Goal: Task Accomplishment & Management: Use online tool/utility

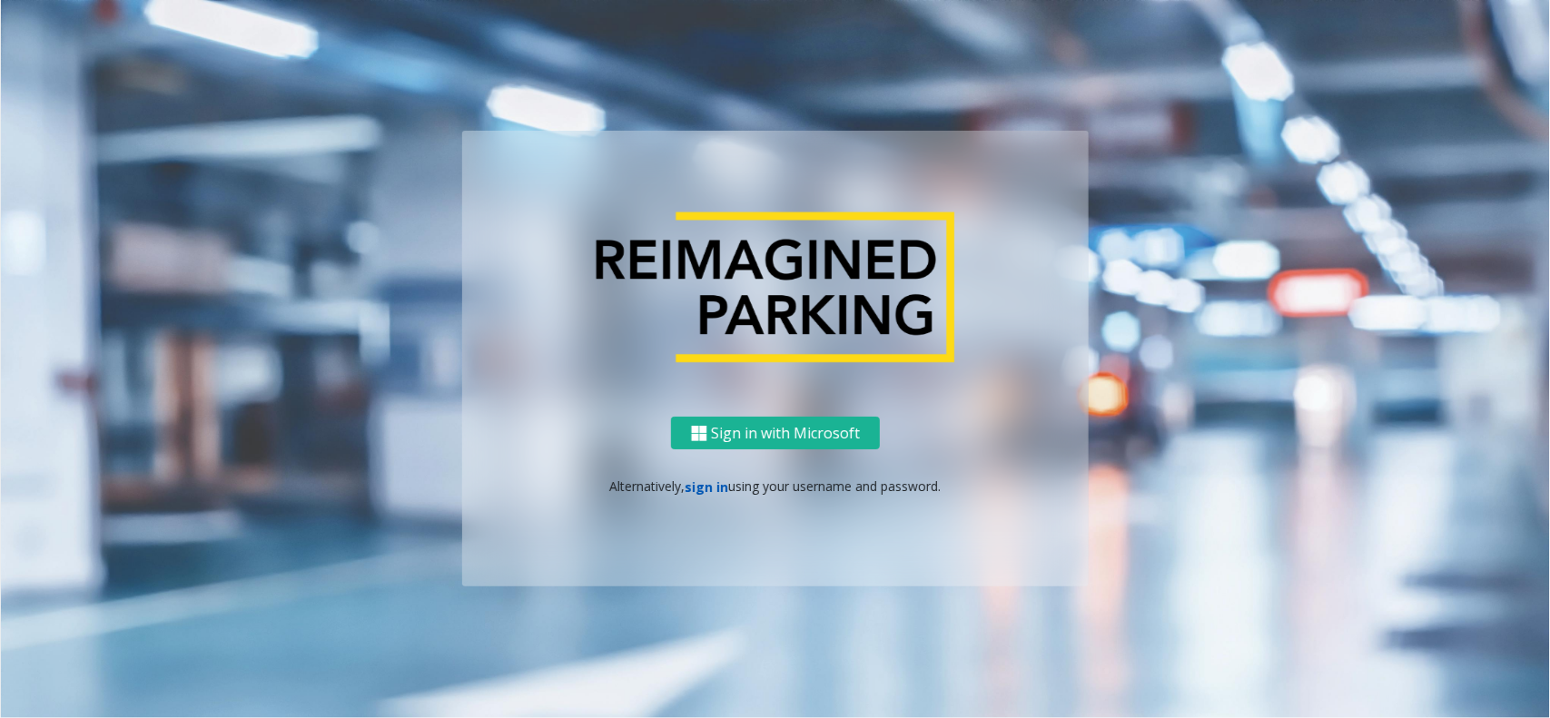
click at [700, 487] on link "sign in" at bounding box center [708, 487] width 44 height 17
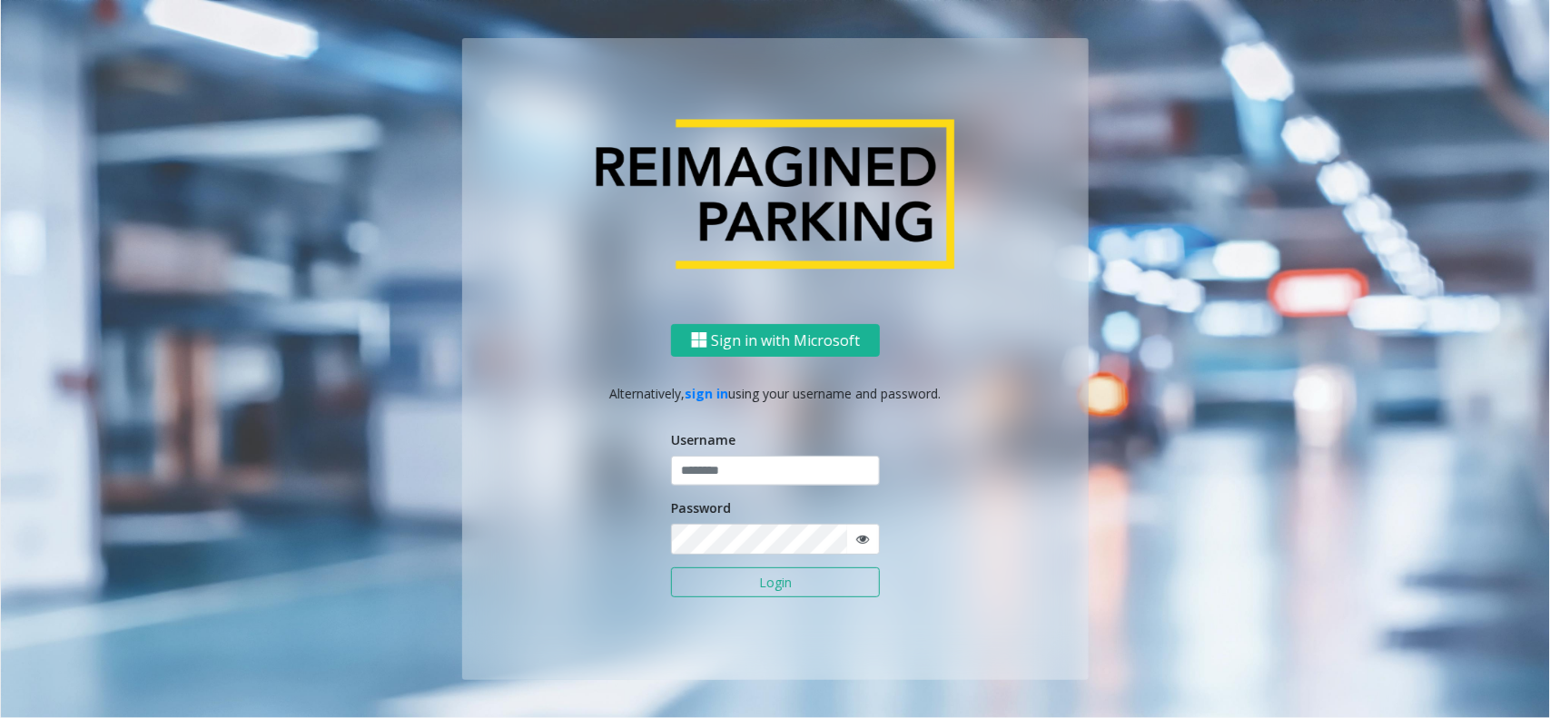
click at [731, 496] on form "Username Password Login" at bounding box center [775, 523] width 209 height 186
type input "*******"
click at [734, 486] on input "*******" at bounding box center [775, 471] width 209 height 31
click at [714, 577] on button "Login" at bounding box center [775, 583] width 209 height 31
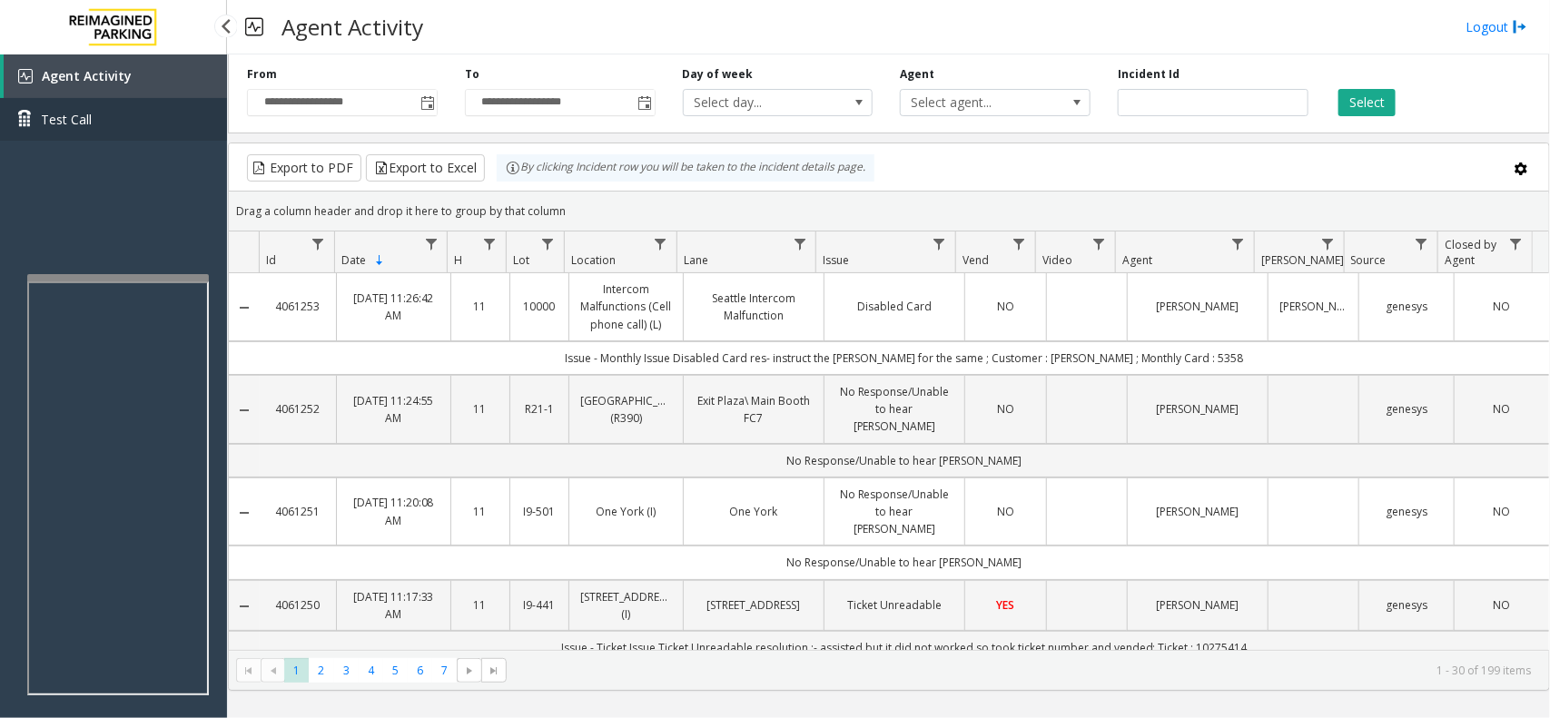
drag, startPoint x: 102, startPoint y: 191, endPoint x: 156, endPoint y: 125, distance: 85.1
click at [46, 220] on div "Agent Activity Test Call" at bounding box center [113, 413] width 227 height 718
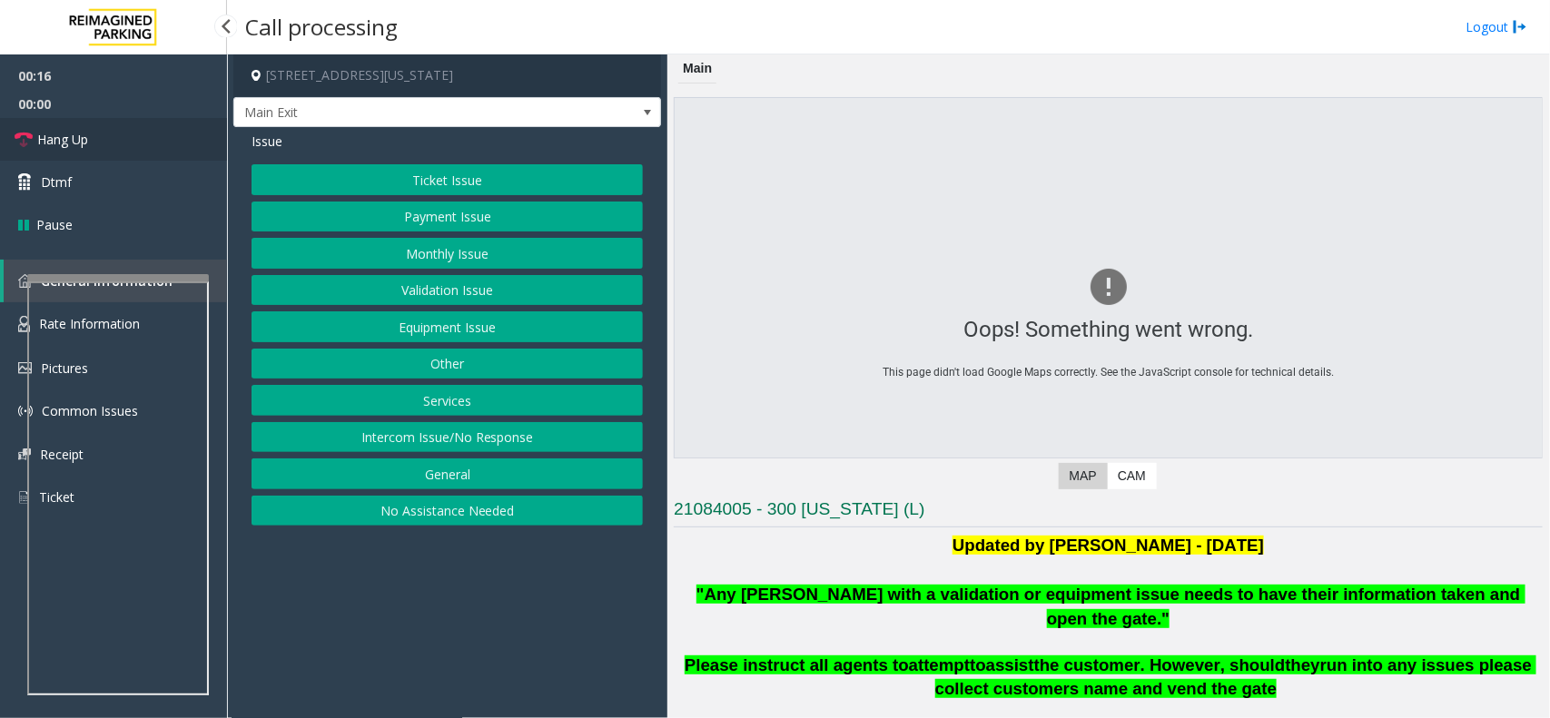
click at [105, 133] on link "Hang Up" at bounding box center [113, 139] width 227 height 43
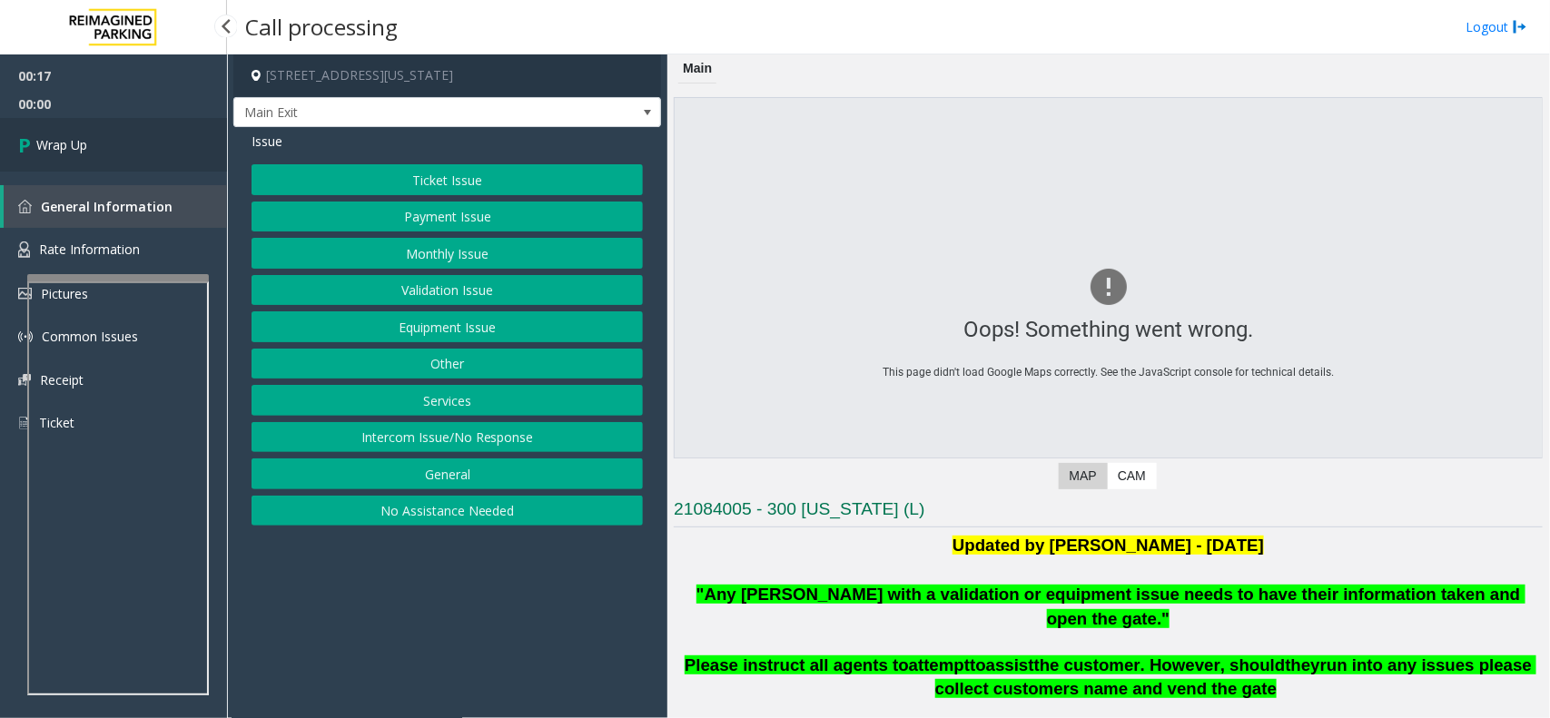
click at [106, 138] on link "Wrap Up" at bounding box center [113, 145] width 227 height 54
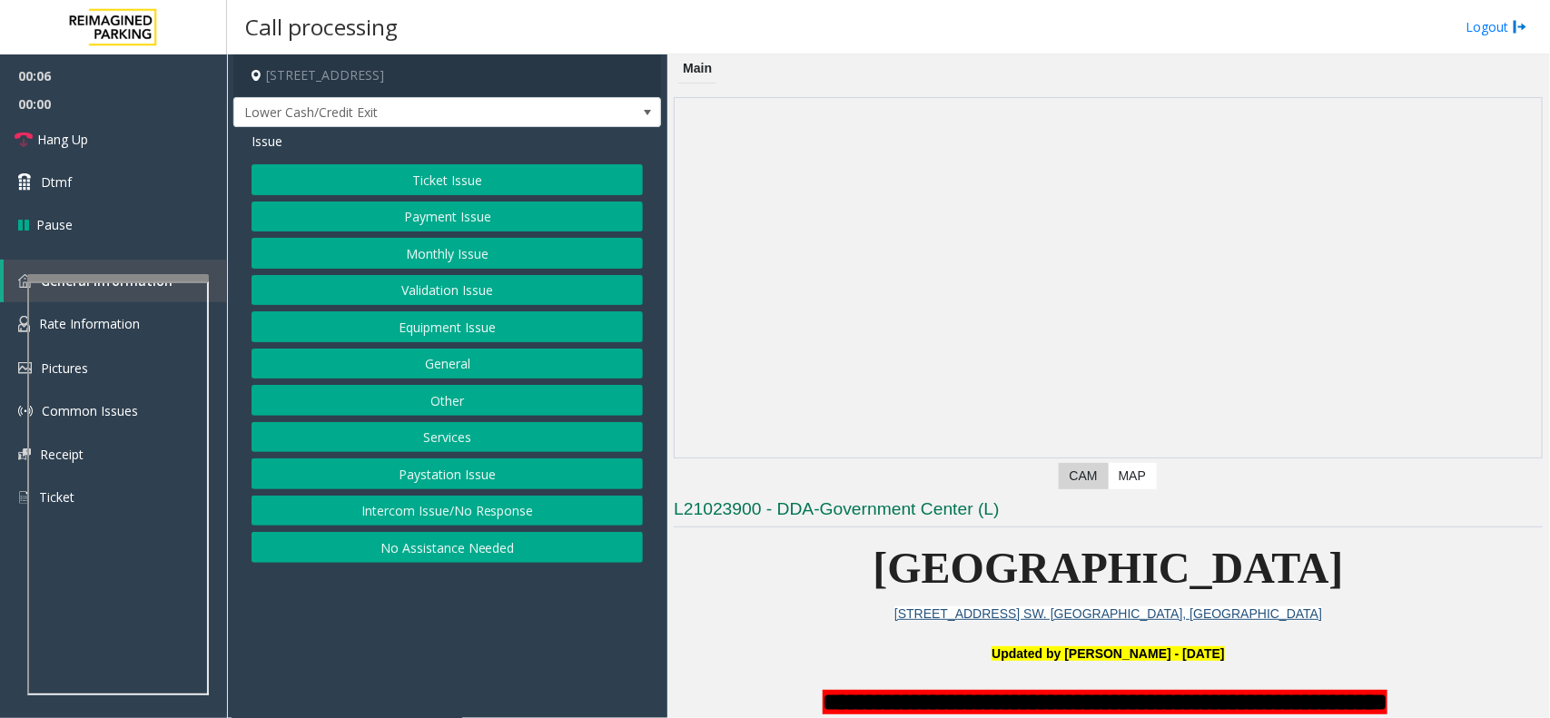
drag, startPoint x: 507, startPoint y: 646, endPoint x: 607, endPoint y: 606, distance: 107.6
click at [406, 651] on app-call-processing-form "200 Central Avenue Southwest, Atlanta, GA Lower Cash/Credit Exit Issue Ticket I…" at bounding box center [447, 386] width 440 height 664
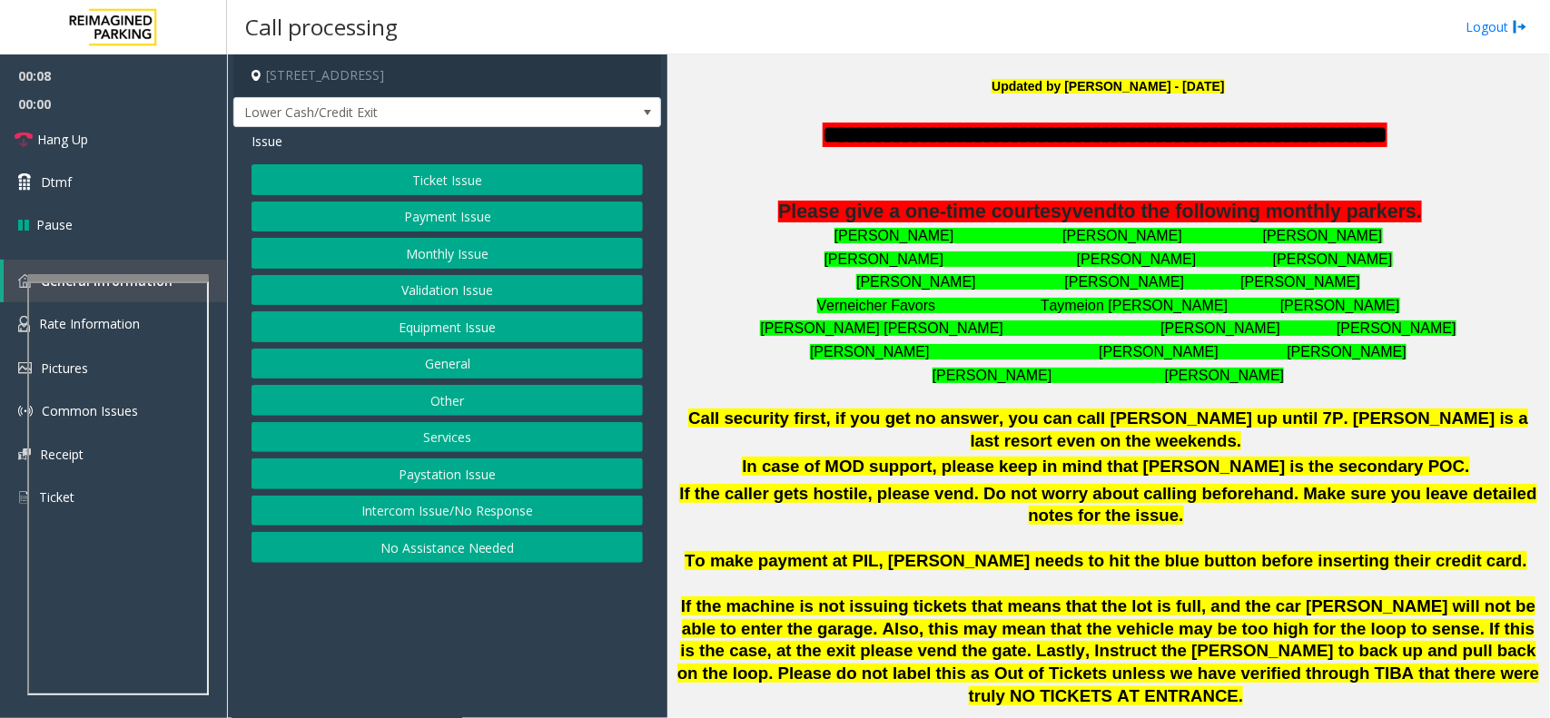
click at [607, 522] on button "Intercom Issue/No Response" at bounding box center [447, 511] width 391 height 31
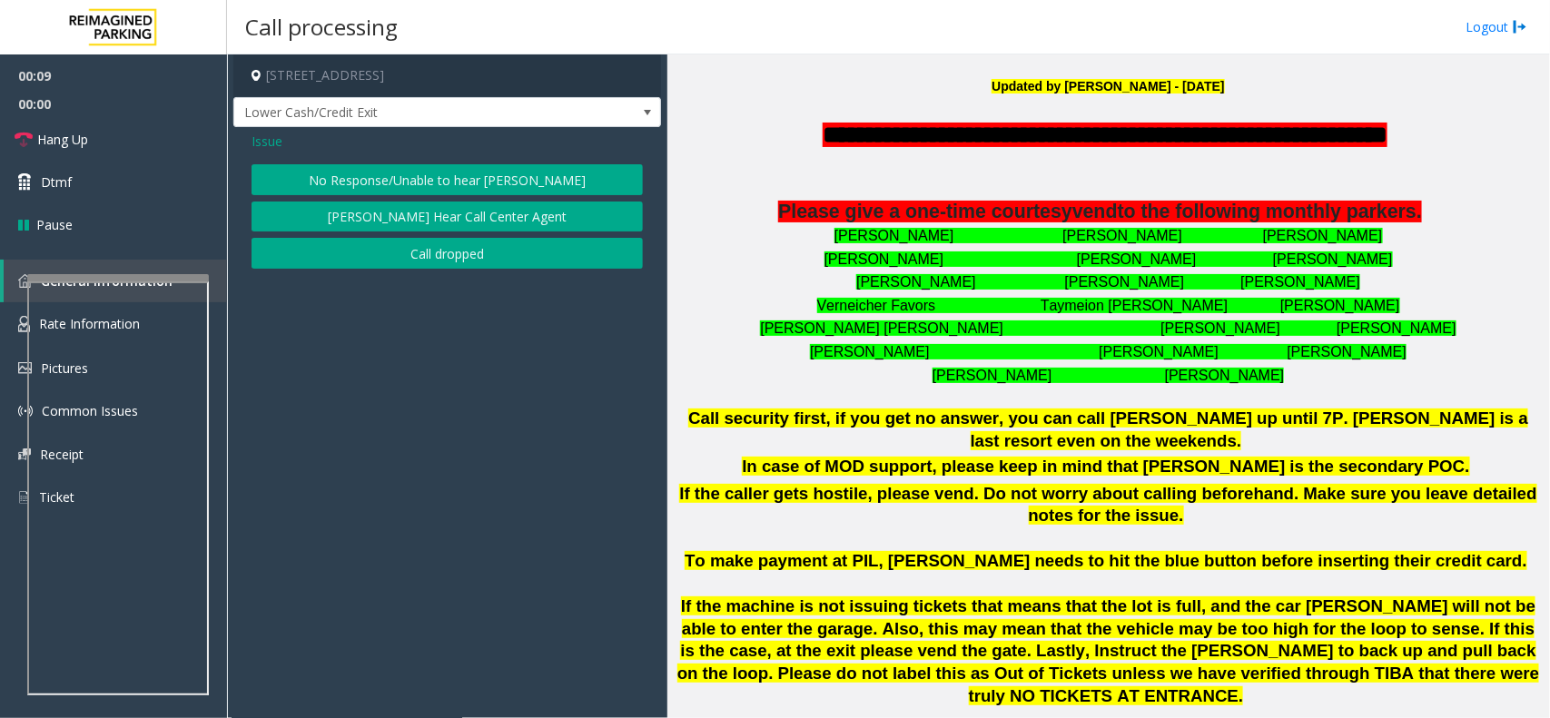
click at [466, 174] on button "No Response/Unable to hear [PERSON_NAME]" at bounding box center [447, 179] width 391 height 31
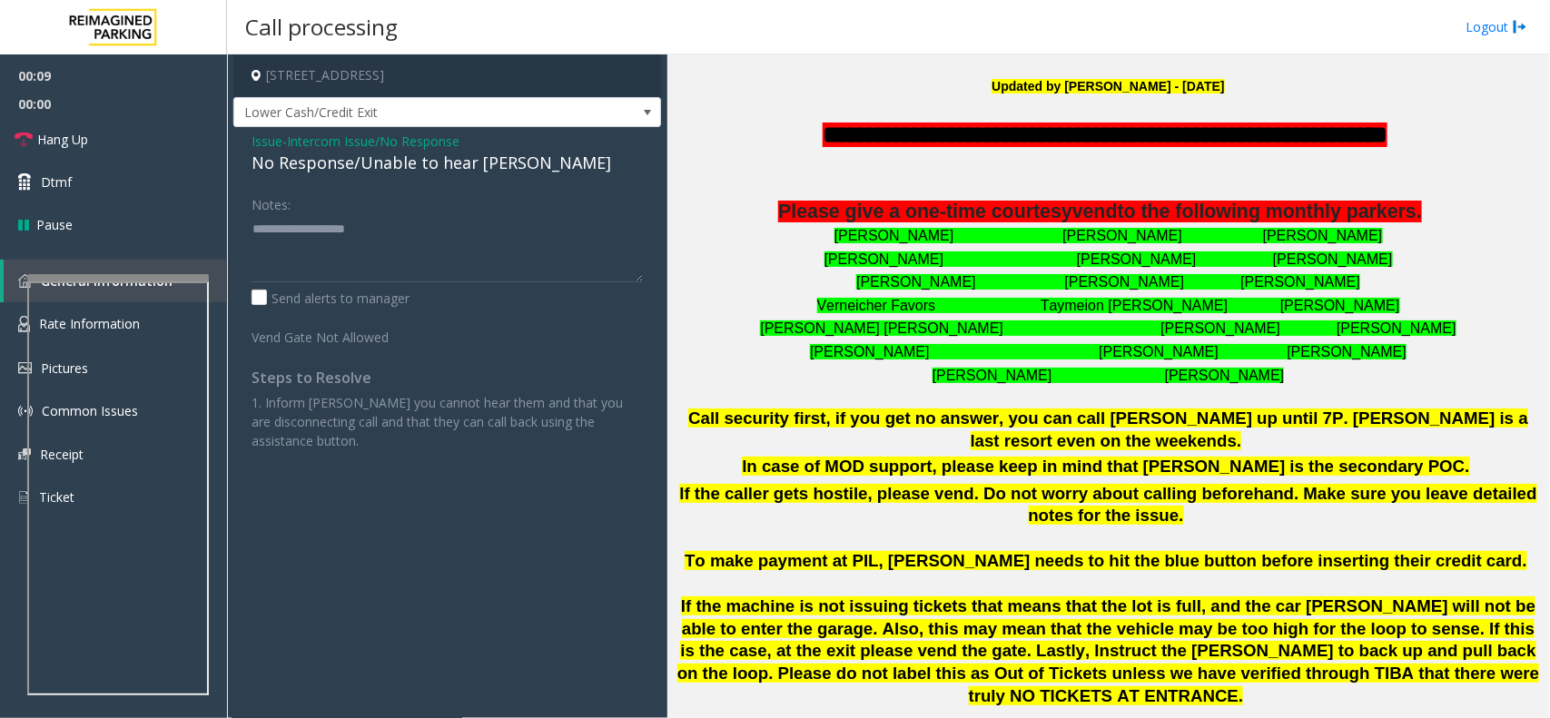
drag, startPoint x: 466, startPoint y: 174, endPoint x: 423, endPoint y: 157, distance: 46.0
click at [423, 157] on div "No Response/Unable to hear [PERSON_NAME]" at bounding box center [447, 163] width 391 height 25
copy div "No Response/Unable to hear [PERSON_NAME]"
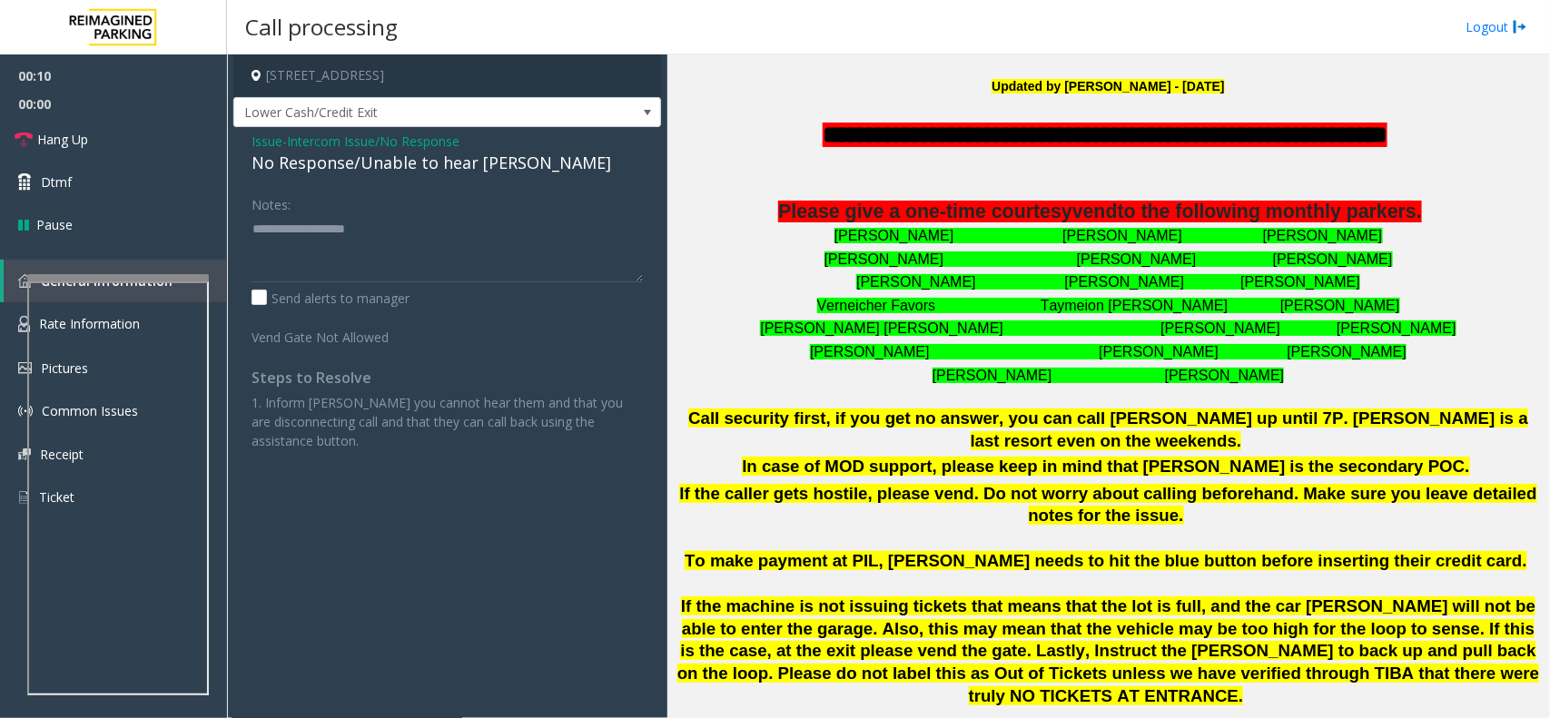
click at [455, 286] on div "Notes: Send alerts to manager" at bounding box center [447, 248] width 391 height 119
click at [433, 263] on textarea at bounding box center [447, 248] width 391 height 68
paste textarea "**********"
type textarea "**********"
click at [129, 125] on link "Hang Up" at bounding box center [113, 139] width 227 height 43
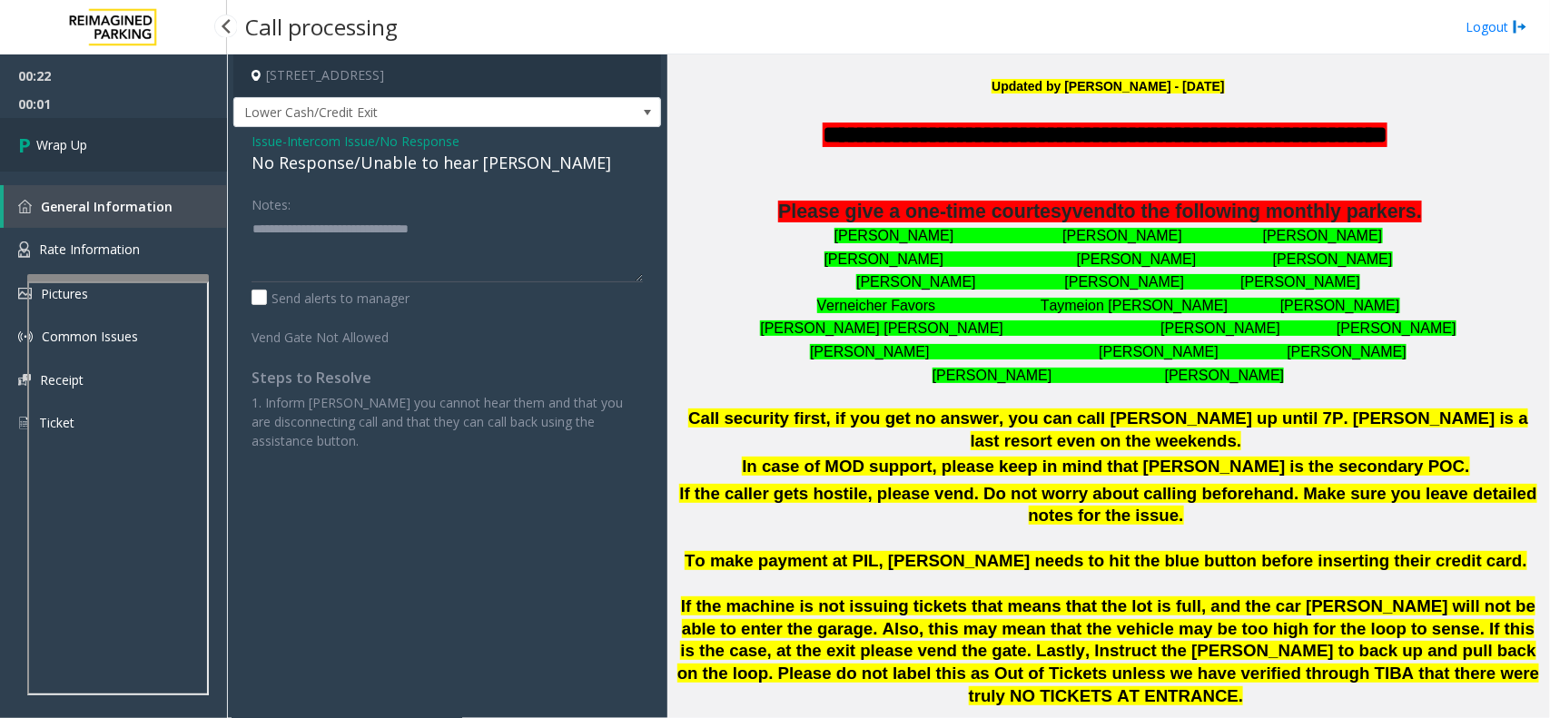
click at [136, 139] on link "Wrap Up" at bounding box center [113, 145] width 227 height 54
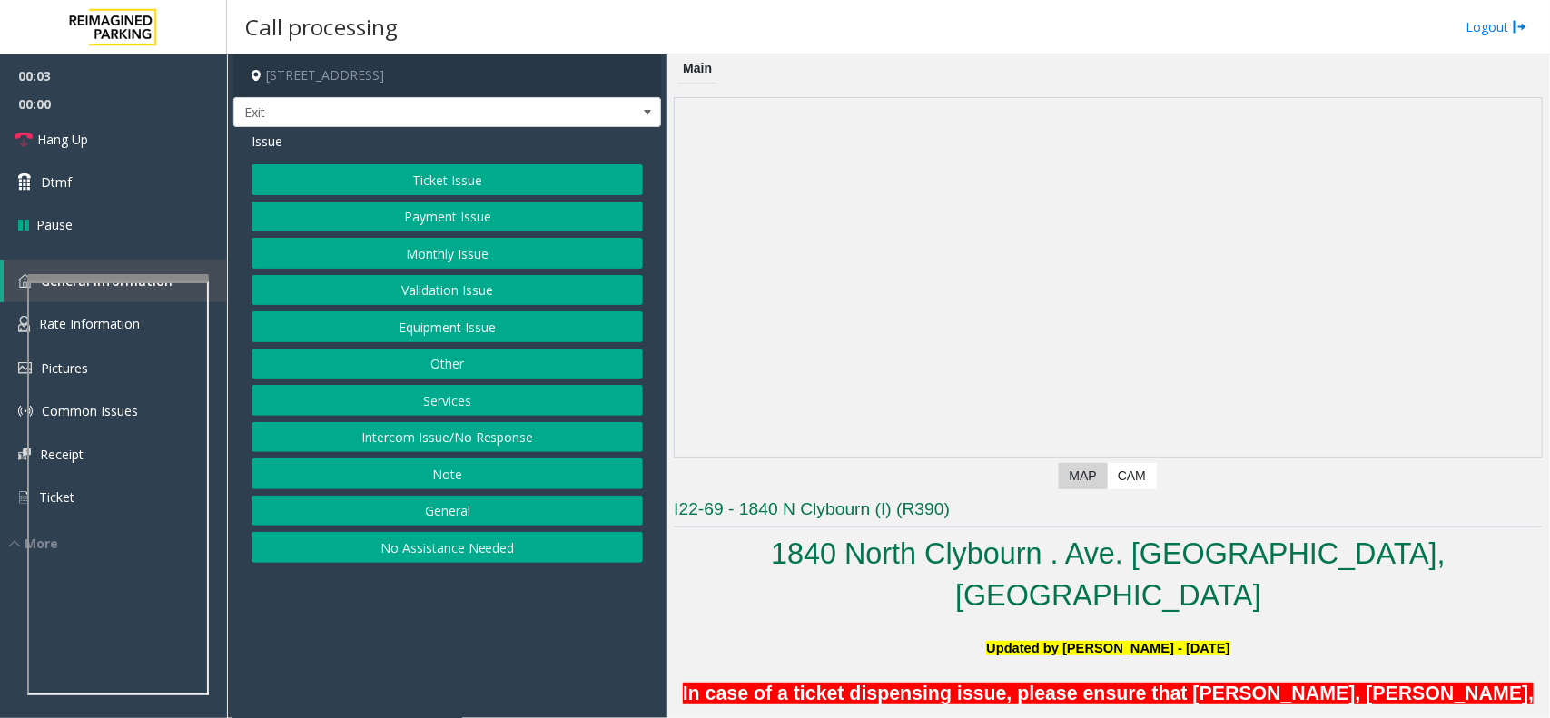
drag, startPoint x: 592, startPoint y: 599, endPoint x: 611, endPoint y: 591, distance: 20.7
click at [573, 596] on app-call-processing-form "1840 North Clybourn Avenue, Chicago, IL Exit Issue Ticket Issue Payment Issue M…" at bounding box center [447, 386] width 440 height 664
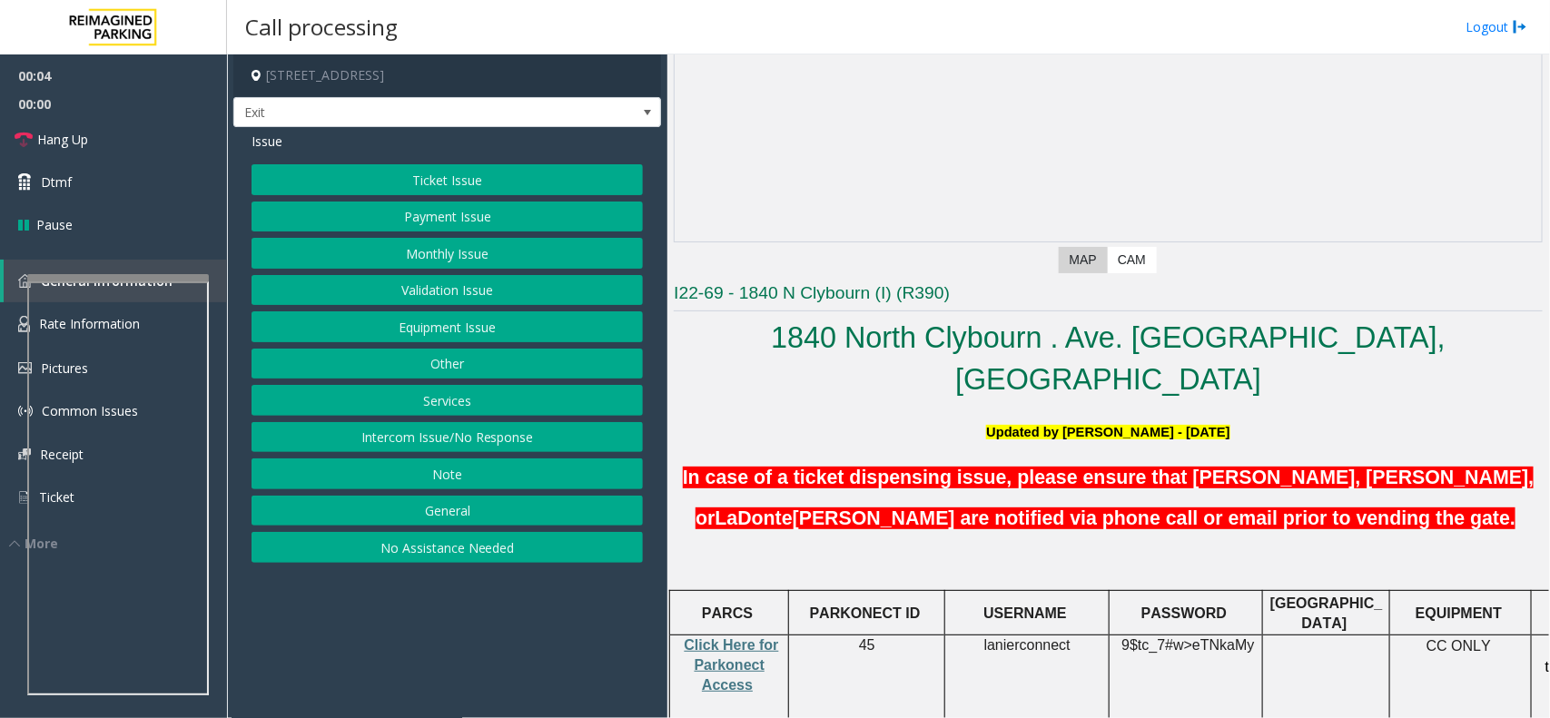
scroll to position [568, 0]
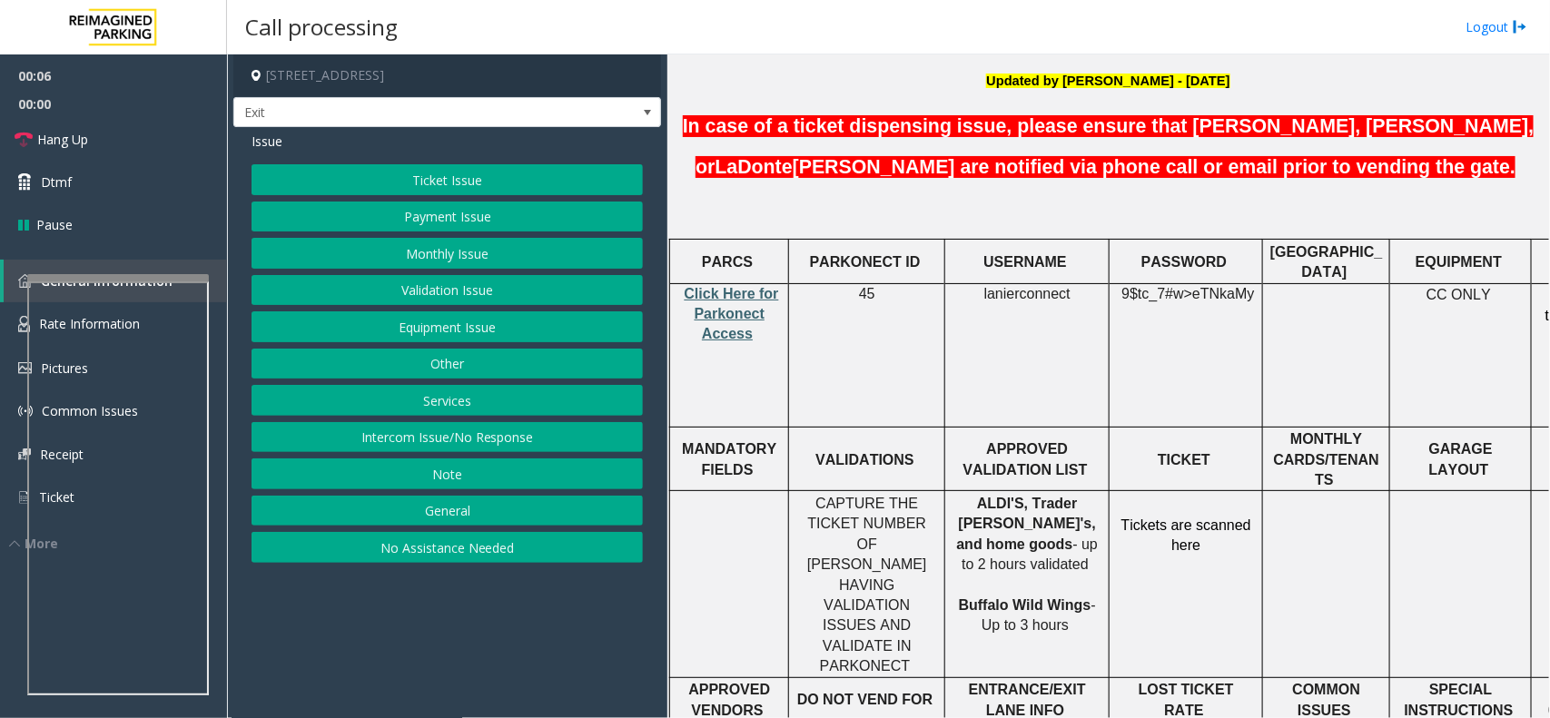
click at [726, 286] on span "Click Here for Parkonect Access" at bounding box center [732, 314] width 94 height 56
click at [452, 301] on button "Validation Issue" at bounding box center [447, 290] width 391 height 31
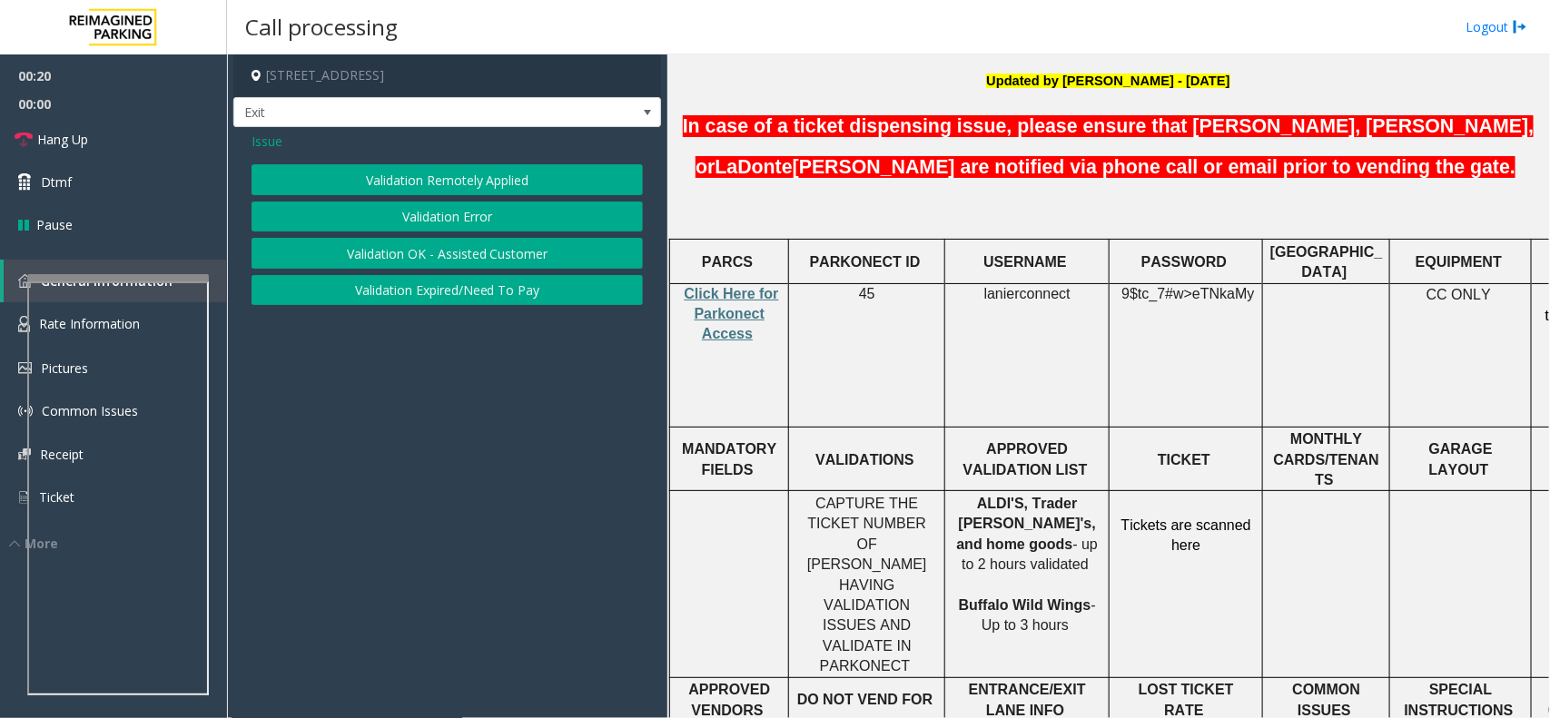
click at [439, 212] on button "Validation Error" at bounding box center [447, 217] width 391 height 31
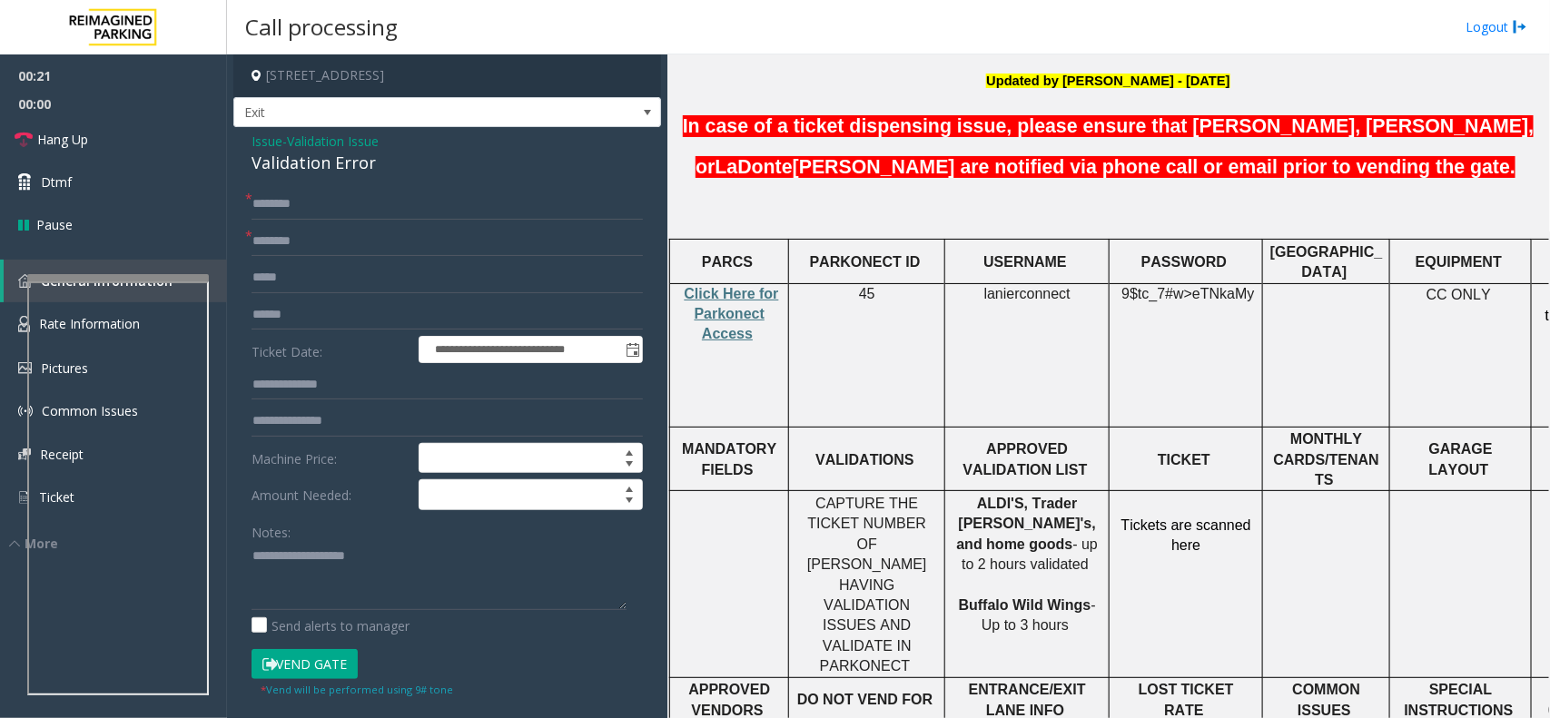
click at [324, 540] on div "Notes:" at bounding box center [447, 564] width 391 height 94
click at [327, 568] on textarea at bounding box center [439, 576] width 375 height 68
paste textarea "**********"
drag, startPoint x: 487, startPoint y: 561, endPoint x: 338, endPoint y: 541, distance: 150.3
click at [338, 541] on div "Notes:" at bounding box center [447, 564] width 391 height 94
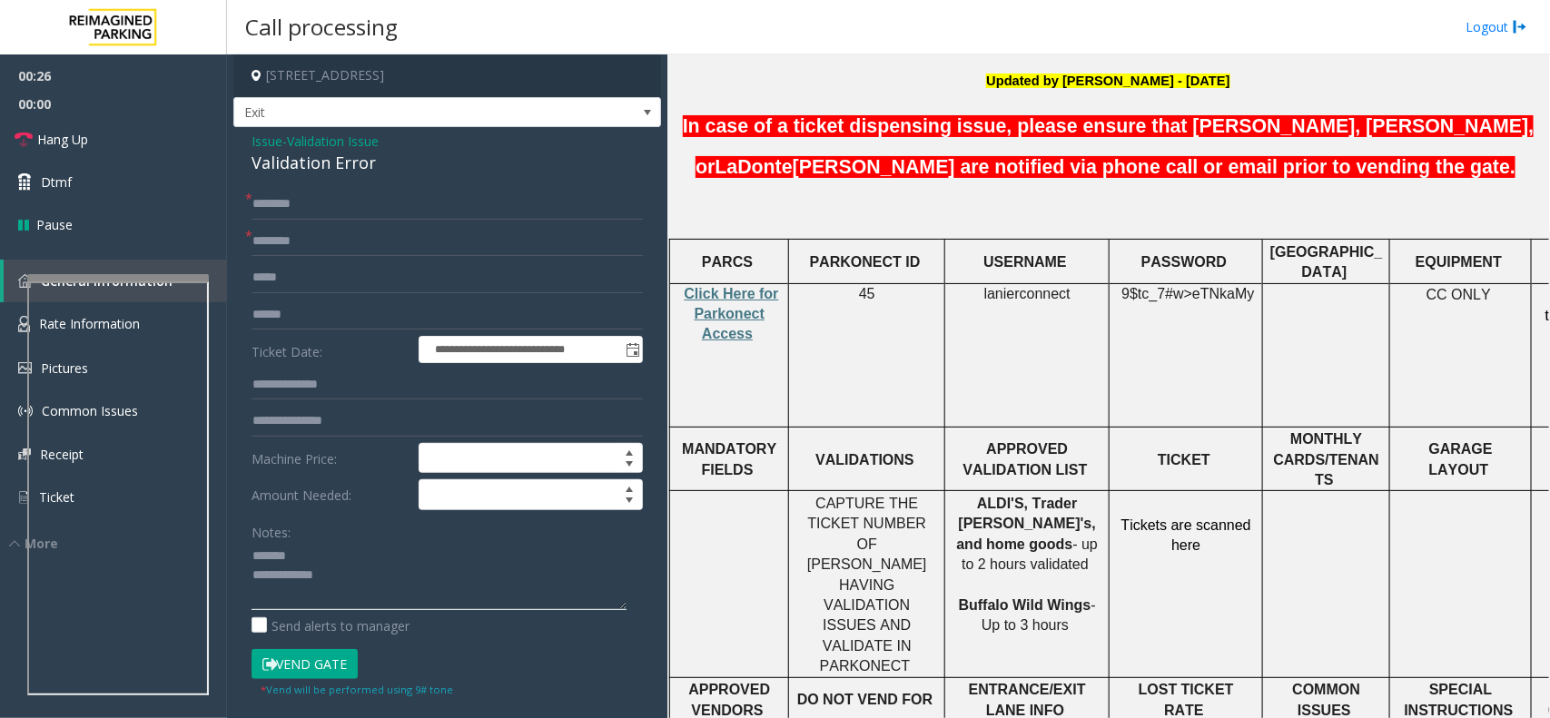
click at [342, 552] on textarea at bounding box center [439, 576] width 375 height 68
click at [380, 584] on textarea at bounding box center [439, 576] width 375 height 68
type textarea "**********"
copy p "home goods -"
drag, startPoint x: 960, startPoint y: 452, endPoint x: 1047, endPoint y: 459, distance: 87.4
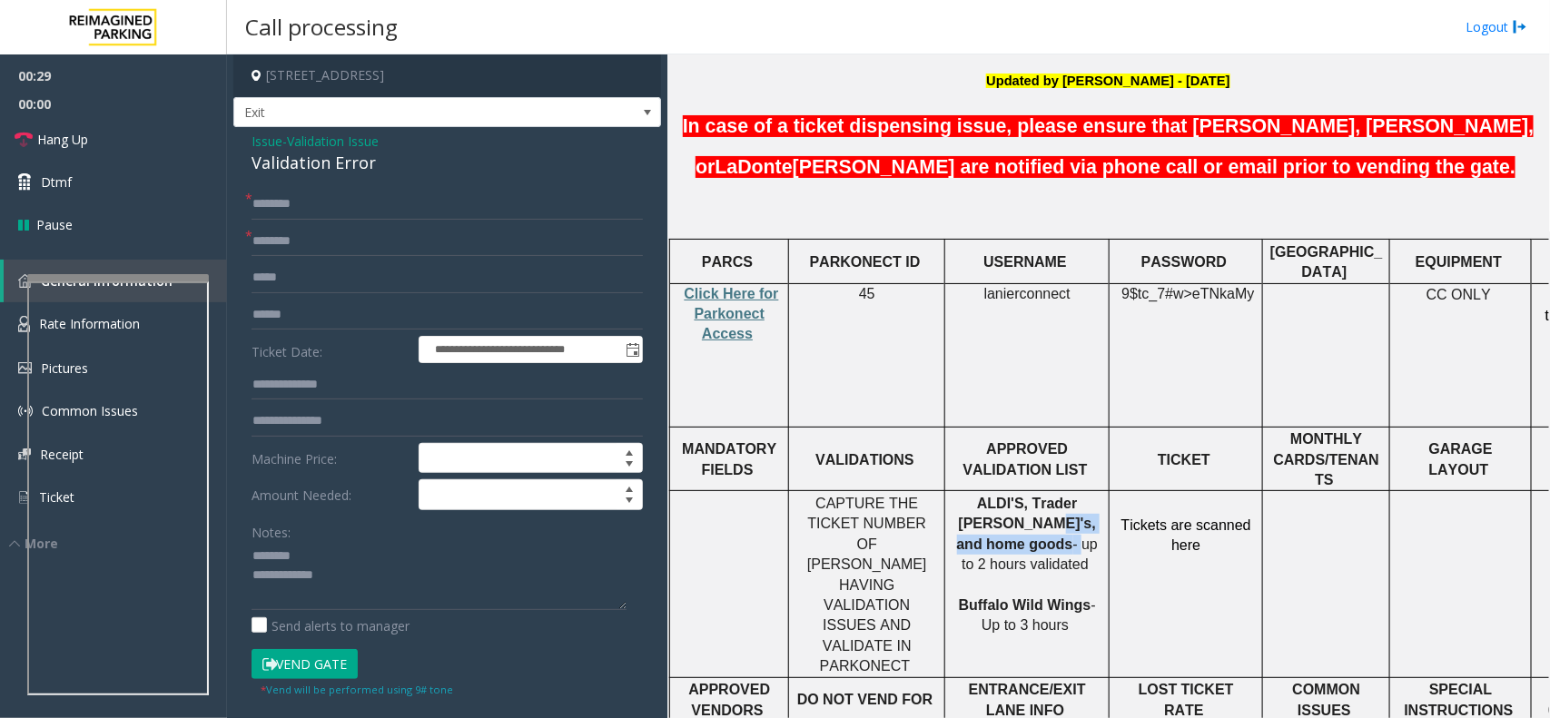
click at [1047, 494] on p "ALDI'S, Trader Joe's, and home goods - up to 2 hours validated Buffalo Wild Win…" at bounding box center [1027, 565] width 151 height 143
paste input "**********"
click at [361, 248] on input "**********" at bounding box center [447, 241] width 391 height 31
click at [431, 245] on input "**********" at bounding box center [447, 241] width 391 height 31
type input "**********"
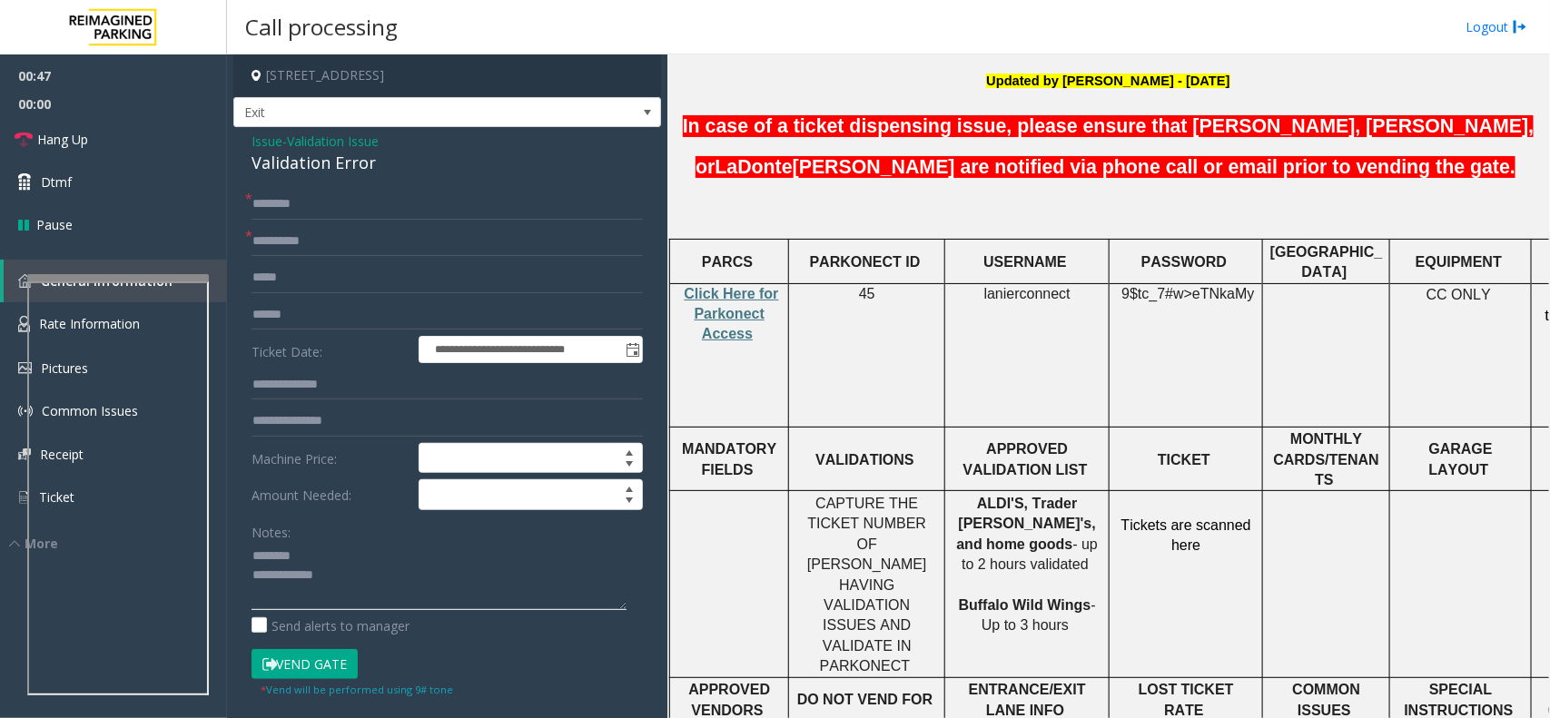
click at [393, 574] on textarea at bounding box center [439, 576] width 375 height 68
paste textarea "**********"
click at [307, 157] on div "Validation Error" at bounding box center [447, 163] width 391 height 25
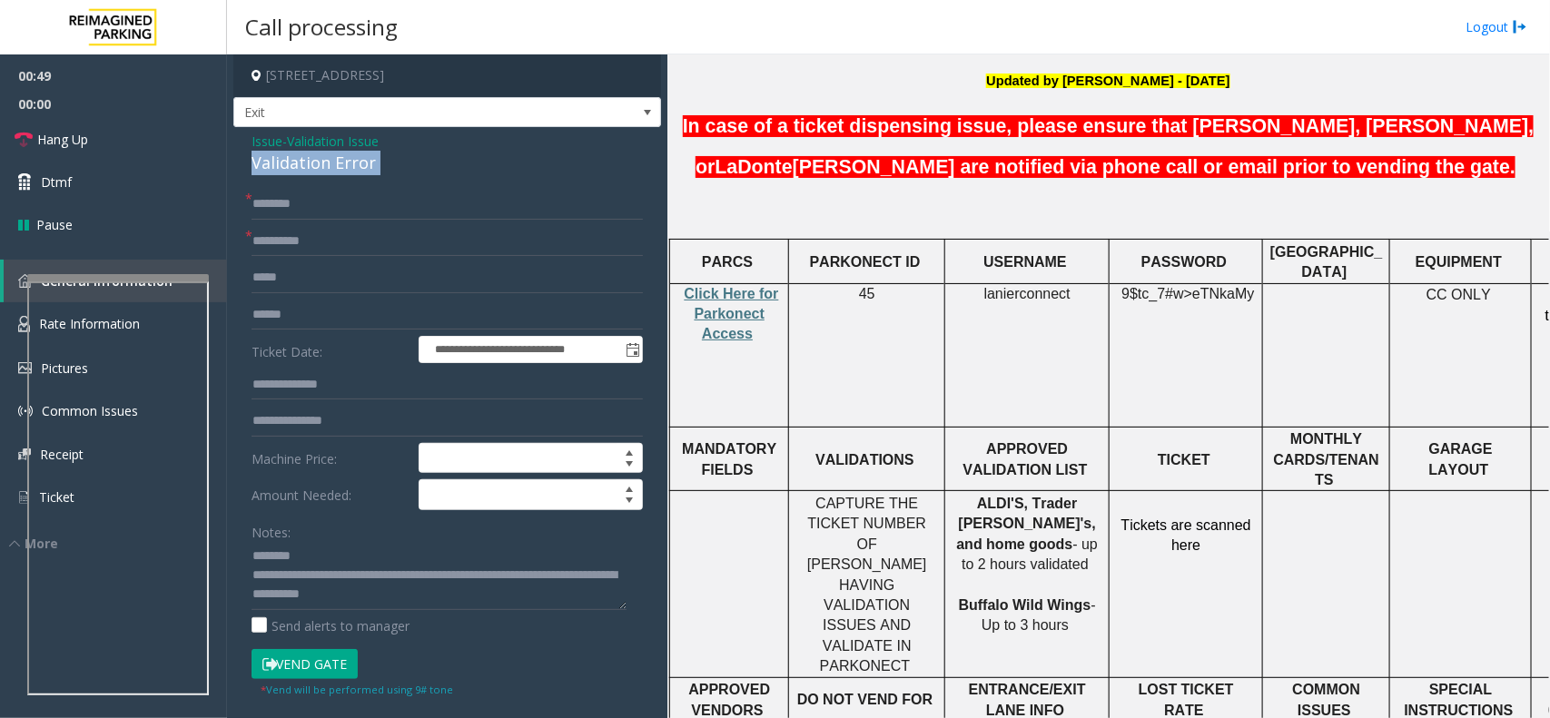
click at [307, 157] on div "Validation Error" at bounding box center [447, 163] width 391 height 25
copy div "Validation Error"
click at [328, 552] on textarea at bounding box center [439, 576] width 375 height 68
paste textarea "**********"
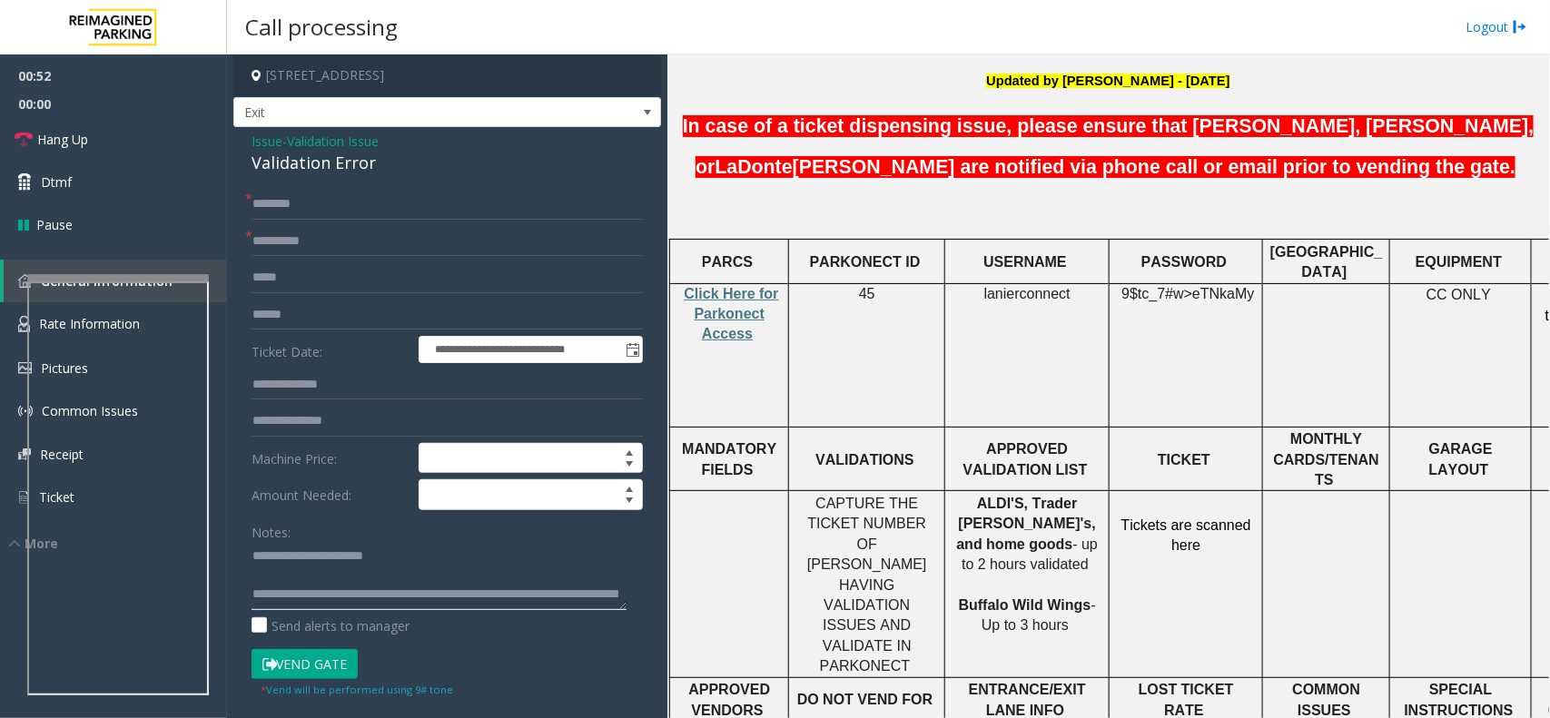
type textarea "**********"
click at [347, 297] on form "**********" at bounding box center [447, 443] width 391 height 509
click at [346, 318] on input "text" at bounding box center [447, 315] width 391 height 31
type input "**********"
click at [450, 195] on input "text" at bounding box center [447, 204] width 391 height 31
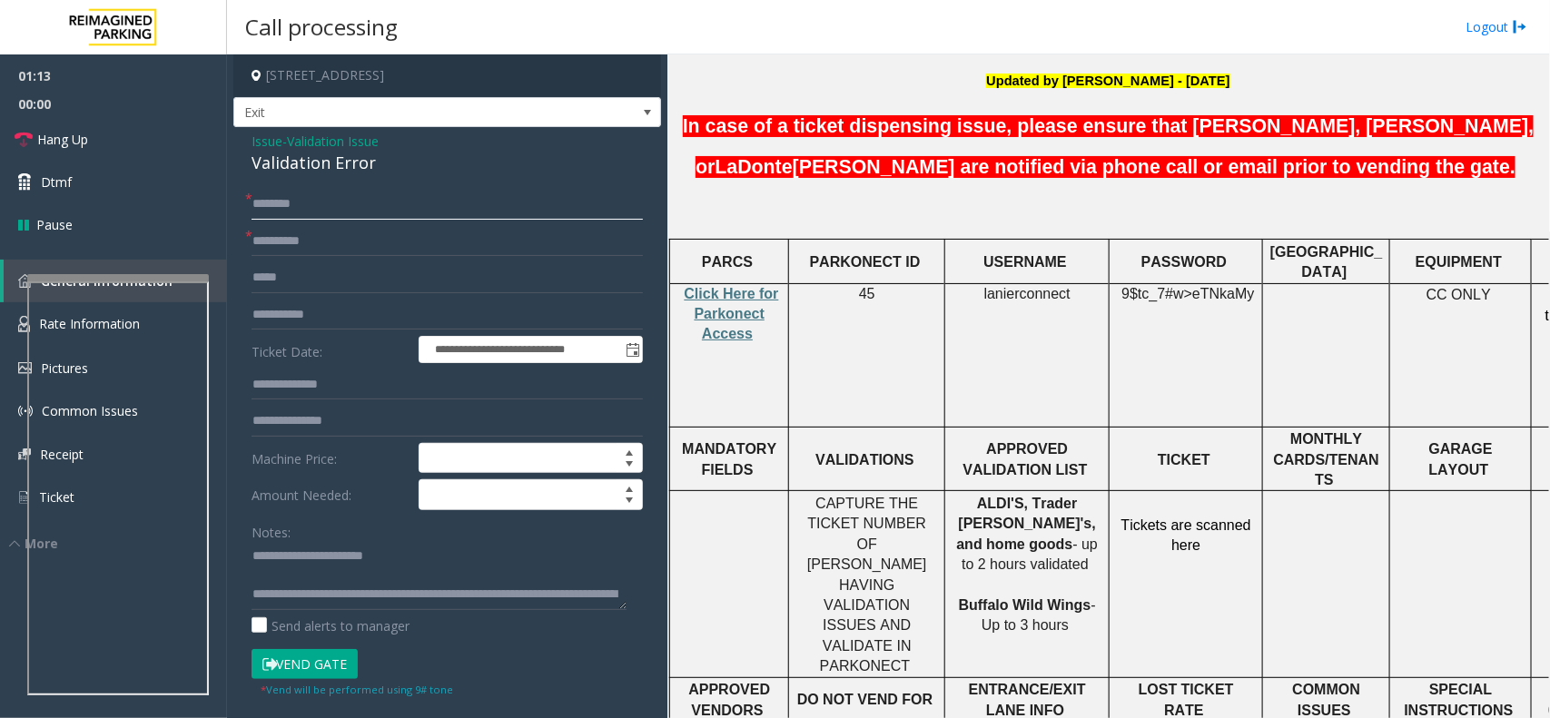
drag, startPoint x: 456, startPoint y: 210, endPoint x: 382, endPoint y: 193, distance: 75.5
click at [382, 193] on input "text" at bounding box center [447, 204] width 391 height 31
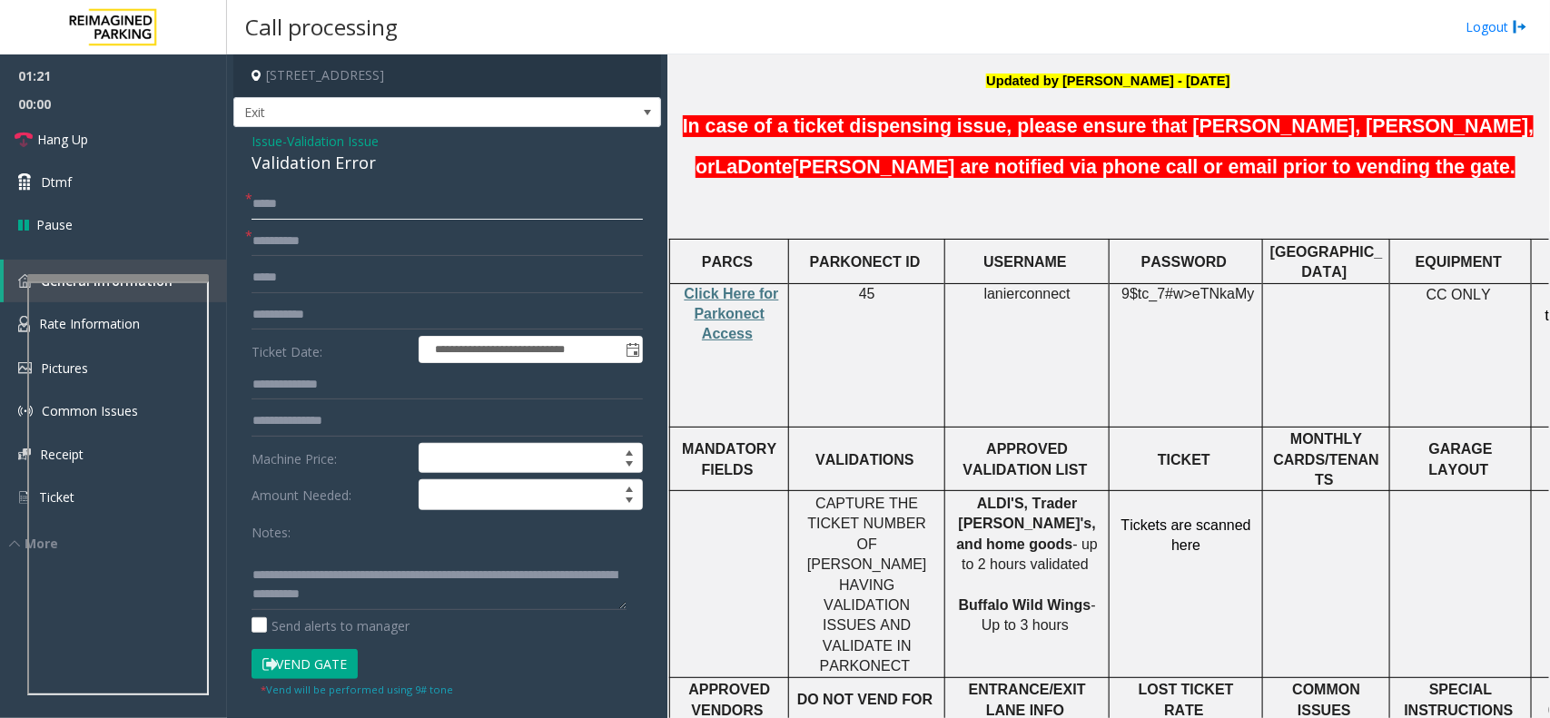
type input "*****"
click at [305, 658] on button "Vend Gate" at bounding box center [305, 664] width 106 height 31
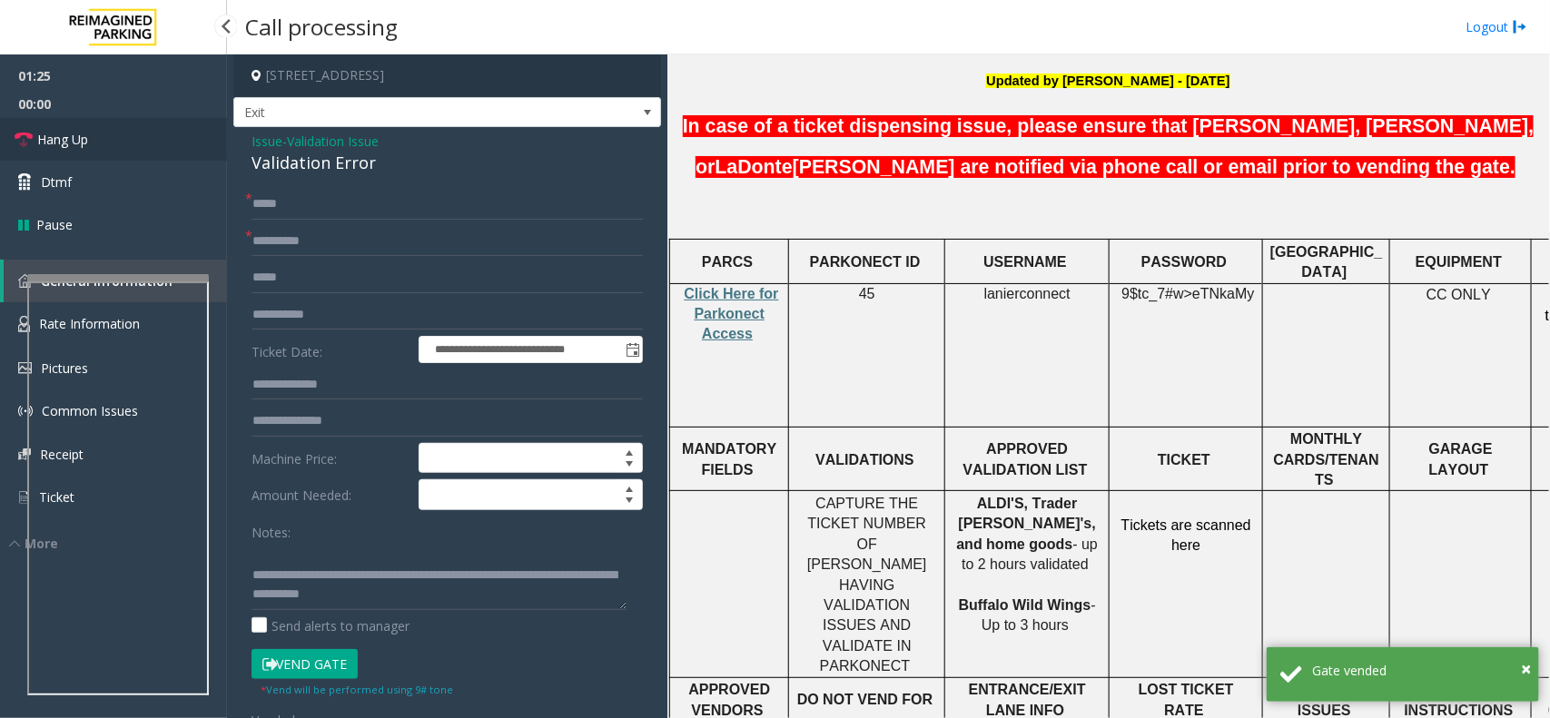
click at [146, 125] on link "Hang Up" at bounding box center [113, 139] width 227 height 43
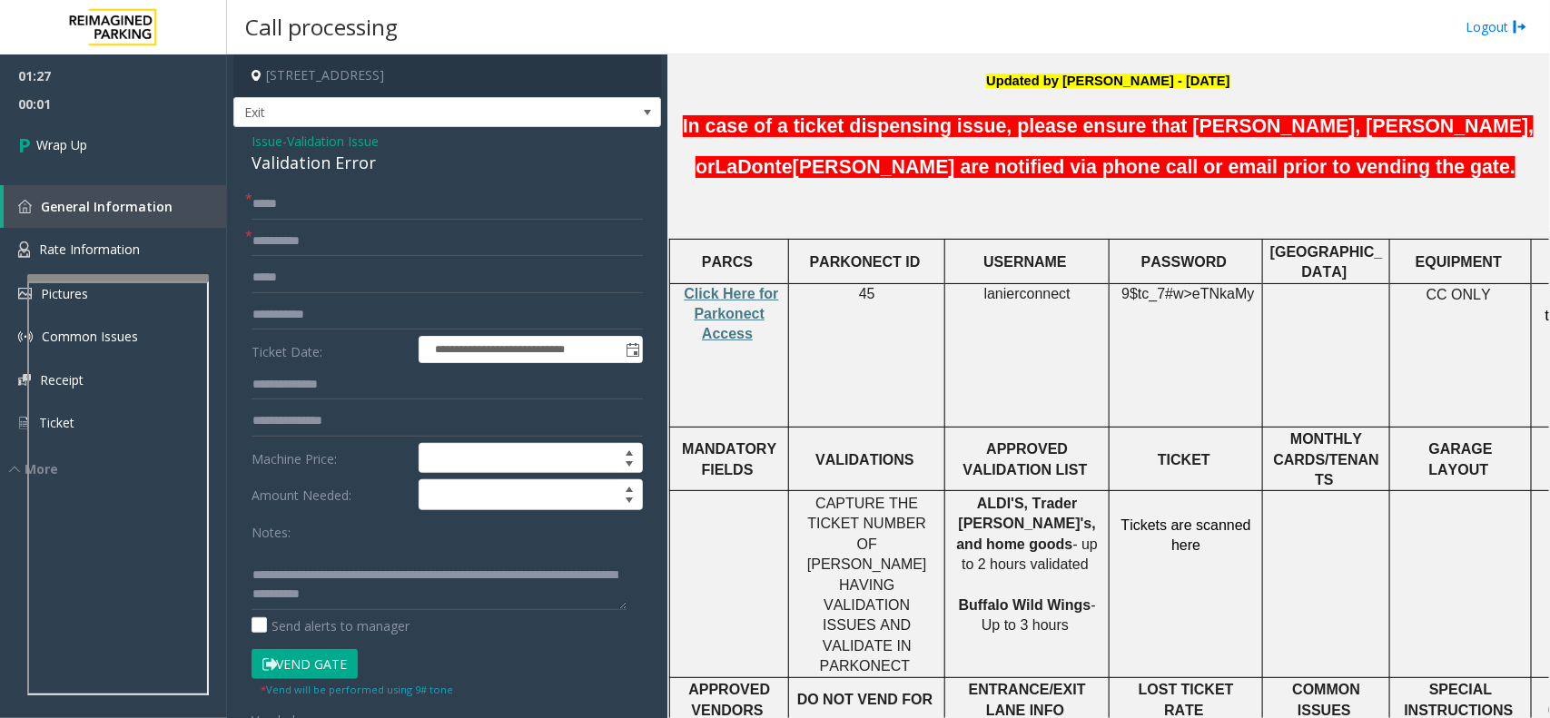
click at [396, 611] on div "Notes: Send alerts to manager" at bounding box center [447, 576] width 391 height 119
click at [396, 604] on textarea at bounding box center [439, 576] width 375 height 68
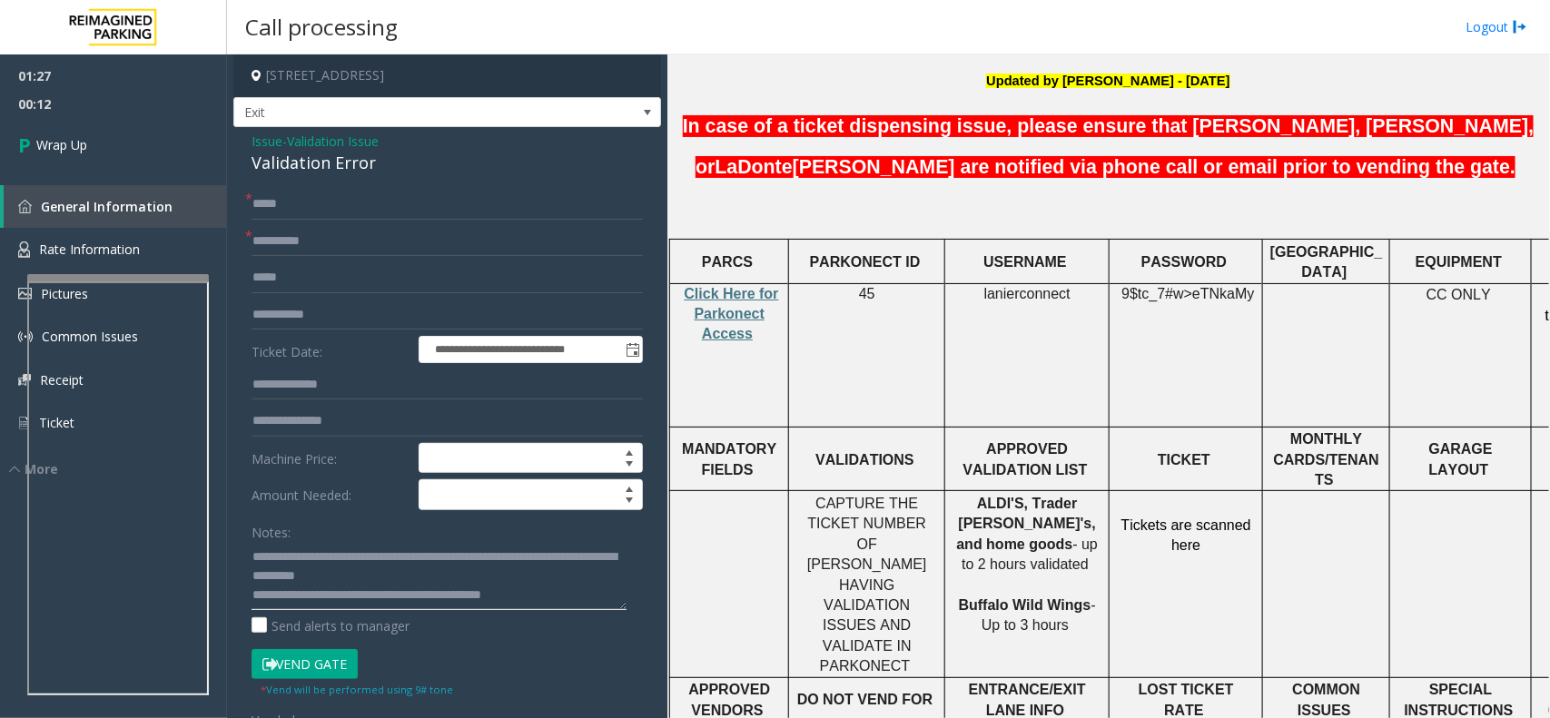
scroll to position [51, 0]
type textarea "**********"
click at [56, 143] on span "Wrap Up" at bounding box center [61, 144] width 51 height 19
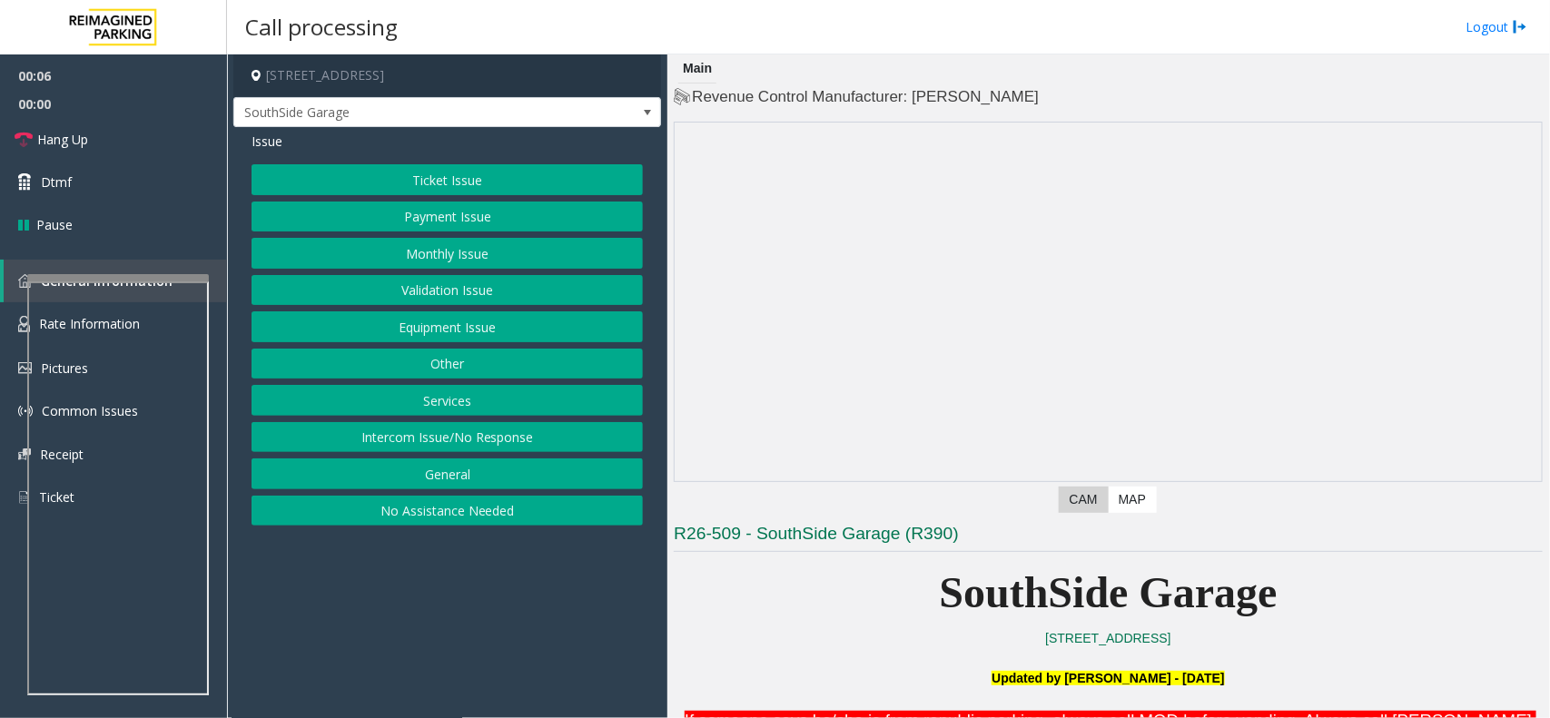
scroll to position [341, 0]
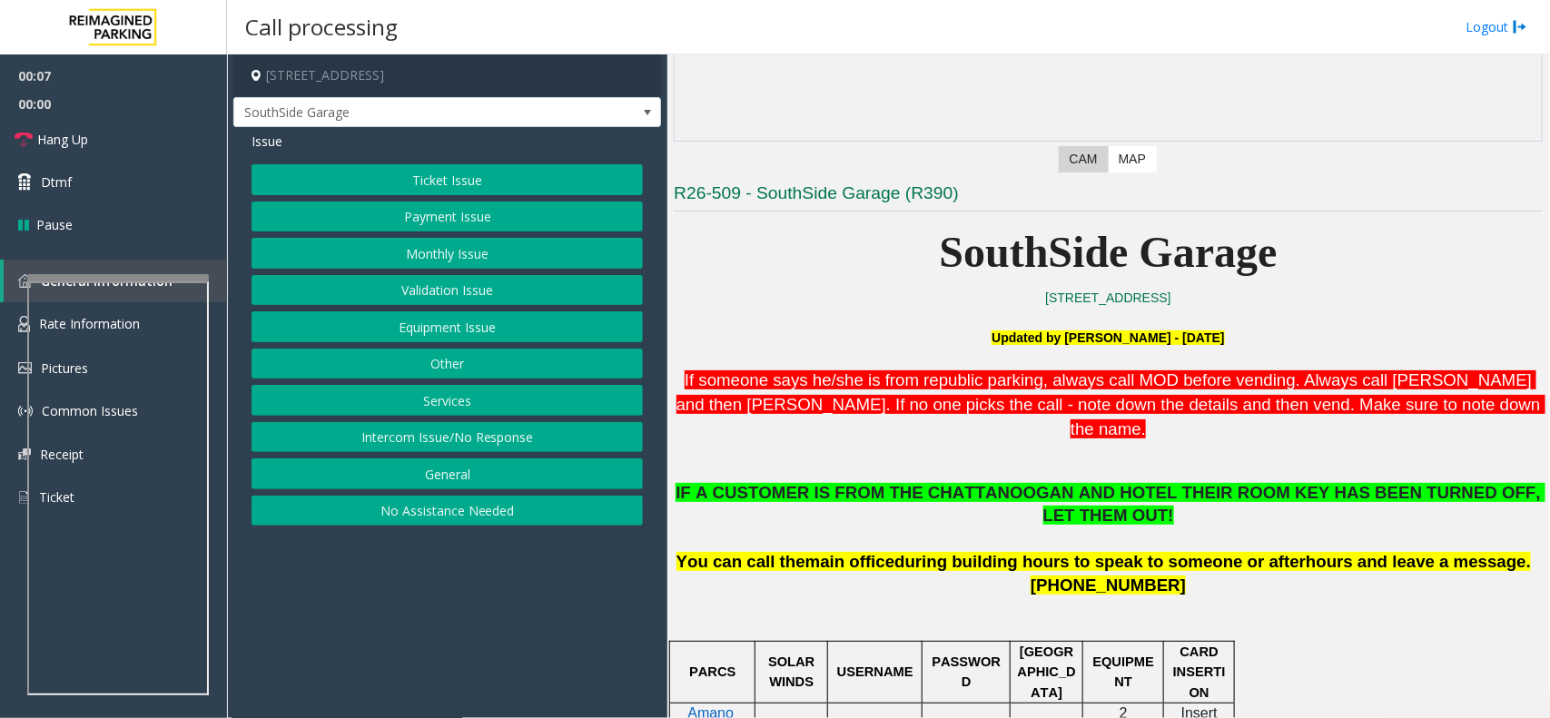
drag, startPoint x: 455, startPoint y: 587, endPoint x: 409, endPoint y: 623, distance: 58.9
click at [409, 623] on app-call-processing-form "1200 Chestnut Street, Chattanooga, TN SouthSide Garage Issue Ticket Issue Payme…" at bounding box center [447, 386] width 440 height 664
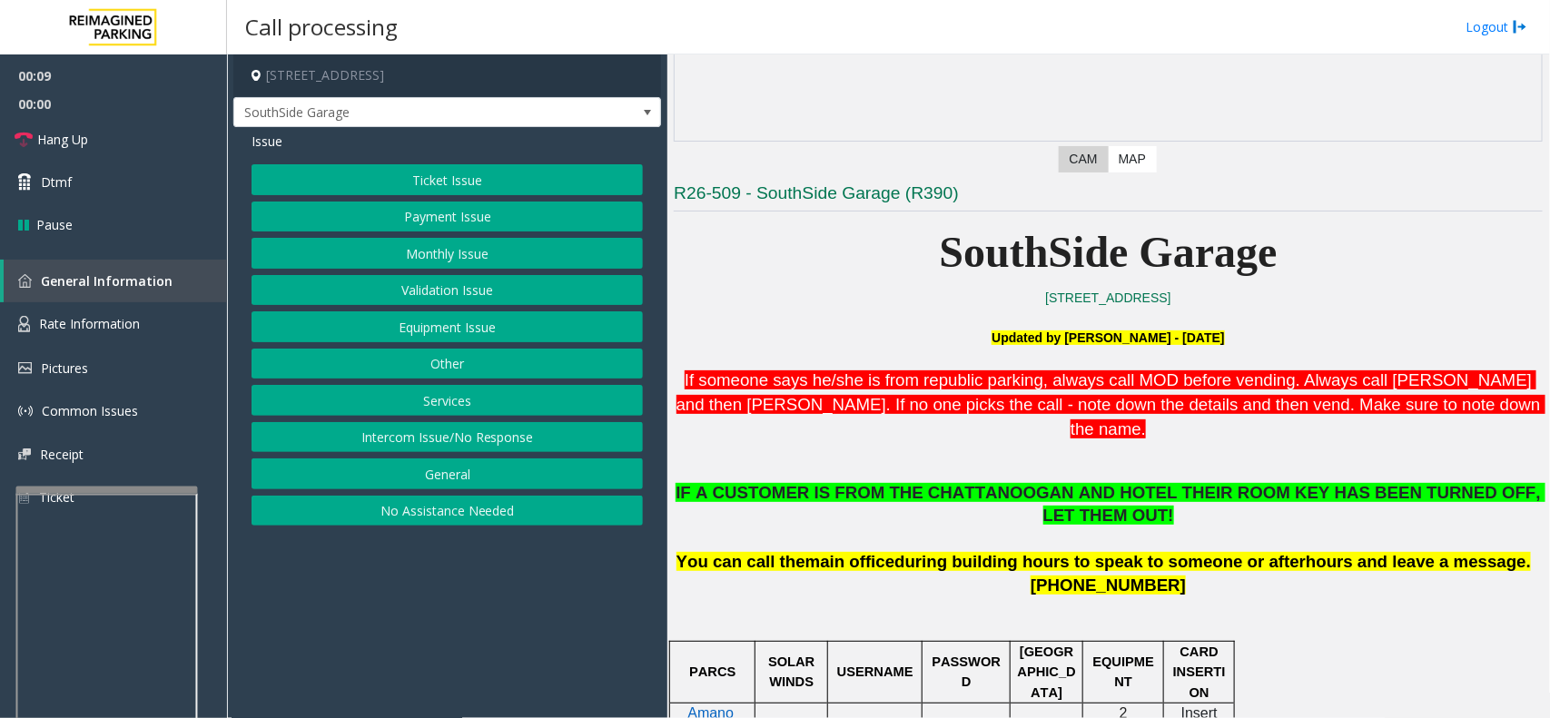
click at [103, 487] on div at bounding box center [107, 490] width 182 height 7
drag, startPoint x: 536, startPoint y: 634, endPoint x: 509, endPoint y: 637, distance: 26.6
click at [497, 643] on app-call-processing-form "1200 Chestnut Street, Chattanooga, TN SouthSide Garage Issue Ticket Issue Payme…" at bounding box center [447, 386] width 440 height 664
click at [155, 137] on link "Hang Up" at bounding box center [113, 139] width 227 height 43
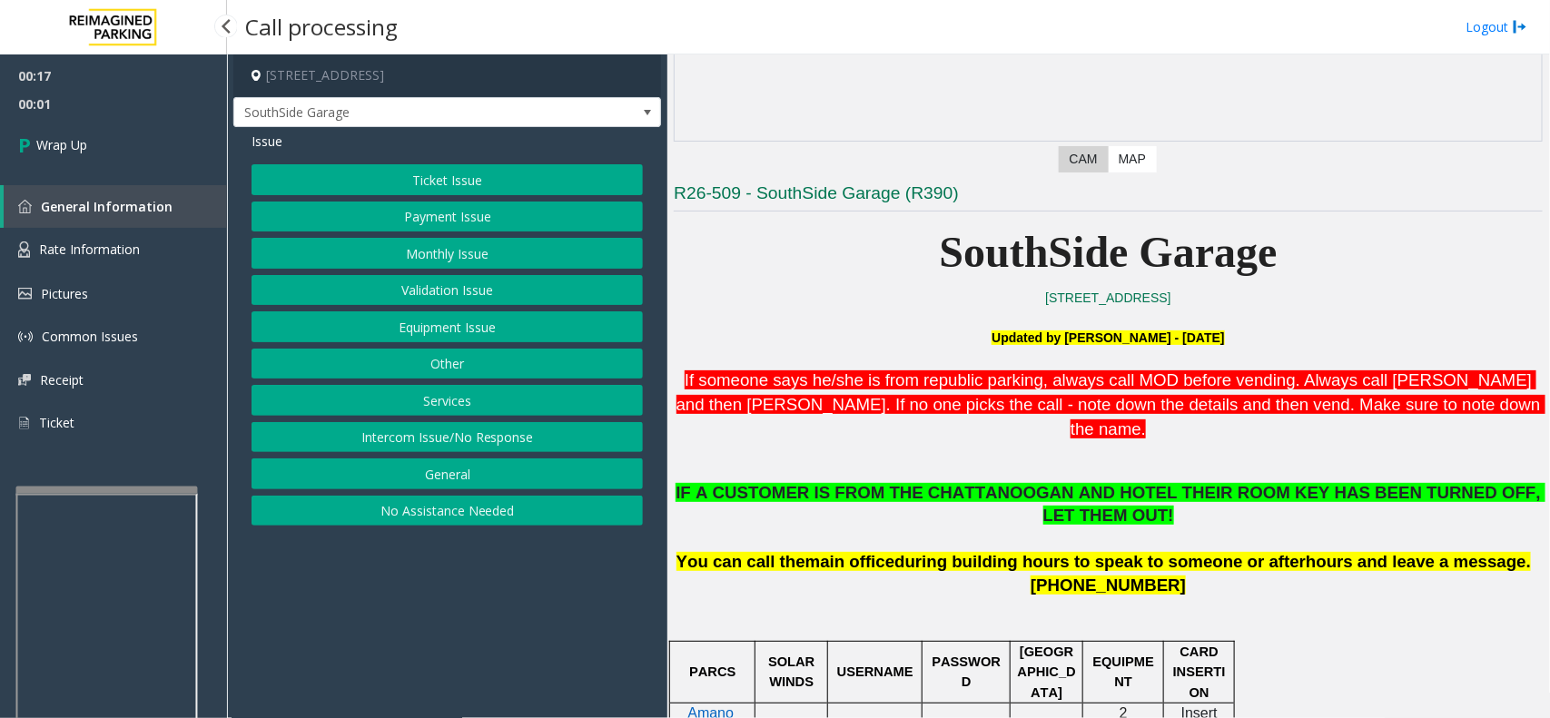
click at [440, 311] on div "Ticket Issue Payment Issue Monthly Issue Validation Issue Equipment Issue Other…" at bounding box center [447, 344] width 391 height 361
click at [440, 321] on button "Equipment Issue" at bounding box center [447, 326] width 391 height 31
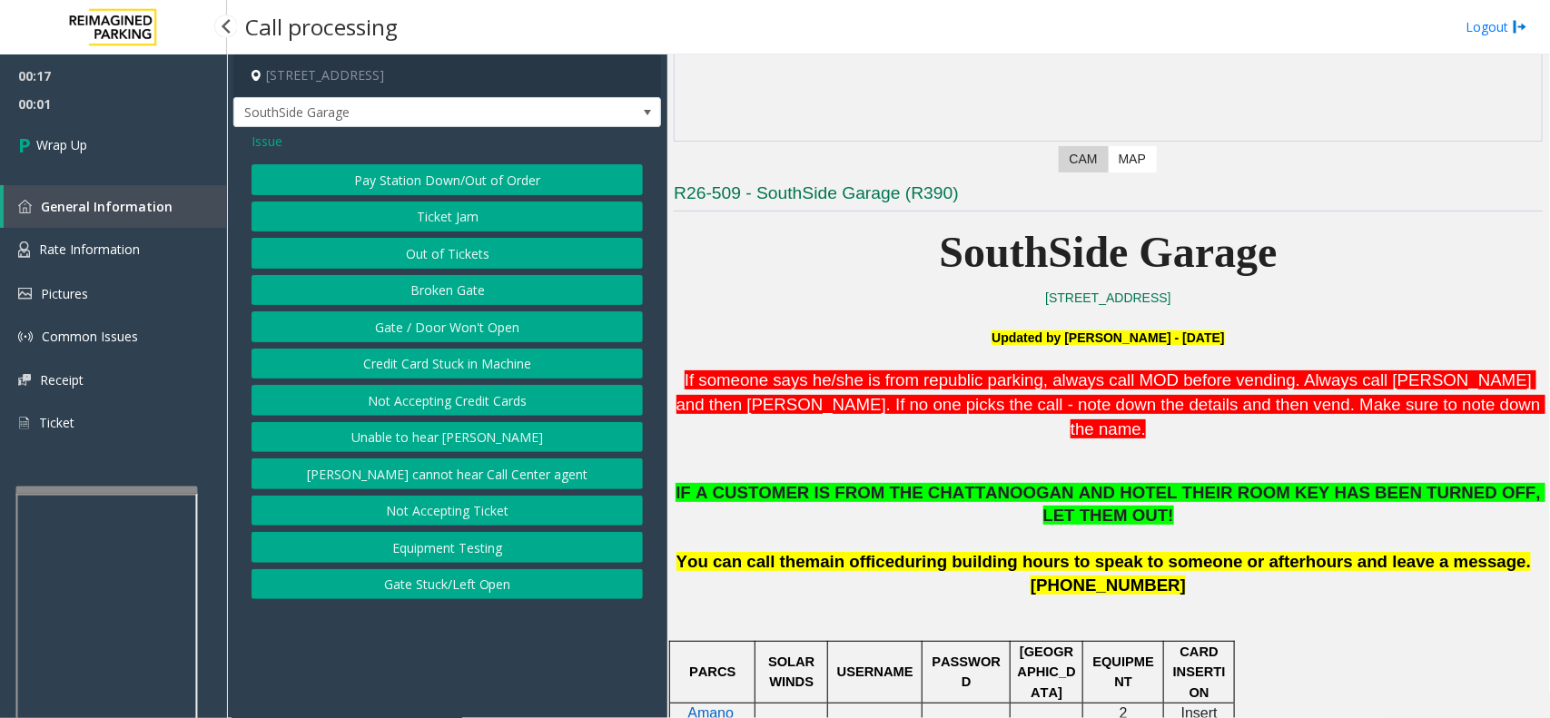
click at [440, 321] on button "Gate / Door Won't Open" at bounding box center [447, 326] width 391 height 31
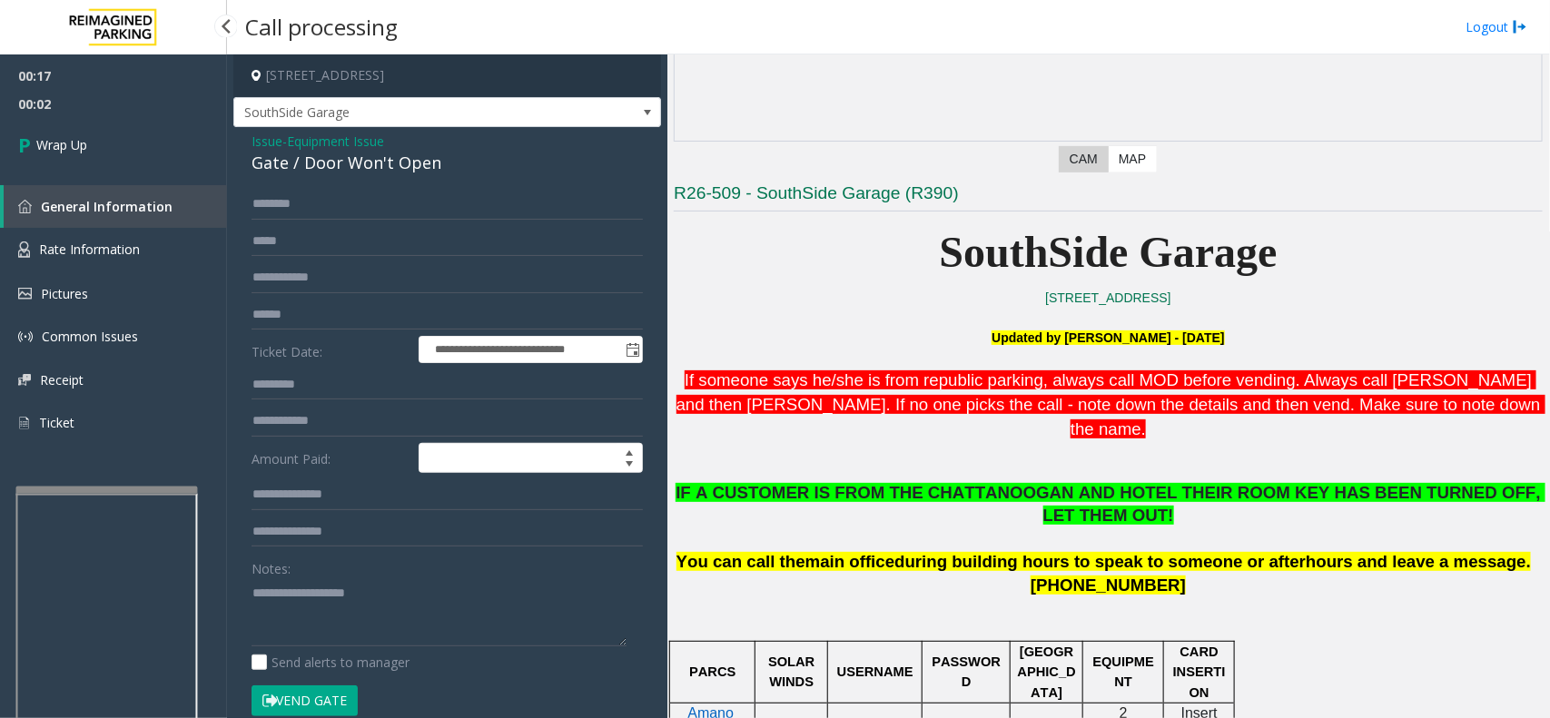
click at [448, 574] on div "Notes:" at bounding box center [447, 600] width 391 height 94
click at [448, 586] on textarea at bounding box center [439, 612] width 375 height 68
type textarea "**********"
click at [143, 132] on link "Wrap Up" at bounding box center [113, 145] width 227 height 54
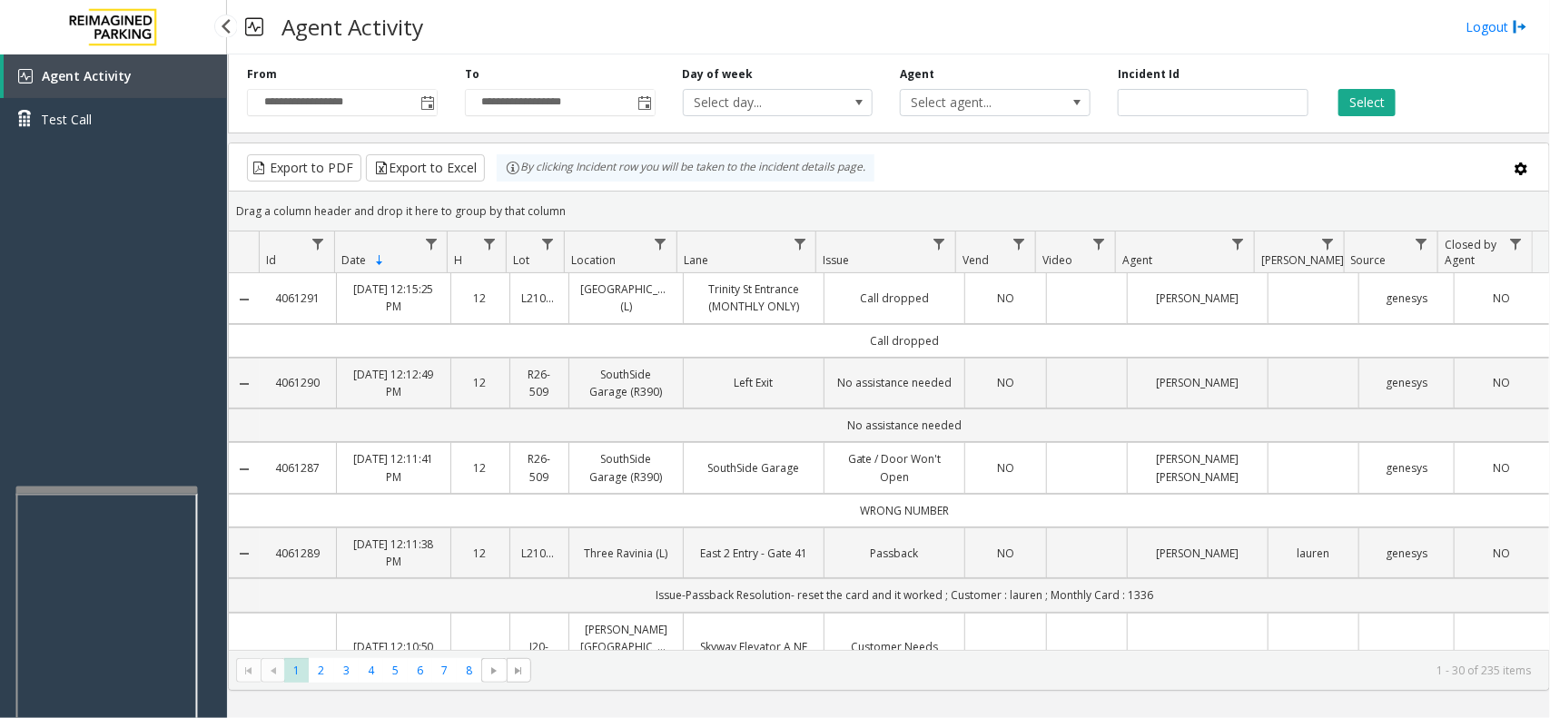
drag, startPoint x: 178, startPoint y: 313, endPoint x: 77, endPoint y: 330, distance: 102.1
click at [77, 330] on div "Agent Activity Test Call" at bounding box center [113, 413] width 227 height 718
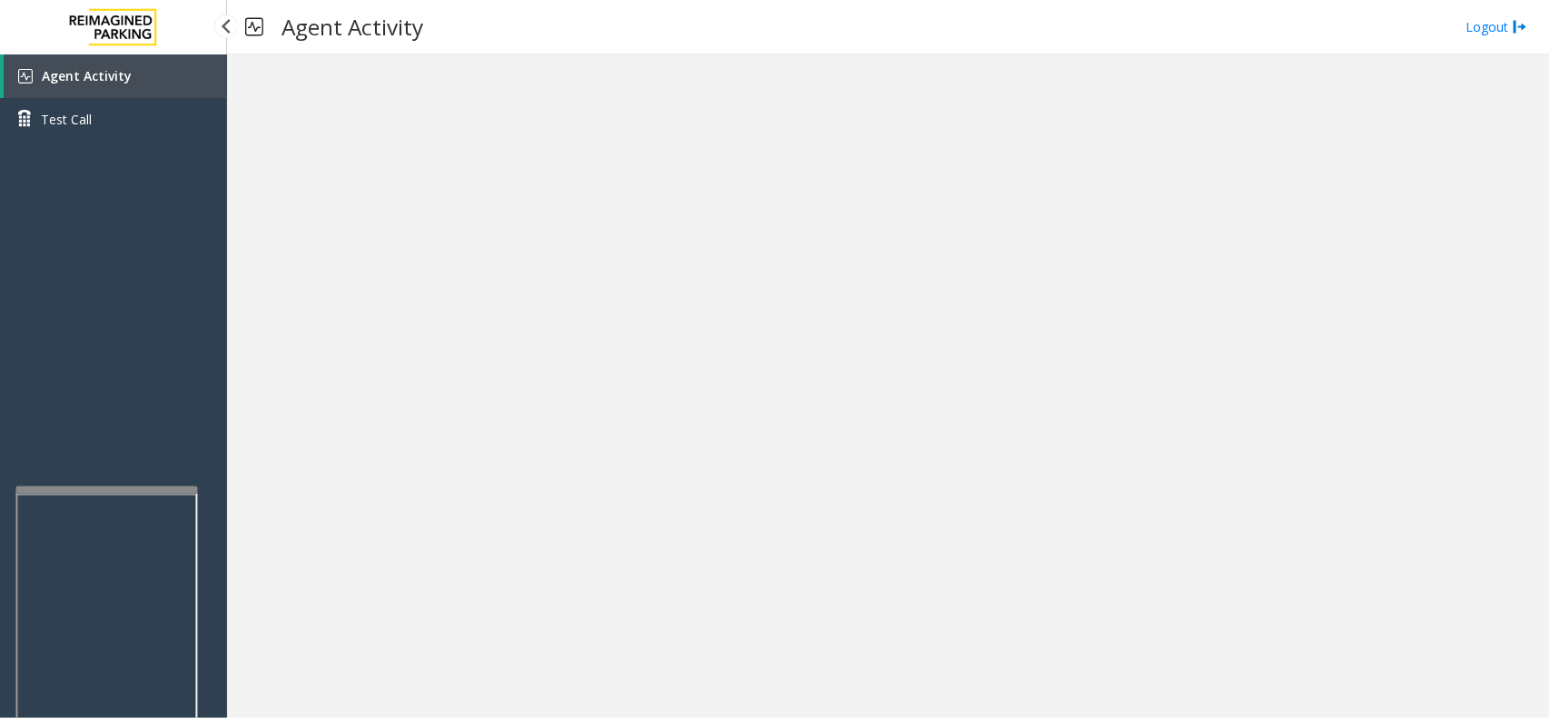
drag, startPoint x: 129, startPoint y: 265, endPoint x: 42, endPoint y: 298, distance: 93.1
click at [42, 298] on div "Agent Activity Test Call" at bounding box center [113, 413] width 227 height 718
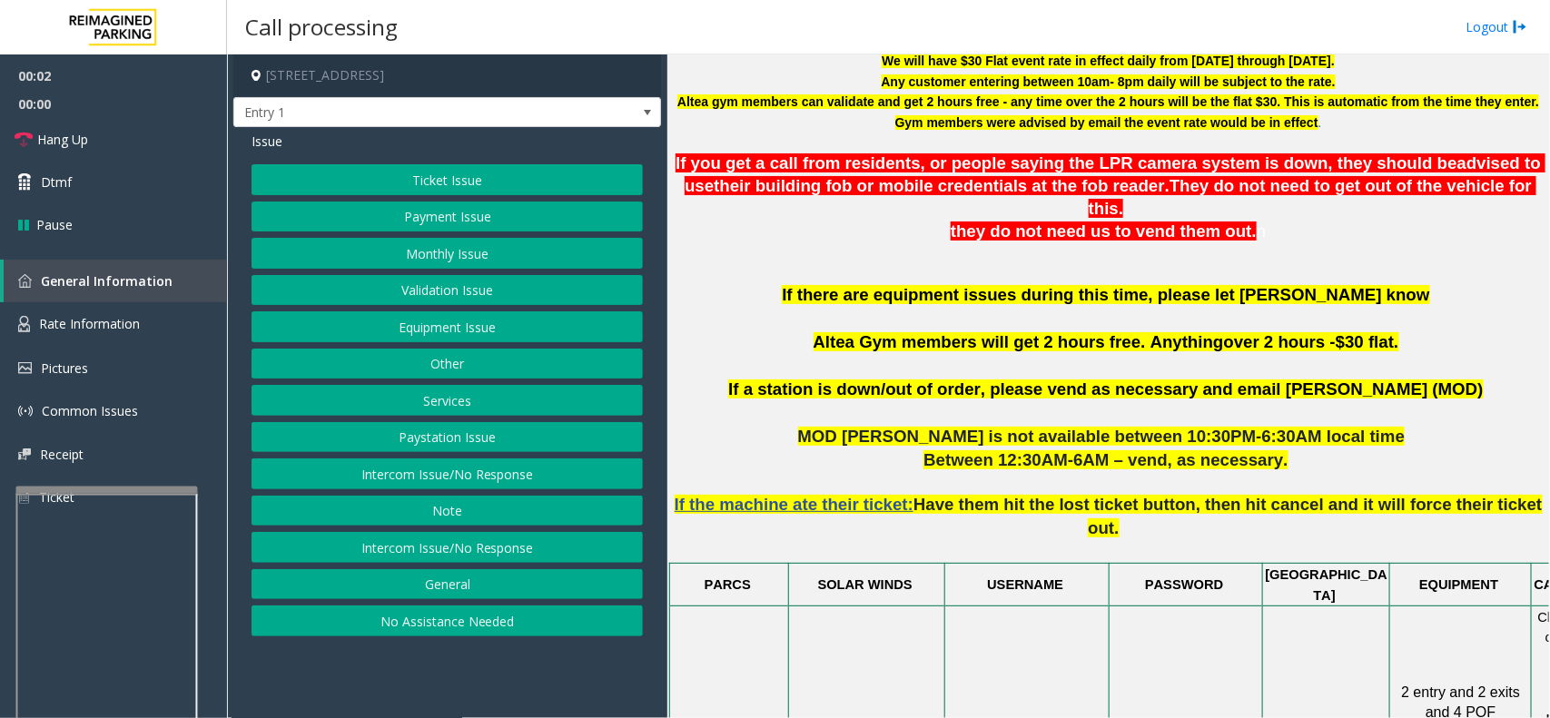
scroll to position [454, 0]
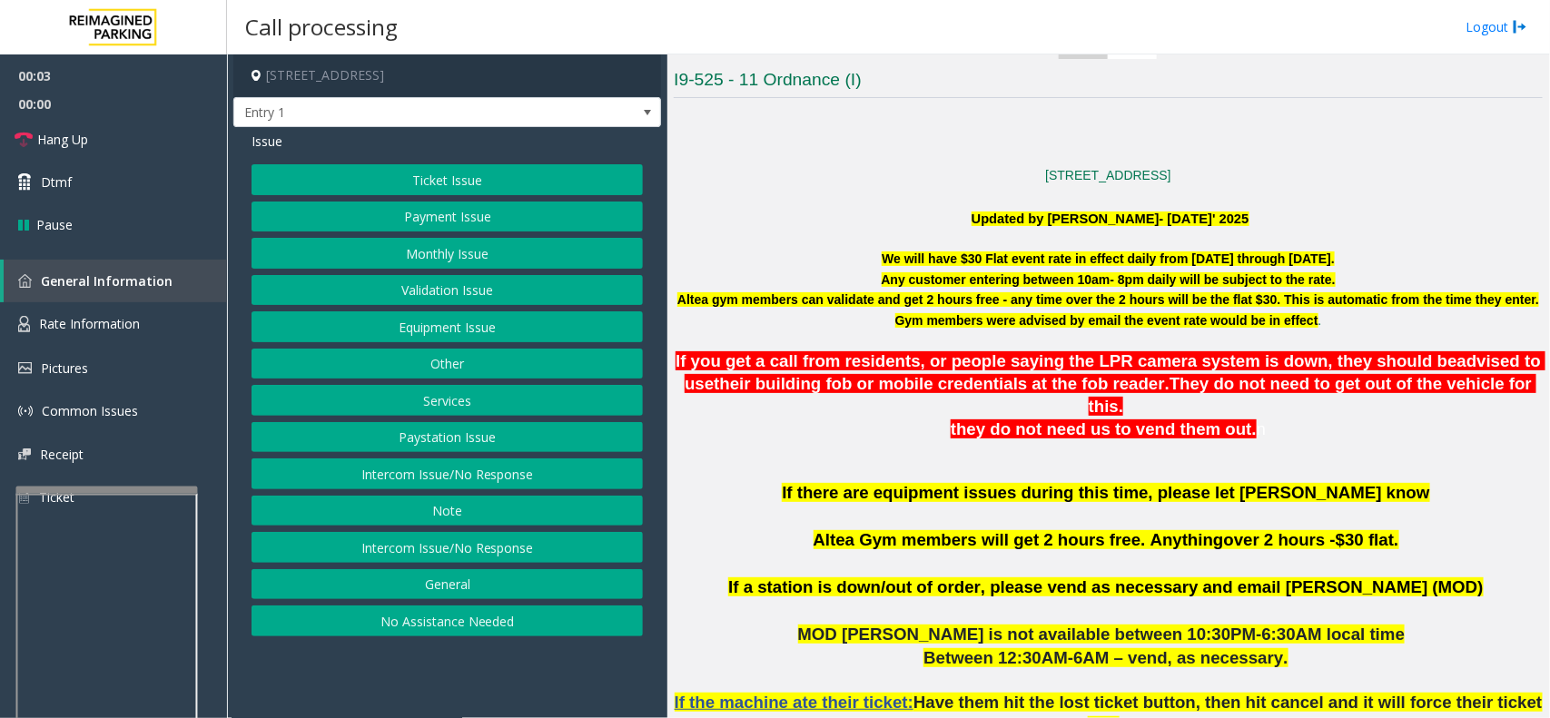
click at [944, 393] on span "their building fob or mobile credentials at the fob reader" at bounding box center [939, 383] width 451 height 19
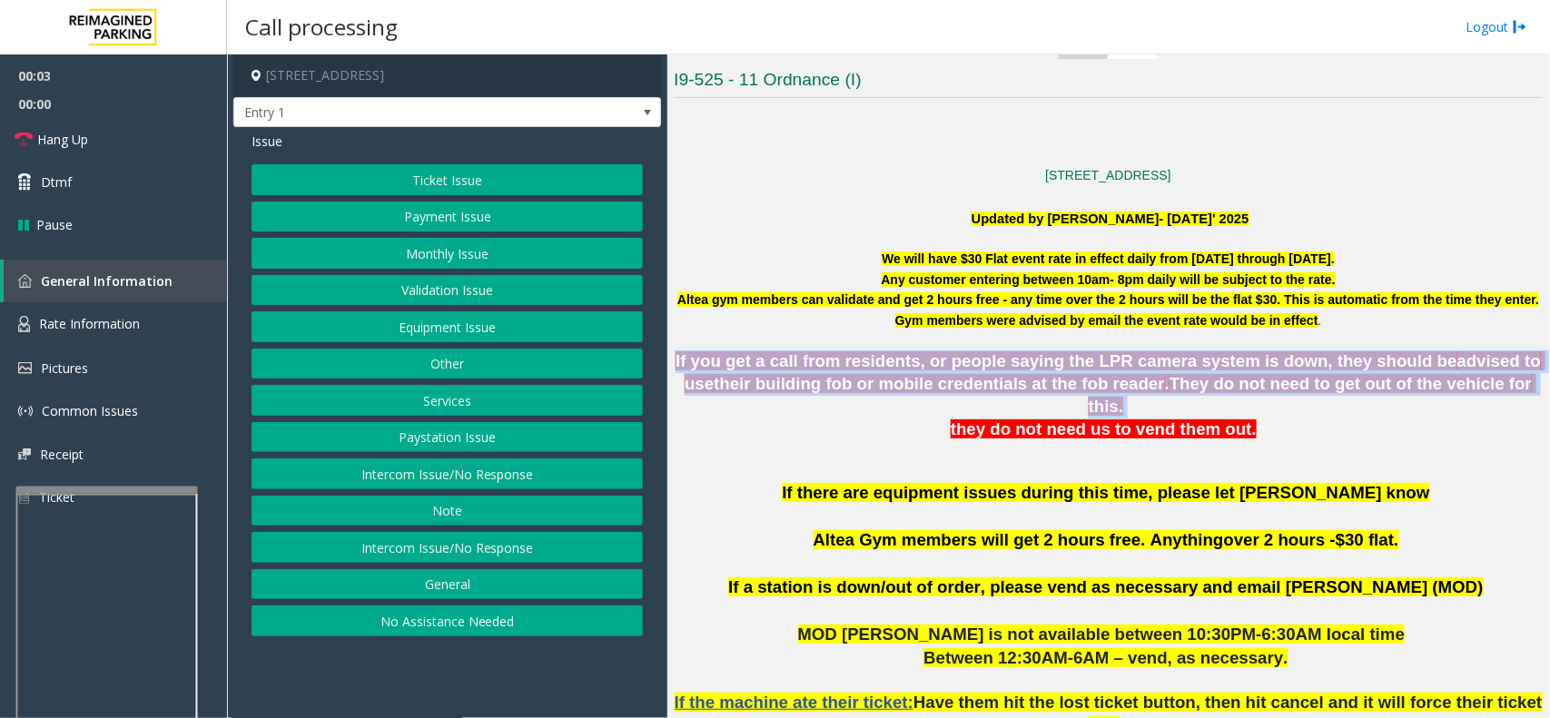
click at [944, 393] on span "their building fob or mobile credentials at the fob reader" at bounding box center [939, 383] width 451 height 19
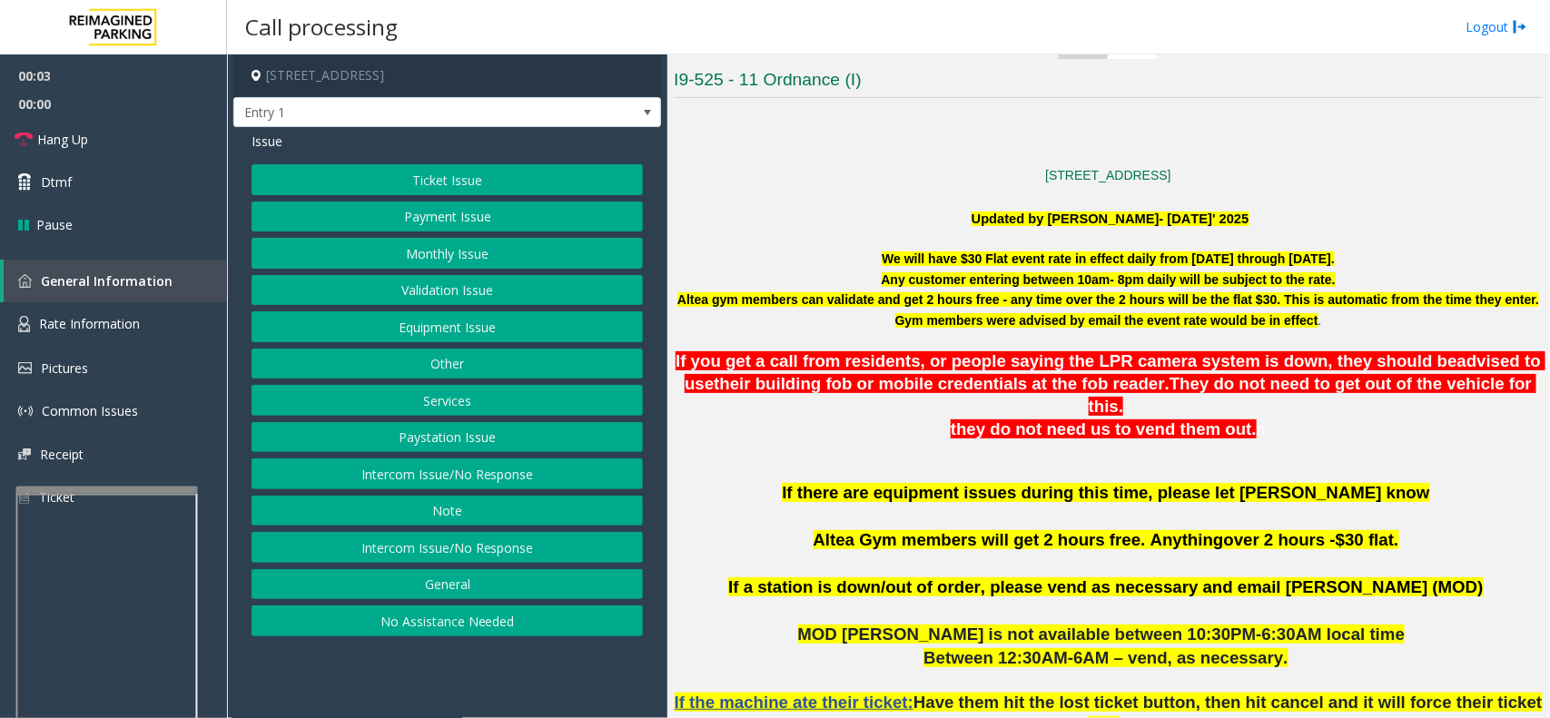
click at [918, 383] on span "their building fob or mobile credentials at the fob reader" at bounding box center [939, 383] width 451 height 19
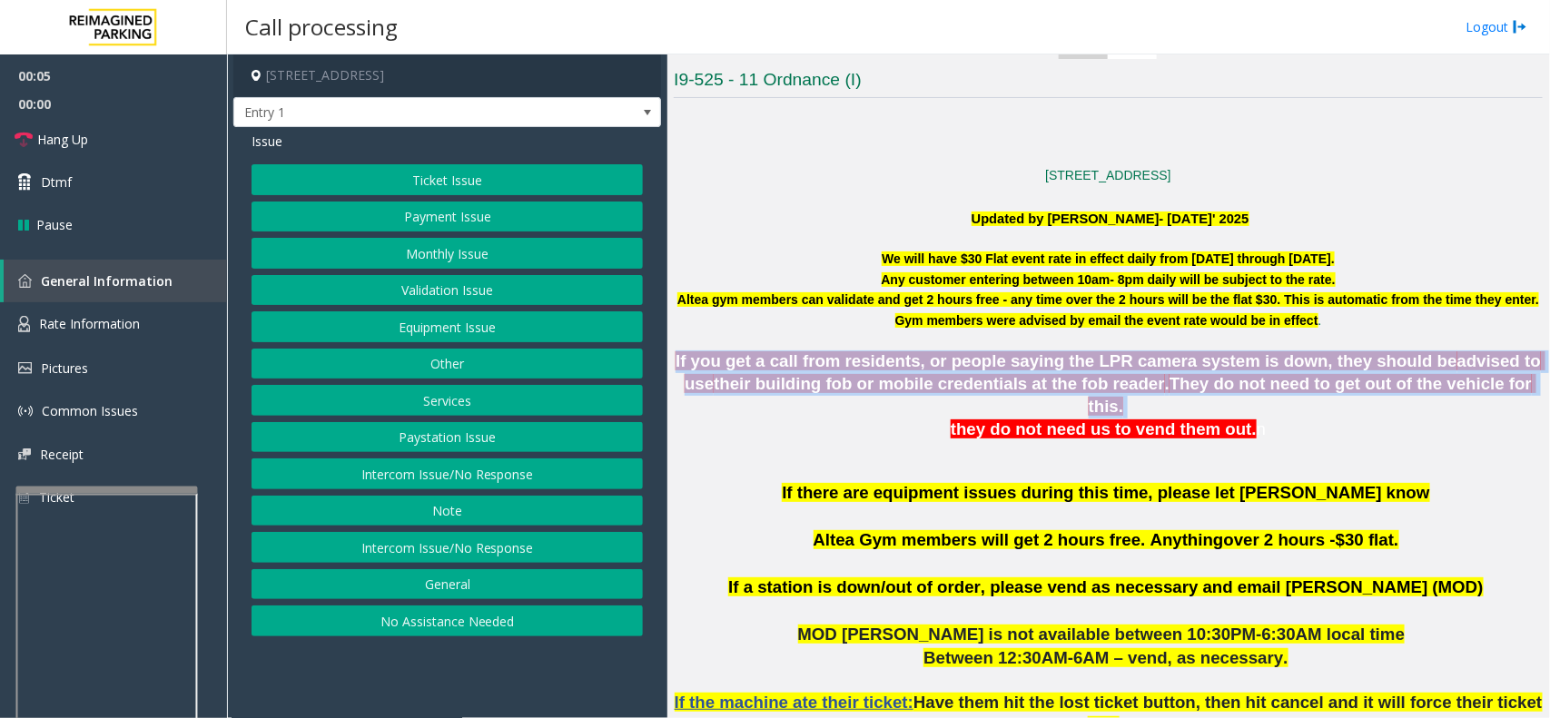
click at [918, 383] on span "their building fob or mobile credentials at the fob reader" at bounding box center [939, 383] width 451 height 19
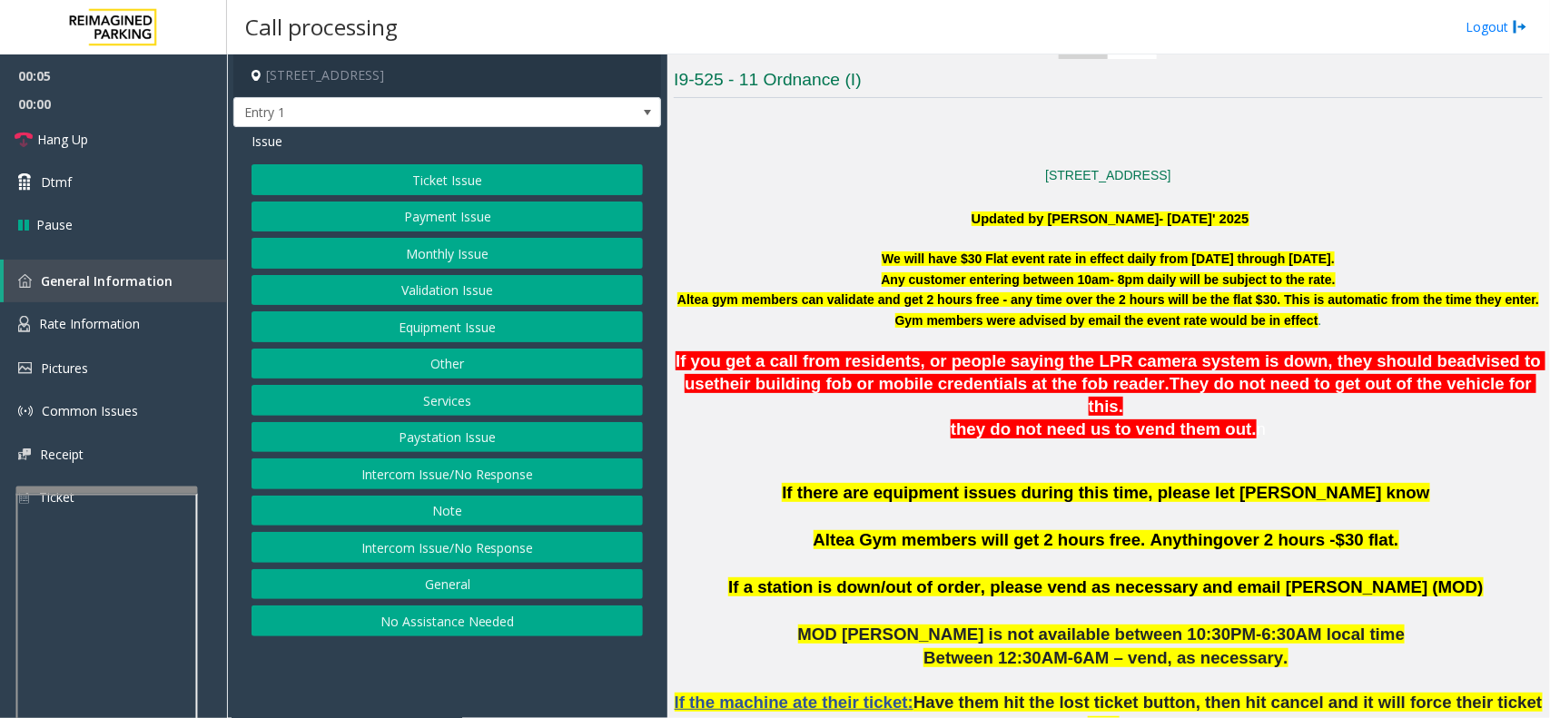
click at [1011, 420] on span "they do not need us to vend them out." at bounding box center [1104, 429] width 306 height 19
click at [985, 379] on span "their building fob or mobile credentials at the fob reader" at bounding box center [939, 383] width 451 height 19
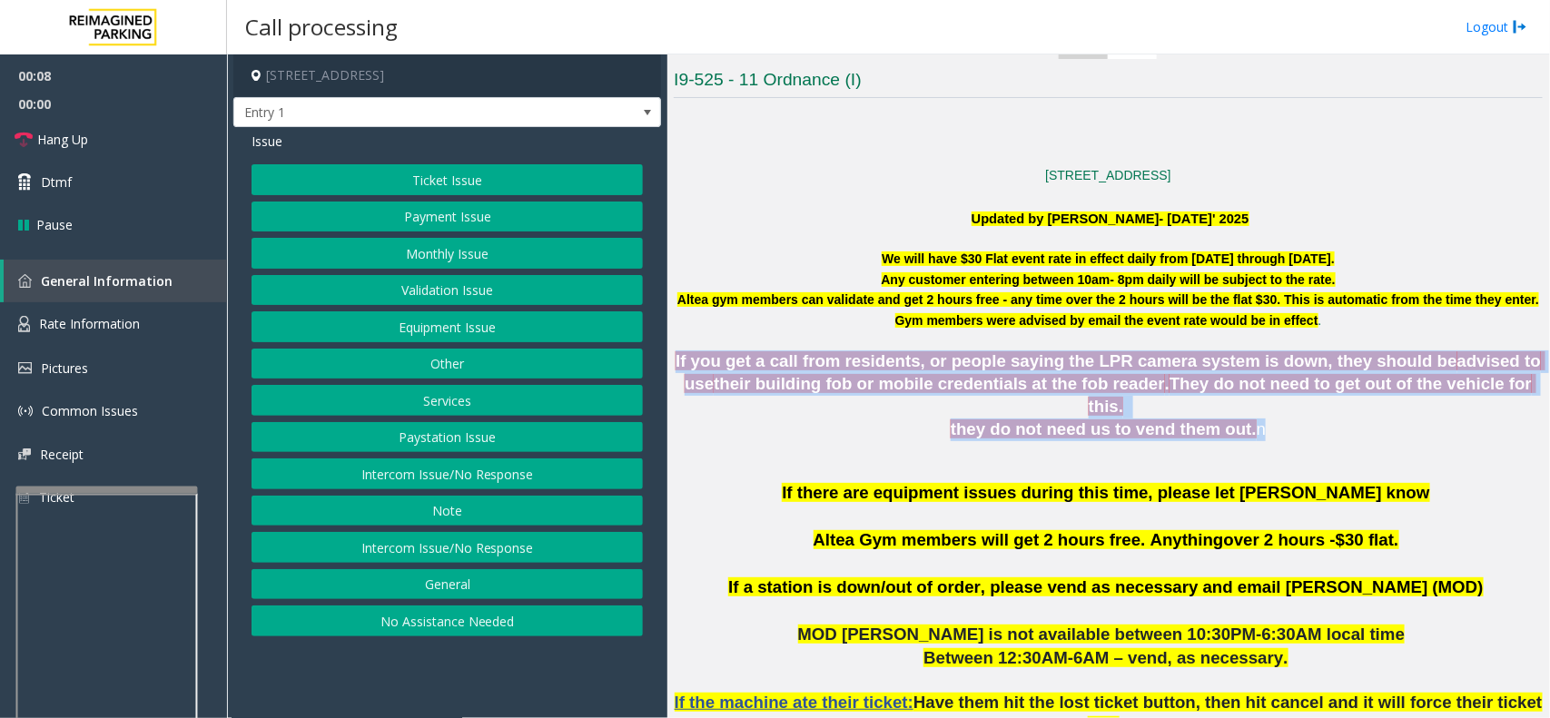
drag, startPoint x: 690, startPoint y: 357, endPoint x: 1262, endPoint y: 425, distance: 576.1
click at [1077, 395] on p "If you get a call from residents, or people saying the LPR camera system is dow…" at bounding box center [1108, 384] width 869 height 67
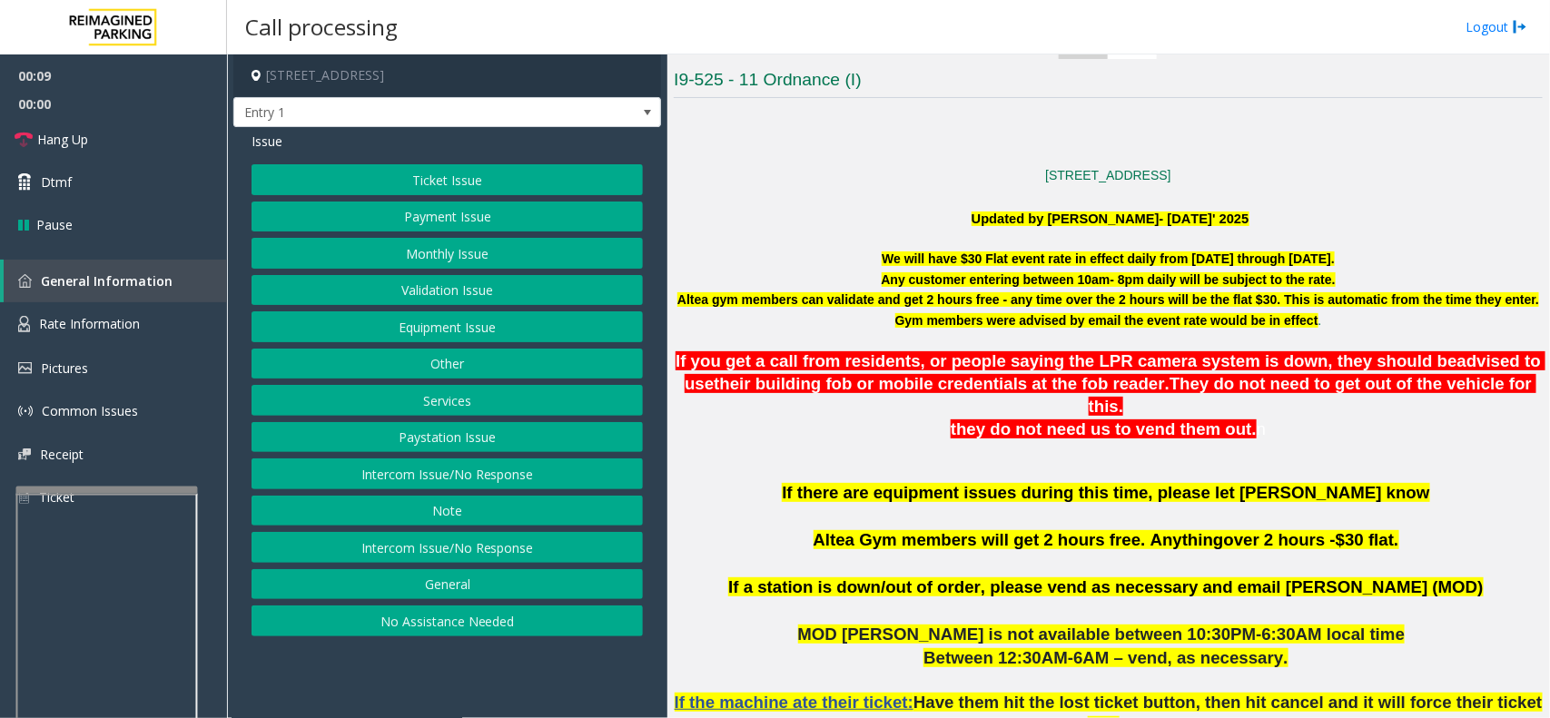
click at [1062, 296] on font "Altea gym members can validate and get 2 hours free - any time over the 2 hours…" at bounding box center [1108, 309] width 862 height 35
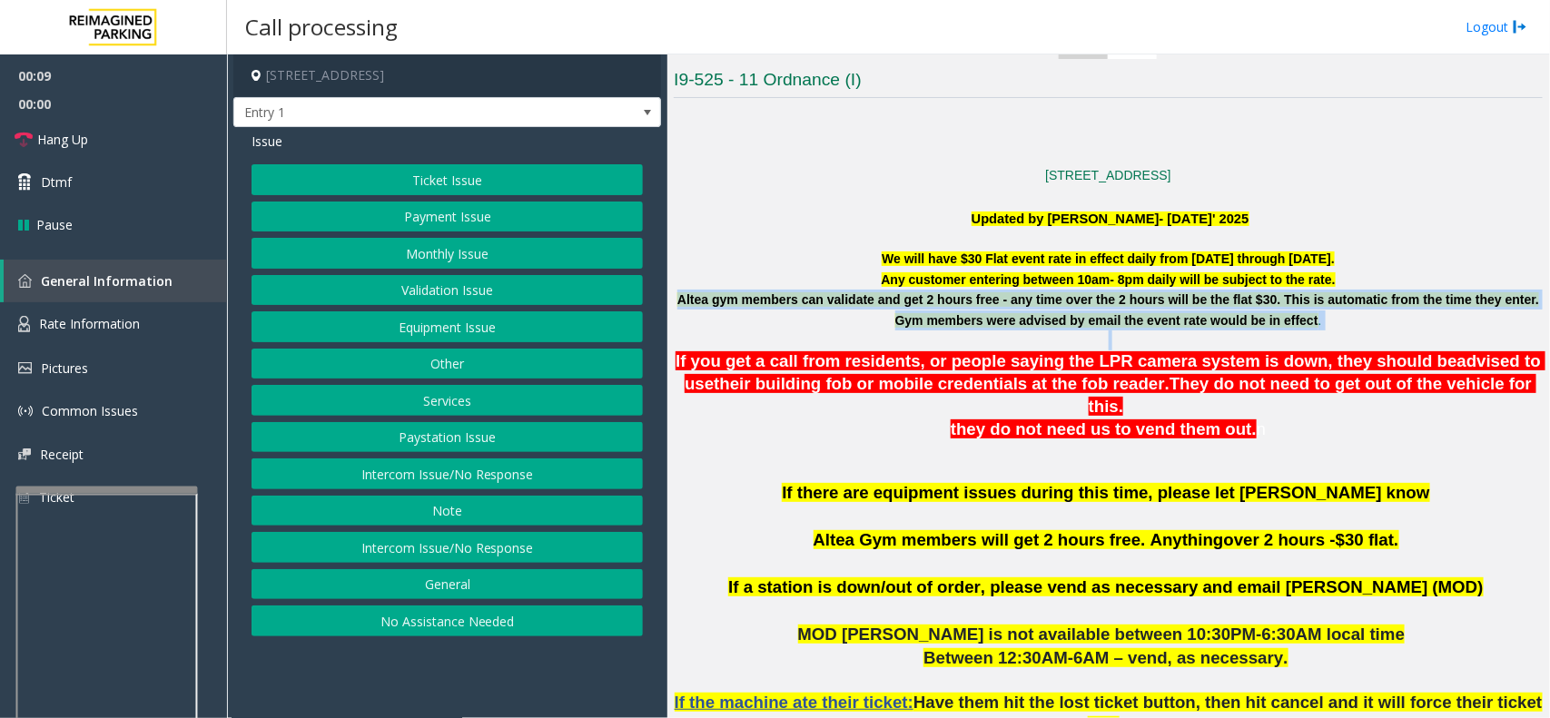
click at [1062, 296] on font "Altea gym members can validate and get 2 hours free - any time over the 2 hours…" at bounding box center [1108, 309] width 862 height 35
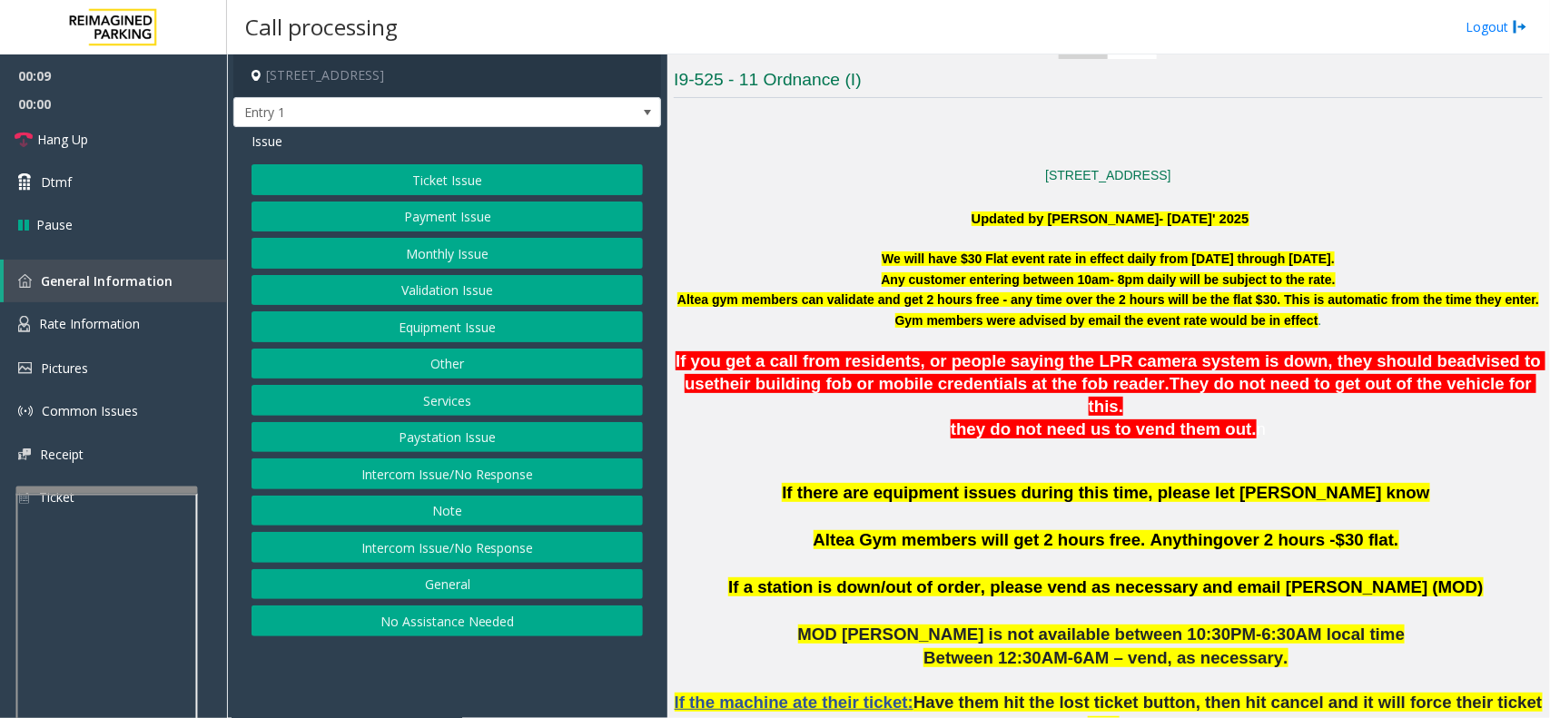
click at [1027, 420] on span "they do not need us to vend them out." at bounding box center [1104, 429] width 306 height 19
click at [981, 382] on span "their building fob or mobile credentials at the fob reader" at bounding box center [939, 383] width 451 height 19
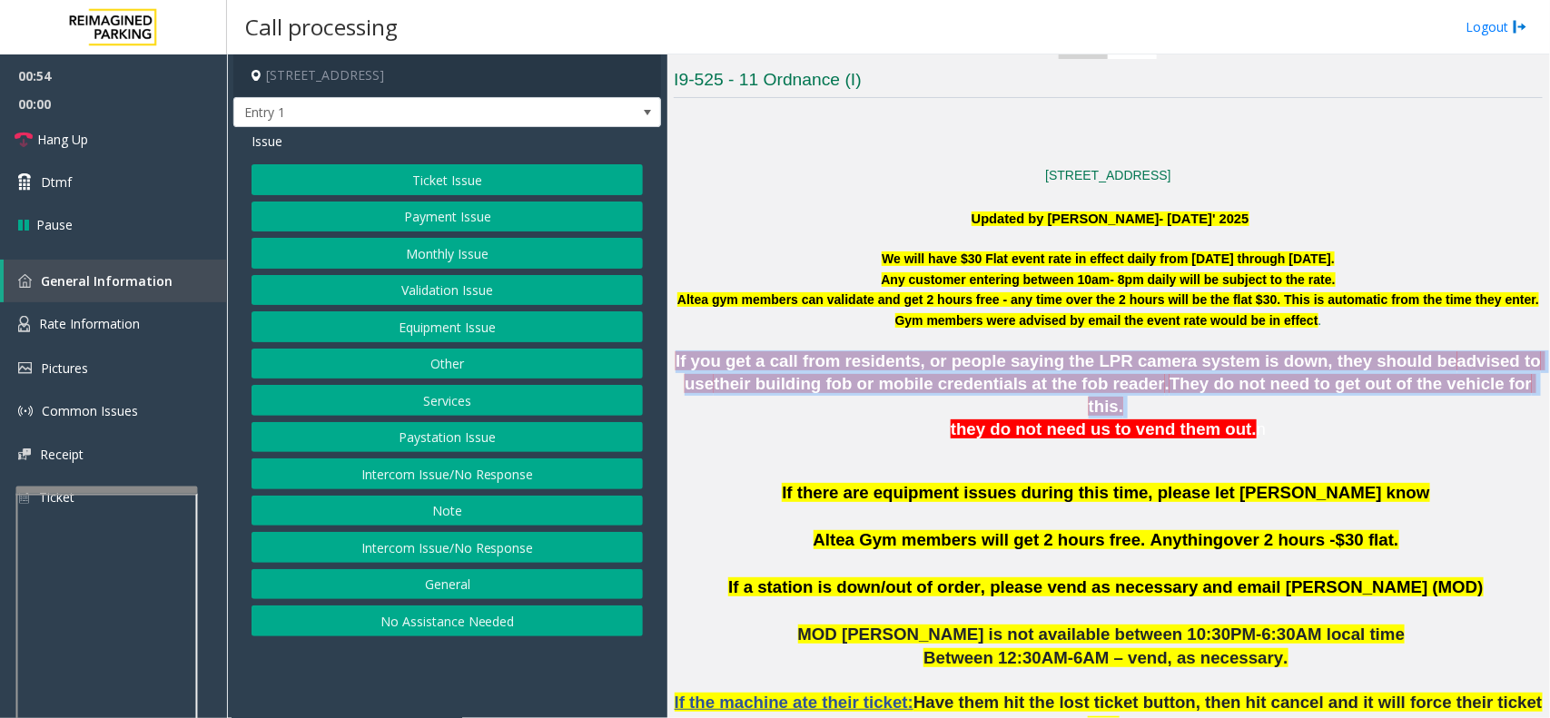
click at [981, 382] on span "their building fob or mobile credentials at the fob reader" at bounding box center [939, 383] width 451 height 19
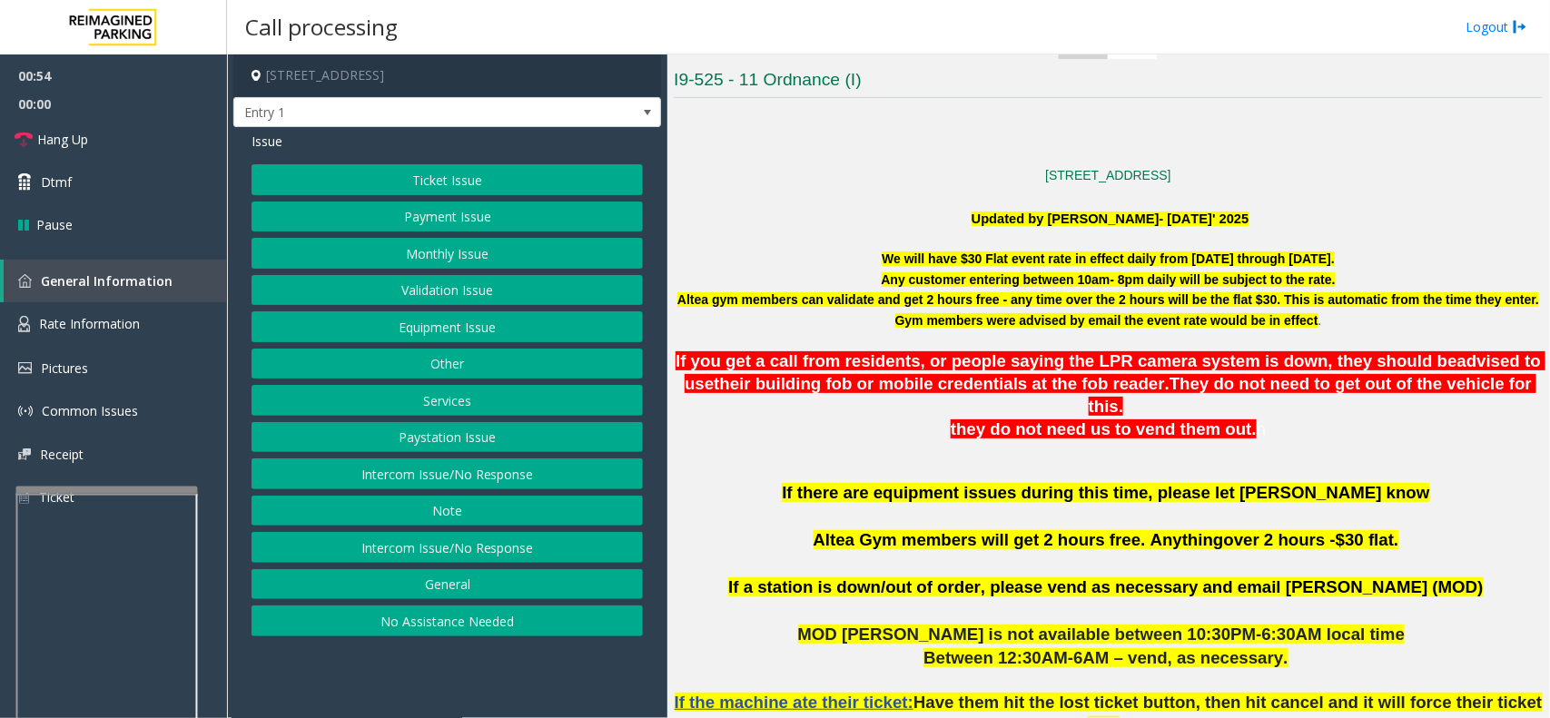
click at [972, 461] on p at bounding box center [1108, 471] width 869 height 20
click at [994, 380] on span "their building fob or mobile credentials at the fob reader" at bounding box center [939, 383] width 451 height 19
click at [1002, 420] on span "they do not need us to vend them out." at bounding box center [1104, 429] width 306 height 19
click at [1000, 420] on span "they do not need us to vend them out." at bounding box center [1104, 429] width 306 height 19
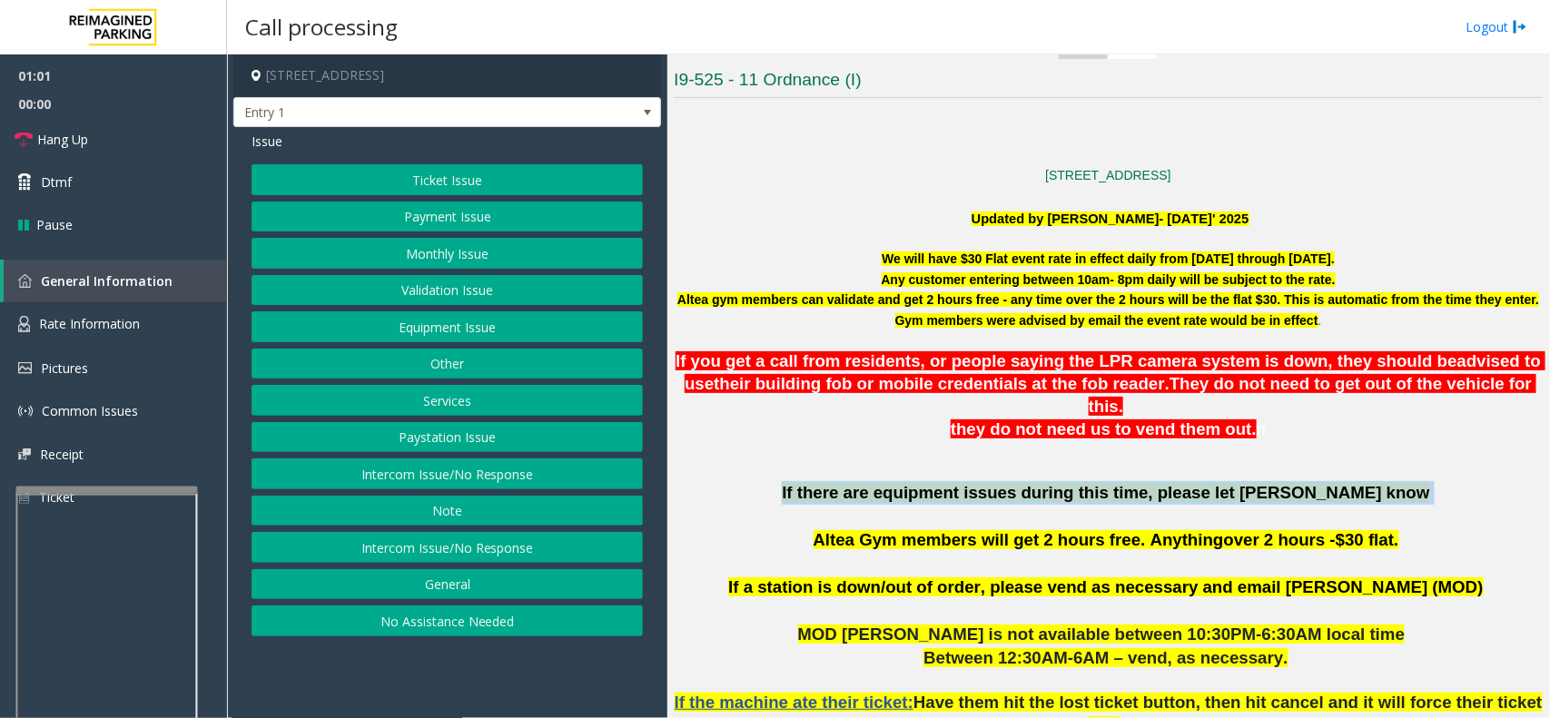
drag, startPoint x: 764, startPoint y: 466, endPoint x: 1294, endPoint y: 486, distance: 530.7
click at [1436, 481] on p "If there are equipment issues during this time, please let OM Vairavan Jegathee…" at bounding box center [1108, 528] width 869 height 94
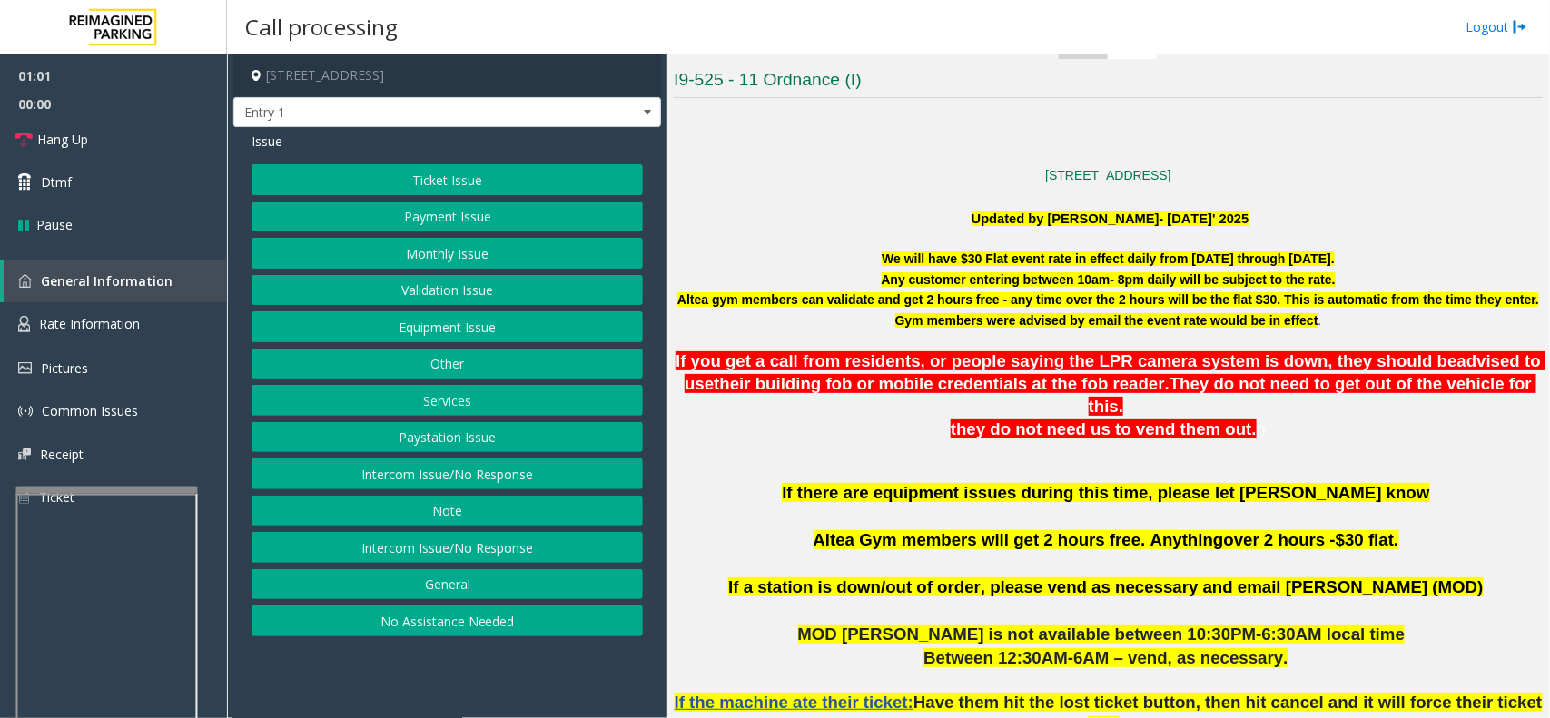
click at [1049, 495] on p "If there are equipment issues during this time, please let OM Vairavan Jegathee…" at bounding box center [1108, 528] width 869 height 94
click at [169, 314] on link "Rate Information" at bounding box center [113, 324] width 227 height 44
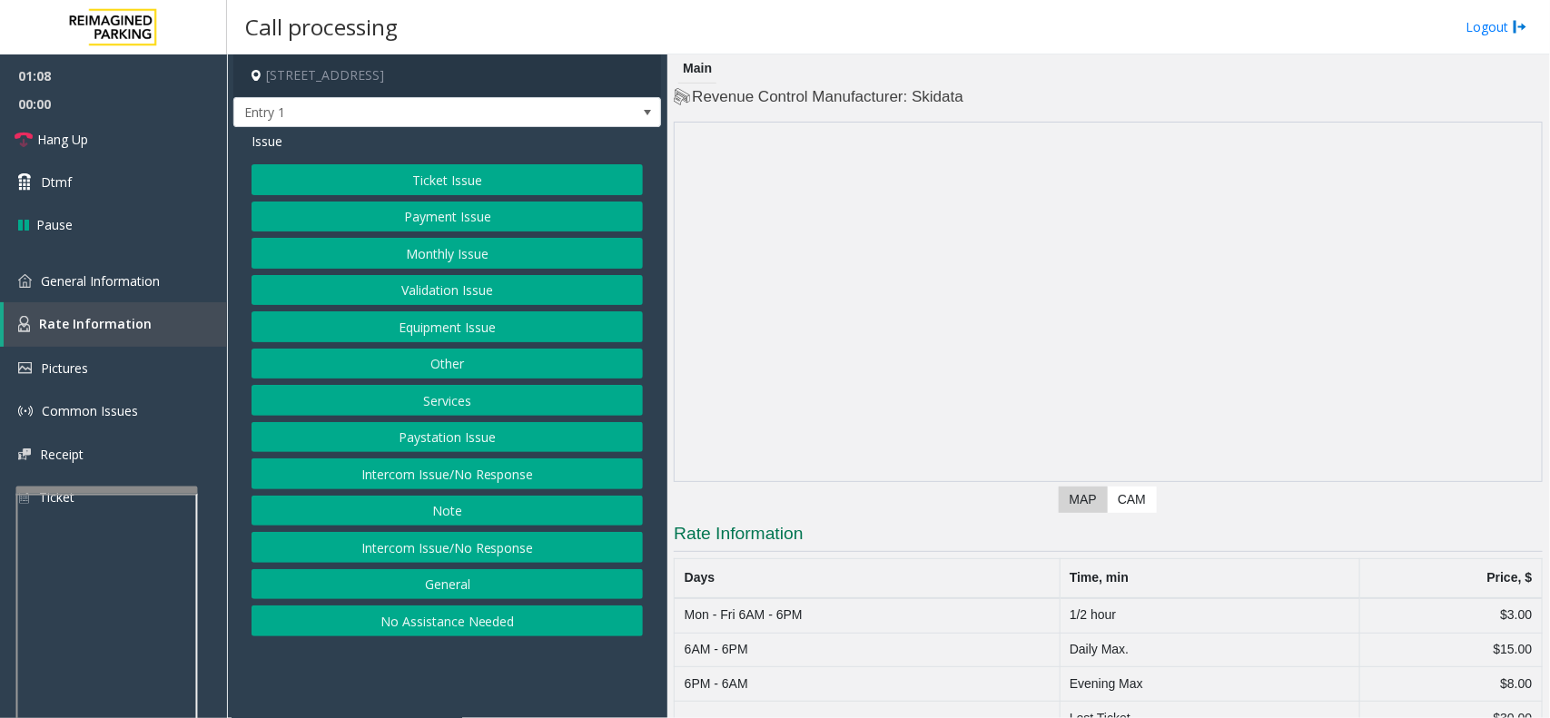
scroll to position [69, 0]
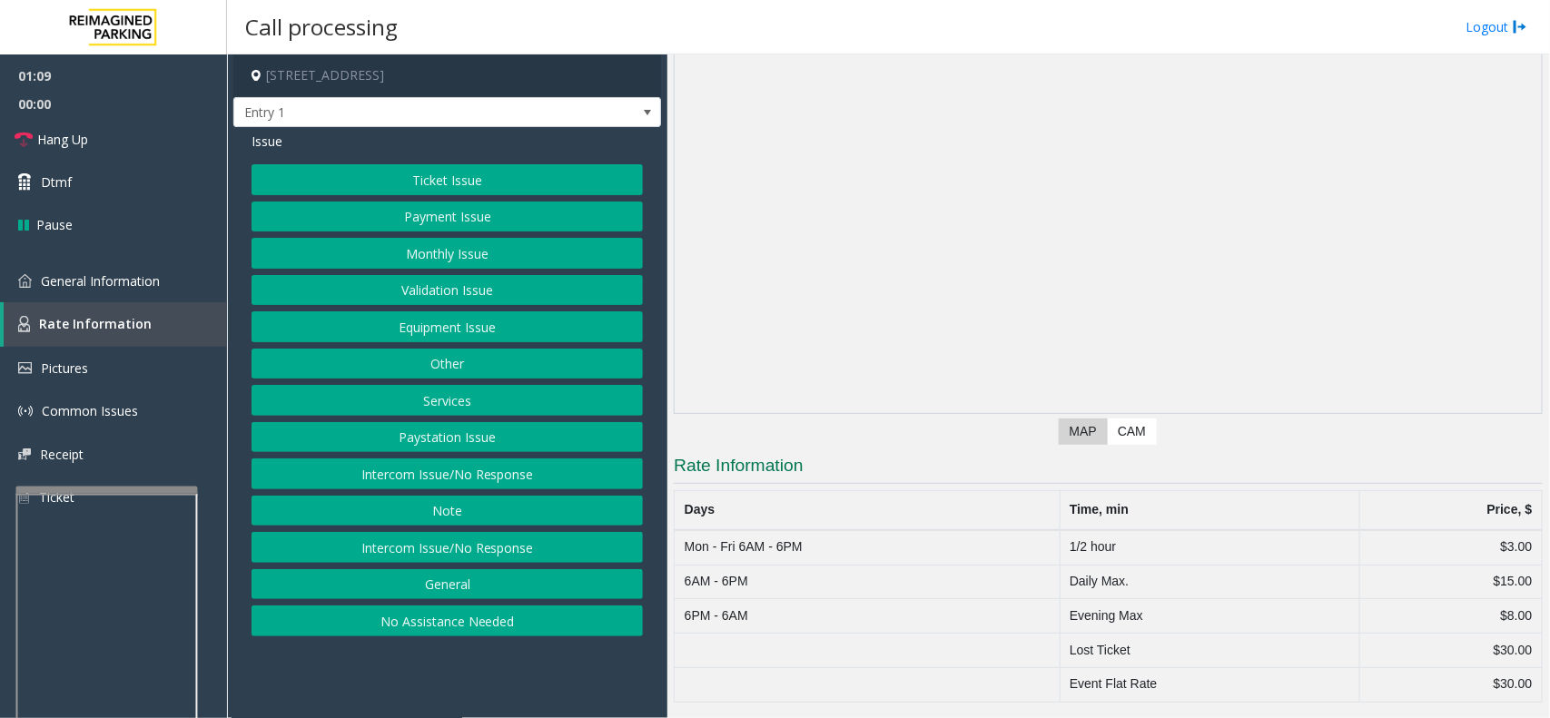
drag, startPoint x: 500, startPoint y: 677, endPoint x: 352, endPoint y: 686, distance: 148.3
click at [352, 686] on app-call-processing-form "11 Ordnance Street, Toronto, ON Entry 1 Issue Ticket Issue Payment Issue Monthl…" at bounding box center [447, 386] width 440 height 664
drag, startPoint x: 681, startPoint y: 547, endPoint x: 950, endPoint y: 623, distance: 279.4
click at [854, 638] on tbody "Mon - Fri 6AM - 6PM 1/2 hour $3.00 6AM - 6PM Daily Max. $15.00 6PM - 6AM Evenin…" at bounding box center [1109, 616] width 868 height 172
click at [1047, 561] on td "Mon - Fri 6AM - 6PM" at bounding box center [867, 547] width 385 height 35
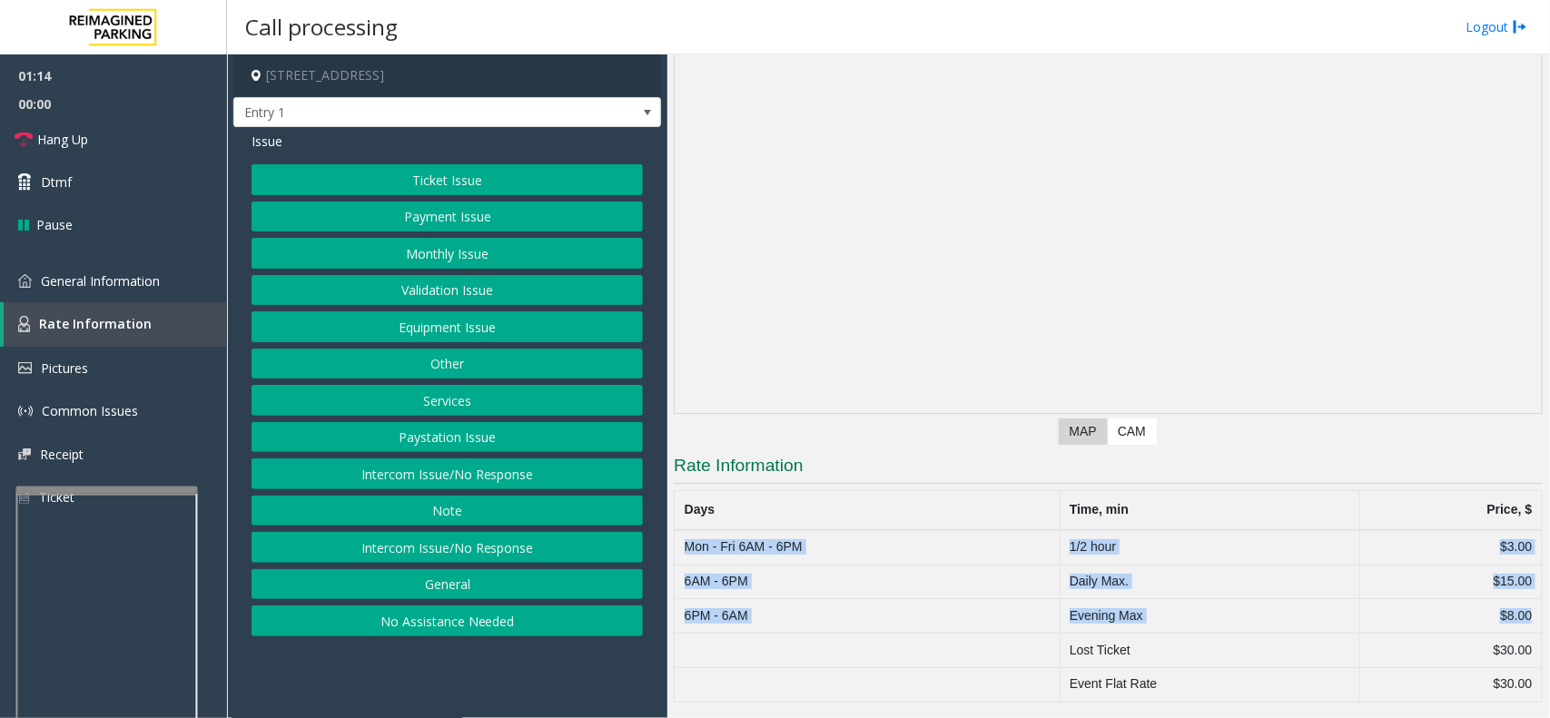
click at [1060, 540] on td "1/2 hour" at bounding box center [1210, 547] width 301 height 35
drag, startPoint x: 1058, startPoint y: 542, endPoint x: 1142, endPoint y: 643, distance: 131.5
click at [1151, 645] on tbody "Mon - Fri 6AM - 6PM 1/2 hour $3.00 6AM - 6PM Daily Max. $15.00 6PM - 6AM Evenin…" at bounding box center [1109, 616] width 868 height 172
click at [1115, 647] on td "Lost Ticket" at bounding box center [1210, 651] width 301 height 35
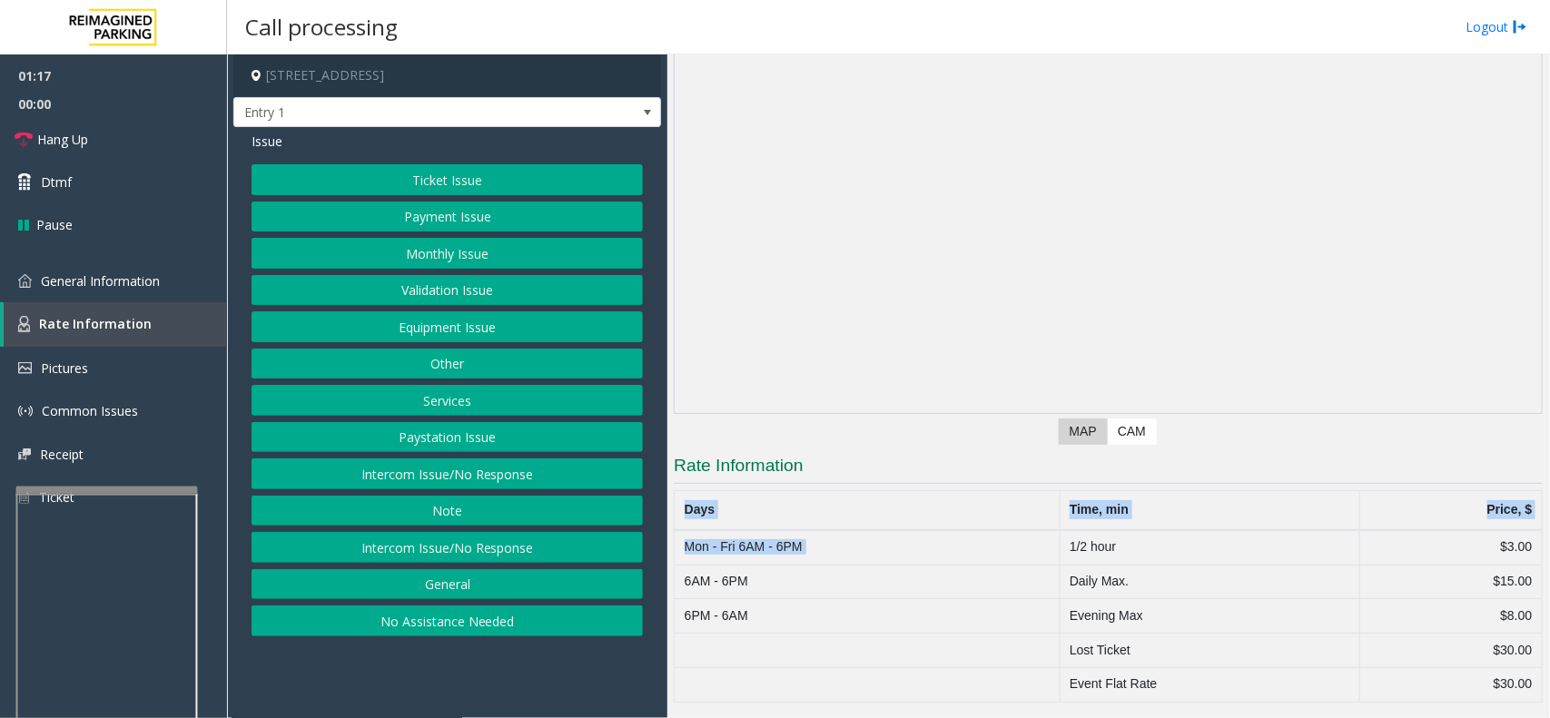
drag, startPoint x: 1052, startPoint y: 549, endPoint x: 1241, endPoint y: 727, distance: 260.2
click at [1241, 715] on html "01:17 00:00 Hang Up Dtmf Pause General Information Rate Information Pictures Co…" at bounding box center [775, 359] width 1550 height 718
click at [1083, 618] on td "Evening Max" at bounding box center [1210, 616] width 301 height 35
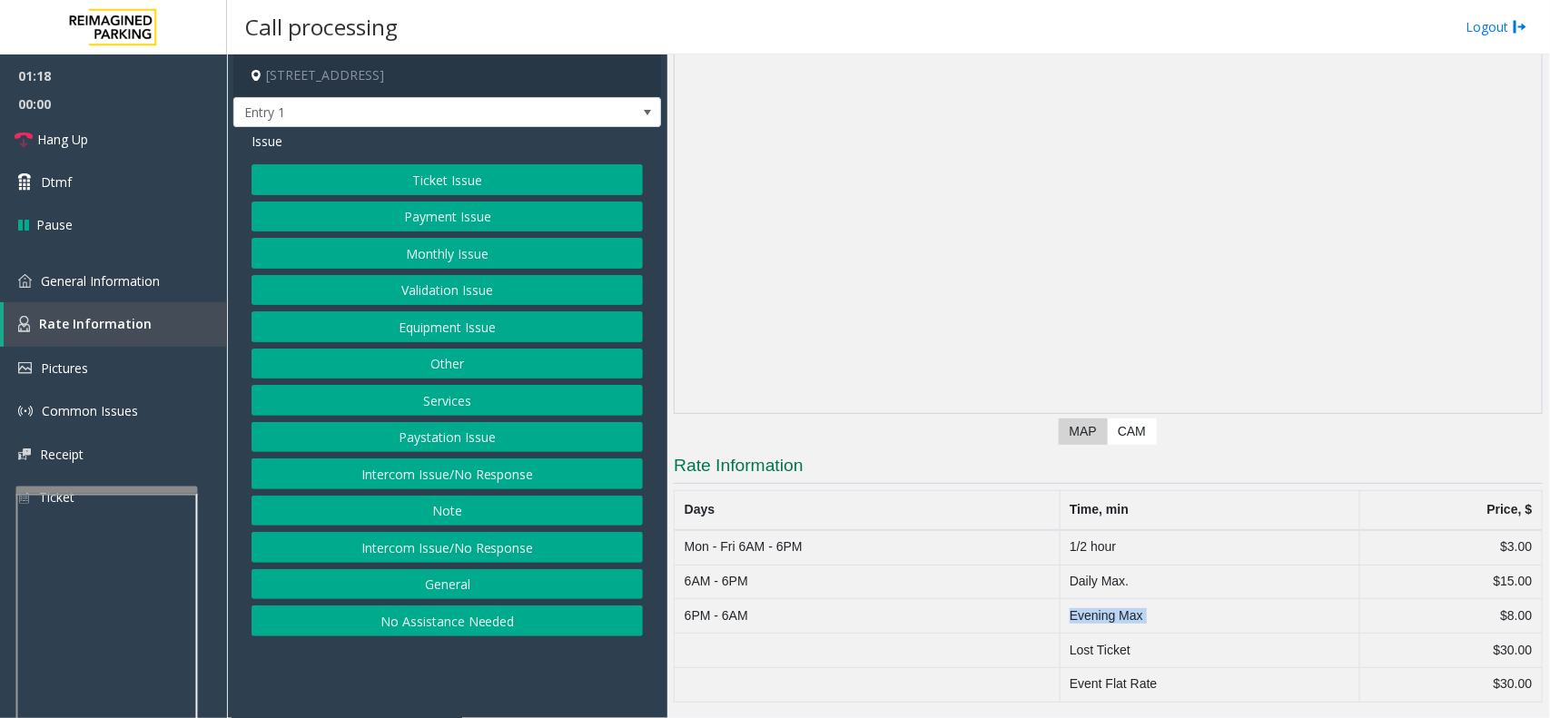
click at [1083, 618] on td "Evening Max" at bounding box center [1210, 616] width 301 height 35
click at [1106, 651] on td "Lost Ticket" at bounding box center [1210, 651] width 301 height 35
click at [1096, 591] on td "Daily Max." at bounding box center [1210, 582] width 301 height 35
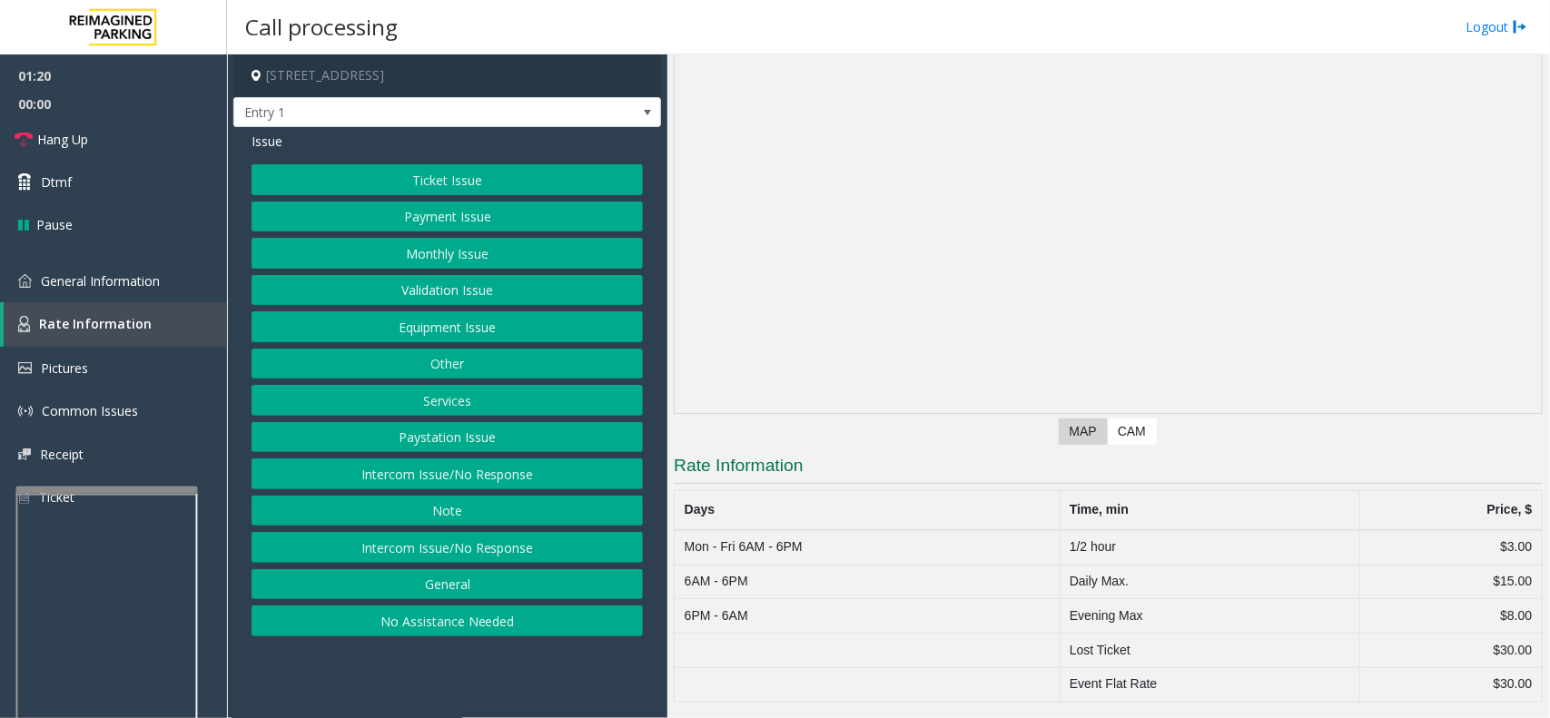
click at [1094, 583] on td "Daily Max." at bounding box center [1210, 582] width 301 height 35
click at [1076, 531] on td "1/2 hour" at bounding box center [1210, 547] width 301 height 35
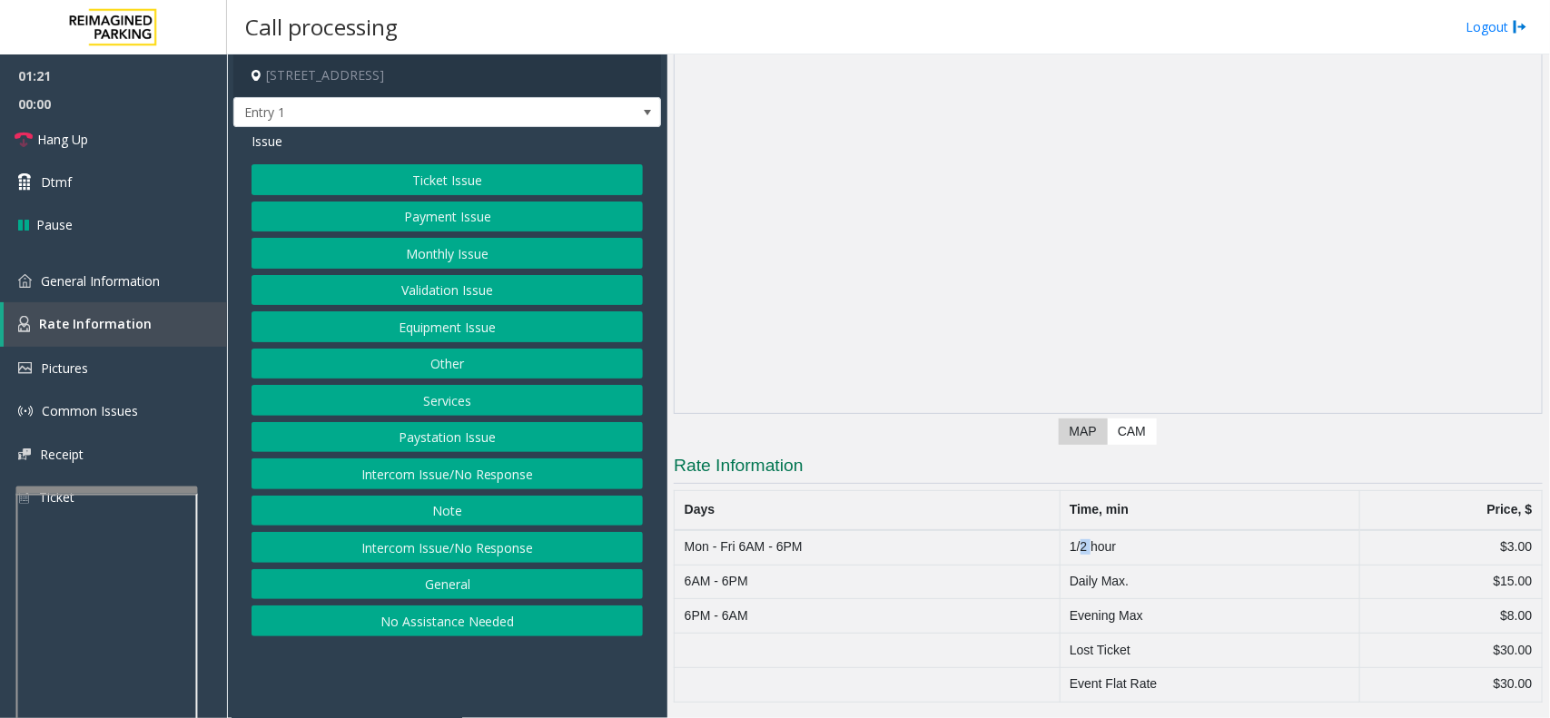
click at [1081, 543] on td "1/2 hour" at bounding box center [1210, 547] width 301 height 35
click at [909, 615] on td "6PM - 6AM" at bounding box center [867, 616] width 385 height 35
click at [681, 534] on td "Mon - Fri 6AM - 6PM" at bounding box center [867, 547] width 385 height 35
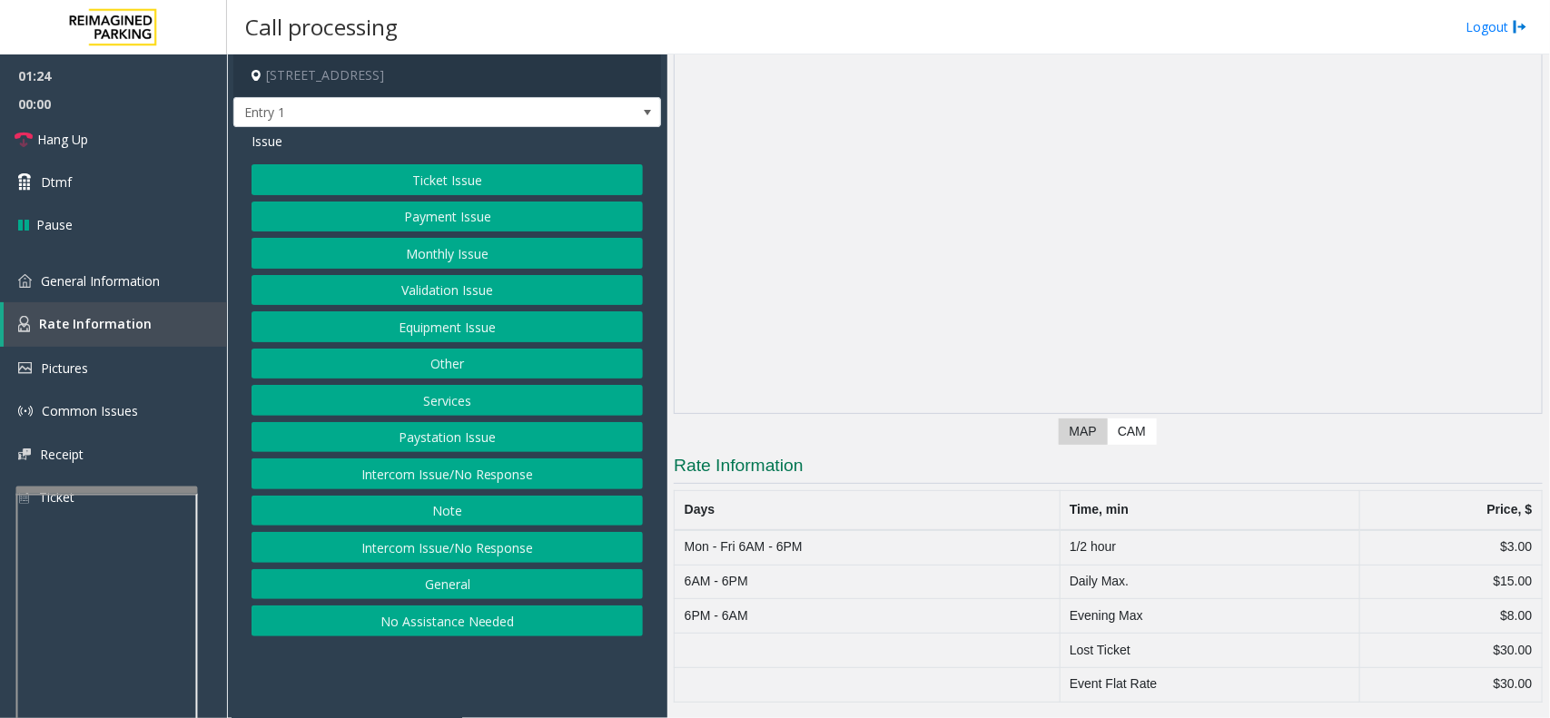
click at [683, 465] on h3 "Rate Information" at bounding box center [1108, 469] width 869 height 30
drag, startPoint x: 683, startPoint y: 465, endPoint x: 802, endPoint y: 475, distance: 119.4
click at [706, 466] on h3 "Rate Information" at bounding box center [1108, 469] width 869 height 30
drag, startPoint x: 815, startPoint y: 459, endPoint x: 769, endPoint y: 502, distance: 62.3
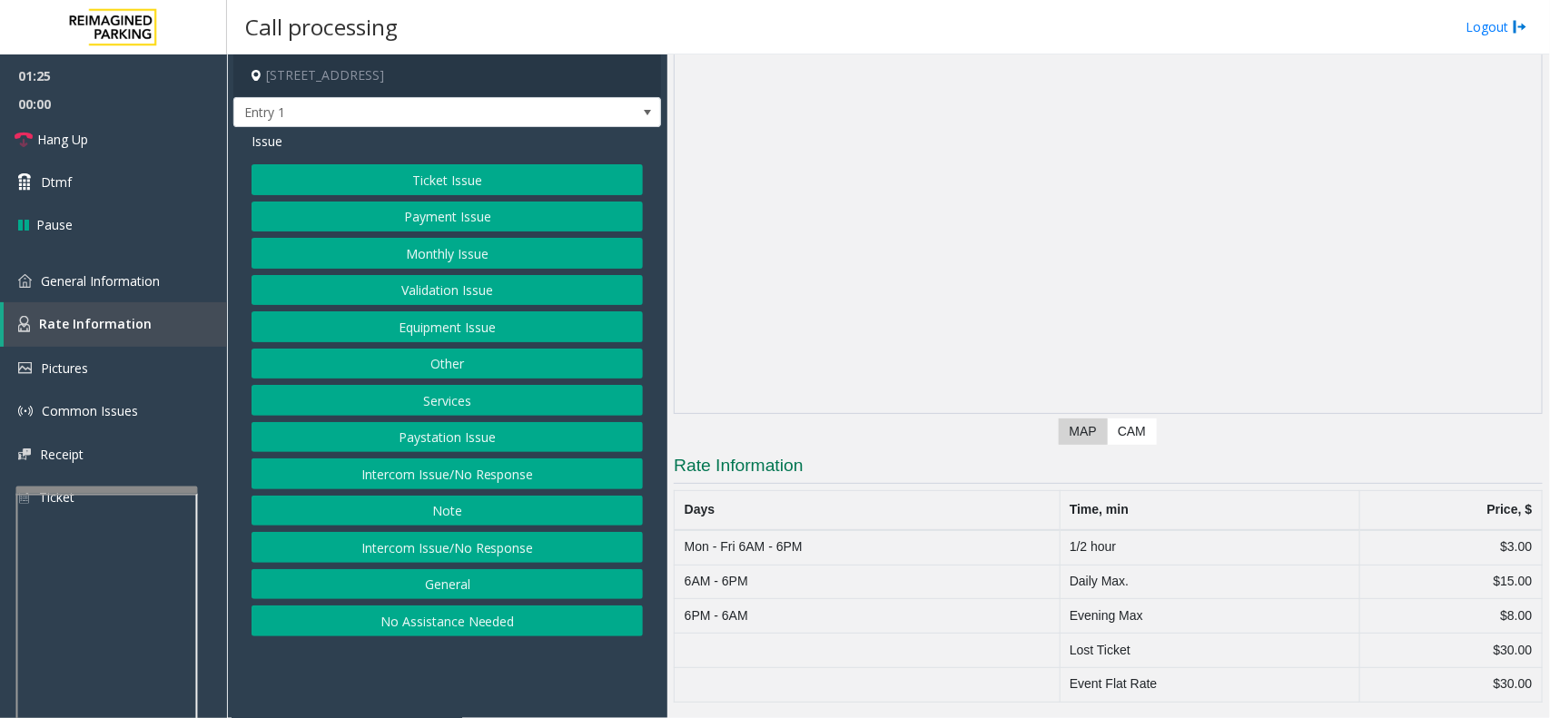
click at [811, 463] on h3 "Rate Information" at bounding box center [1108, 469] width 869 height 30
click at [686, 510] on th "Days" at bounding box center [867, 510] width 385 height 40
click at [711, 472] on h3 "Rate Information" at bounding box center [1108, 469] width 869 height 30
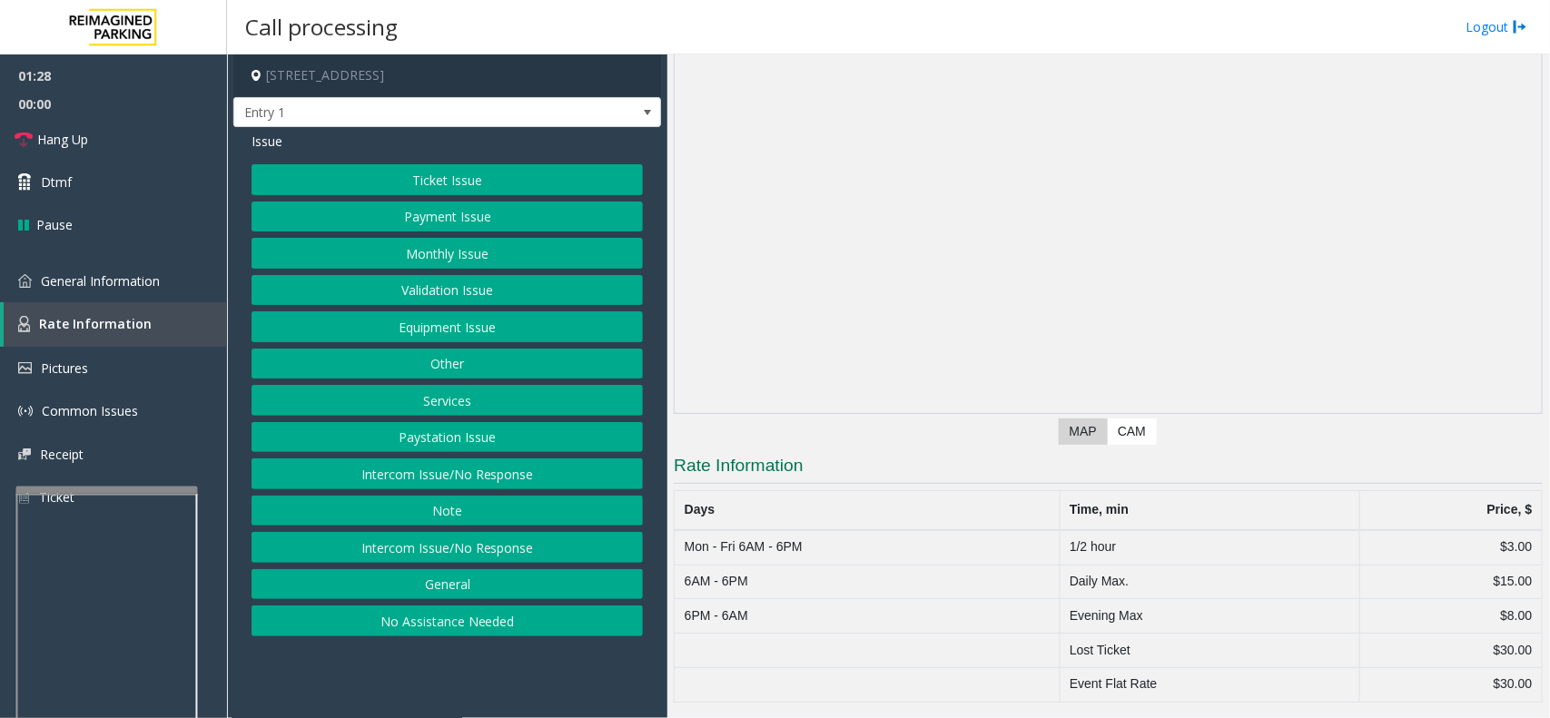
click at [699, 515] on th "Days" at bounding box center [867, 510] width 385 height 40
click at [1153, 678] on td "Event Flat Rate" at bounding box center [1210, 684] width 301 height 35
click at [178, 279] on link "General Information" at bounding box center [113, 281] width 227 height 43
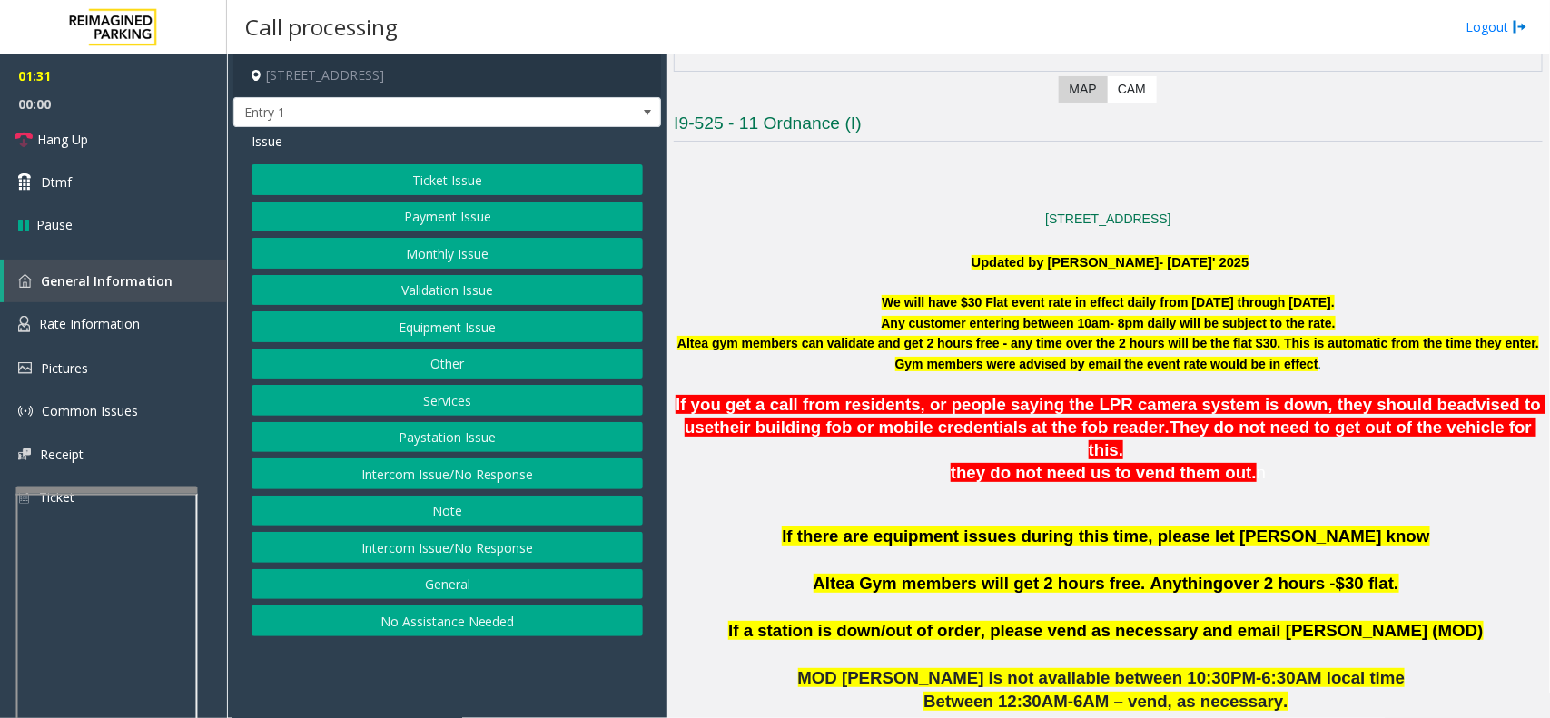
scroll to position [637, 0]
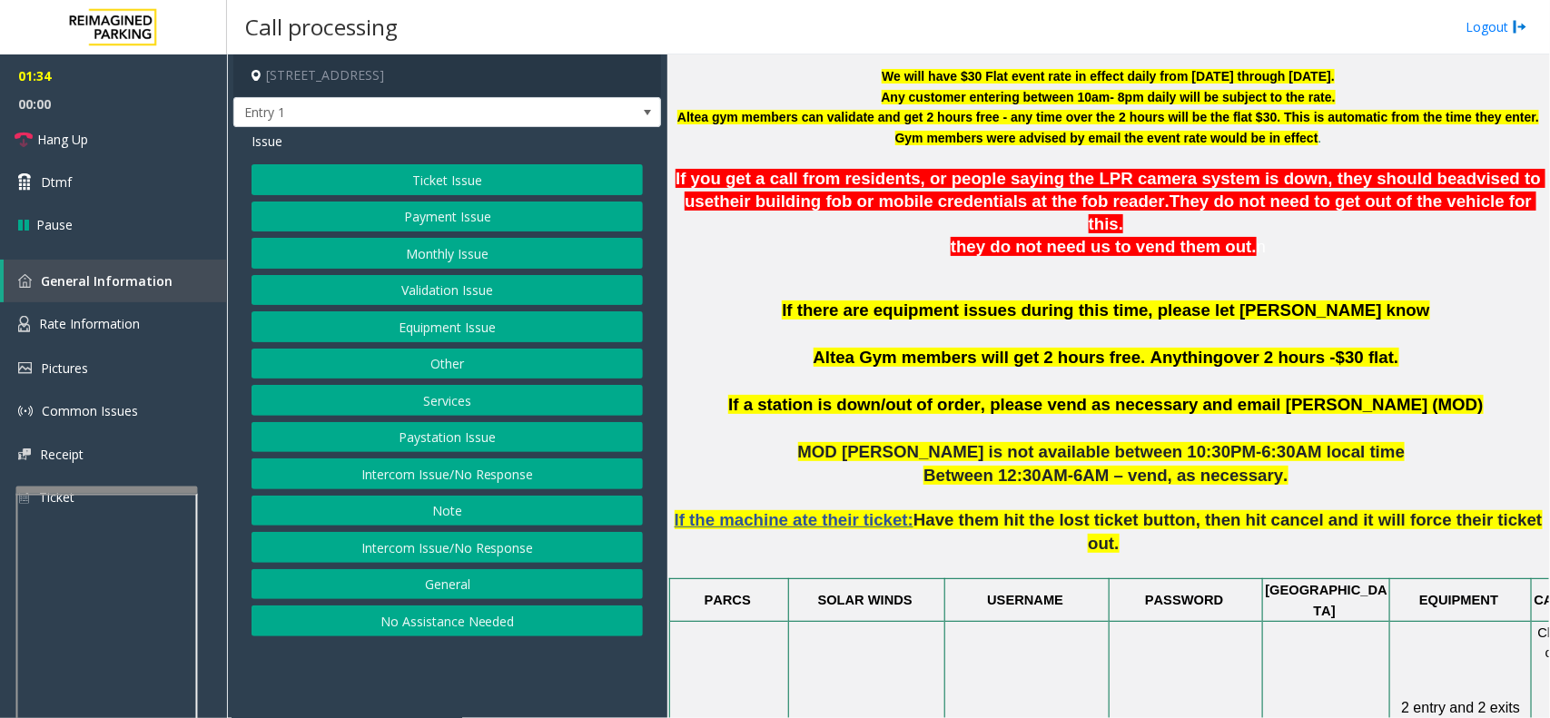
click at [438, 574] on button "General" at bounding box center [447, 584] width 391 height 31
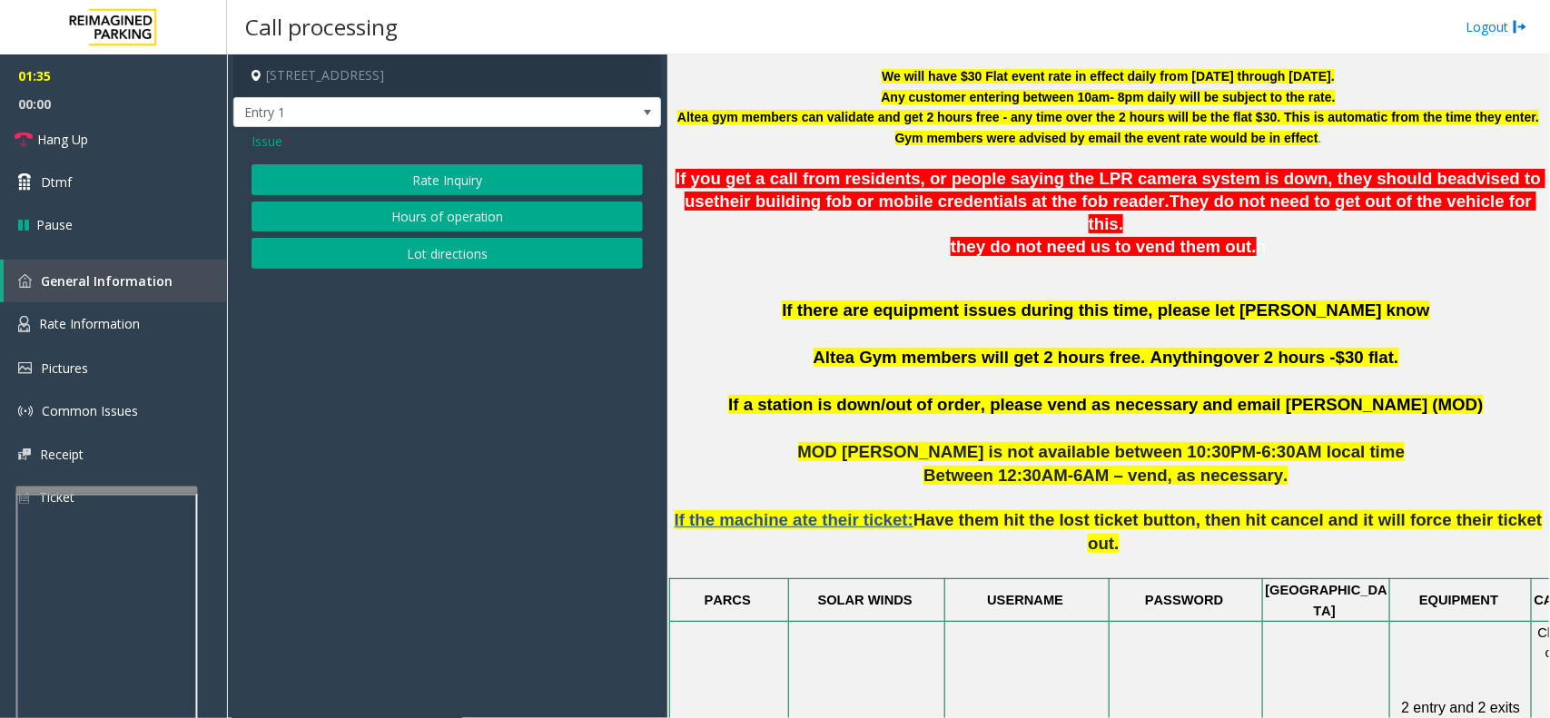
click at [429, 252] on button "Lot directions" at bounding box center [447, 253] width 391 height 31
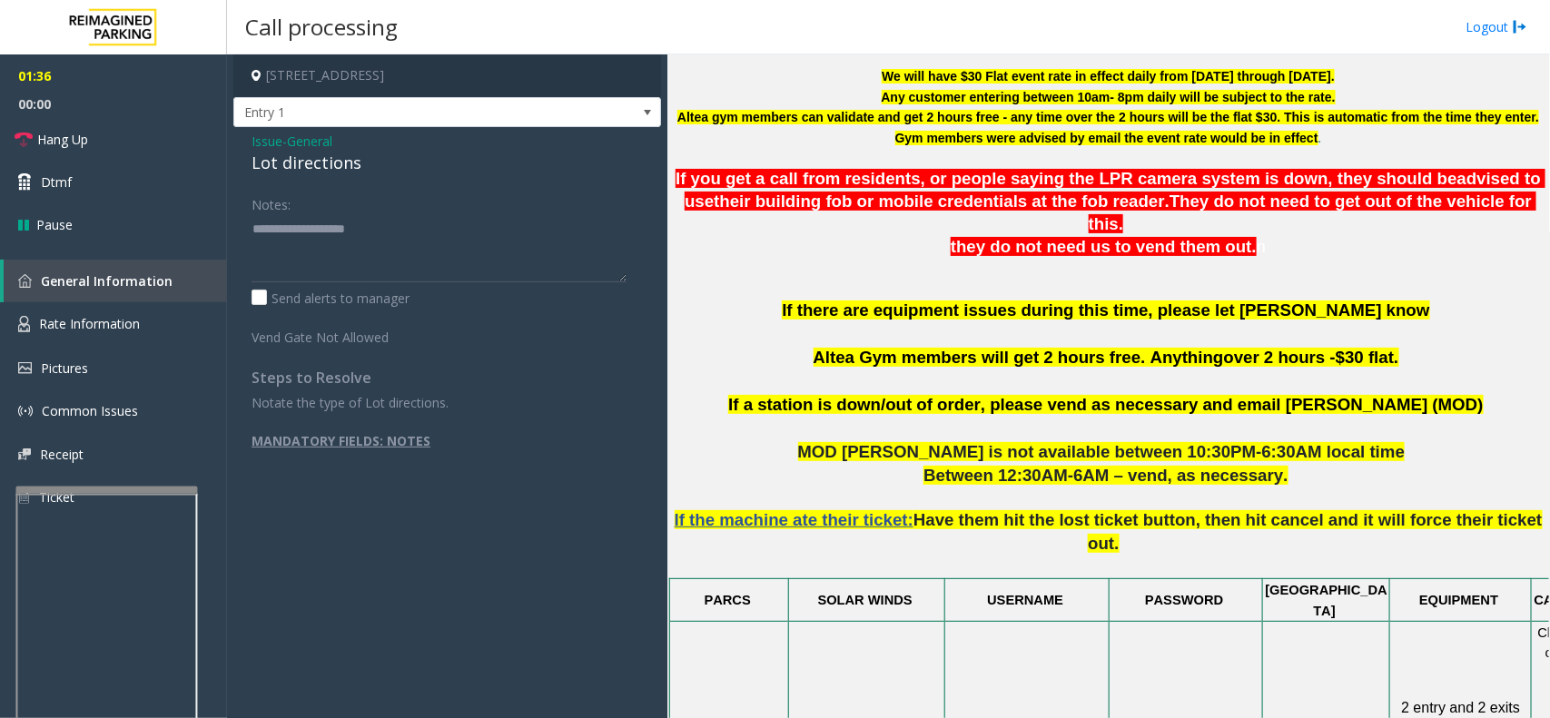
click at [324, 146] on span "General" at bounding box center [309, 141] width 45 height 19
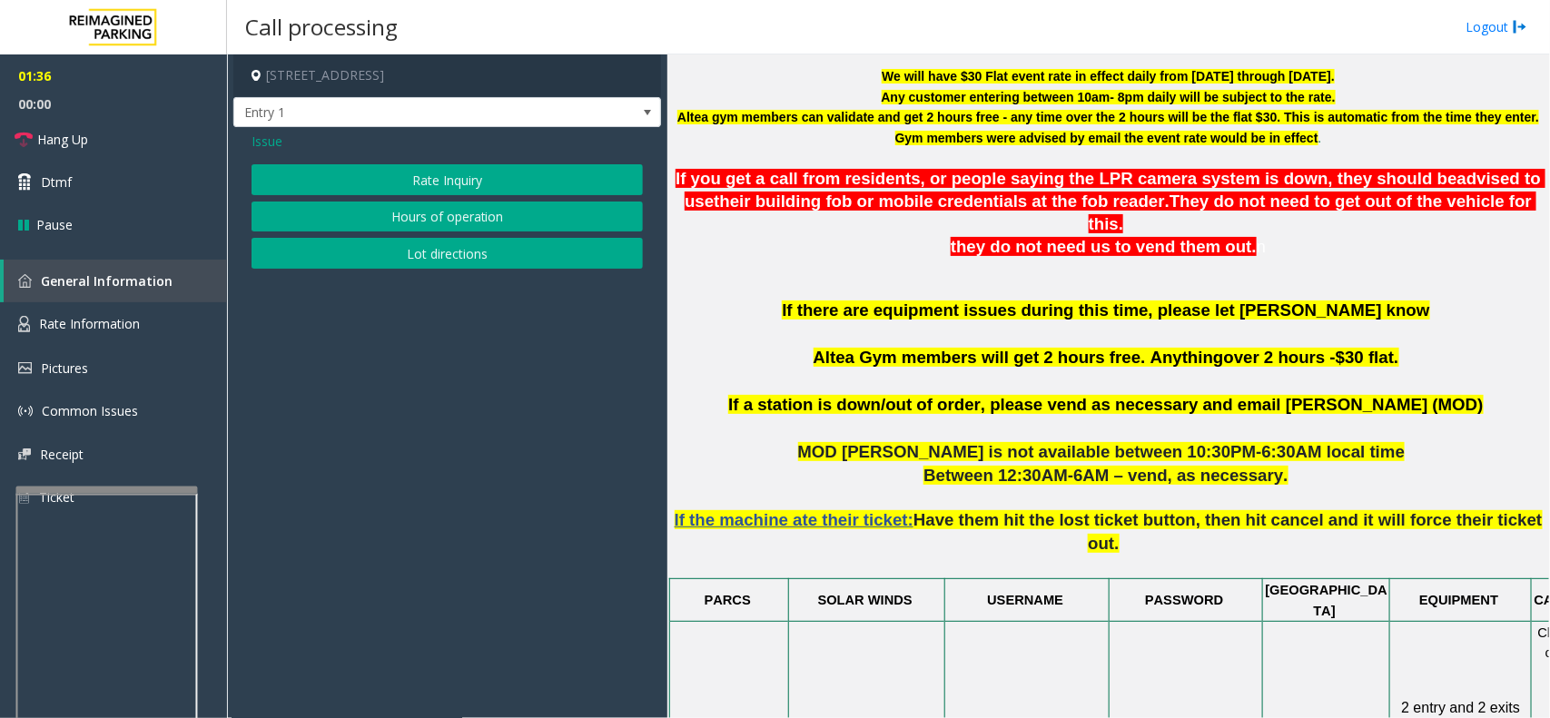
click at [481, 184] on button "Rate Inquiry" at bounding box center [447, 179] width 391 height 31
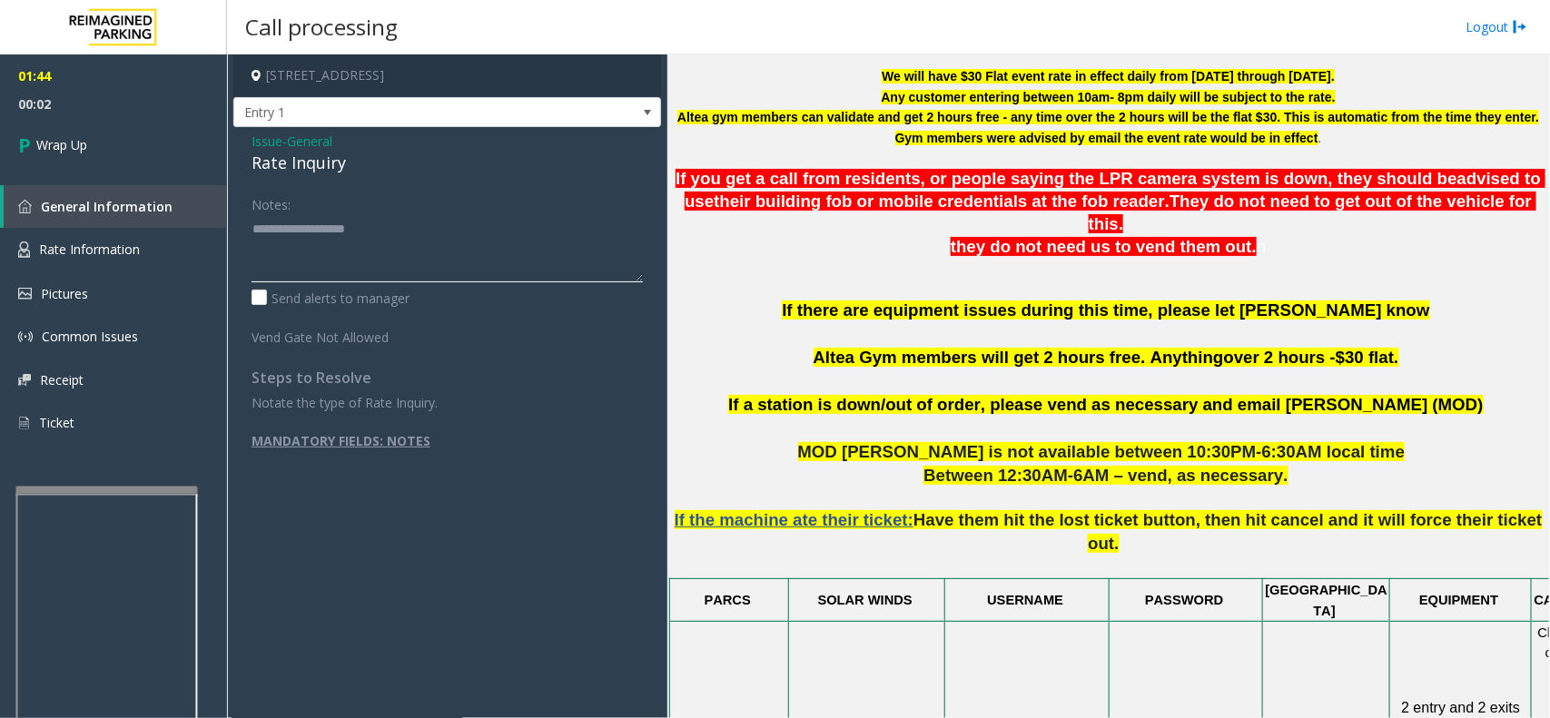
click at [410, 243] on textarea at bounding box center [447, 248] width 391 height 68
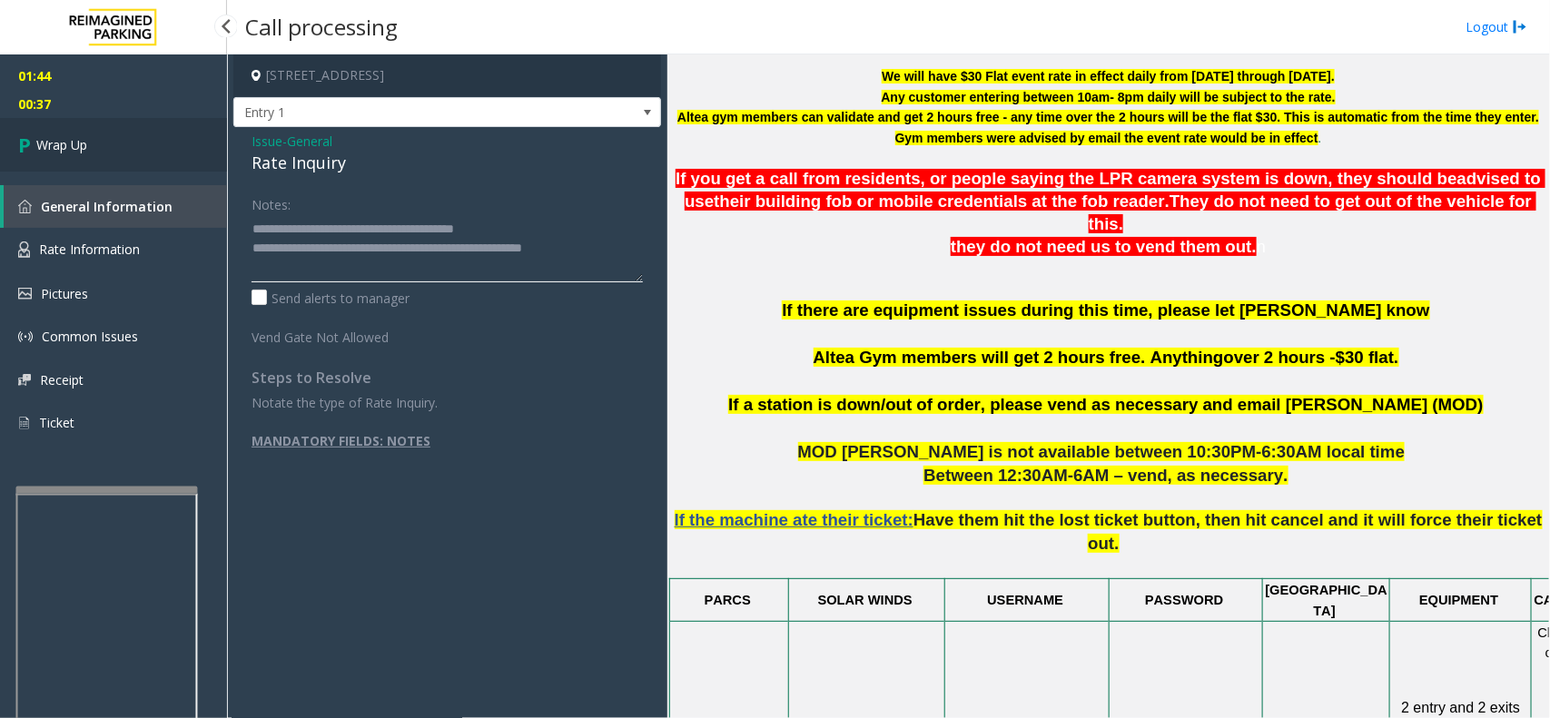
type textarea "**********"
click at [109, 154] on link "Wrap Up" at bounding box center [113, 145] width 227 height 54
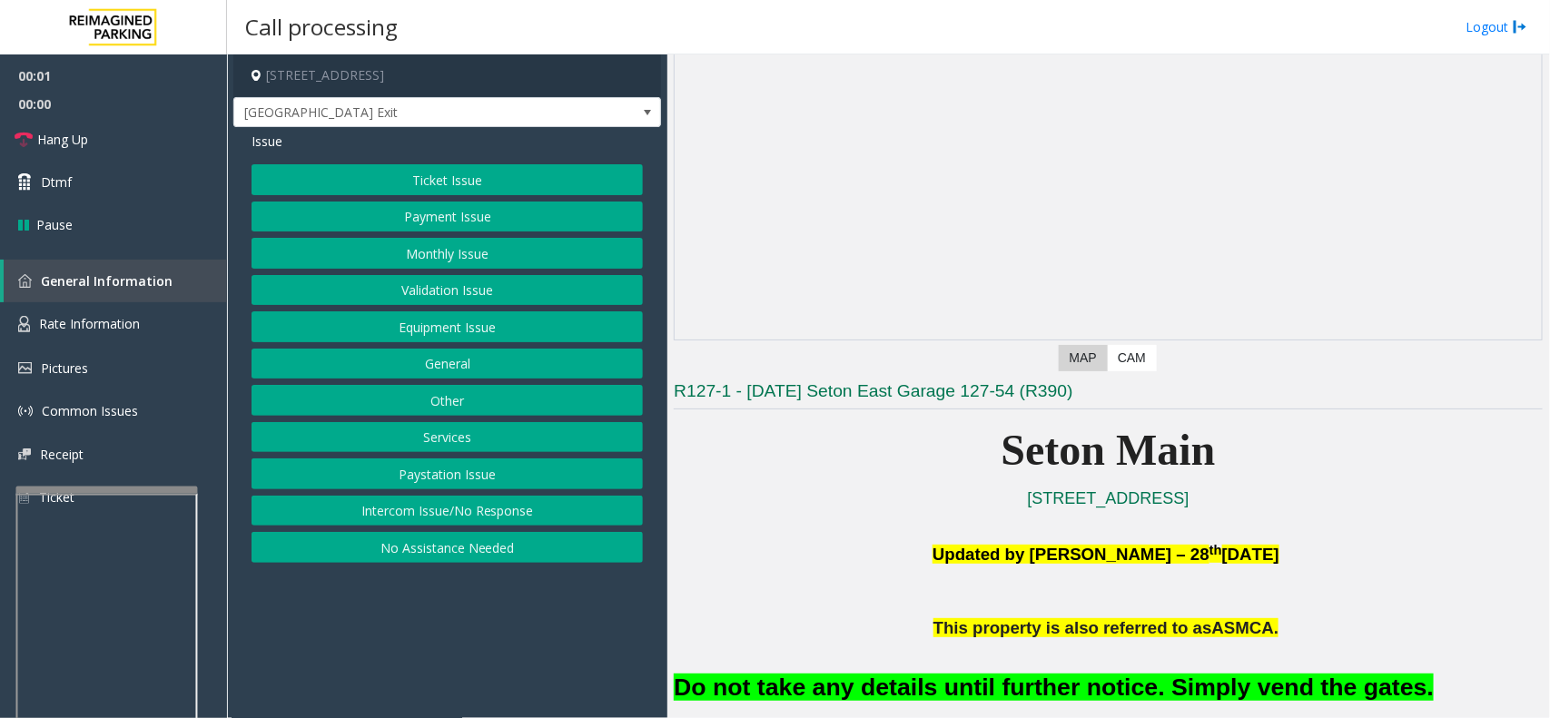
scroll to position [227, 0]
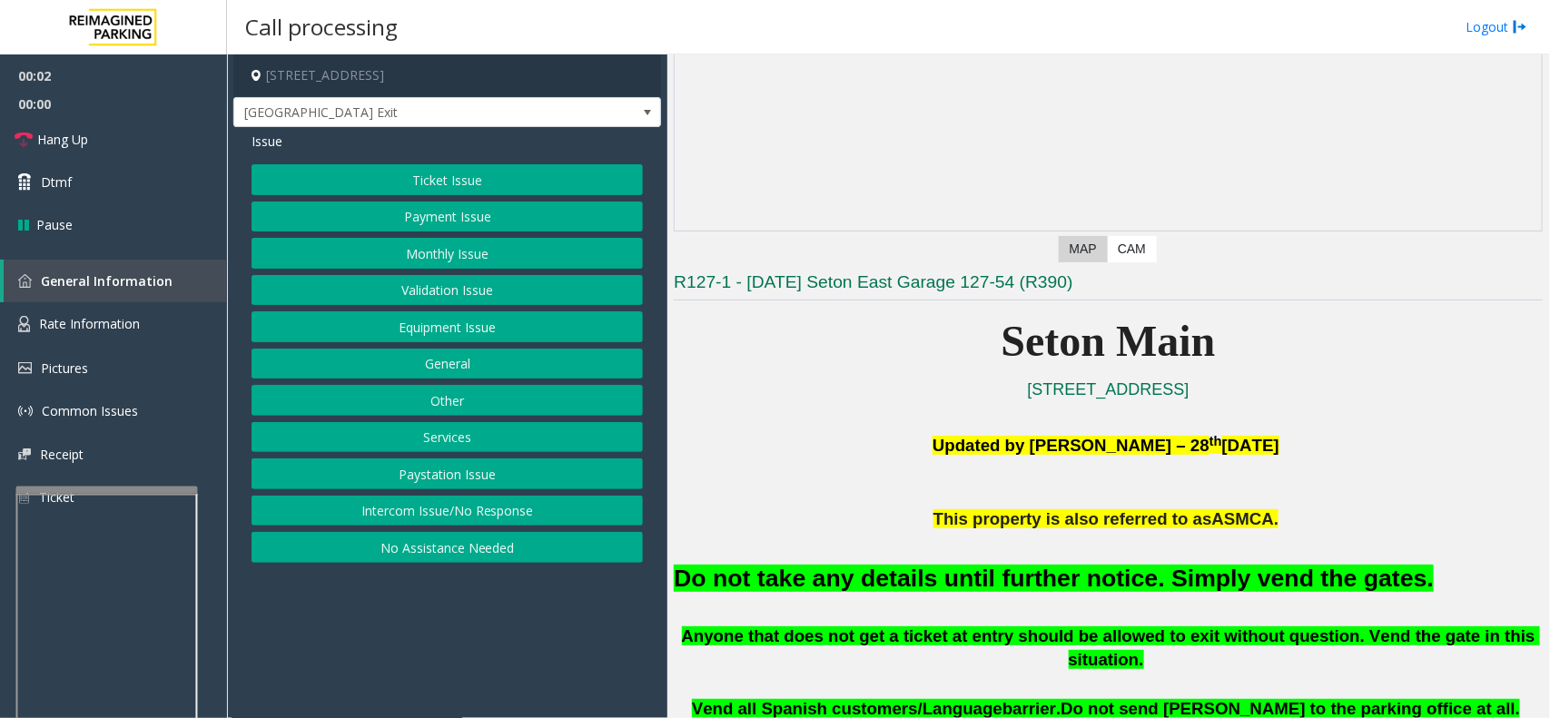
click at [518, 325] on button "Equipment Issue" at bounding box center [447, 326] width 391 height 31
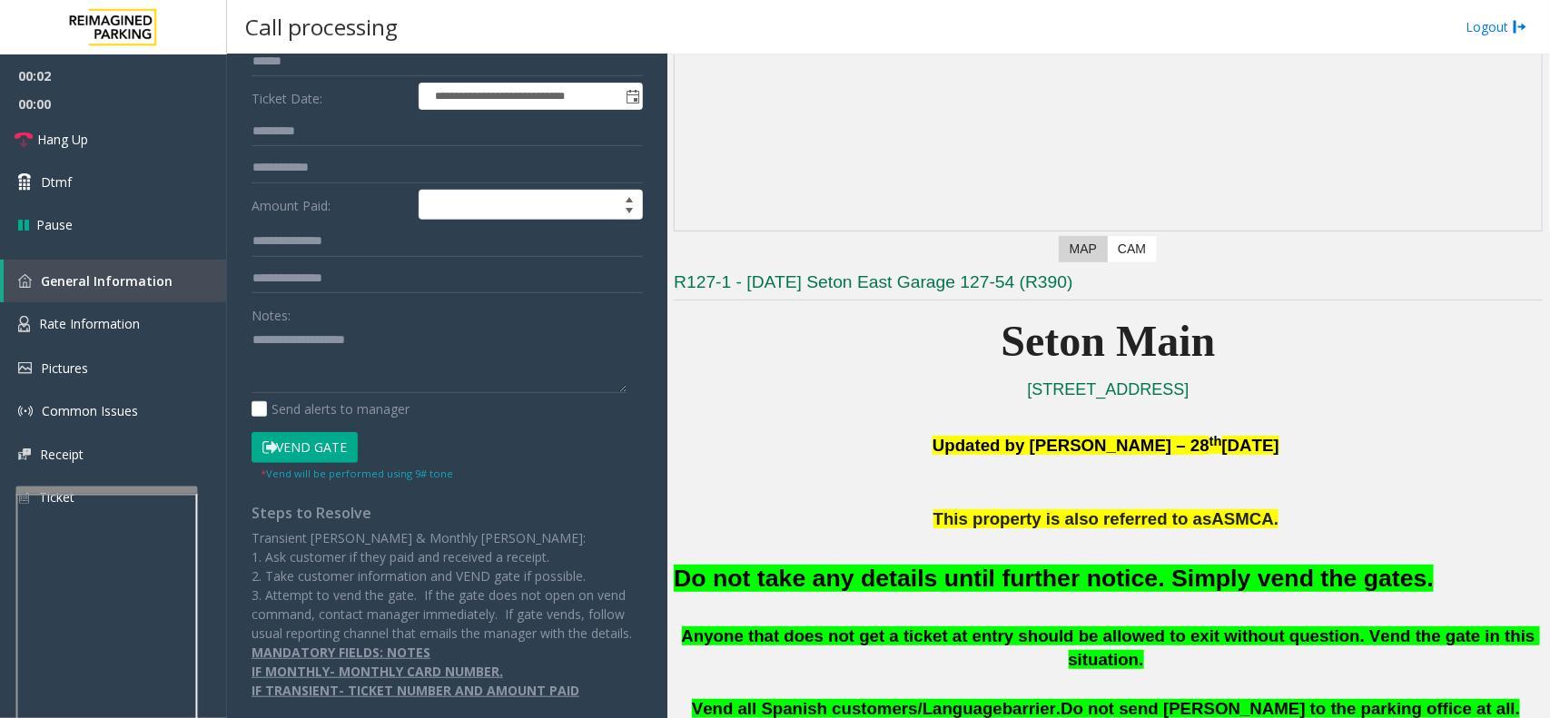
scroll to position [273, 0]
click at [320, 432] on button "Vend Gate" at bounding box center [305, 447] width 106 height 31
click at [404, 343] on textarea at bounding box center [439, 359] width 375 height 68
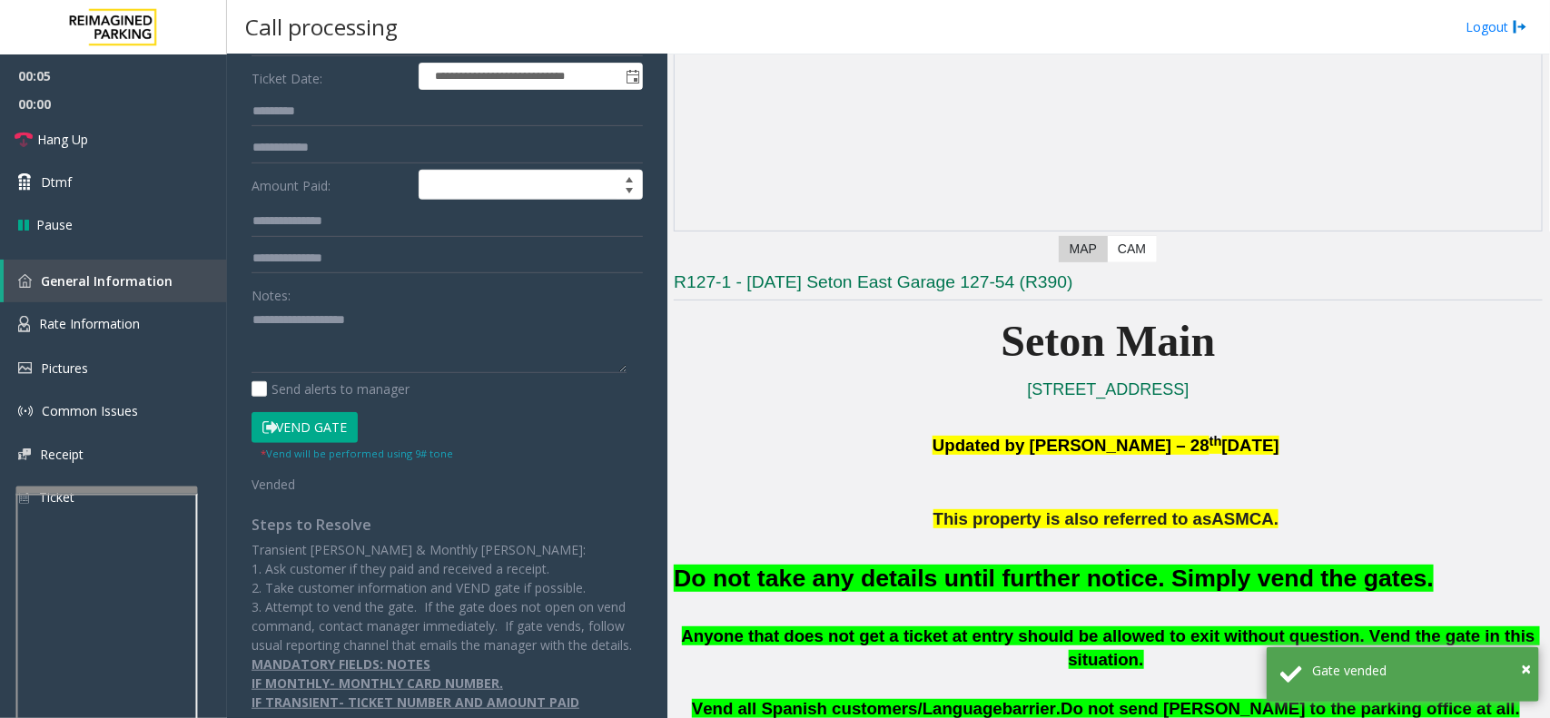
click at [988, 579] on font "Do not take any details until further notice. Simply vend the gates." at bounding box center [1054, 578] width 760 height 27
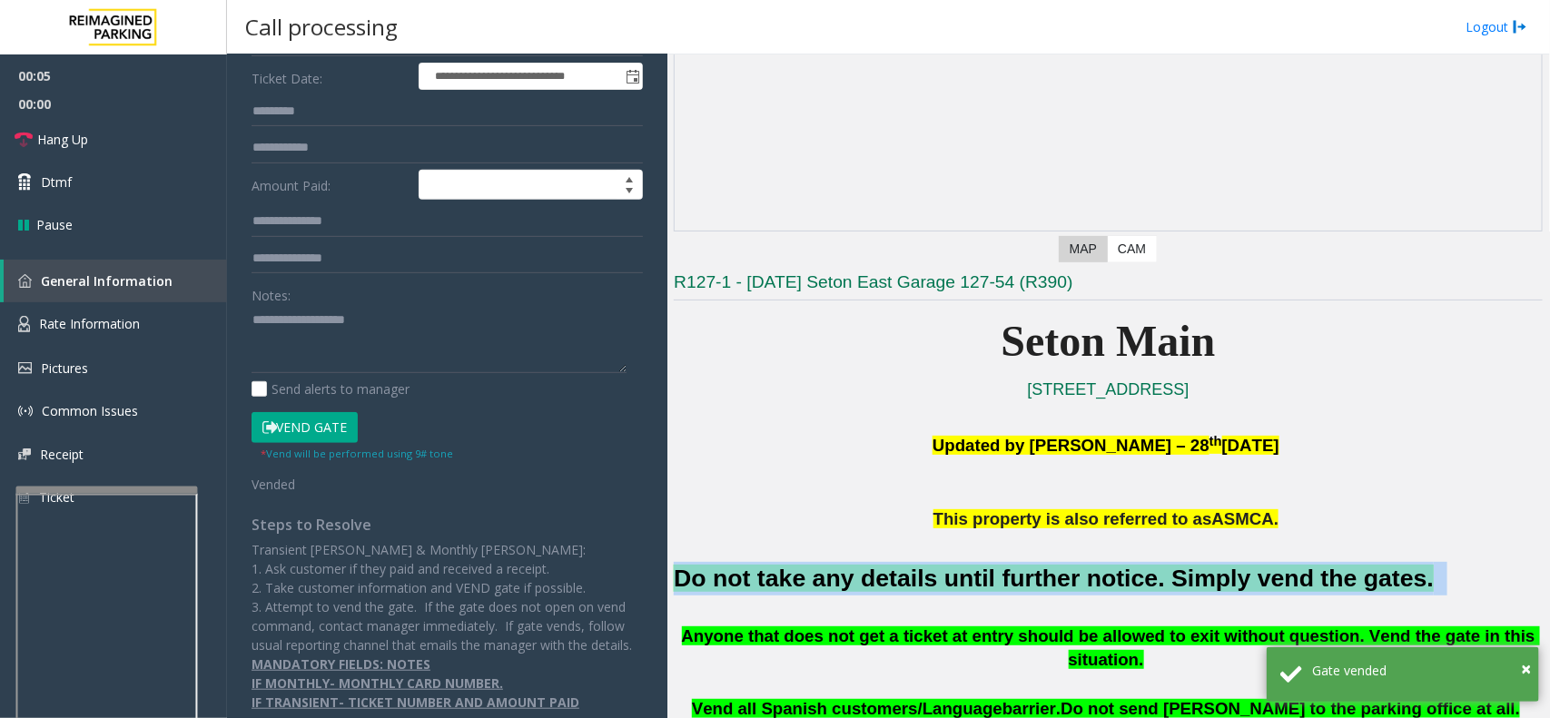
click at [988, 579] on font "Do not take any details until further notice. Simply vend the gates." at bounding box center [1054, 578] width 760 height 27
copy h2 "Do not take any details until further notice. Simply vend the gates."
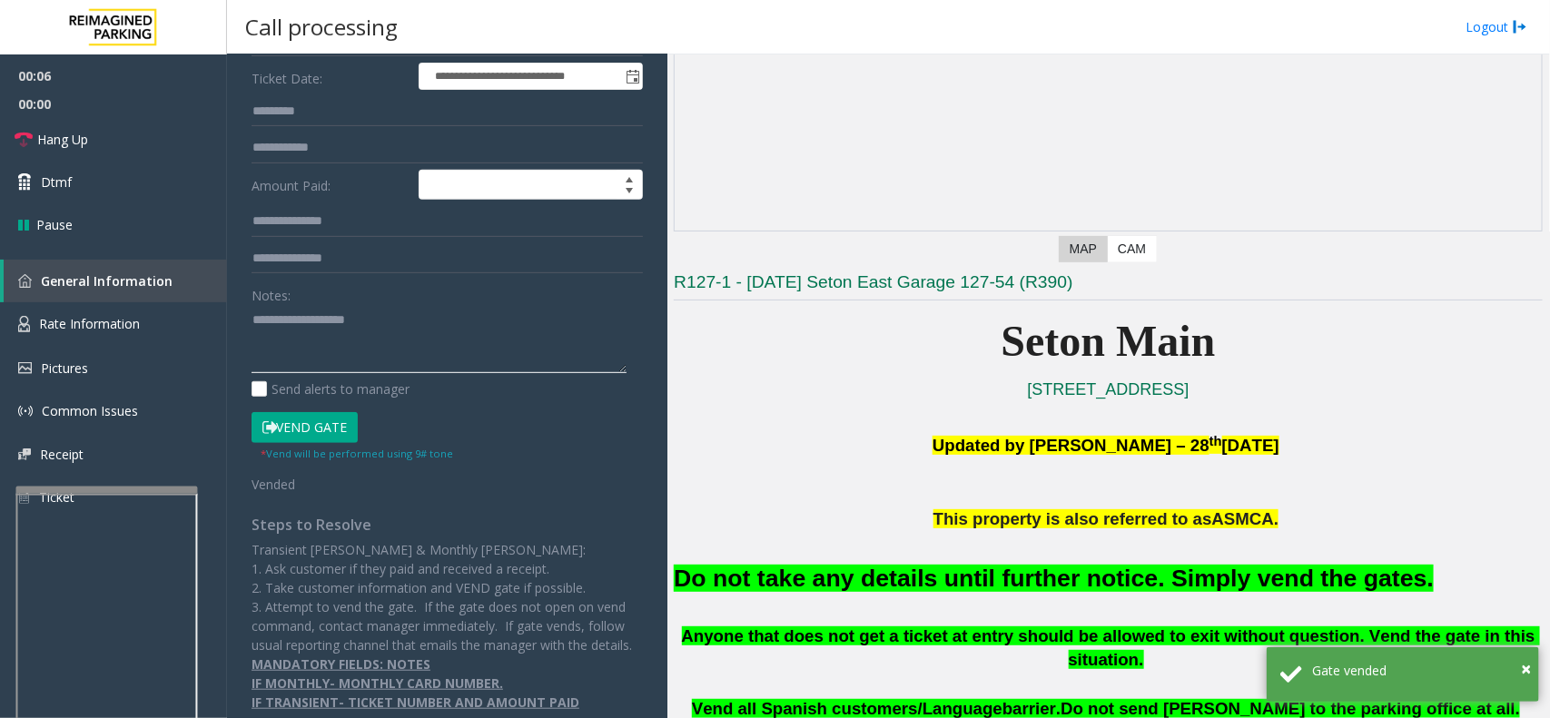
paste textarea "**********"
drag, startPoint x: 446, startPoint y: 334, endPoint x: 143, endPoint y: 251, distance: 313.7
click at [411, 327] on textarea at bounding box center [439, 339] width 375 height 68
type textarea "**********"
click at [106, 138] on link "Hang Up" at bounding box center [113, 139] width 227 height 43
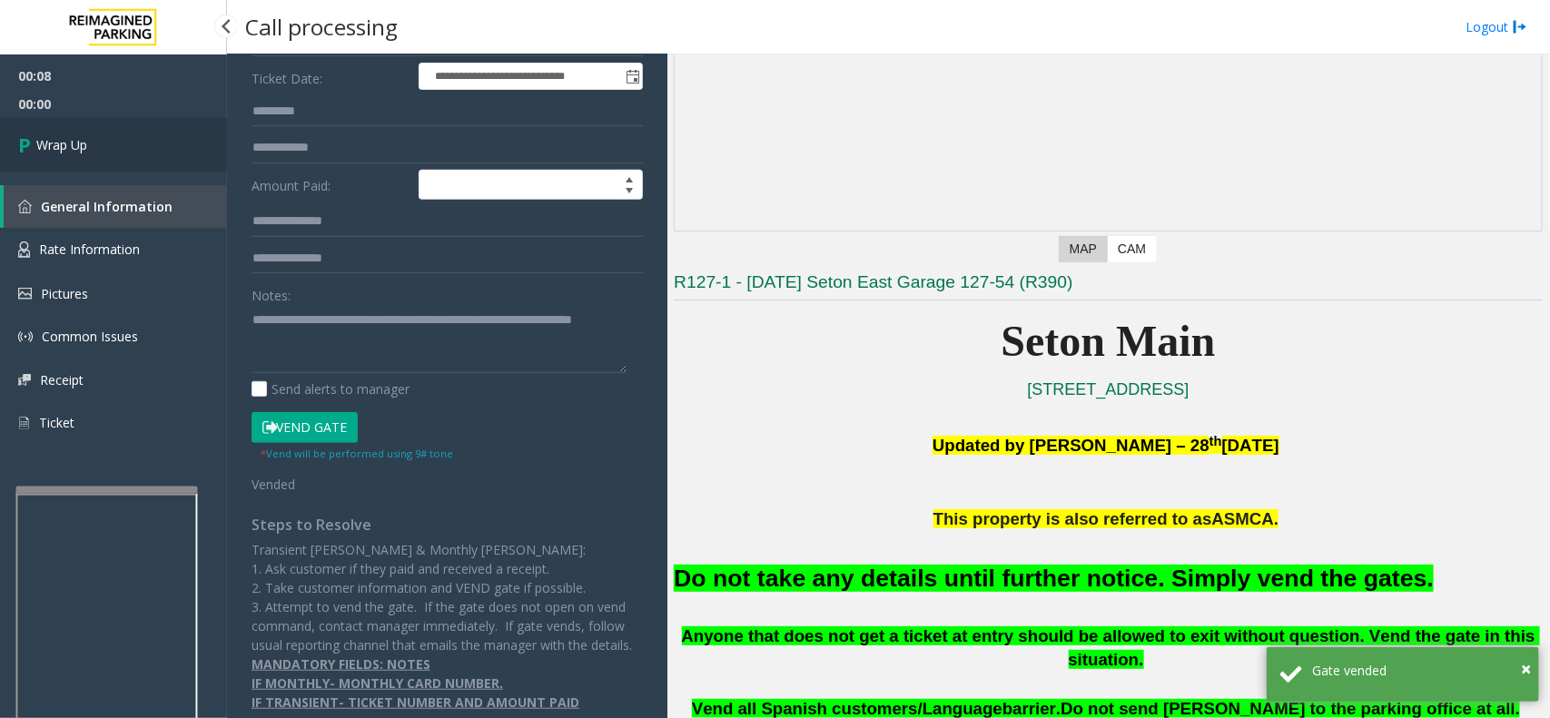
click at [106, 138] on link "Wrap Up" at bounding box center [113, 145] width 227 height 54
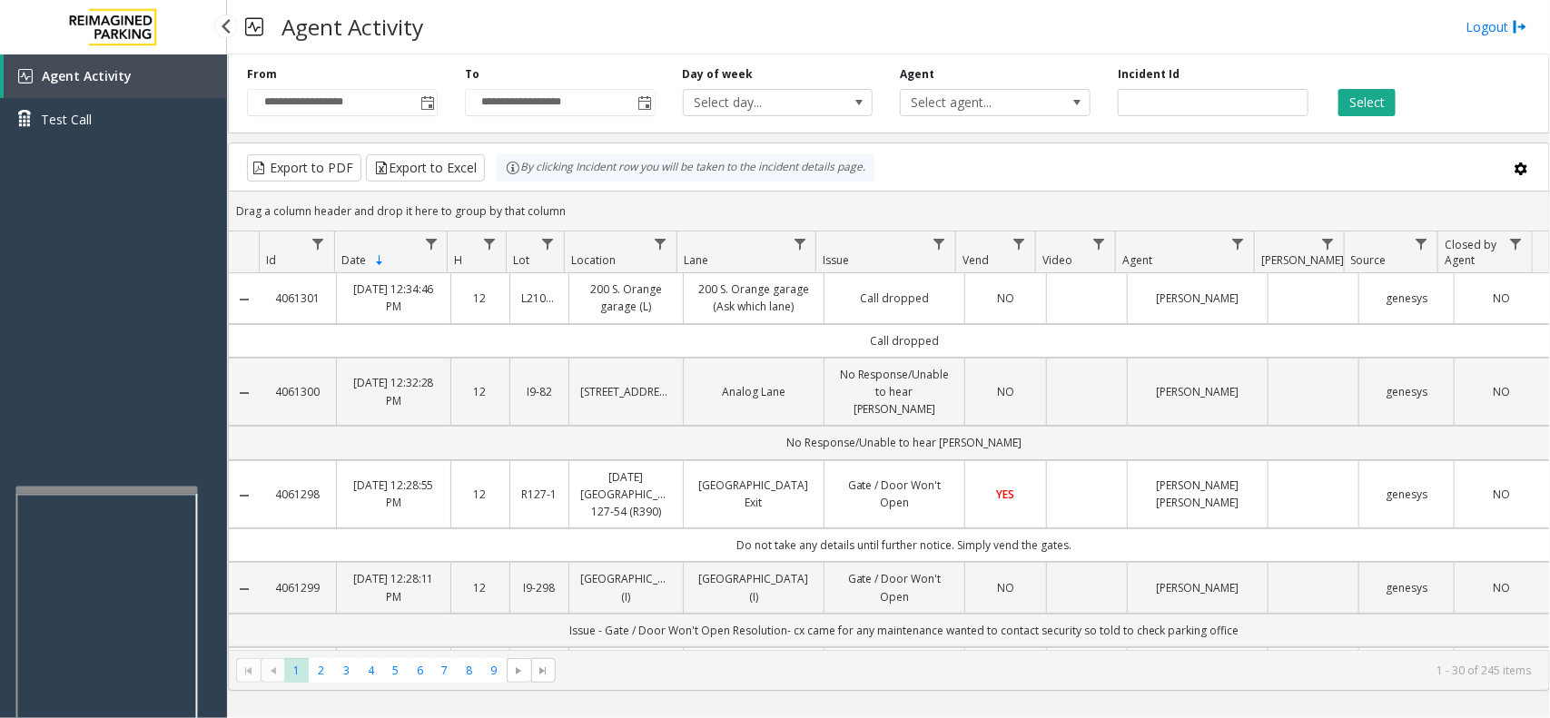
drag, startPoint x: 104, startPoint y: 381, endPoint x: 51, endPoint y: 400, distance: 56.6
click at [51, 400] on div "Agent Activity Test Call" at bounding box center [113, 413] width 227 height 718
drag, startPoint x: 188, startPoint y: 350, endPoint x: 128, endPoint y: 341, distance: 60.5
click at [128, 341] on div "Agent Activity Test Call" at bounding box center [113, 413] width 227 height 718
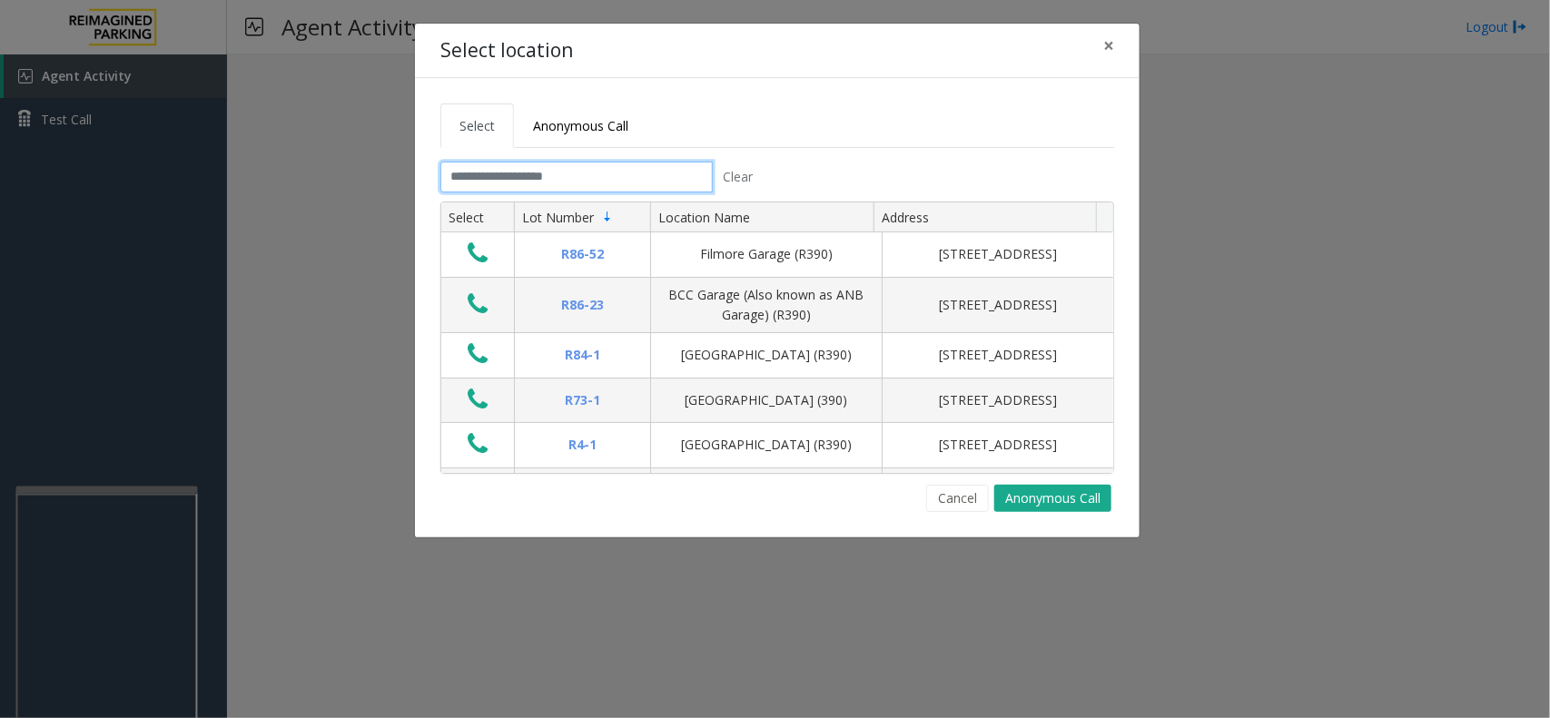
click at [595, 180] on input "text" at bounding box center [576, 177] width 272 height 31
click at [598, 168] on input "text" at bounding box center [576, 177] width 272 height 31
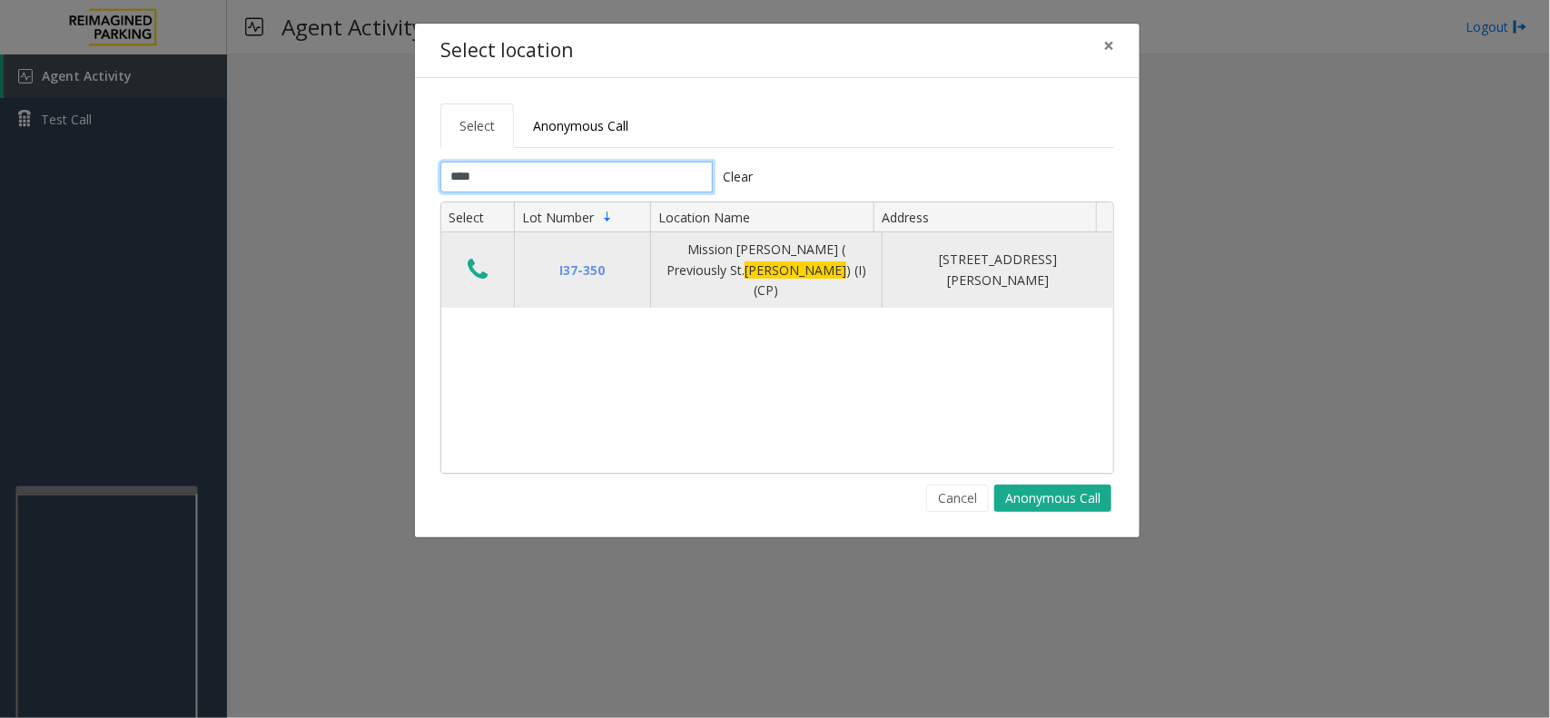
type input "****"
click at [465, 270] on button "Data table" at bounding box center [477, 270] width 31 height 29
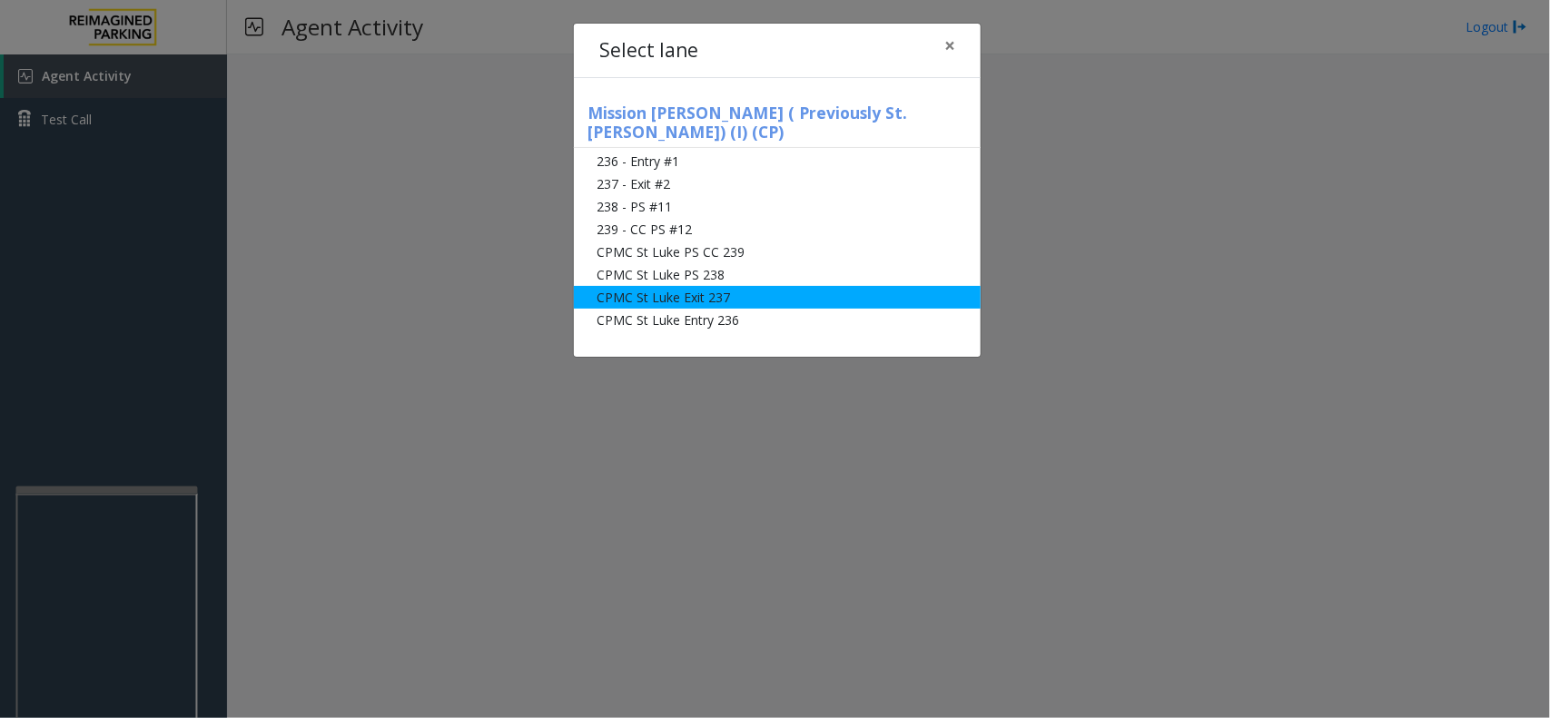
click at [704, 286] on li "CPMC St Luke Exit 237" at bounding box center [777, 297] width 407 height 23
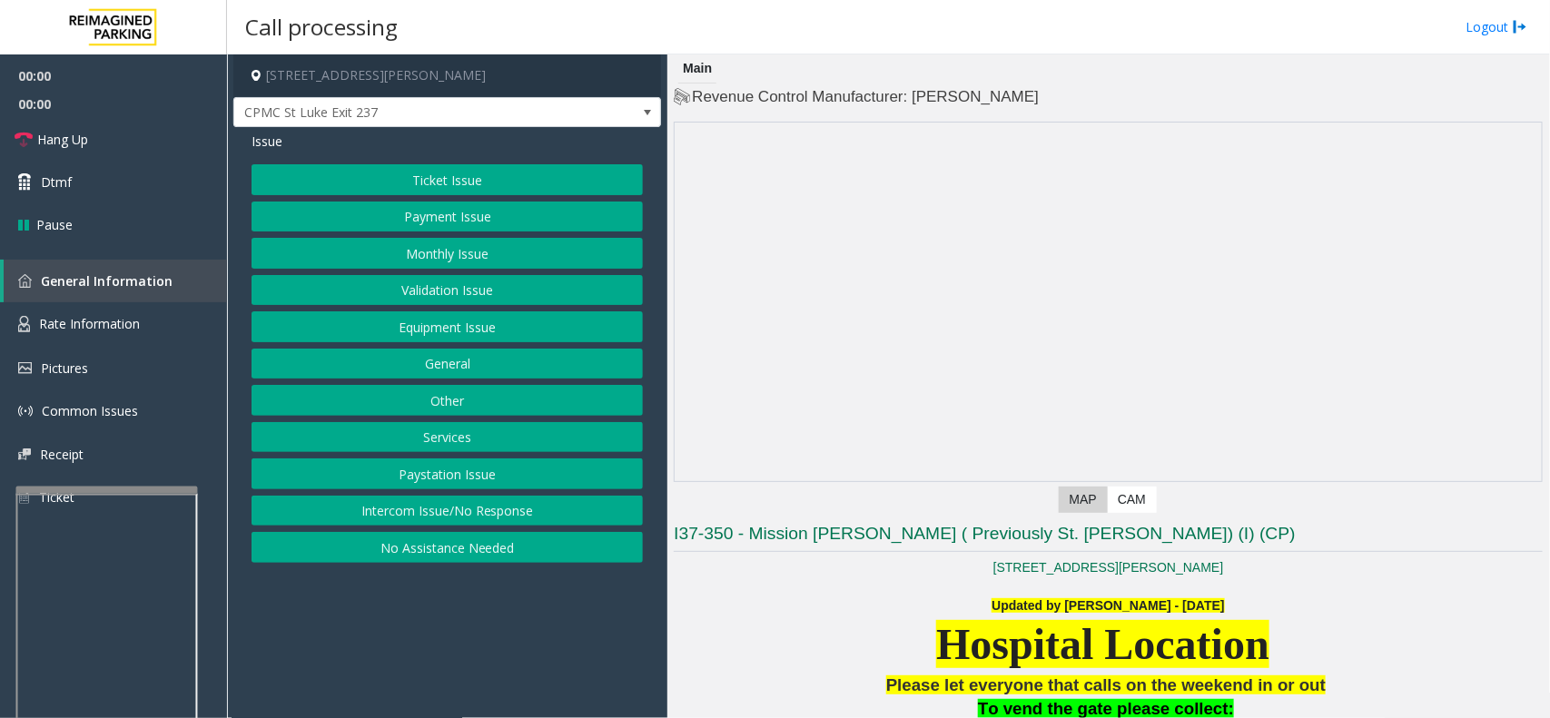
click at [455, 227] on button "Payment Issue" at bounding box center [447, 217] width 391 height 31
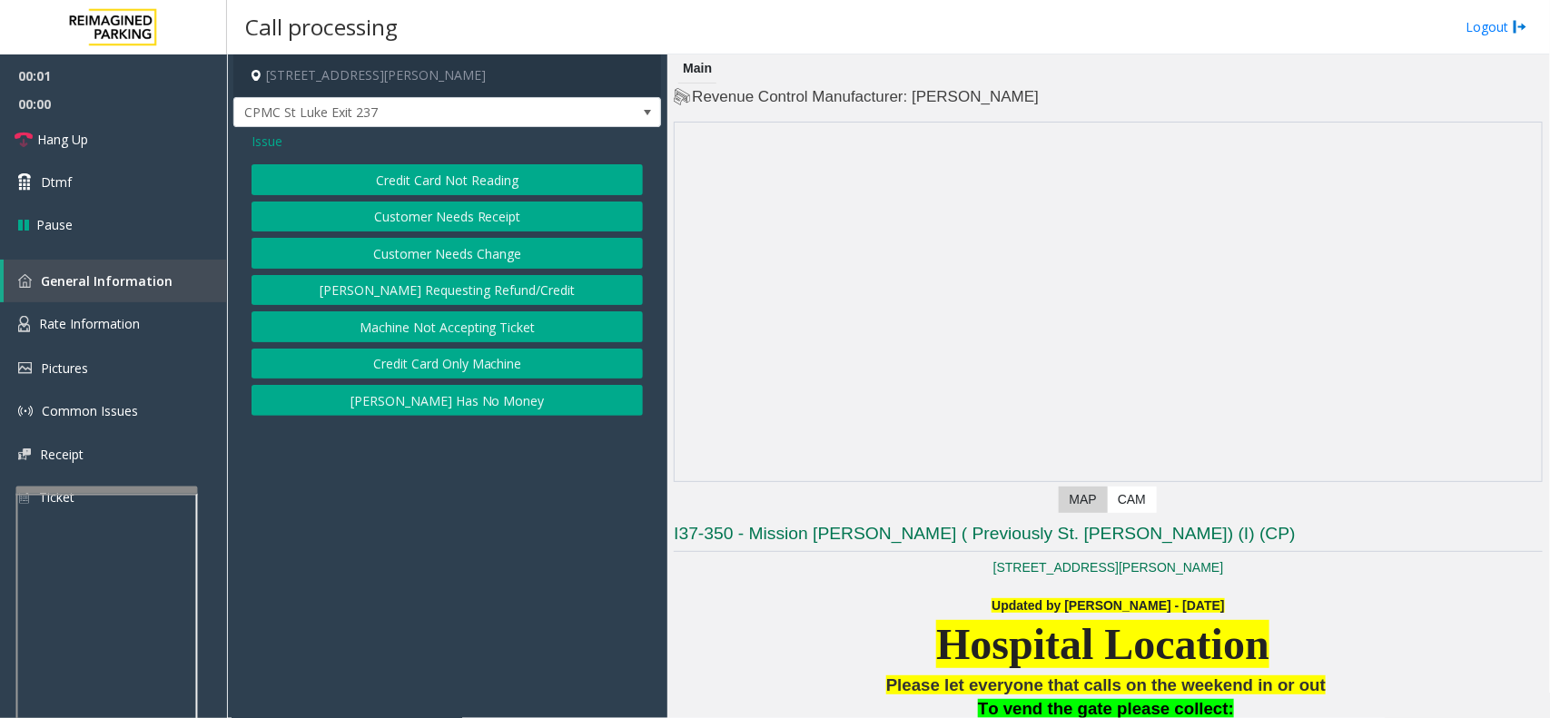
click at [416, 169] on button "Credit Card Not Reading" at bounding box center [447, 179] width 391 height 31
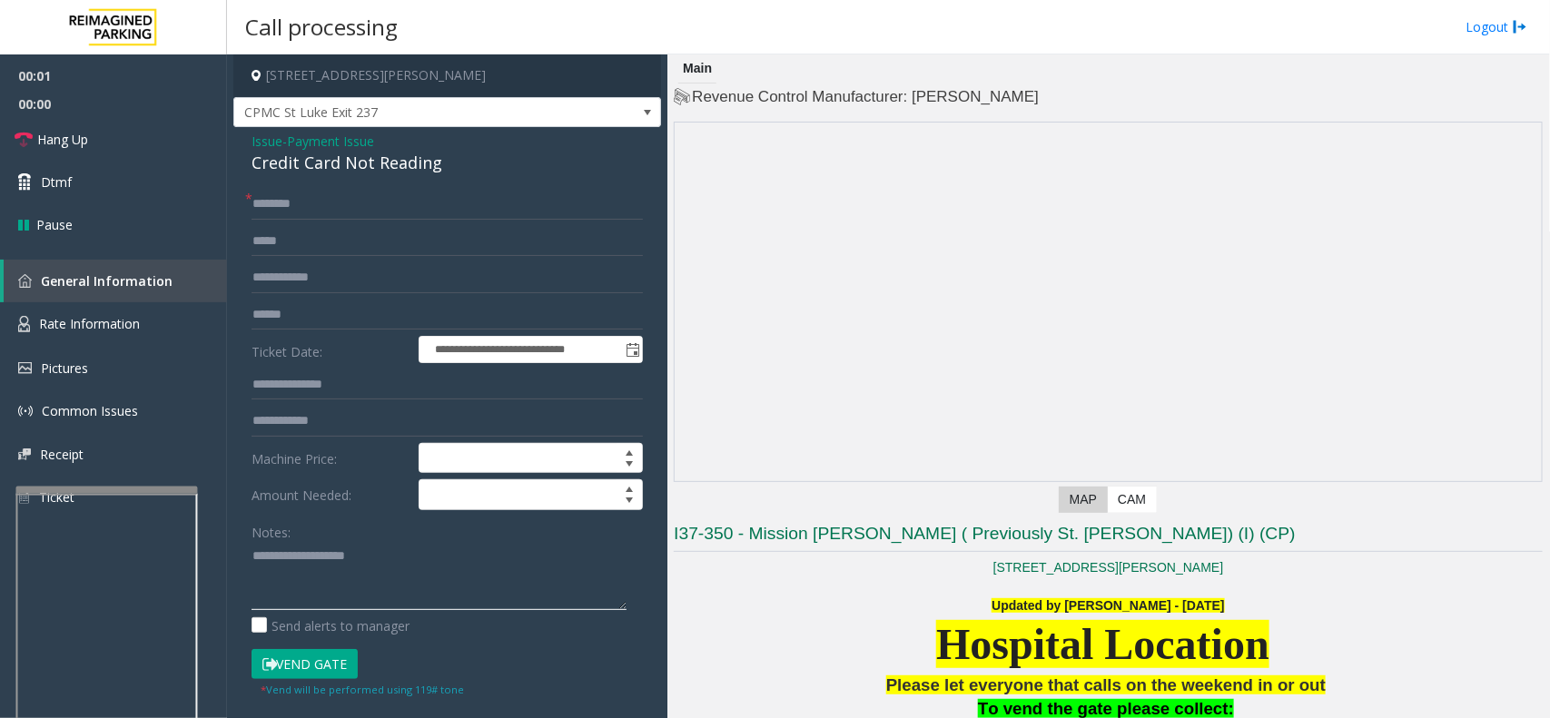
click at [410, 555] on textarea at bounding box center [439, 576] width 375 height 68
paste textarea "**********"
type textarea "**********"
click at [268, 147] on span "Issue" at bounding box center [267, 141] width 31 height 19
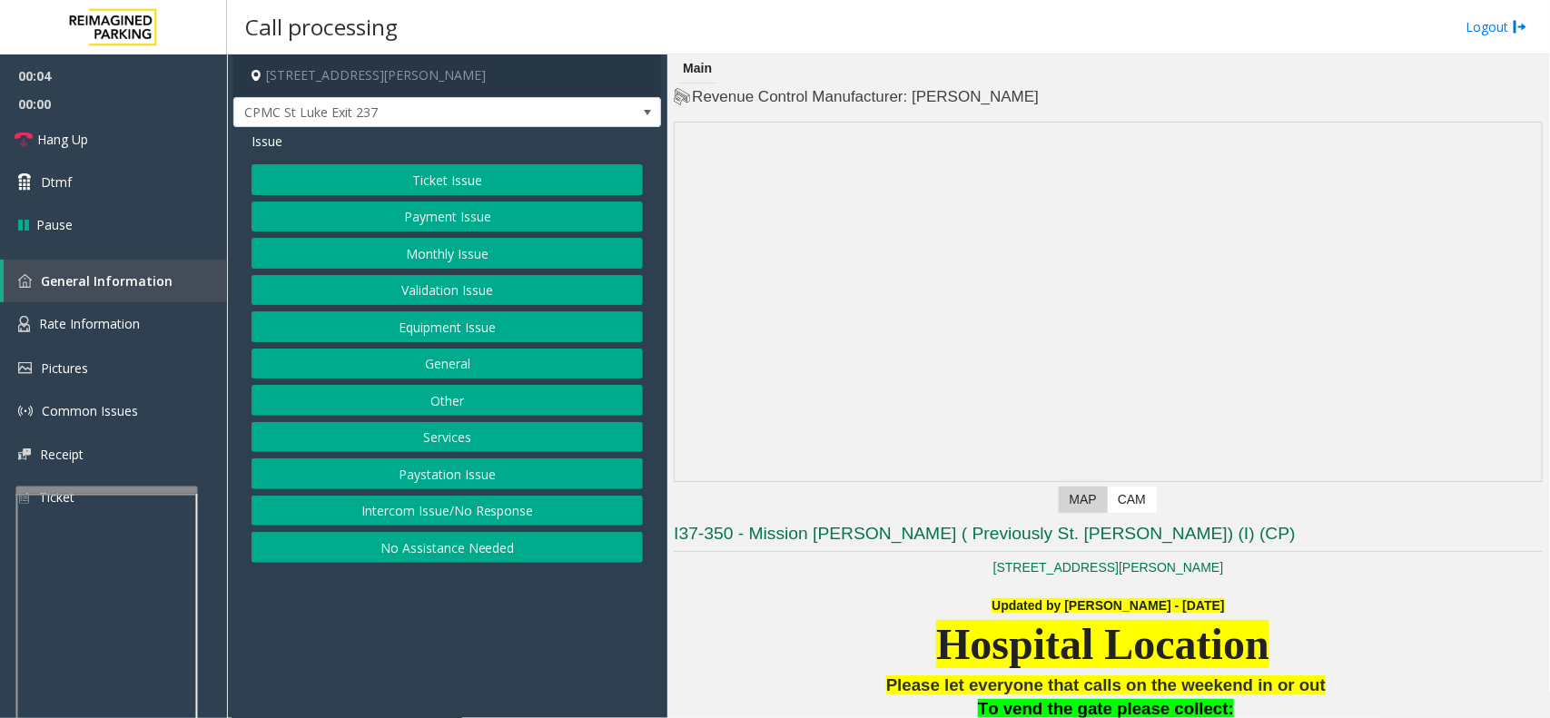
click at [407, 213] on button "Payment Issue" at bounding box center [447, 217] width 391 height 31
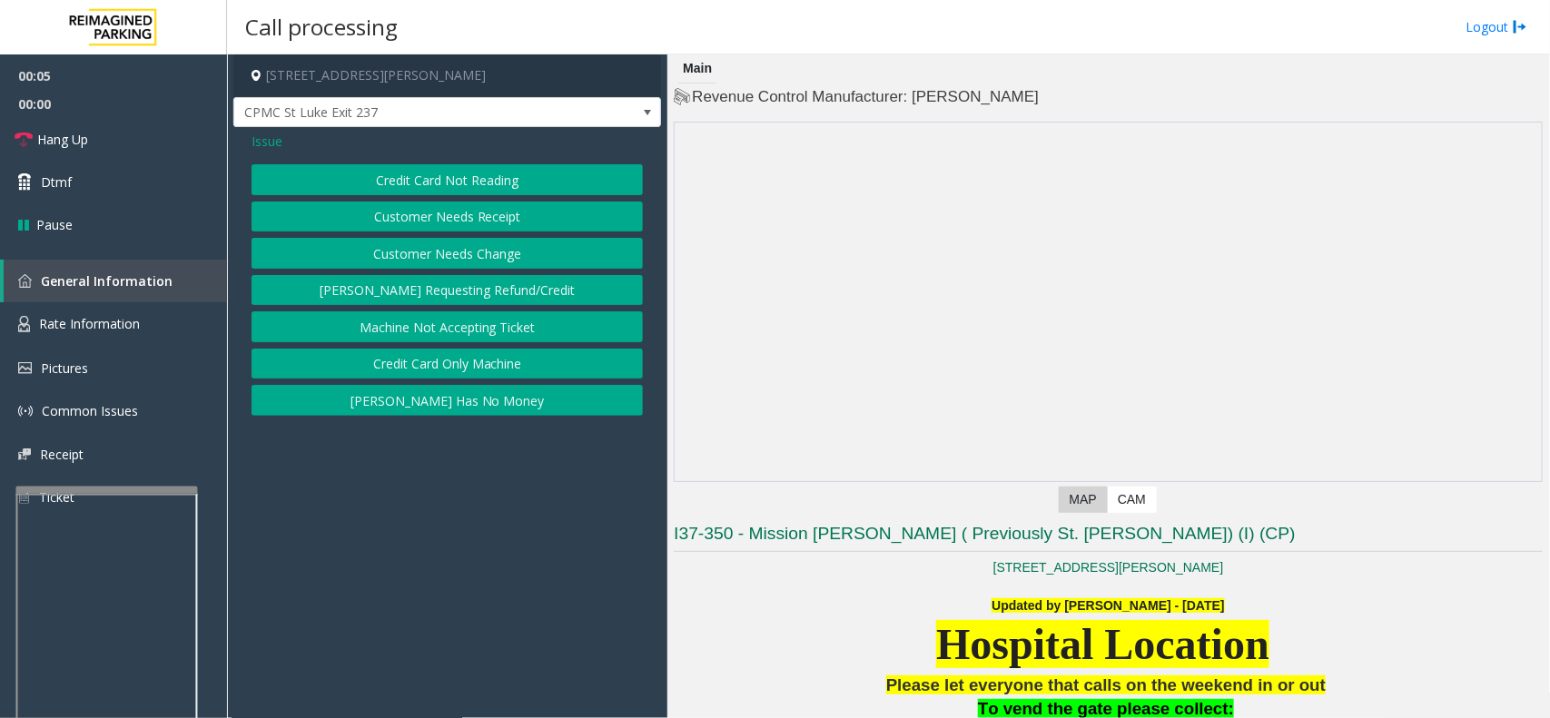
click at [401, 186] on button "Credit Card Not Reading" at bounding box center [447, 179] width 391 height 31
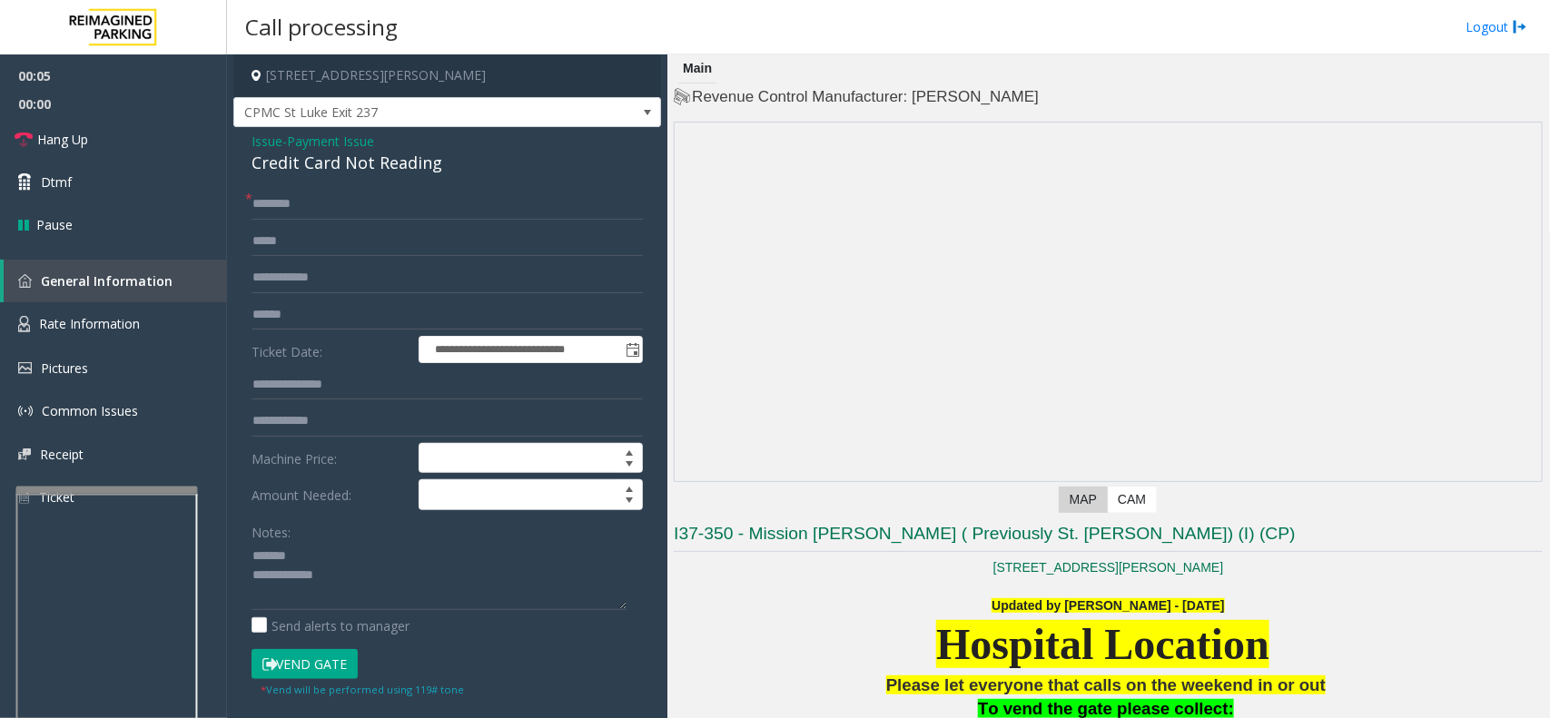
click at [391, 165] on div "Credit Card Not Reading" at bounding box center [447, 163] width 391 height 25
copy div "Credit Card Not Reading"
click at [370, 565] on textarea at bounding box center [439, 576] width 375 height 68
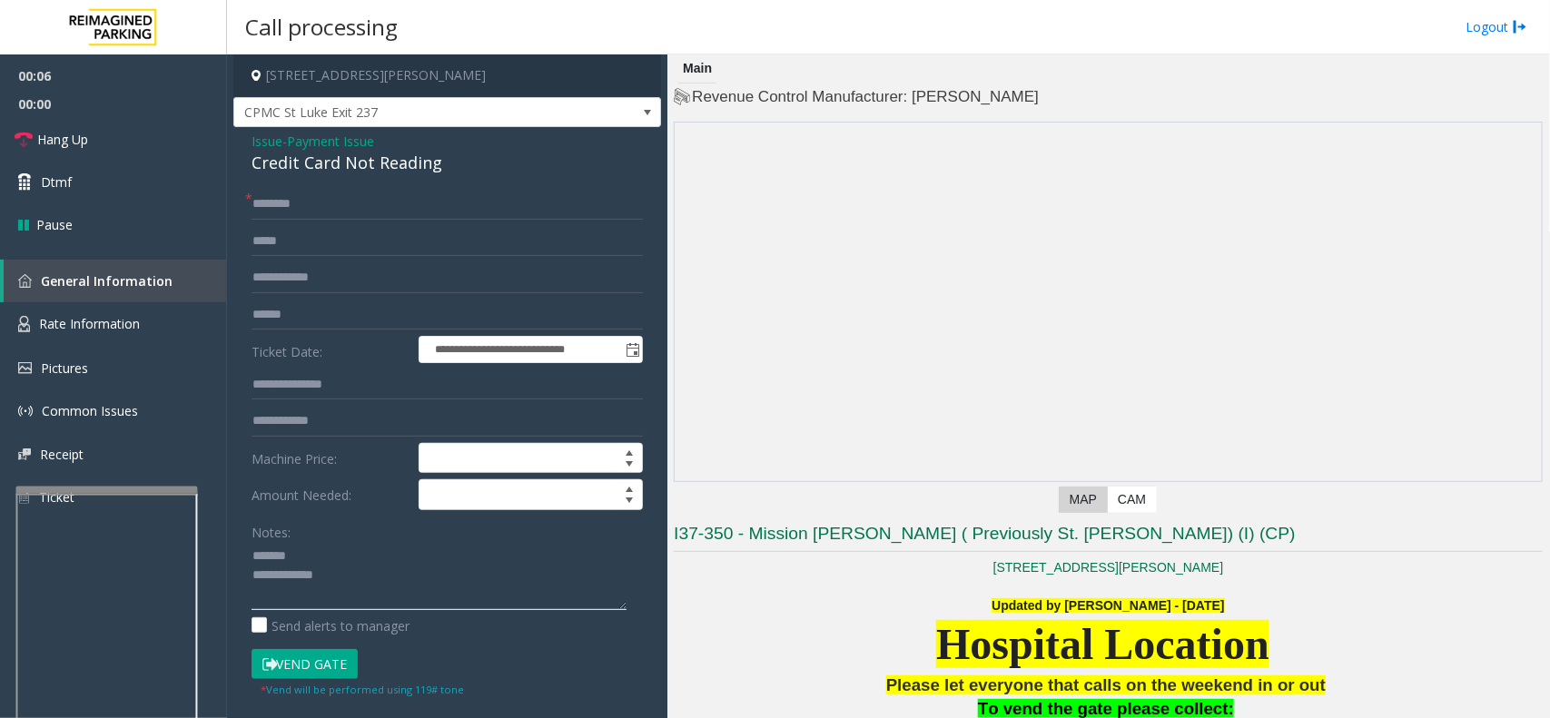
paste textarea "**********"
click at [405, 597] on textarea at bounding box center [439, 576] width 375 height 68
click at [400, 602] on textarea at bounding box center [439, 576] width 375 height 68
paste textarea "**********"
click at [356, 575] on textarea at bounding box center [439, 576] width 375 height 68
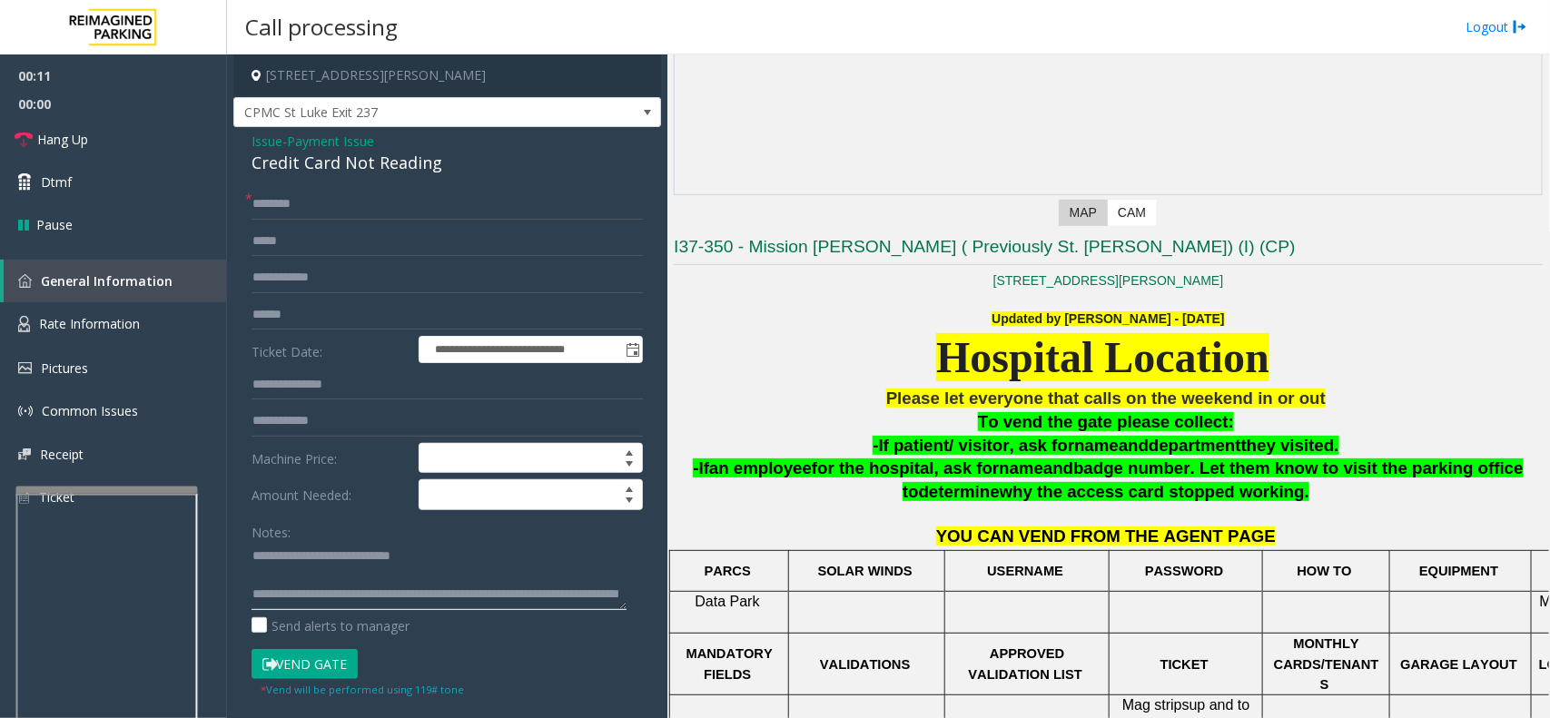
scroll to position [568, 0]
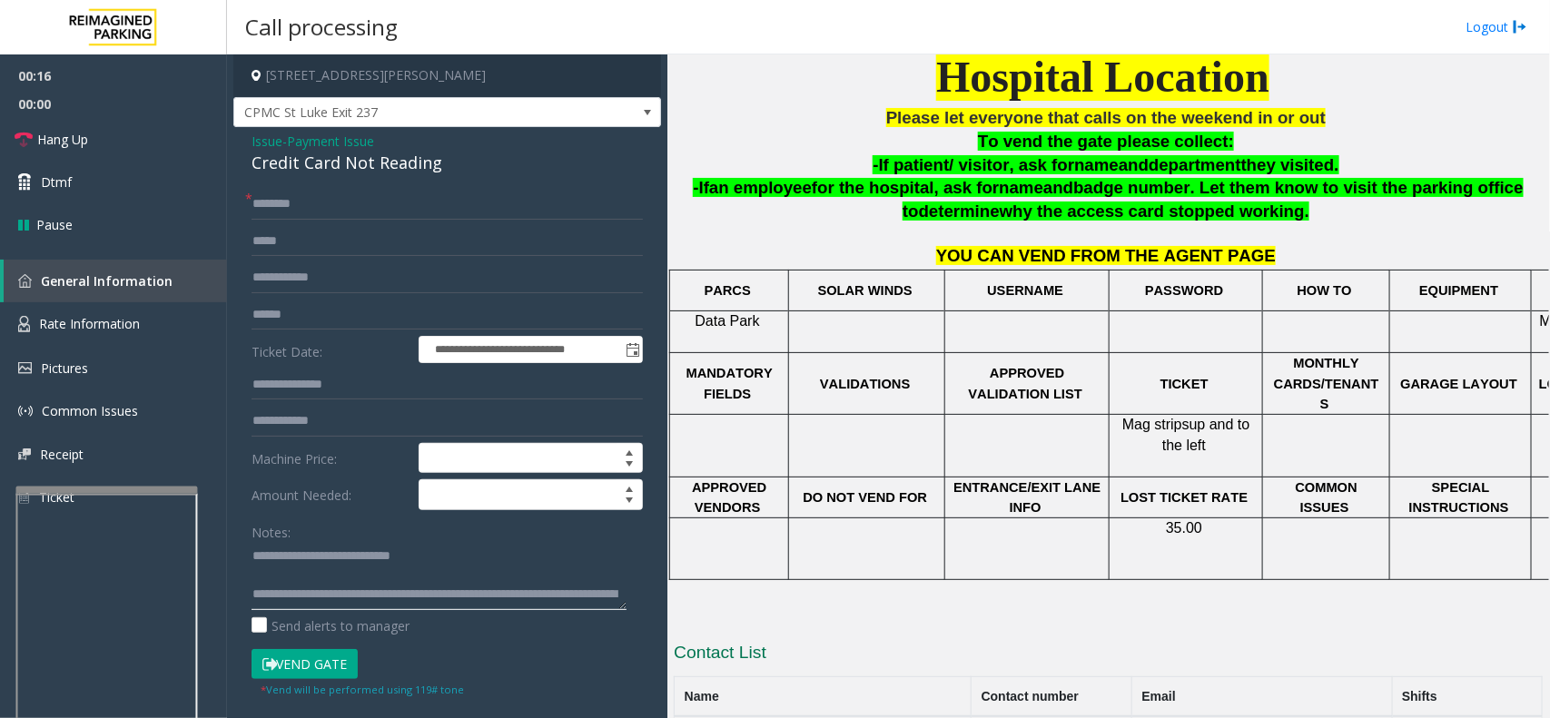
drag, startPoint x: 336, startPoint y: 588, endPoint x: 892, endPoint y: 678, distance: 563.1
click at [859, 693] on div "**********" at bounding box center [888, 386] width 1322 height 664
type textarea "**********"
click at [336, 143] on span "Payment Issue" at bounding box center [330, 141] width 87 height 19
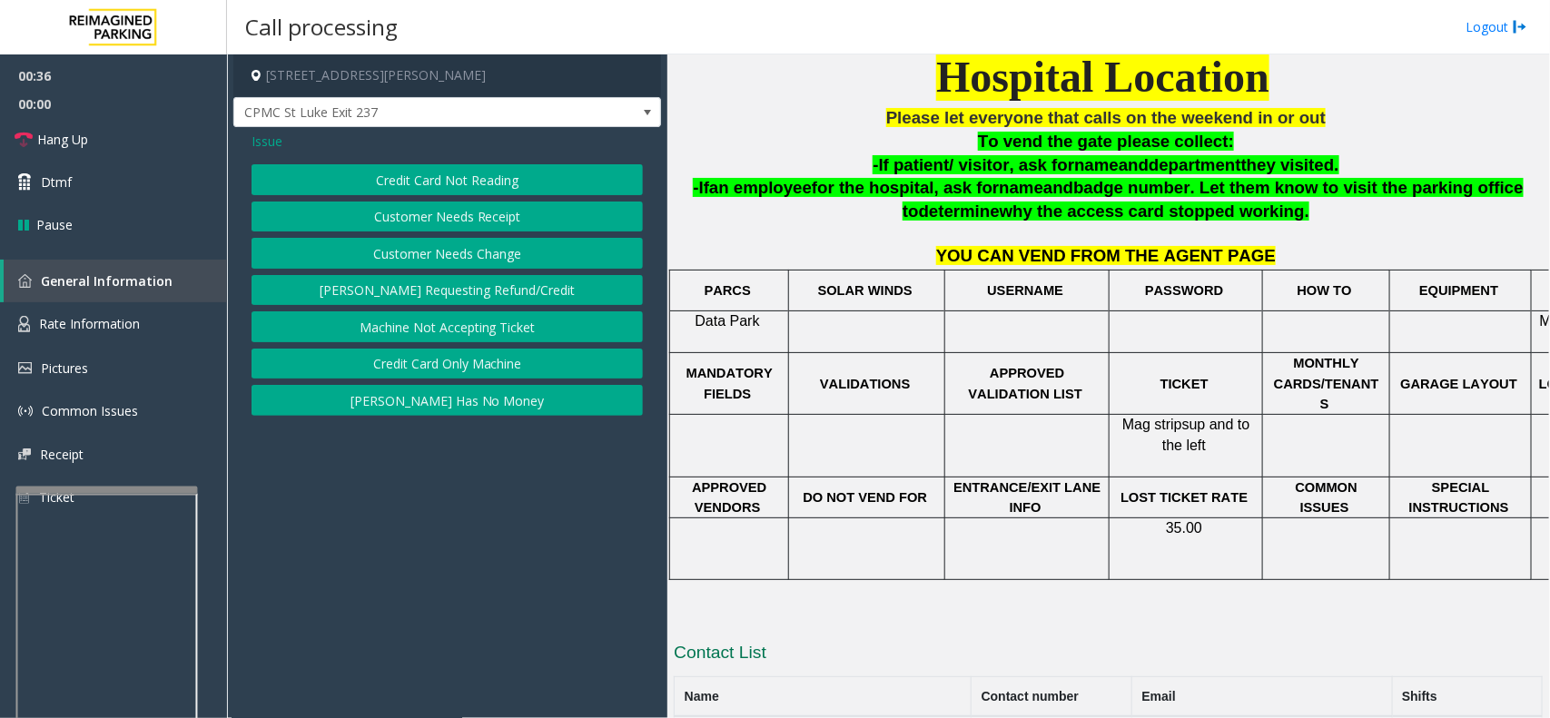
click at [264, 143] on span "Issue" at bounding box center [267, 141] width 31 height 19
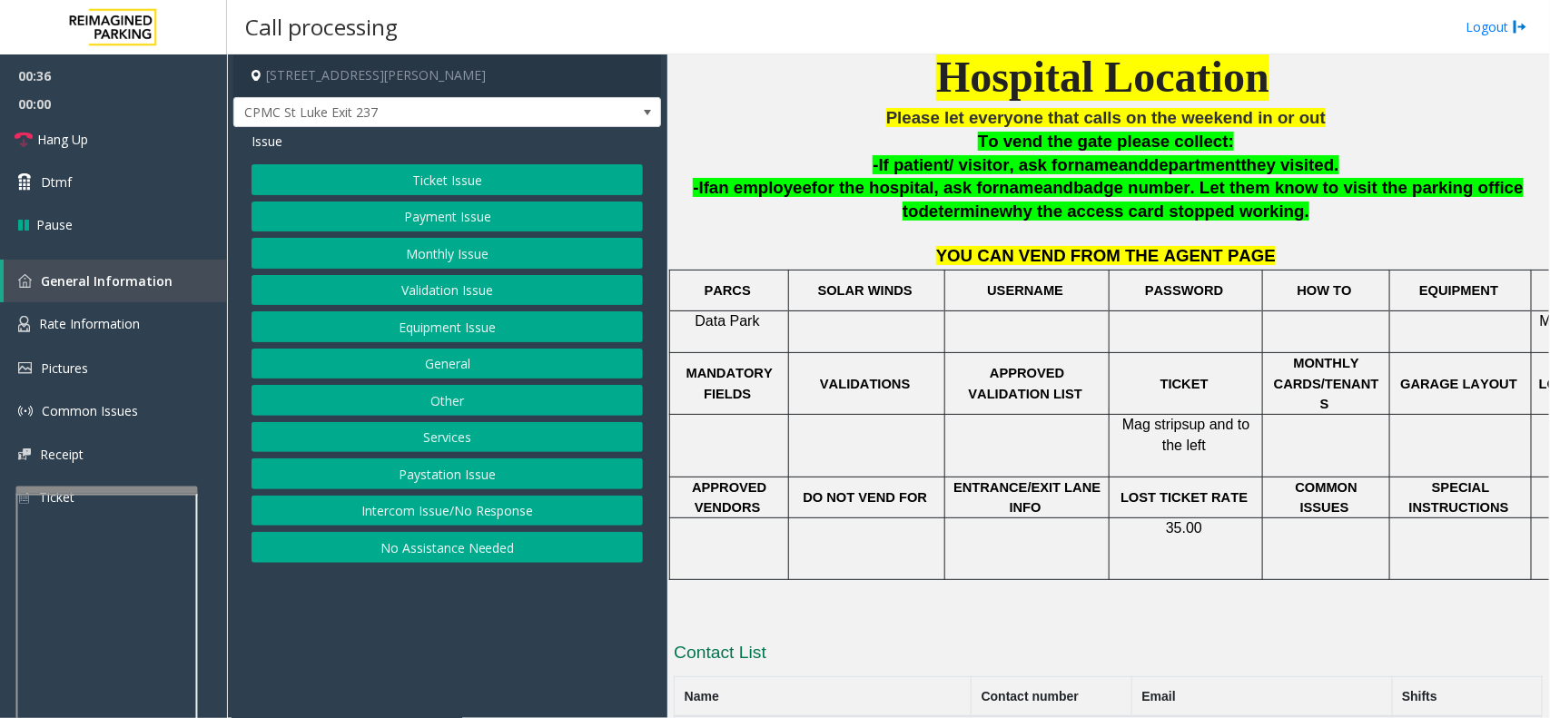
click at [407, 331] on button "Equipment Issue" at bounding box center [447, 326] width 391 height 31
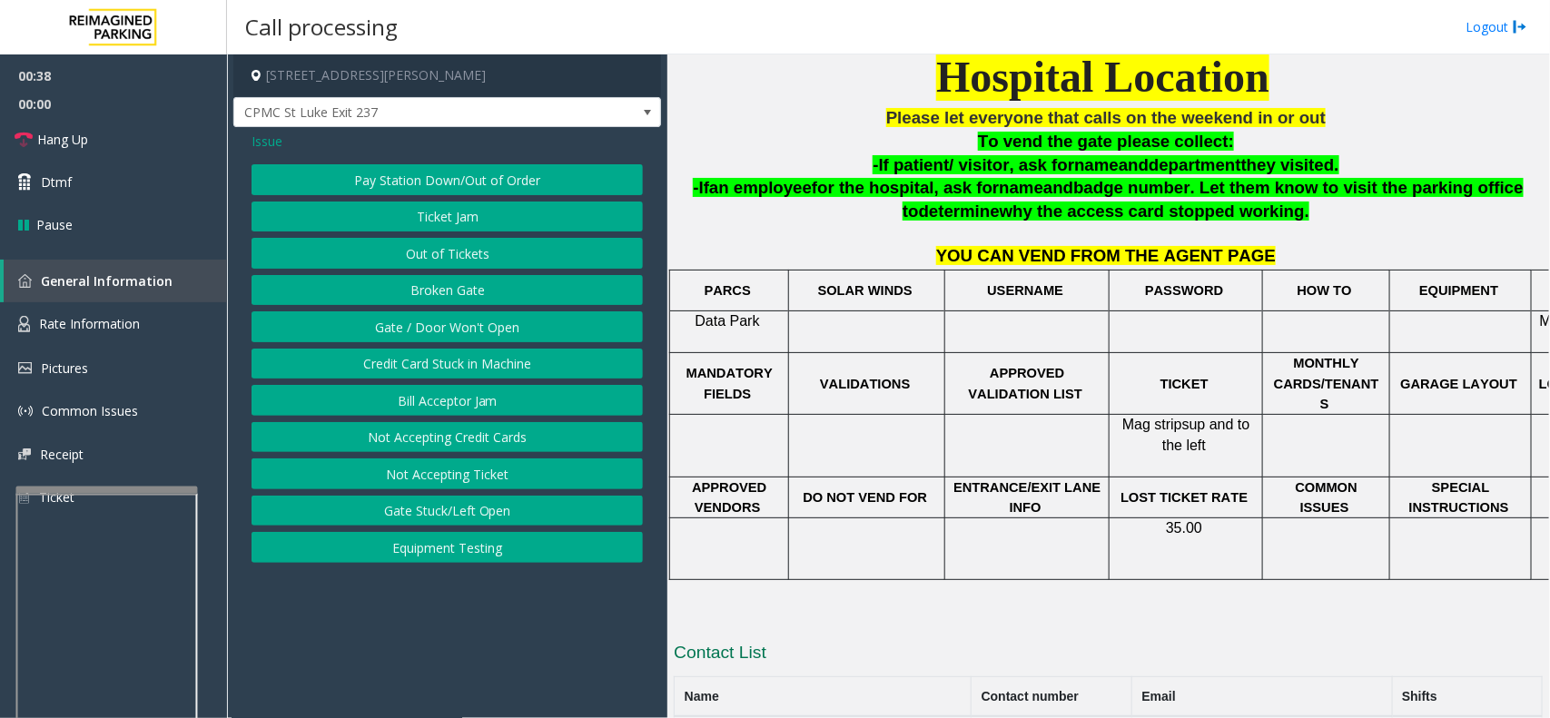
click at [259, 146] on span "Issue" at bounding box center [267, 141] width 31 height 19
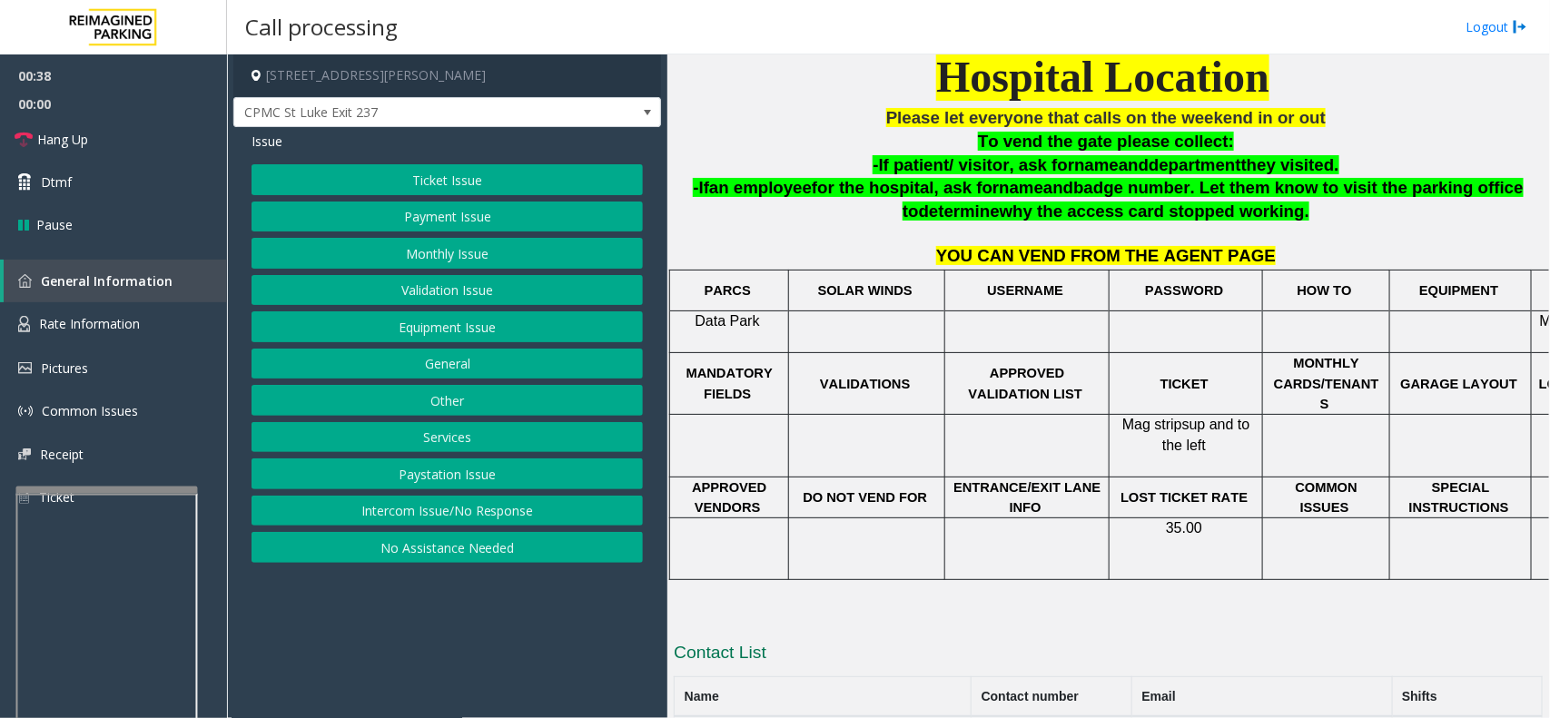
click at [407, 173] on button "Ticket Issue" at bounding box center [447, 179] width 391 height 31
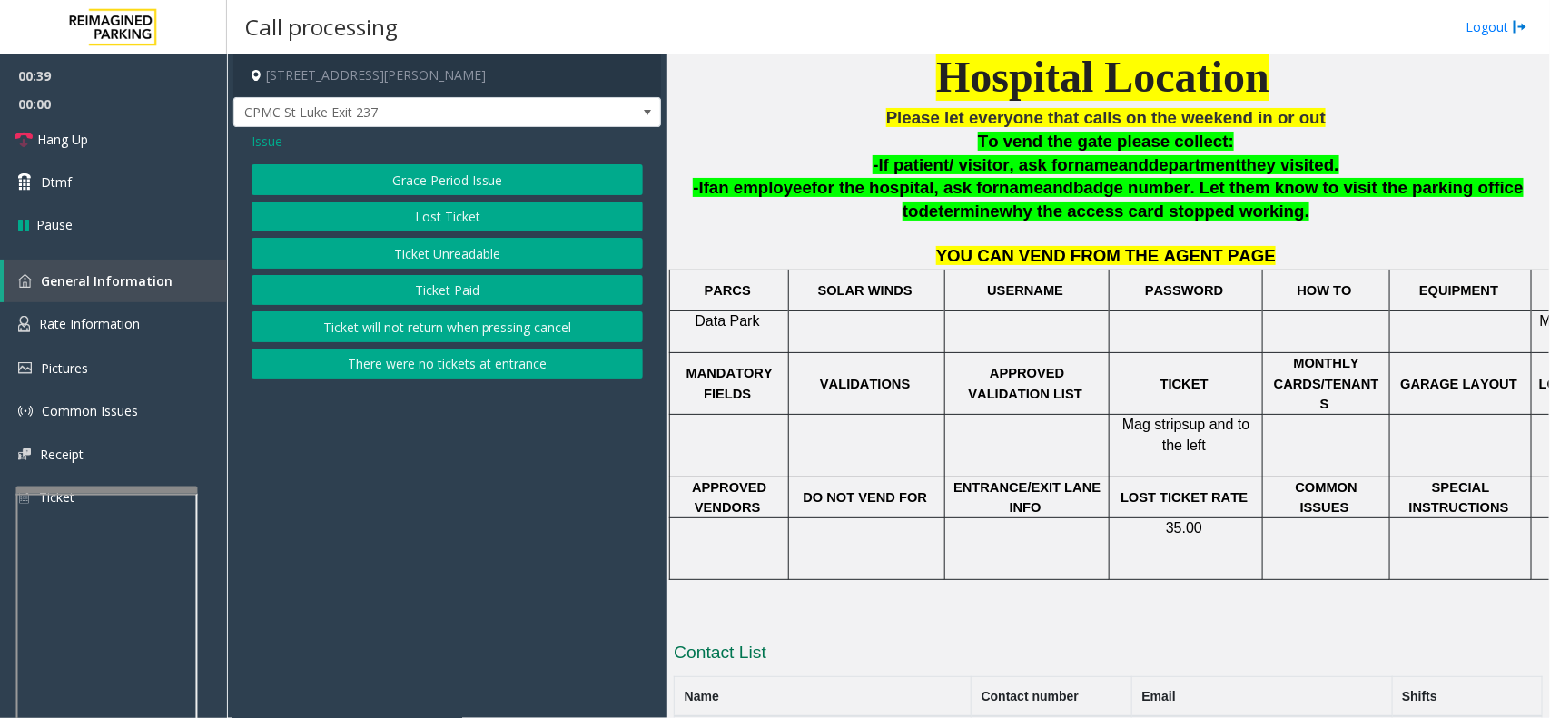
click at [436, 254] on button "Ticket Unreadable" at bounding box center [447, 253] width 391 height 31
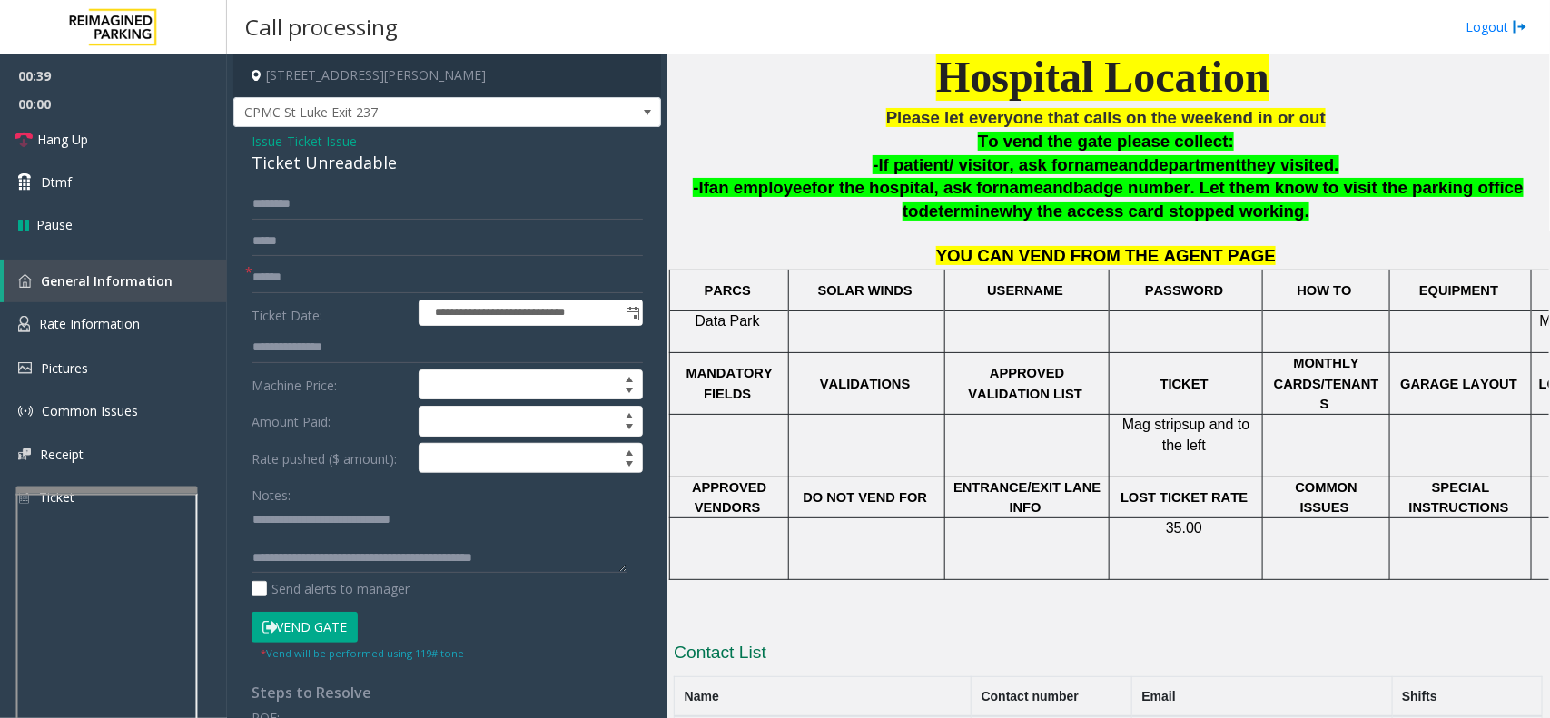
click at [345, 163] on div "Ticket Unreadable" at bounding box center [447, 163] width 391 height 25
copy div "Ticket Unreadable"
drag, startPoint x: 323, startPoint y: 523, endPoint x: 509, endPoint y: 525, distance: 186.2
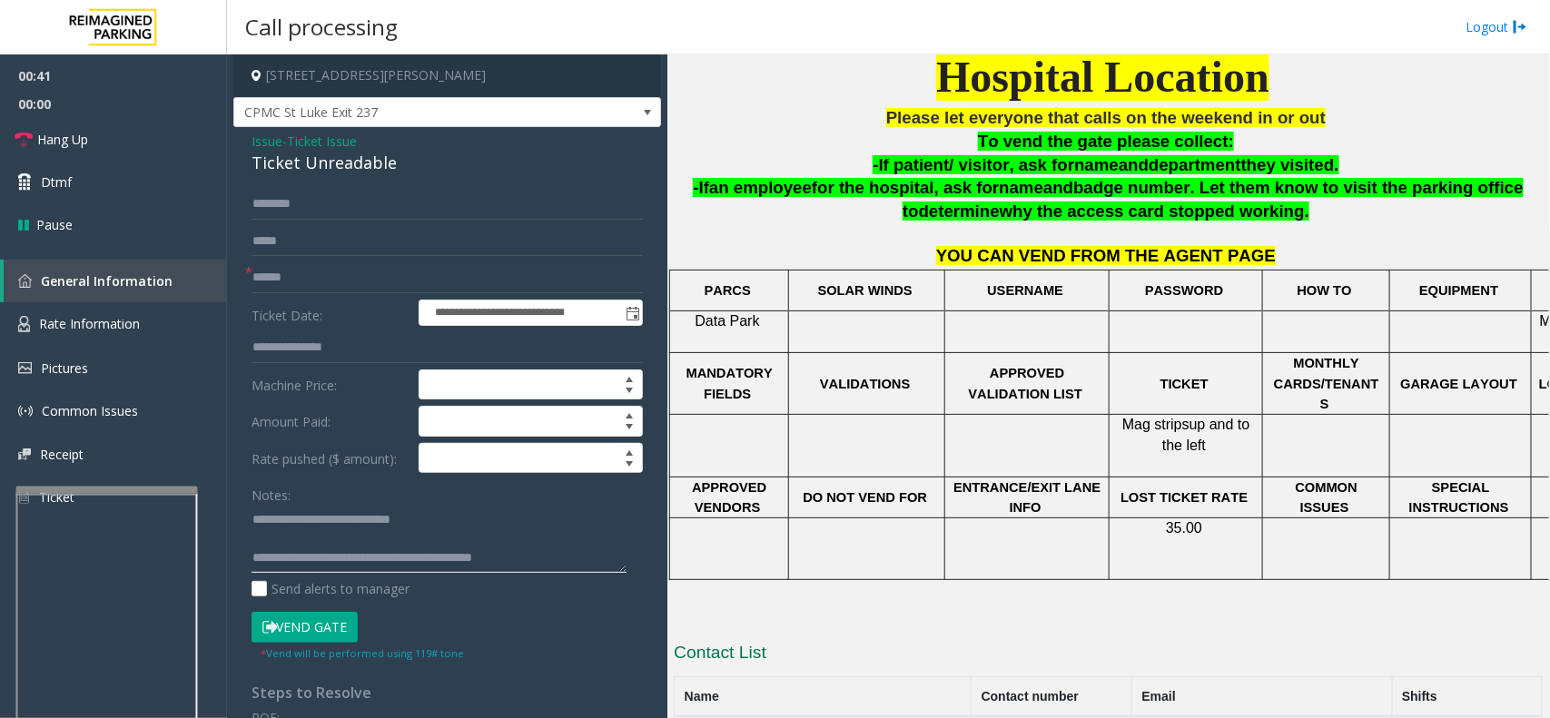
click at [509, 525] on textarea at bounding box center [439, 539] width 375 height 68
paste textarea "**********"
click at [431, 538] on textarea at bounding box center [439, 539] width 375 height 68
type textarea "**********"
click at [337, 147] on span "Ticket Issue" at bounding box center [322, 141] width 70 height 19
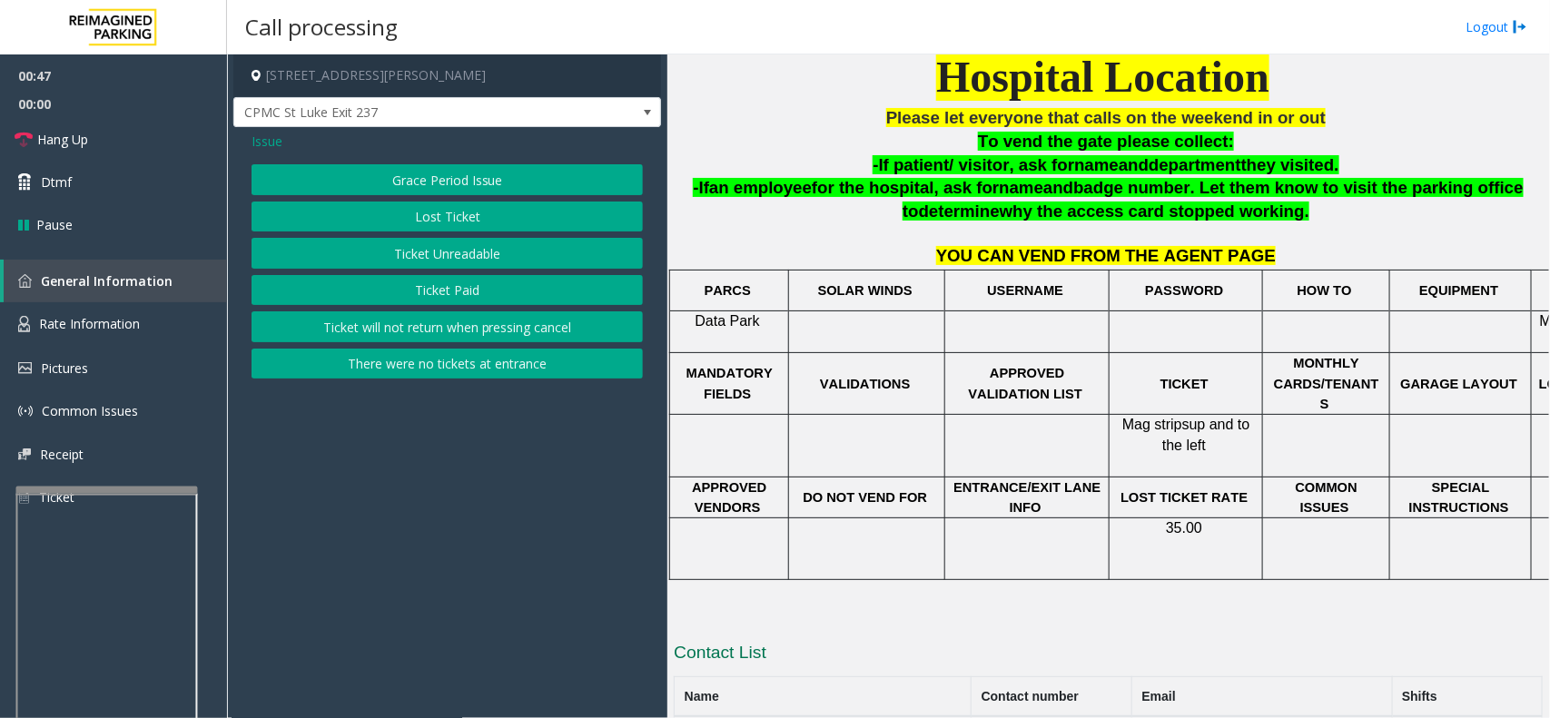
click at [254, 142] on span "Issue" at bounding box center [267, 141] width 31 height 19
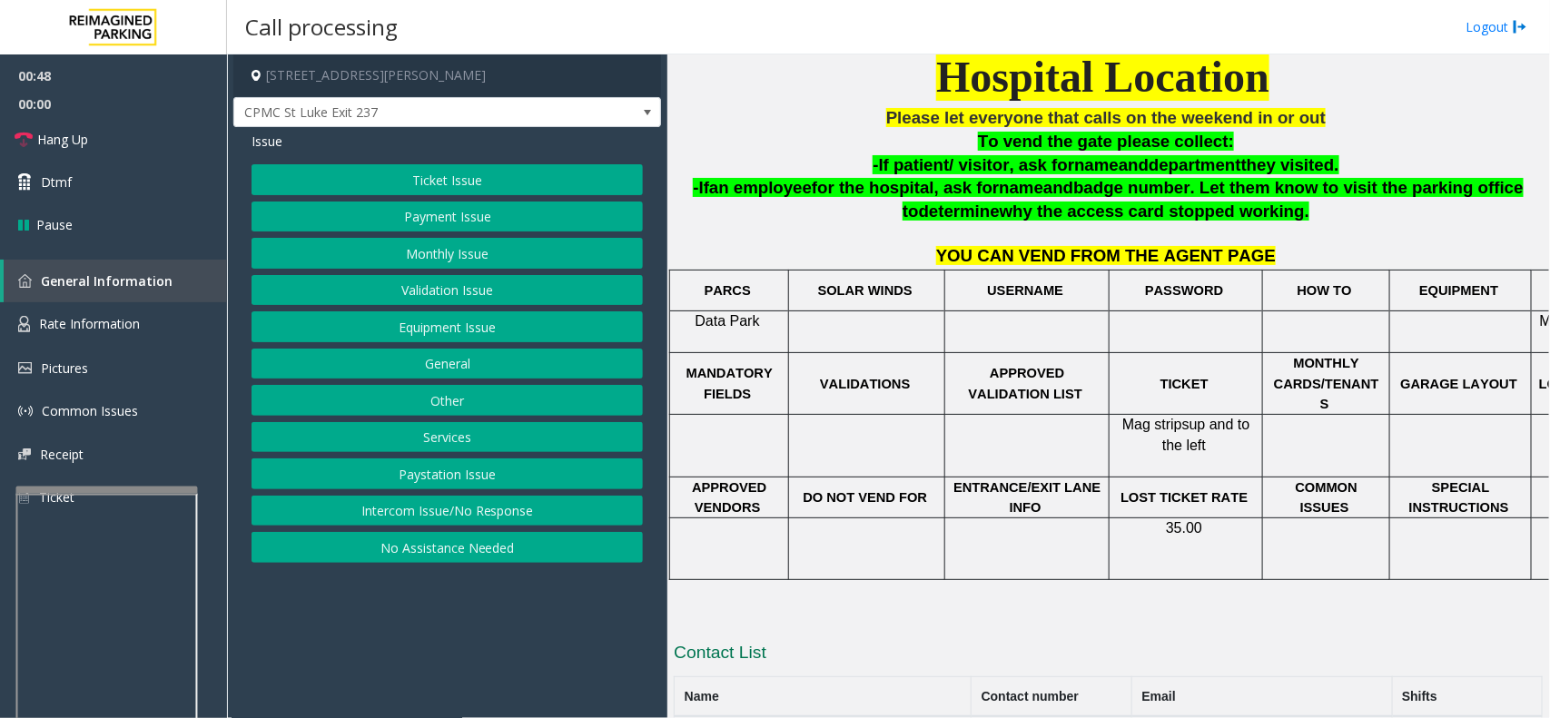
click at [416, 331] on button "Equipment Issue" at bounding box center [447, 326] width 391 height 31
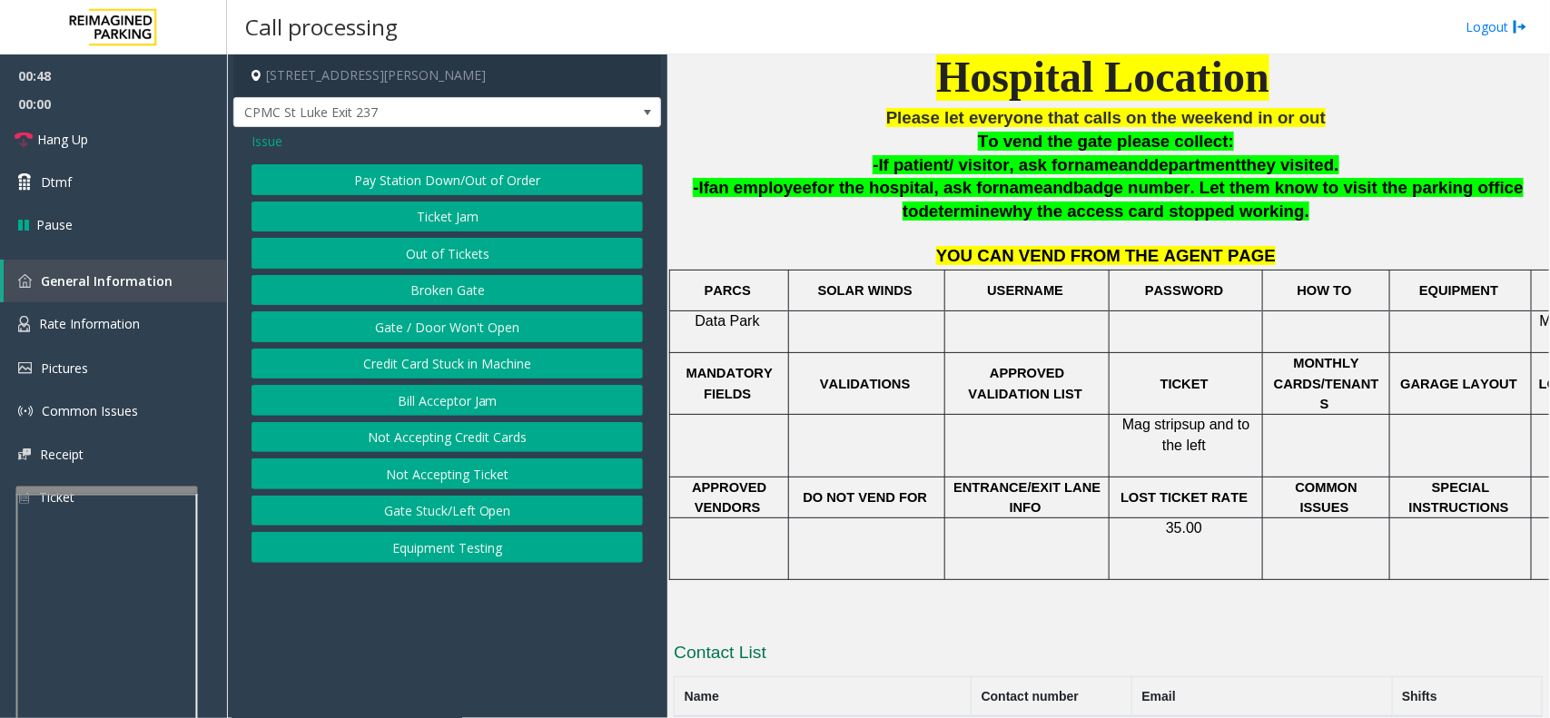
click at [406, 222] on button "Ticket Jam" at bounding box center [447, 217] width 391 height 31
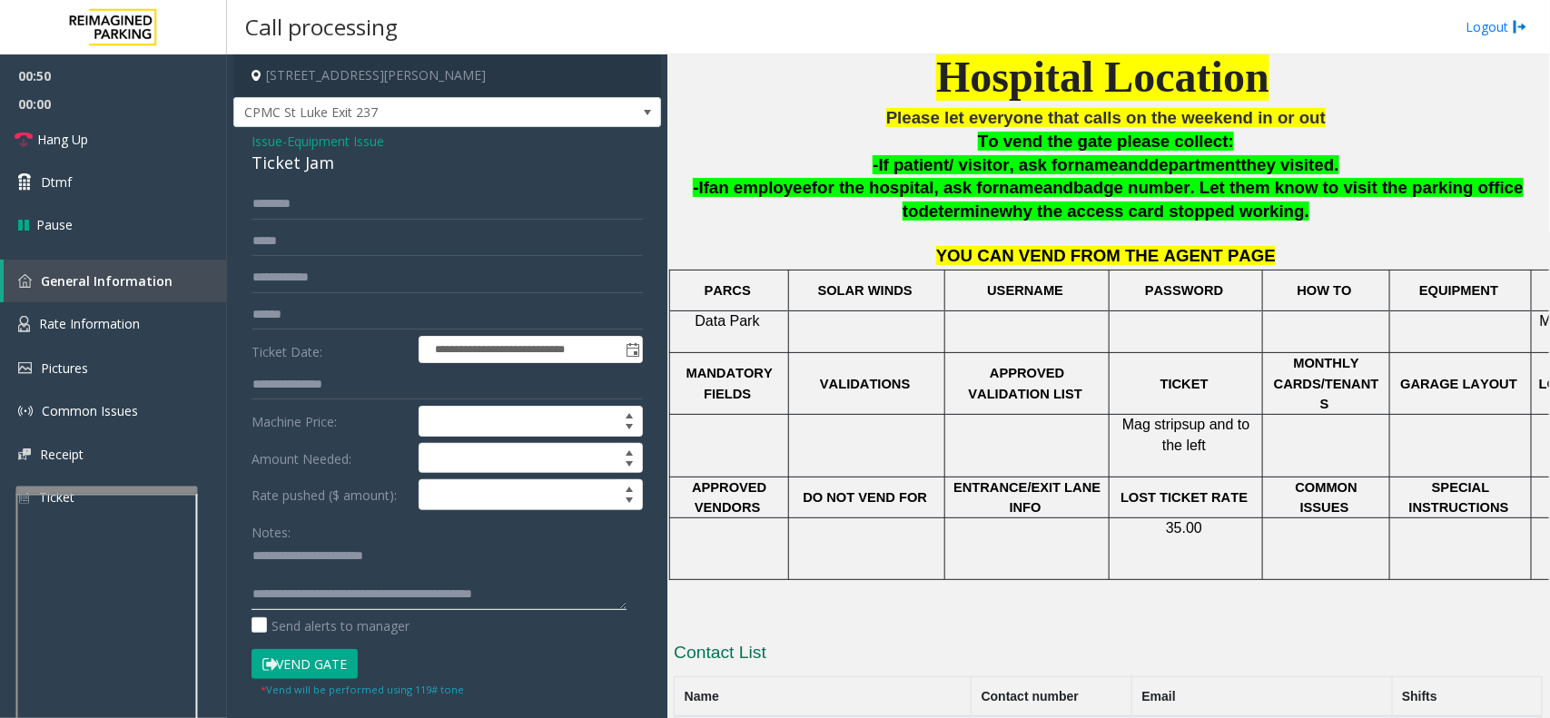
click at [578, 602] on textarea at bounding box center [439, 576] width 375 height 68
click at [466, 586] on textarea at bounding box center [439, 576] width 375 height 68
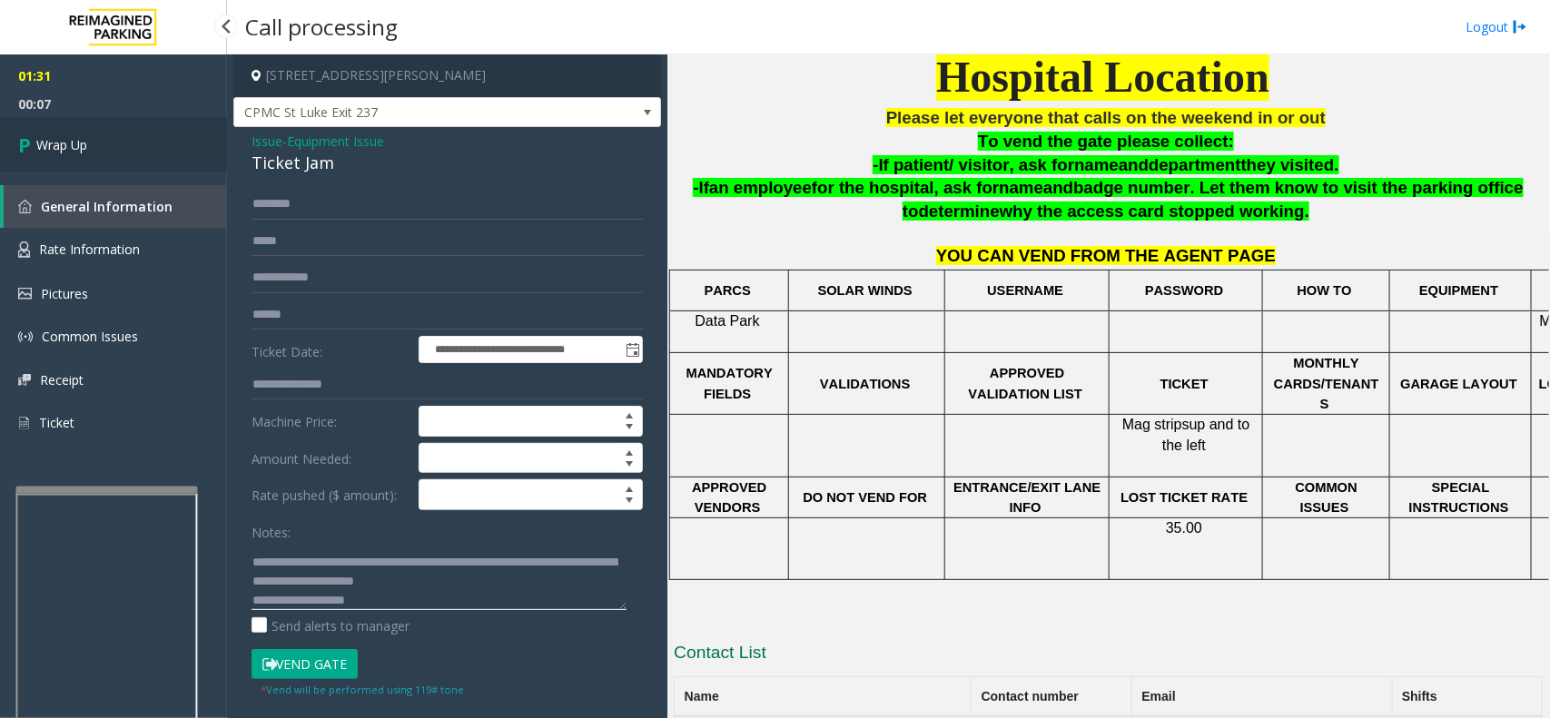
type textarea "**********"
click at [118, 125] on link "Wrap Up" at bounding box center [113, 145] width 227 height 54
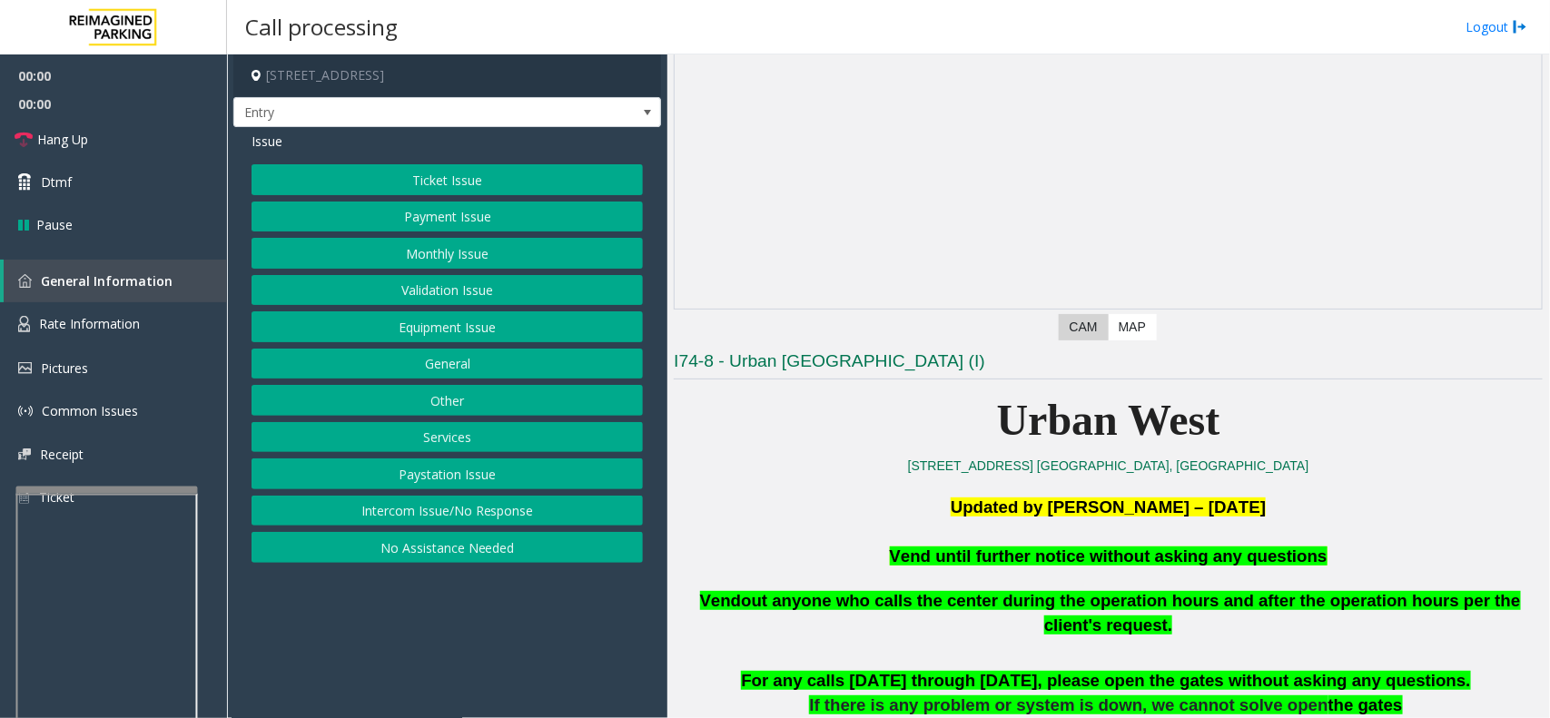
scroll to position [454, 0]
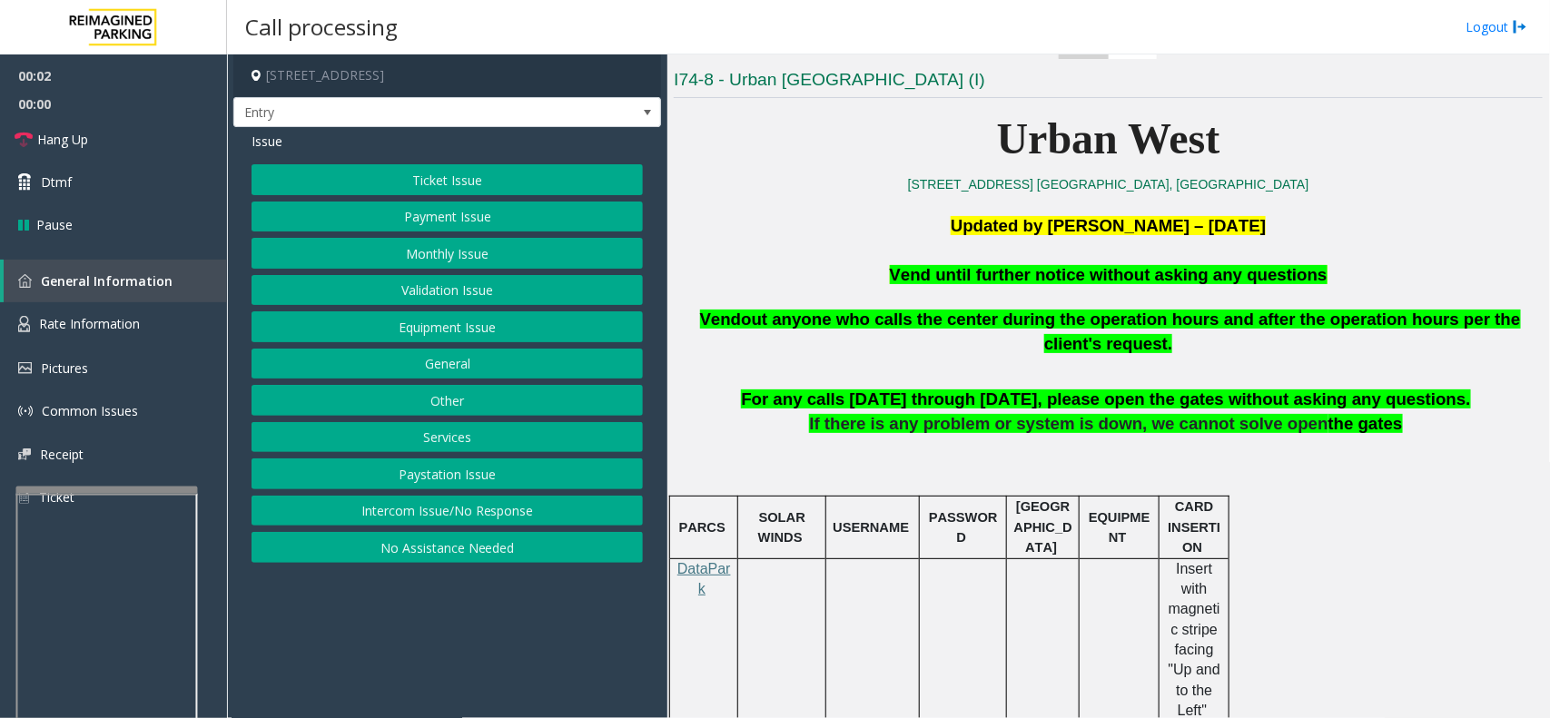
click at [409, 332] on button "Equipment Issue" at bounding box center [447, 326] width 391 height 31
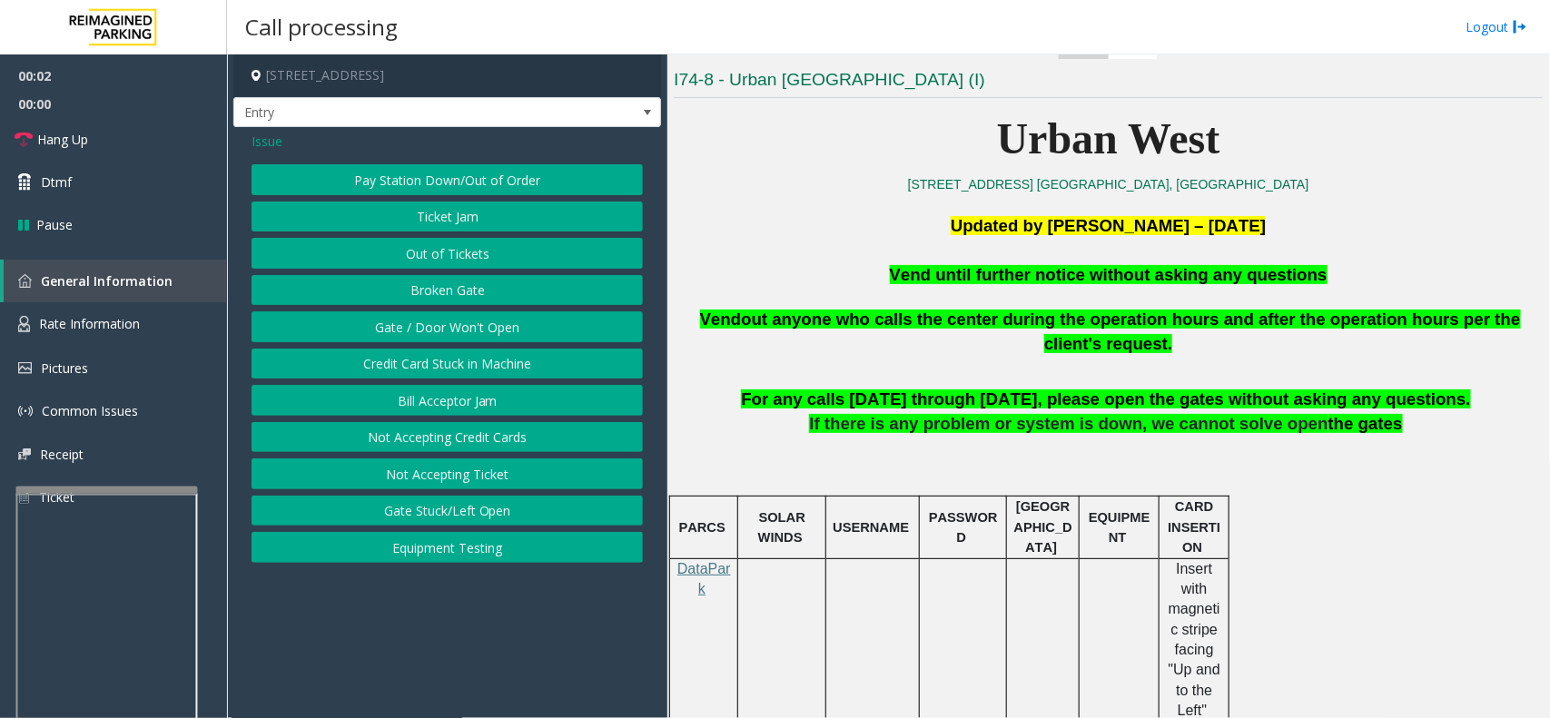
click at [409, 332] on button "Gate / Door Won't Open" at bounding box center [447, 326] width 391 height 31
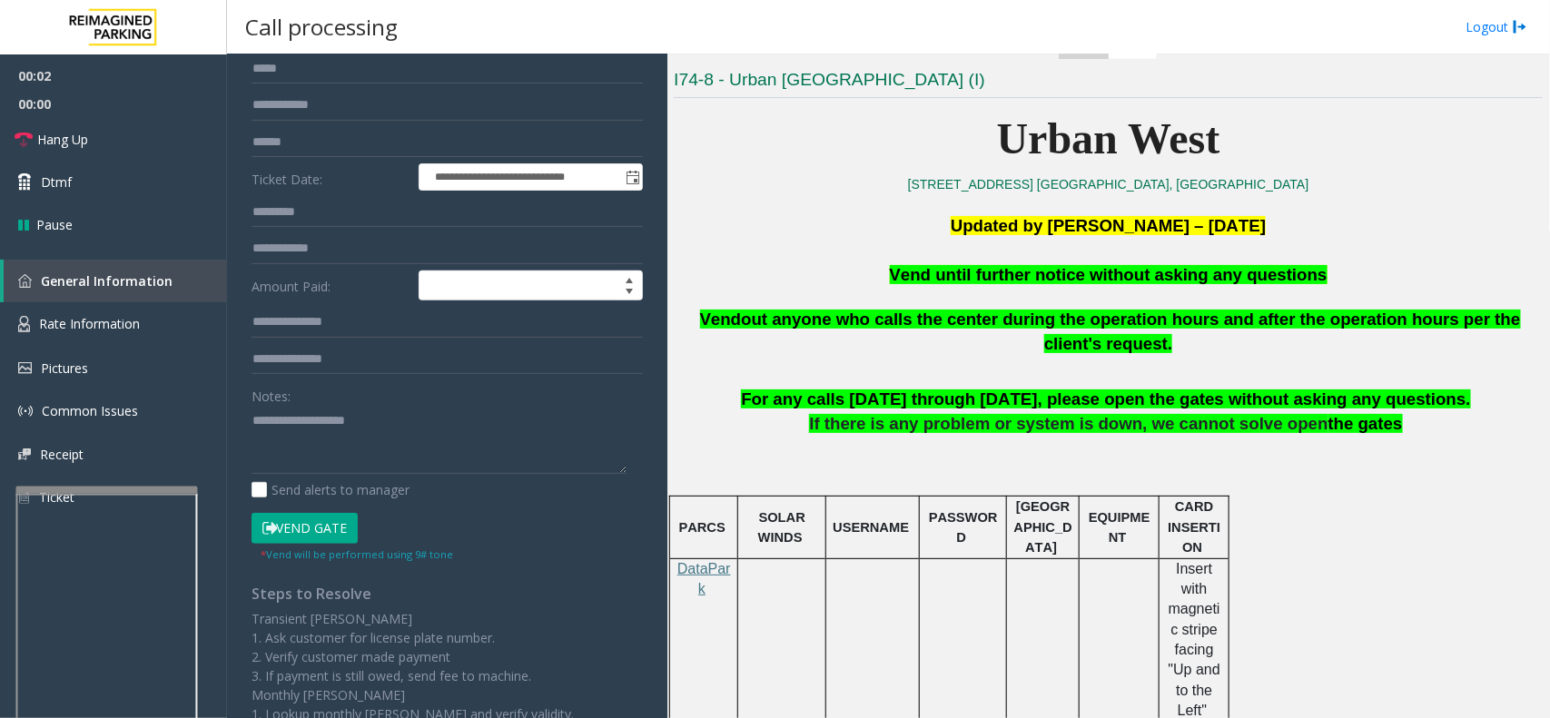
scroll to position [311, 0]
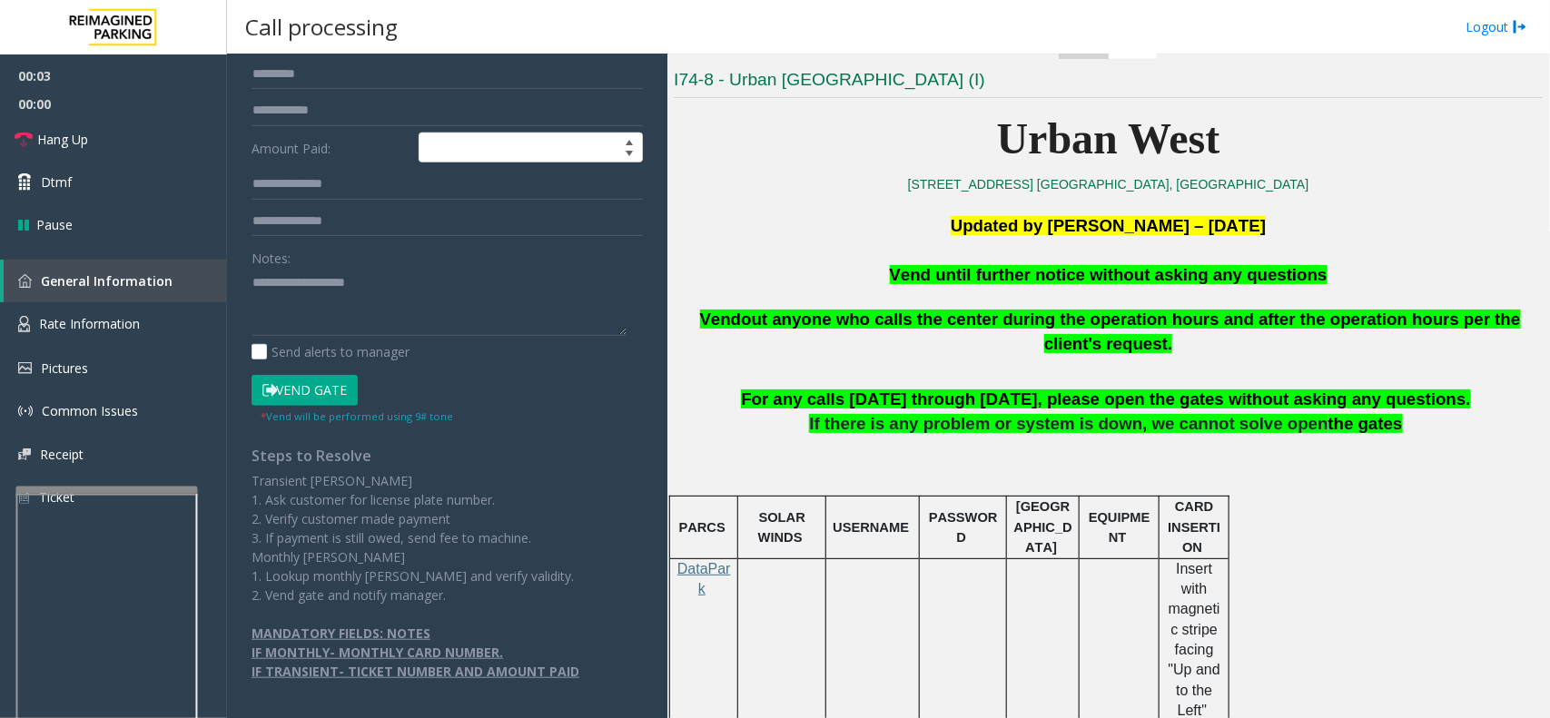
click at [311, 389] on button "Vend Gate" at bounding box center [305, 390] width 106 height 31
click at [1206, 289] on p "Vend out anyone who calls the center during the operation hours and after the o…" at bounding box center [1108, 334] width 869 height 92
click at [1209, 278] on span "Vend until further notice without asking any questions" at bounding box center [1109, 274] width 438 height 19
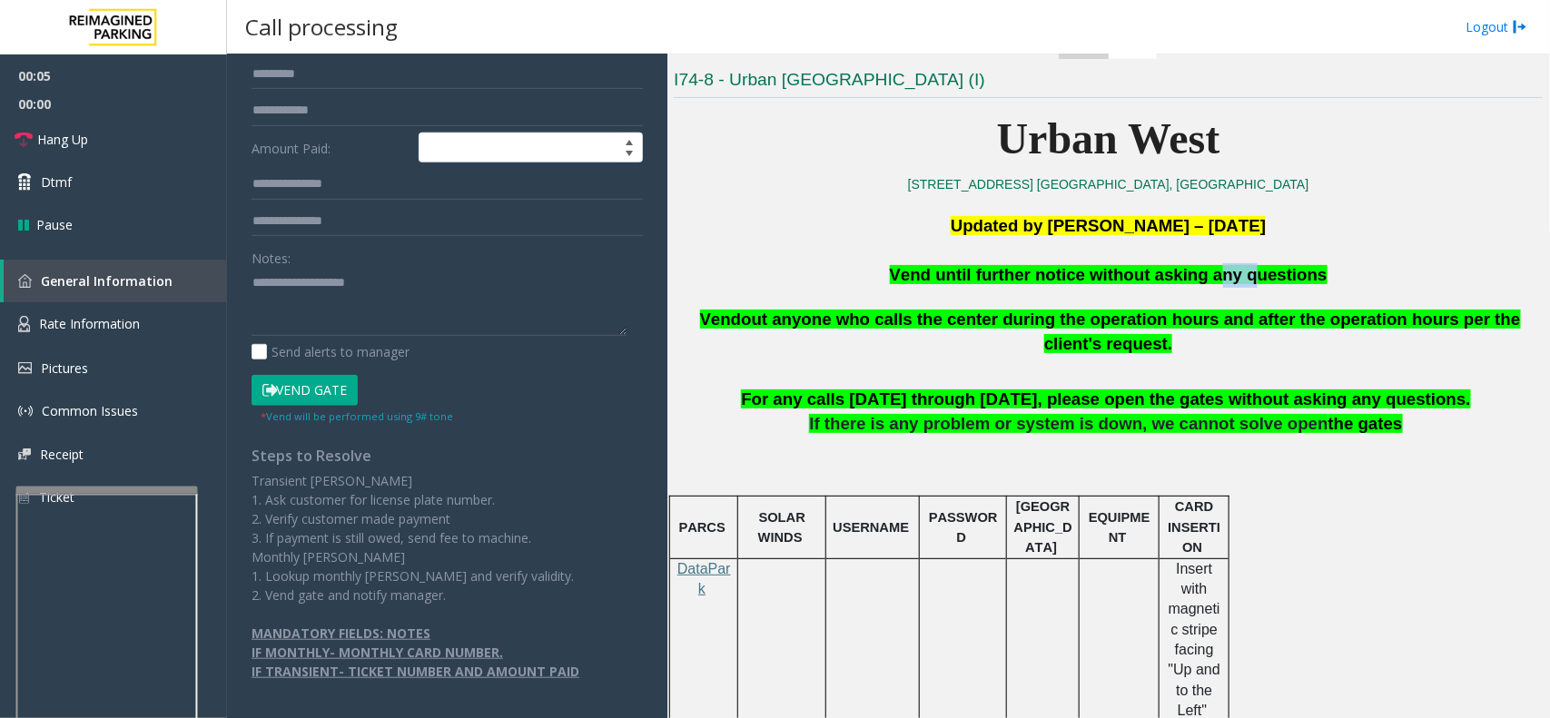
click at [1209, 278] on span "Vend until further notice without asking any questions" at bounding box center [1109, 274] width 438 height 19
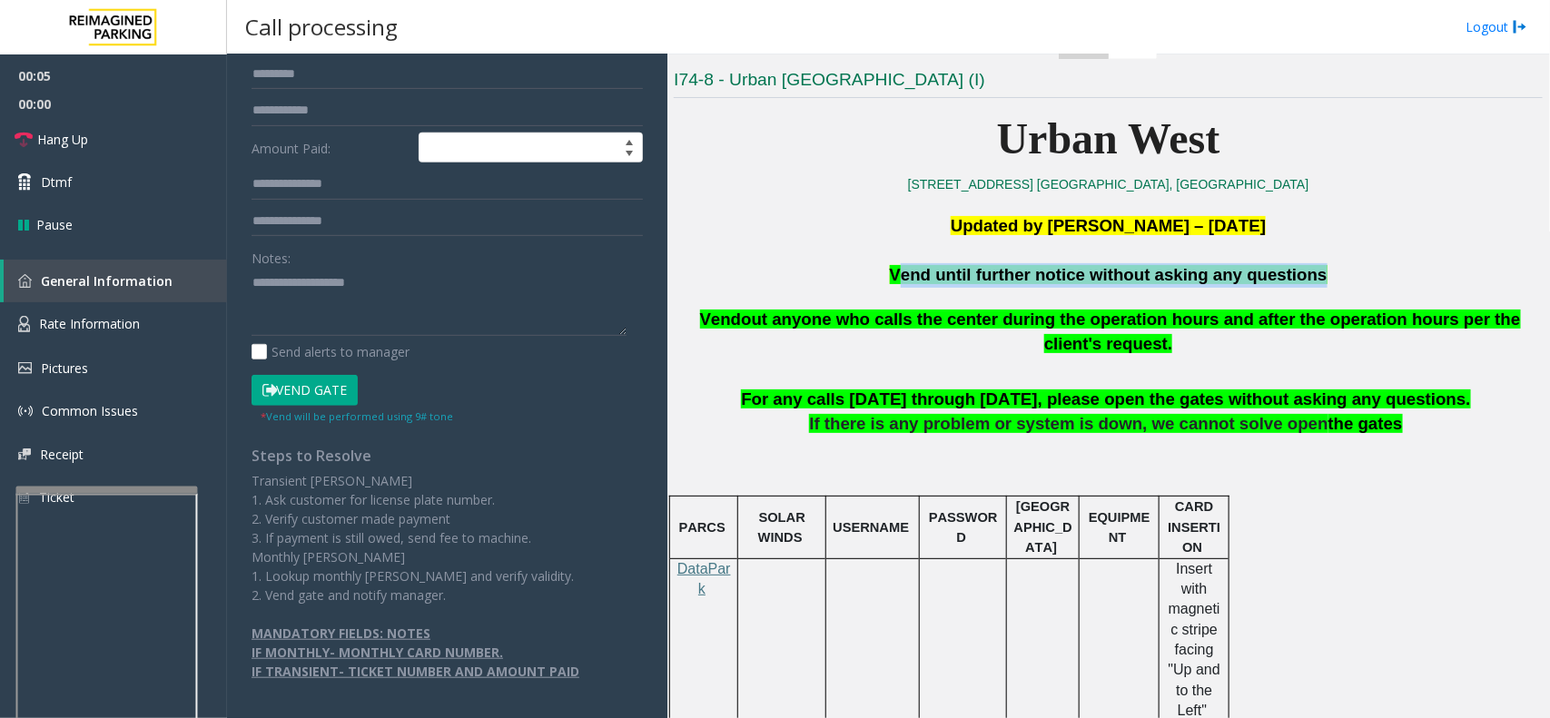
click at [1209, 278] on span "Vend until further notice without asking any questions" at bounding box center [1109, 274] width 438 height 19
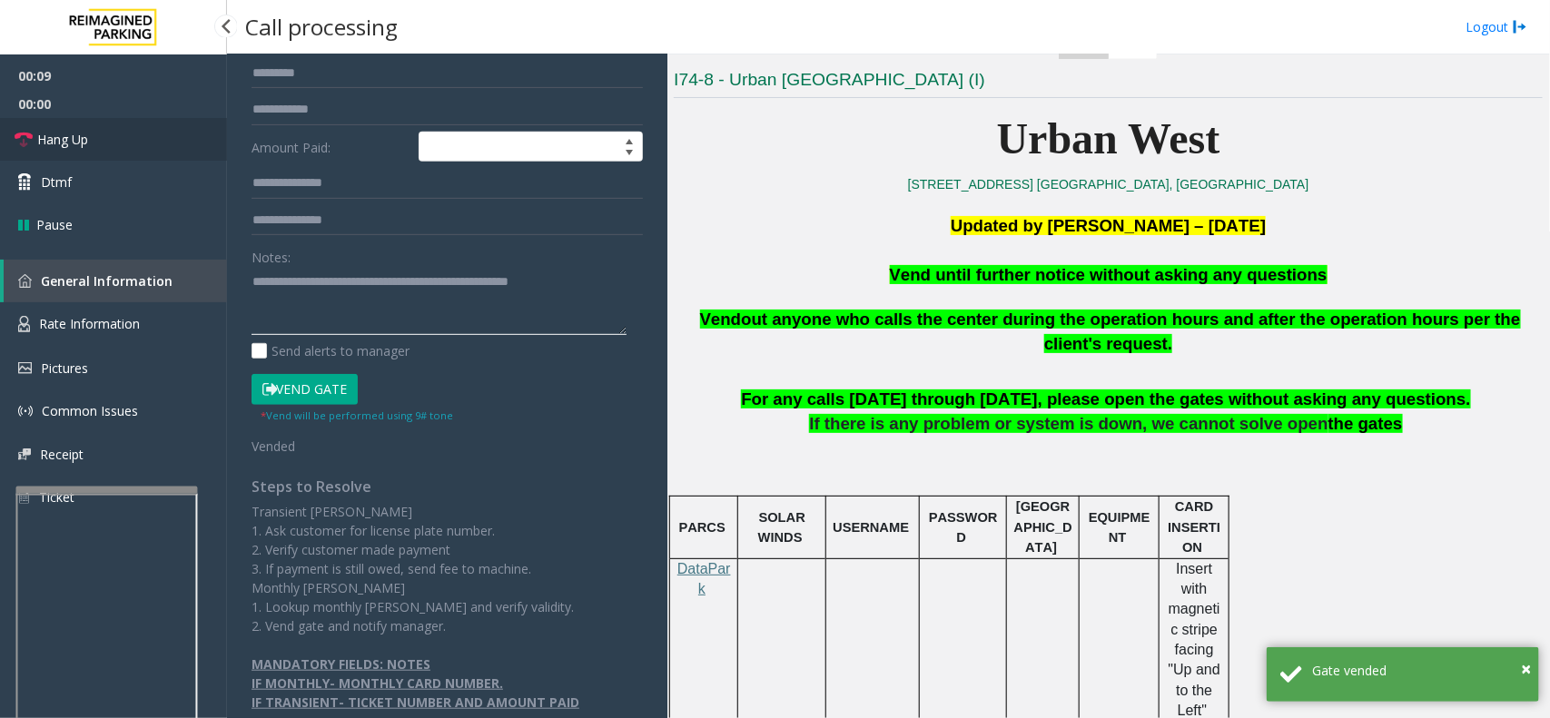
type textarea "**********"
click at [143, 124] on link "Hang Up" at bounding box center [113, 139] width 227 height 43
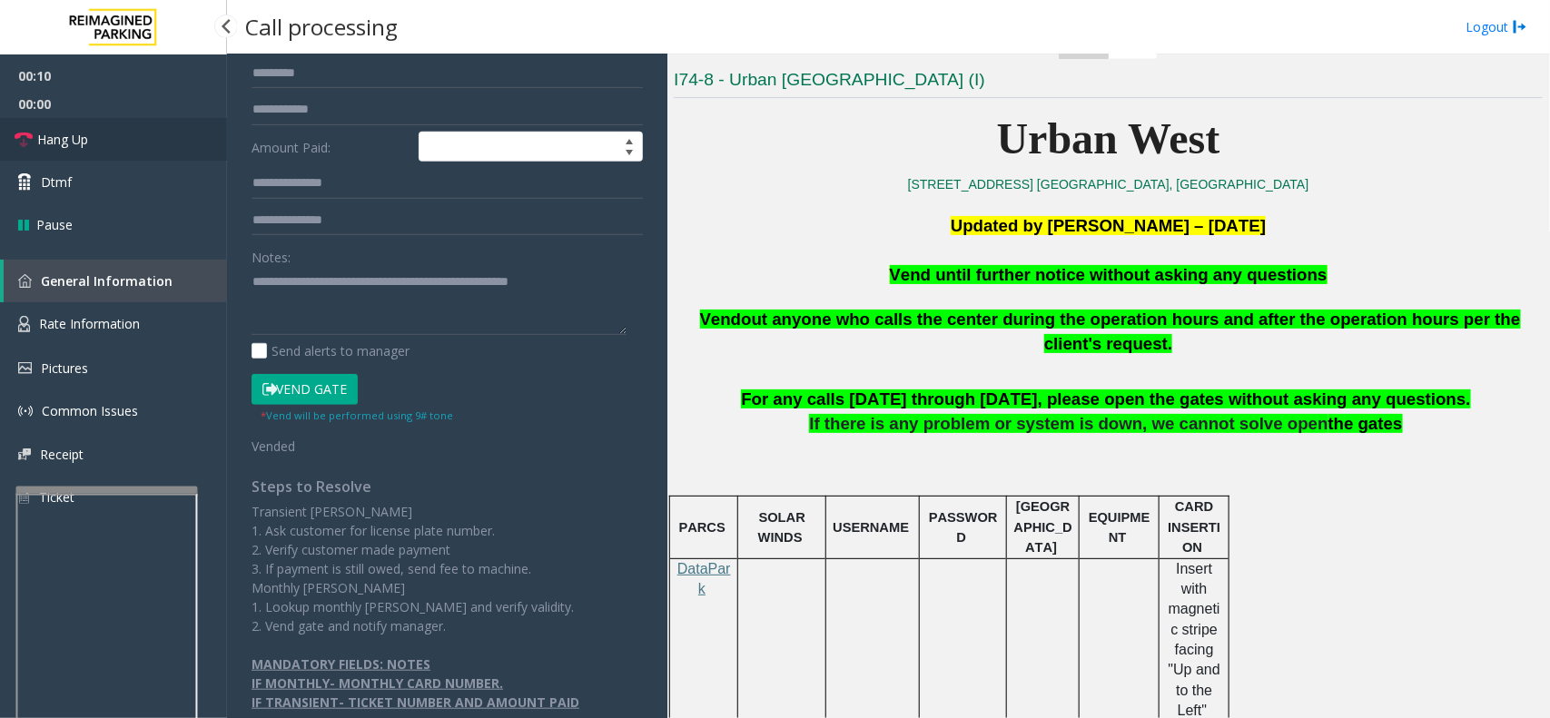
click at [143, 124] on link "Hang Up" at bounding box center [113, 139] width 227 height 43
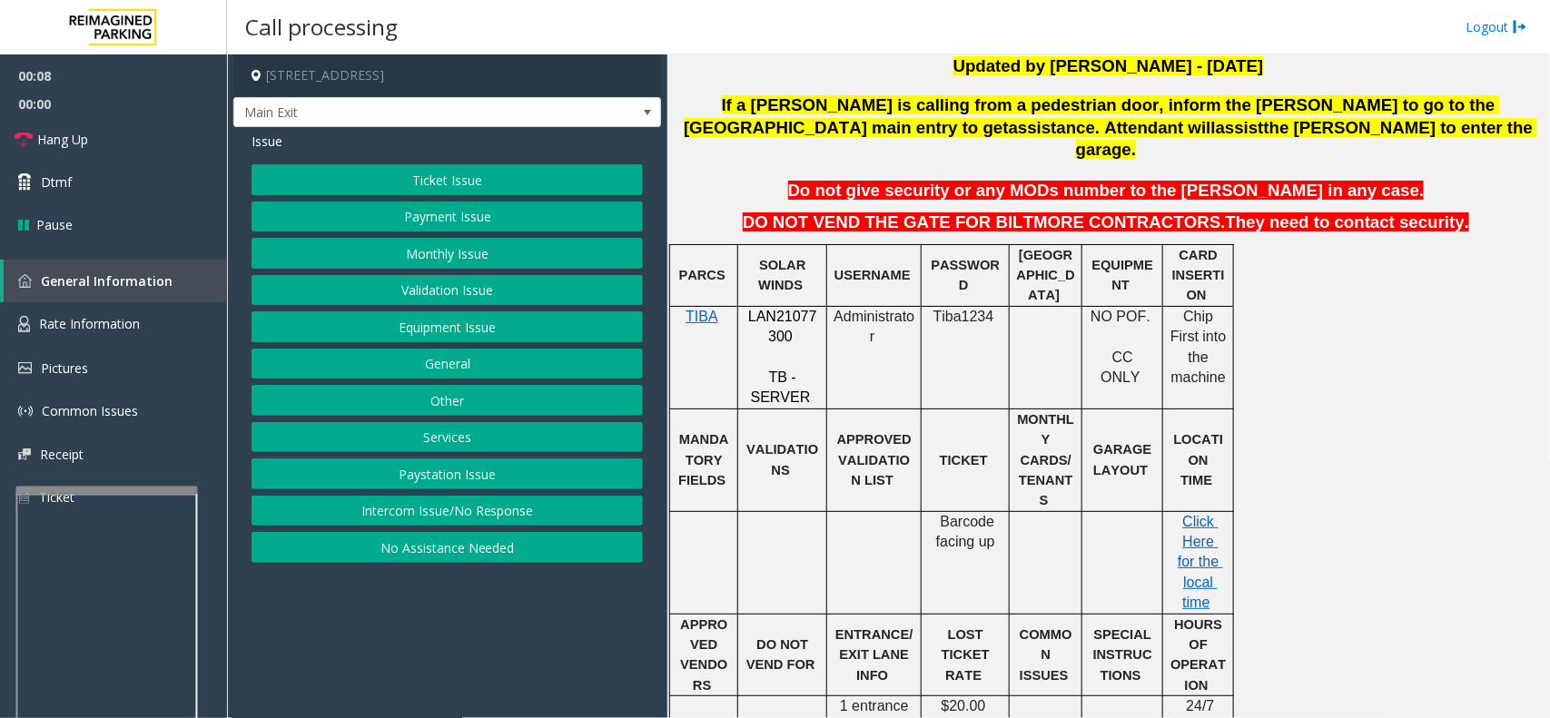
scroll to position [568, 0]
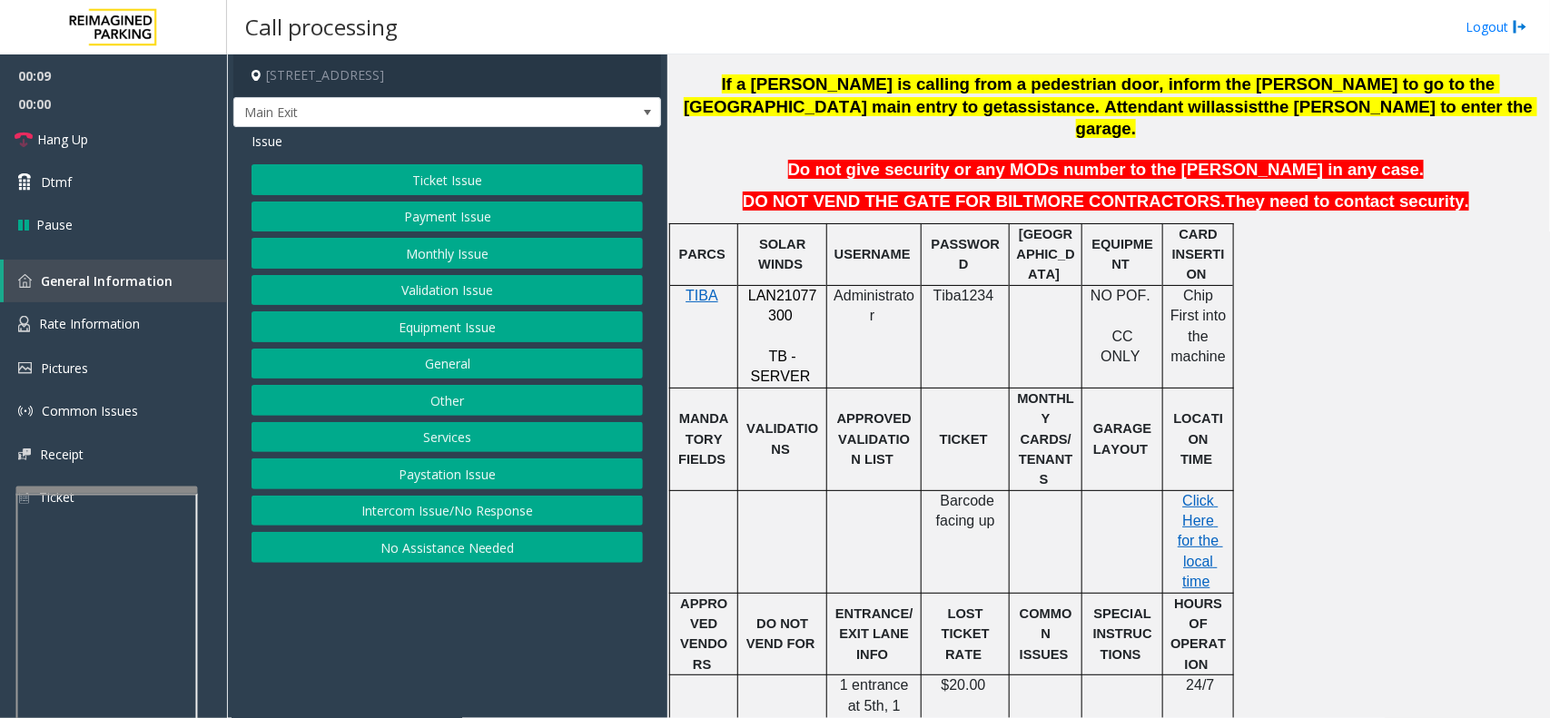
click at [772, 286] on p "LAN21077300" at bounding box center [782, 306] width 75 height 41
copy p "LAN21077300"
click at [548, 169] on button "Ticket Issue" at bounding box center [447, 179] width 391 height 31
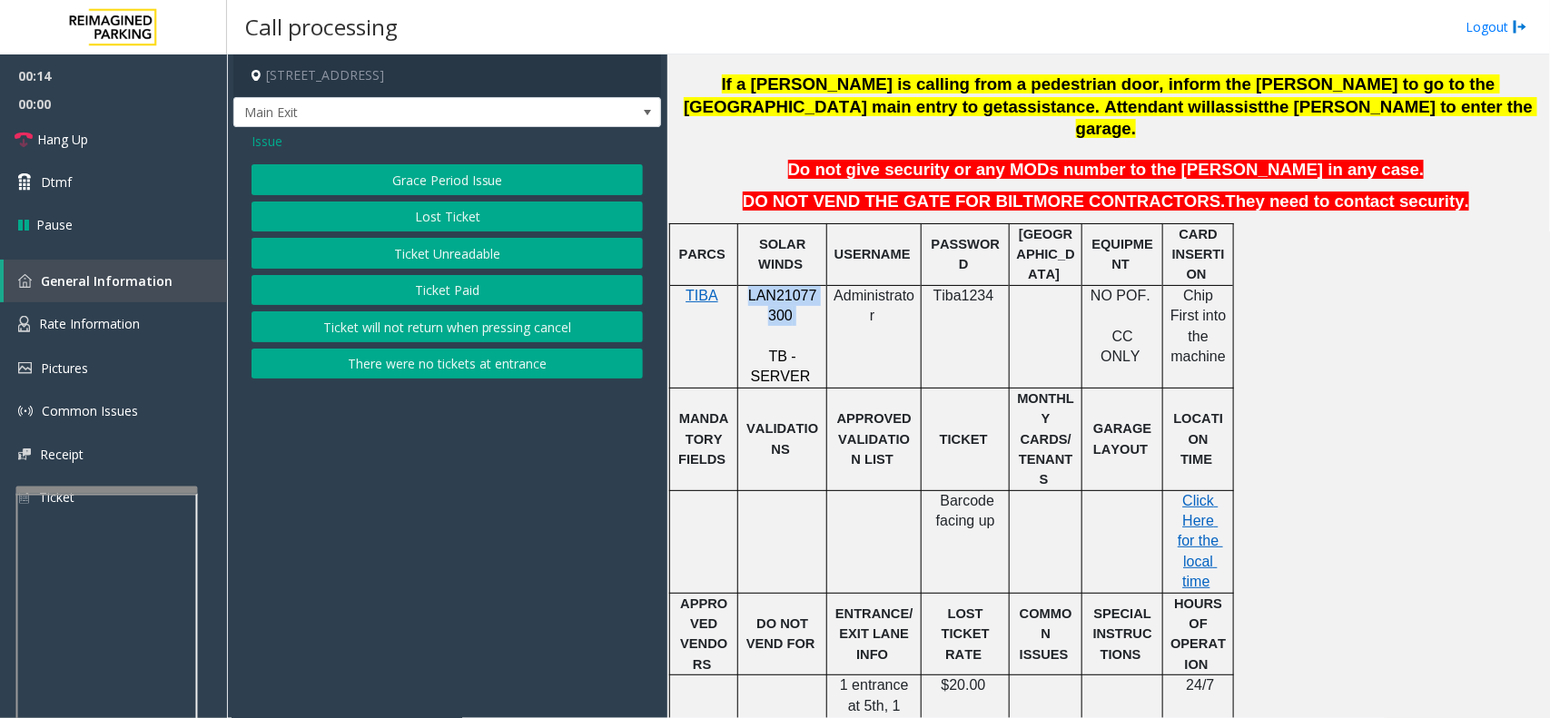
click at [499, 369] on button "There were no tickets at entrance" at bounding box center [447, 364] width 391 height 31
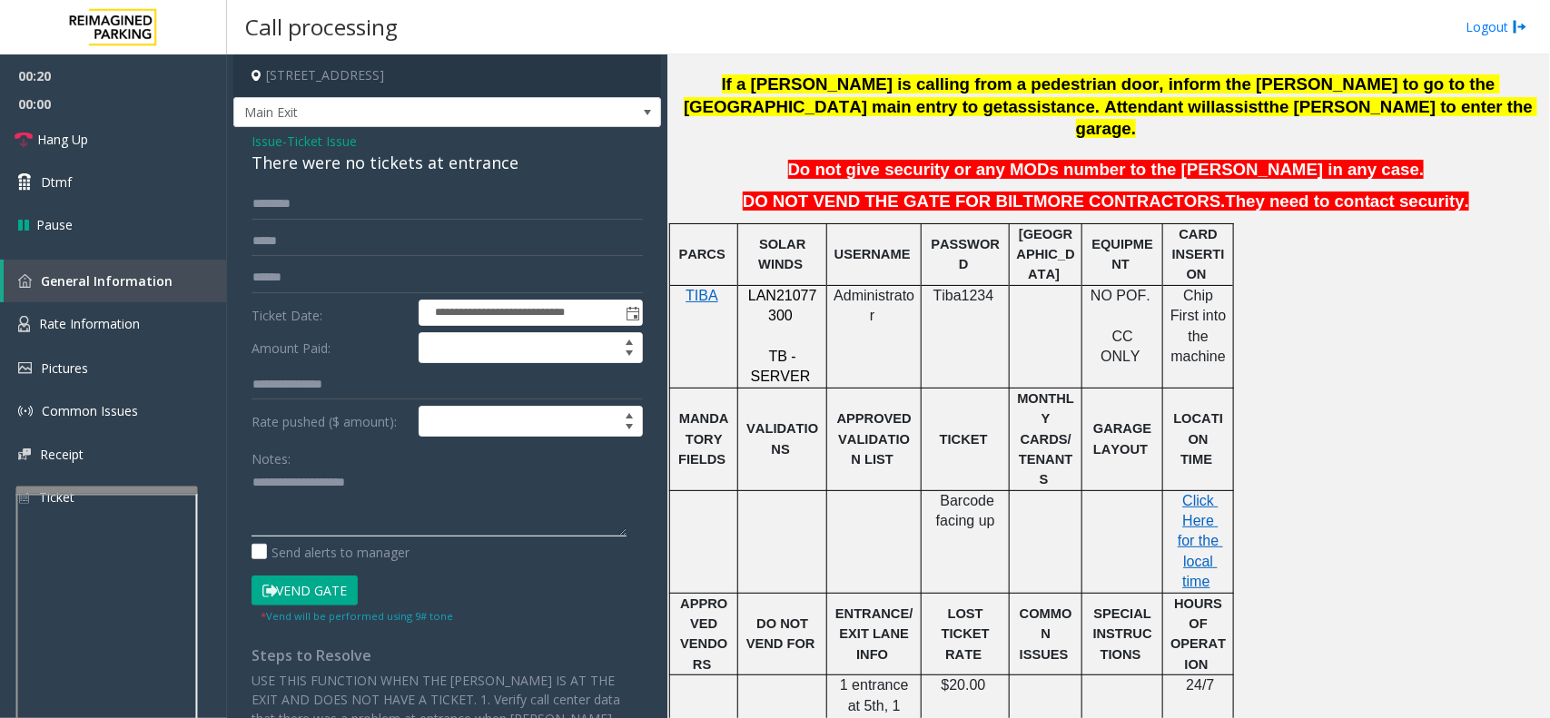
click at [365, 509] on textarea at bounding box center [439, 503] width 375 height 68
click at [430, 481] on textarea at bounding box center [439, 503] width 375 height 68
paste textarea "**********"
click at [423, 182] on div "**********" at bounding box center [447, 494] width 428 height 734
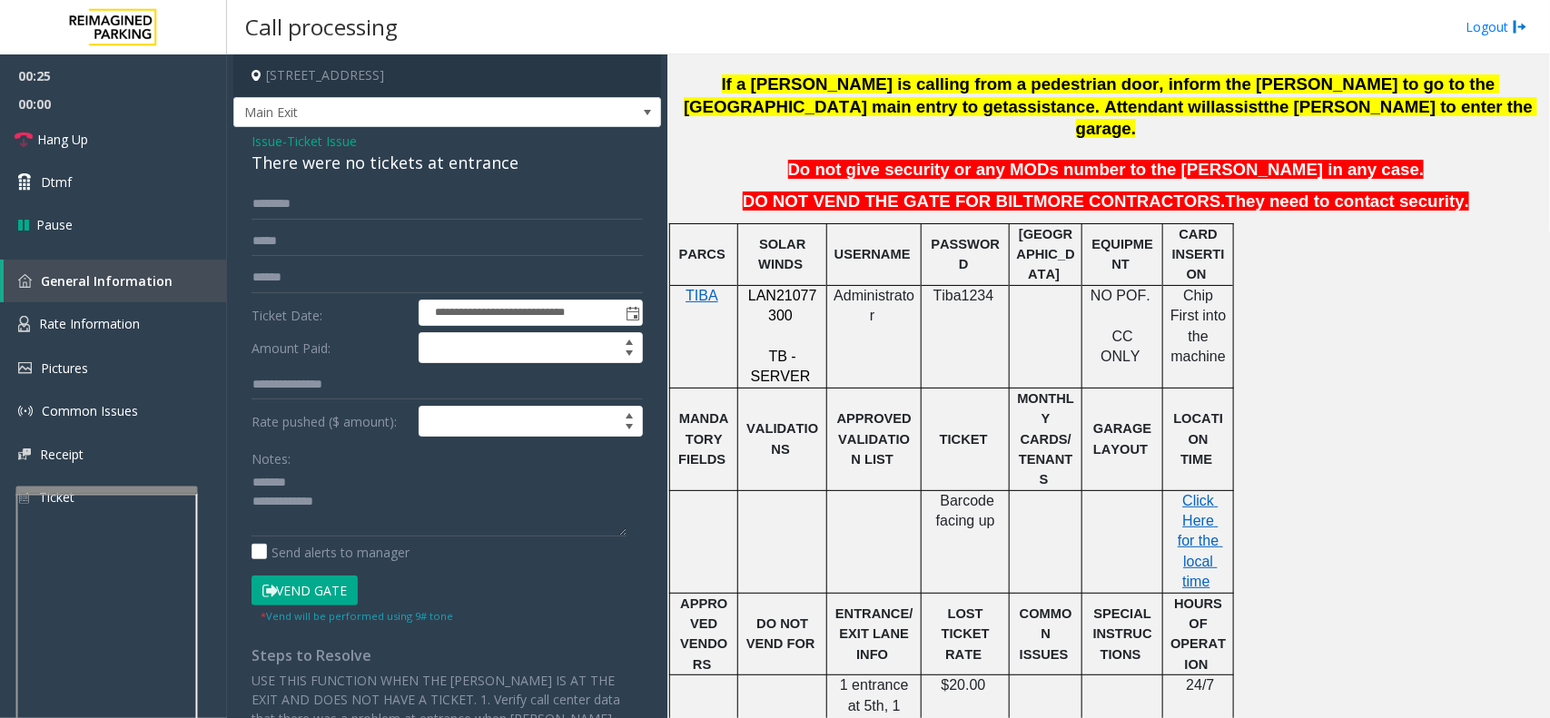
click at [432, 170] on div "There were no tickets at entrance" at bounding box center [447, 163] width 391 height 25
copy div "There were no tickets at entrance"
click at [372, 481] on textarea at bounding box center [439, 503] width 375 height 68
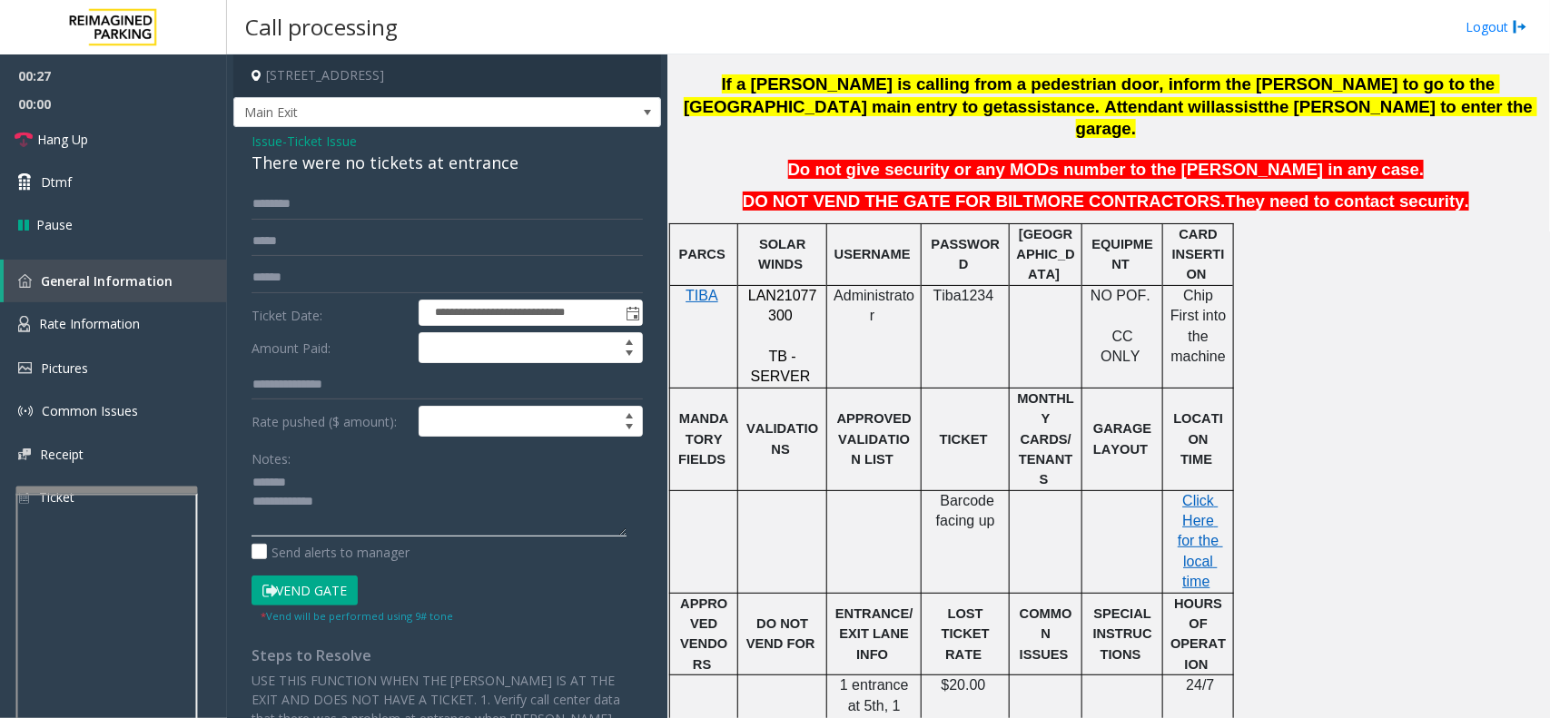
paste textarea "**********"
click at [396, 528] on textarea at bounding box center [439, 503] width 375 height 68
drag, startPoint x: 154, startPoint y: 332, endPoint x: 195, endPoint y: 336, distance: 41.0
click at [154, 332] on link "Rate Information" at bounding box center [113, 324] width 227 height 44
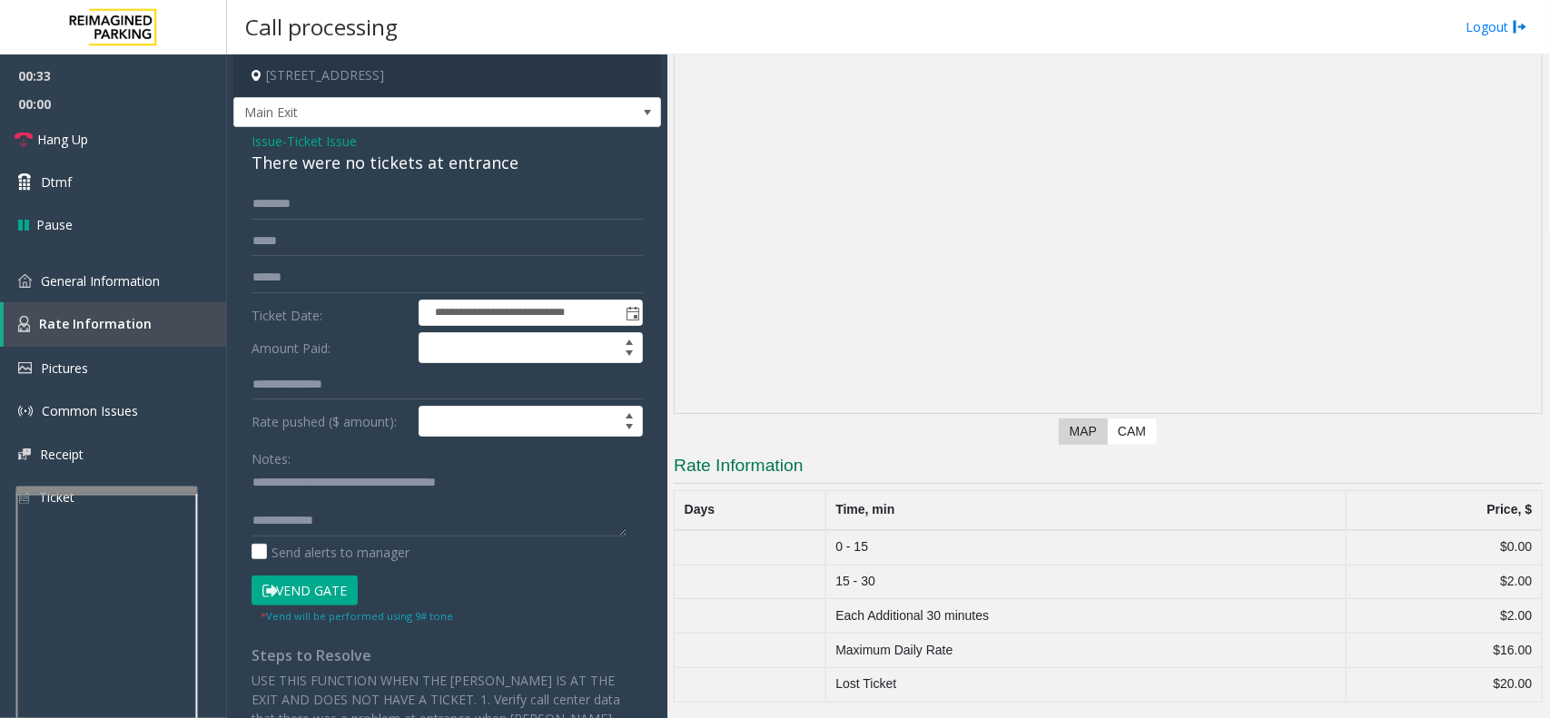
scroll to position [69, 0]
click at [427, 519] on textarea at bounding box center [439, 503] width 375 height 68
click at [392, 515] on textarea at bounding box center [439, 503] width 375 height 68
click at [134, 137] on link "Hang Up" at bounding box center [113, 139] width 227 height 43
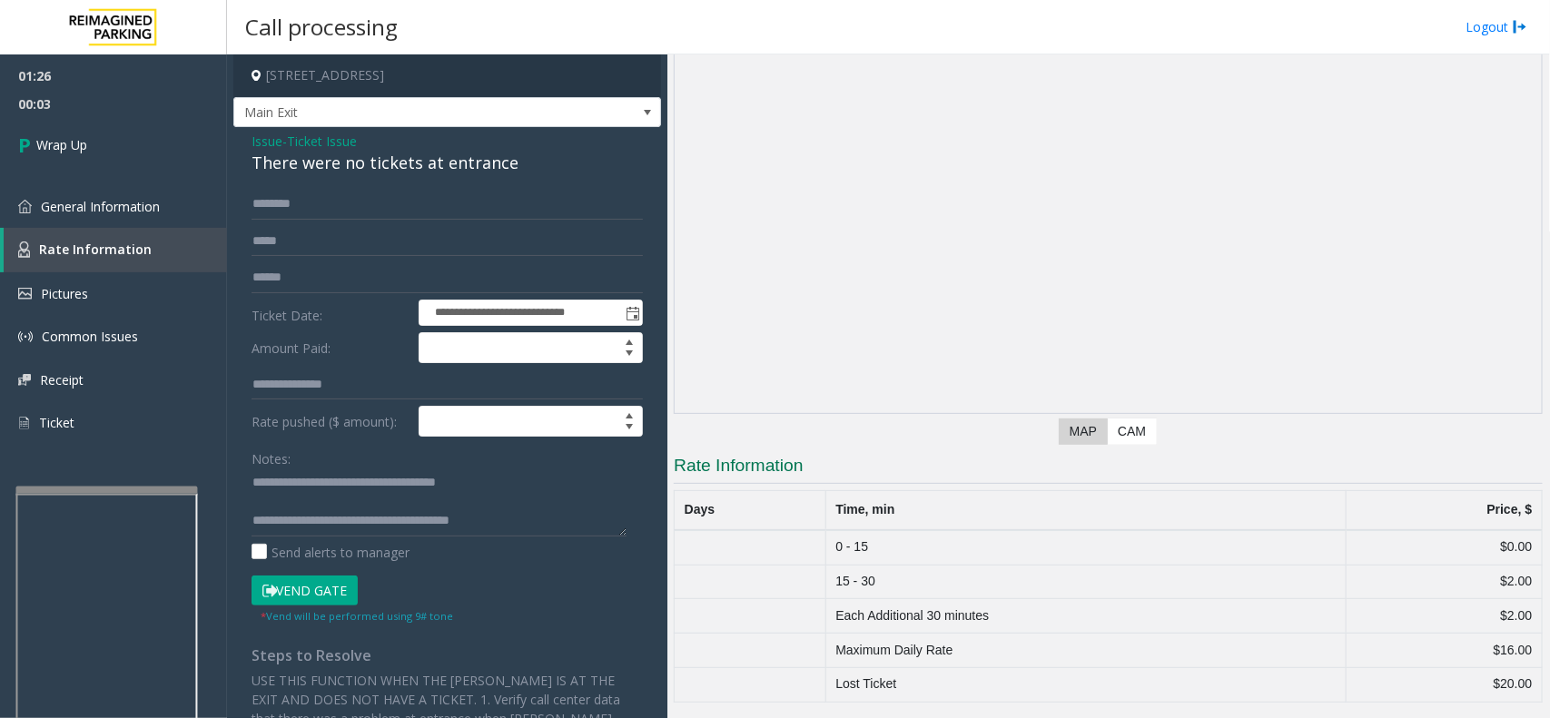
click at [590, 538] on div "Notes: Send alerts to manager" at bounding box center [447, 502] width 391 height 119
click at [586, 524] on textarea at bounding box center [439, 503] width 375 height 68
type textarea "**********"
click at [139, 120] on link "Wrap Up" at bounding box center [113, 145] width 227 height 54
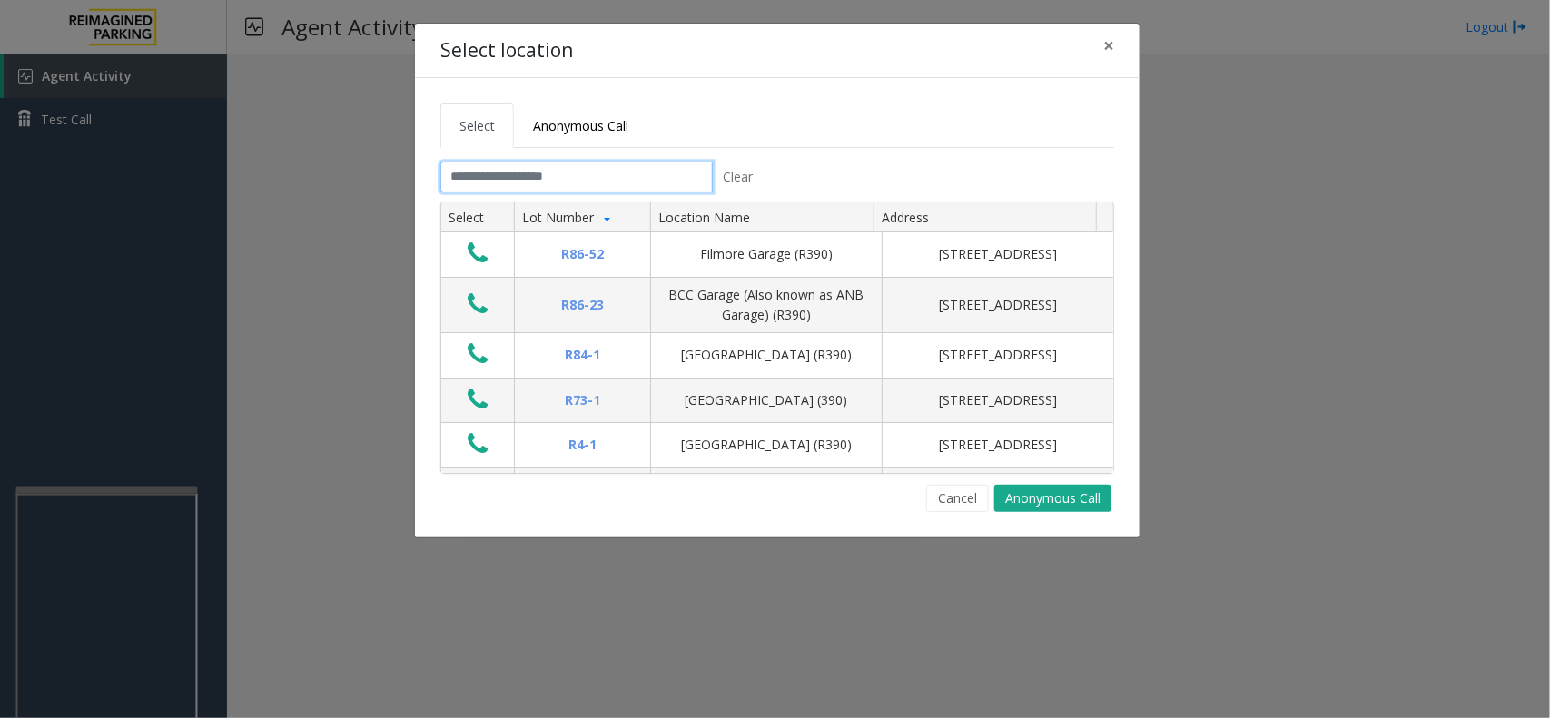
click at [622, 166] on input "text" at bounding box center [576, 177] width 272 height 31
type input "*"
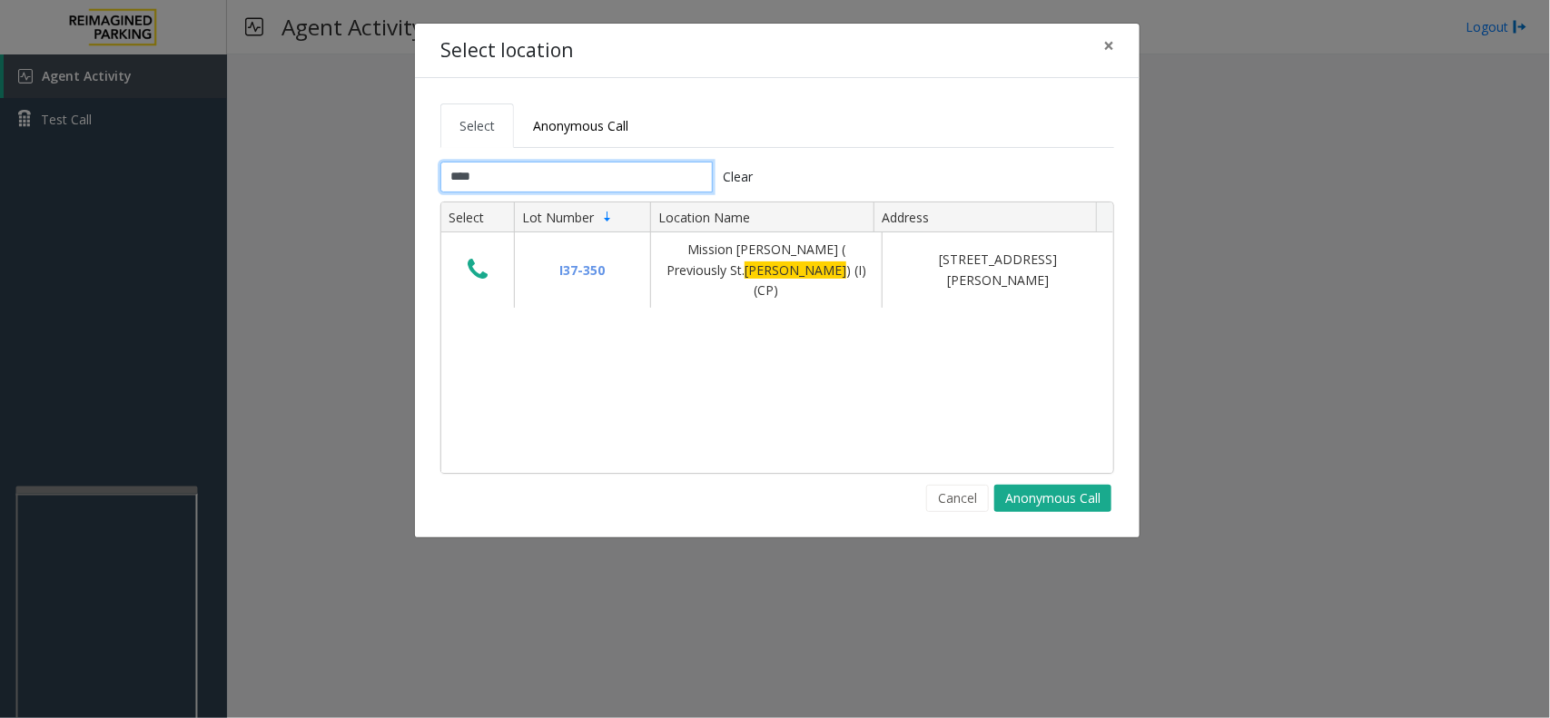
type input "****"
drag, startPoint x: 622, startPoint y: 419, endPoint x: 513, endPoint y: 307, distance: 156.0
click at [595, 427] on div "I37-350 Mission Bernal ( Previously St. Luke ) (I) (CP) 3555 Cesar Chavez, San …" at bounding box center [777, 352] width 672 height 240
click at [959, 499] on button "Cancel" at bounding box center [957, 498] width 63 height 27
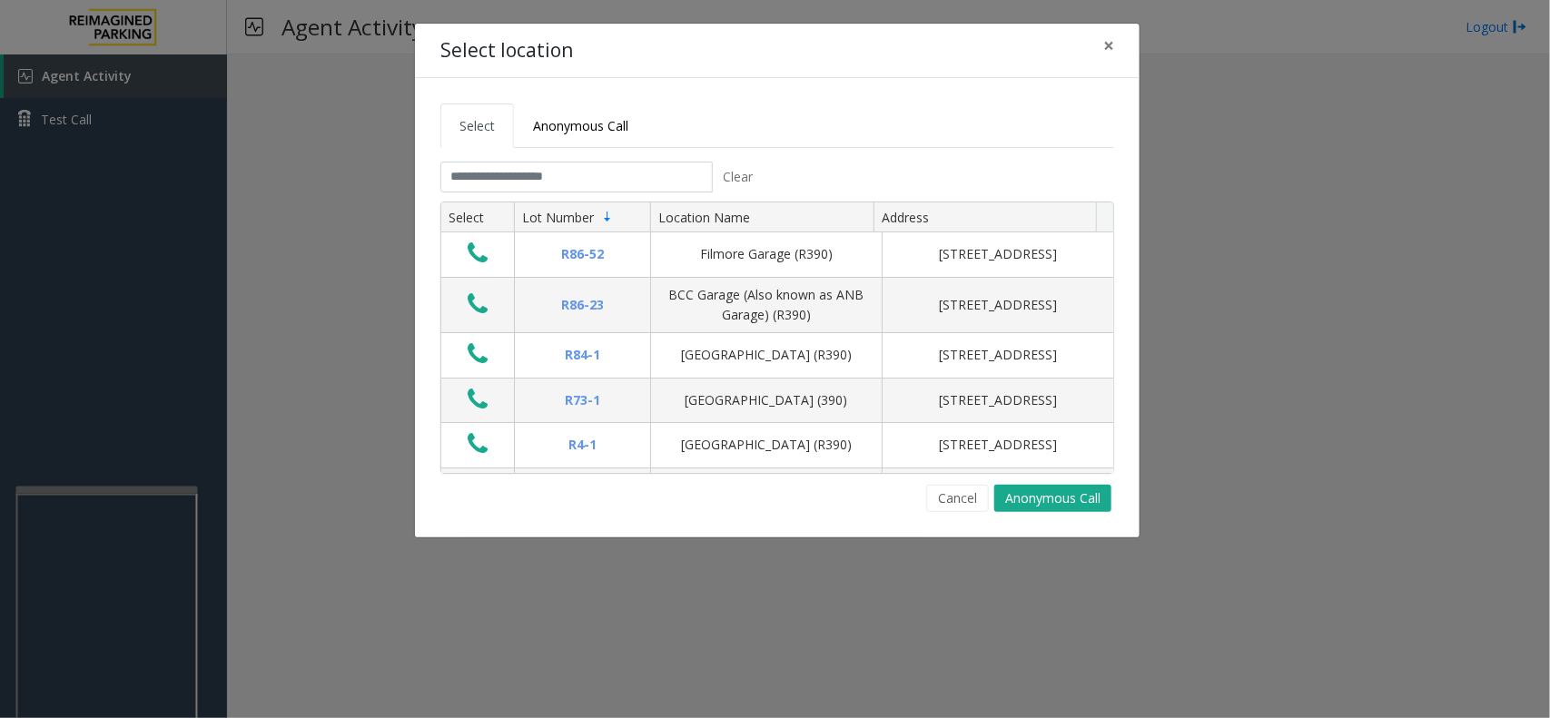
click at [758, 62] on div "Select location ×" at bounding box center [777, 51] width 725 height 55
click at [767, 89] on div "Select Anonymous Call Clear Select Lot Number Location Name Address R86-52 Film…" at bounding box center [777, 307] width 725 height 459
click at [616, 196] on tab "Clear Select Lot Number Location Name Address R86-52 Filmore Garage (R390) 175 …" at bounding box center [777, 337] width 674 height 351
click at [619, 183] on input "text" at bounding box center [576, 177] width 272 height 31
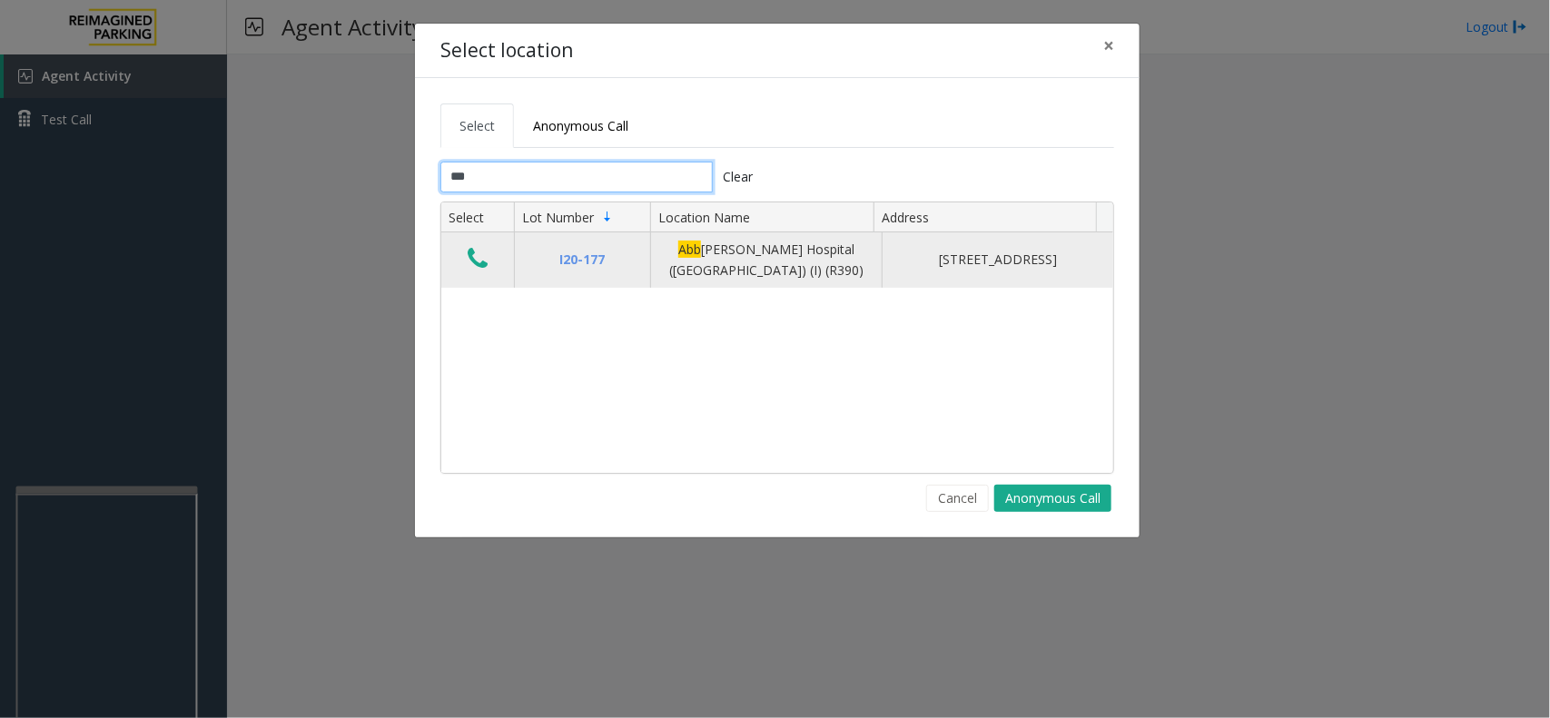
type input "***"
click at [487, 261] on icon "Data table" at bounding box center [478, 258] width 20 height 25
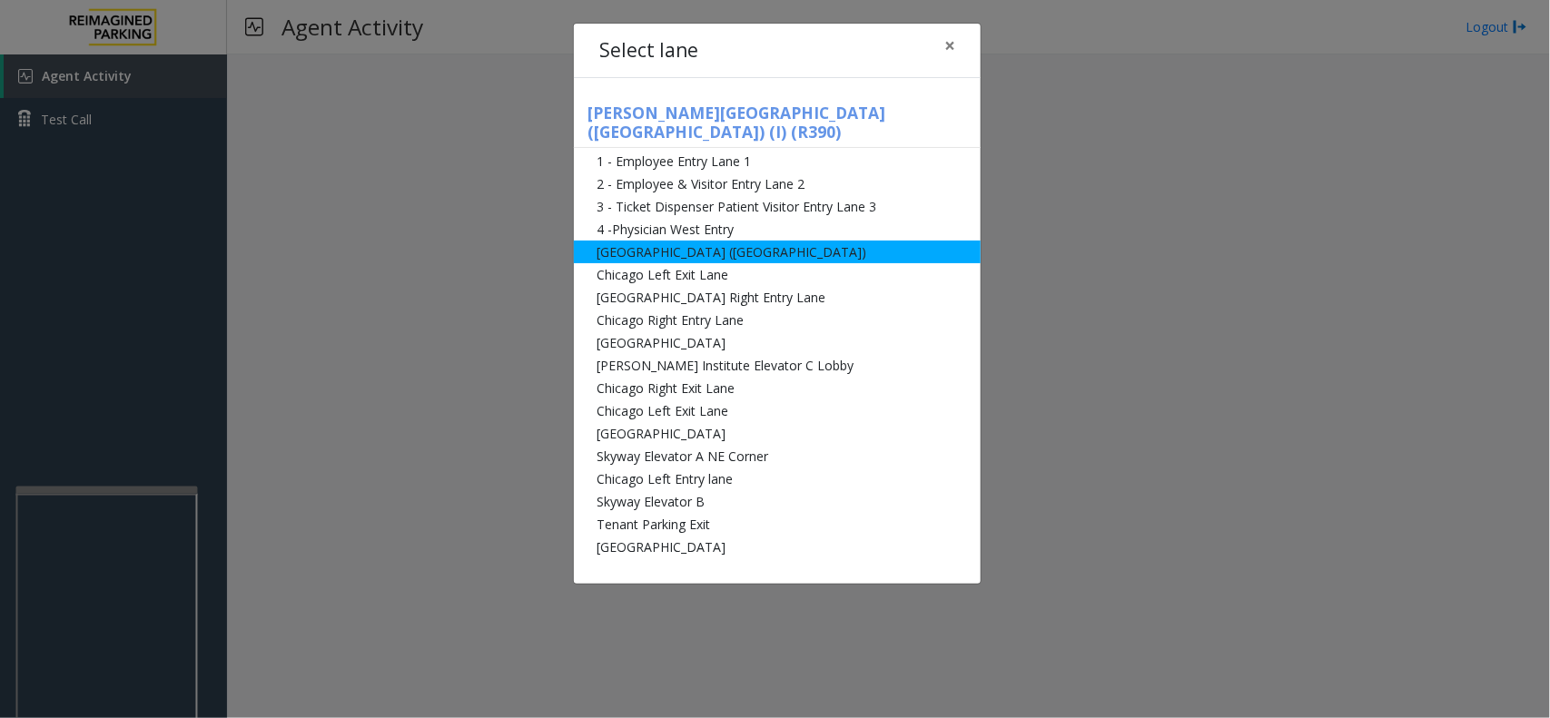
click at [720, 241] on li "[GEOGRAPHIC_DATA] ([GEOGRAPHIC_DATA])" at bounding box center [777, 252] width 407 height 23
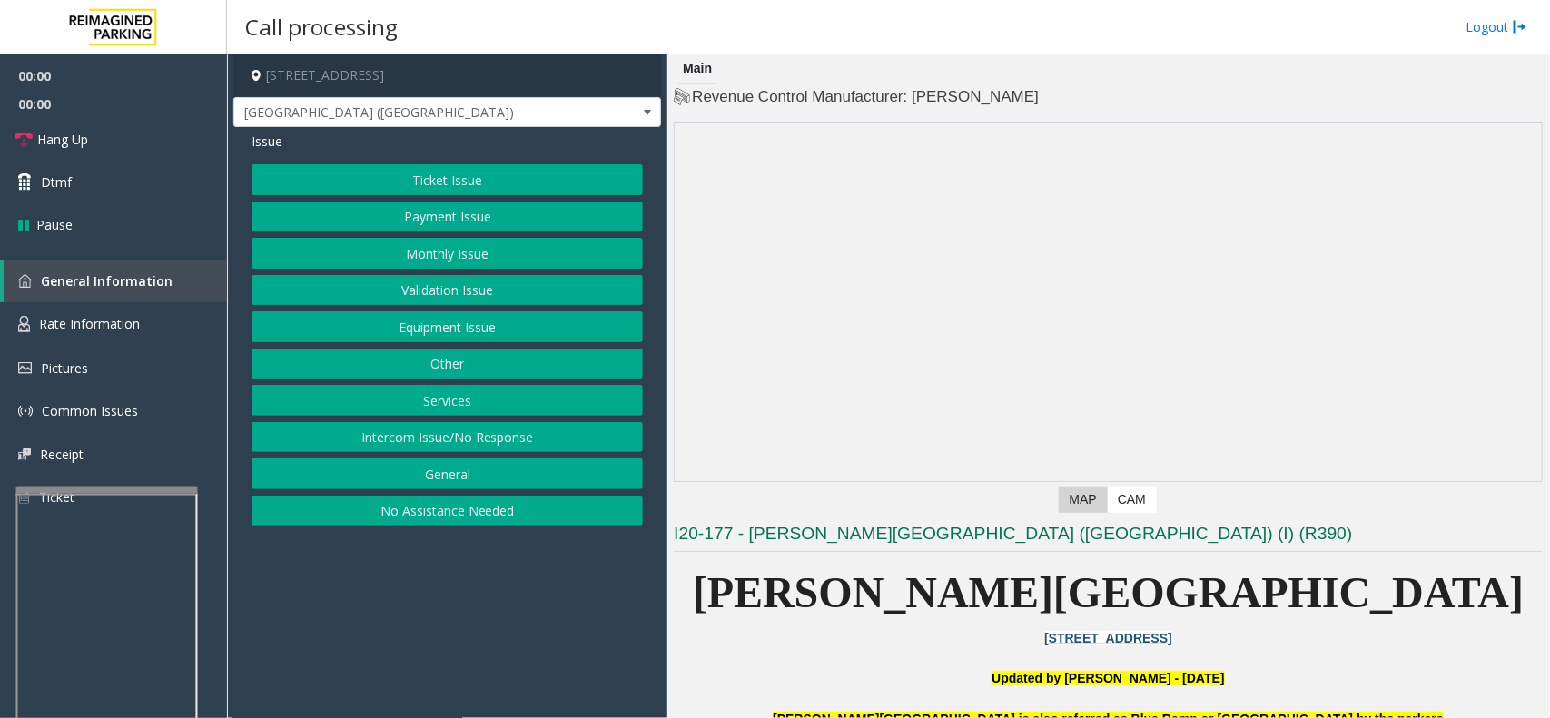
click at [497, 173] on button "Ticket Issue" at bounding box center [447, 179] width 391 height 31
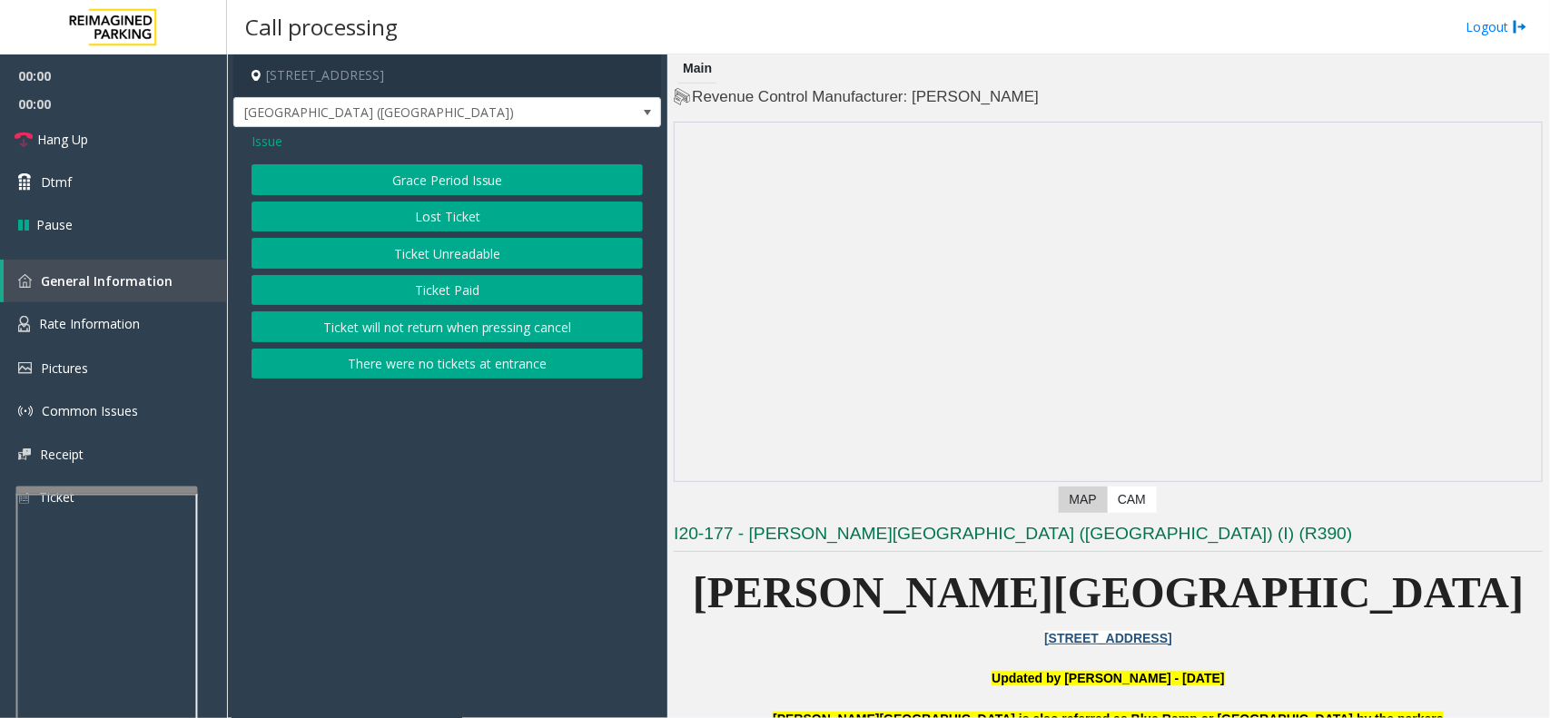
click at [468, 246] on button "Ticket Unreadable" at bounding box center [447, 253] width 391 height 31
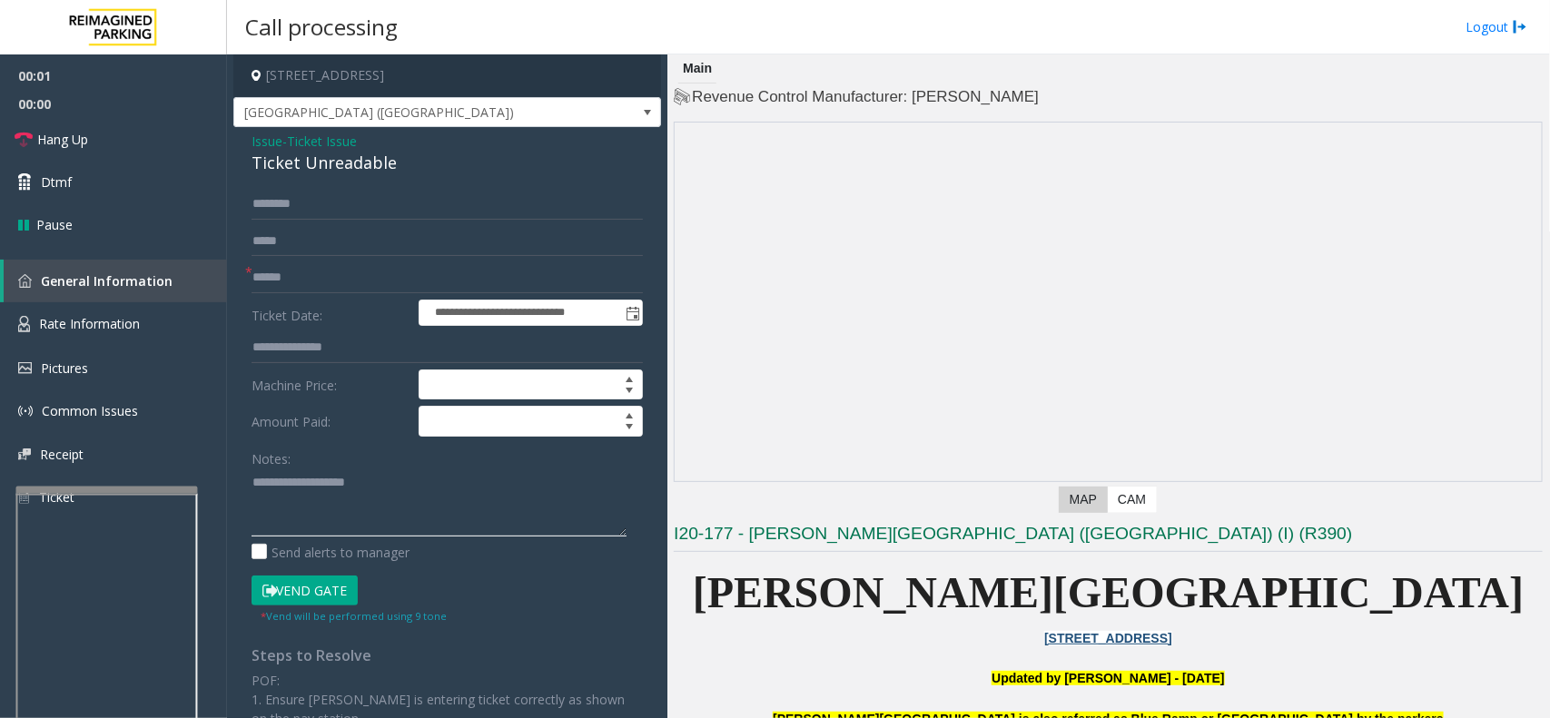
click at [390, 487] on textarea at bounding box center [439, 503] width 375 height 68
paste textarea "**********"
click at [352, 168] on div "Ticket Unreadable" at bounding box center [447, 163] width 391 height 25
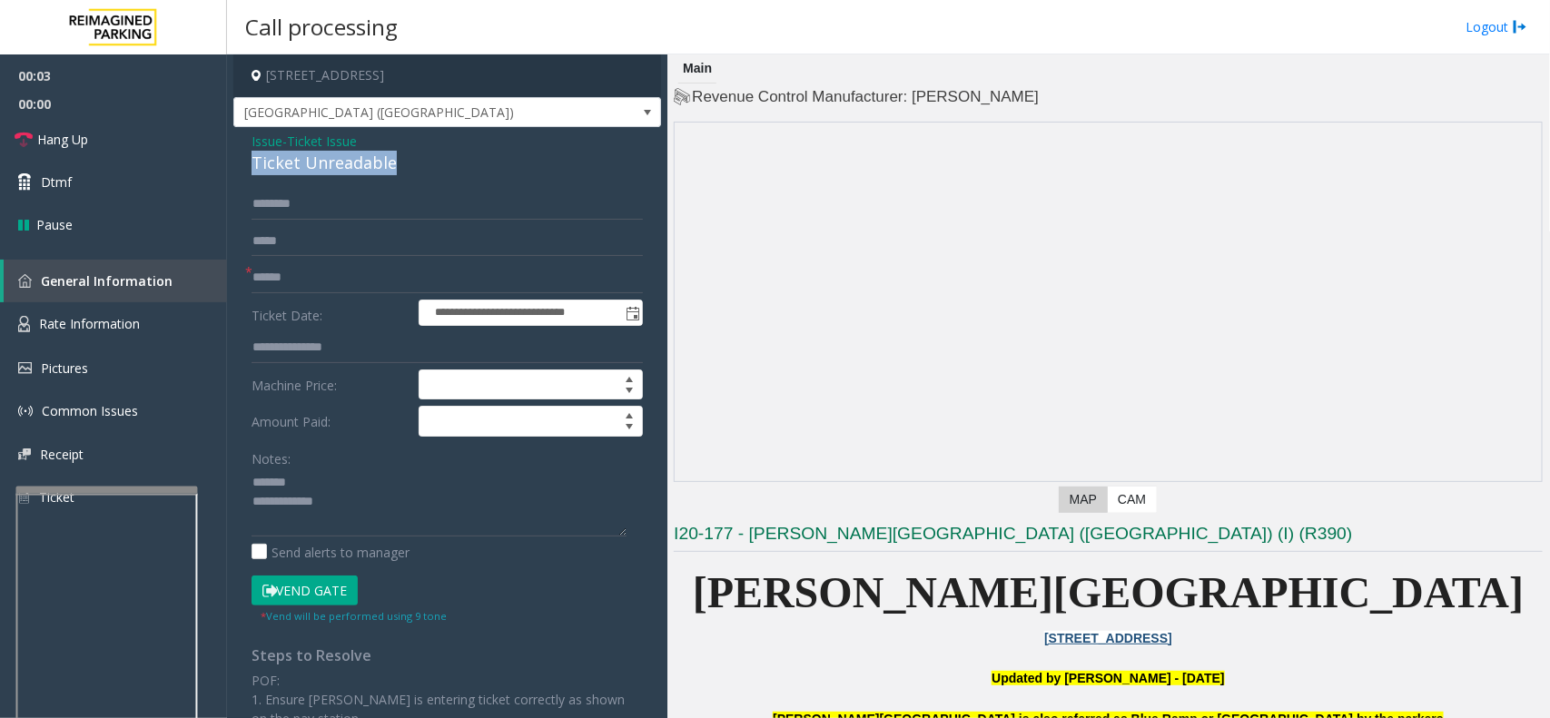
copy div "Ticket Unreadable"
click at [354, 481] on textarea at bounding box center [439, 503] width 375 height 68
paste textarea "**********"
click at [379, 516] on textarea at bounding box center [439, 503] width 375 height 68
click at [442, 534] on textarea at bounding box center [439, 503] width 375 height 68
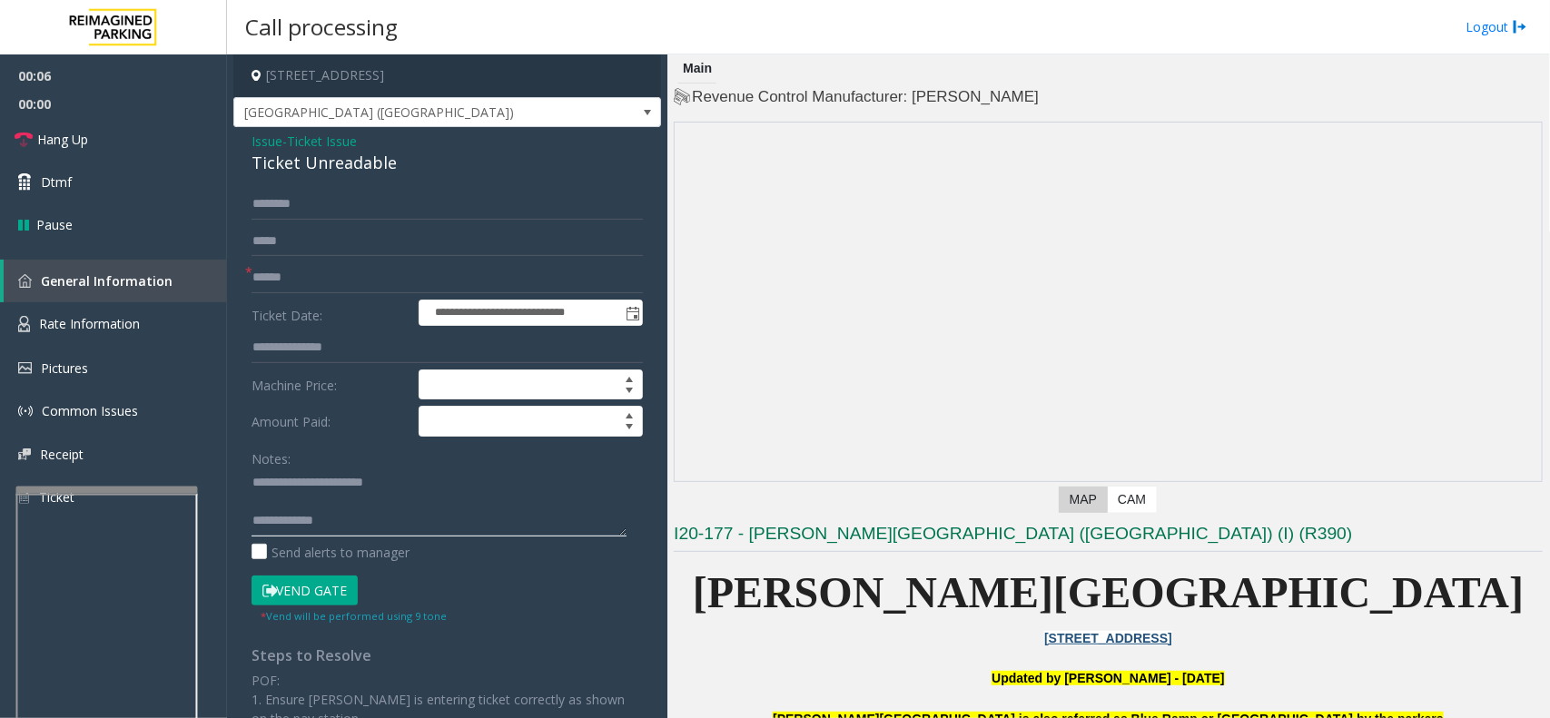
paste textarea "**********"
click at [363, 264] on input "text" at bounding box center [447, 277] width 391 height 31
drag, startPoint x: 360, startPoint y: 264, endPoint x: 350, endPoint y: 275, distance: 14.8
click at [350, 275] on input "text" at bounding box center [447, 277] width 391 height 31
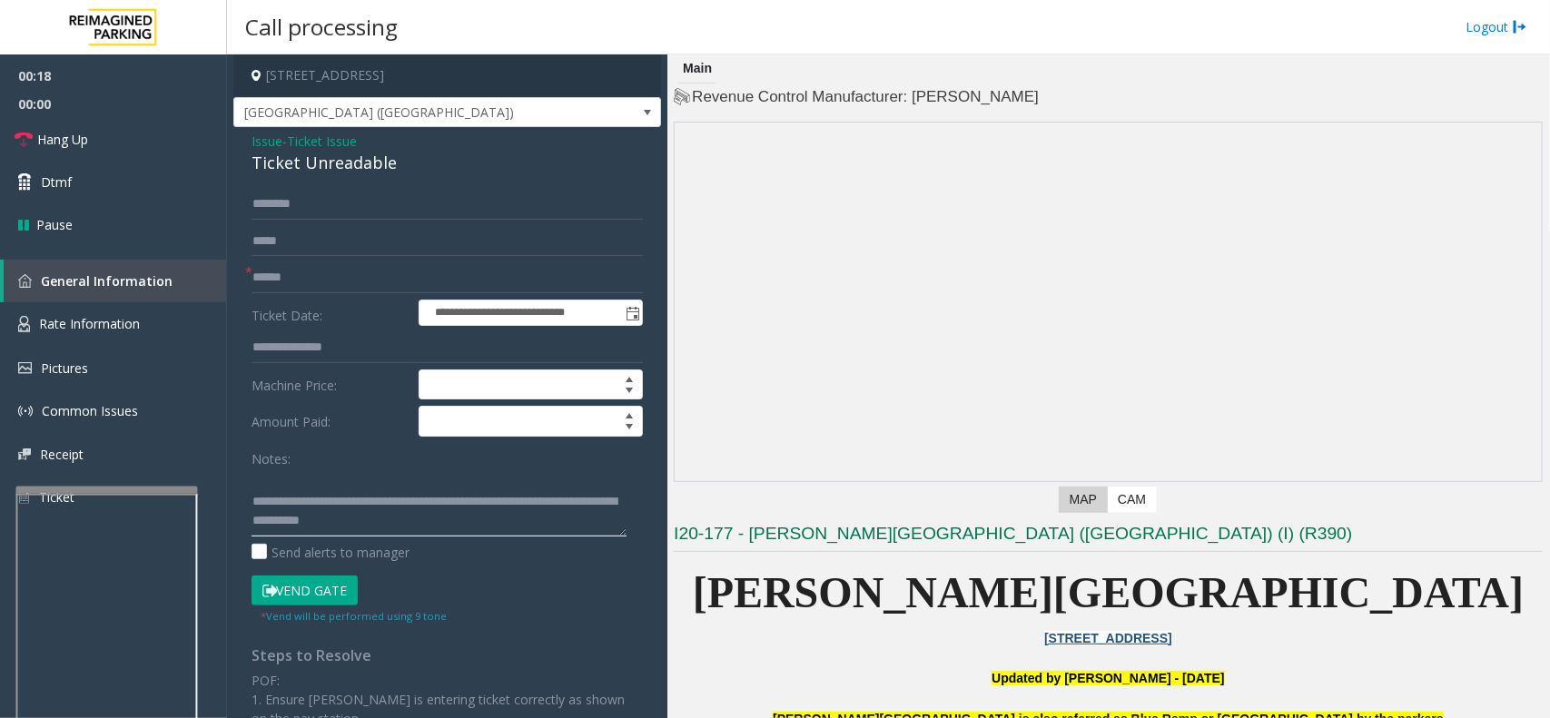
scroll to position [37, 0]
drag, startPoint x: 545, startPoint y: 514, endPoint x: 596, endPoint y: 498, distance: 53.4
click at [591, 519] on textarea at bounding box center [439, 503] width 375 height 68
click at [318, 264] on input "text" at bounding box center [447, 277] width 391 height 31
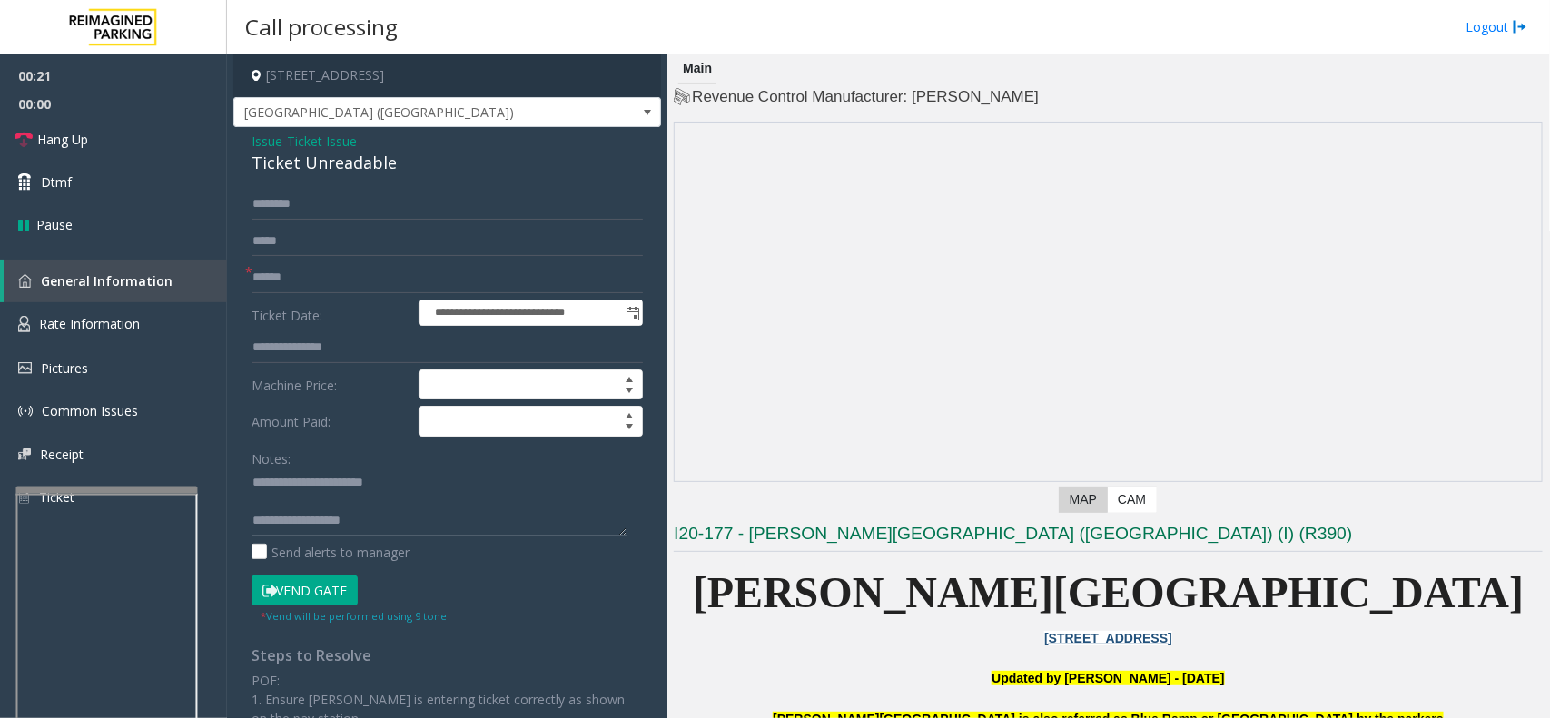
click at [420, 524] on textarea at bounding box center [439, 503] width 375 height 68
type textarea "**********"
click at [332, 282] on input "text" at bounding box center [447, 277] width 391 height 31
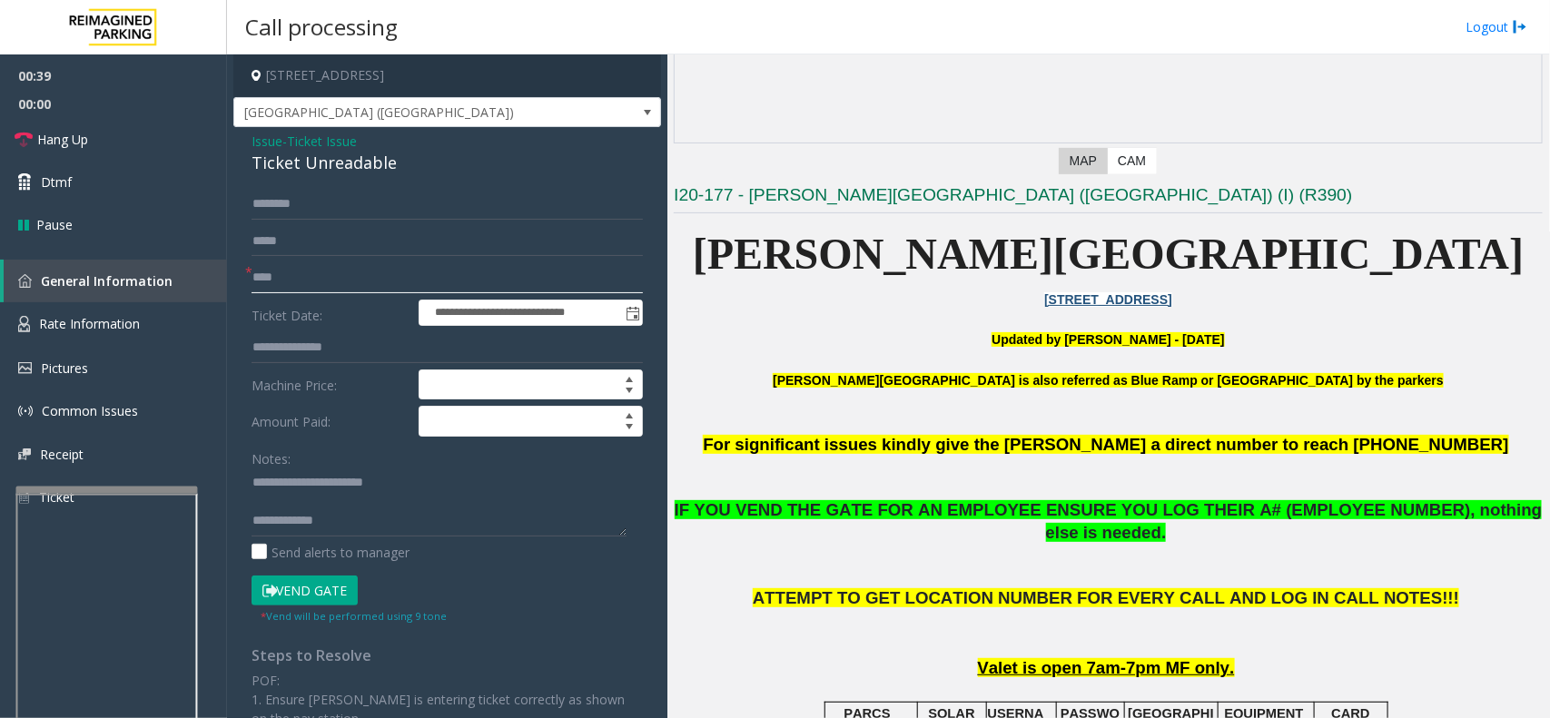
scroll to position [568, 0]
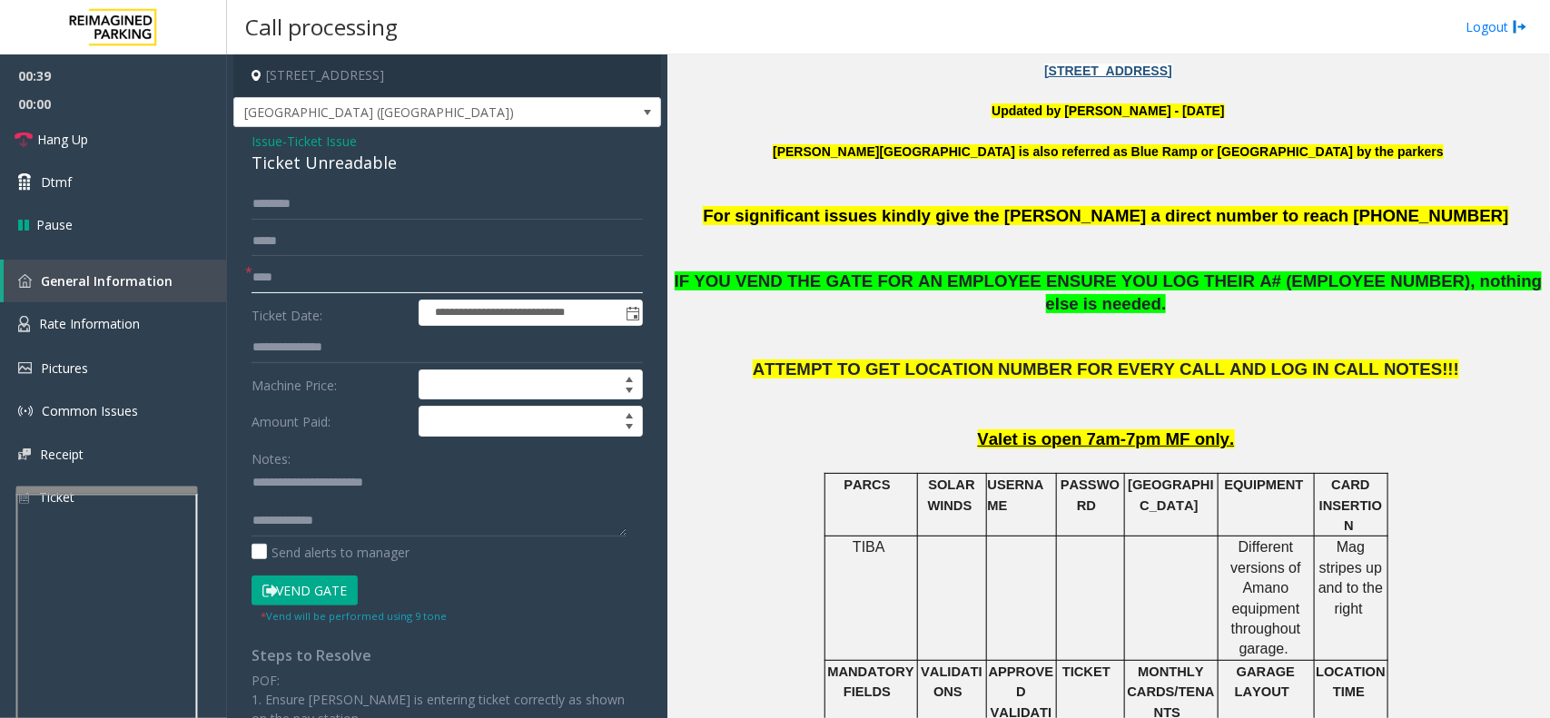
type input "****"
drag, startPoint x: 232, startPoint y: 579, endPoint x: 259, endPoint y: 605, distance: 37.3
click at [232, 581] on app-call-processing-form "**********" at bounding box center [447, 386] width 440 height 664
click at [270, 598] on icon at bounding box center [269, 591] width 15 height 13
drag, startPoint x: 319, startPoint y: 261, endPoint x: 302, endPoint y: 297, distance: 39.8
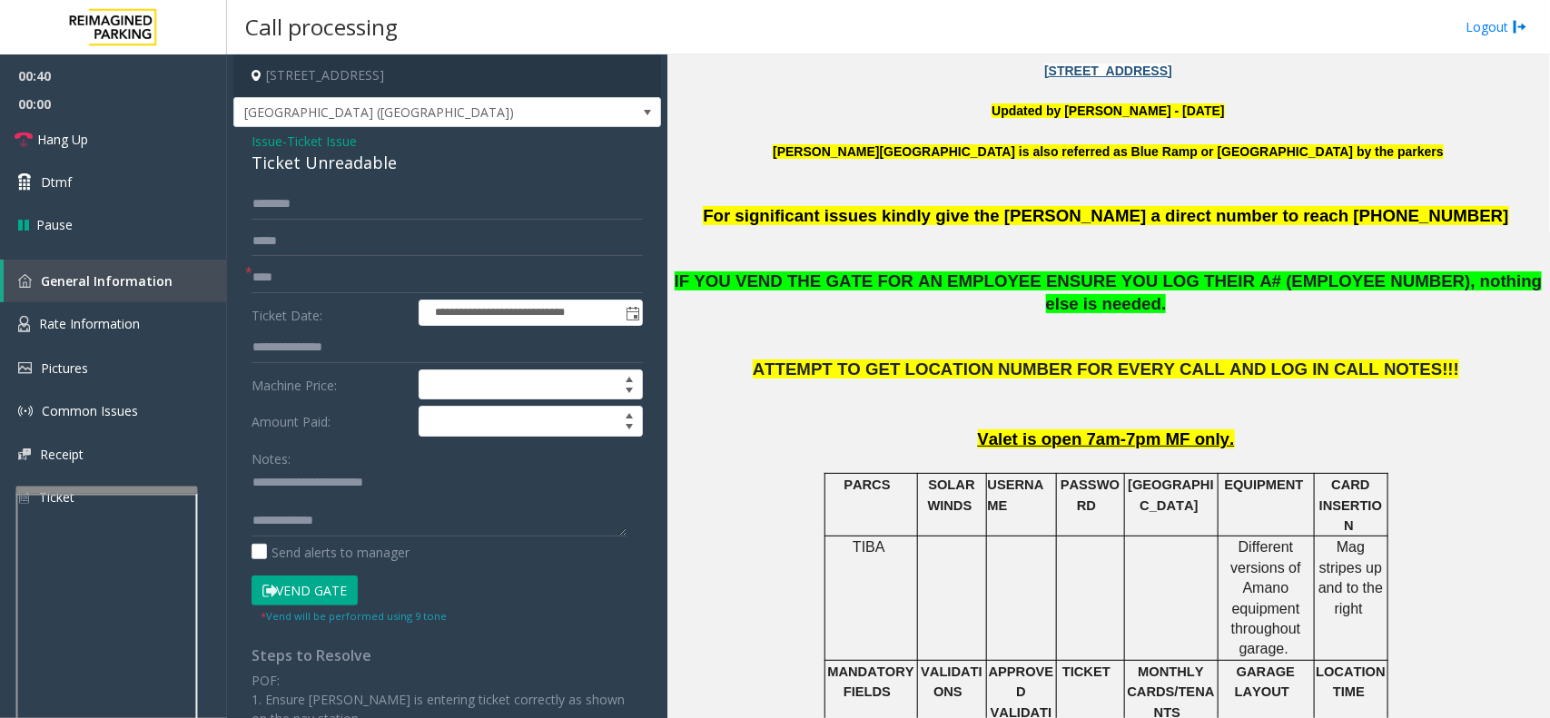
click at [302, 289] on form "**********" at bounding box center [447, 407] width 391 height 436
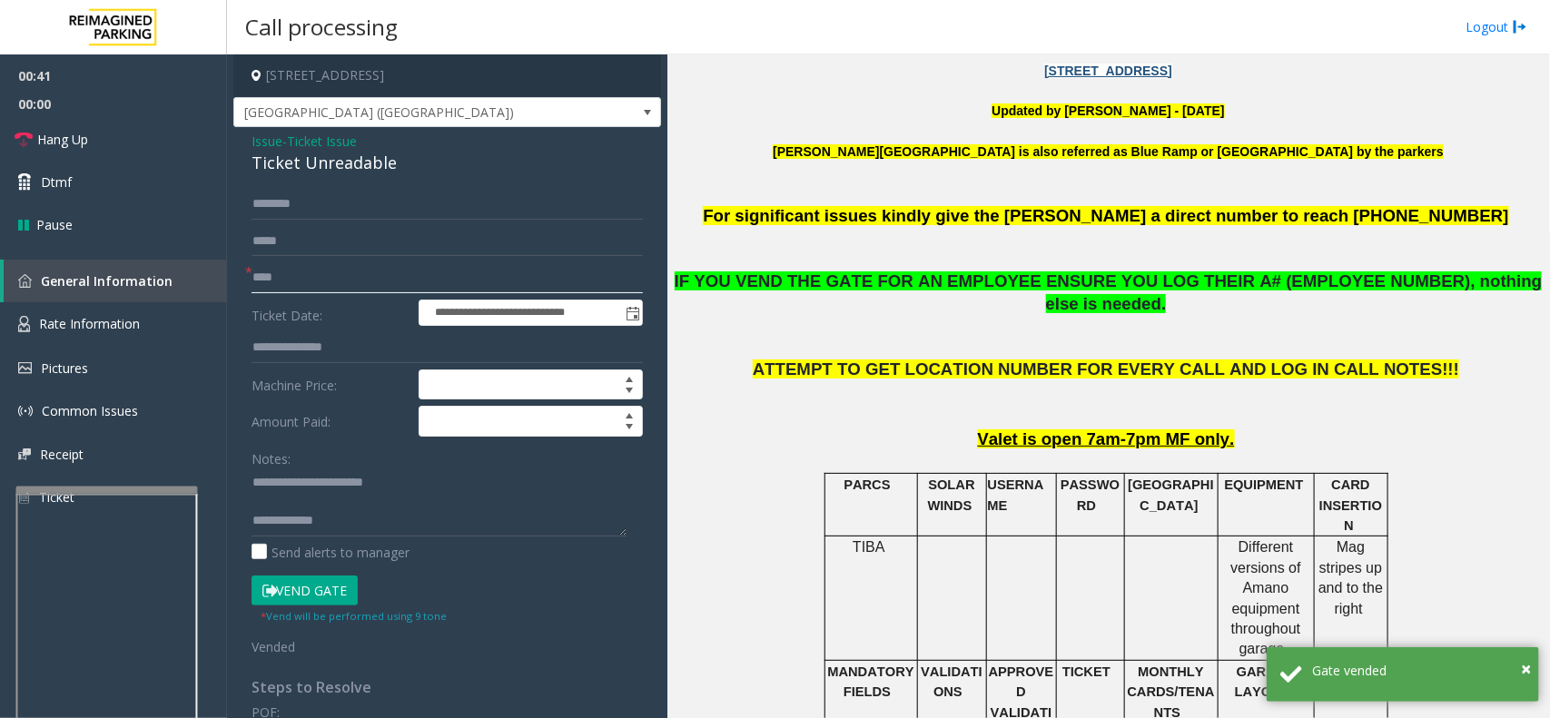
drag, startPoint x: 307, startPoint y: 278, endPoint x: 186, endPoint y: 281, distance: 120.8
click at [186, 281] on app-root "**********" at bounding box center [775, 359] width 1550 height 718
click at [145, 123] on link "Hang Up" at bounding box center [113, 139] width 227 height 43
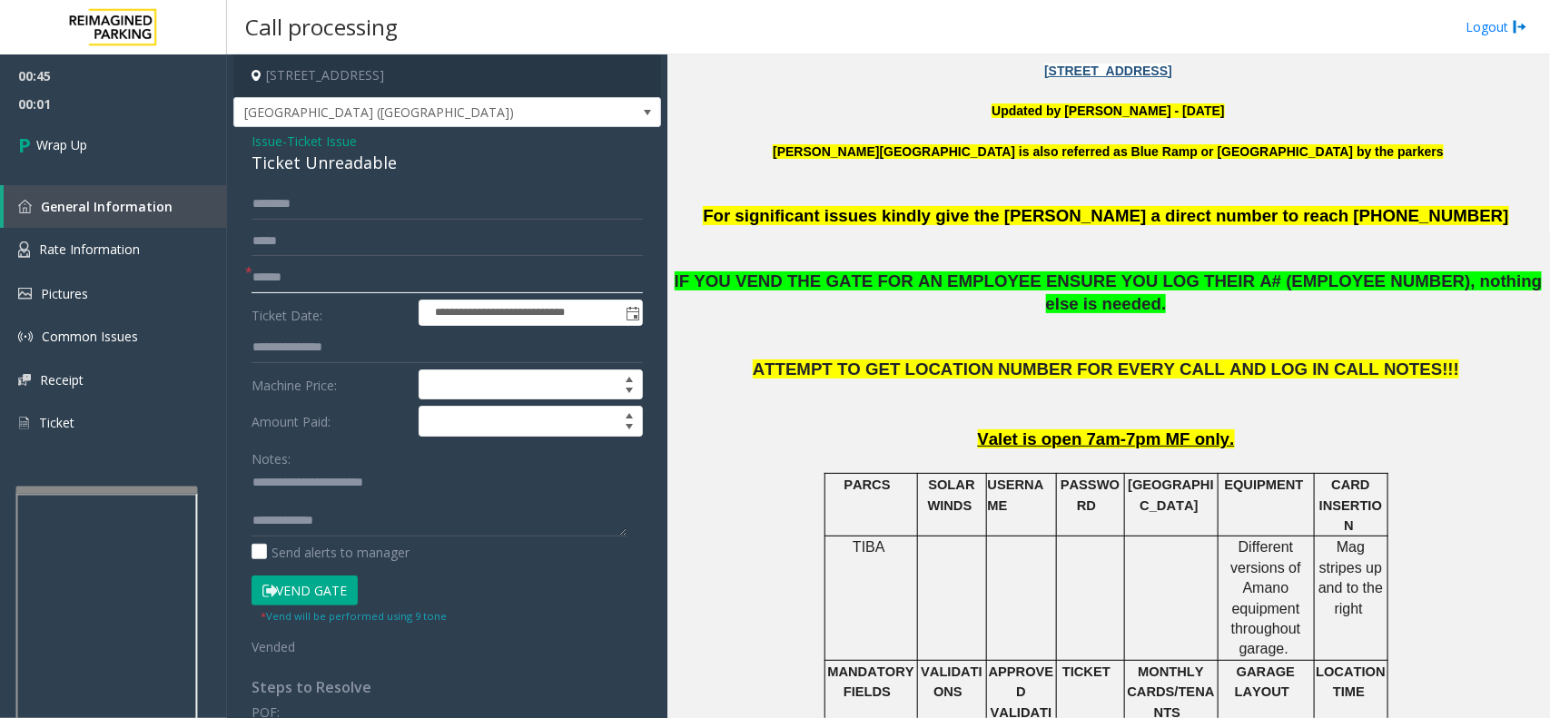
click at [381, 271] on input "text" at bounding box center [447, 277] width 391 height 31
type input "**"
click at [438, 514] on textarea at bounding box center [439, 503] width 375 height 68
click at [474, 534] on textarea at bounding box center [439, 503] width 375 height 68
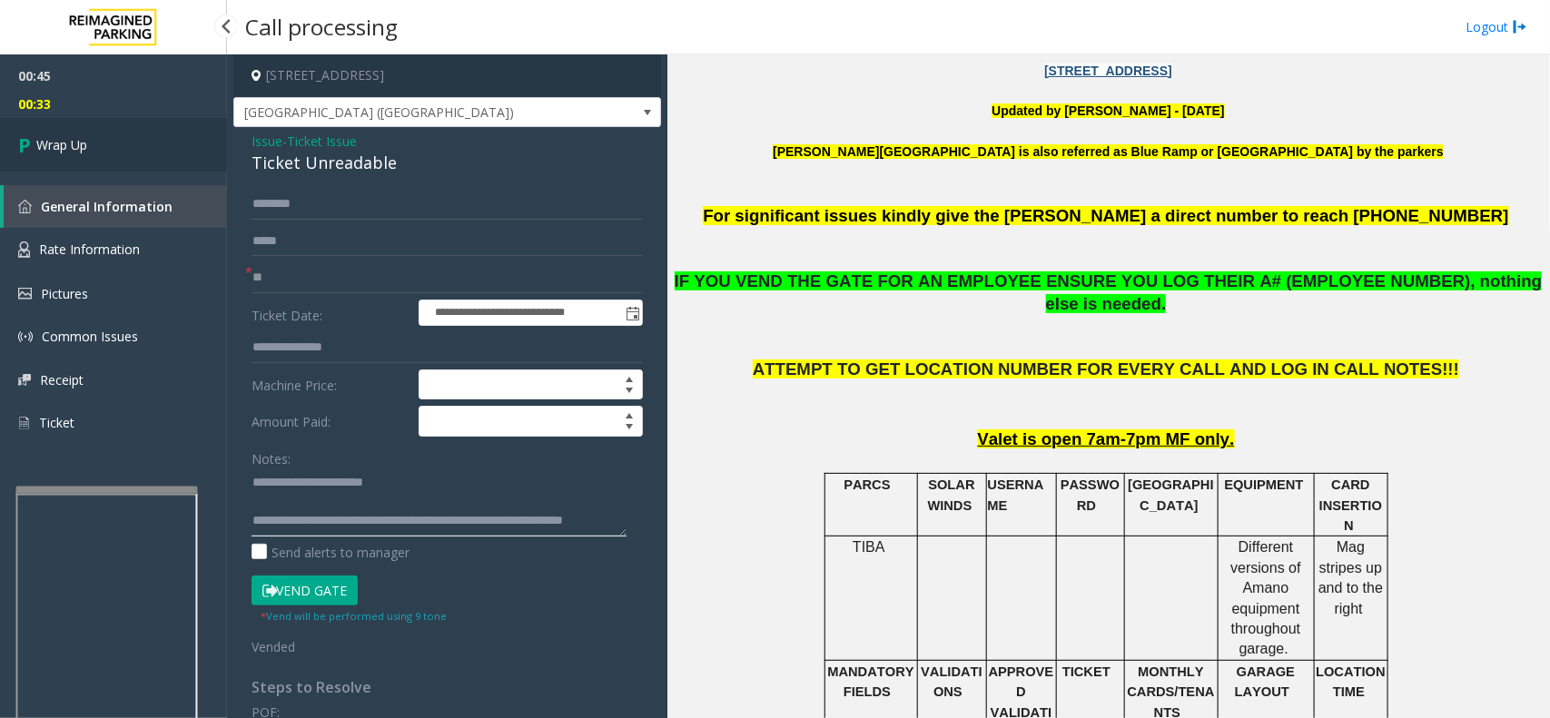
type textarea "**********"
click at [91, 124] on link "Wrap Up" at bounding box center [113, 145] width 227 height 54
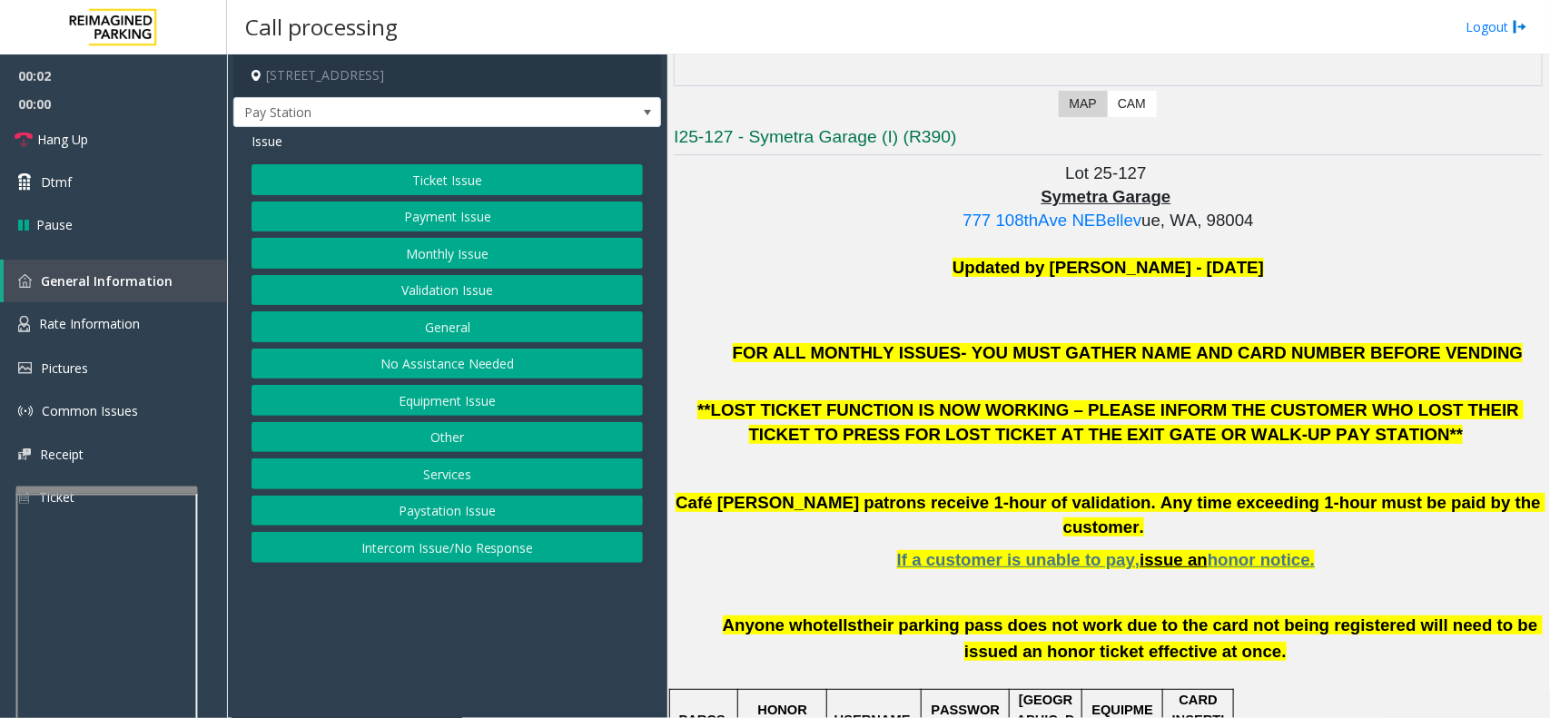
scroll to position [568, 0]
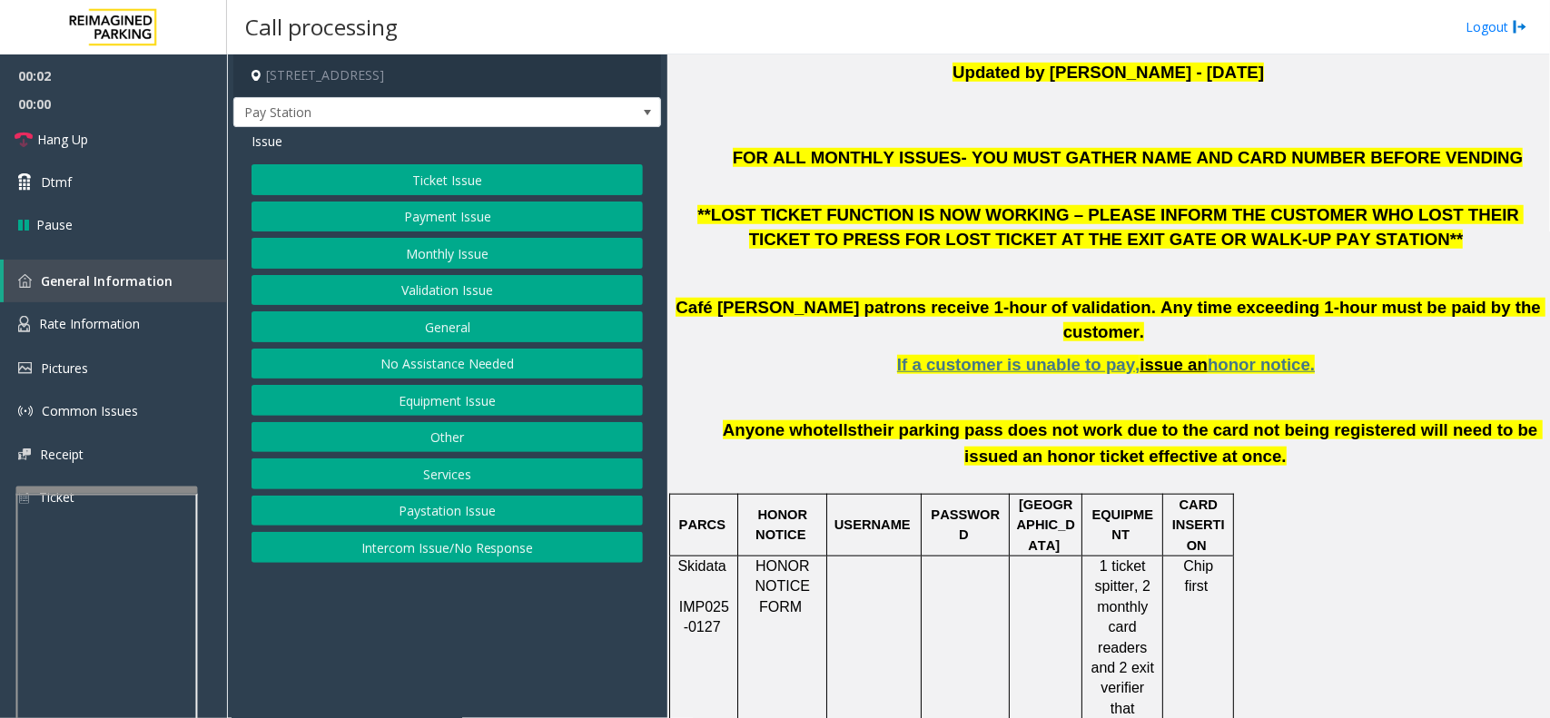
drag, startPoint x: 596, startPoint y: 619, endPoint x: 504, endPoint y: 640, distance: 94.1
click at [504, 640] on app-call-processing-form "777 108th Avenue Northeast, Bellevue, WA Pay Station Issue Ticket Issue Payment…" at bounding box center [447, 386] width 440 height 664
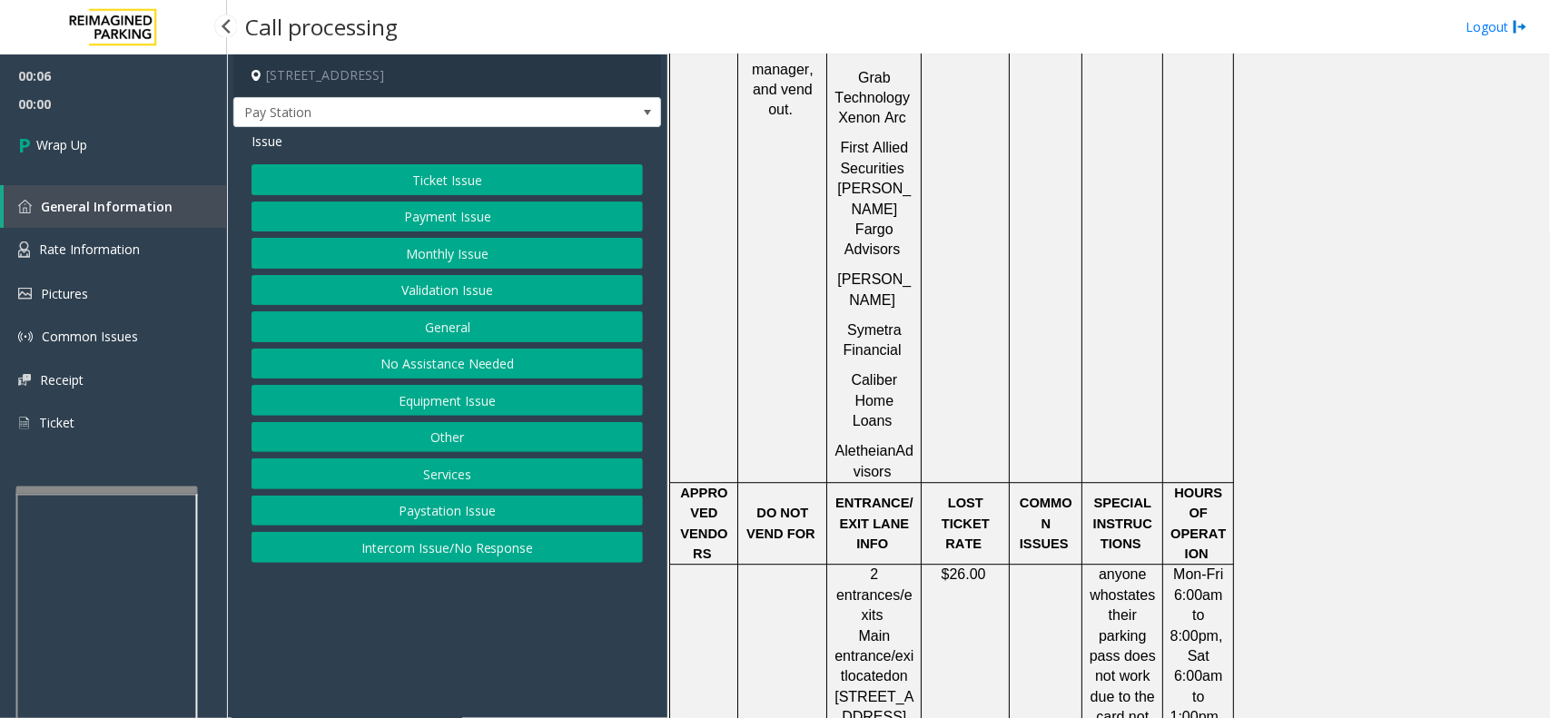
scroll to position [1930, 0]
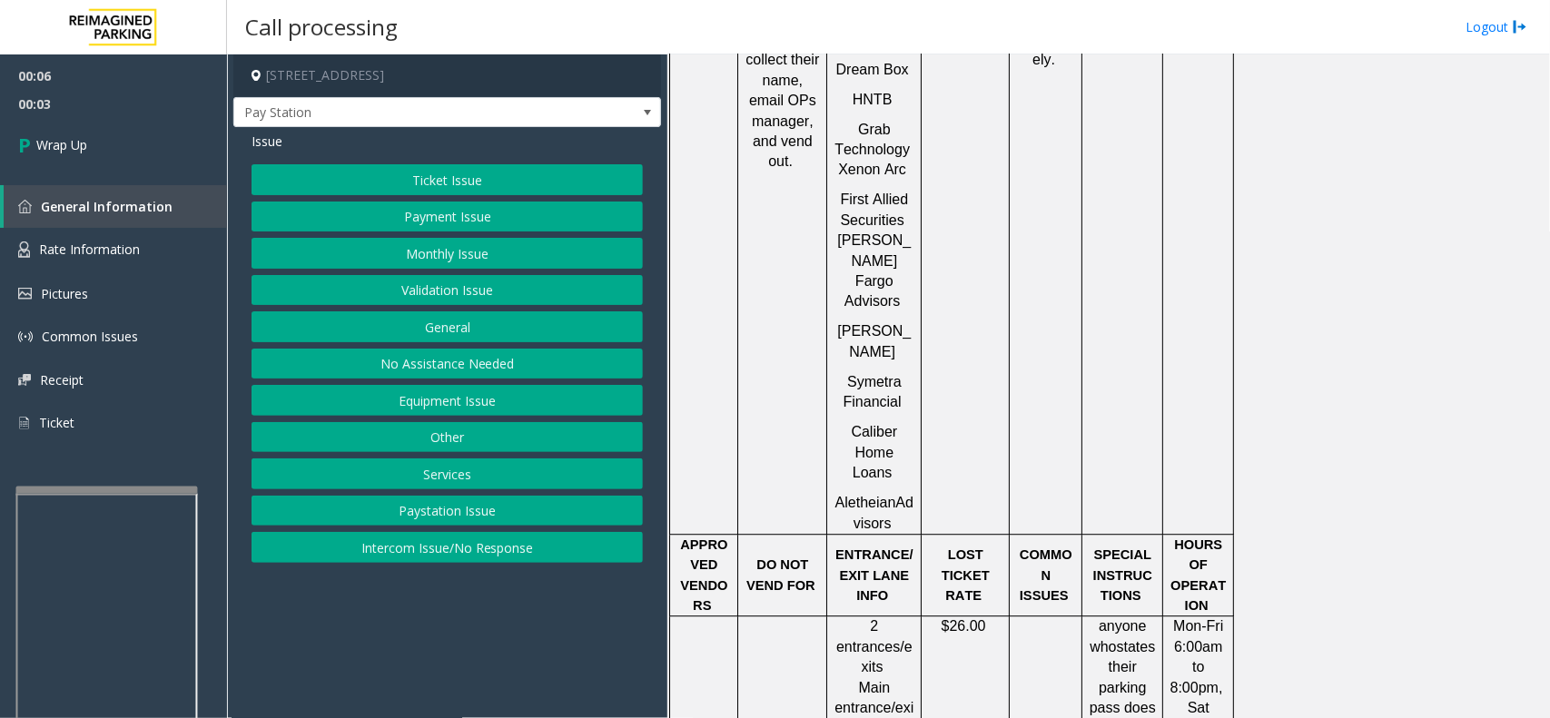
click at [478, 173] on button "Ticket Issue" at bounding box center [447, 179] width 391 height 31
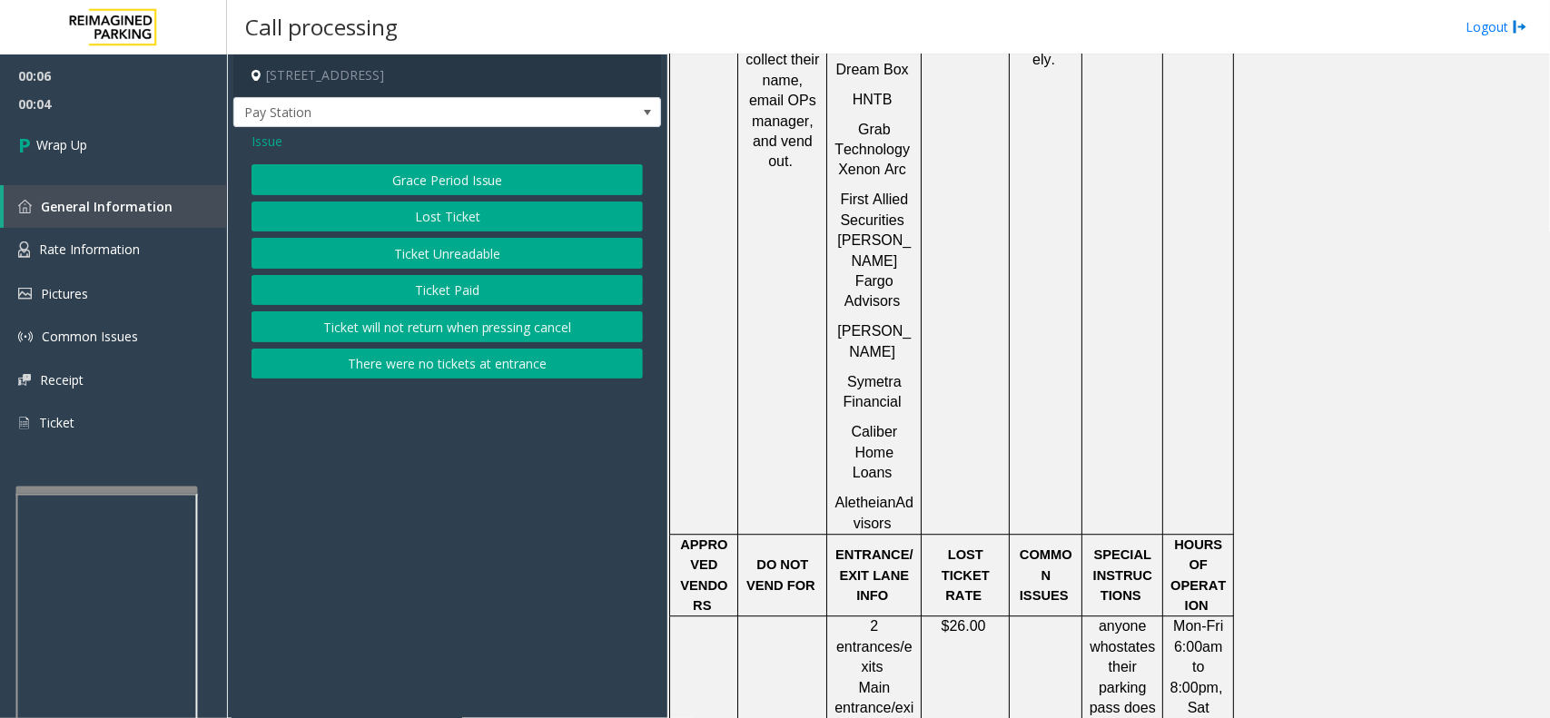
click at [383, 211] on button "Lost Ticket" at bounding box center [447, 217] width 391 height 31
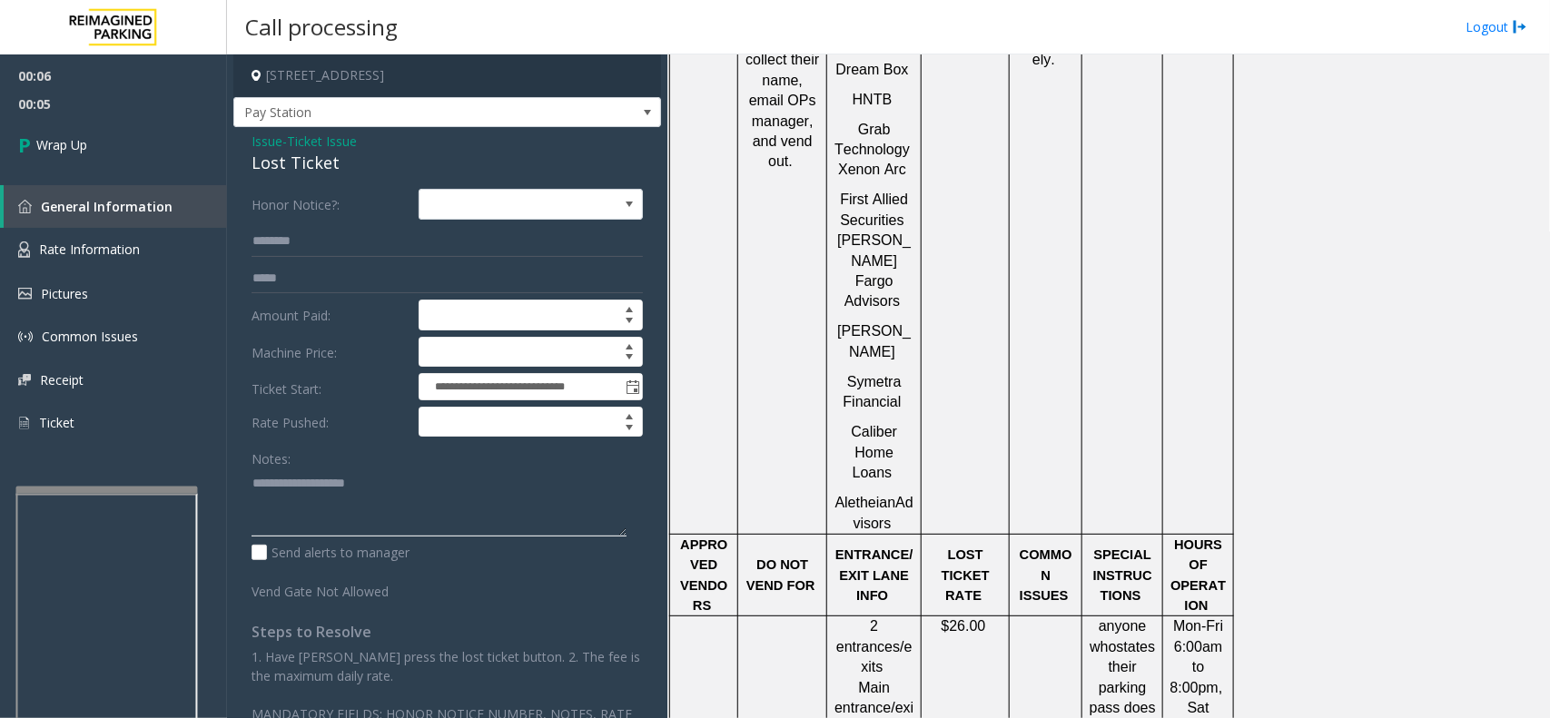
click at [383, 470] on textarea at bounding box center [439, 503] width 375 height 68
paste textarea "**********"
click at [295, 162] on div "Lost Ticket" at bounding box center [447, 163] width 391 height 25
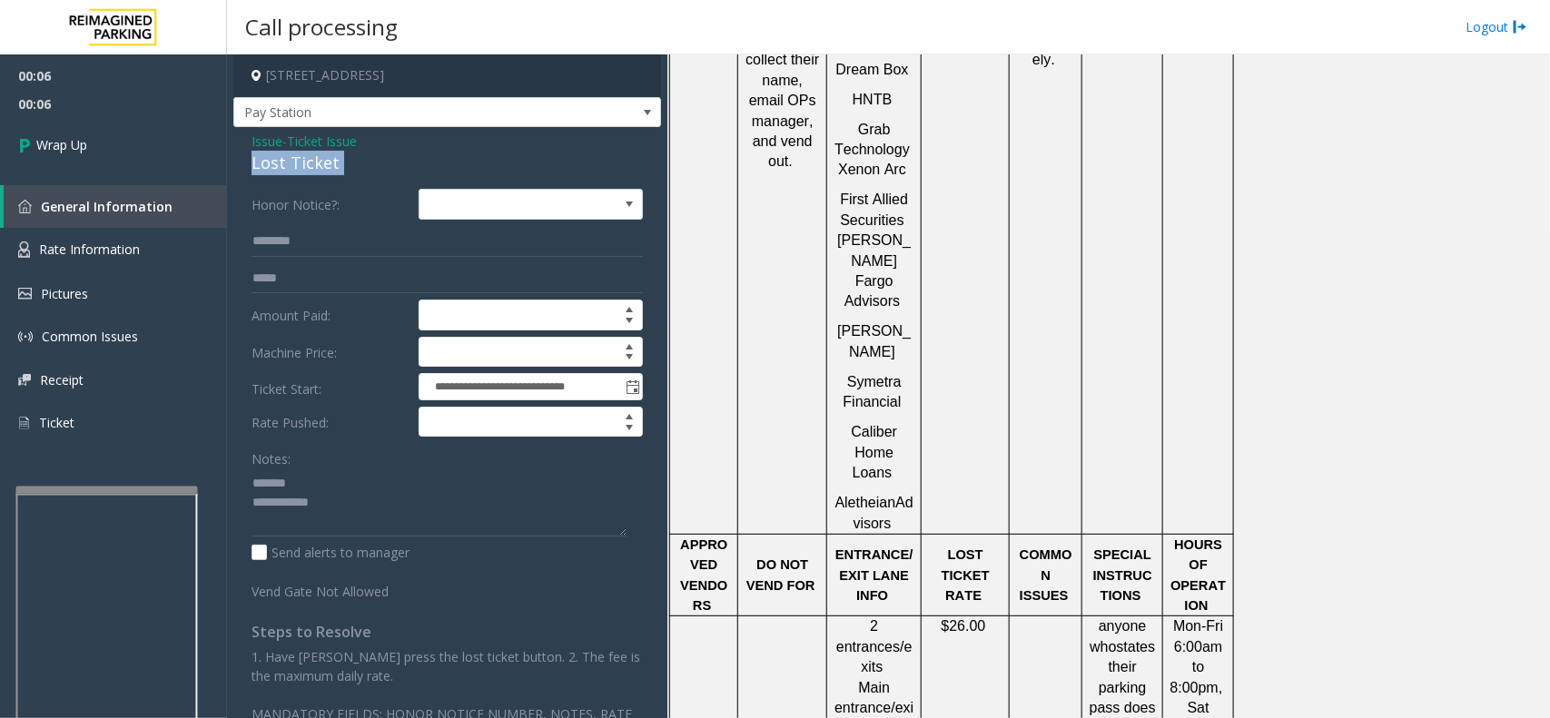
copy div "Lost Ticket"
click at [339, 488] on textarea at bounding box center [439, 503] width 375 height 68
paste textarea "**********"
click at [380, 514] on textarea at bounding box center [439, 503] width 375 height 68
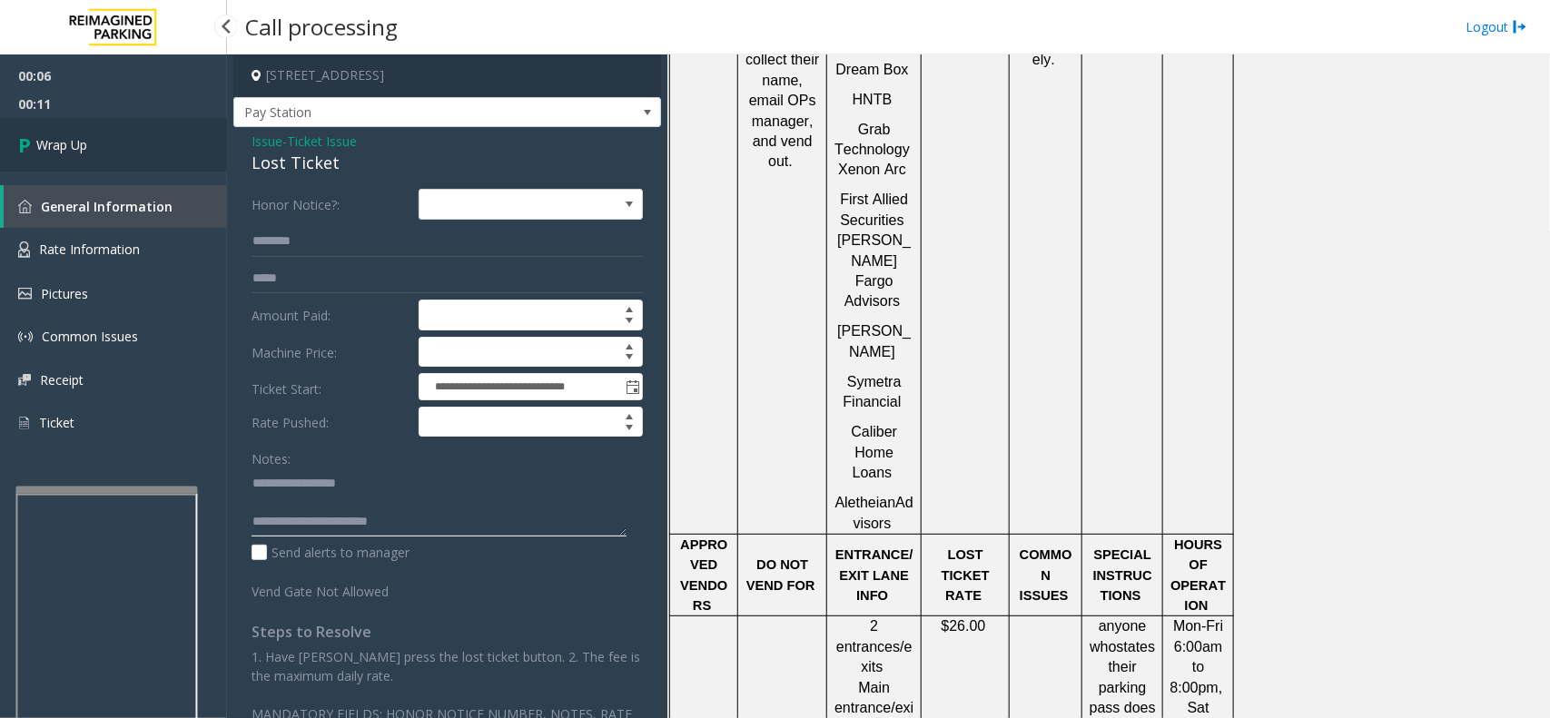
type textarea "**********"
click at [79, 150] on span "Wrap Up" at bounding box center [61, 144] width 51 height 19
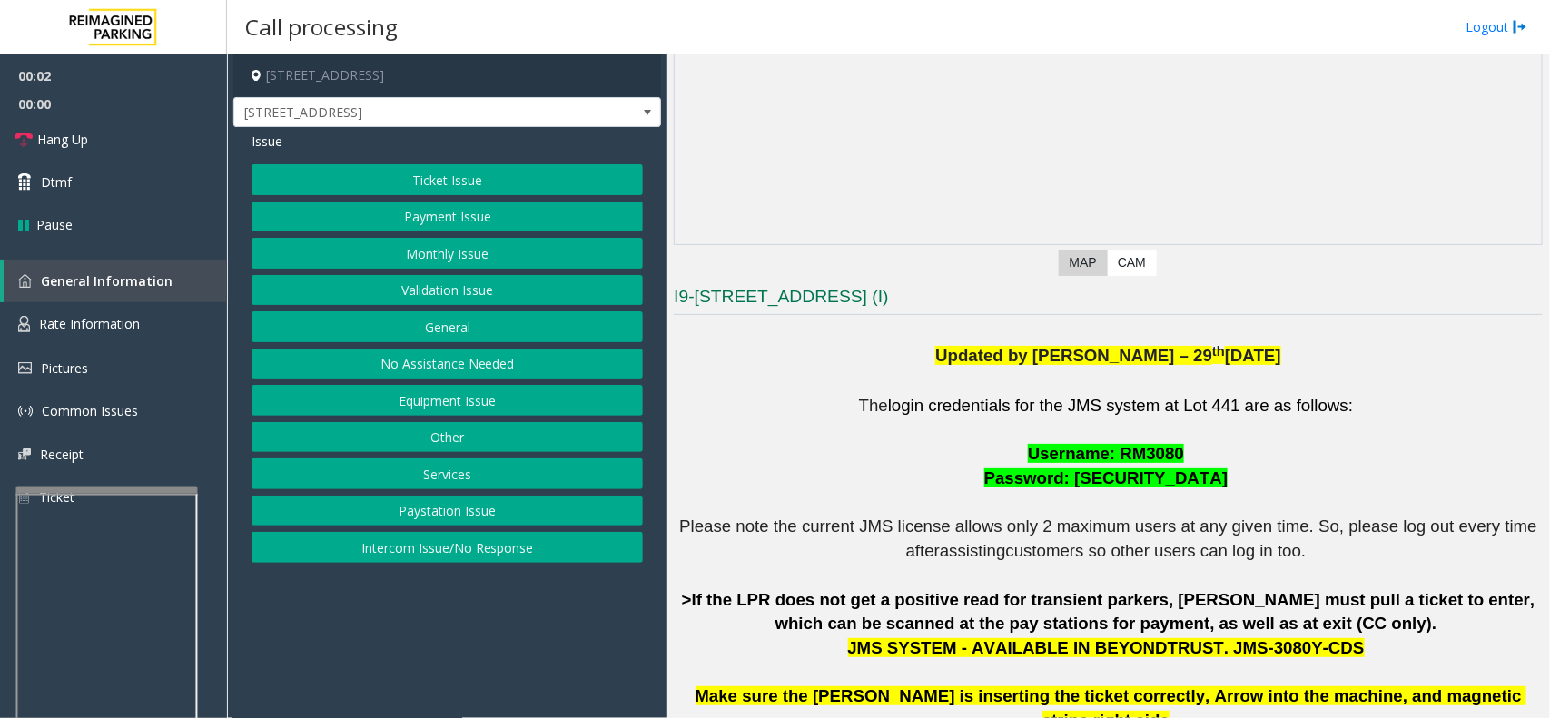
scroll to position [568, 0]
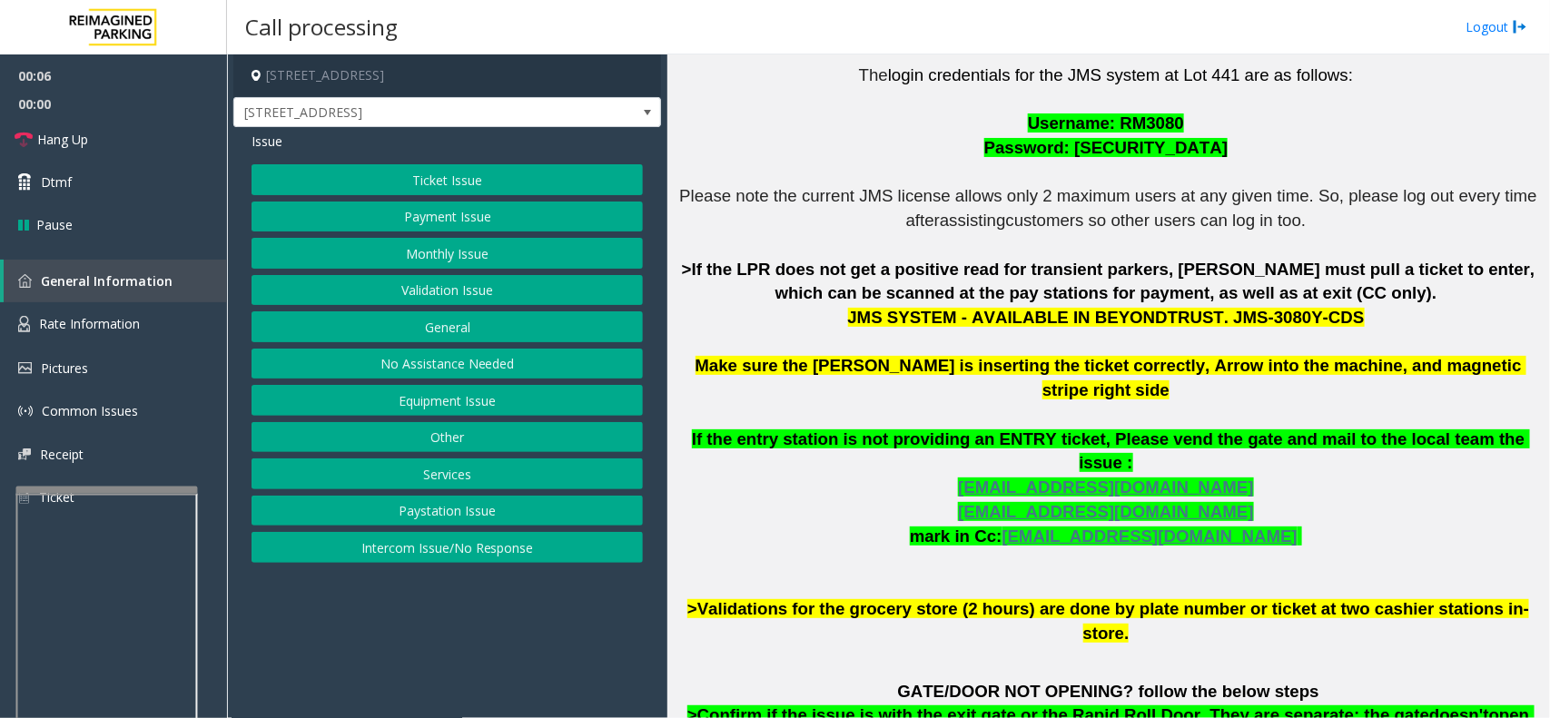
click at [452, 183] on button "Ticket Issue" at bounding box center [447, 179] width 391 height 31
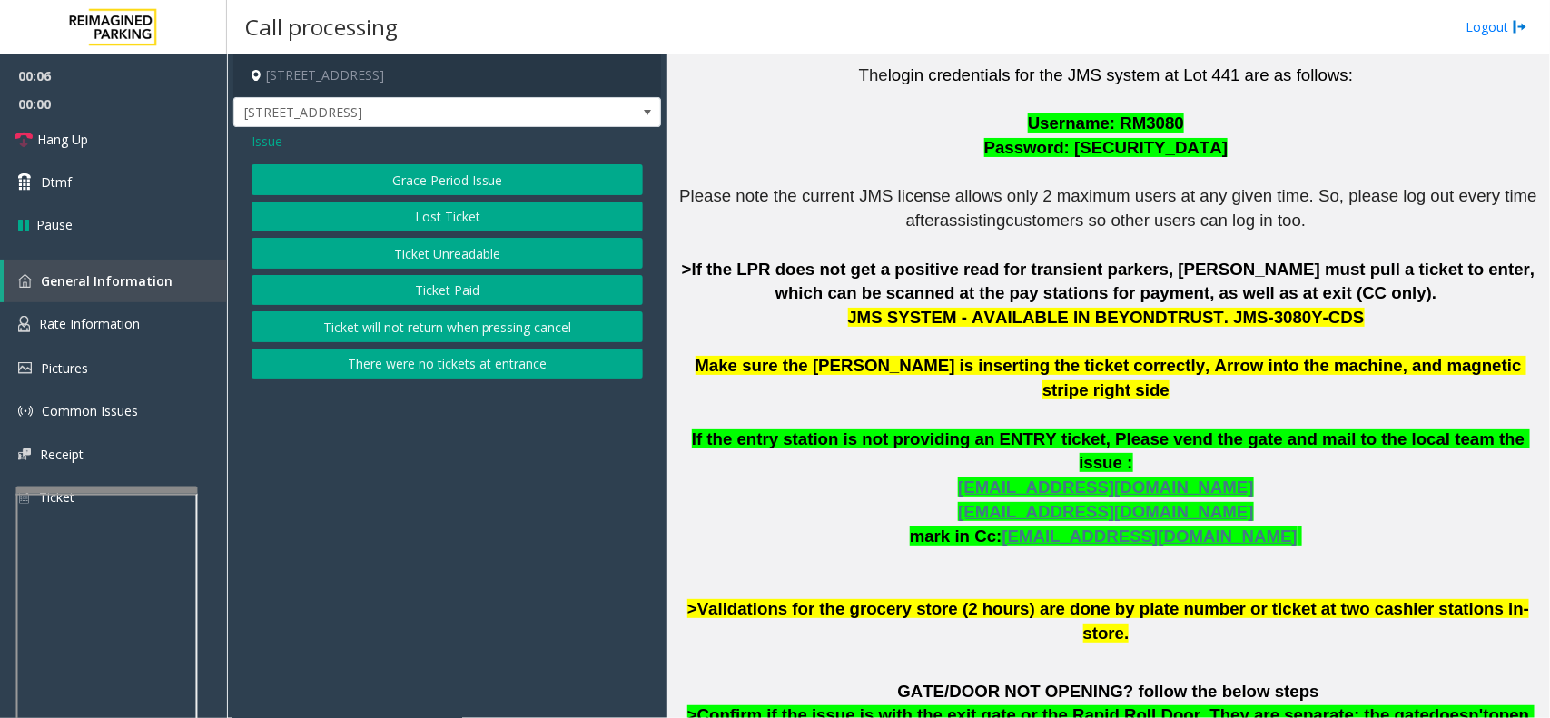
click at [456, 260] on button "Ticket Unreadable" at bounding box center [447, 253] width 391 height 31
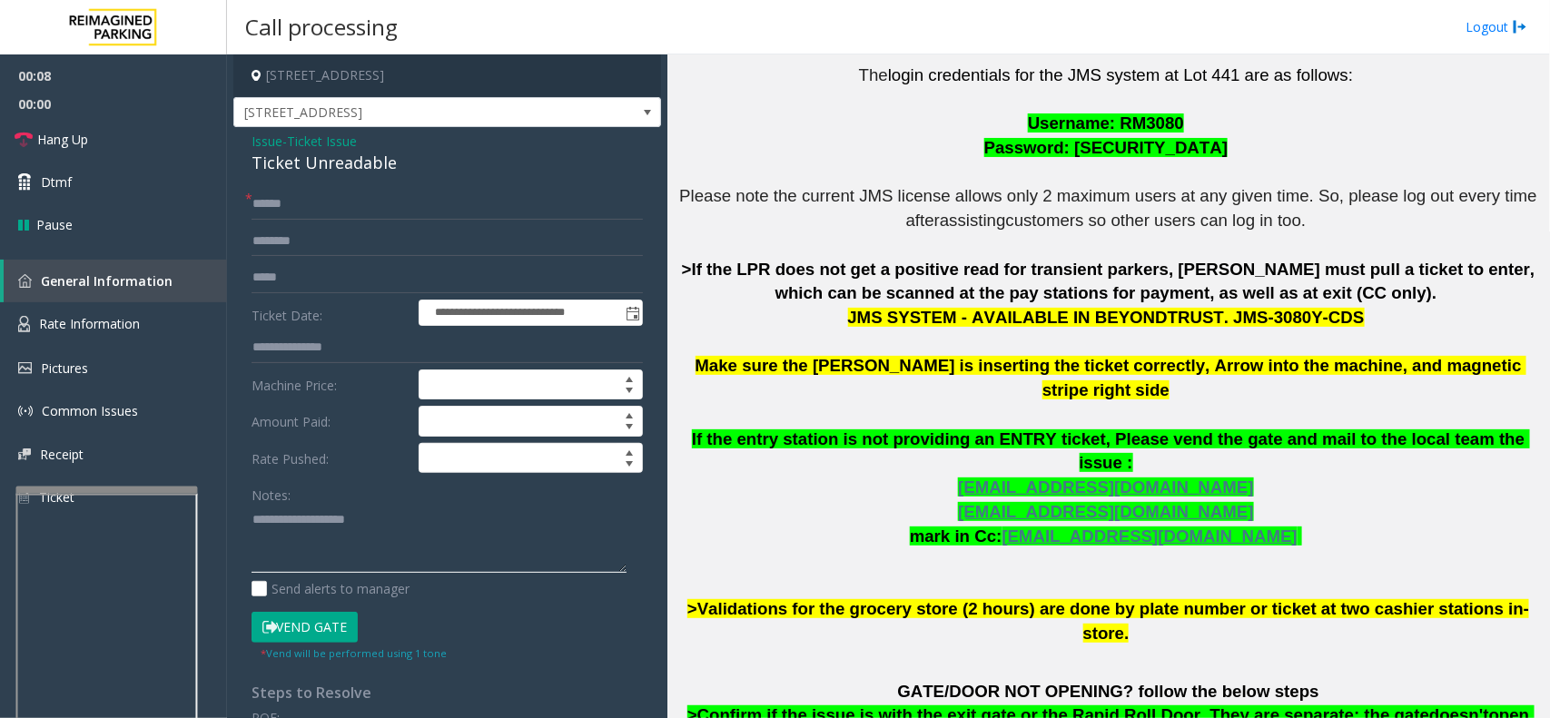
paste textarea "**********"
click at [293, 165] on div "Ticket Unreadable" at bounding box center [447, 163] width 391 height 25
click at [293, 166] on div "Ticket Unreadable" at bounding box center [447, 163] width 391 height 25
click at [454, 573] on textarea at bounding box center [439, 539] width 375 height 68
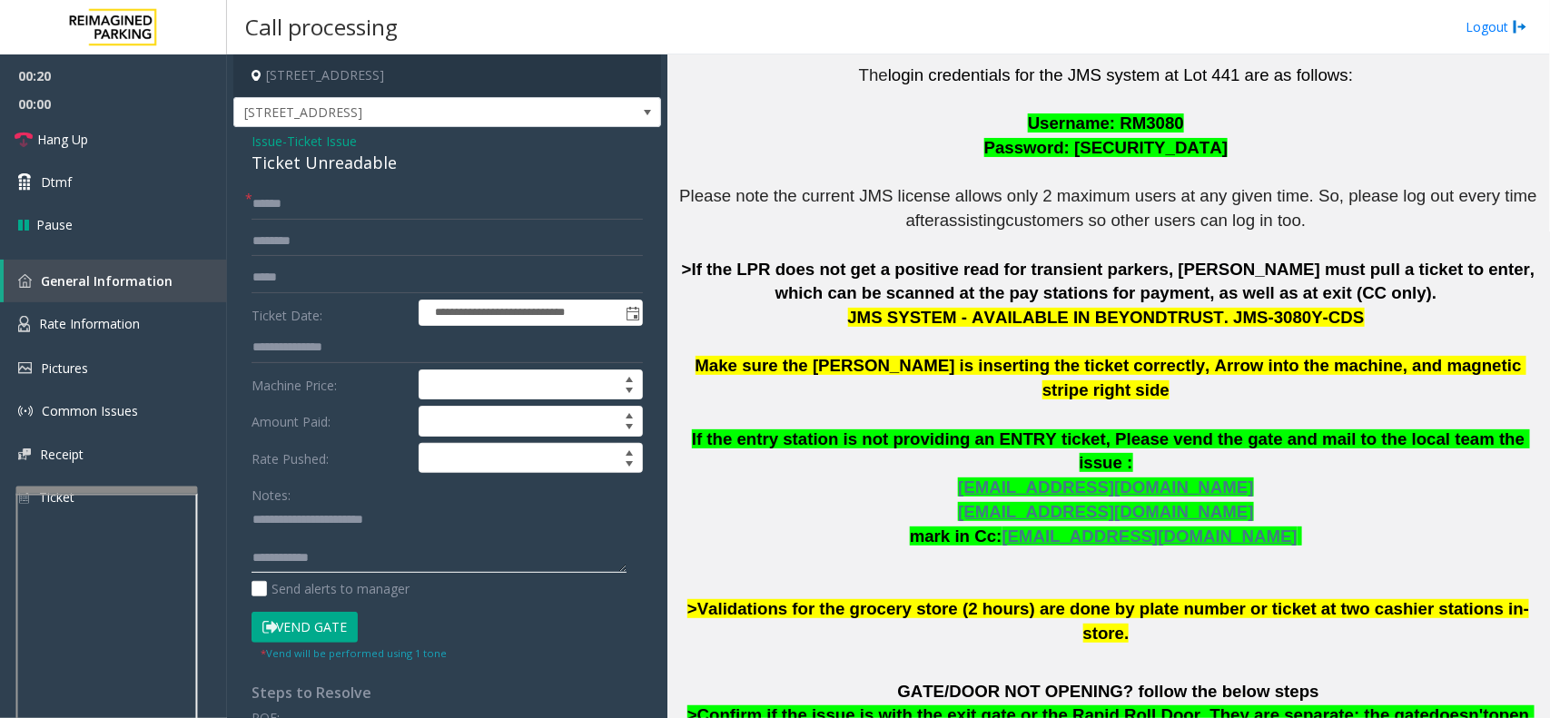
paste textarea "**********"
type textarea "**********"
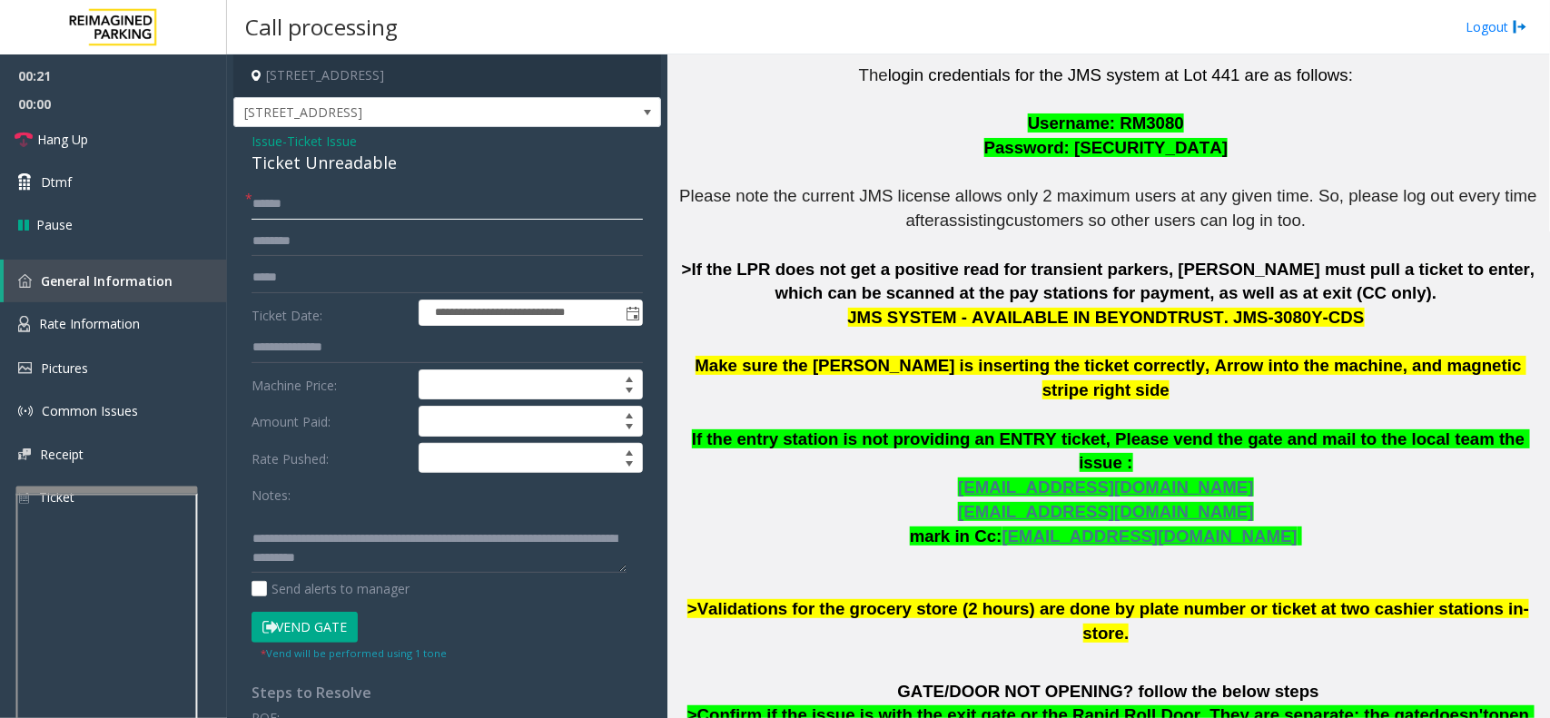
click at [332, 192] on input "text" at bounding box center [447, 204] width 391 height 31
type input "********"
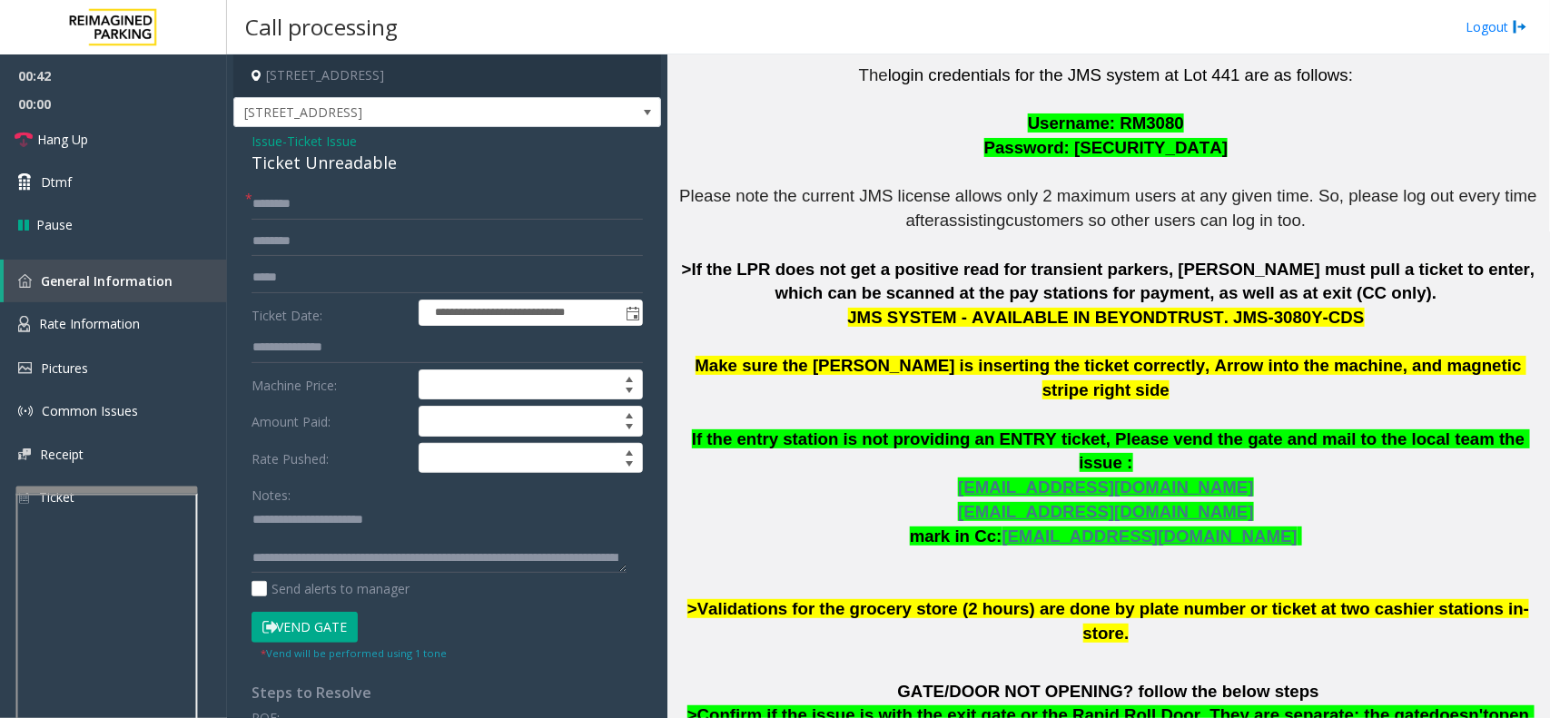
click at [288, 624] on button "Vend Gate" at bounding box center [305, 627] width 106 height 31
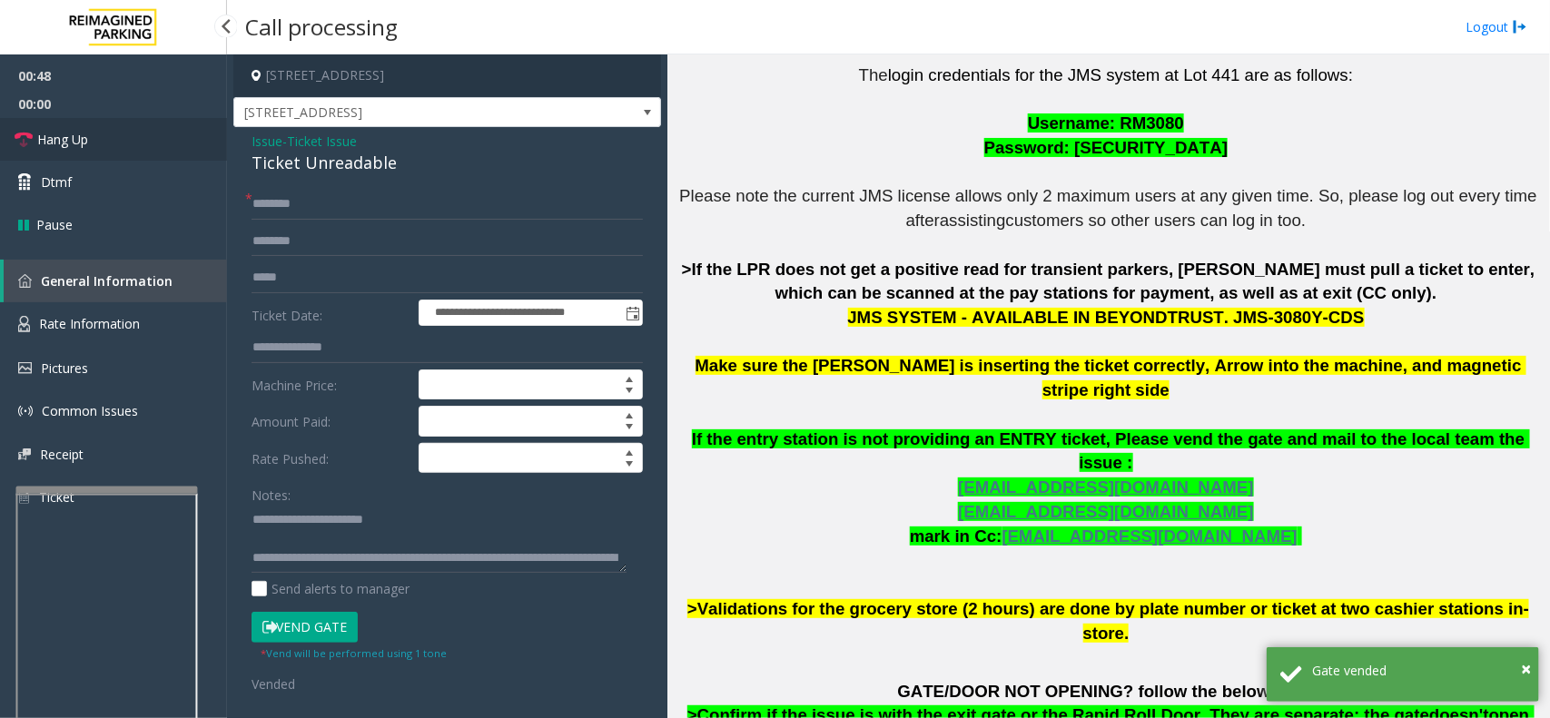
click at [143, 129] on link "Hang Up" at bounding box center [113, 139] width 227 height 43
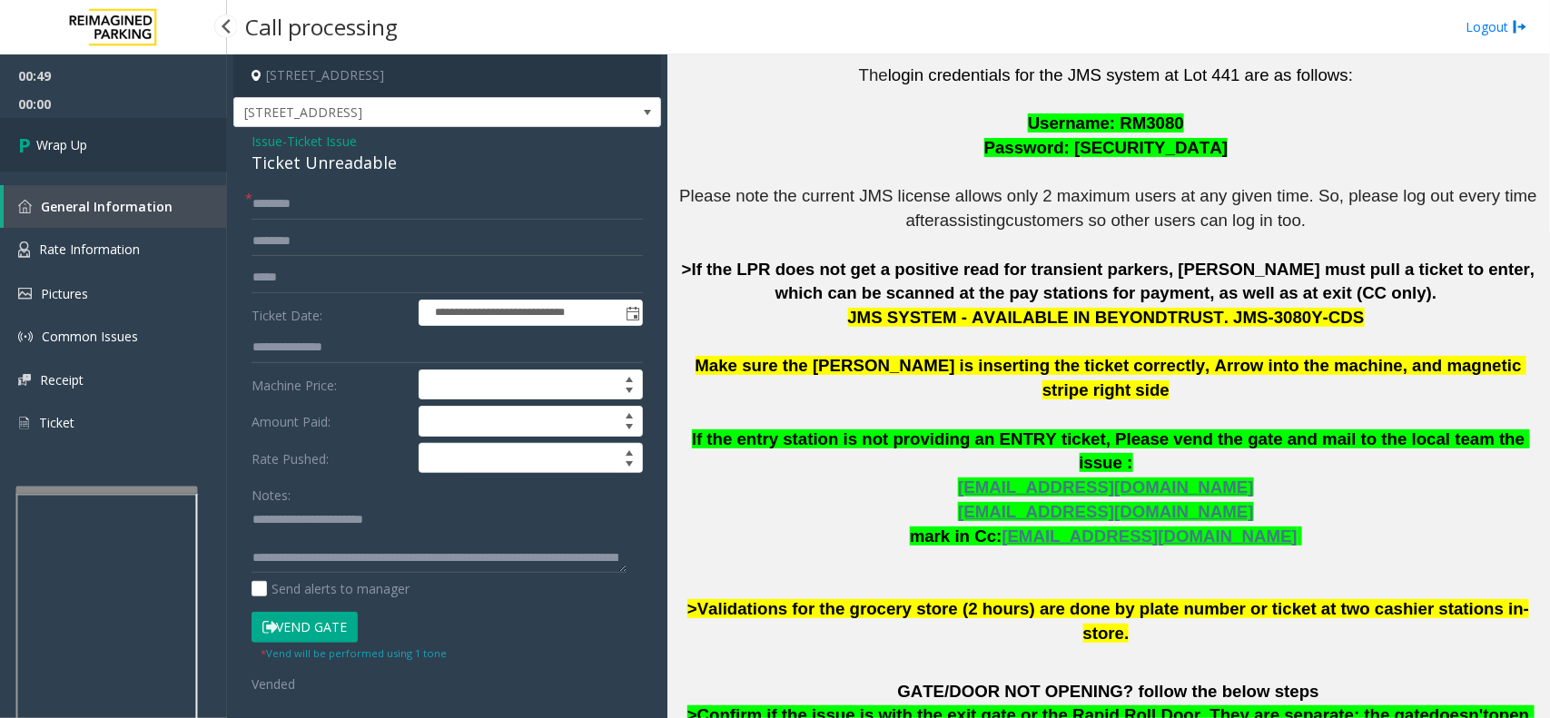
click at [143, 129] on link "Wrap Up" at bounding box center [113, 145] width 227 height 54
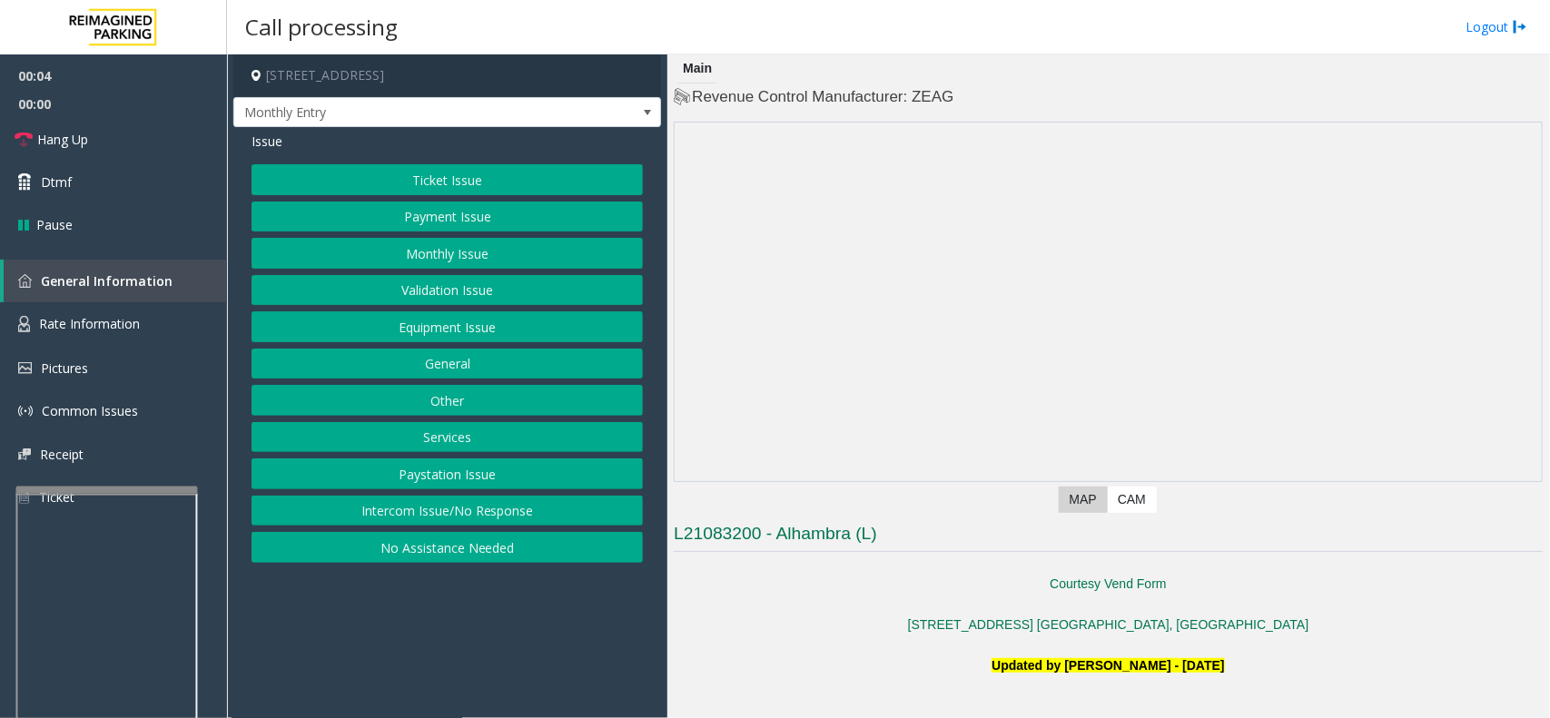
click at [431, 515] on button "Intercom Issue/No Response" at bounding box center [447, 511] width 391 height 31
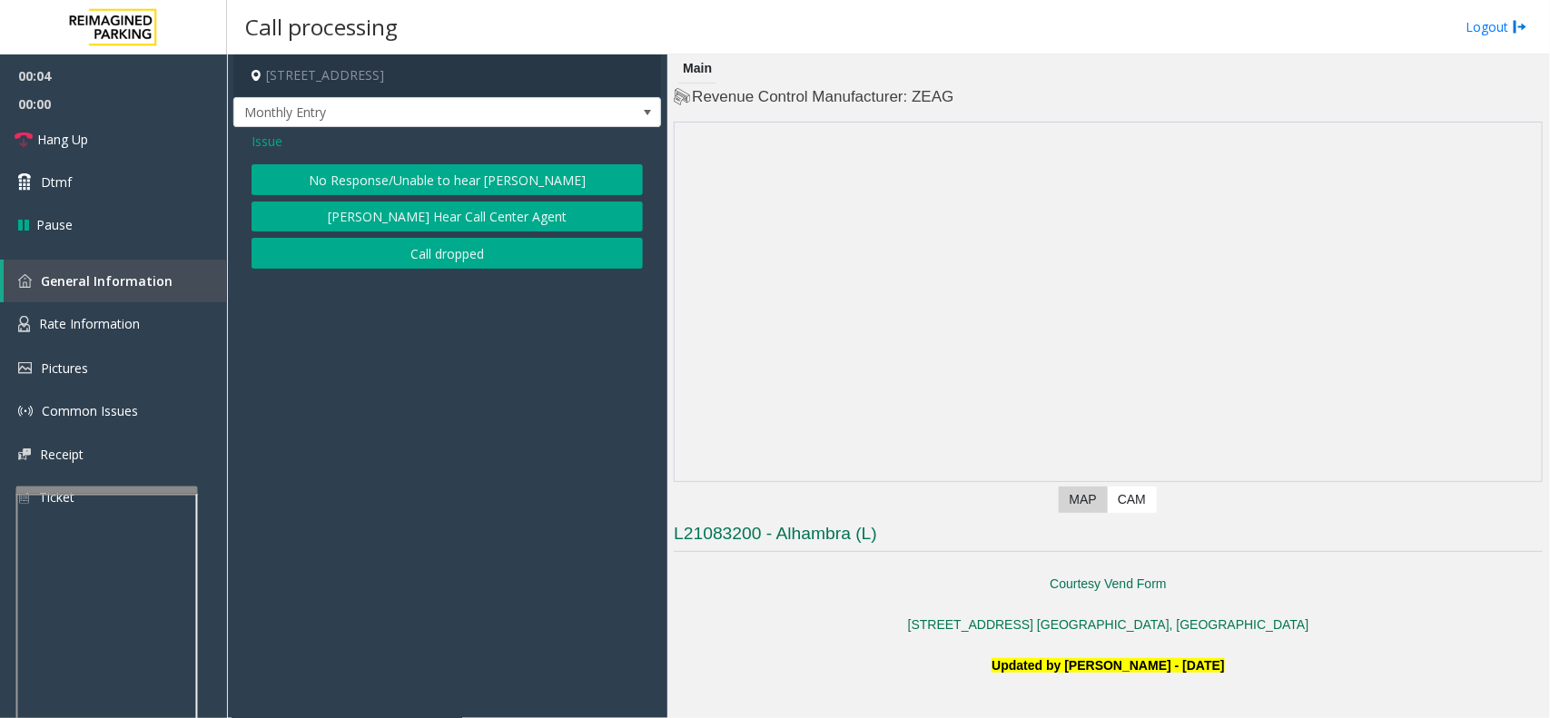
click at [413, 170] on button "No Response/Unable to hear [PERSON_NAME]" at bounding box center [447, 179] width 391 height 31
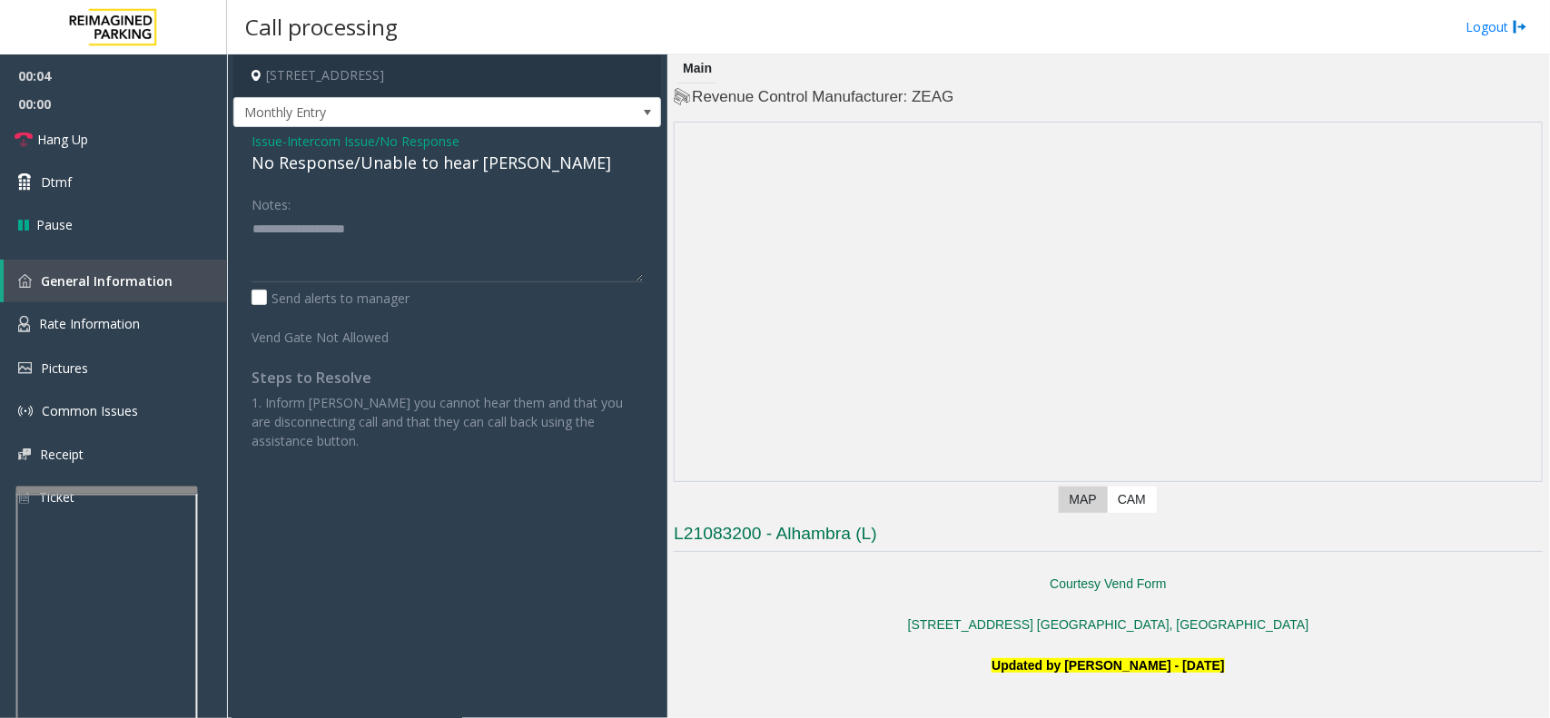
click at [411, 166] on div "No Response/Unable to hear [PERSON_NAME]" at bounding box center [447, 163] width 391 height 25
drag, startPoint x: 387, startPoint y: 206, endPoint x: 370, endPoint y: 212, distance: 18.1
click at [384, 207] on div "Notes:" at bounding box center [447, 236] width 391 height 94
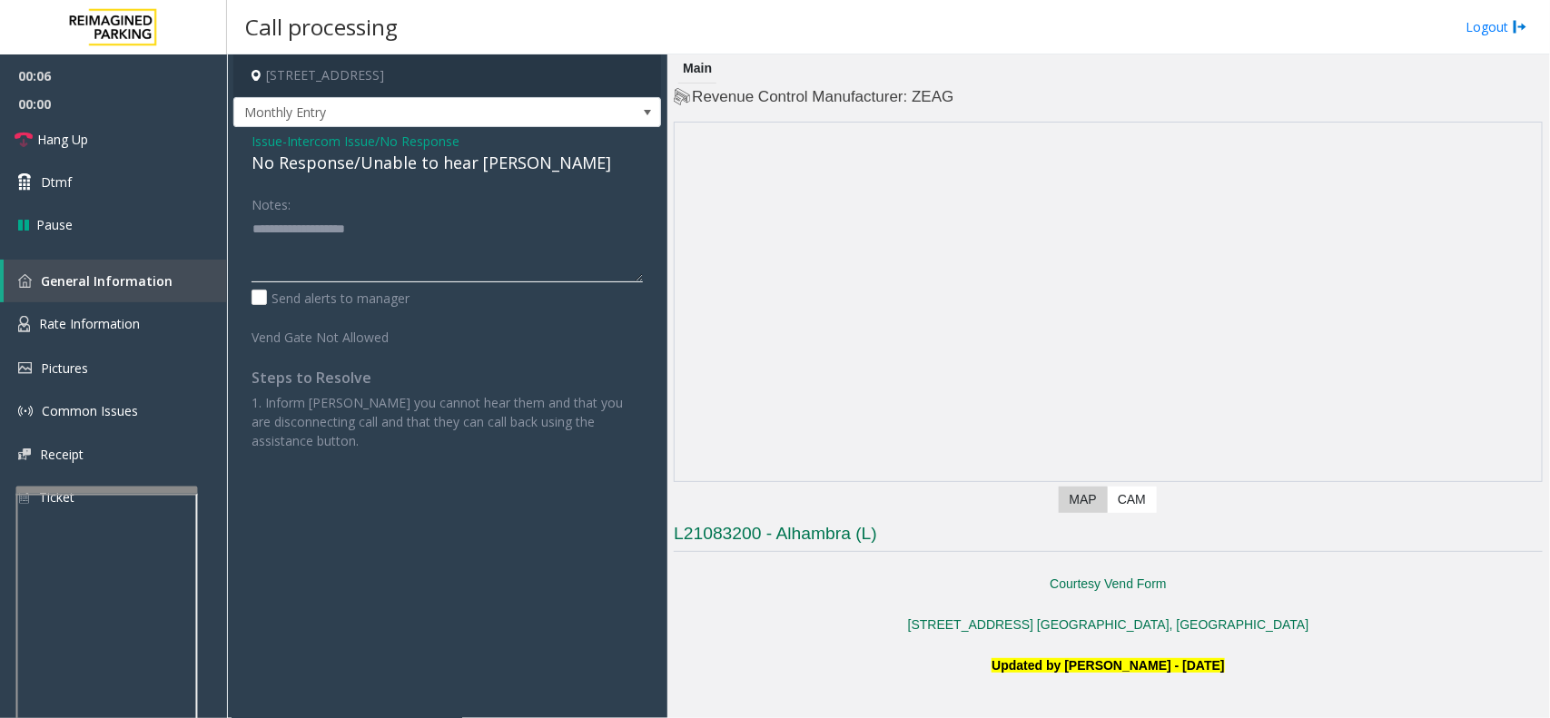
click at [305, 237] on textarea at bounding box center [447, 248] width 391 height 68
paste textarea "**********"
type textarea "**********"
drag, startPoint x: 640, startPoint y: 606, endPoint x: 456, endPoint y: 656, distance: 191.0
click at [456, 656] on app-call-processing-form "255 Alhambra Circle, Coral Gables, FL Monthly Entry Issue - Intercom Issue/No R…" at bounding box center [447, 386] width 440 height 664
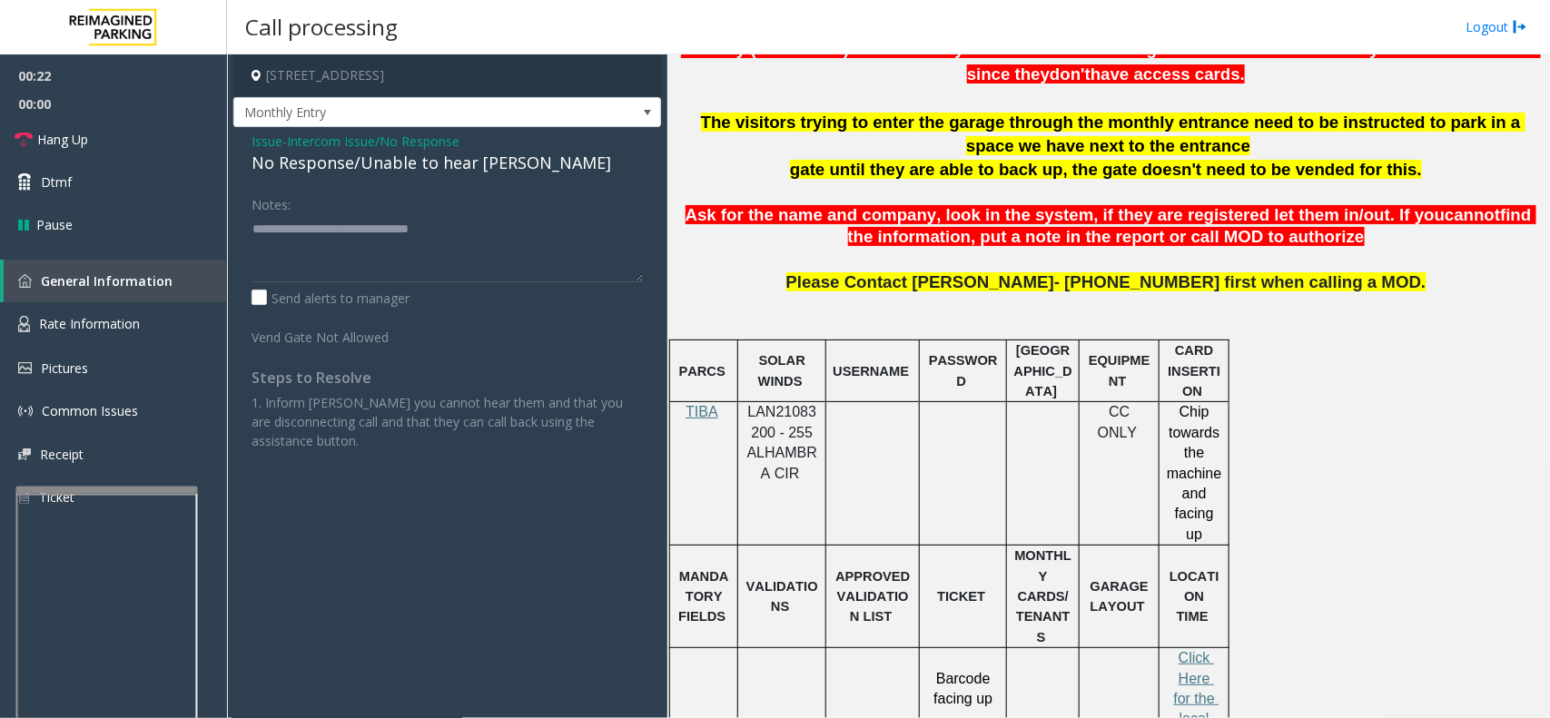
scroll to position [681, 0]
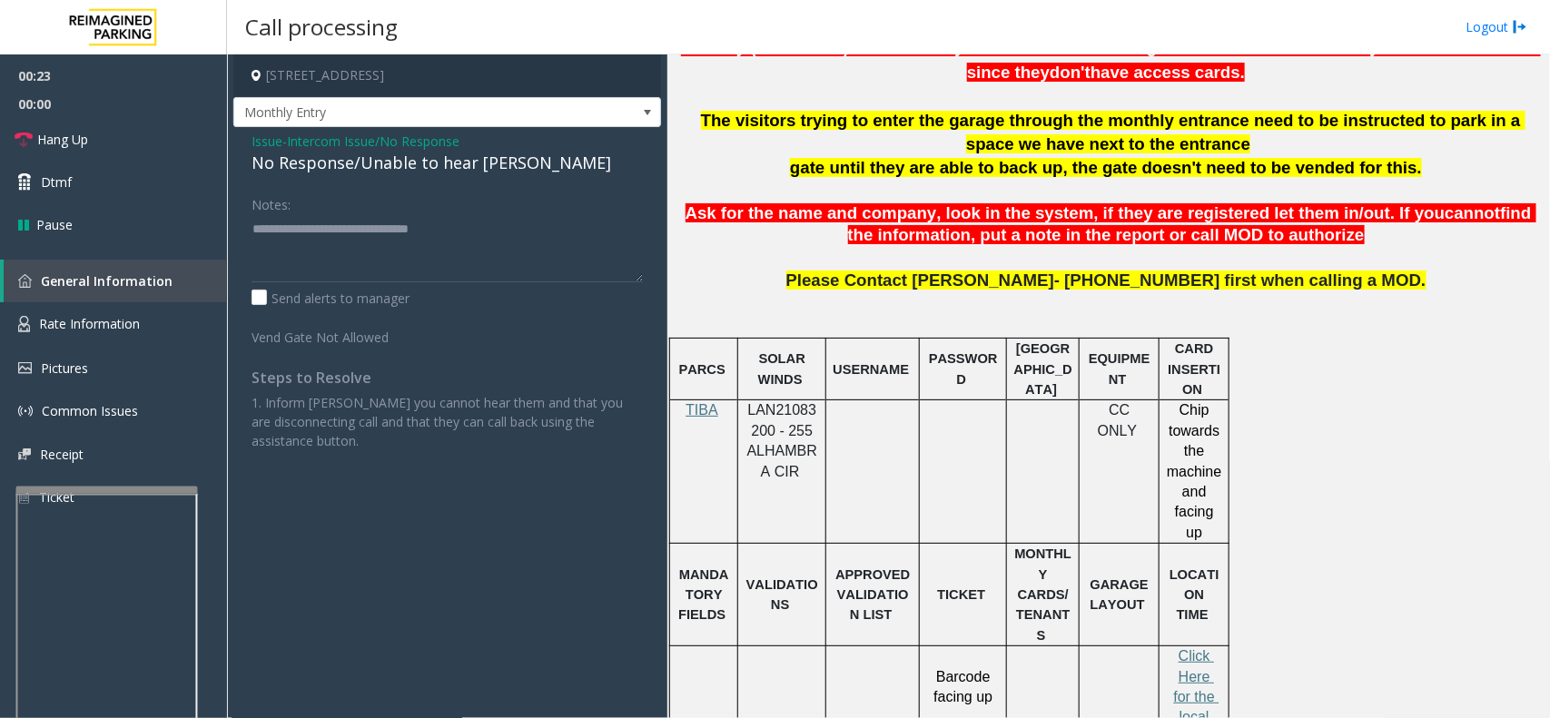
click at [795, 427] on span "LAN21083200 - 255 ALHAMBRA CIR" at bounding box center [782, 440] width 70 height 76
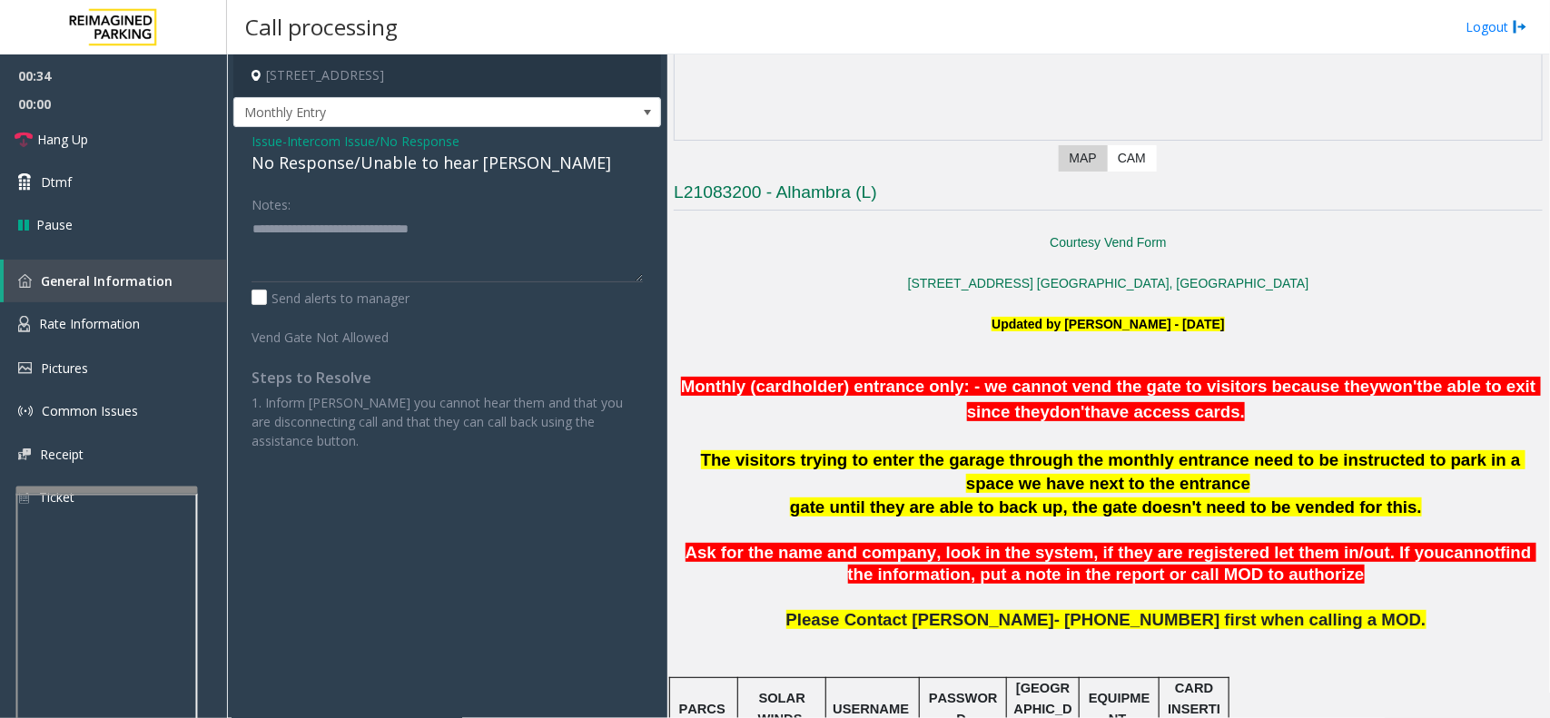
scroll to position [341, 0]
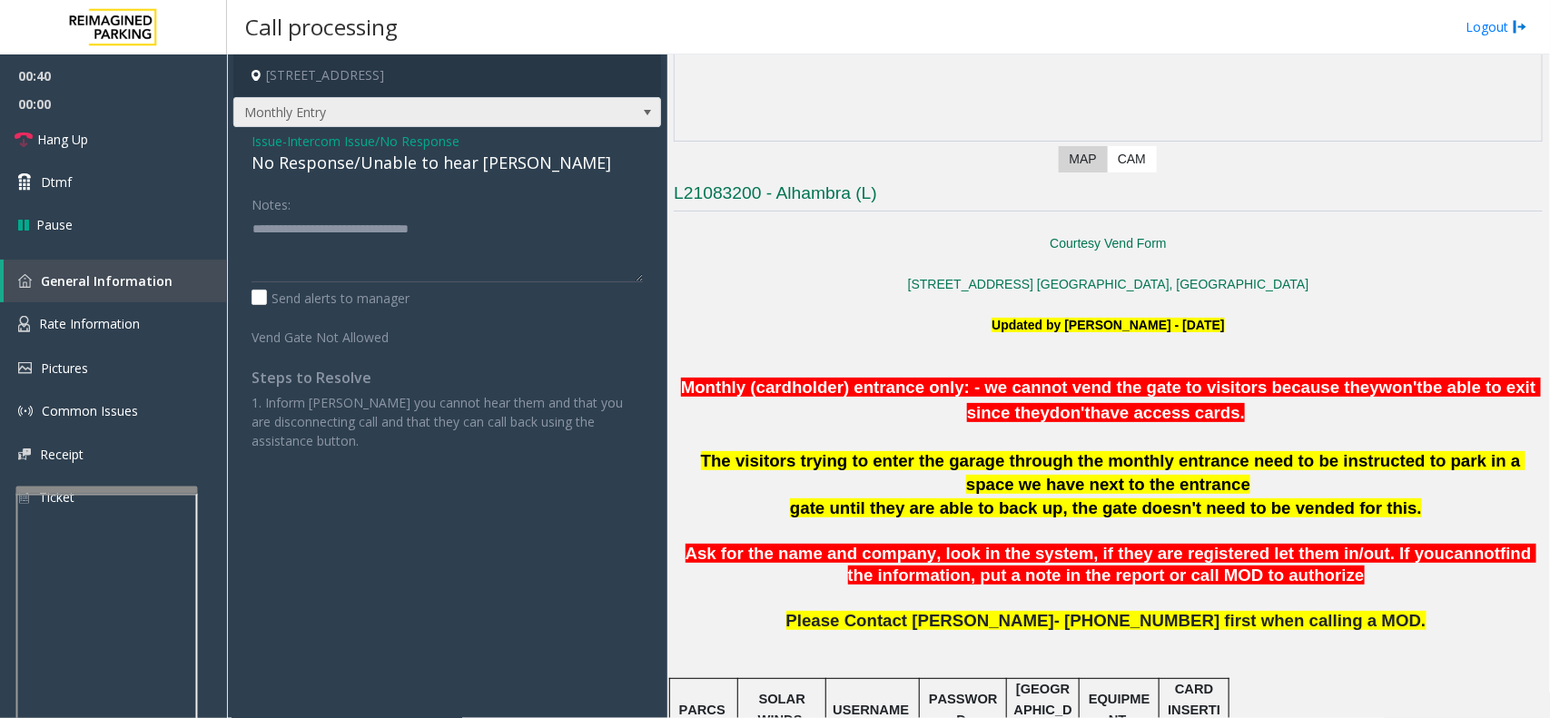
click at [436, 110] on span "Monthly Entry" at bounding box center [404, 112] width 341 height 29
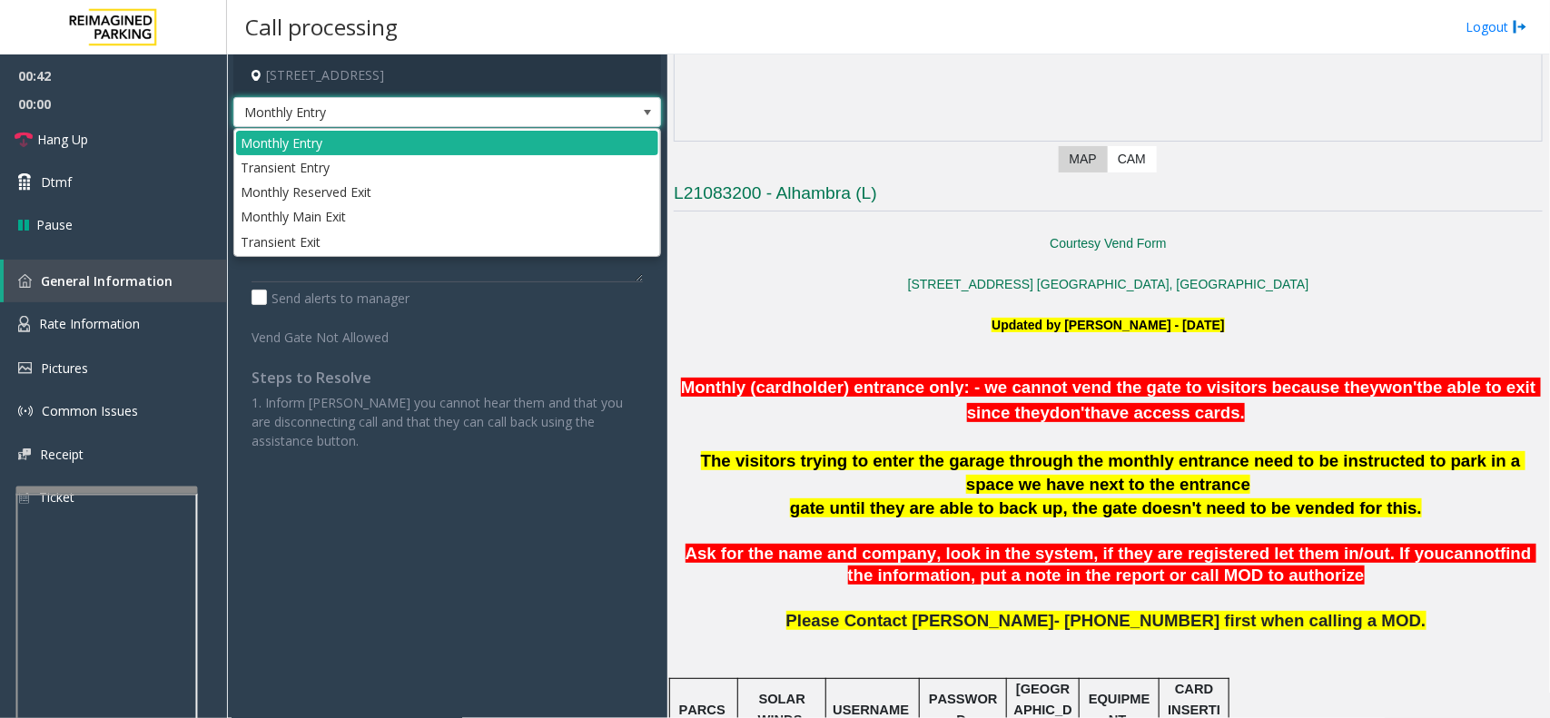
click at [428, 572] on app-call-processing-form "255 Alhambra Circle, Coral Gables, FL Monthly Entry Issue - Intercom Issue/No R…" at bounding box center [447, 386] width 440 height 664
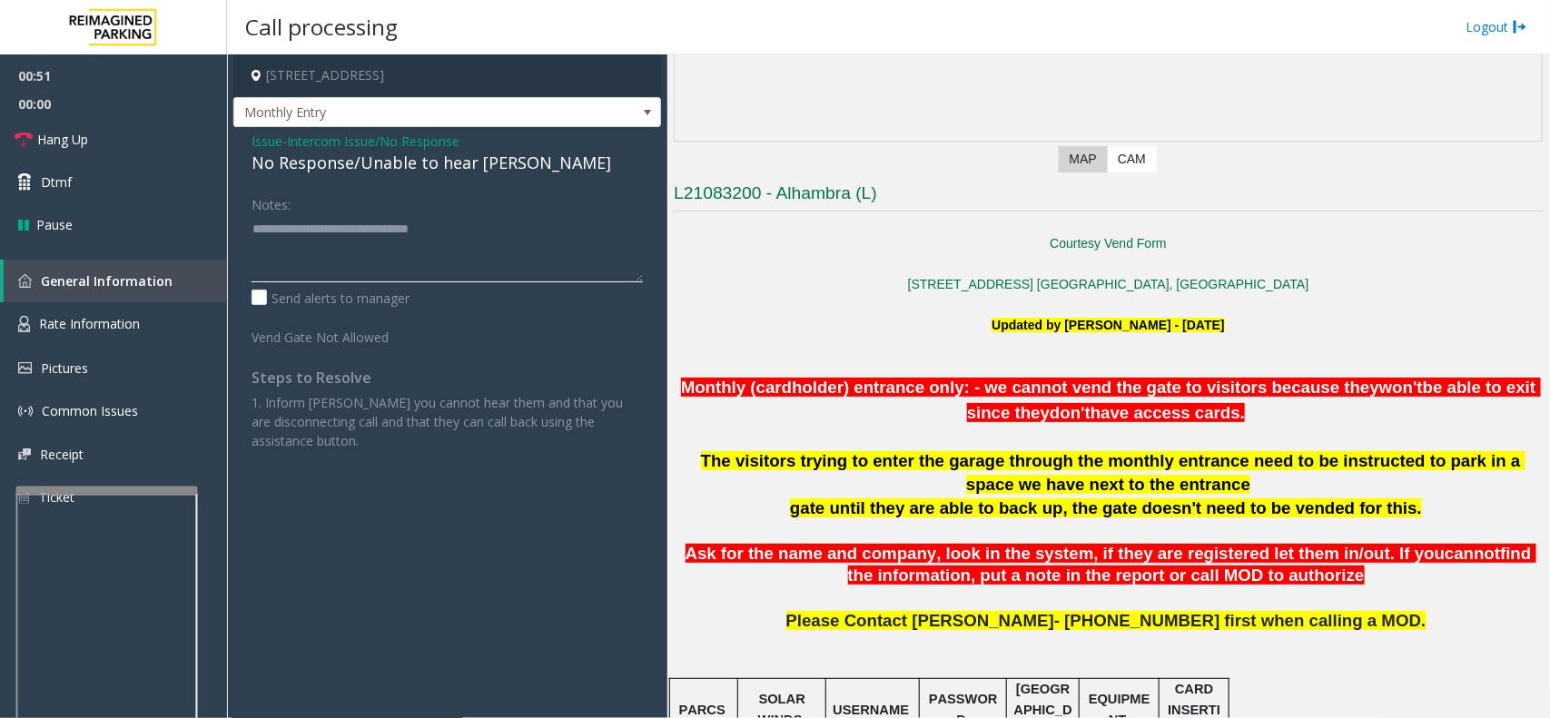
click at [449, 278] on textarea at bounding box center [447, 248] width 391 height 68
drag, startPoint x: 263, startPoint y: 220, endPoint x: 139, endPoint y: 220, distance: 124.4
click at [139, 220] on app-root "00:51 00:00 Hang Up Dtmf Pause General Information Rate Information Pictures Co…" at bounding box center [775, 359] width 1550 height 718
click at [272, 145] on span "Issue" at bounding box center [267, 141] width 31 height 19
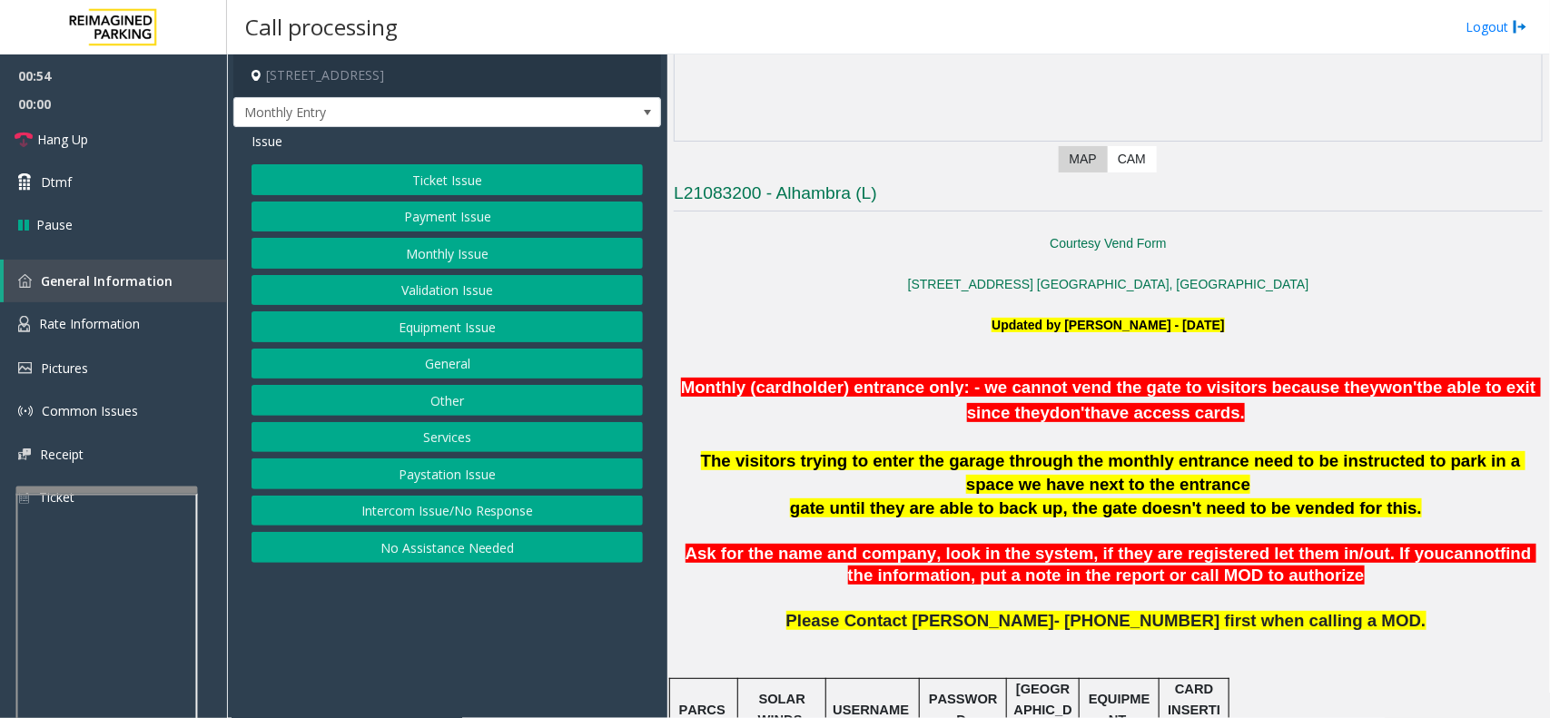
click at [475, 337] on button "Equipment Issue" at bounding box center [447, 326] width 391 height 31
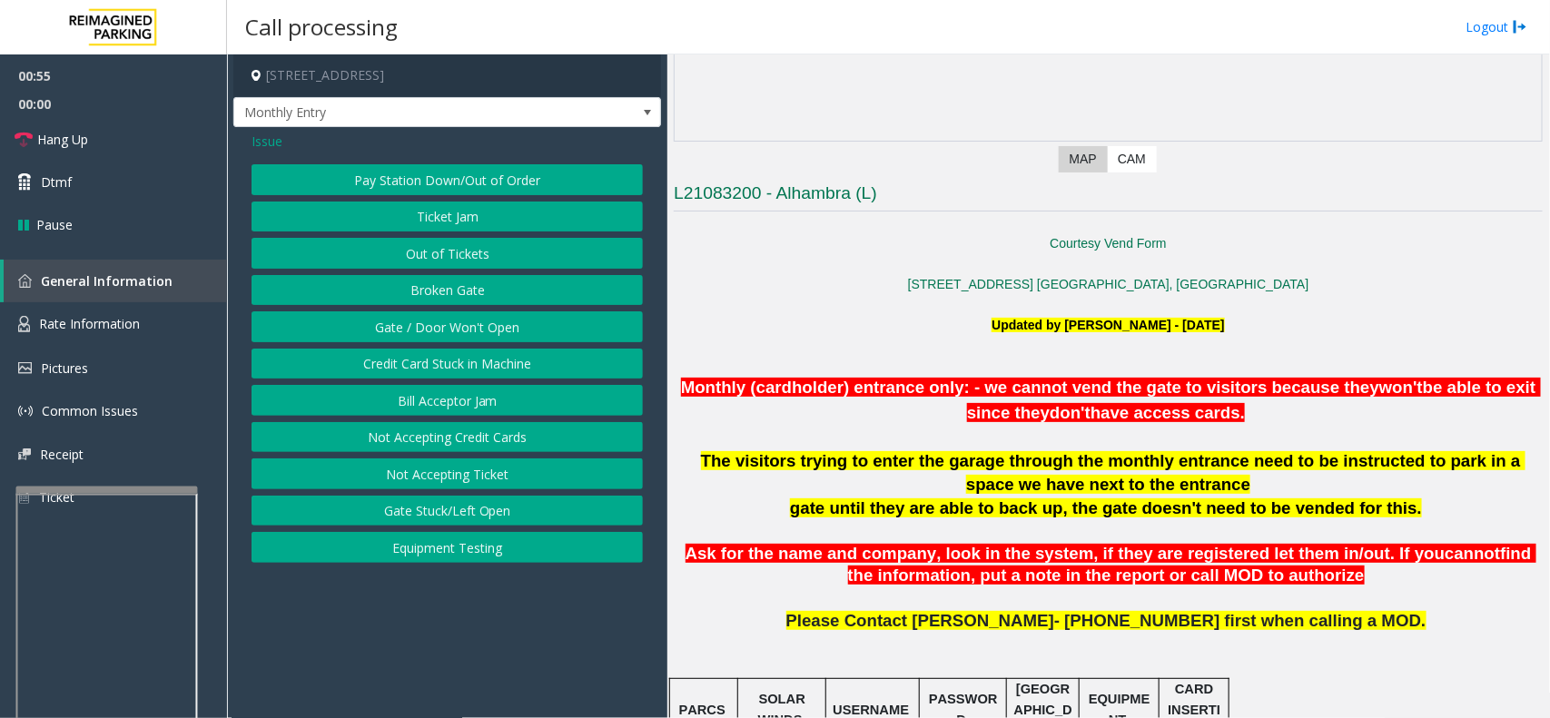
click at [477, 336] on button "Gate / Door Won't Open" at bounding box center [447, 326] width 391 height 31
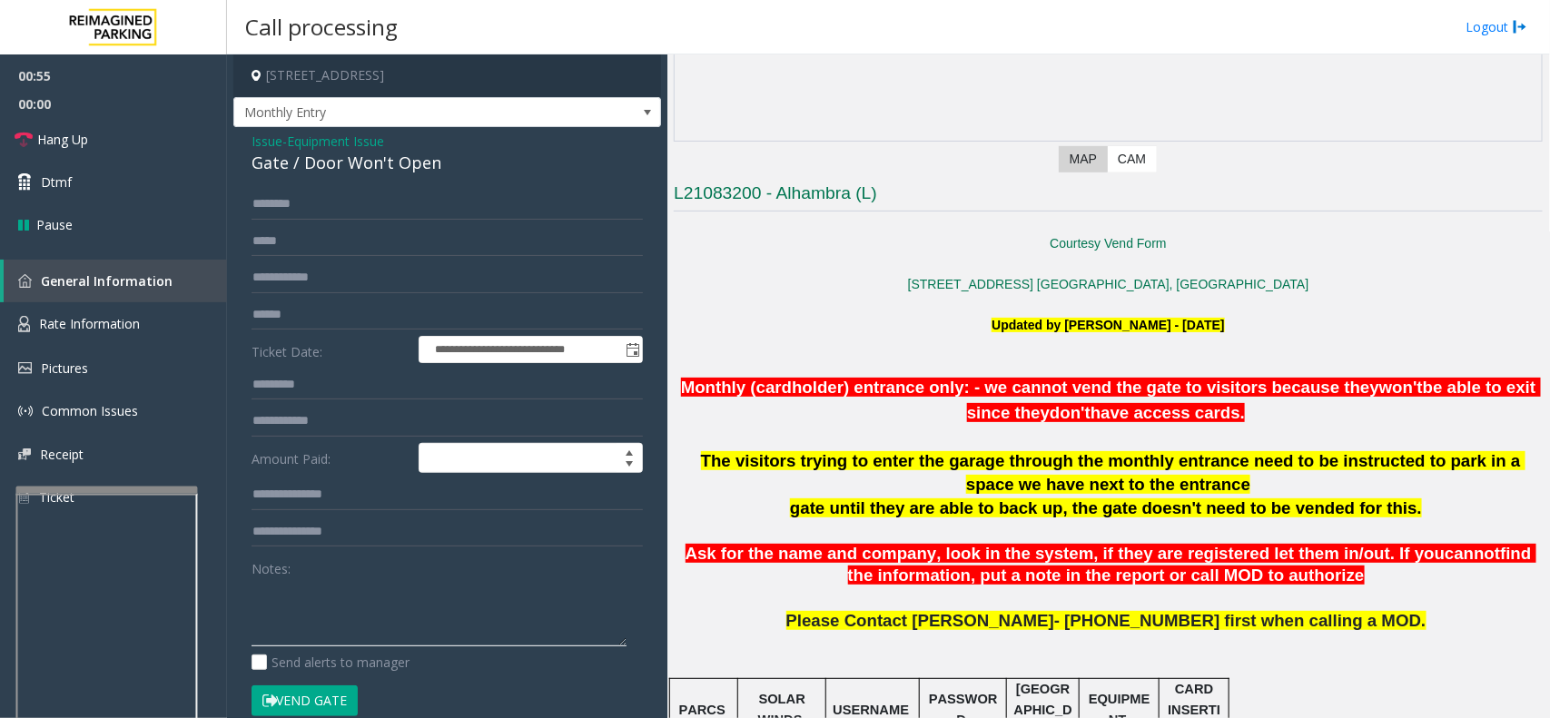
click at [405, 632] on textarea at bounding box center [439, 612] width 375 height 68
click at [369, 619] on textarea at bounding box center [439, 612] width 375 height 68
paste textarea "**********"
drag, startPoint x: 420, startPoint y: 633, endPoint x: 236, endPoint y: 641, distance: 183.6
click at [236, 641] on div "**********" at bounding box center [447, 577] width 428 height 901
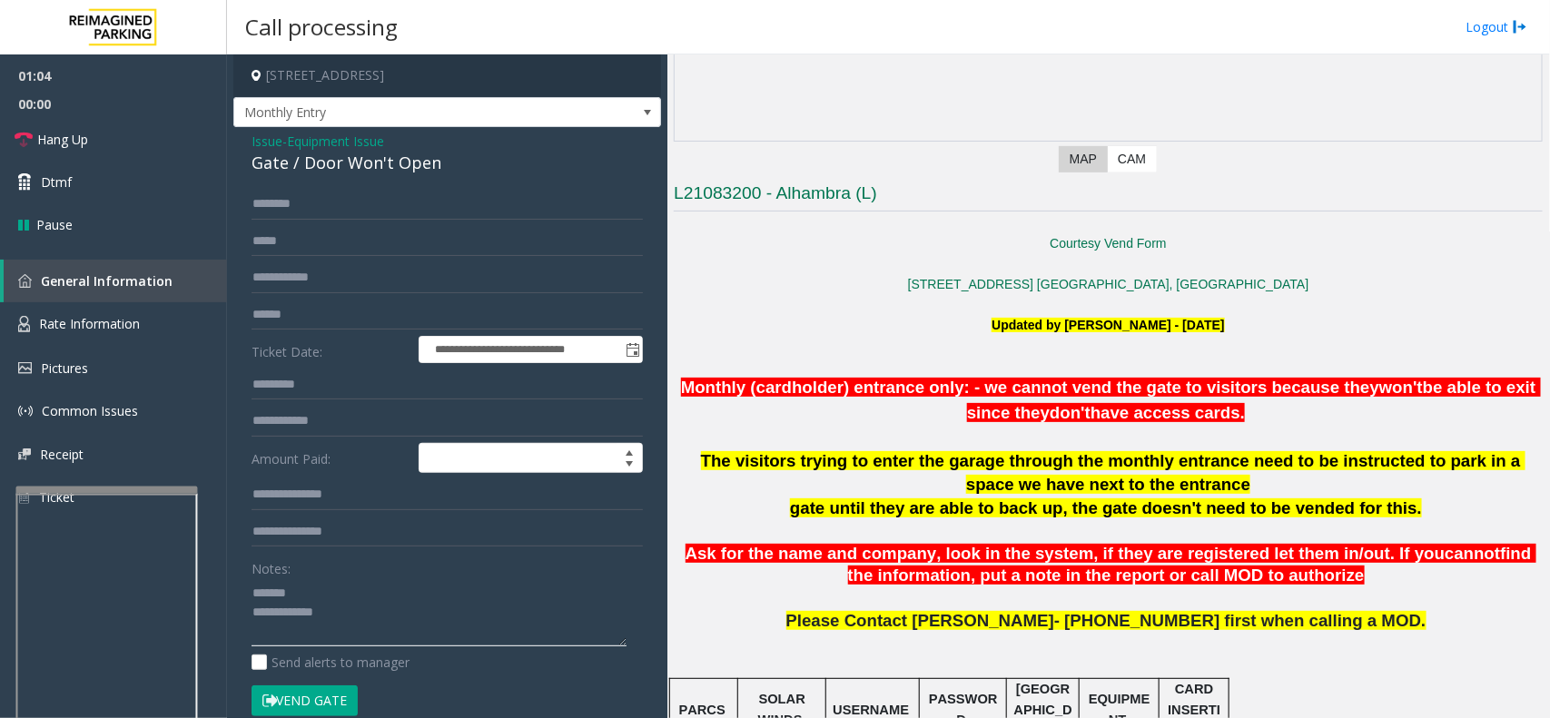
click at [389, 600] on textarea at bounding box center [439, 612] width 375 height 68
click at [413, 627] on textarea at bounding box center [439, 612] width 375 height 68
drag, startPoint x: 389, startPoint y: 608, endPoint x: 392, endPoint y: 627, distance: 18.5
click at [388, 611] on textarea at bounding box center [439, 612] width 375 height 68
click at [153, 127] on link "Hang Up" at bounding box center [113, 139] width 227 height 43
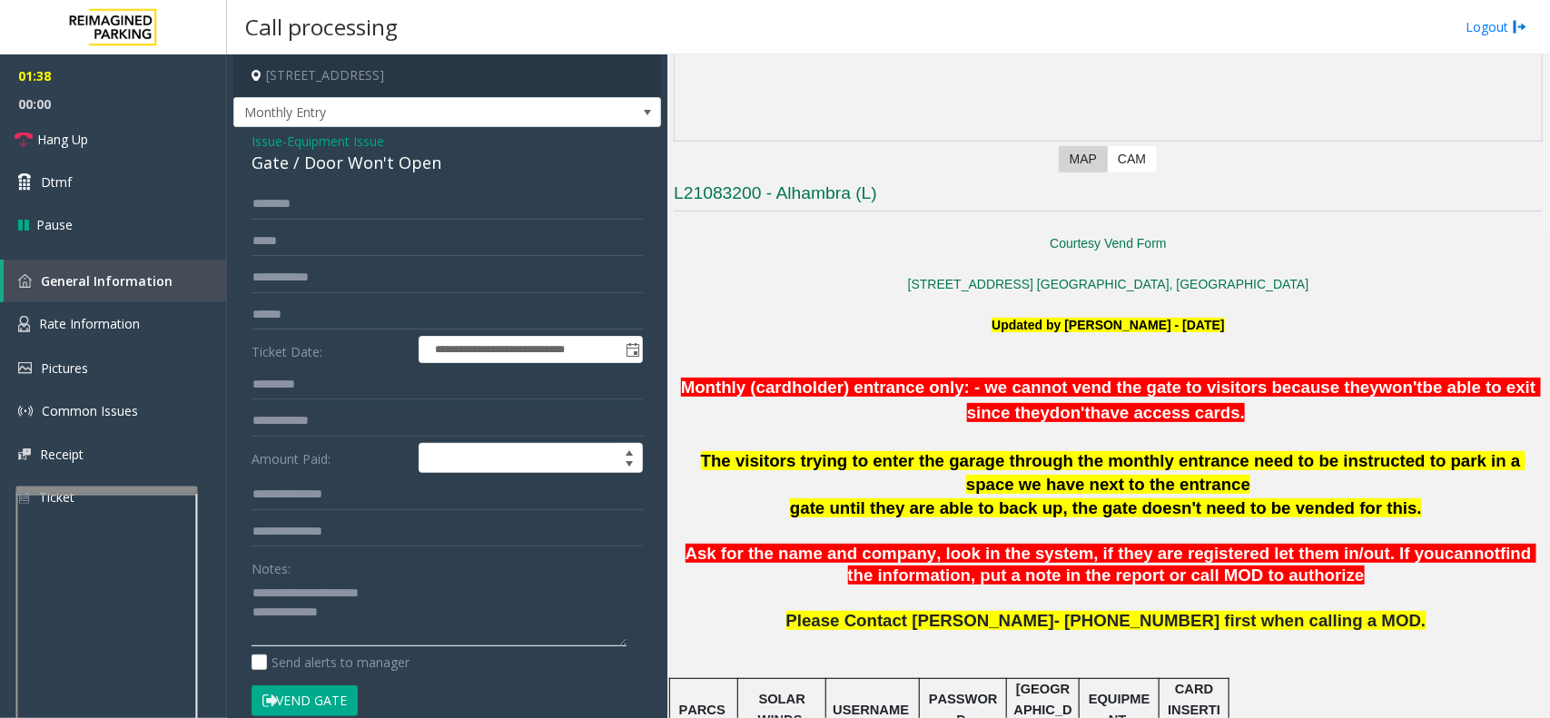
click at [400, 614] on textarea at bounding box center [439, 612] width 375 height 68
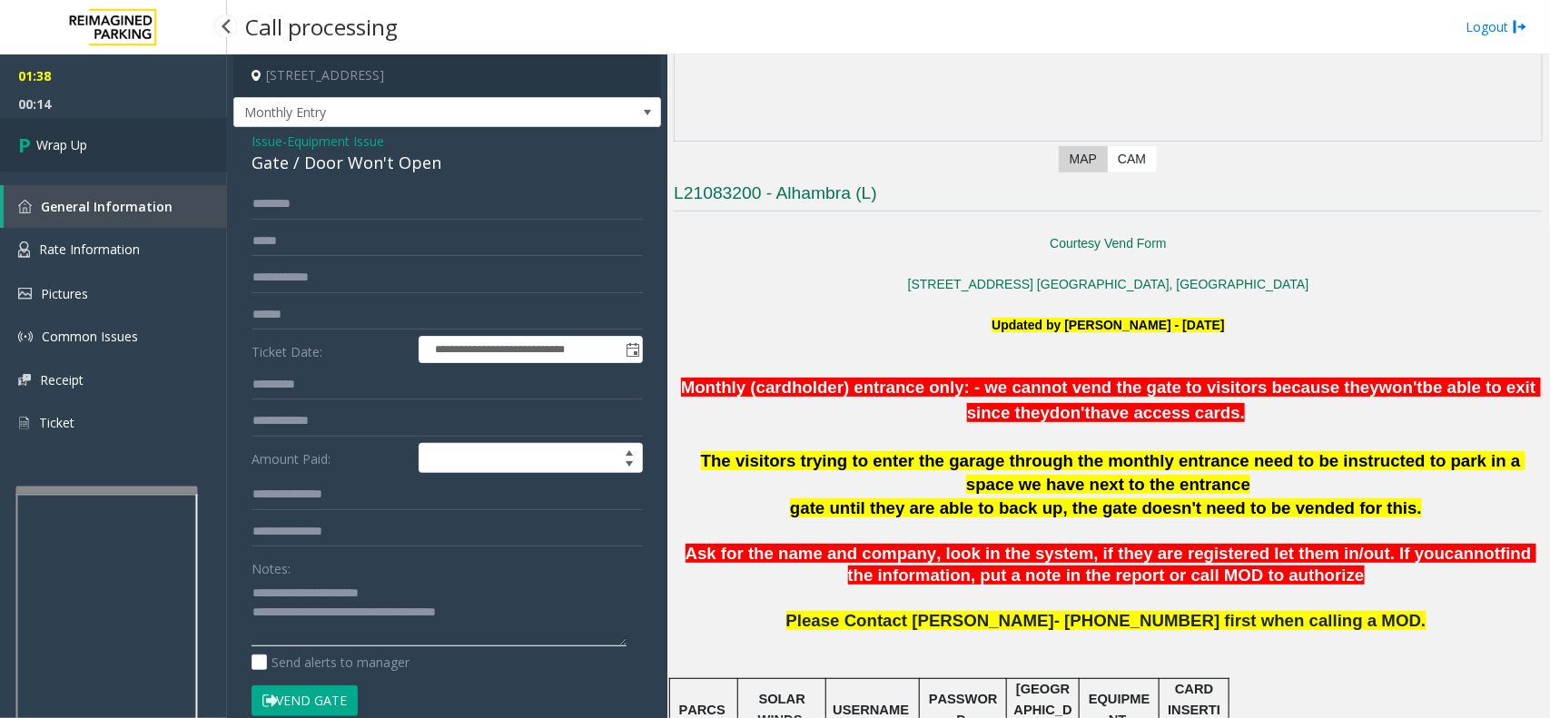
type textarea "**********"
click at [202, 155] on link "Wrap Up" at bounding box center [113, 145] width 227 height 54
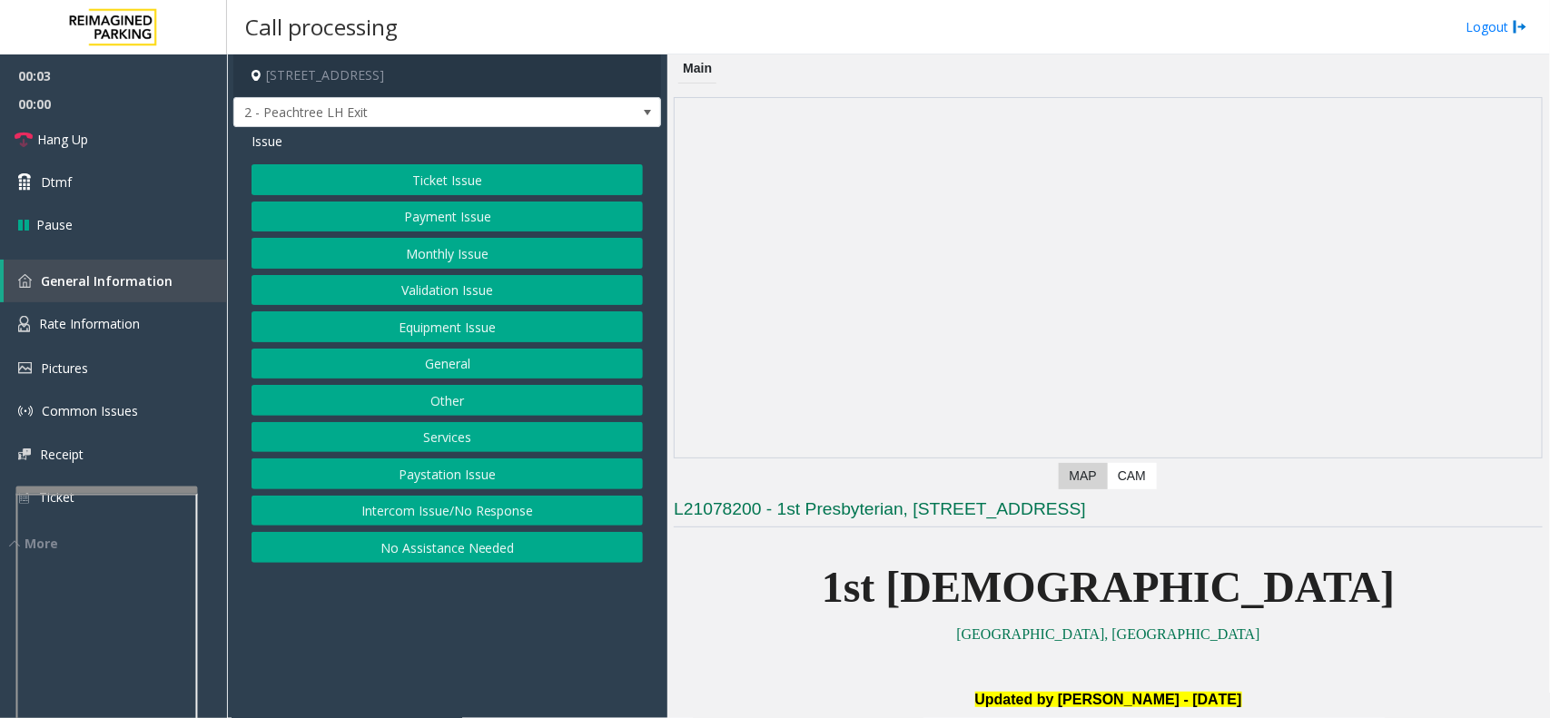
scroll to position [454, 0]
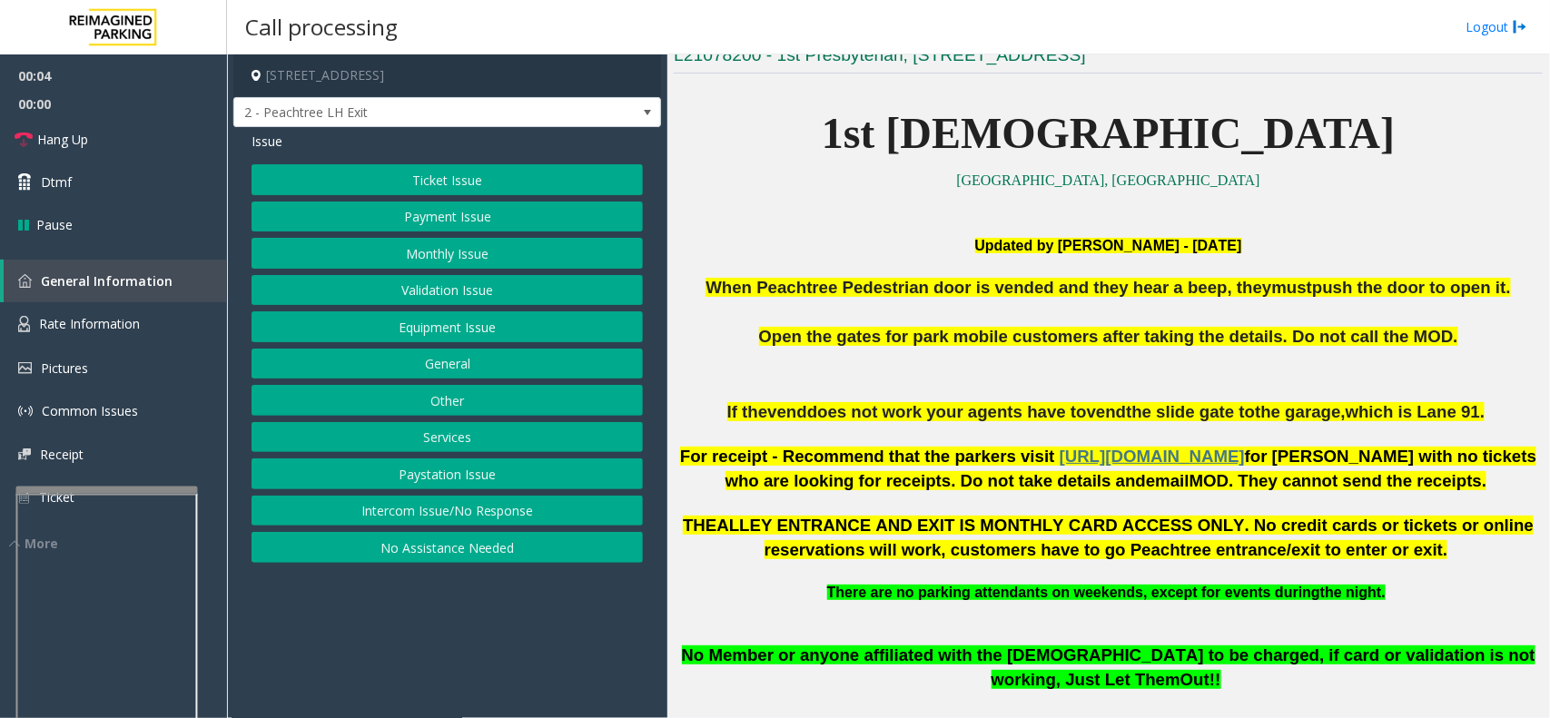
drag, startPoint x: 461, startPoint y: 686, endPoint x: 447, endPoint y: 692, distance: 15.5
drag, startPoint x: 447, startPoint y: 692, endPoint x: 419, endPoint y: 696, distance: 28.5
click at [419, 696] on app-call-processing-form "1337 Peachtree Street Northeast, Atlanta, GA 2 - Peachtree LH Exit Issue Ticket…" at bounding box center [447, 386] width 440 height 664
drag, startPoint x: 819, startPoint y: 296, endPoint x: 743, endPoint y: 365, distance: 102.9
click at [718, 323] on p at bounding box center [1108, 313] width 869 height 25
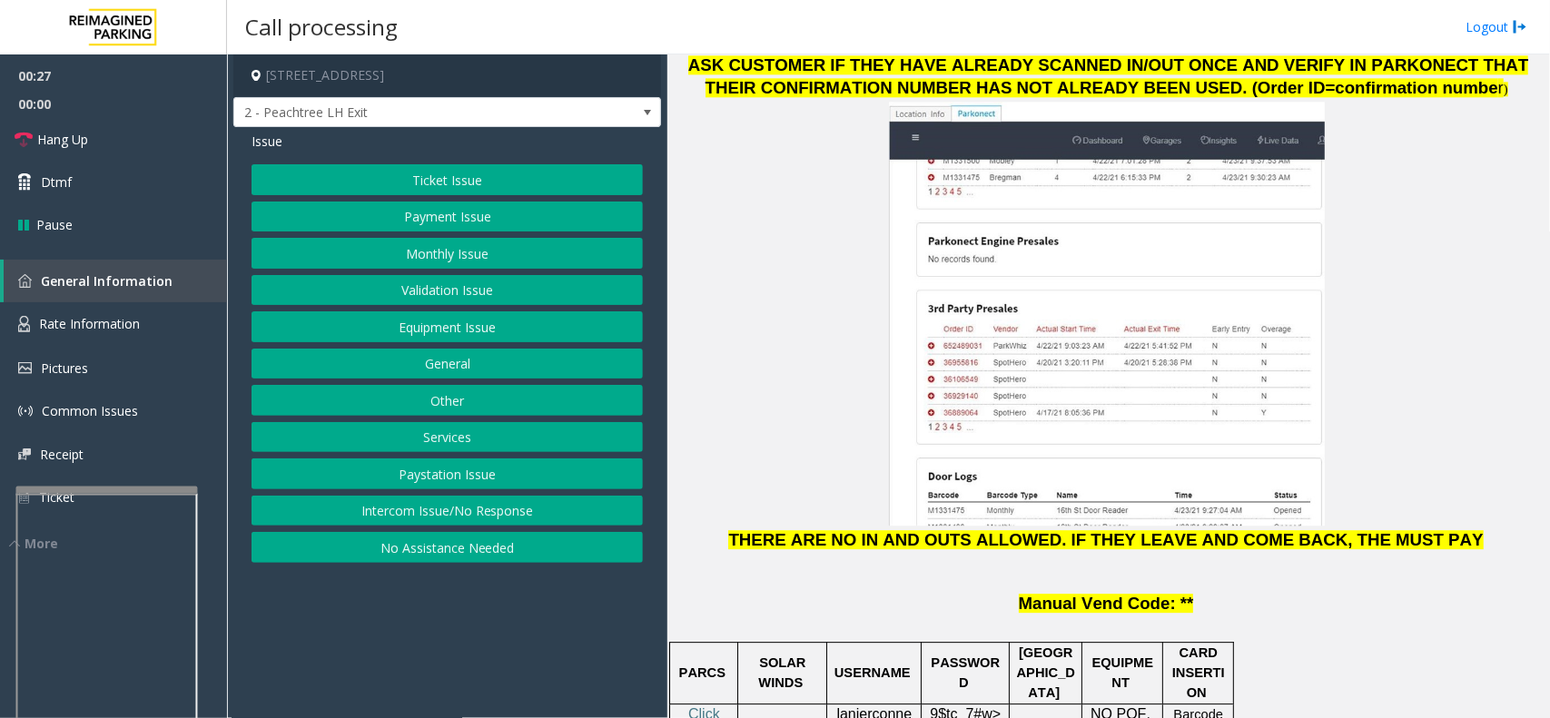
scroll to position [2497, 0]
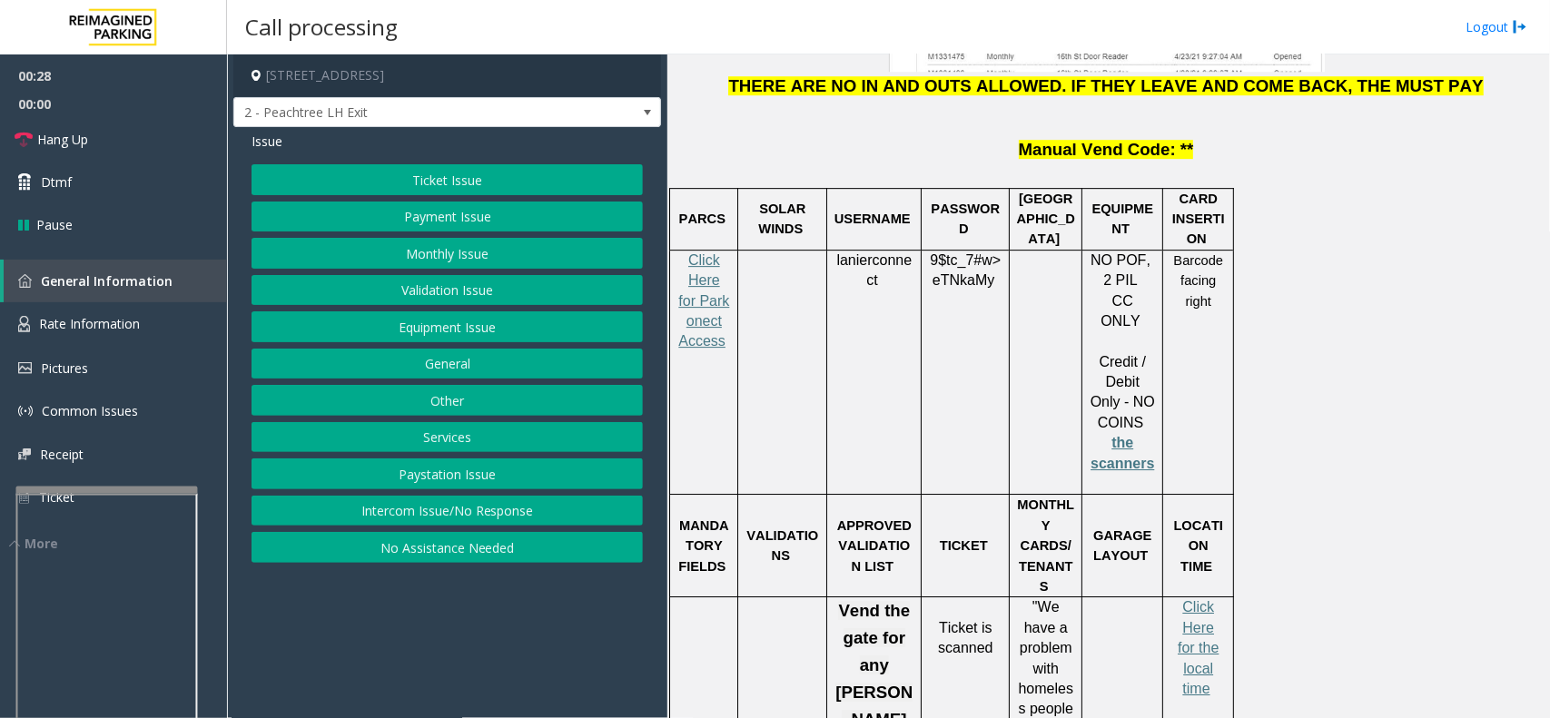
drag, startPoint x: 933, startPoint y: 618, endPoint x: 910, endPoint y: 624, distance: 23.3
click at [488, 341] on button "Equipment Issue" at bounding box center [447, 326] width 391 height 31
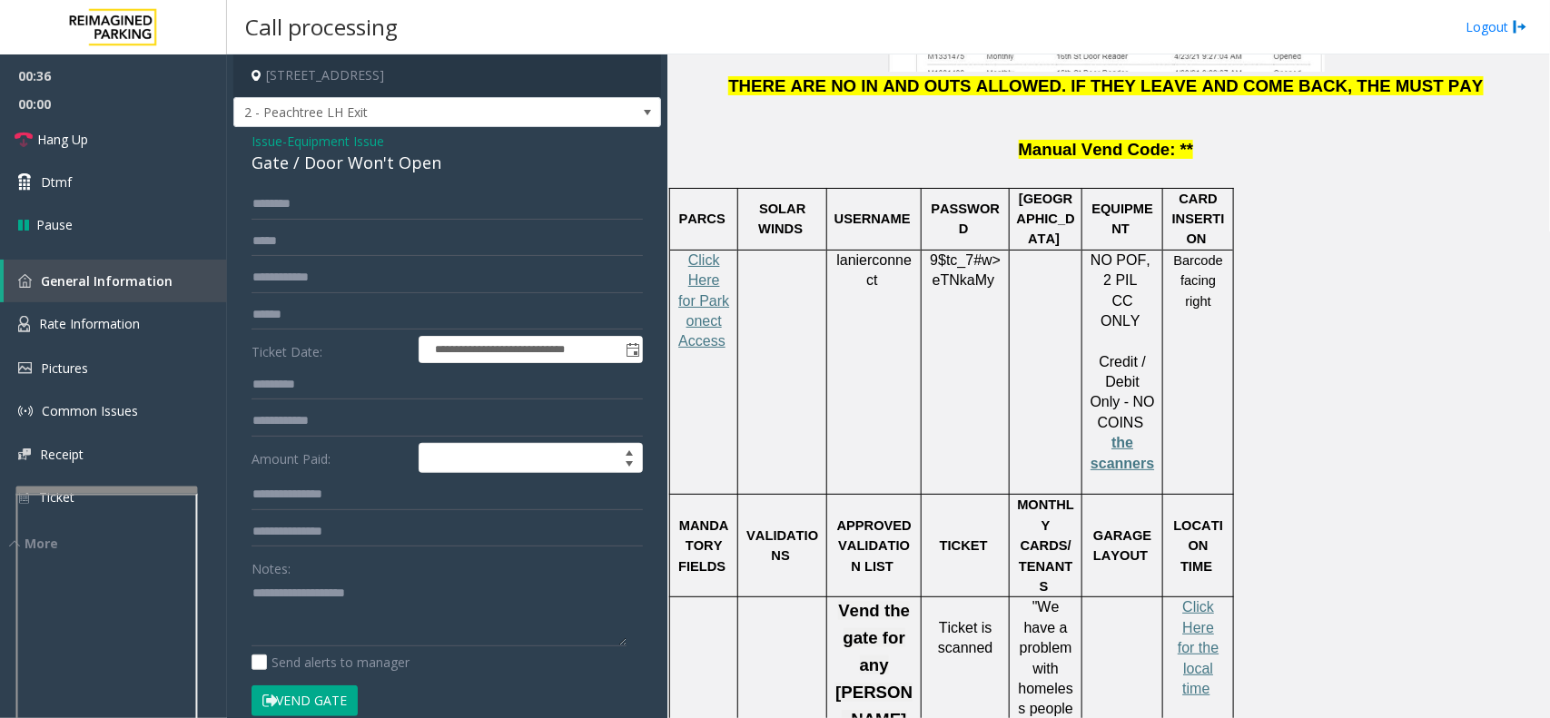
click at [265, 138] on span "Issue" at bounding box center [267, 141] width 31 height 19
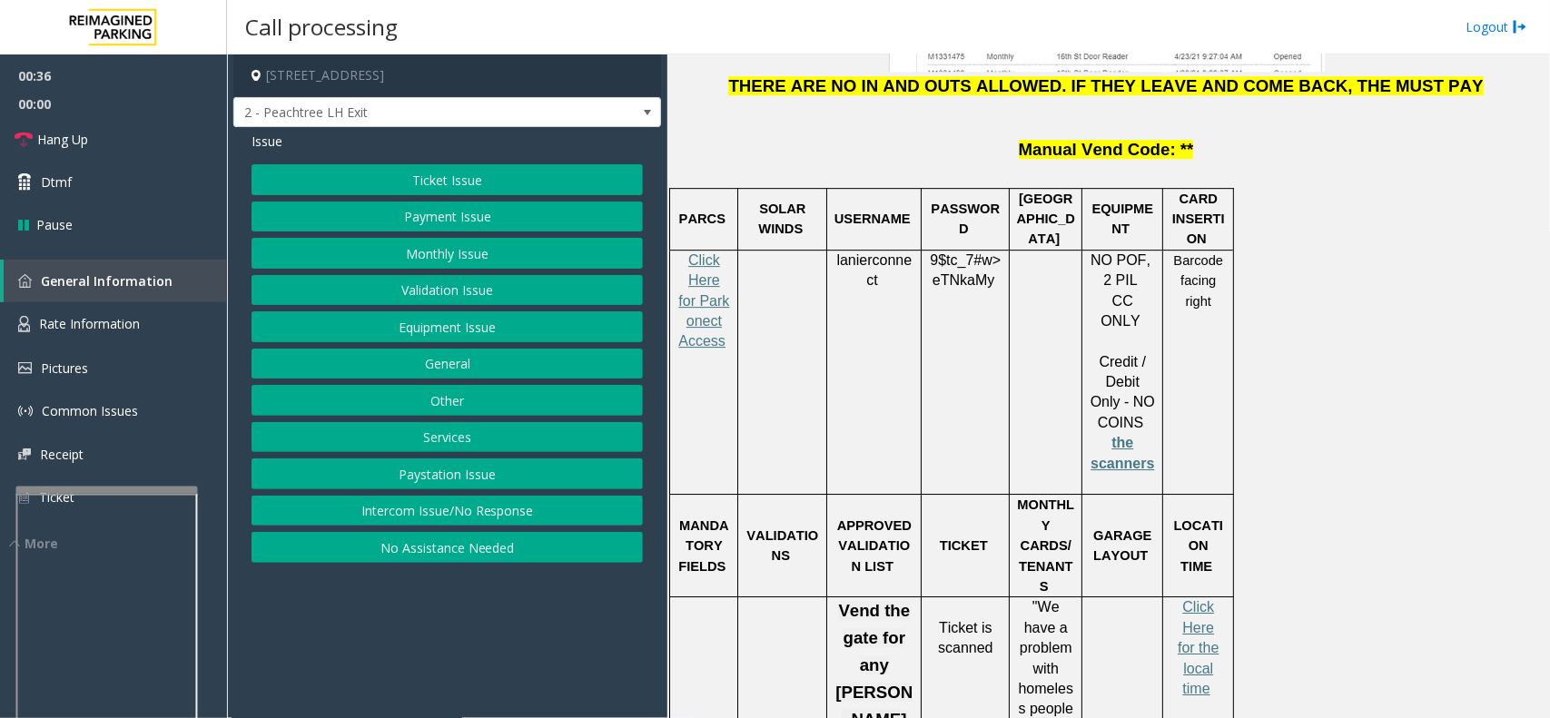
click at [350, 212] on button "Payment Issue" at bounding box center [447, 217] width 391 height 31
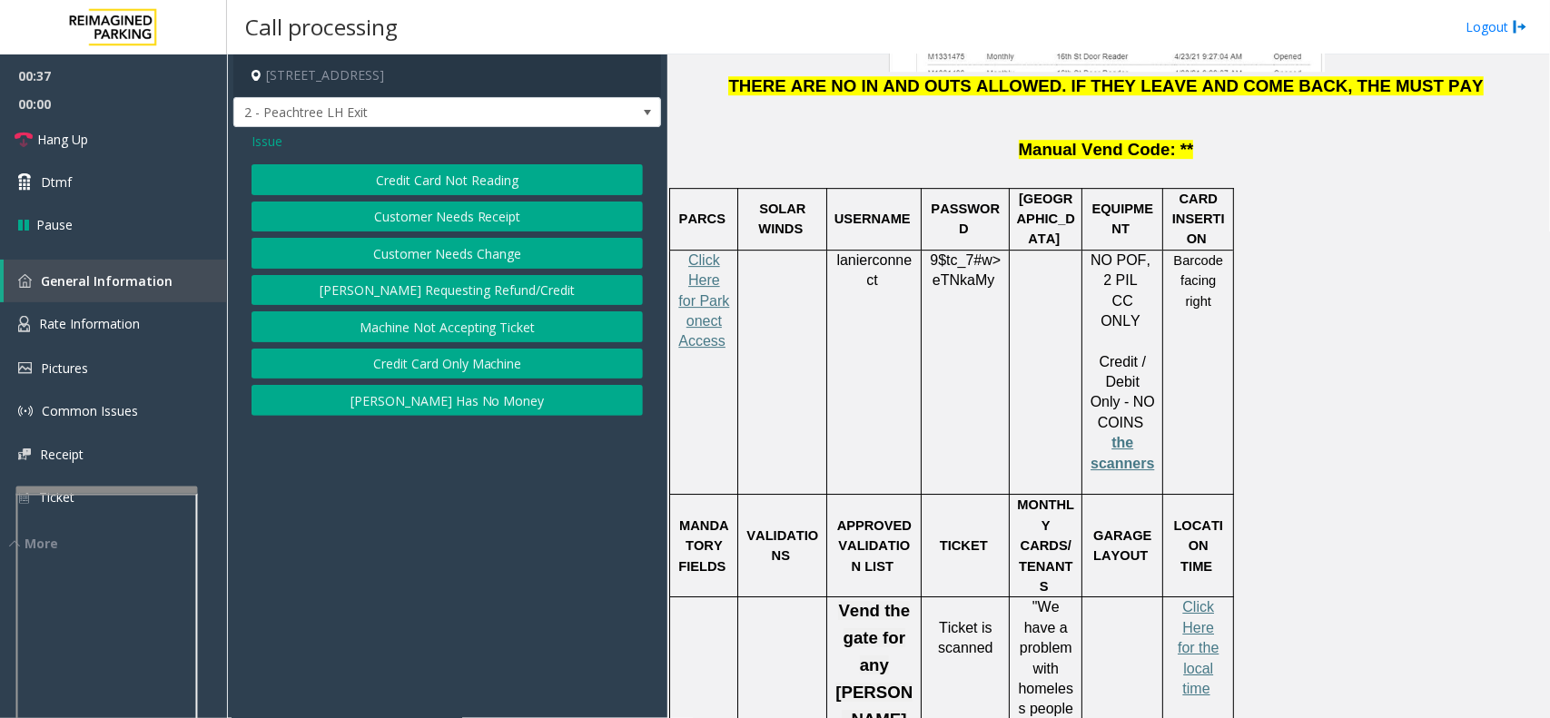
click at [355, 173] on button "Credit Card Not Reading" at bounding box center [447, 179] width 391 height 31
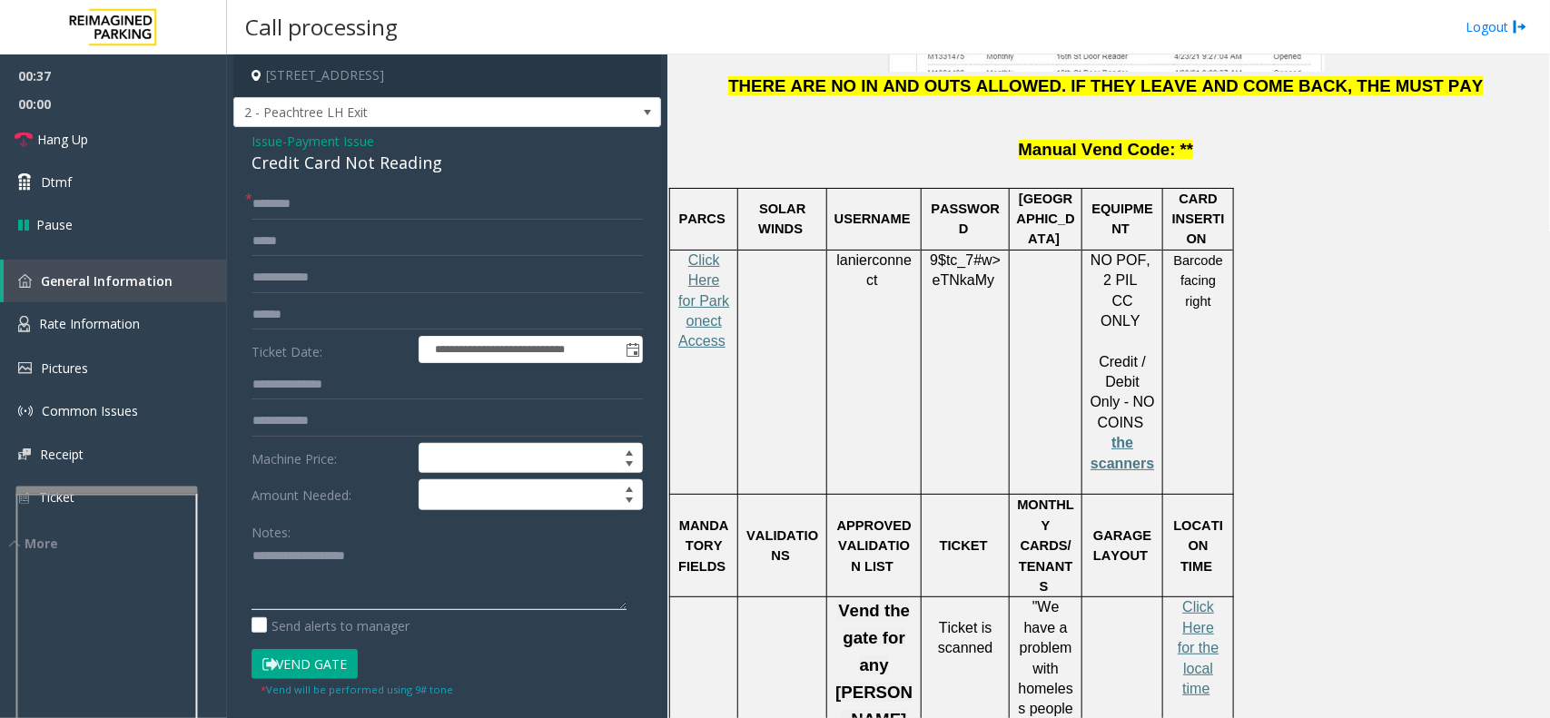
click at [359, 574] on textarea at bounding box center [439, 576] width 375 height 68
paste textarea "**********"
click at [346, 157] on div "Credit Card Not Reading" at bounding box center [447, 163] width 391 height 25
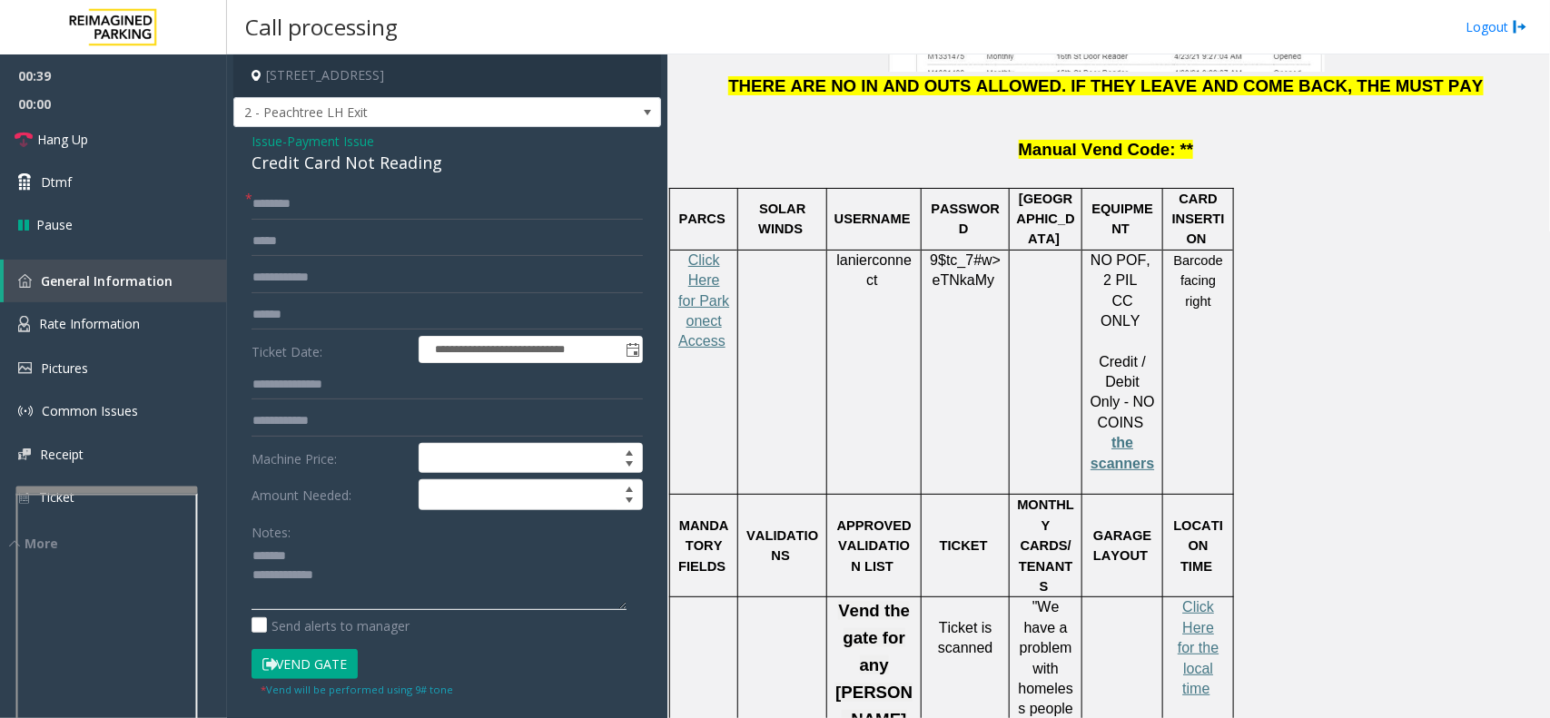
click at [368, 561] on textarea at bounding box center [439, 576] width 375 height 68
paste textarea "****"
click at [410, 170] on div "Credit Card Not Reading" at bounding box center [447, 163] width 391 height 25
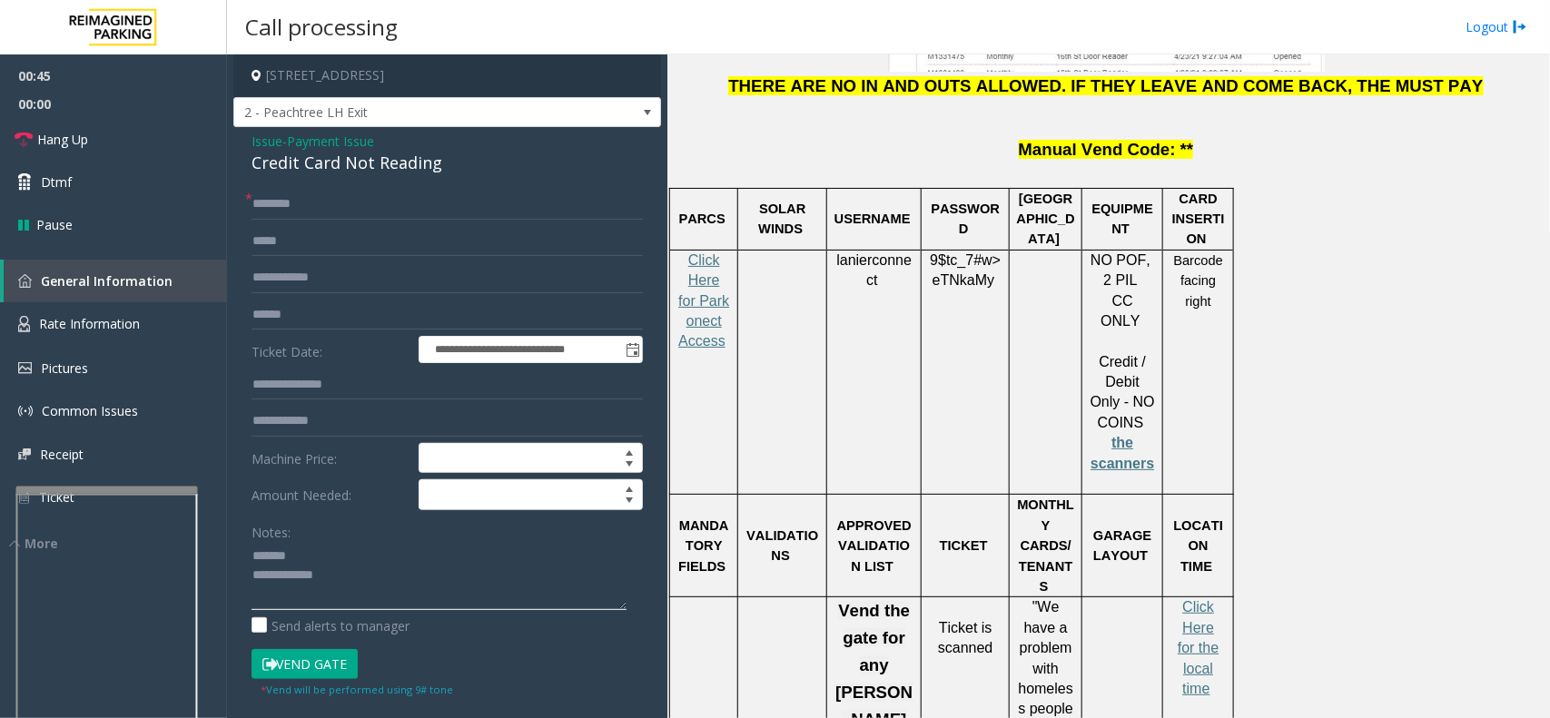
paste textarea "**********"
click at [316, 557] on textarea at bounding box center [439, 576] width 375 height 68
click at [393, 613] on div "Notes: Send alerts to manager" at bounding box center [447, 576] width 391 height 119
click at [395, 604] on textarea at bounding box center [439, 576] width 375 height 68
paste textarea "**********"
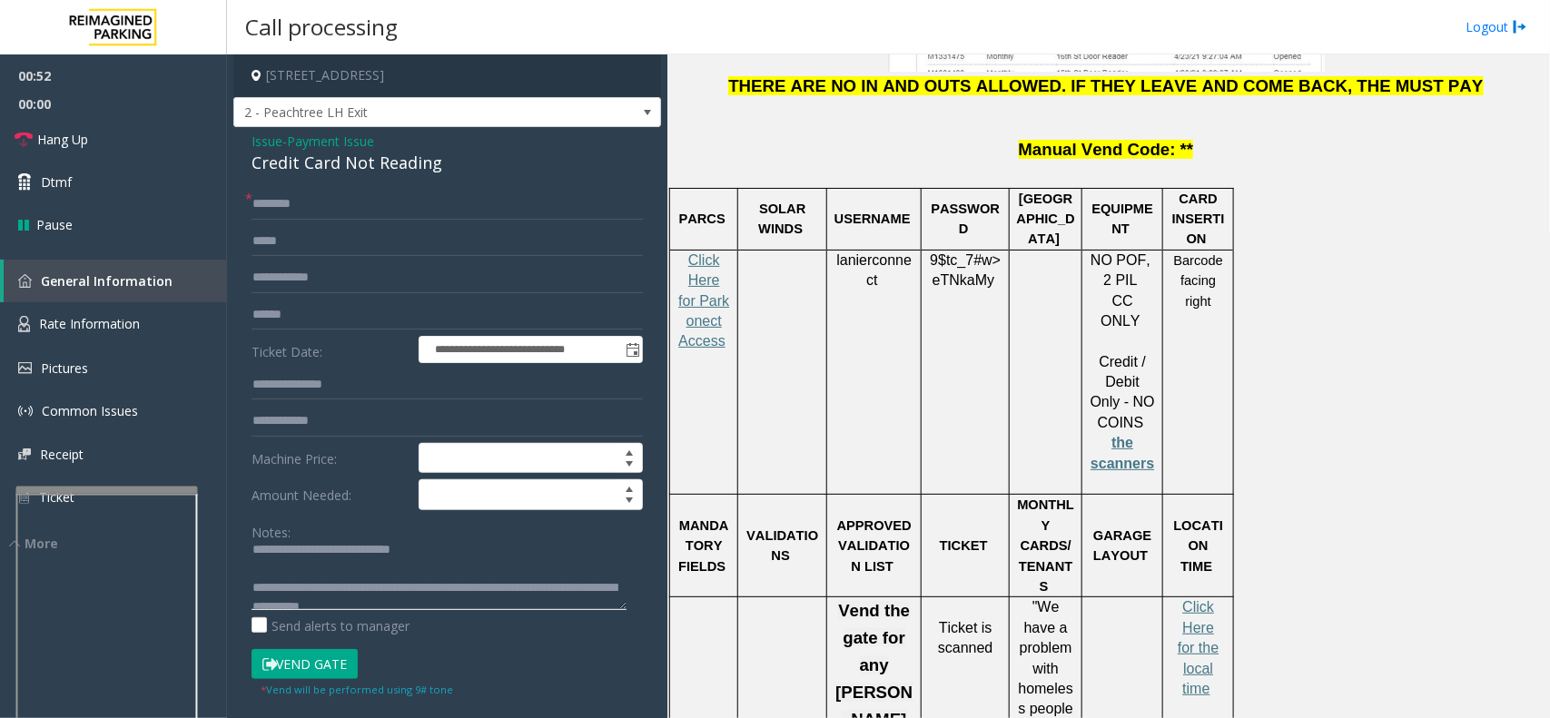
scroll to position [0, 0]
type textarea "**********"
drag, startPoint x: 333, startPoint y: 296, endPoint x: 332, endPoint y: 316, distance: 20.0
click at [333, 314] on form "**********" at bounding box center [447, 443] width 391 height 509
click at [332, 316] on input "text" at bounding box center [447, 315] width 391 height 31
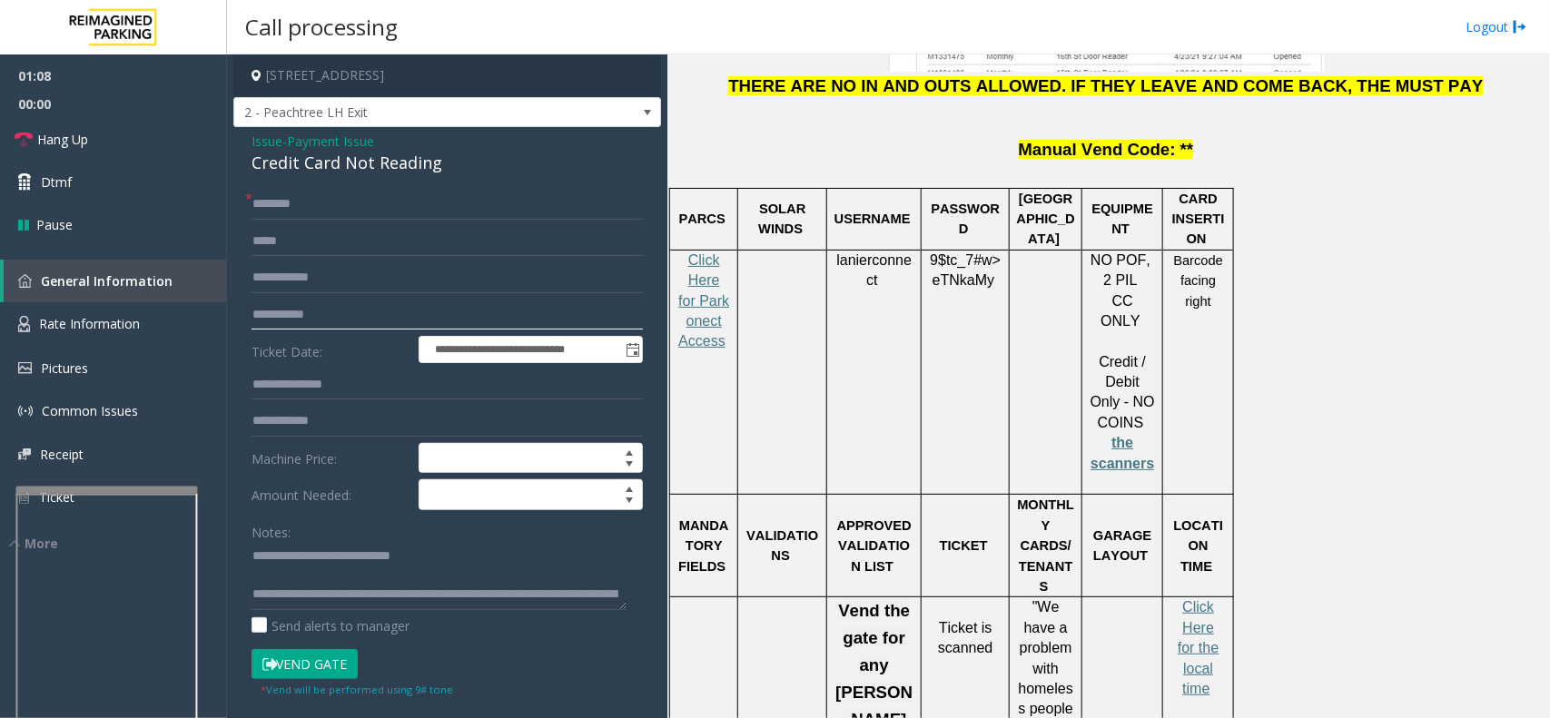
type input "**********"
click at [511, 206] on input "text" at bounding box center [447, 204] width 391 height 31
click at [473, 204] on input "text" at bounding box center [447, 204] width 391 height 31
type input "******"
click at [319, 658] on button "Vend Gate" at bounding box center [305, 664] width 106 height 31
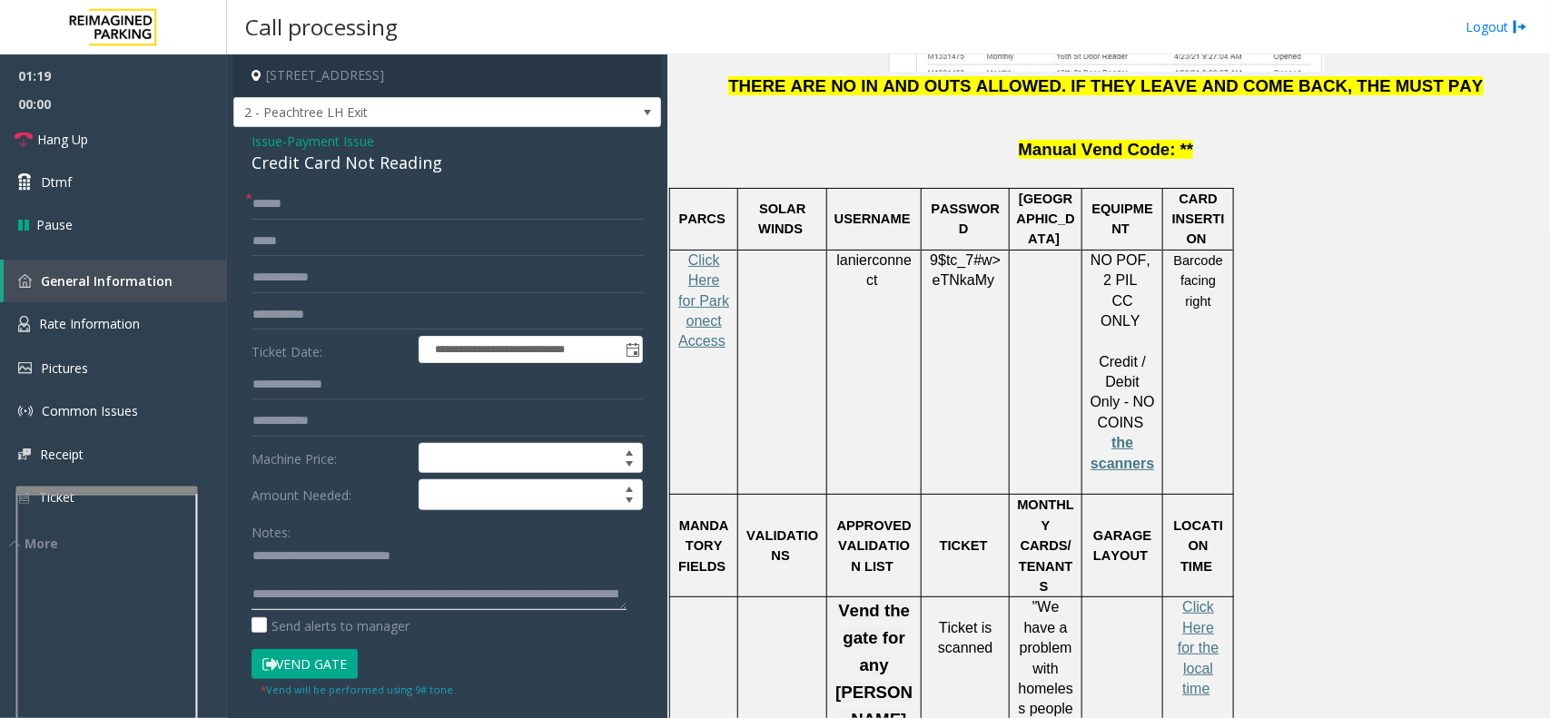
click at [387, 588] on textarea at bounding box center [439, 576] width 375 height 68
click at [387, 566] on textarea at bounding box center [439, 576] width 375 height 68
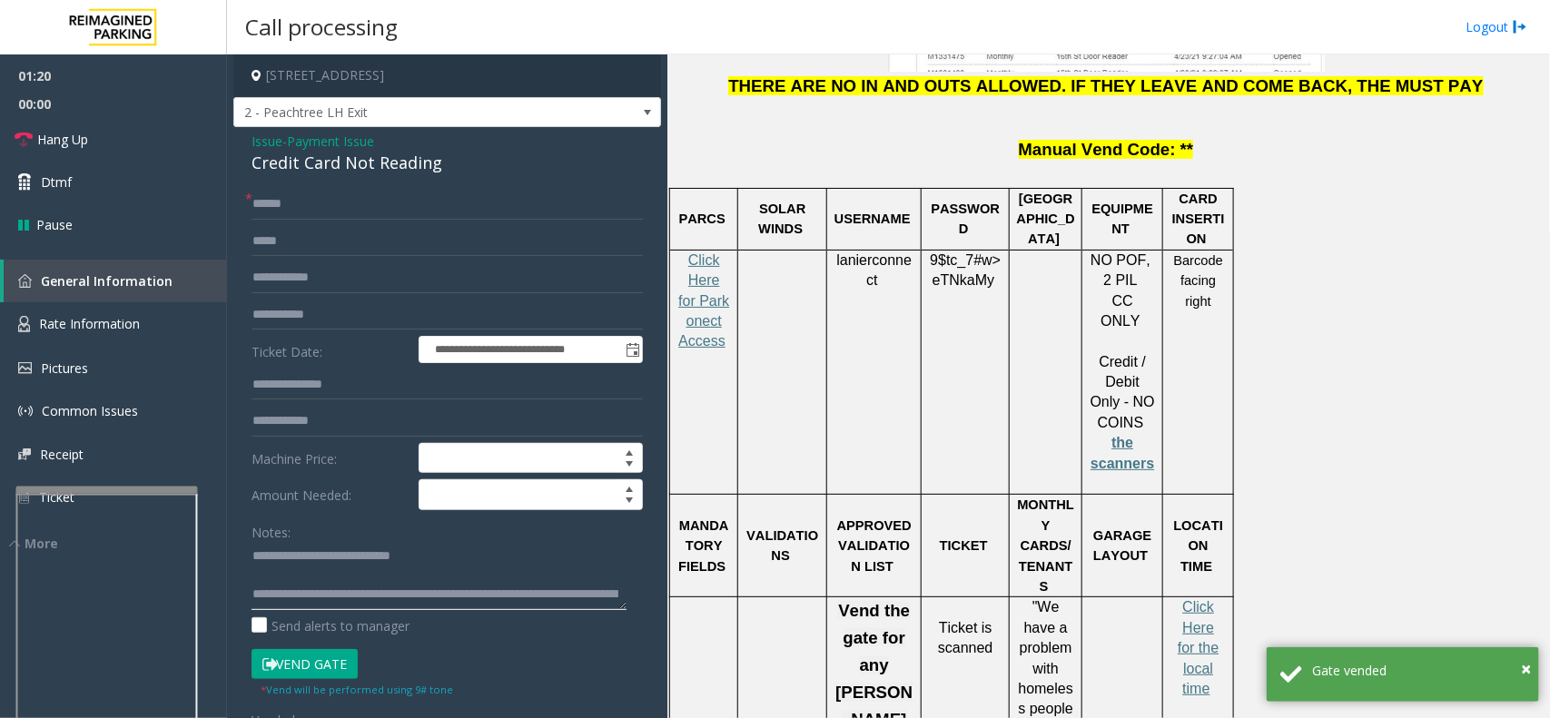
click at [370, 581] on textarea at bounding box center [439, 576] width 375 height 68
click at [141, 132] on link "Hang Up" at bounding box center [113, 139] width 227 height 43
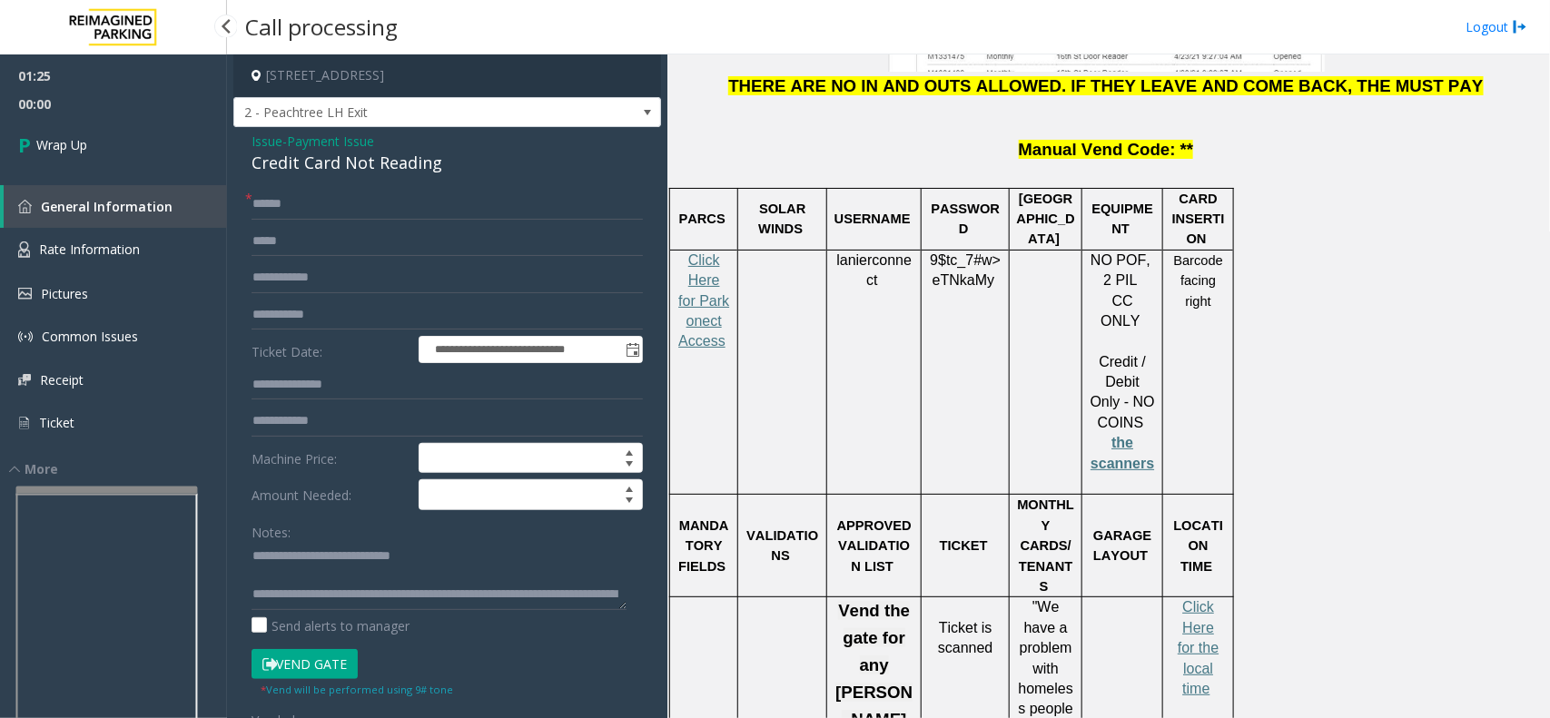
click at [129, 137] on link "Wrap Up" at bounding box center [113, 145] width 227 height 54
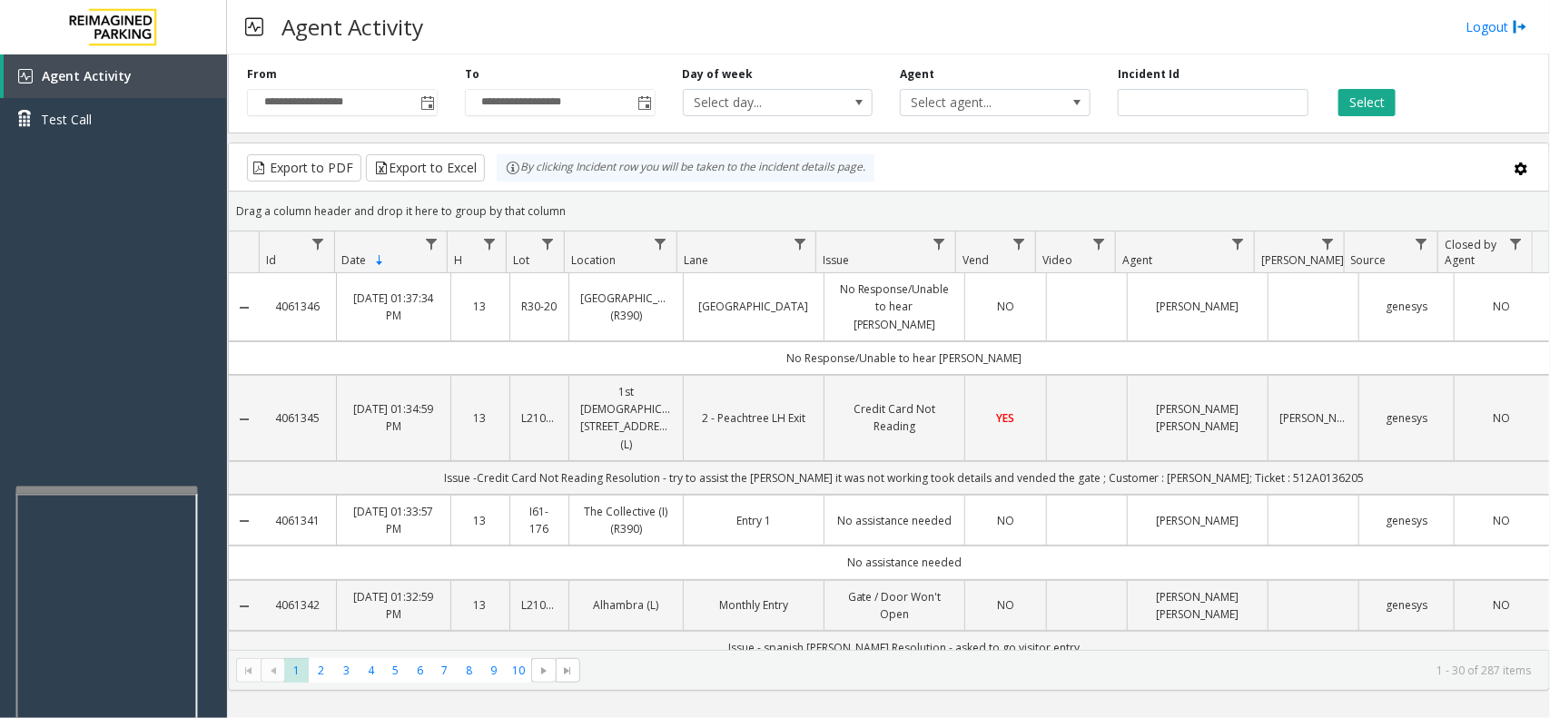
drag, startPoint x: 637, startPoint y: 36, endPoint x: 602, endPoint y: 48, distance: 37.3
click at [602, 48] on div "Agent Activity Logout" at bounding box center [888, 27] width 1323 height 54
drag, startPoint x: 166, startPoint y: 370, endPoint x: 133, endPoint y: 387, distance: 36.5
click at [133, 387] on div "Agent Activity Test Call" at bounding box center [113, 413] width 227 height 718
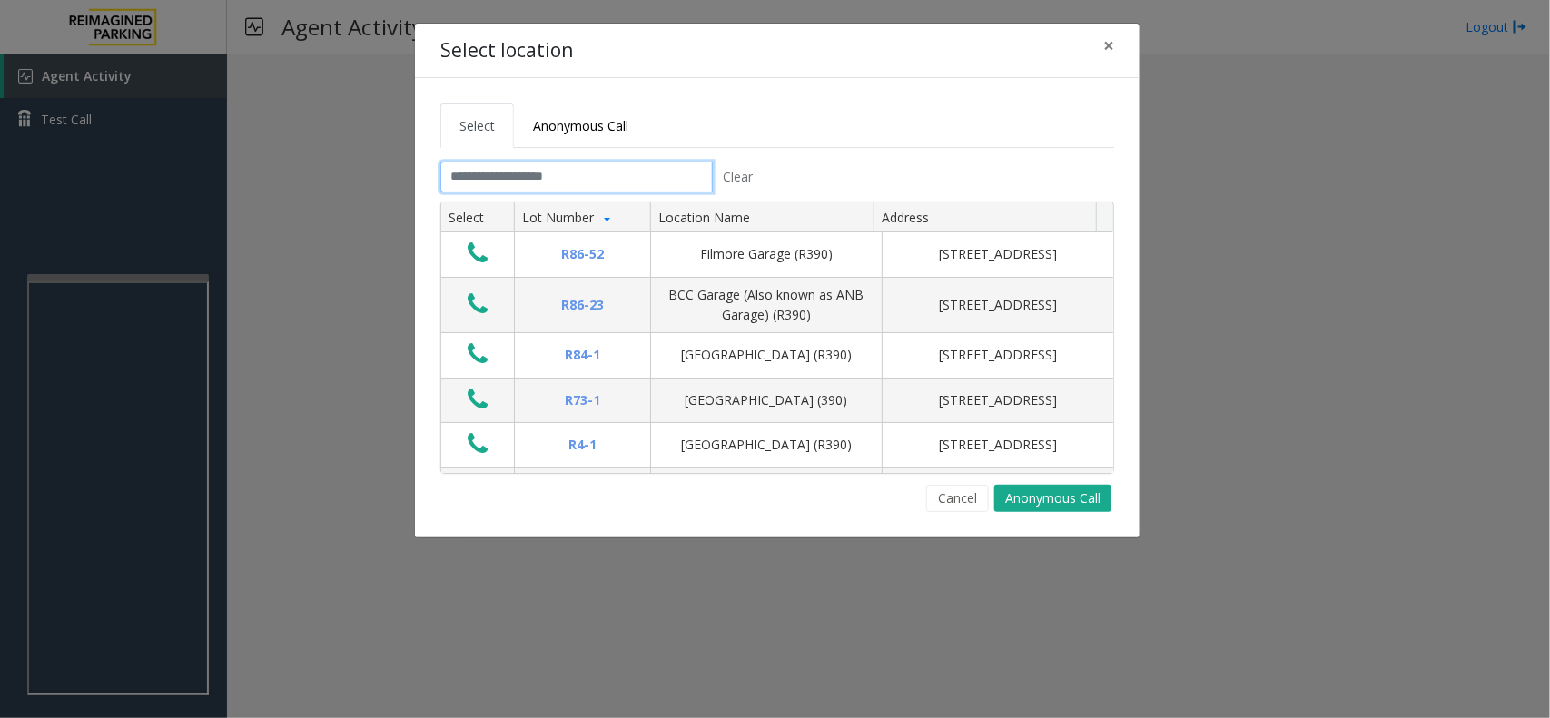
click at [578, 183] on input "text" at bounding box center [576, 177] width 272 height 31
drag, startPoint x: 797, startPoint y: 77, endPoint x: 719, endPoint y: 86, distance: 78.6
click at [719, 86] on div "Select Anonymous Call Clear Select Lot Number Location Name Address R86-52 Film…" at bounding box center [777, 307] width 725 height 459
click at [601, 170] on input "text" at bounding box center [576, 177] width 272 height 31
drag, startPoint x: 692, startPoint y: 138, endPoint x: 678, endPoint y: 139, distance: 13.7
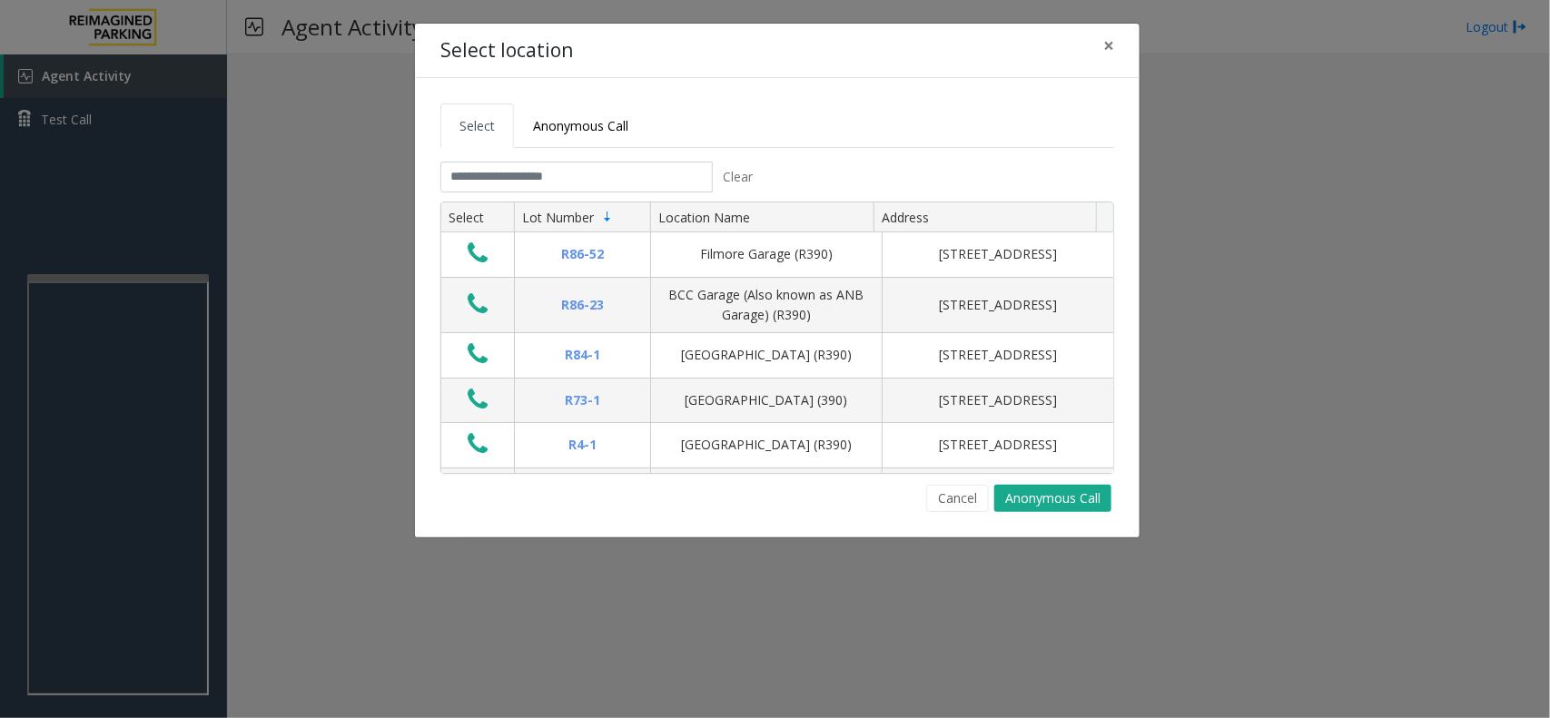
click at [692, 138] on ul "Select Anonymous Call" at bounding box center [777, 126] width 674 height 44
click at [559, 180] on input "text" at bounding box center [576, 177] width 272 height 31
click at [940, 491] on button "Cancel" at bounding box center [957, 498] width 63 height 27
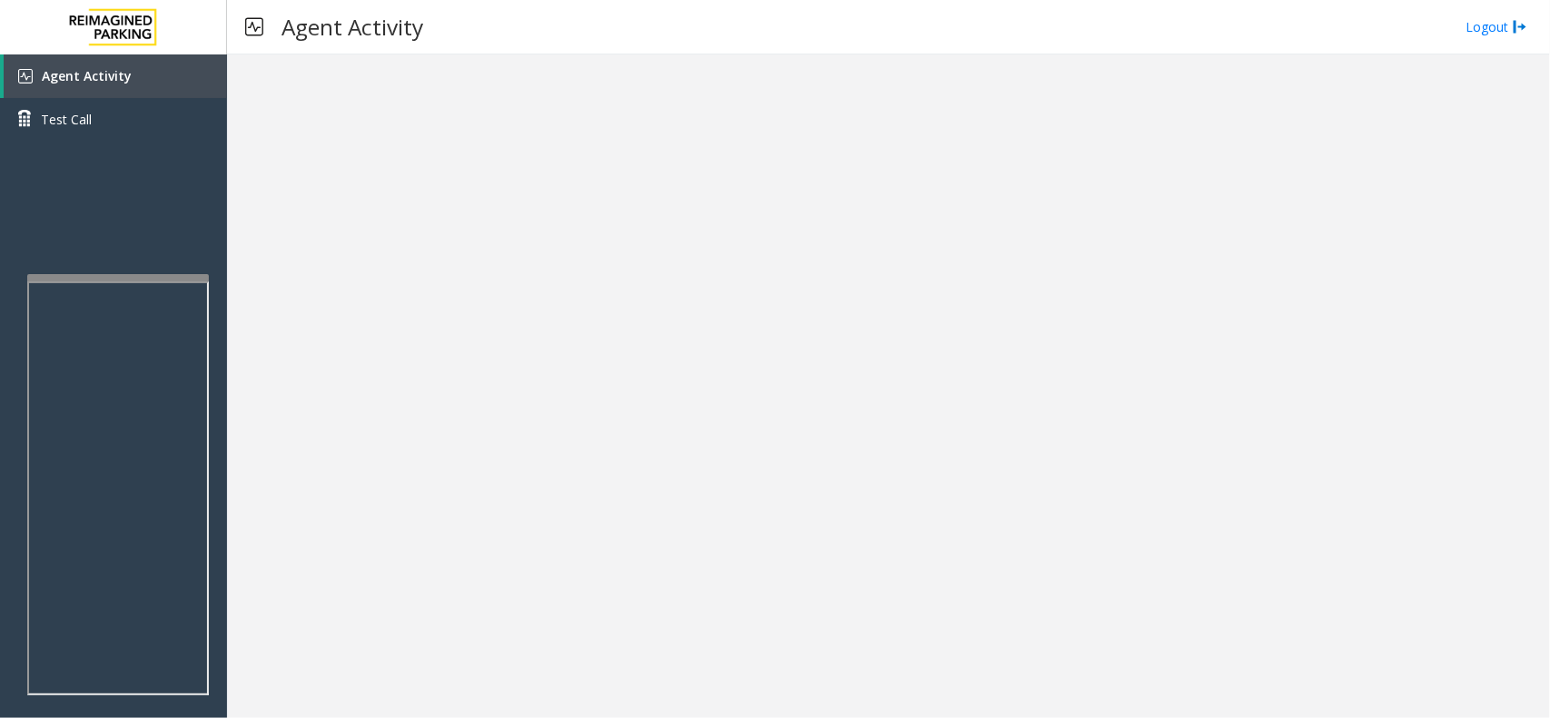
drag, startPoint x: 818, startPoint y: 610, endPoint x: 728, endPoint y: 600, distance: 90.5
click at [728, 600] on div at bounding box center [888, 386] width 1323 height 664
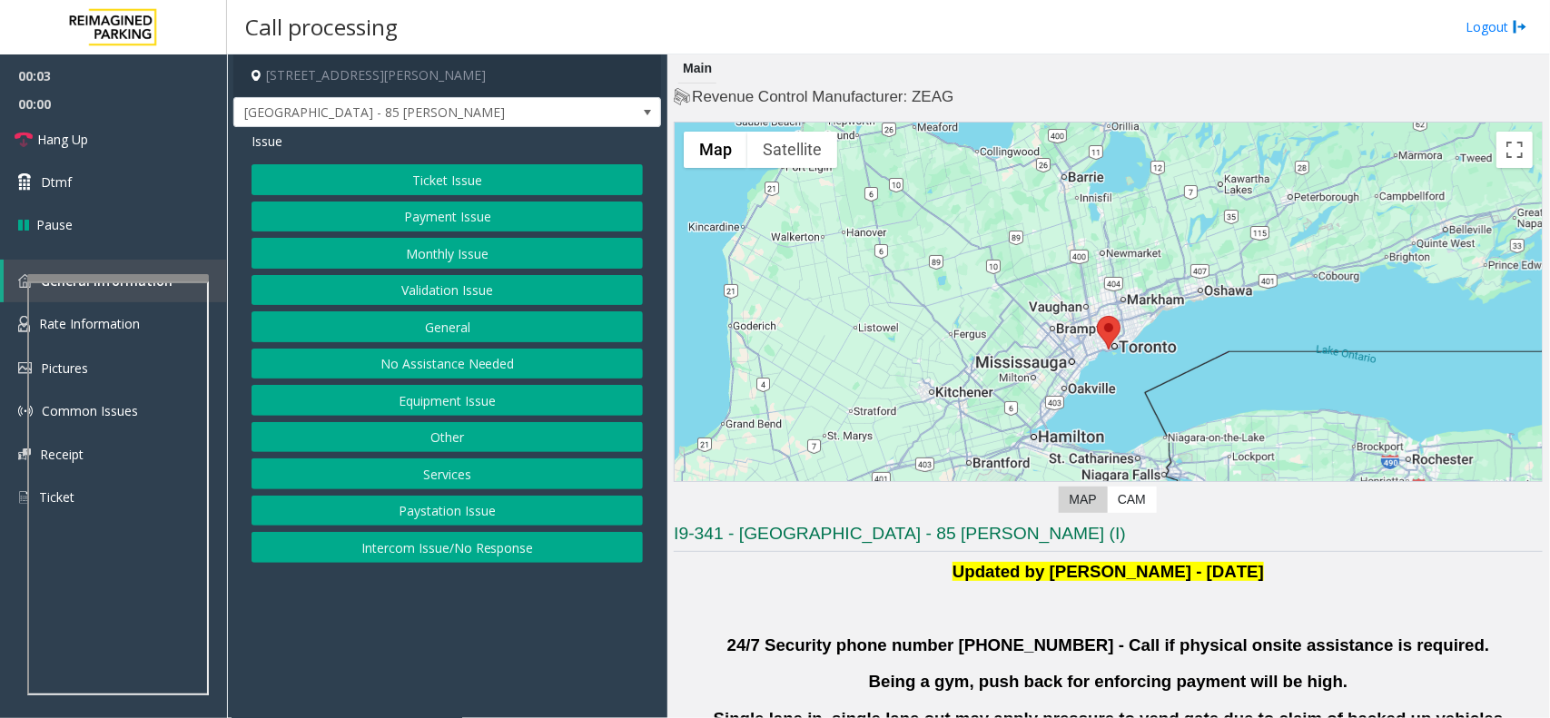
click at [397, 286] on button "Validation Issue" at bounding box center [447, 290] width 391 height 31
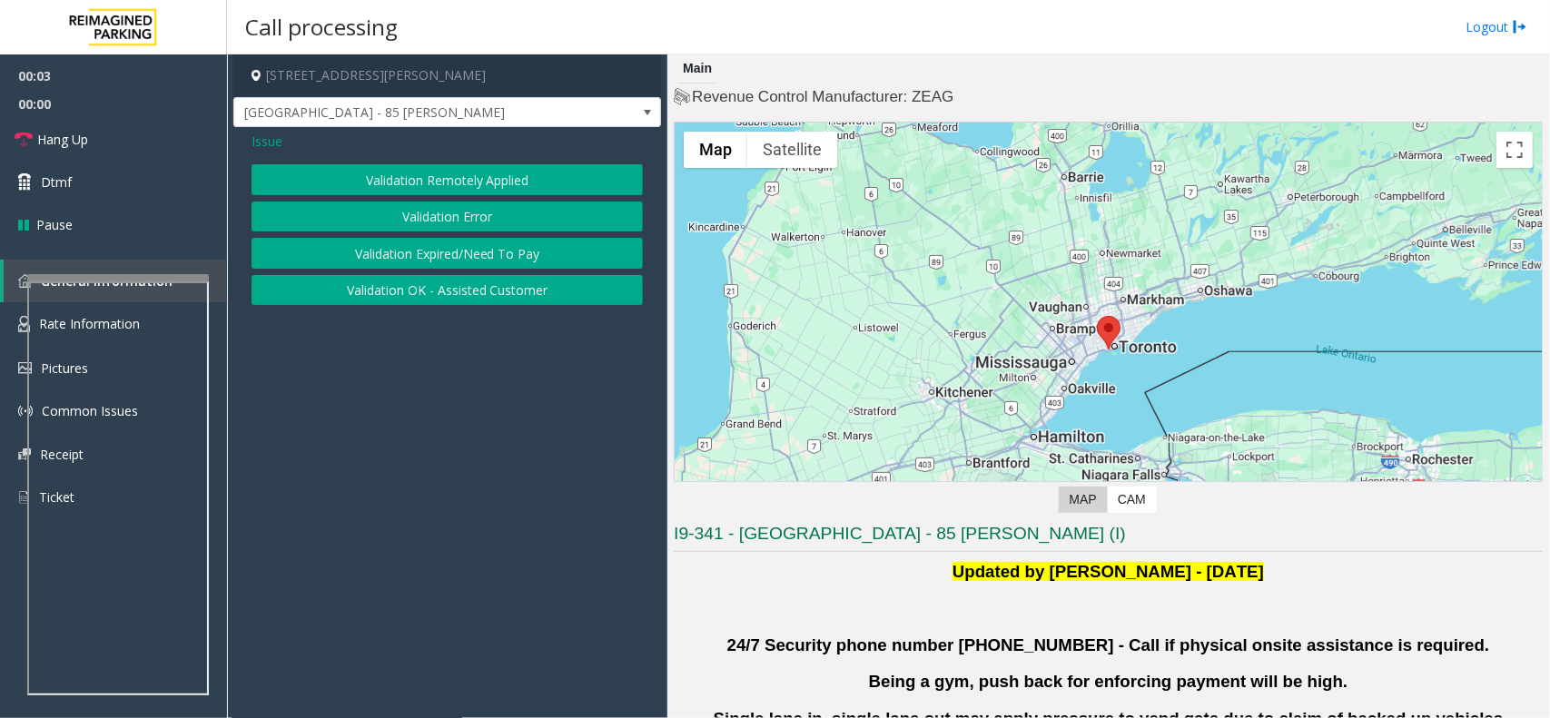
click at [456, 212] on button "Validation Error" at bounding box center [447, 217] width 391 height 31
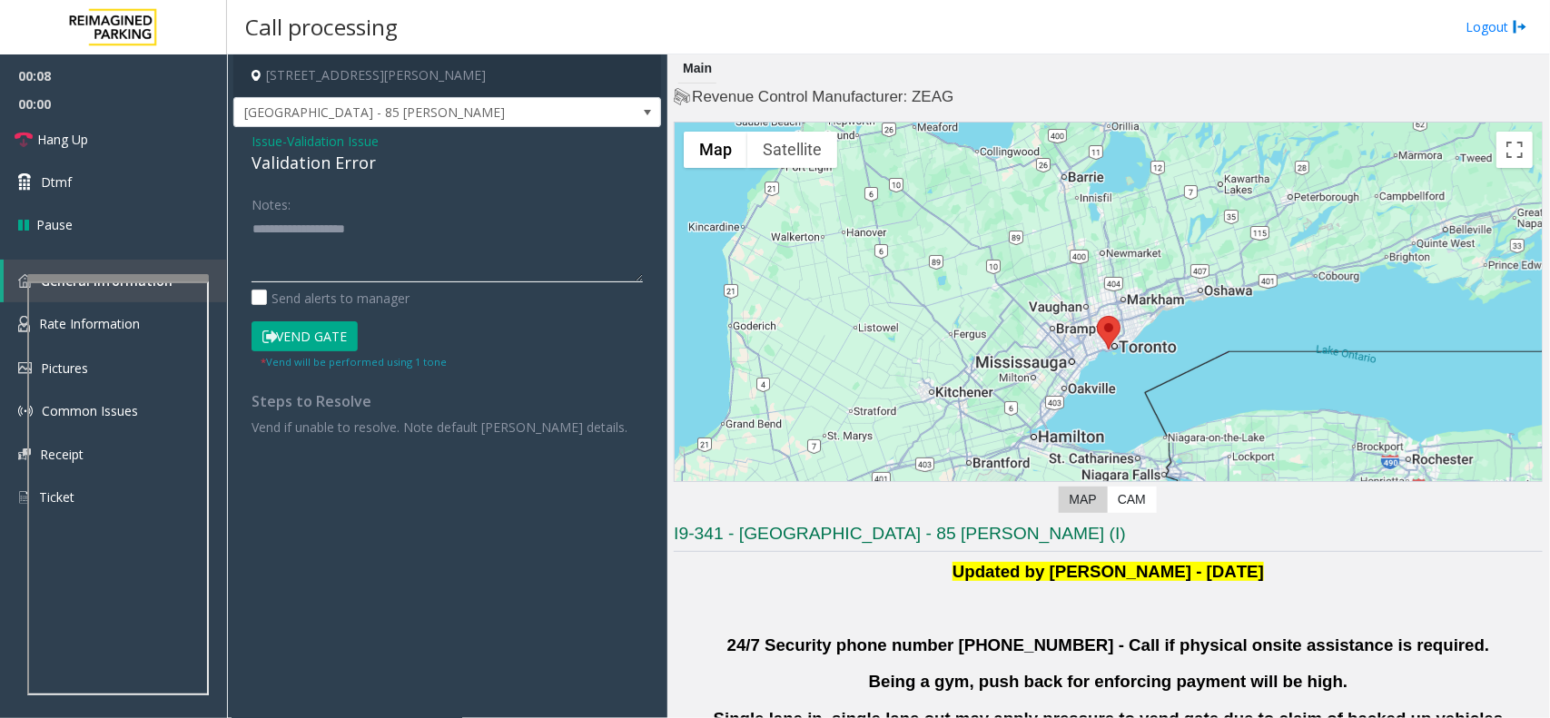
paste textarea "**********"
click at [330, 232] on textarea at bounding box center [447, 248] width 391 height 68
click at [304, 161] on div "Validation Error" at bounding box center [447, 163] width 391 height 25
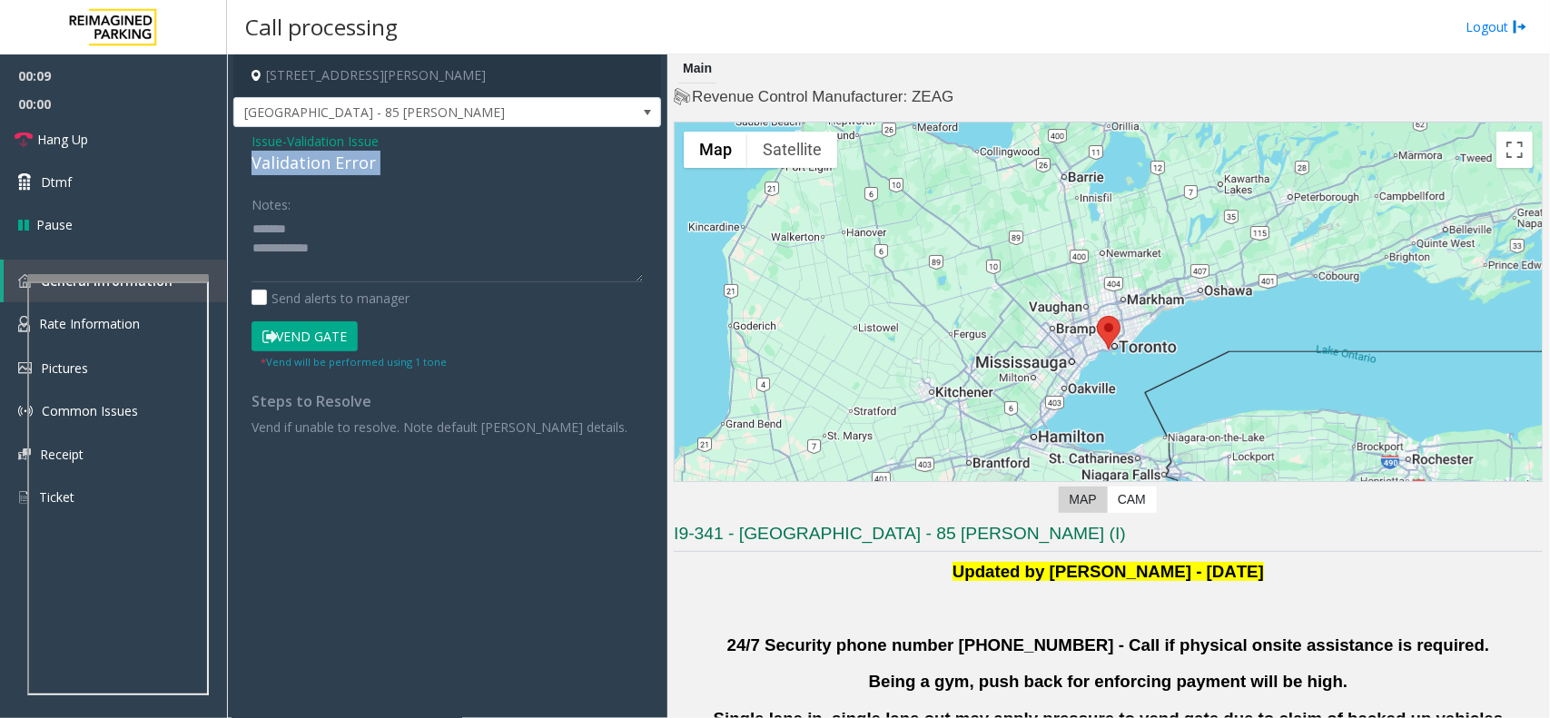
copy div "Validation Error"
click at [327, 236] on textarea at bounding box center [447, 248] width 391 height 68
paste textarea "**********"
click at [384, 257] on textarea at bounding box center [447, 248] width 391 height 68
click at [386, 264] on textarea at bounding box center [447, 248] width 391 height 68
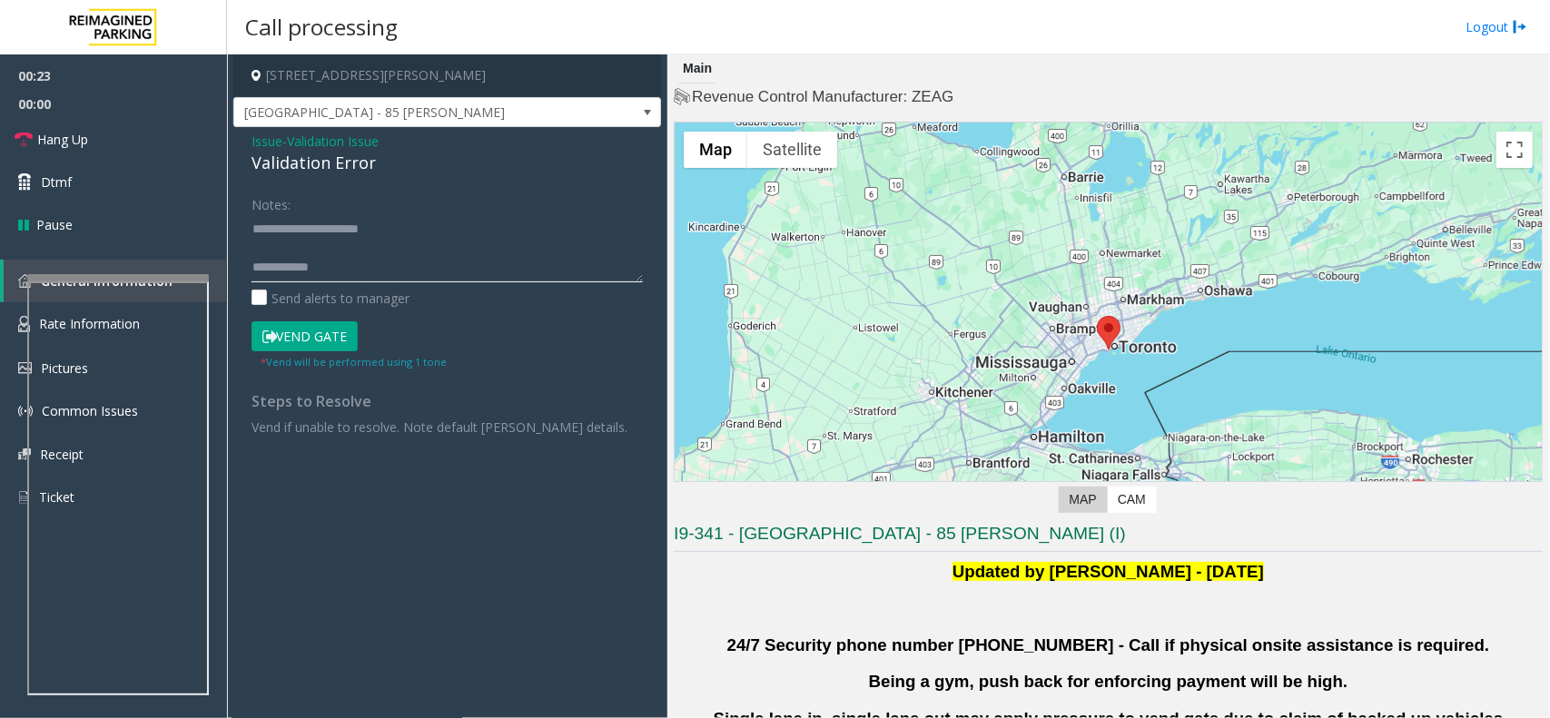
click at [448, 270] on textarea at bounding box center [447, 248] width 391 height 68
paste textarea "**********"
click at [364, 252] on textarea at bounding box center [447, 248] width 391 height 68
click at [342, 274] on textarea at bounding box center [447, 248] width 391 height 68
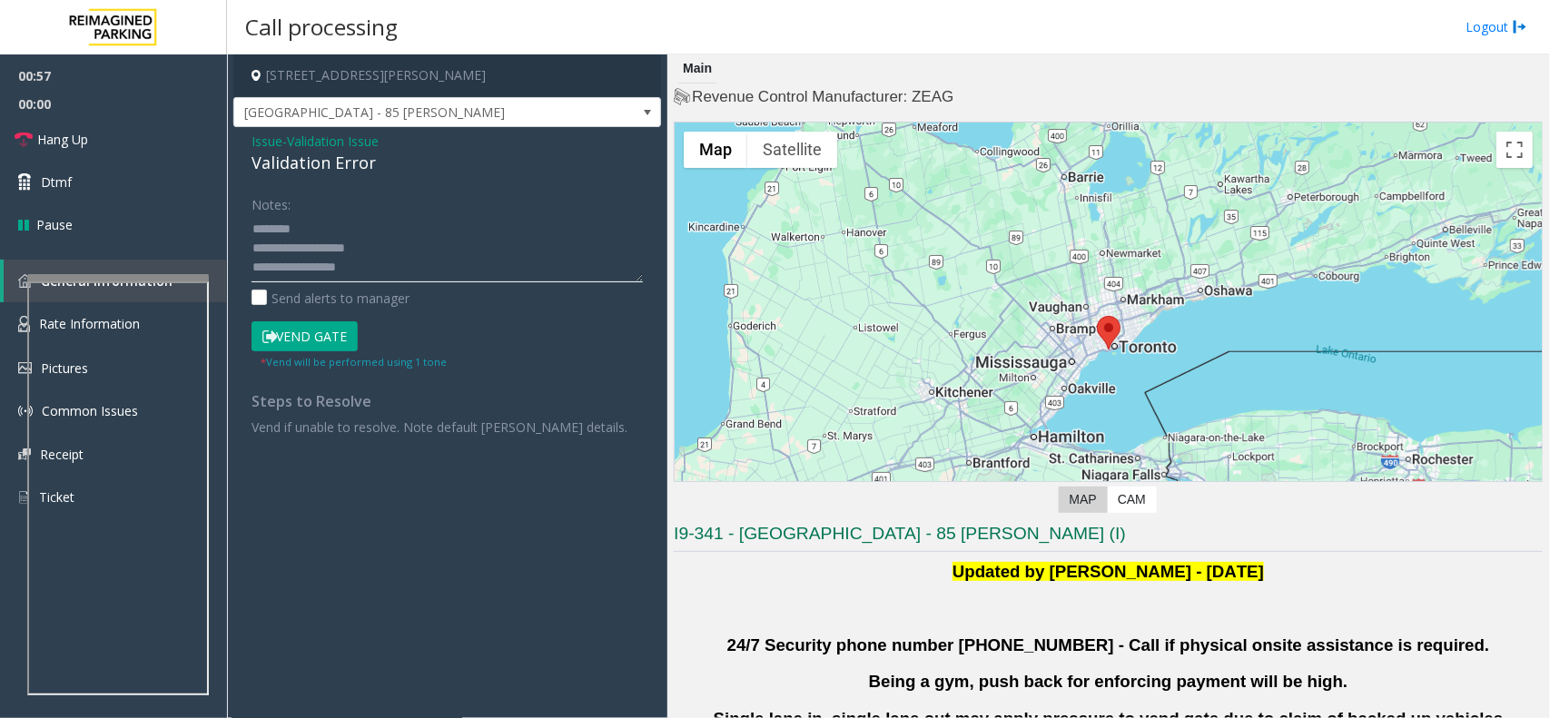
scroll to position [0, 0]
click at [295, 251] on textarea at bounding box center [447, 248] width 391 height 68
click at [351, 260] on textarea at bounding box center [447, 248] width 391 height 68
type textarea "**********"
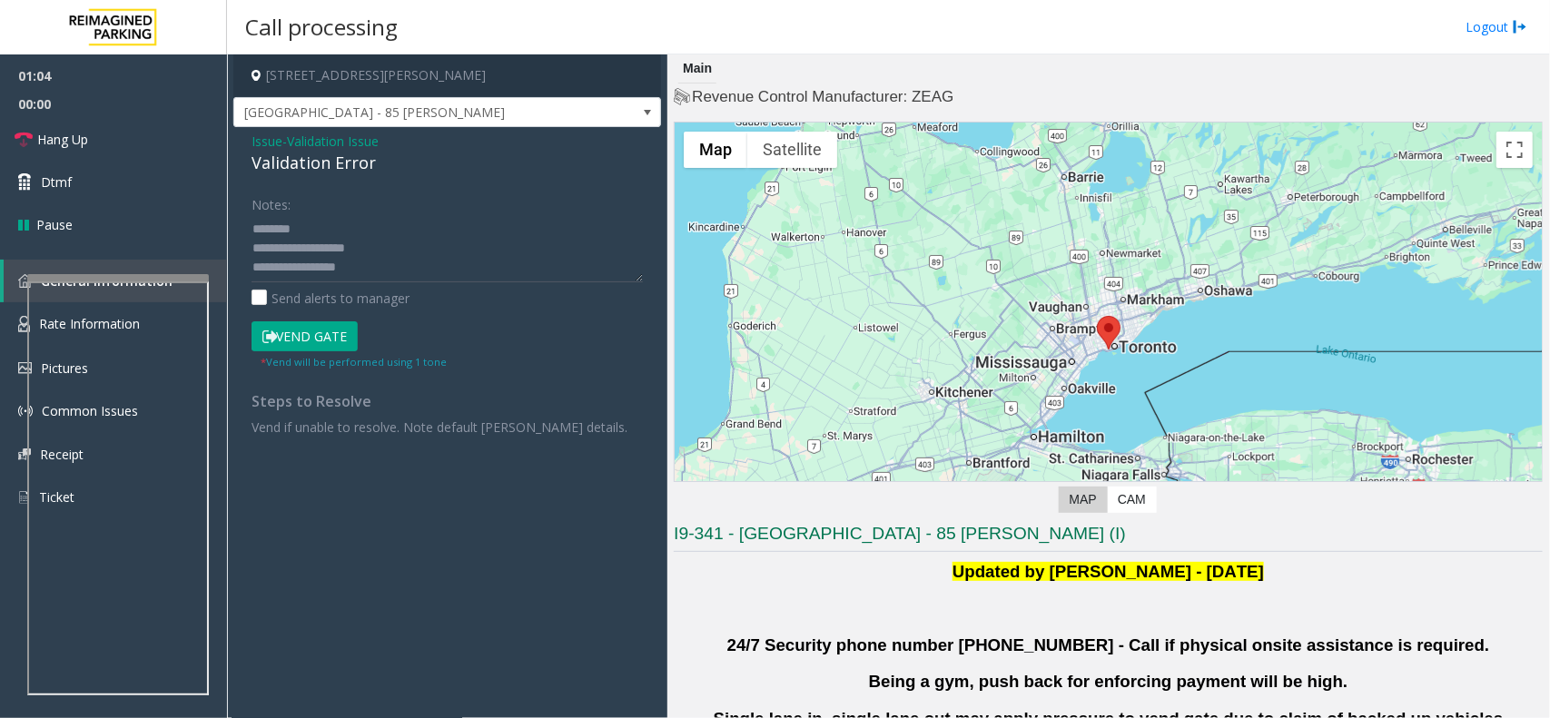
click at [310, 336] on button "Vend Gate" at bounding box center [305, 336] width 106 height 31
click at [146, 125] on link "Hang Up" at bounding box center [113, 139] width 227 height 43
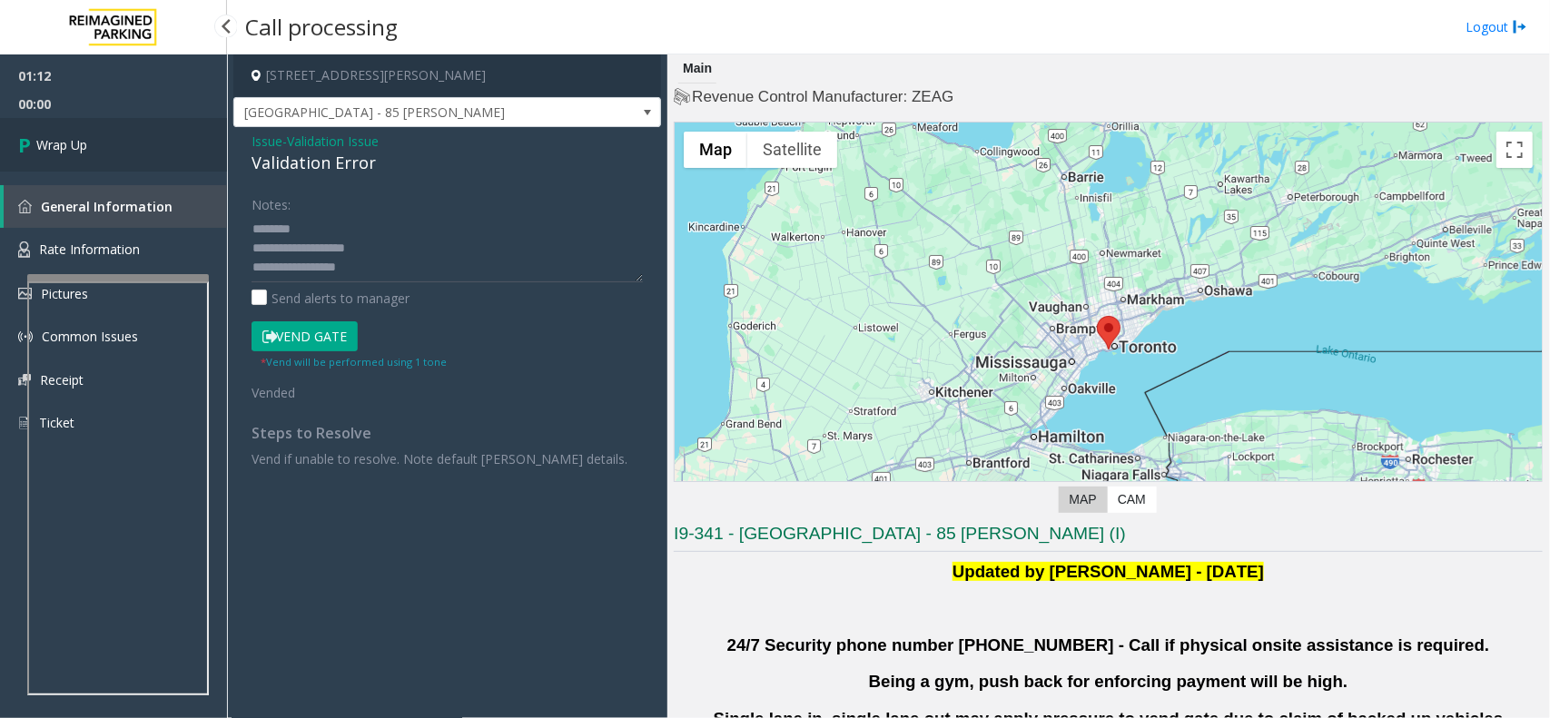
click at [169, 132] on link "Wrap Up" at bounding box center [113, 145] width 227 height 54
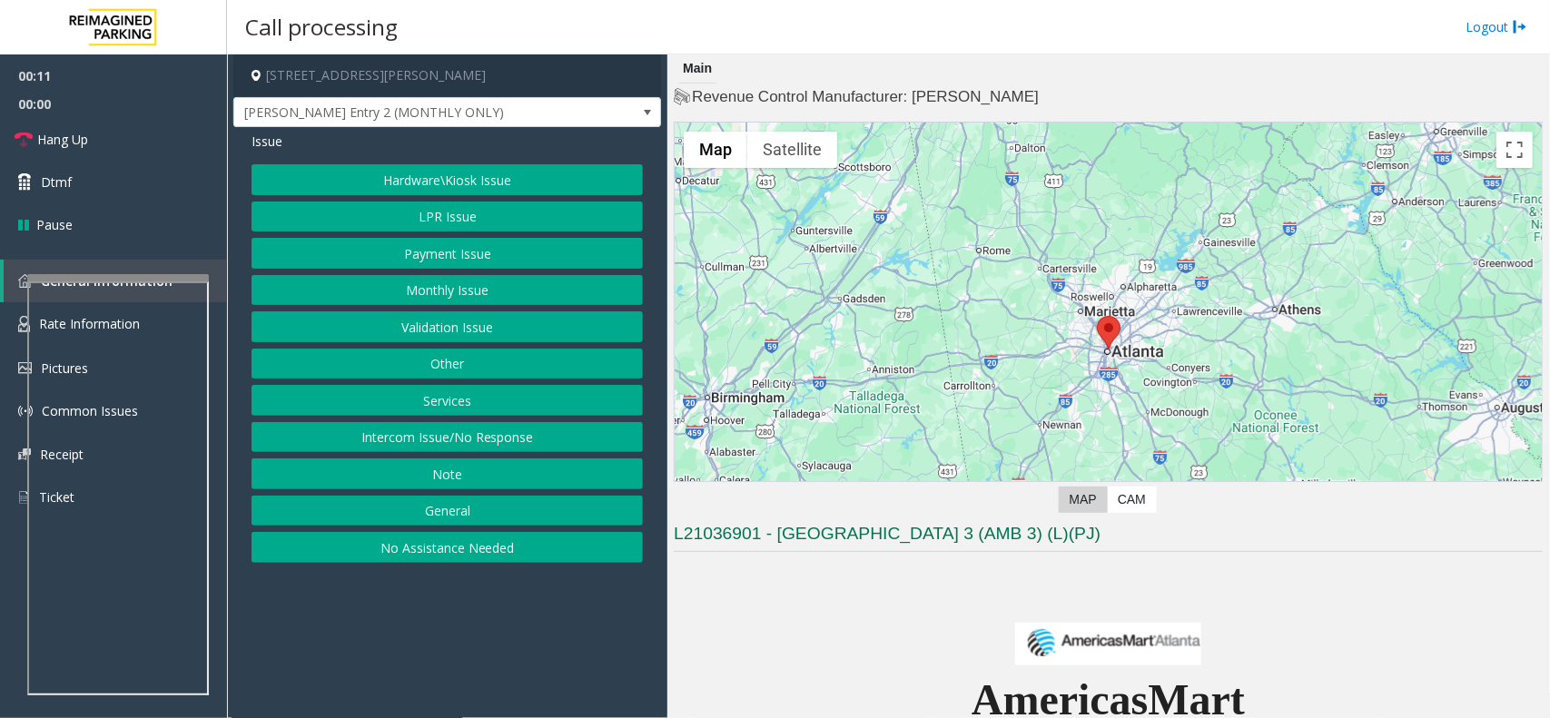
click at [556, 453] on button "Intercom Issue/No Response" at bounding box center [447, 437] width 391 height 31
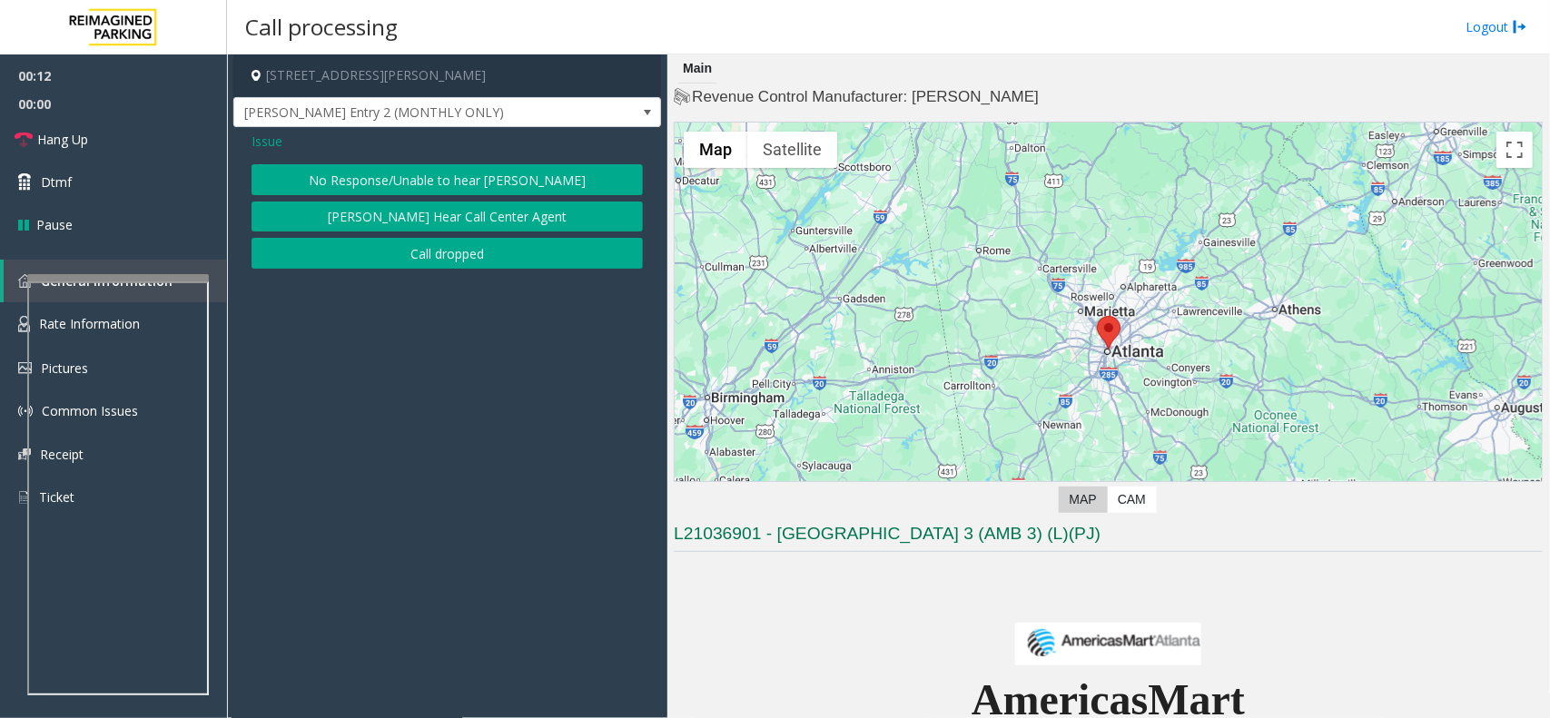
click at [360, 193] on button "No Response/Unable to hear [PERSON_NAME]" at bounding box center [447, 179] width 391 height 31
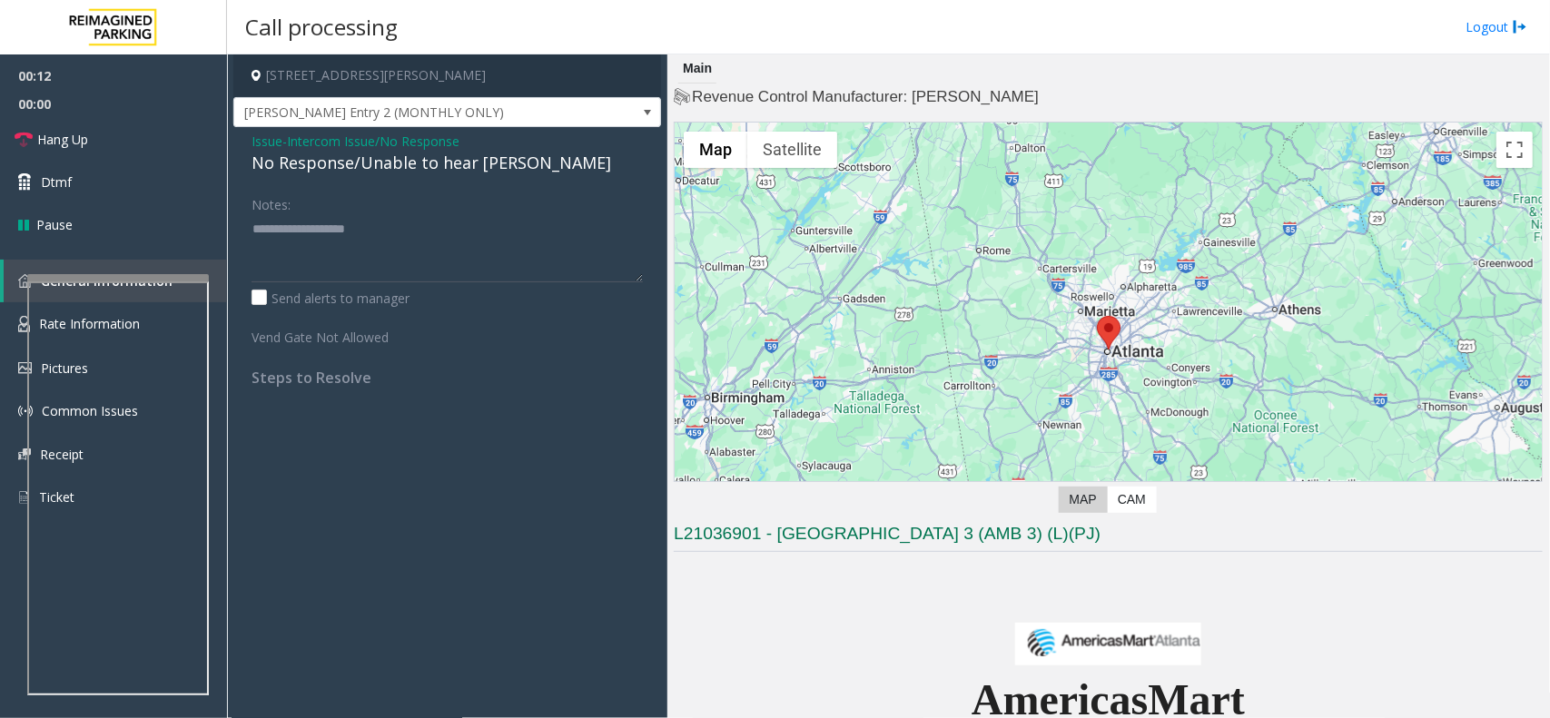
click at [375, 160] on div "No Response/Unable to hear [PERSON_NAME]" at bounding box center [447, 163] width 391 height 25
click at [559, 243] on textarea at bounding box center [447, 248] width 391 height 68
type textarea "**********"
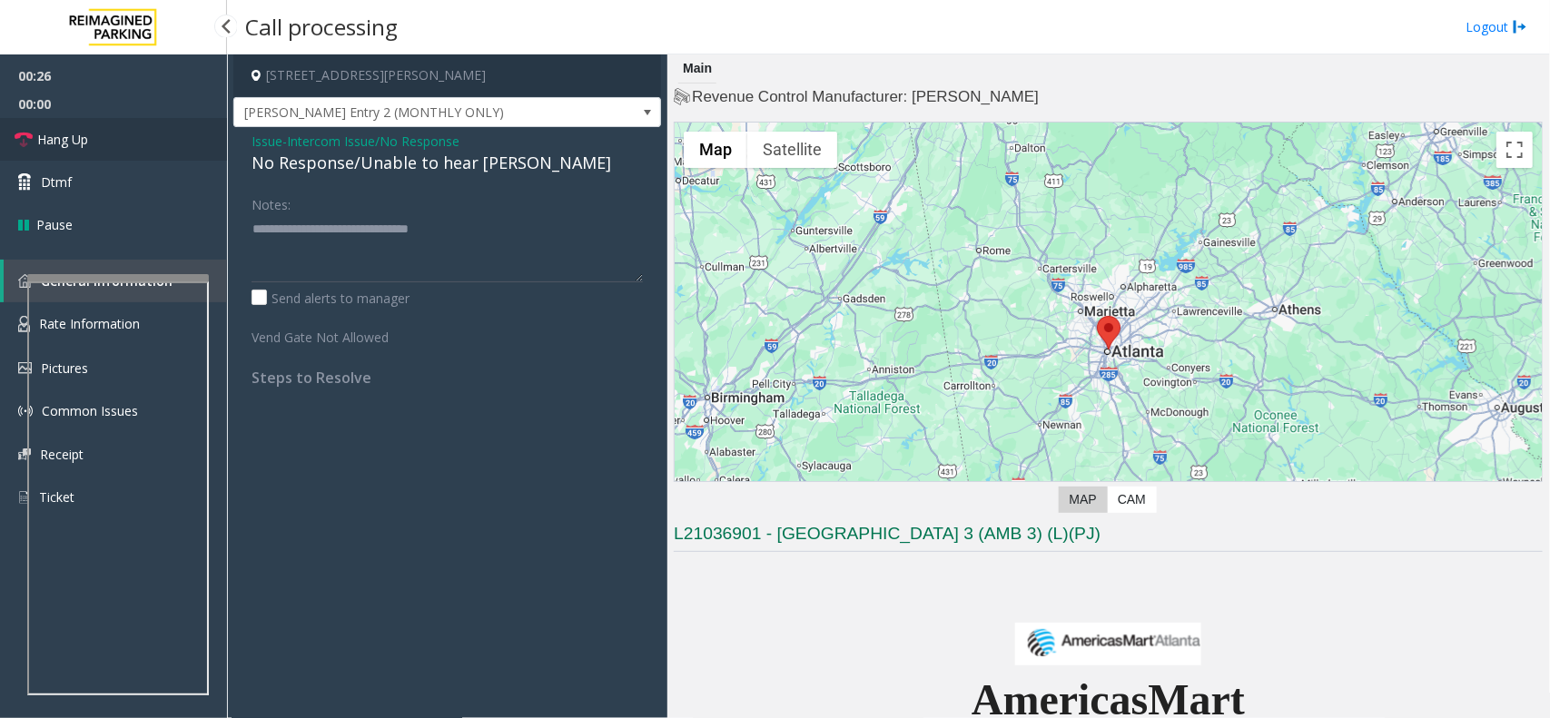
click at [171, 123] on link "Hang Up" at bounding box center [113, 139] width 227 height 43
click at [170, 124] on link "Hang Up" at bounding box center [113, 139] width 227 height 43
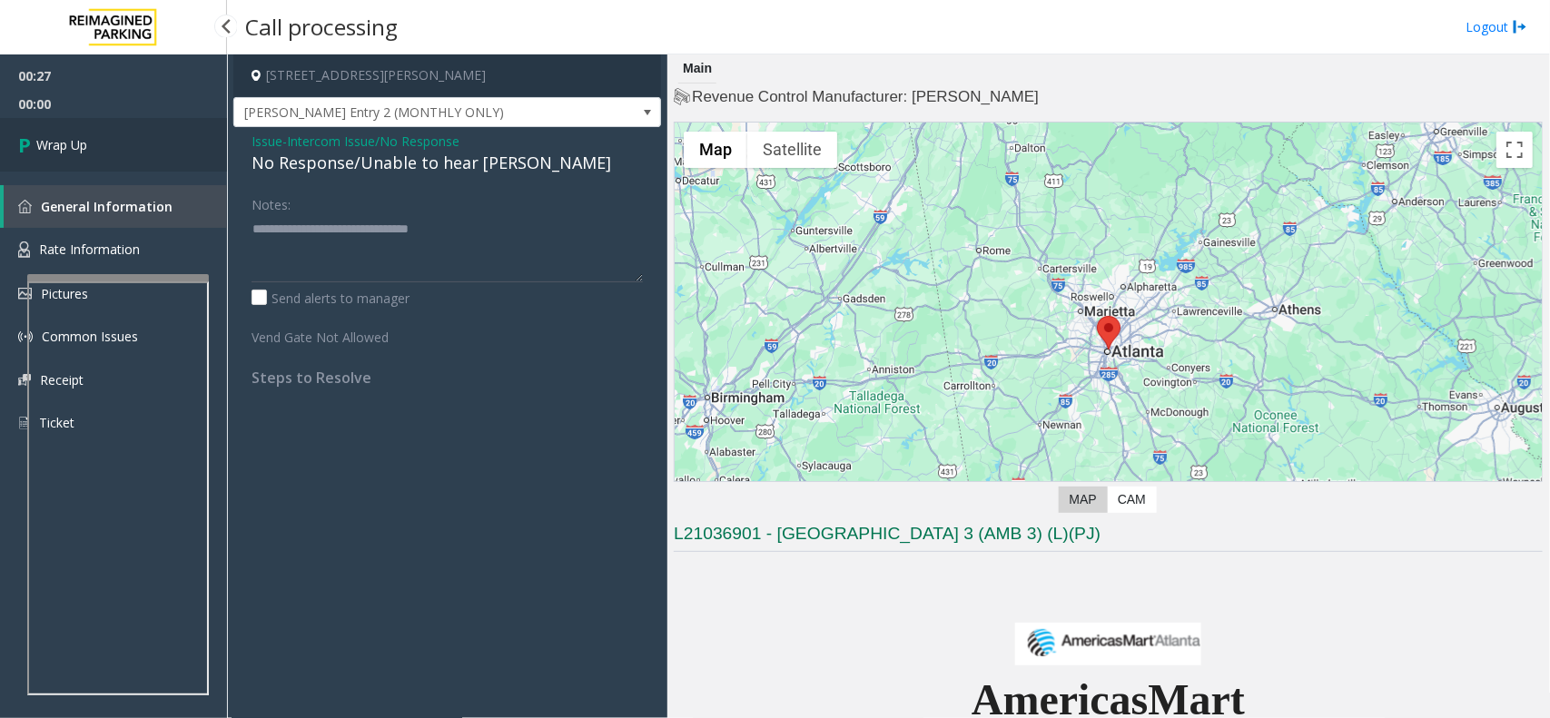
click at [165, 143] on link "Wrap Up" at bounding box center [113, 145] width 227 height 54
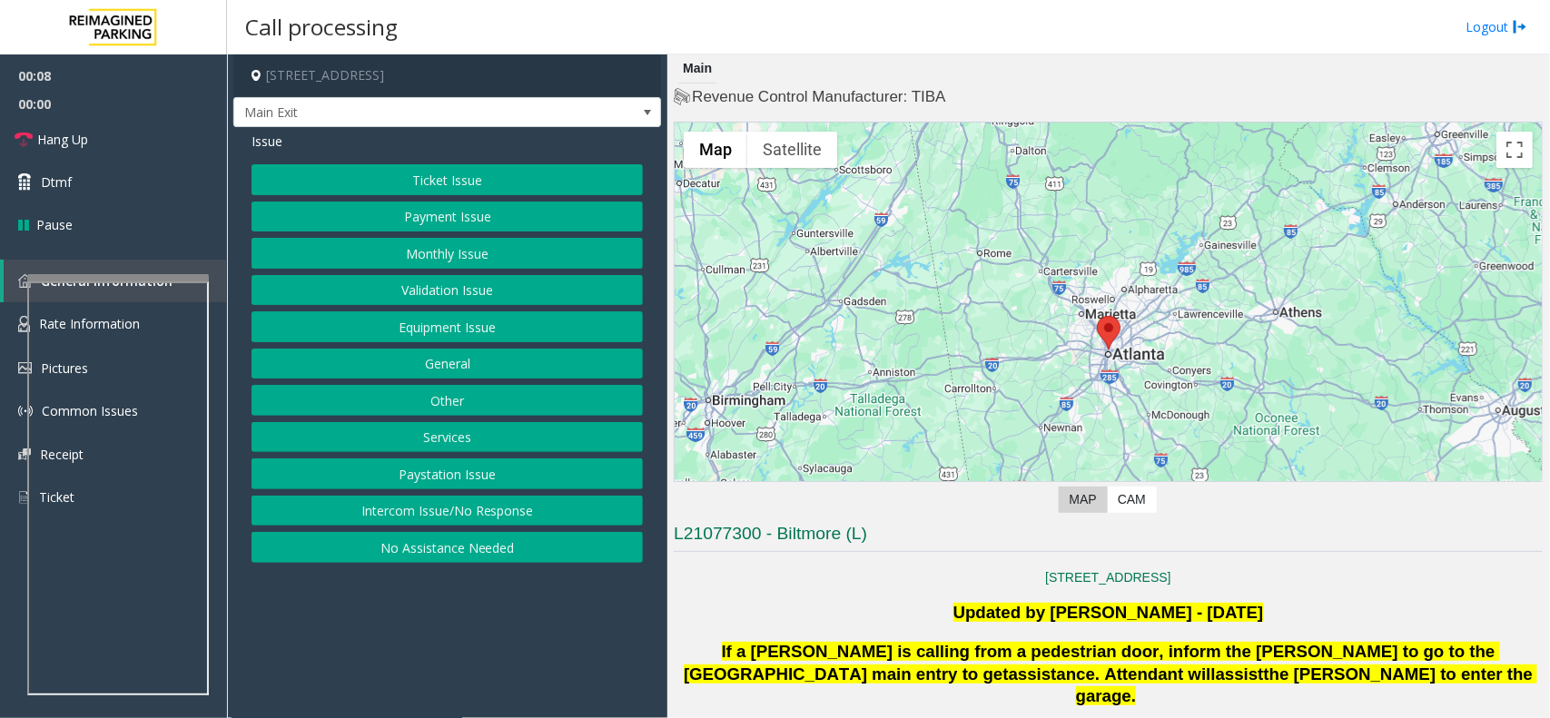
click at [479, 183] on button "Ticket Issue" at bounding box center [447, 179] width 391 height 31
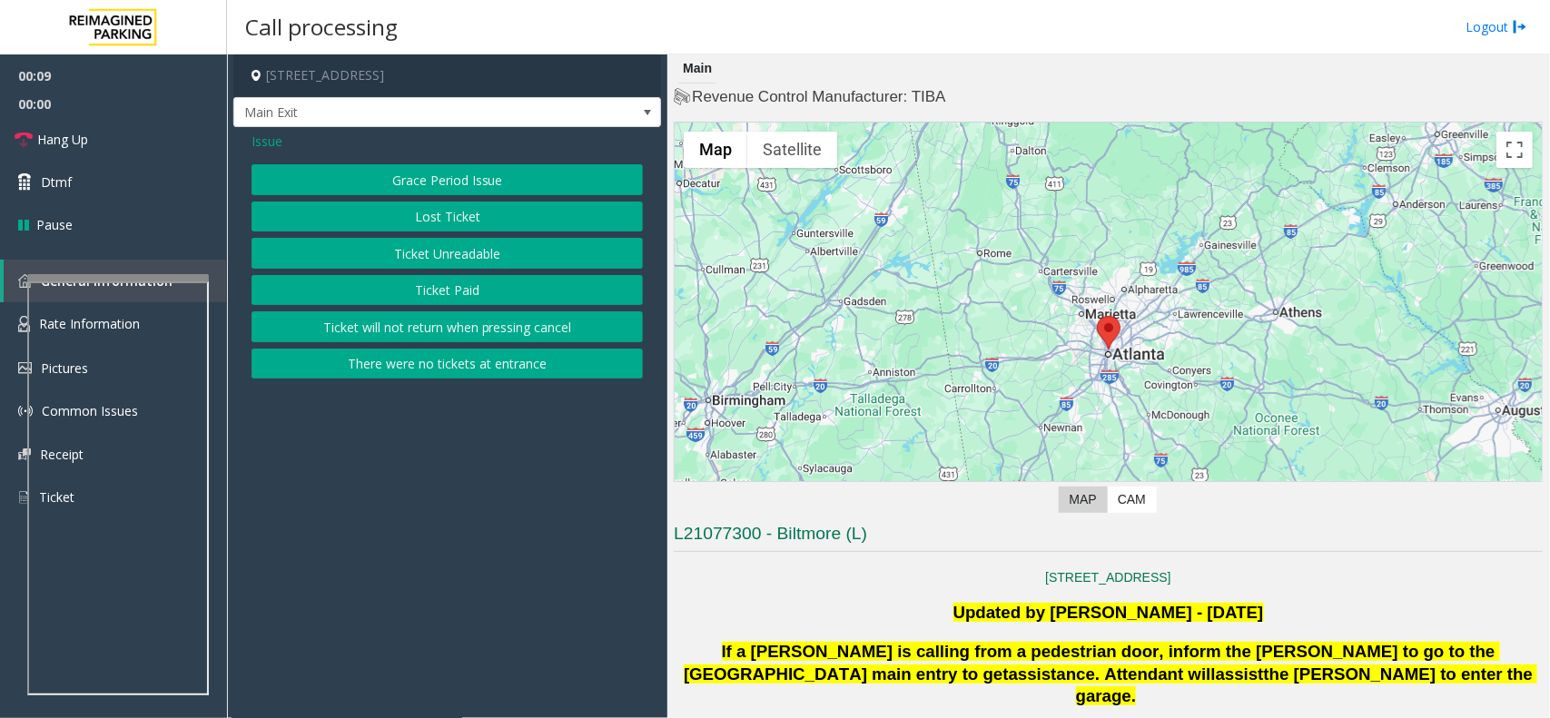
click at [540, 360] on button "There were no tickets at entrance" at bounding box center [447, 364] width 391 height 31
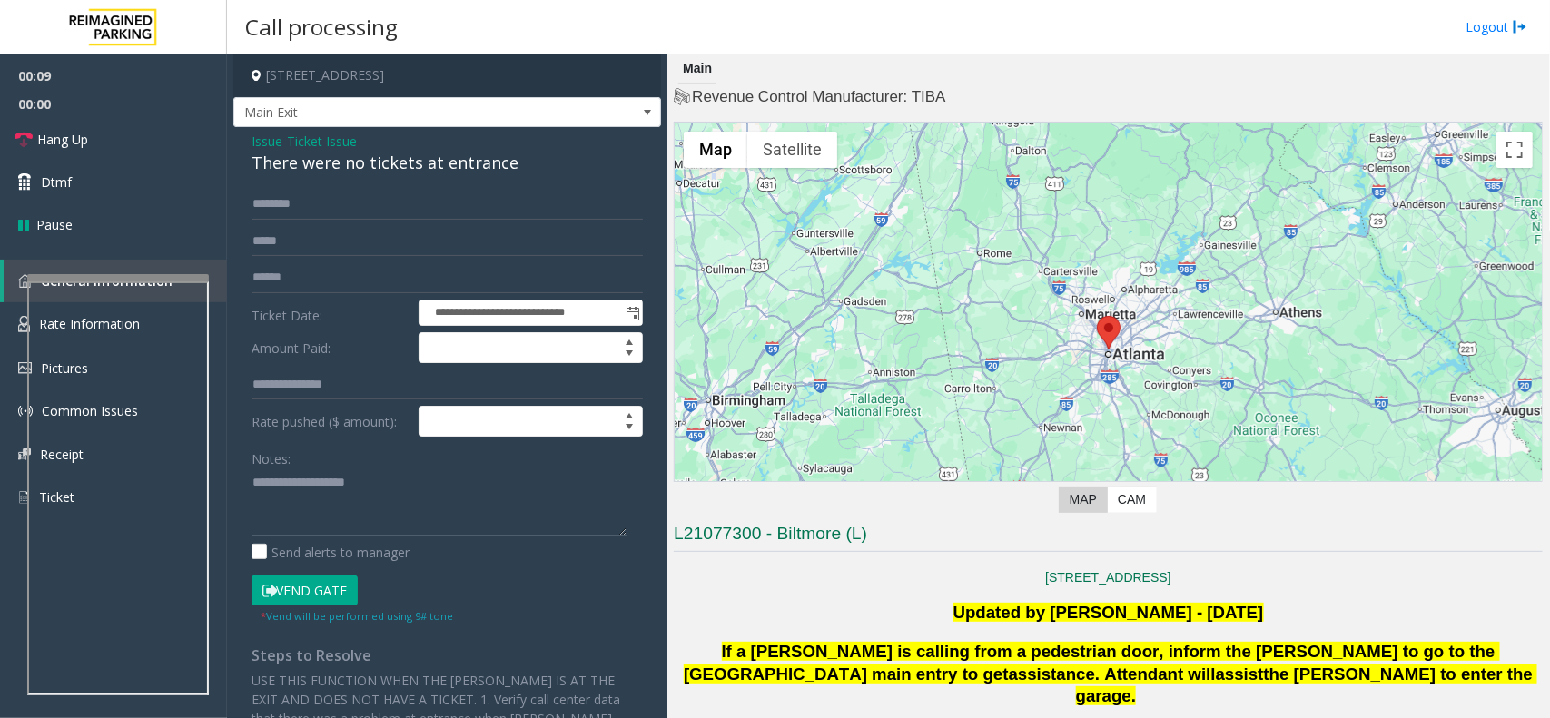
click at [491, 509] on textarea at bounding box center [439, 503] width 375 height 68
paste textarea "**********"
drag, startPoint x: 528, startPoint y: 523, endPoint x: 505, endPoint y: 490, distance: 39.8
click at [528, 523] on textarea at bounding box center [439, 503] width 375 height 68
click at [424, 163] on div "There were no tickets at entrance" at bounding box center [447, 163] width 391 height 25
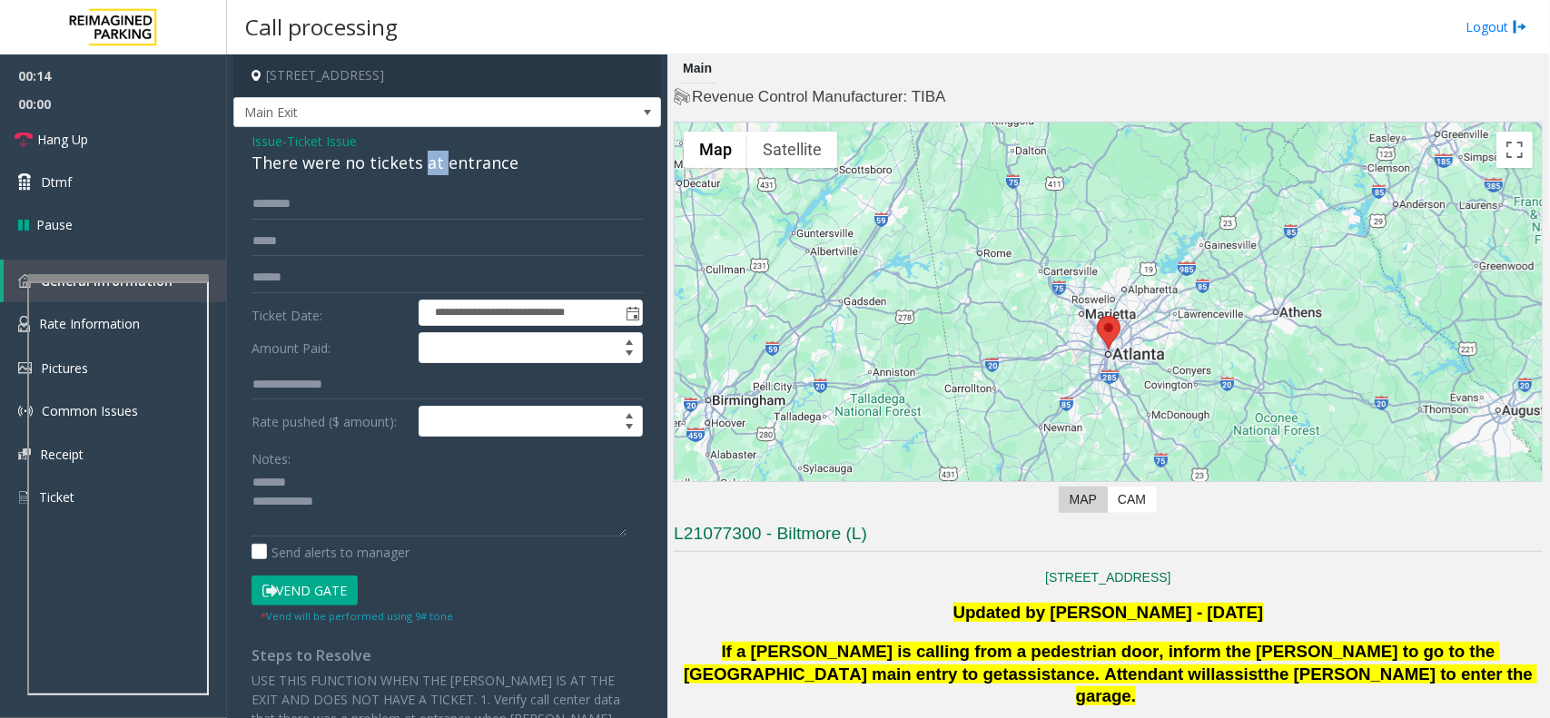
click at [424, 163] on div "There were no tickets at entrance" at bounding box center [447, 163] width 391 height 25
copy div "There were no tickets at entrance"
click at [414, 470] on textarea at bounding box center [439, 503] width 375 height 68
paste textarea "**********"
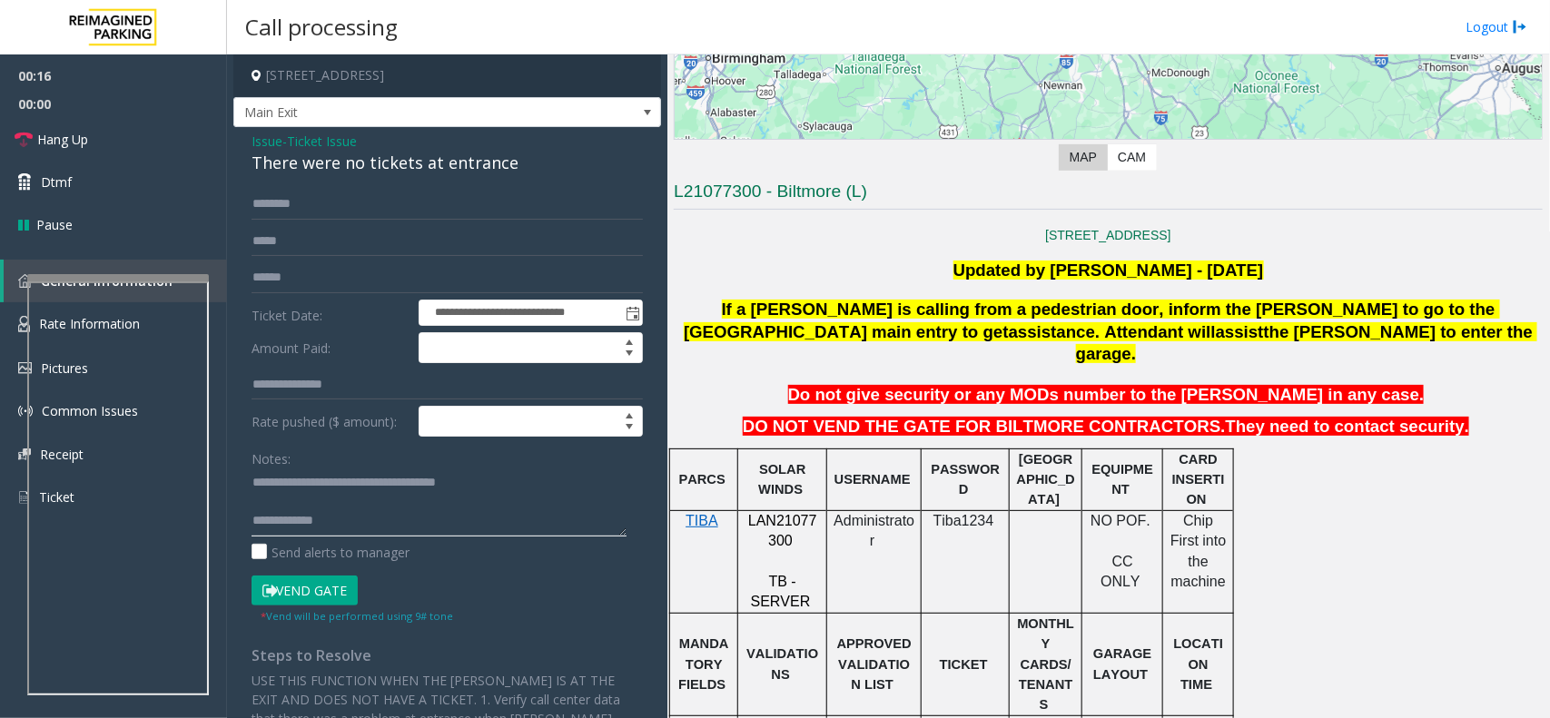
scroll to position [341, 0]
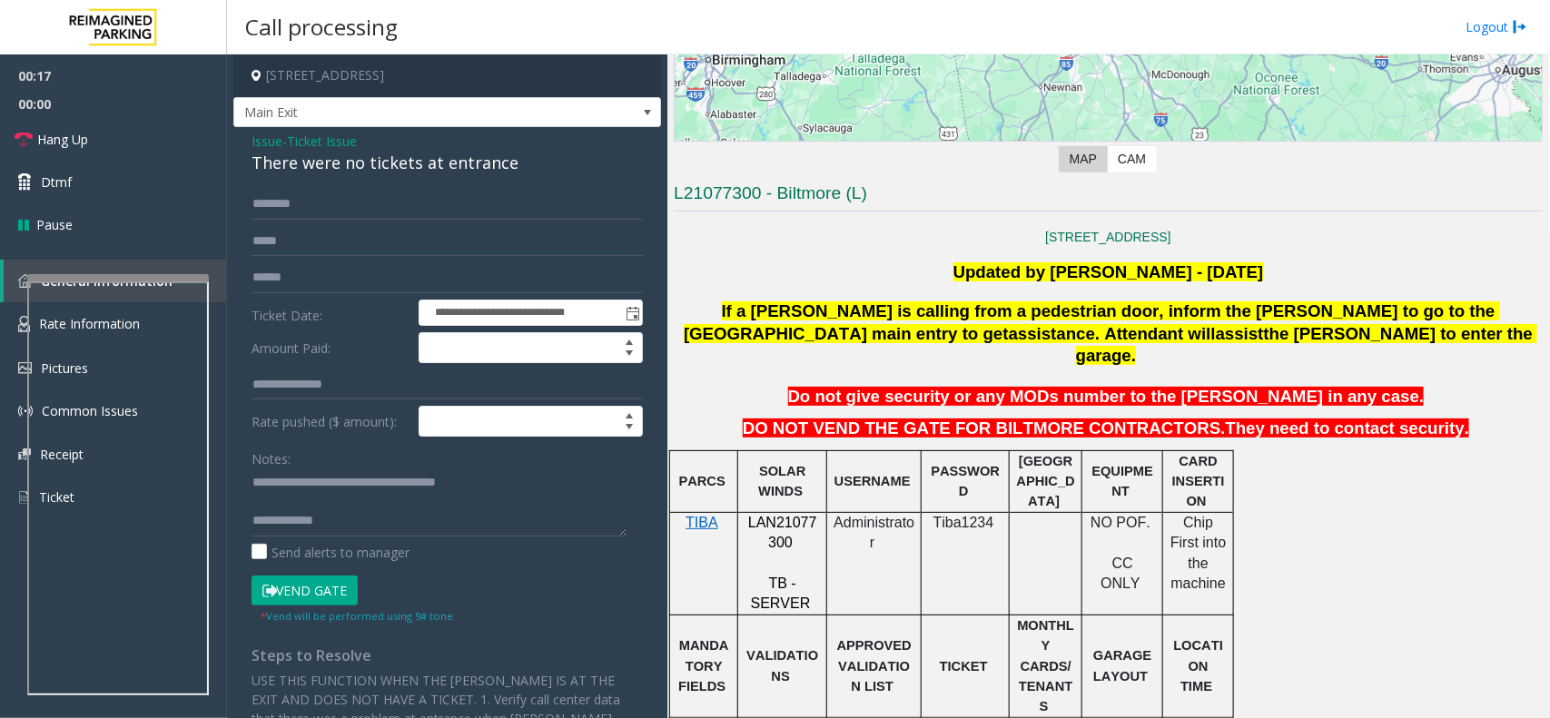
click at [767, 515] on p "LAN21077300" at bounding box center [782, 533] width 75 height 41
copy p "LAN21077300"
click at [767, 515] on p "LAN21077300" at bounding box center [782, 533] width 75 height 41
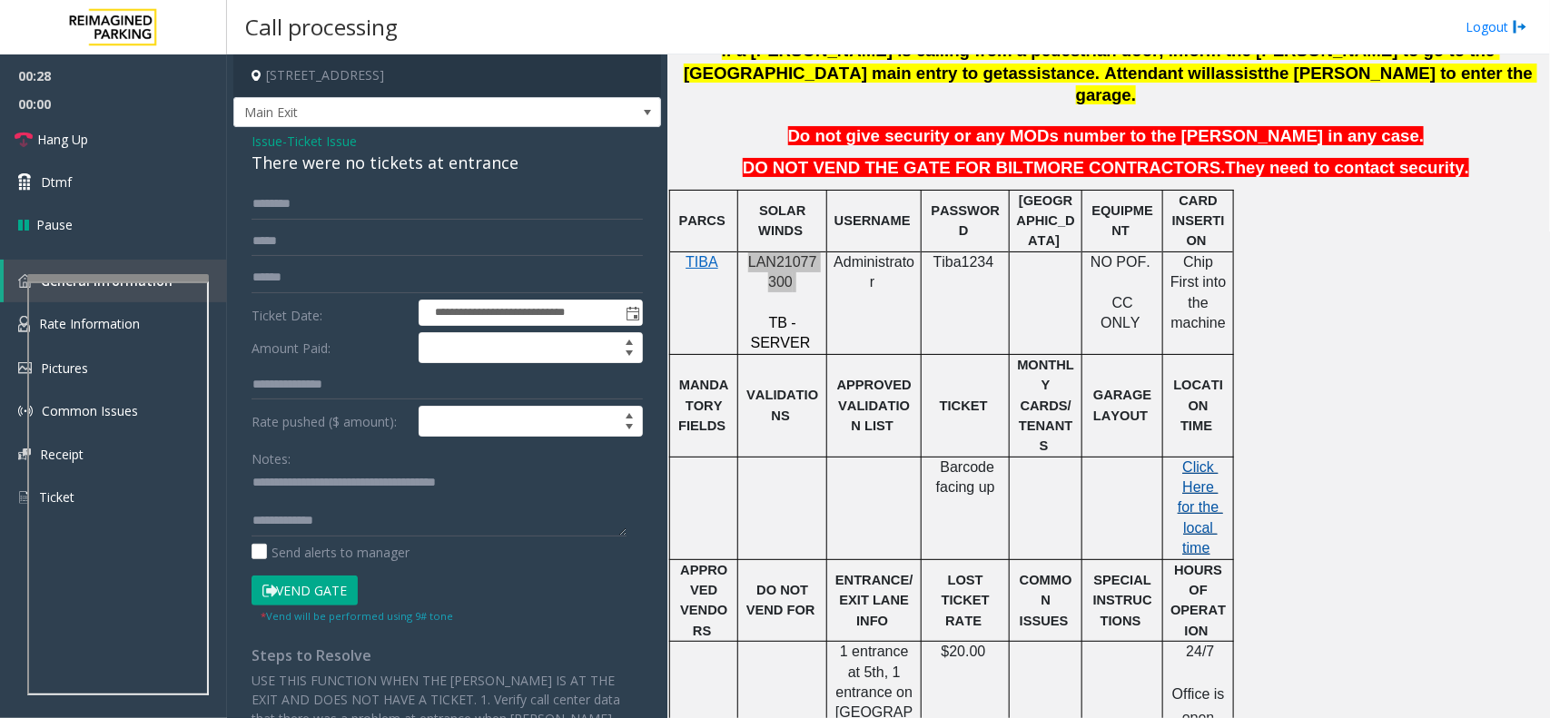
scroll to position [908, 0]
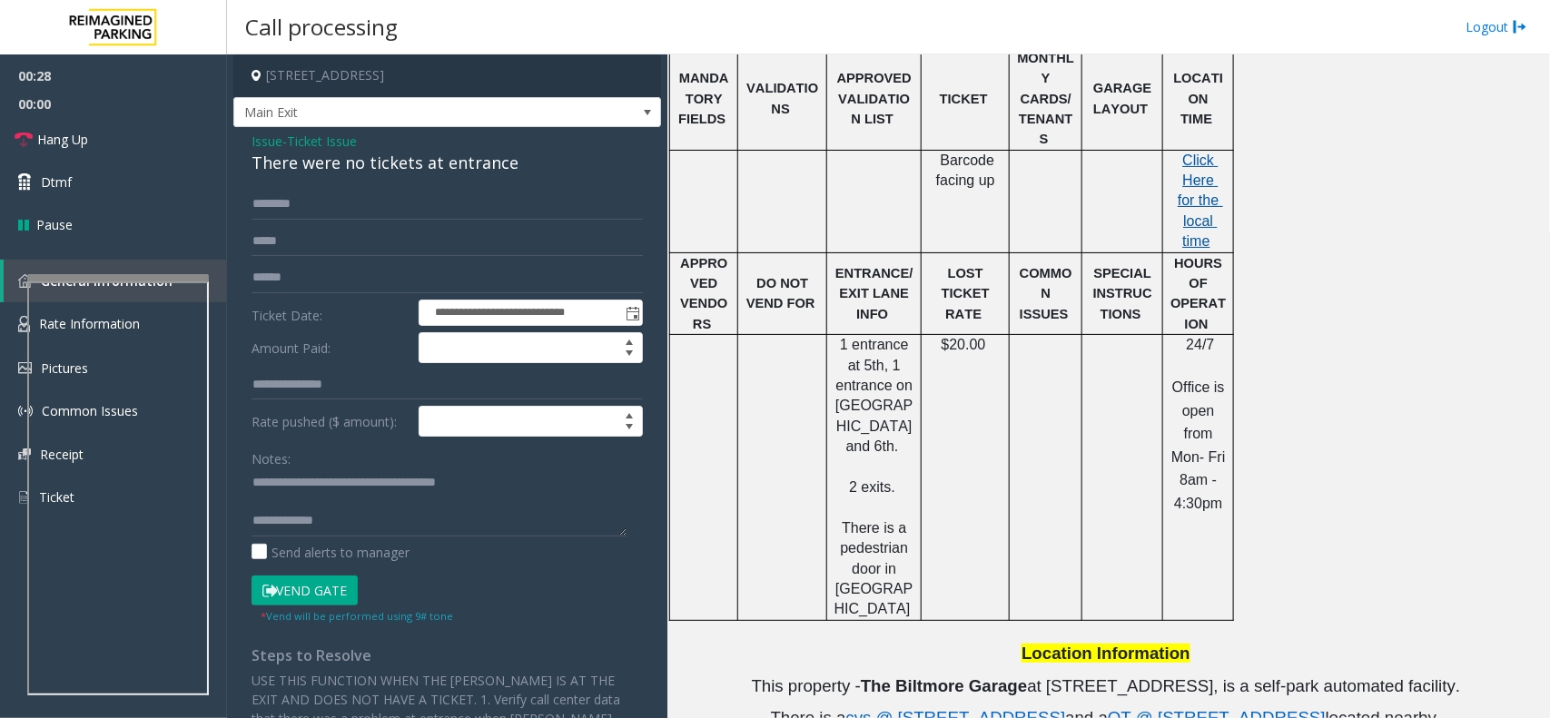
click at [1200, 153] on span "Click Here for the local time" at bounding box center [1200, 201] width 45 height 97
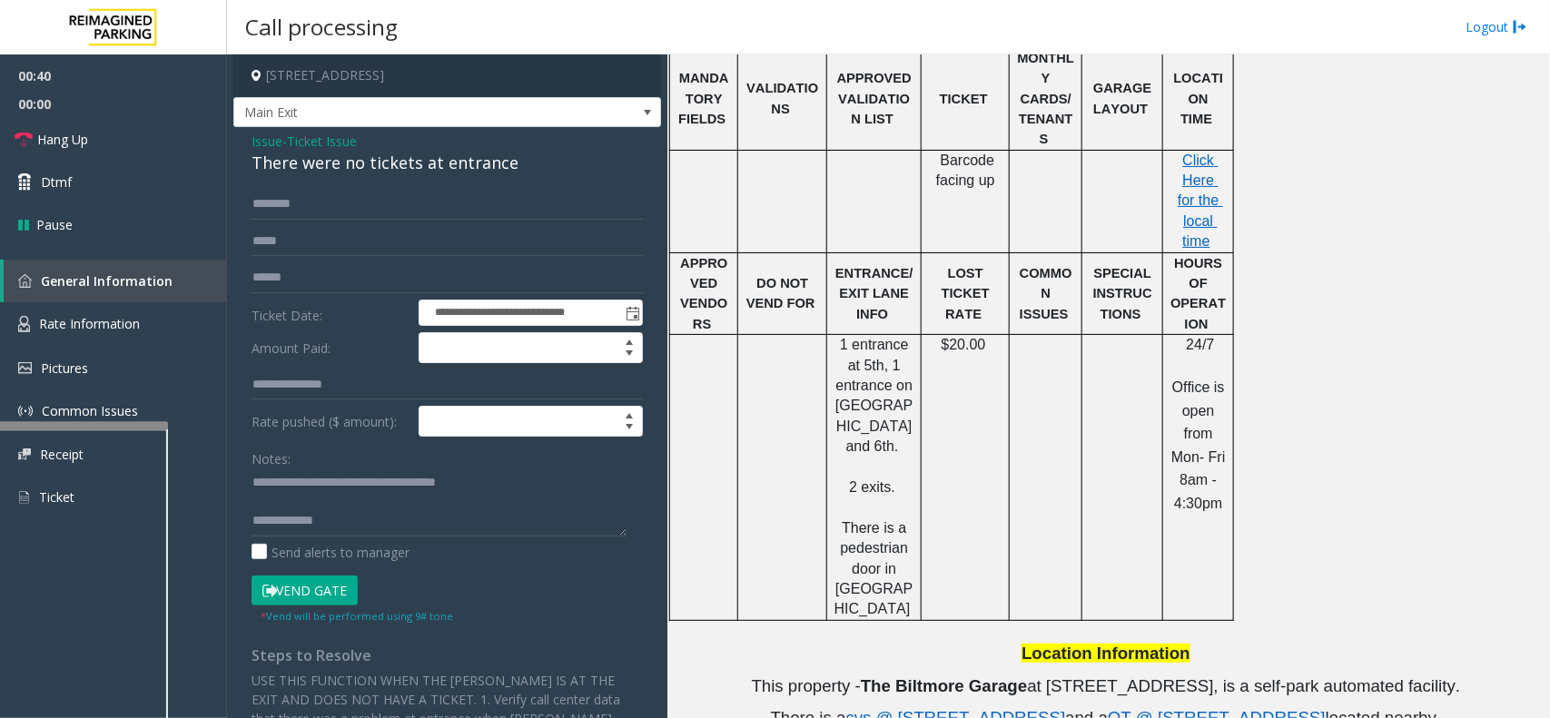
click at [94, 422] on div at bounding box center [77, 425] width 182 height 7
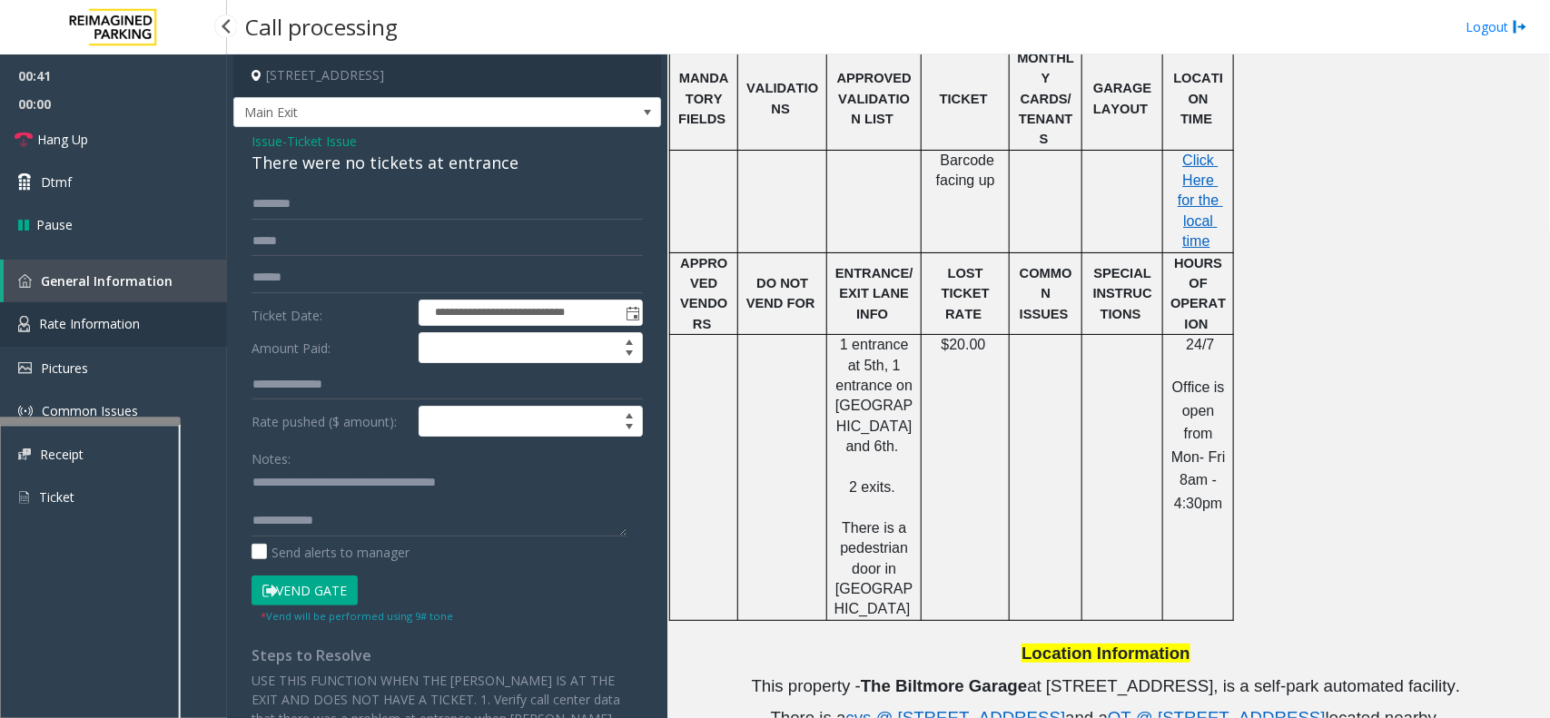
click at [134, 311] on link "Rate Information" at bounding box center [113, 324] width 227 height 44
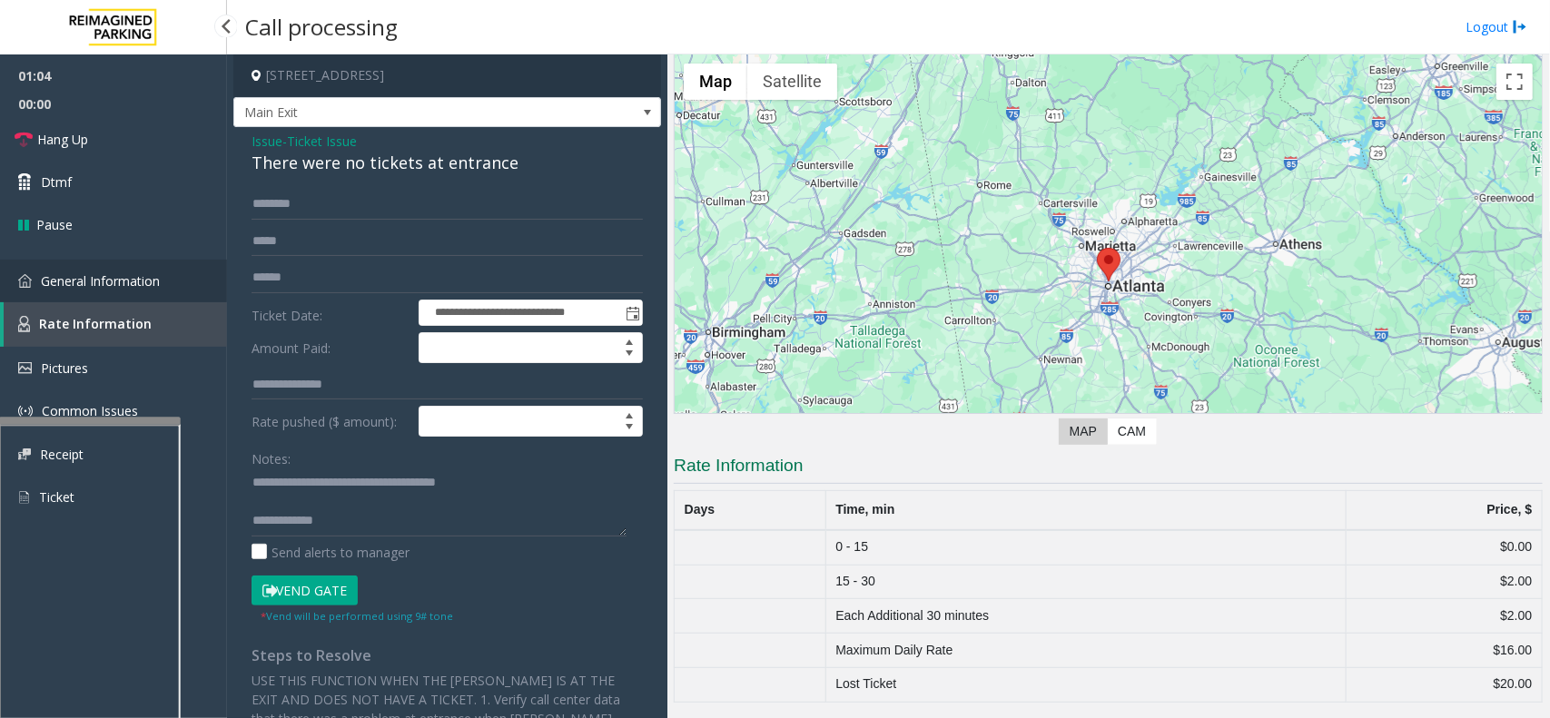
click at [123, 274] on span "General Information" at bounding box center [100, 280] width 119 height 17
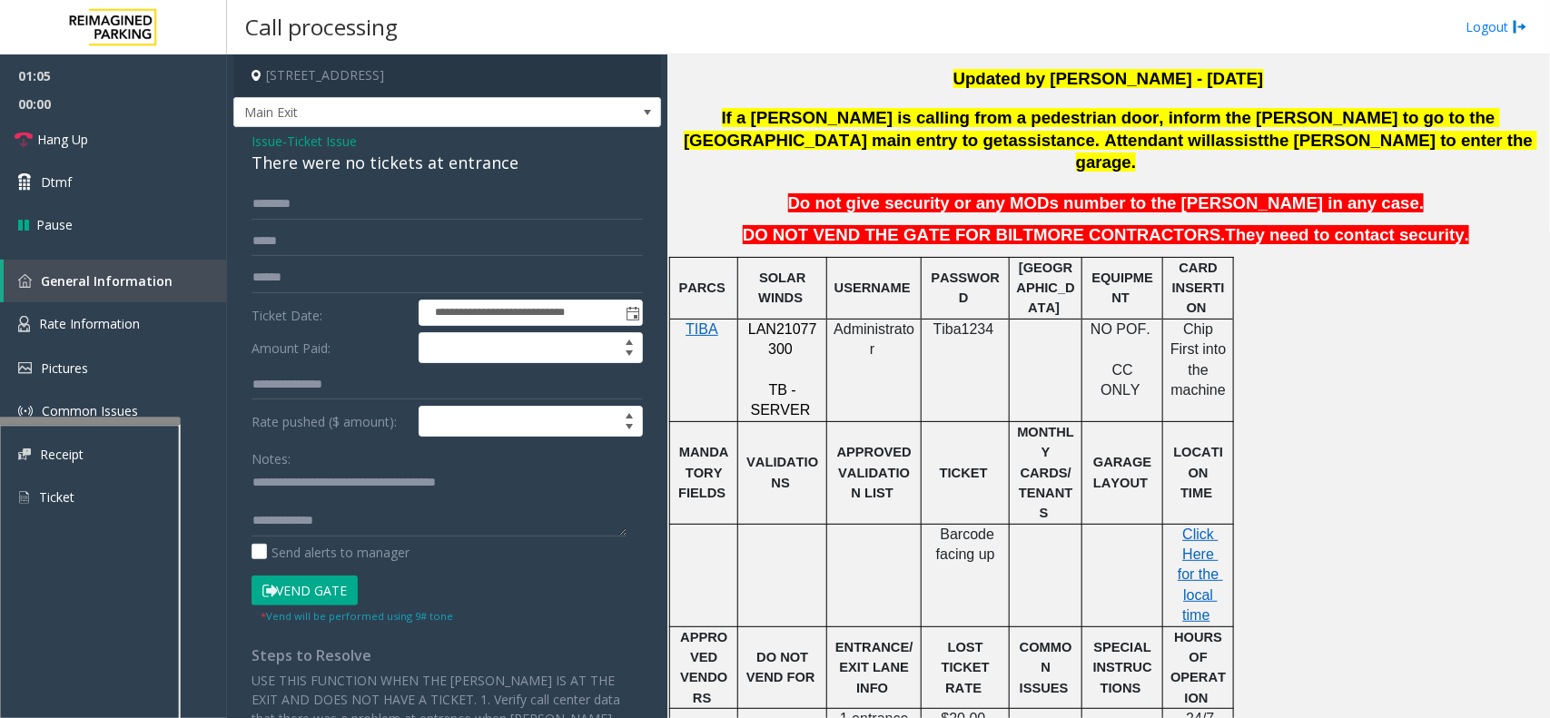
scroll to position [341, 0]
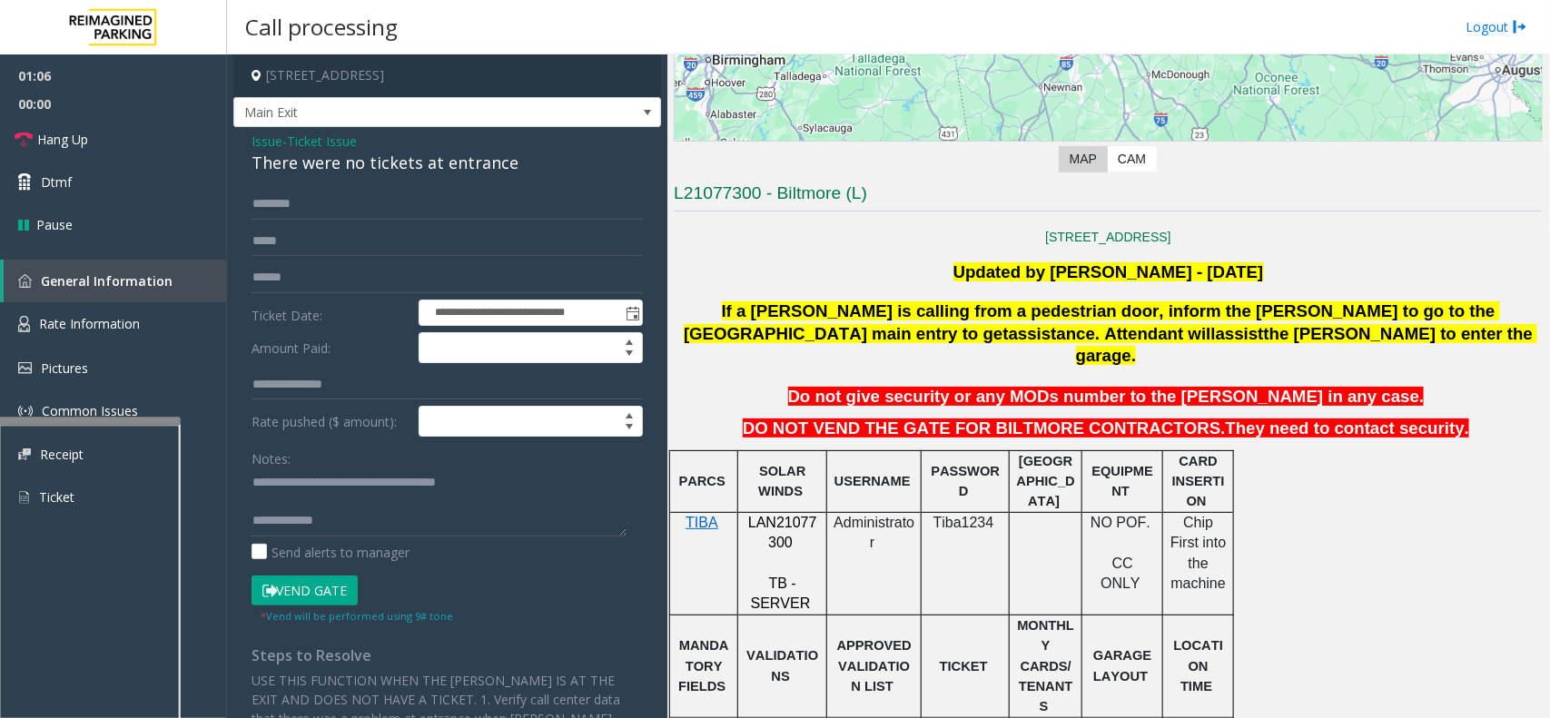
click at [791, 515] on span "LAN21077300" at bounding box center [782, 532] width 69 height 35
copy p "LAN21077300"
click at [491, 532] on textarea at bounding box center [439, 503] width 375 height 68
click at [124, 311] on link "Rate Information" at bounding box center [113, 324] width 227 height 44
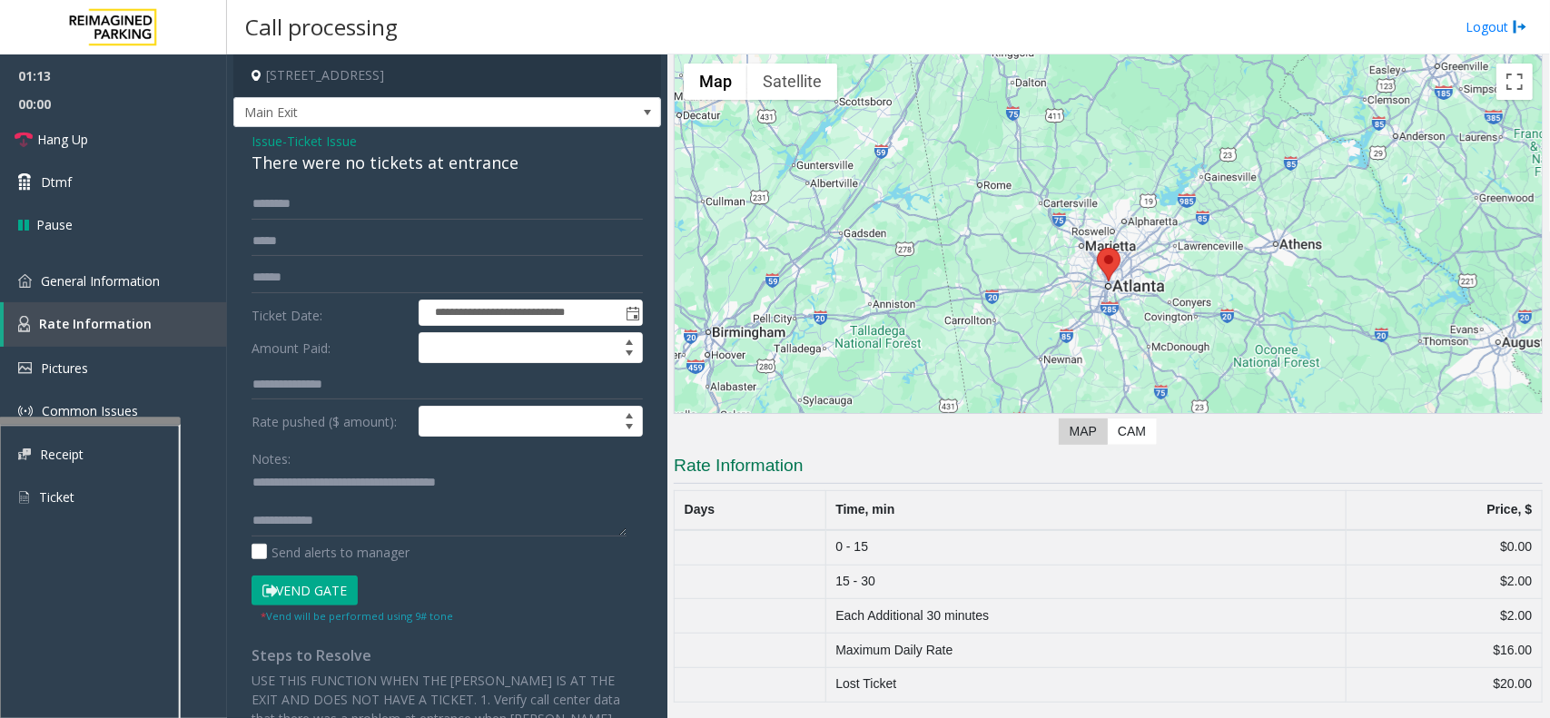
scroll to position [69, 0]
click at [1495, 651] on td "$16.00" at bounding box center [1445, 651] width 196 height 35
click at [1409, 677] on td "$20.00" at bounding box center [1445, 684] width 196 height 35
click at [128, 272] on span "General Information" at bounding box center [100, 280] width 119 height 17
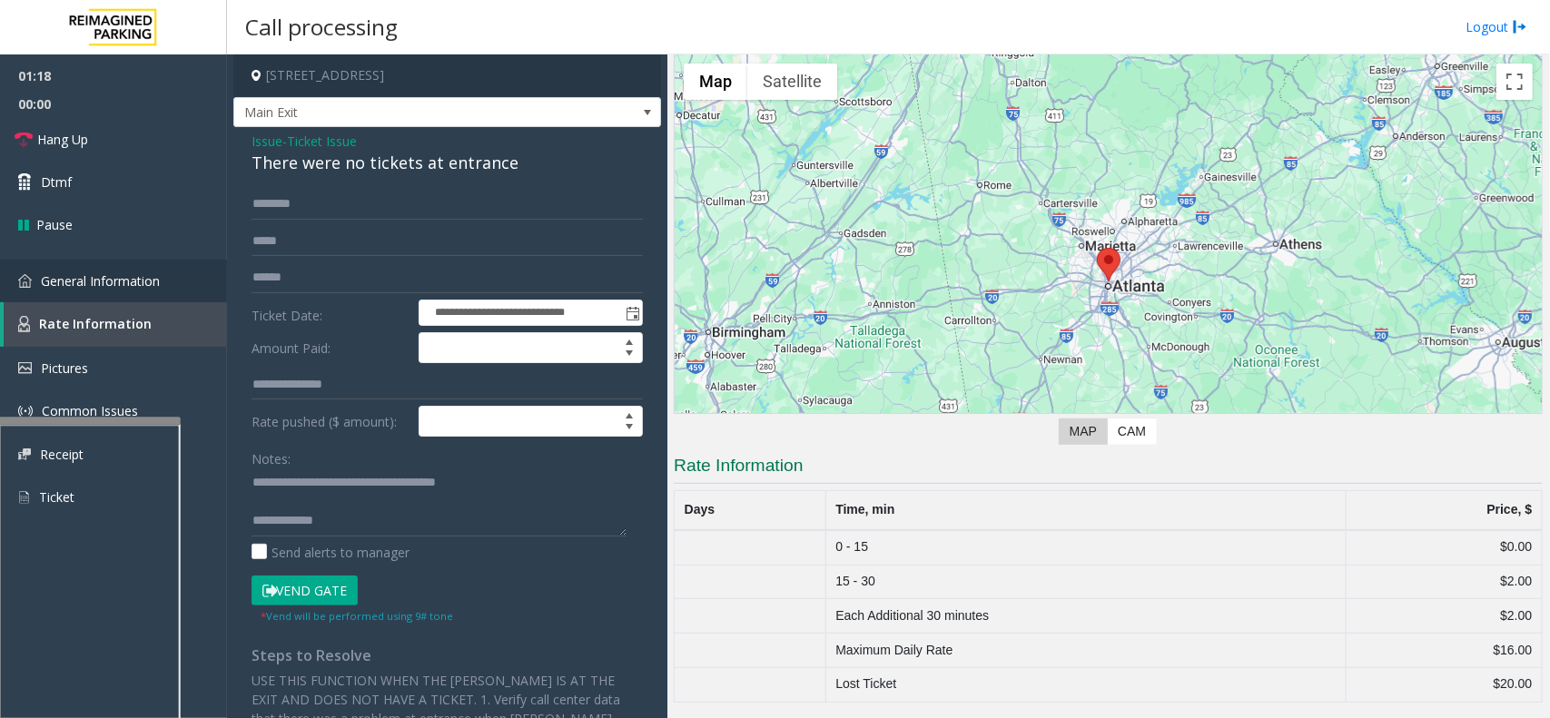
scroll to position [341, 0]
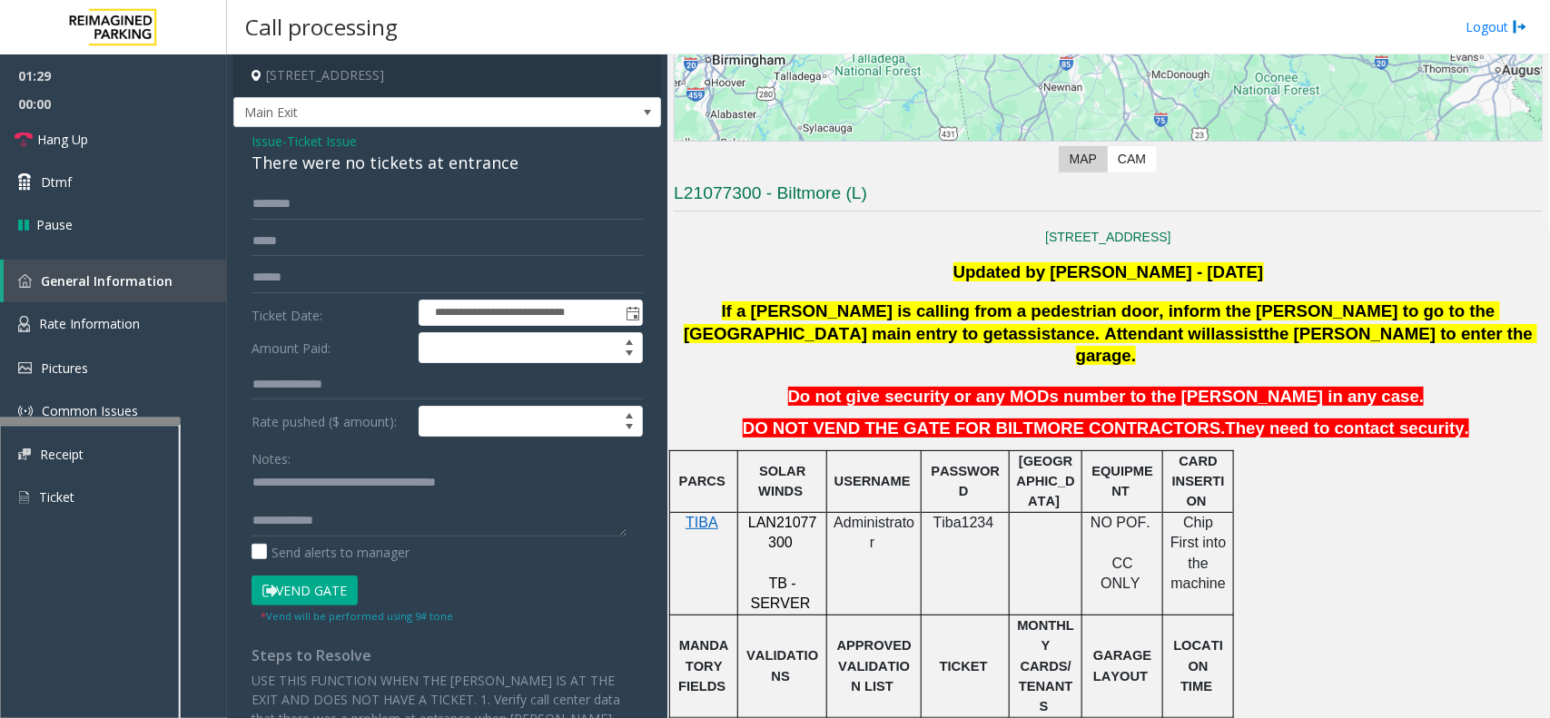
click at [437, 543] on div "Send alerts to manager" at bounding box center [447, 552] width 391 height 19
click at [451, 527] on textarea at bounding box center [439, 503] width 375 height 68
type textarea "**********"
drag, startPoint x: 825, startPoint y: 527, endPoint x: 795, endPoint y: 590, distance: 69.9
click at [795, 648] on span "VALIDATIONS" at bounding box center [782, 665] width 72 height 35
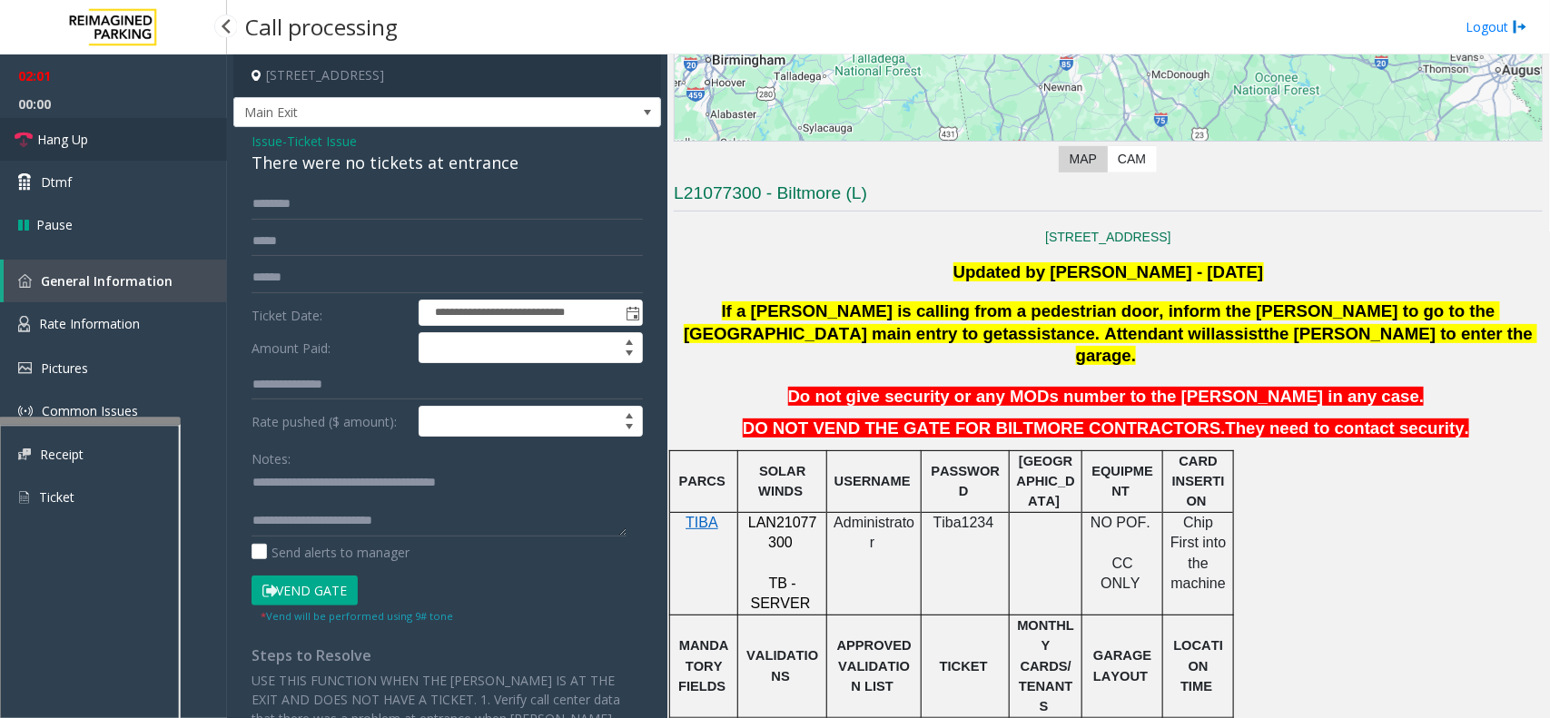
click at [127, 123] on link "Hang Up" at bounding box center [113, 139] width 227 height 43
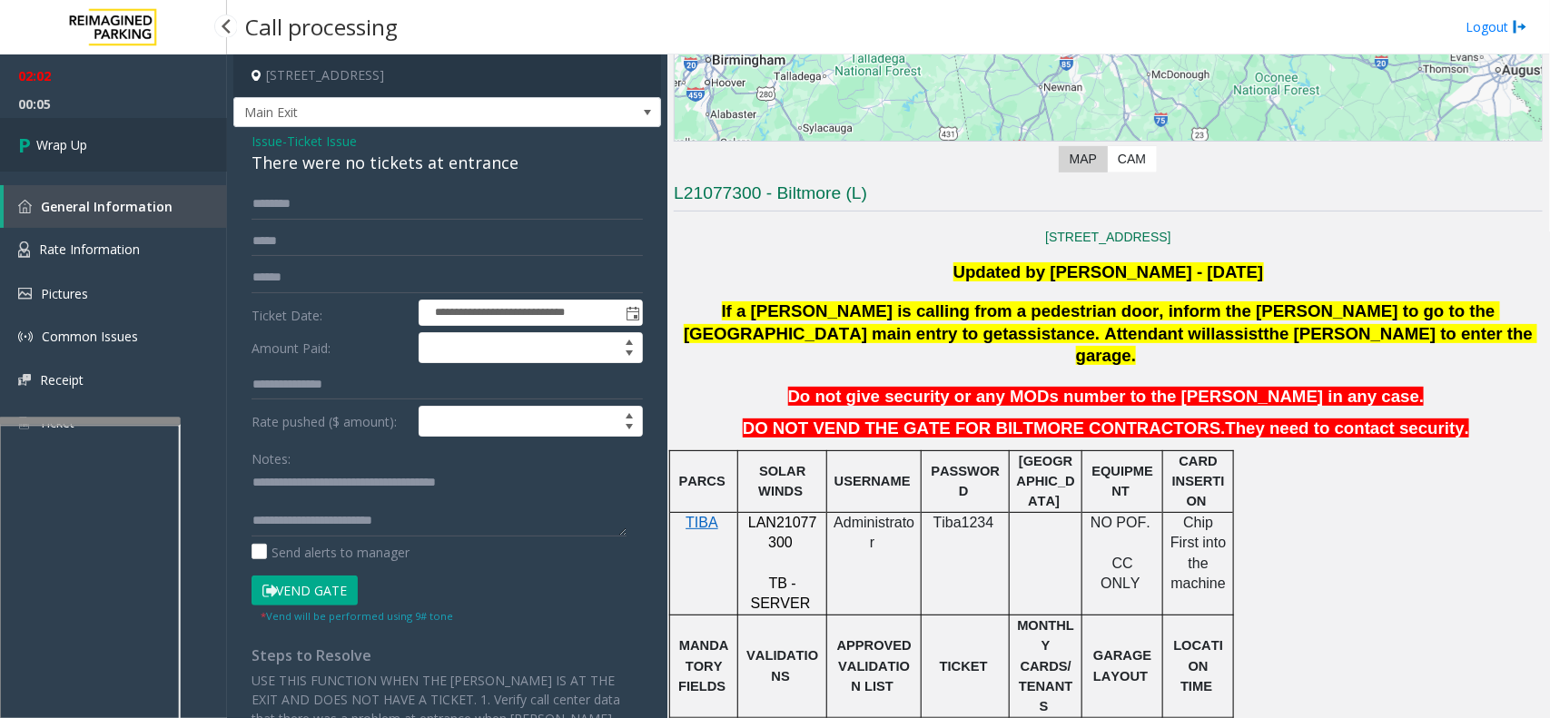
click at [127, 153] on link "Wrap Up" at bounding box center [113, 145] width 227 height 54
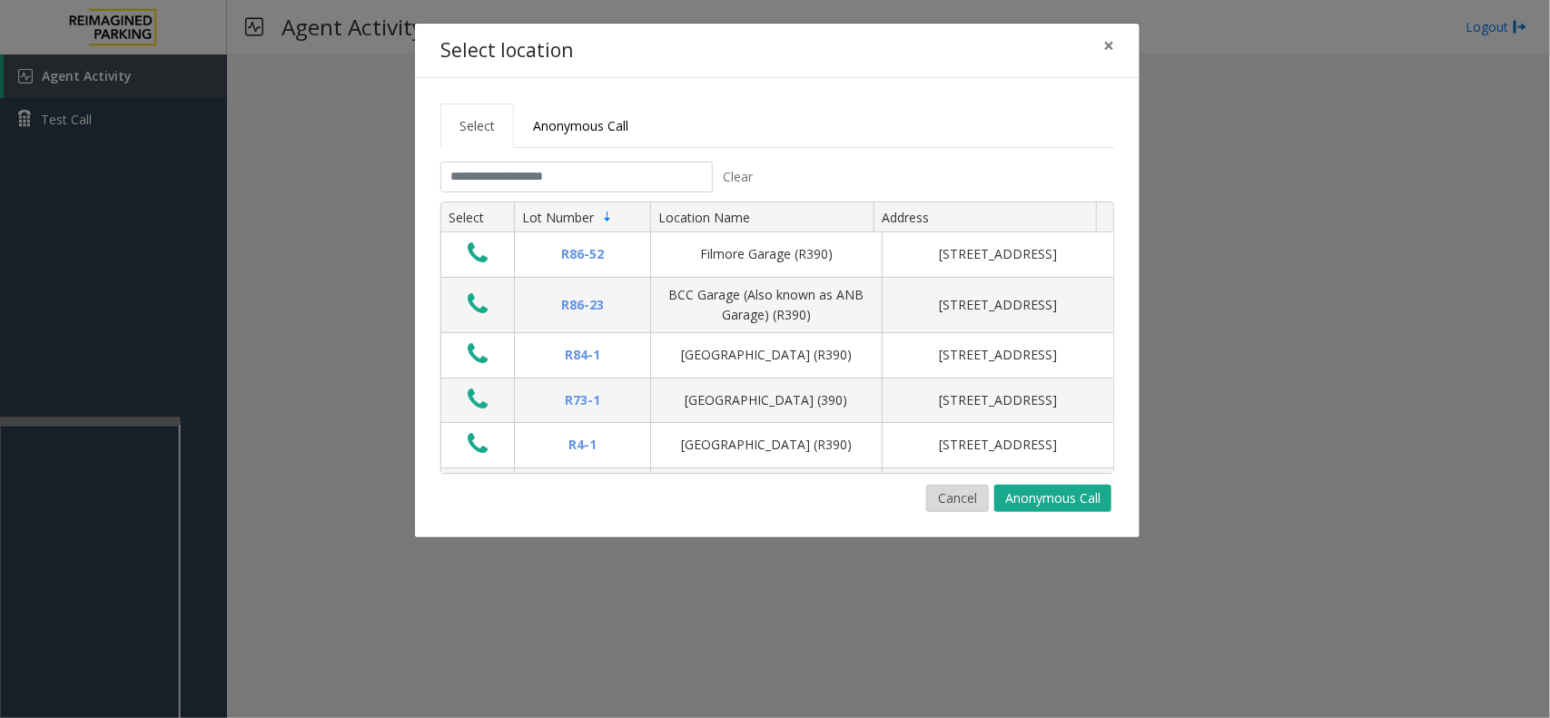
click at [977, 497] on button "Cancel" at bounding box center [957, 498] width 63 height 27
click at [516, 169] on input "text" at bounding box center [576, 177] width 272 height 31
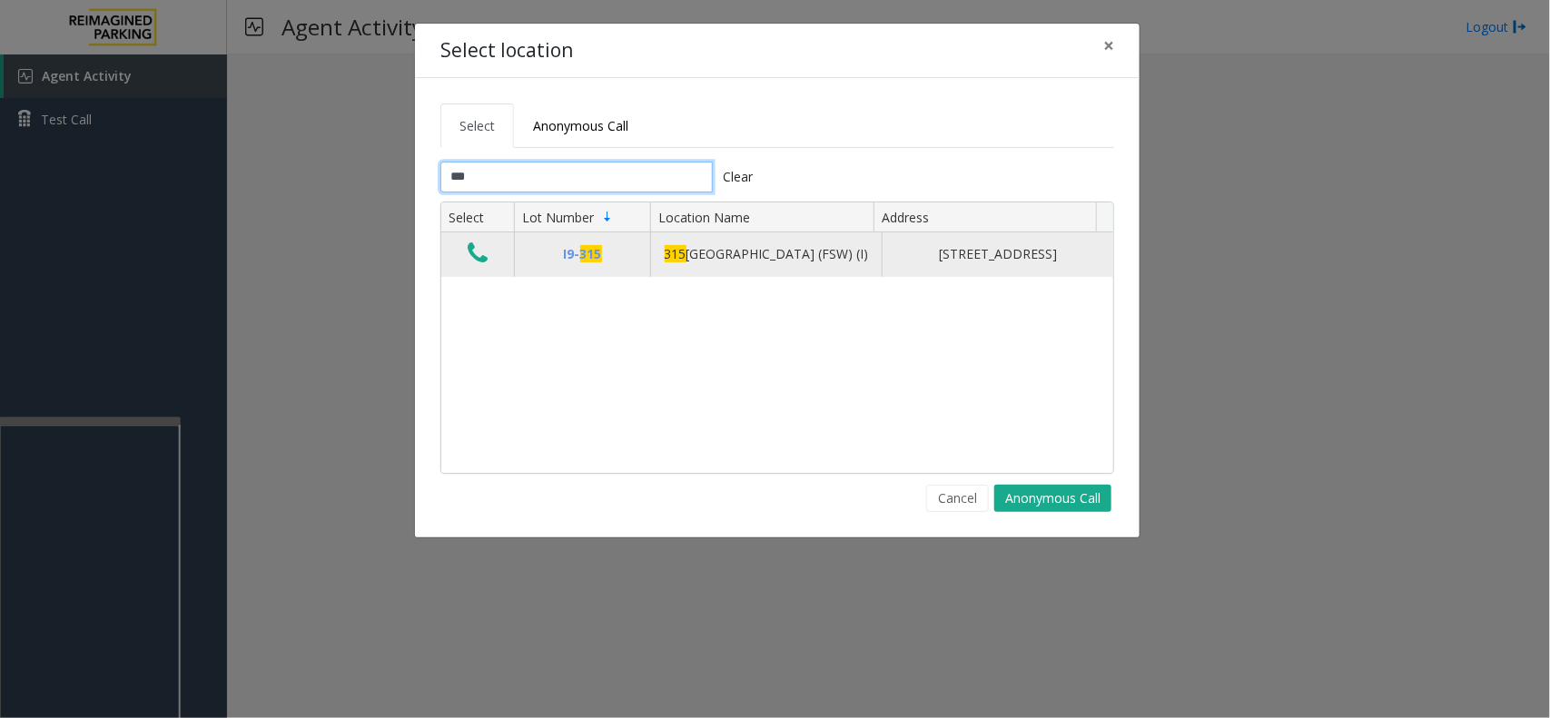
type input "***"
click at [474, 266] on icon "Data table" at bounding box center [478, 253] width 20 height 25
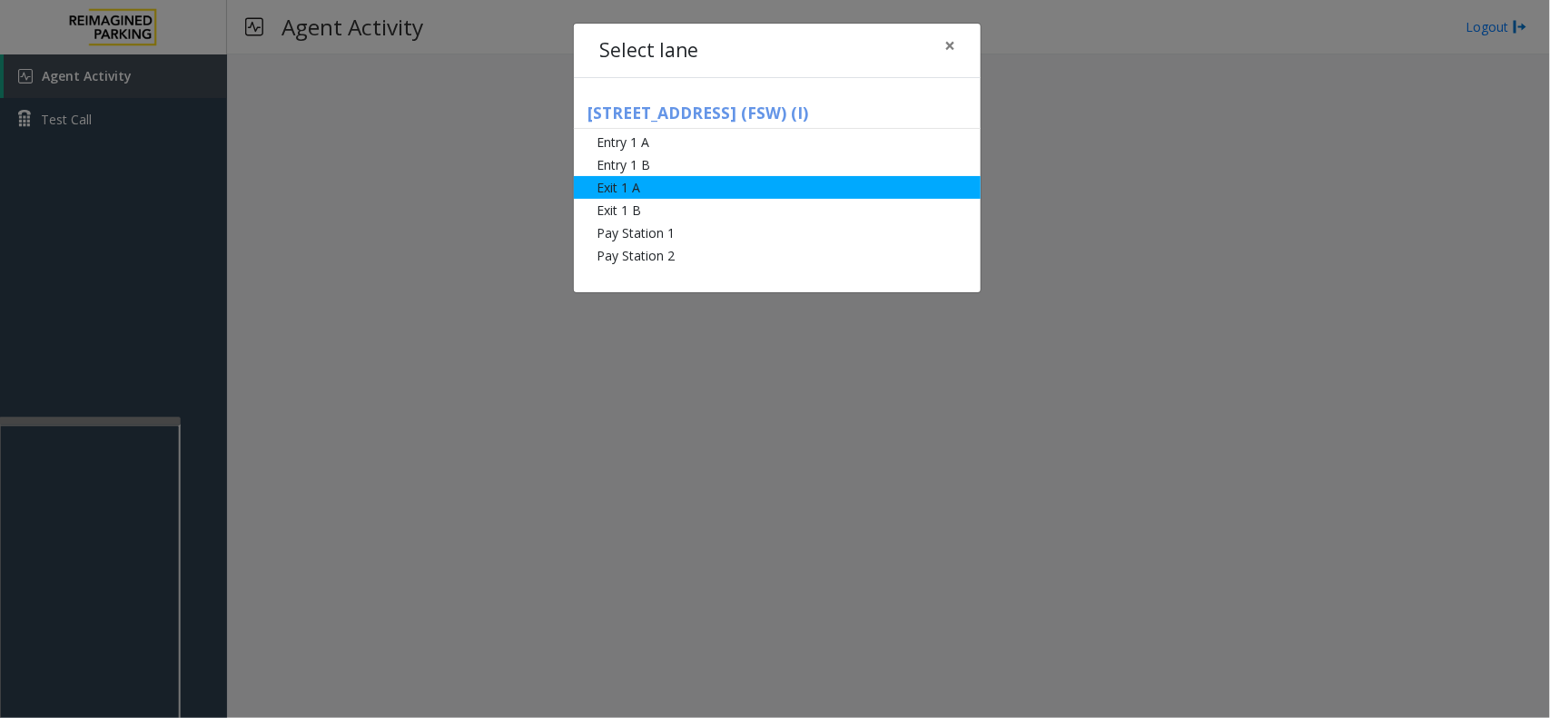
click at [641, 182] on li "Exit 1 A" at bounding box center [777, 187] width 407 height 23
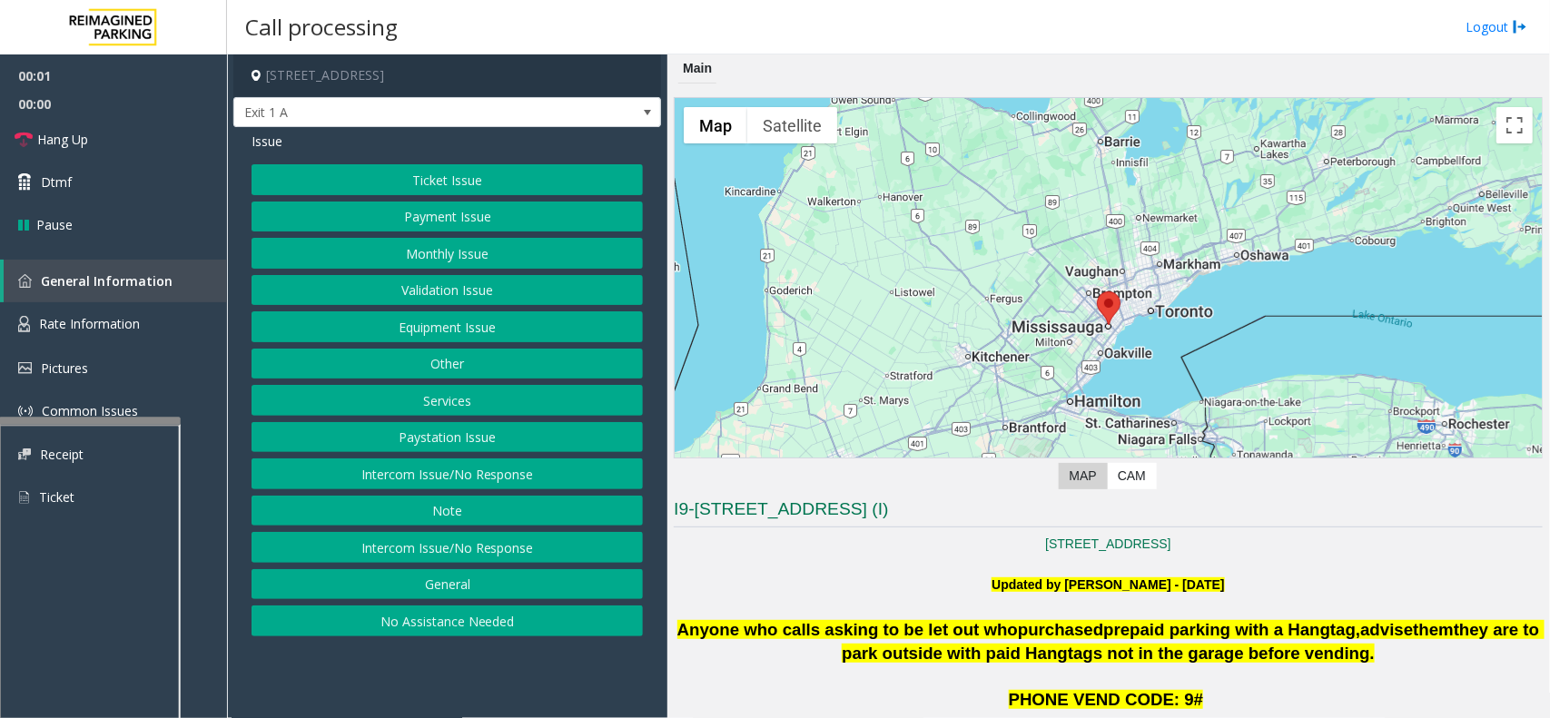
click at [524, 173] on button "Ticket Issue" at bounding box center [447, 179] width 391 height 31
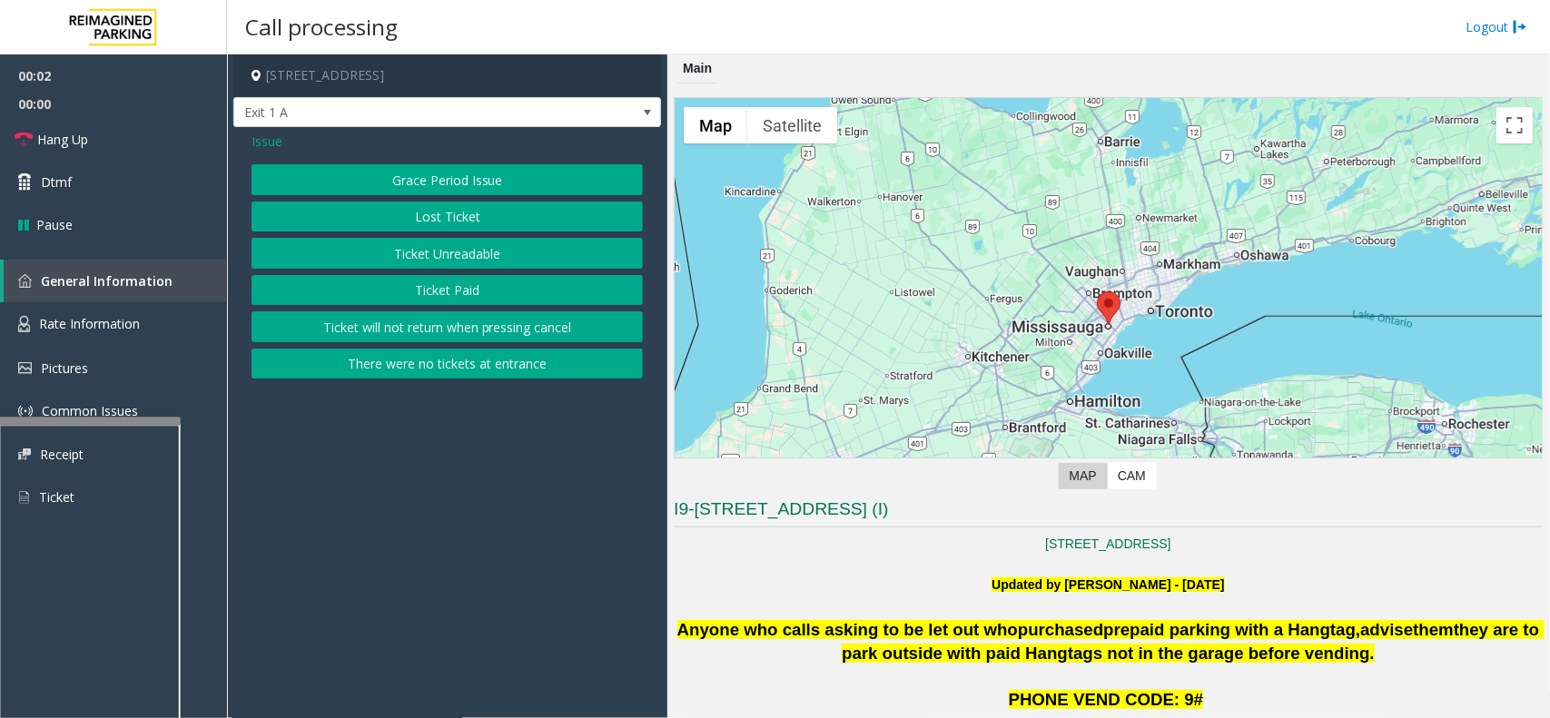
click at [518, 387] on div "Issue Grace Period Issue Lost Ticket Ticket Unreadable Ticket Paid Ticket will …" at bounding box center [447, 257] width 428 height 261
click at [536, 372] on button "There were no tickets at entrance" at bounding box center [447, 364] width 391 height 31
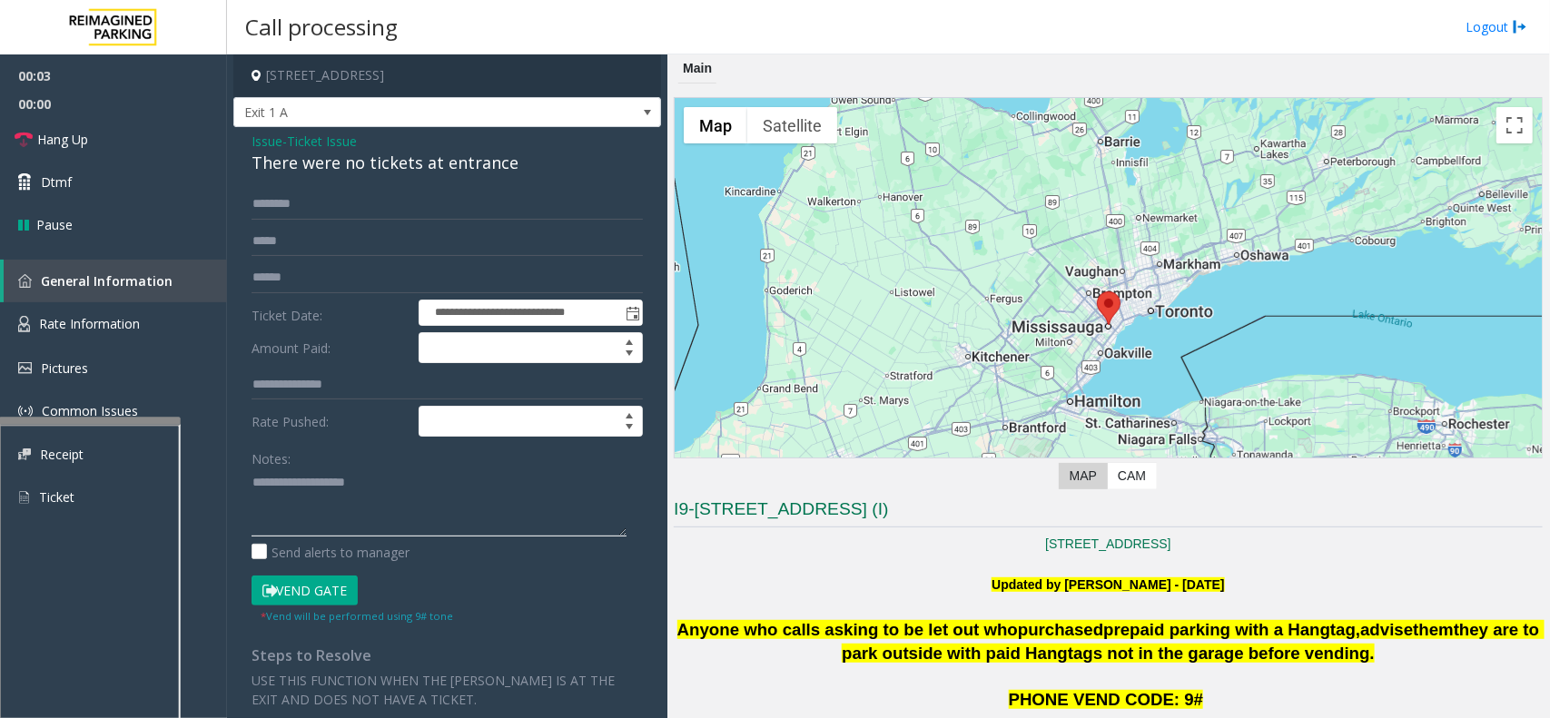
click at [413, 499] on textarea at bounding box center [439, 503] width 375 height 68
paste textarea "**********"
click at [434, 166] on div "There were no tickets at entrance" at bounding box center [447, 163] width 391 height 25
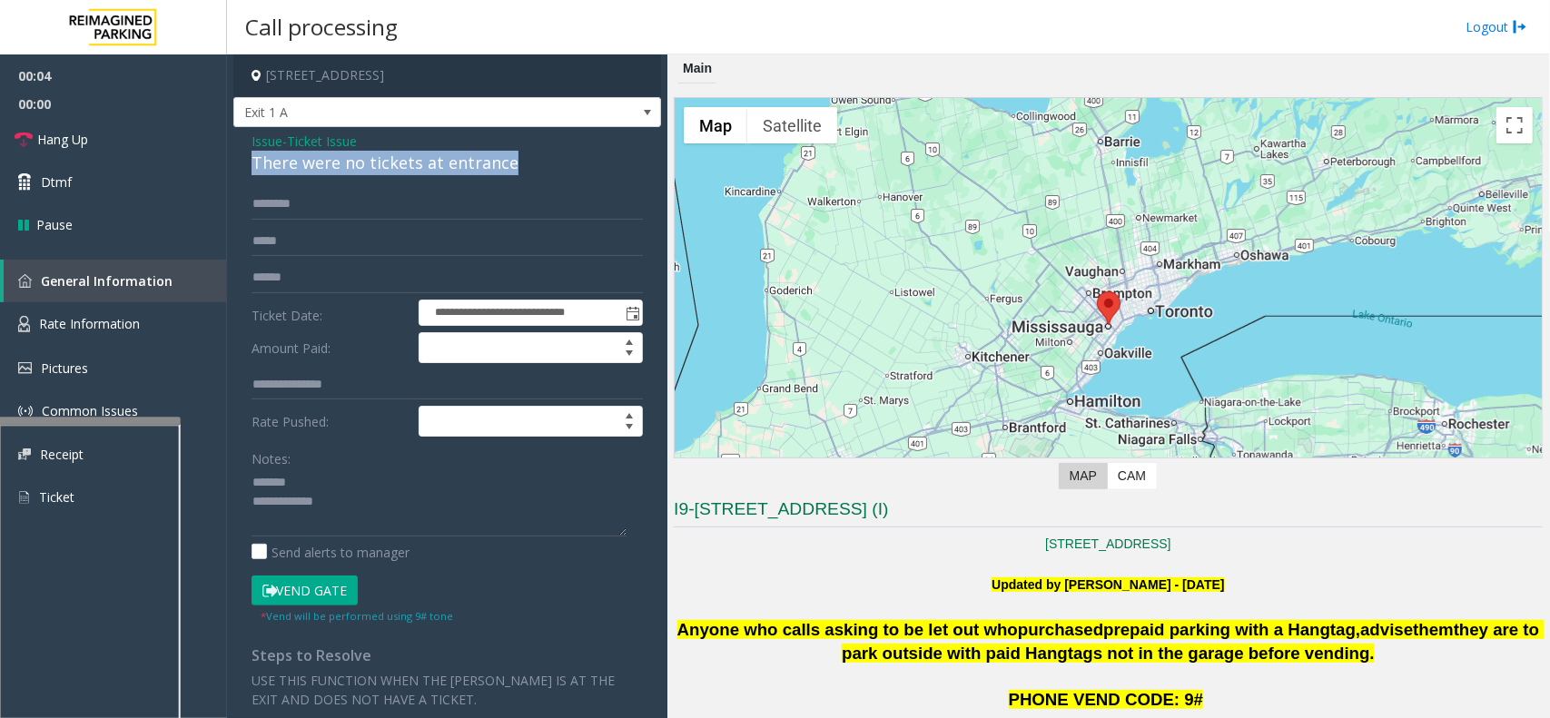
copy div "There were no tickets at entrance"
click at [361, 481] on textarea at bounding box center [439, 503] width 375 height 68
paste textarea "**********"
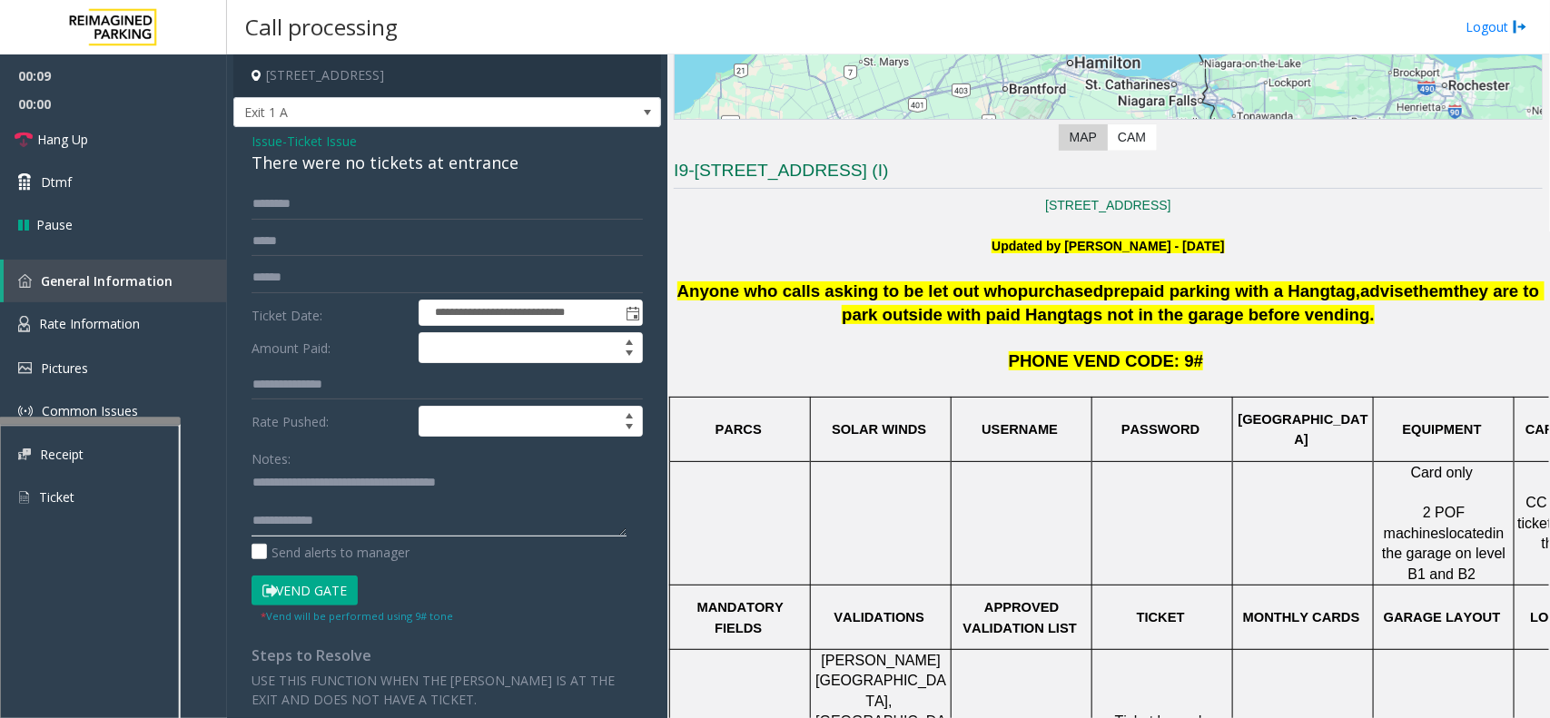
scroll to position [341, 0]
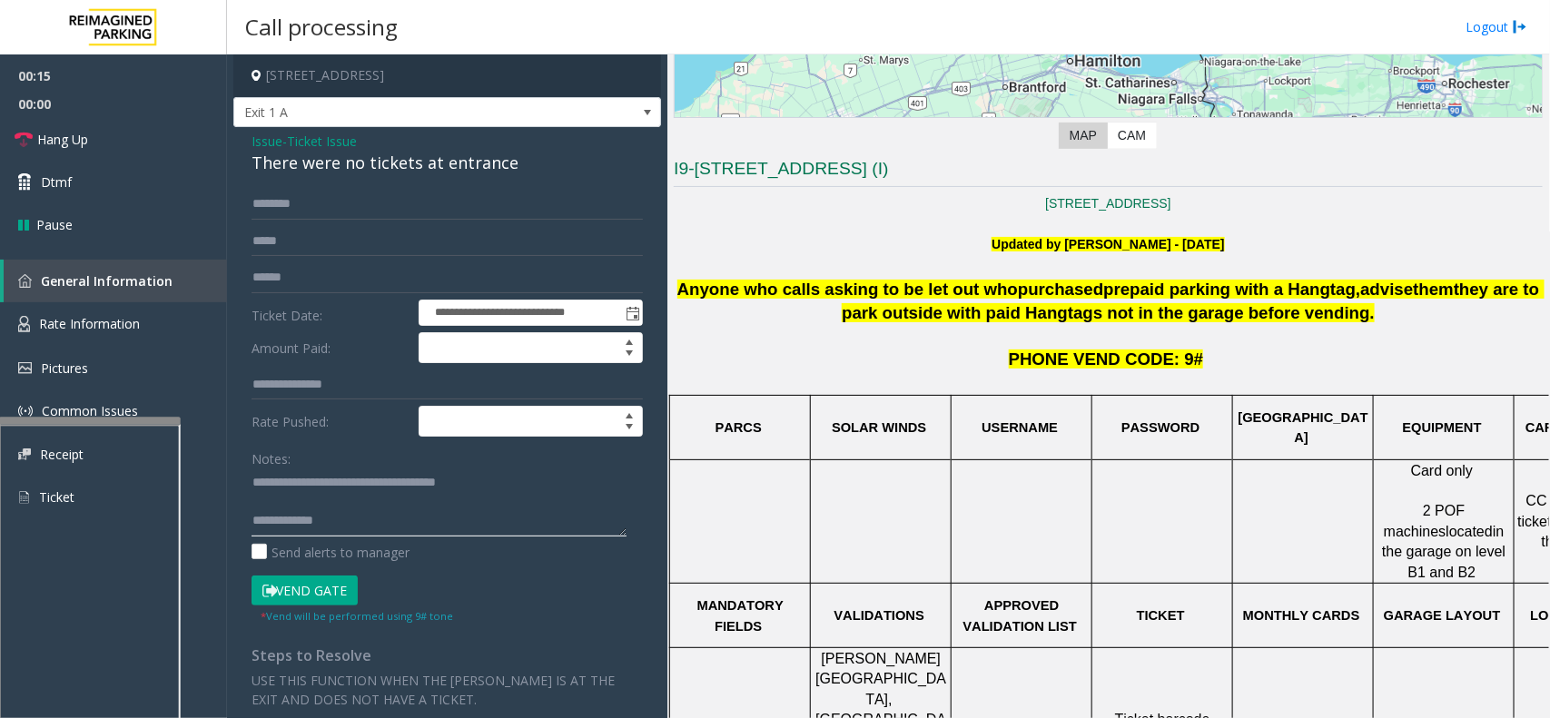
paste textarea "**********"
click at [384, 524] on textarea at bounding box center [439, 503] width 375 height 68
type textarea "**********"
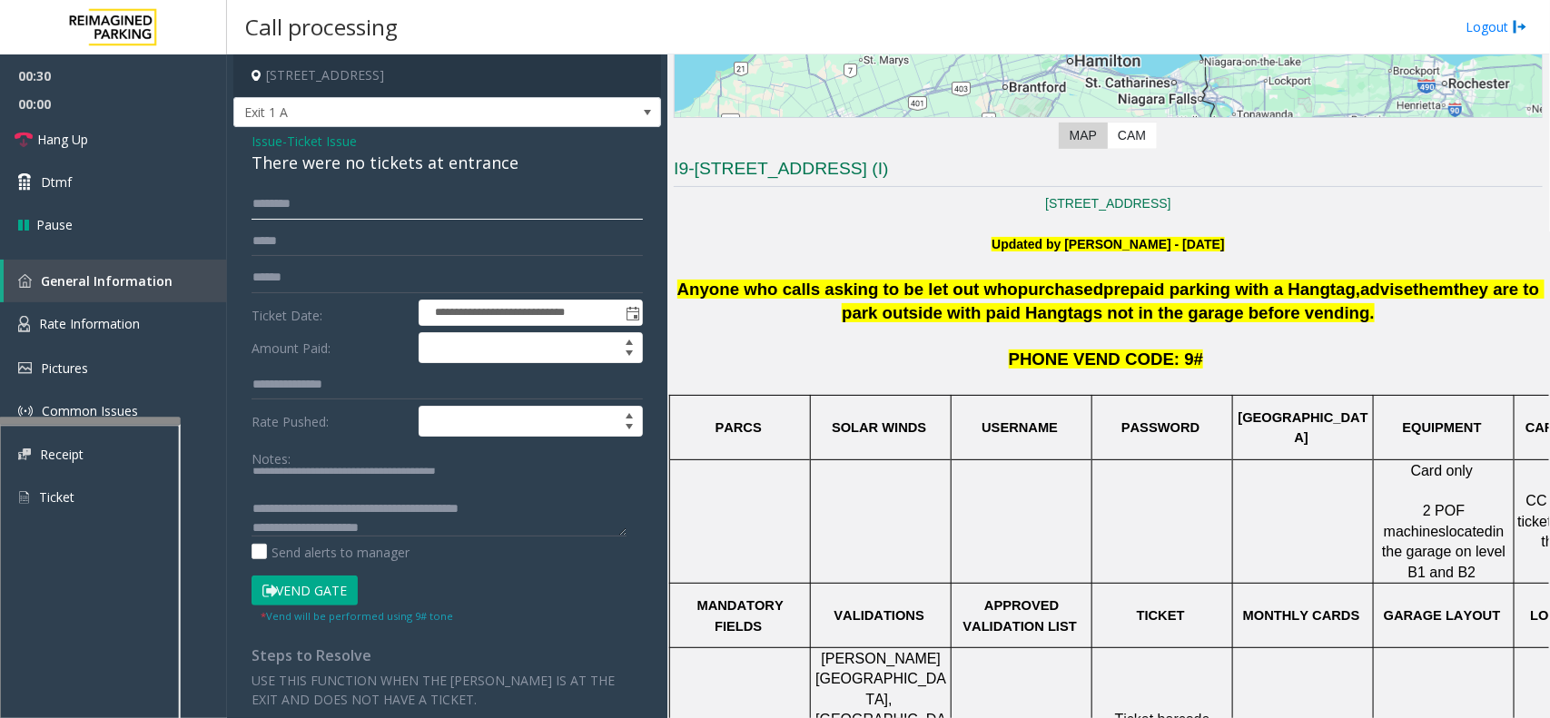
click at [420, 210] on input "text" at bounding box center [447, 204] width 391 height 31
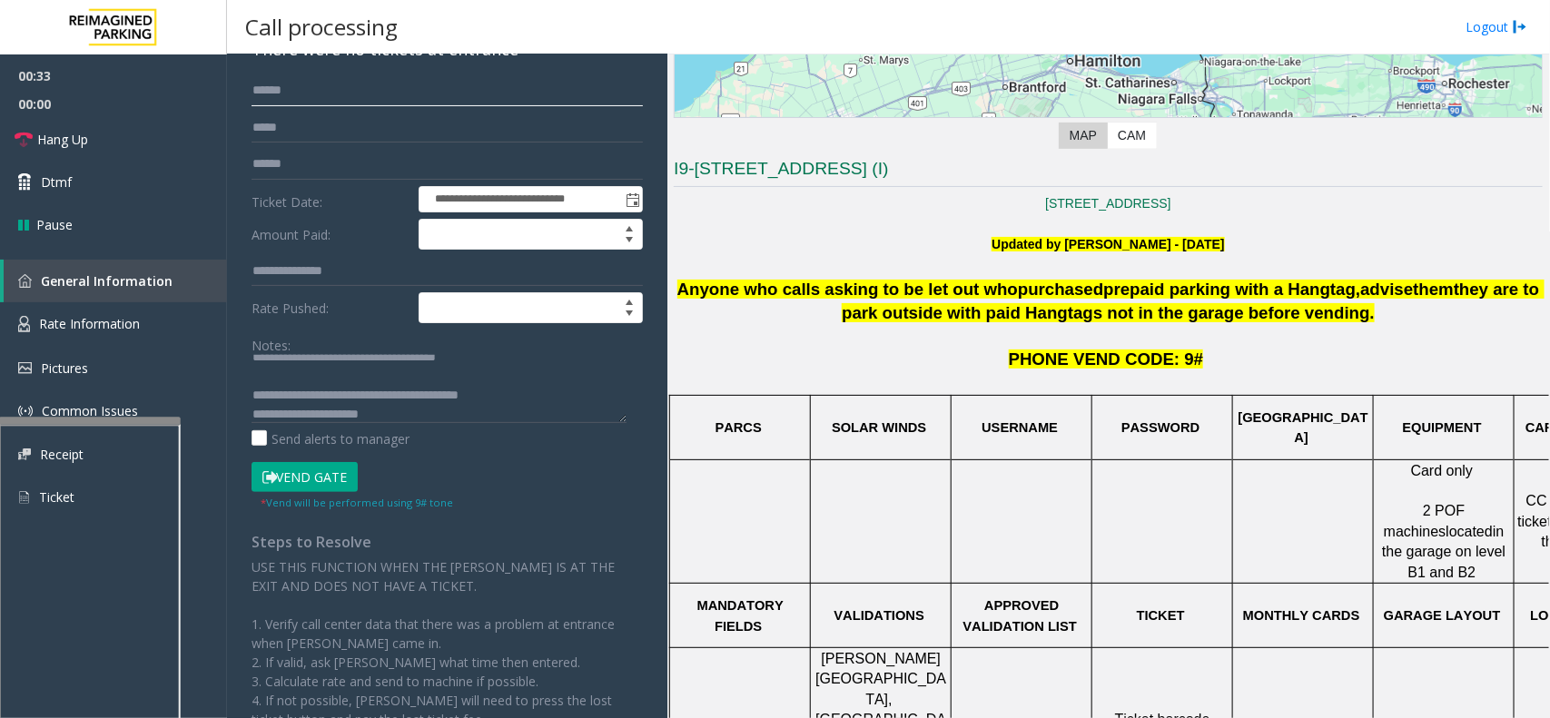
type input "******"
click at [298, 469] on button "Vend Gate" at bounding box center [305, 477] width 106 height 31
click at [137, 319] on span "Rate Information" at bounding box center [89, 323] width 101 height 17
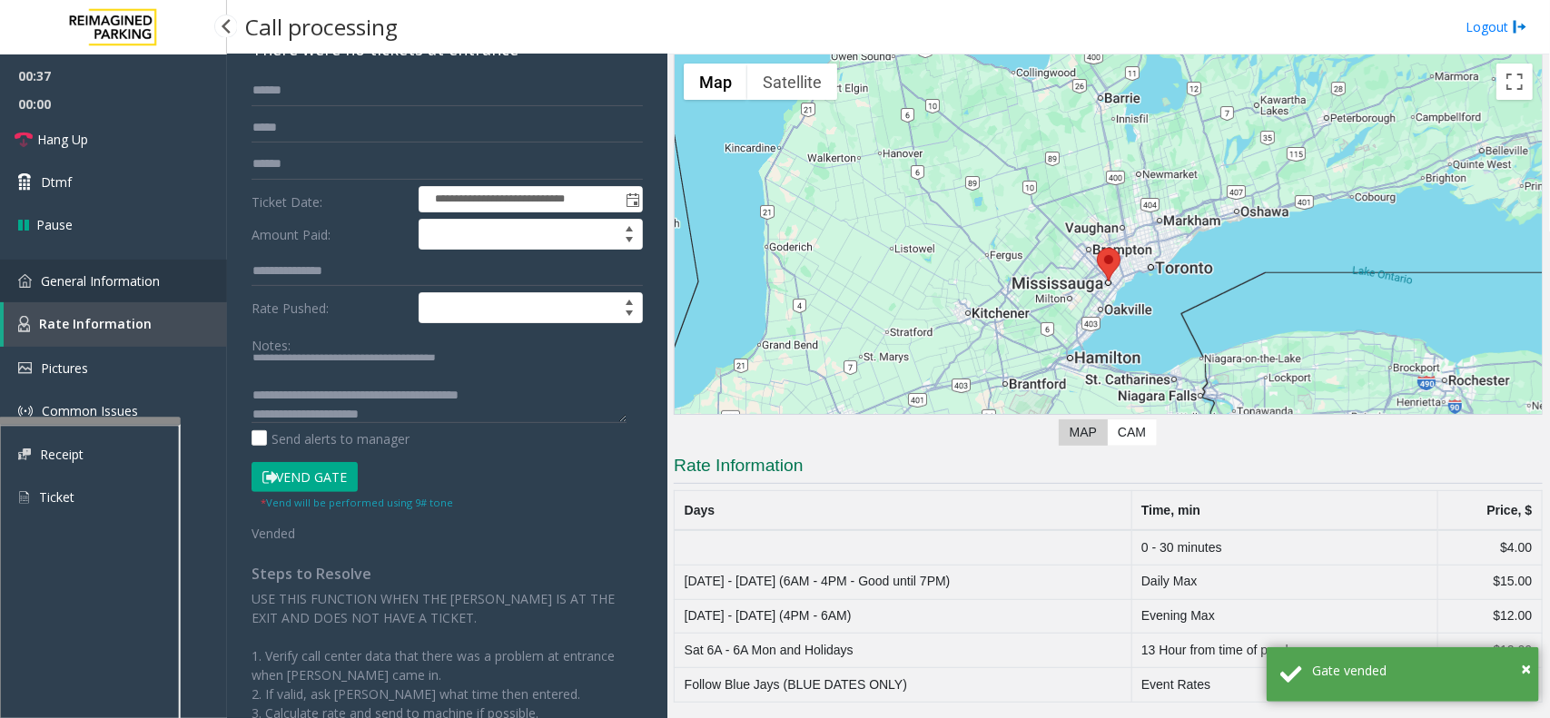
click at [143, 279] on span "General Information" at bounding box center [100, 280] width 119 height 17
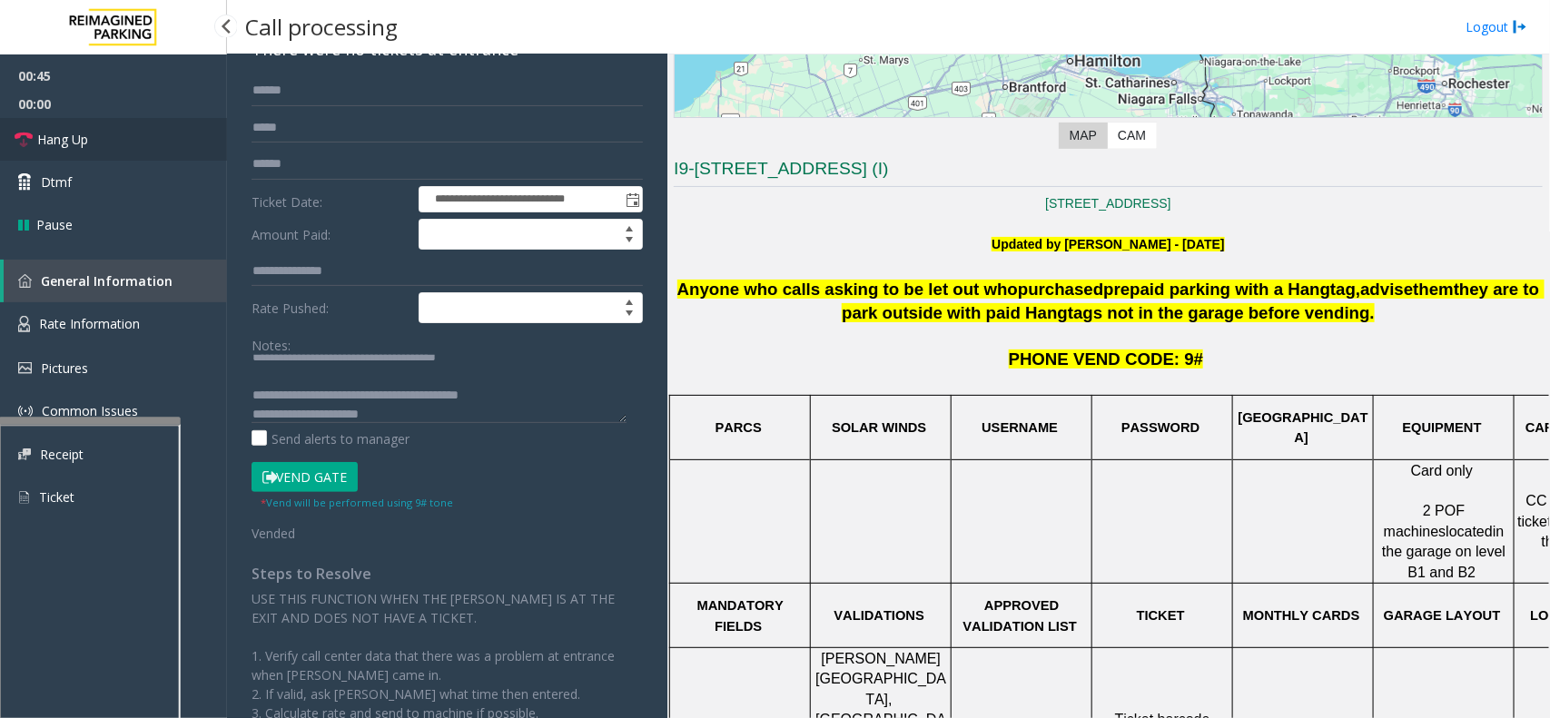
click at [165, 139] on link "Hang Up" at bounding box center [113, 139] width 227 height 43
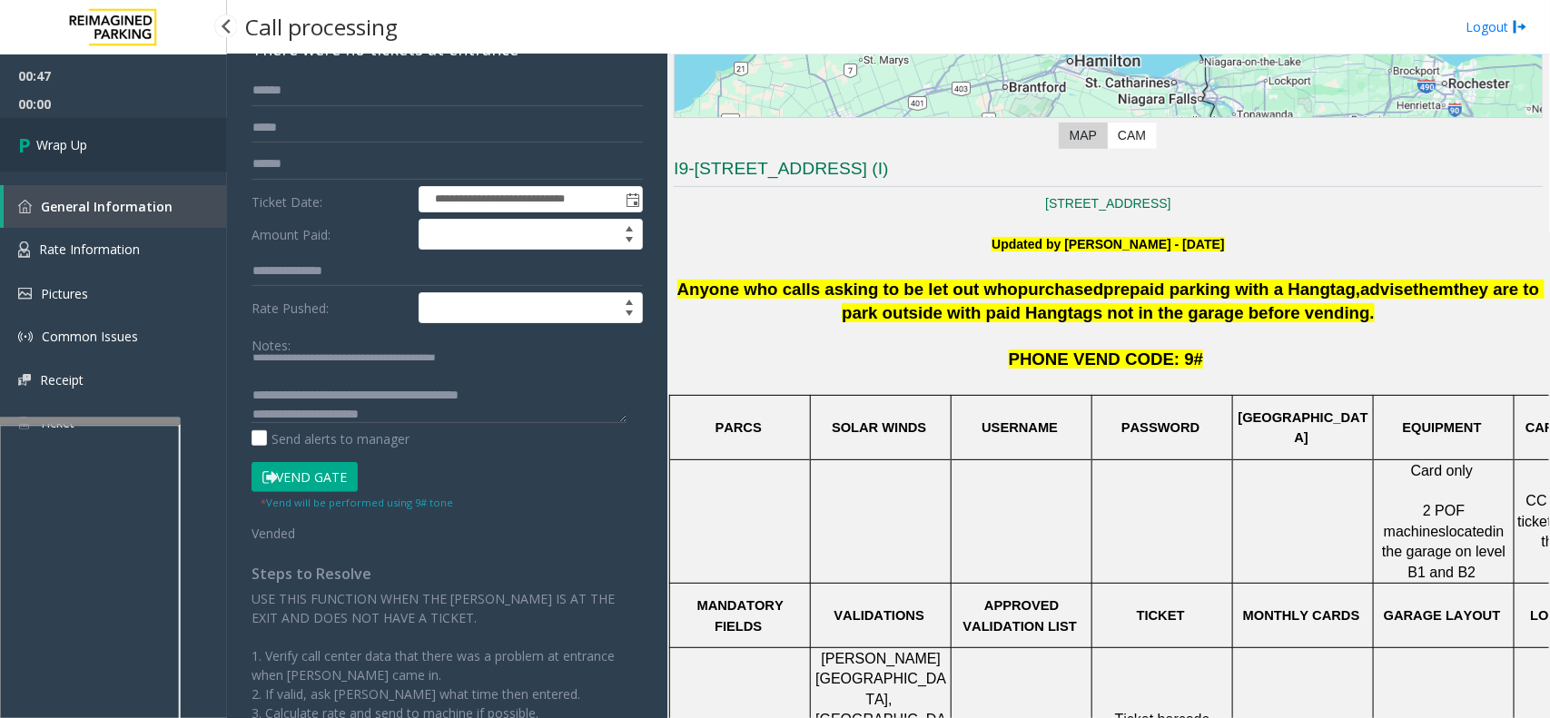
click at [157, 143] on link "Wrap Up" at bounding box center [113, 145] width 227 height 54
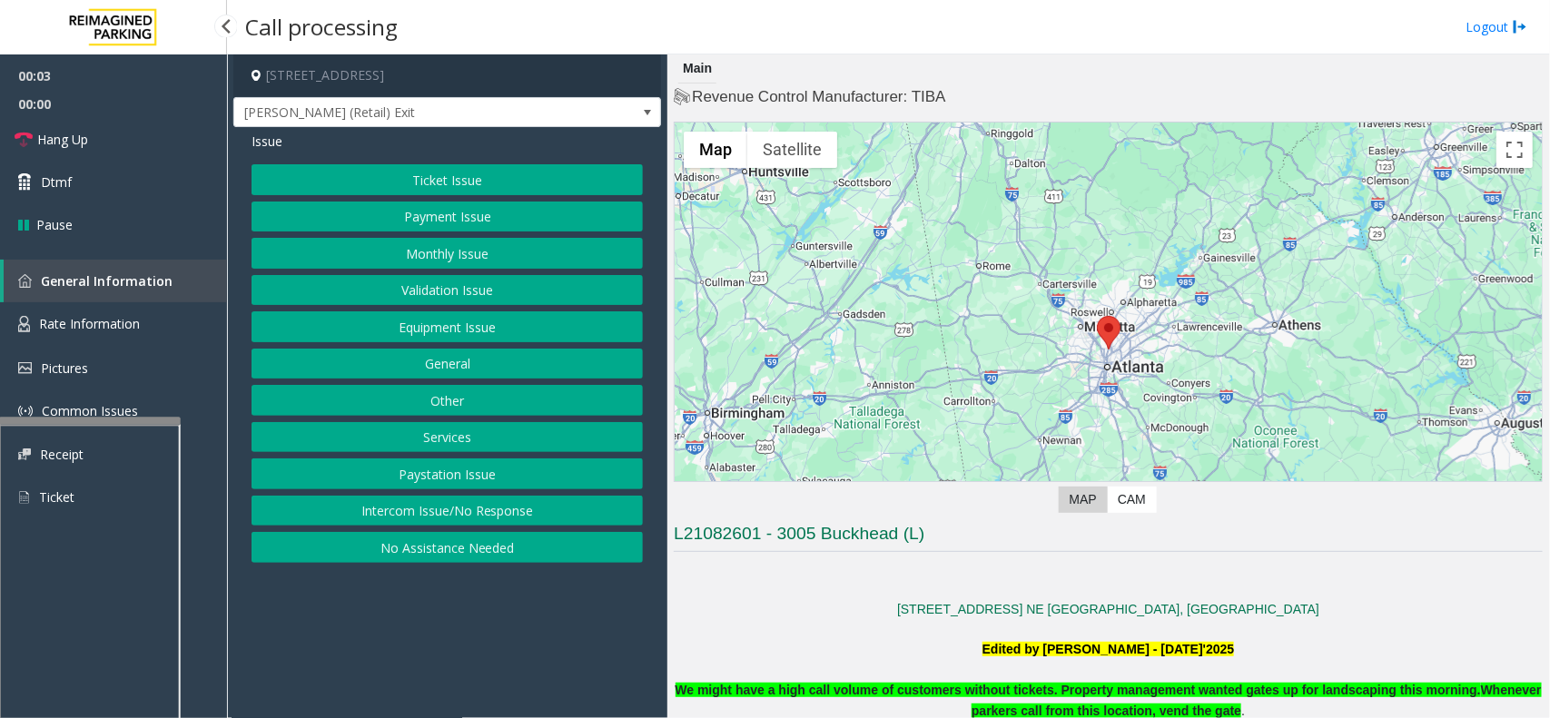
click at [325, 632] on app-call-processing-form "[STREET_ADDRESS] [PERSON_NAME] (Retail) Exit Issue Ticket Issue Payment Issue M…" at bounding box center [447, 386] width 440 height 664
click at [499, 211] on button "Payment Issue" at bounding box center [447, 217] width 391 height 31
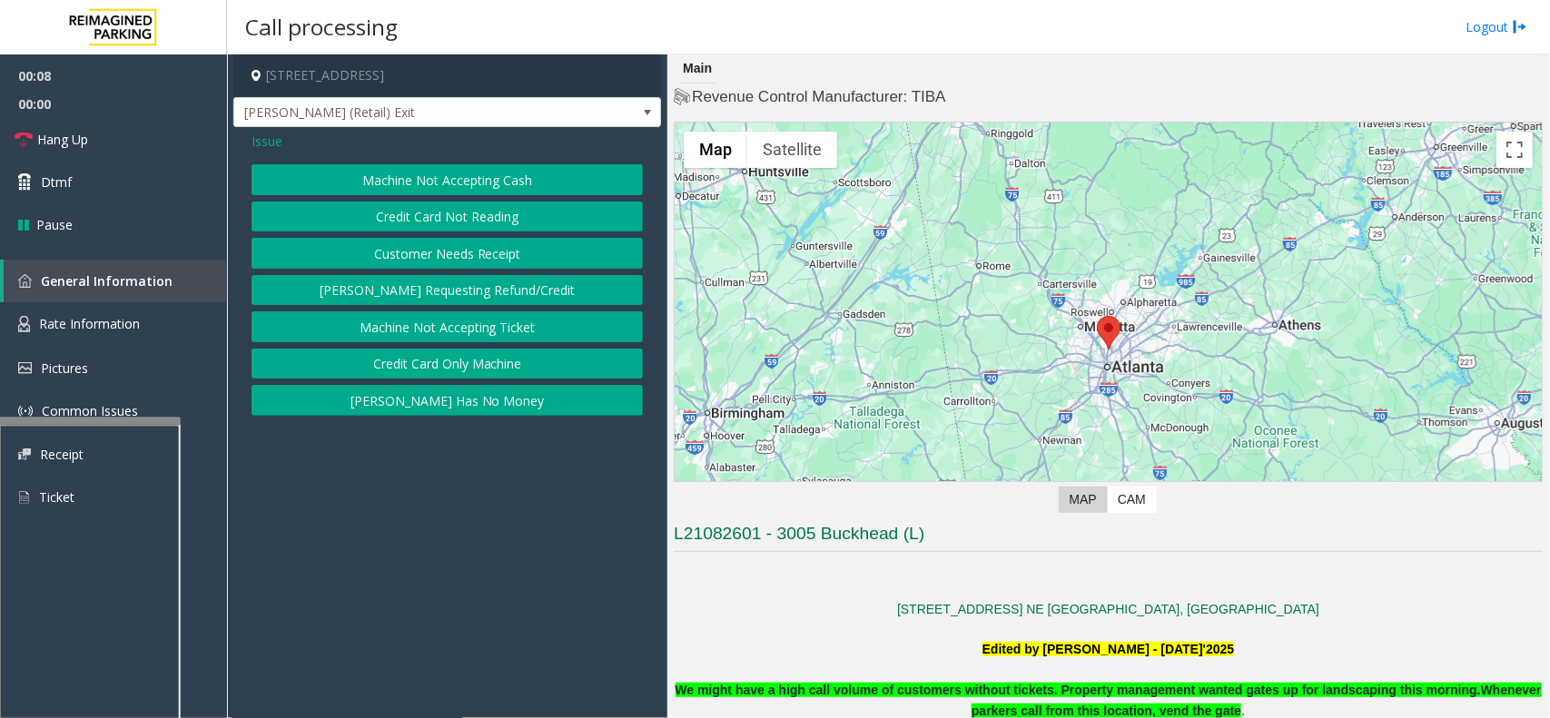
click at [507, 219] on button "Credit Card Not Reading" at bounding box center [447, 217] width 391 height 31
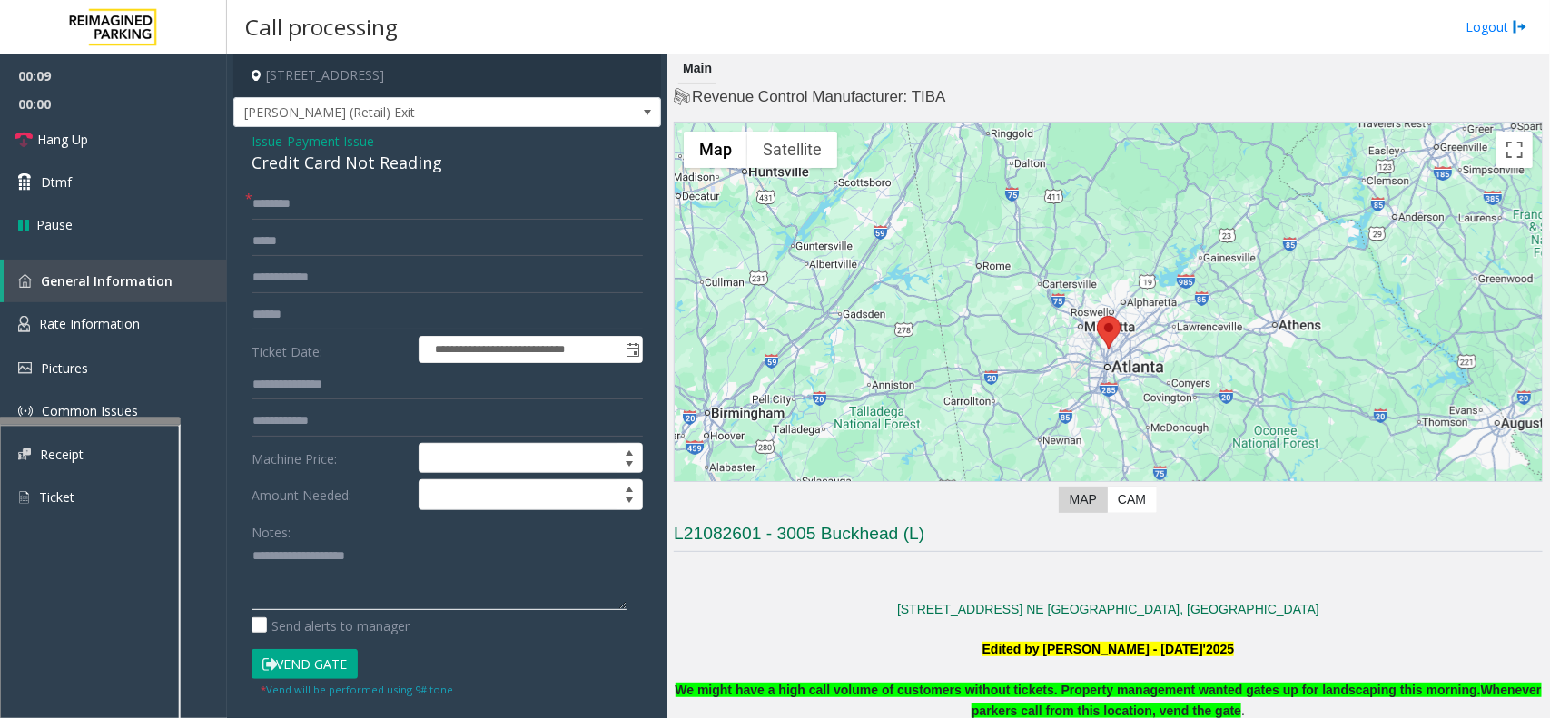
click at [398, 547] on textarea at bounding box center [439, 576] width 375 height 68
paste textarea "**********"
click at [348, 161] on div "Credit Card Not Reading" at bounding box center [447, 163] width 391 height 25
copy div "Credit Card Not Reading"
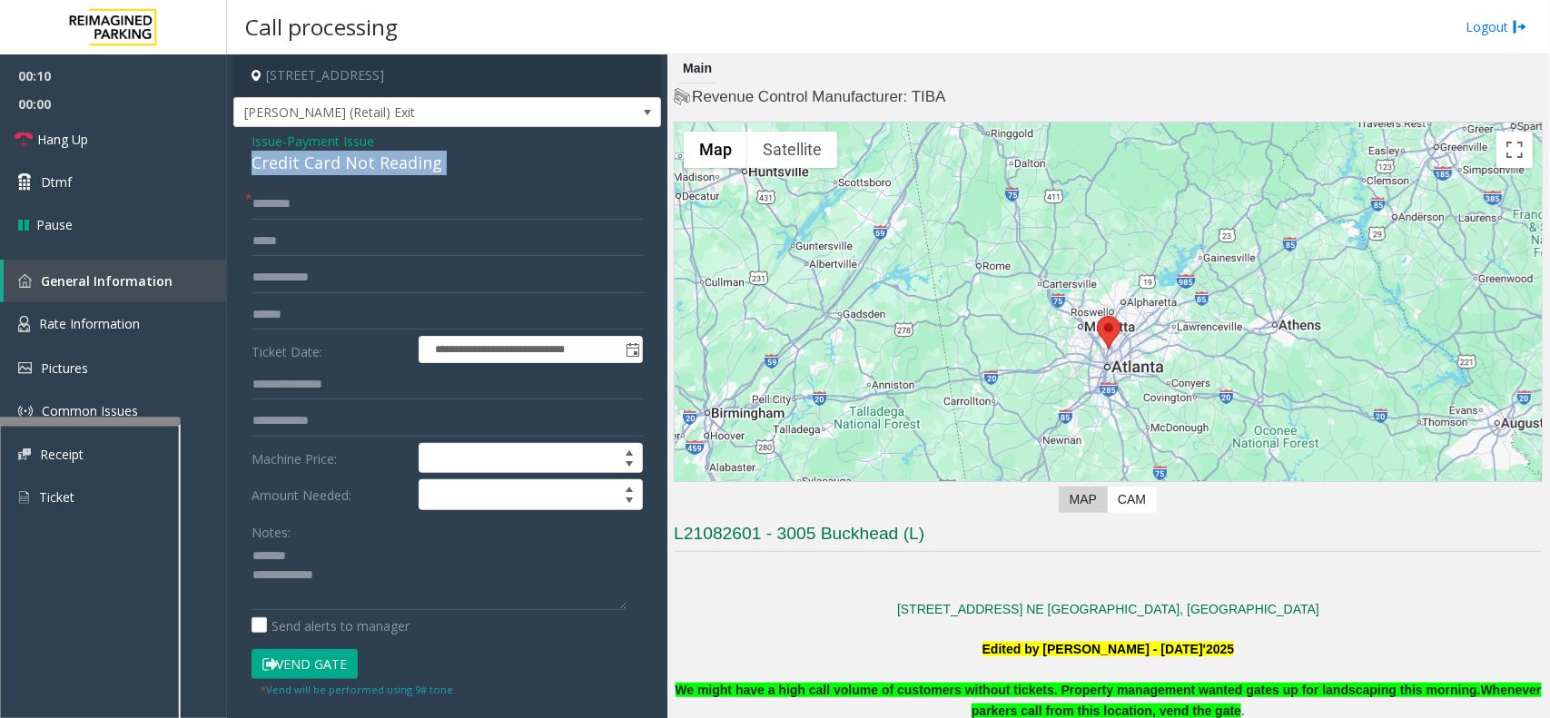
click at [348, 161] on div "Credit Card Not Reading" at bounding box center [447, 163] width 391 height 25
click at [369, 538] on div "Notes:" at bounding box center [447, 564] width 391 height 94
paste textarea "**********"
click at [378, 572] on textarea at bounding box center [439, 576] width 375 height 68
click at [347, 556] on textarea at bounding box center [439, 576] width 375 height 68
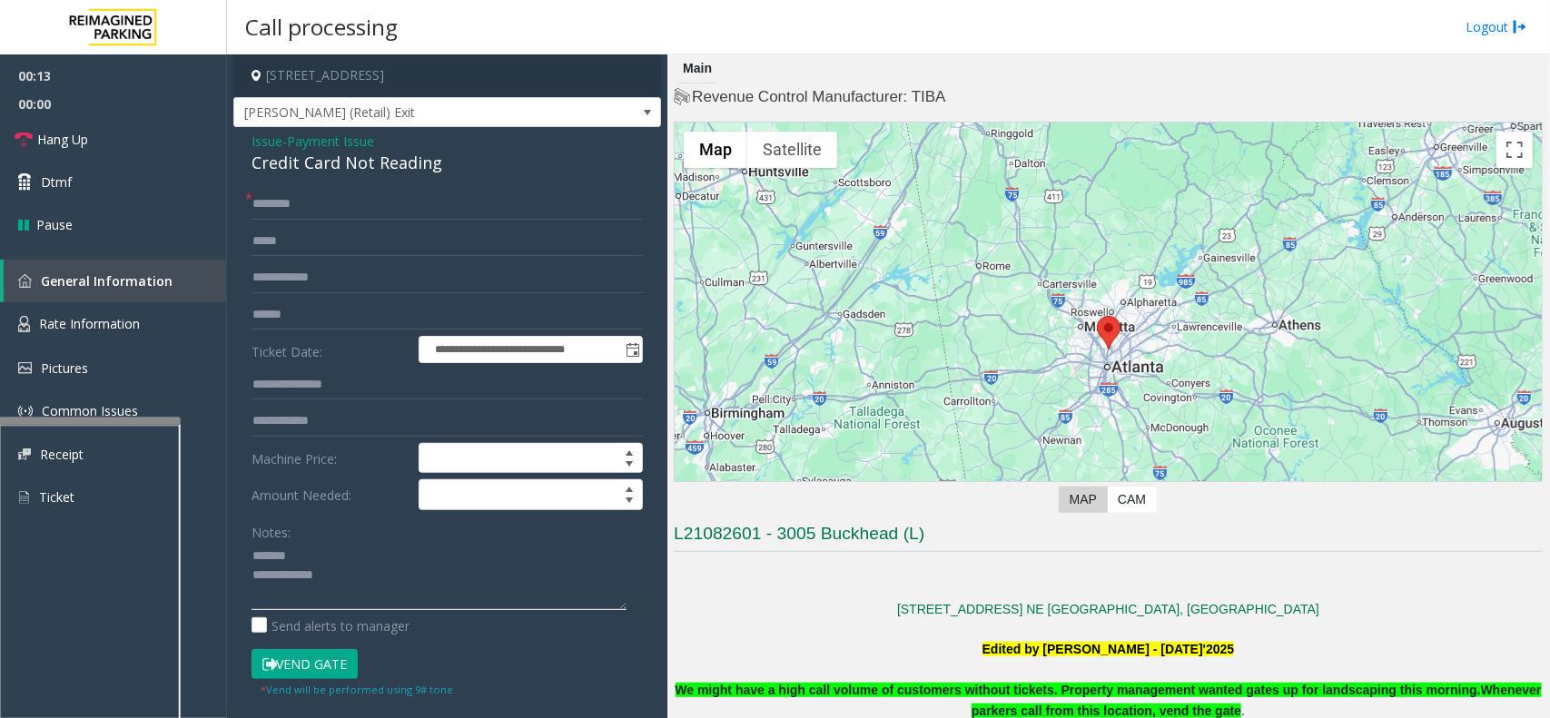
paste textarea "**********"
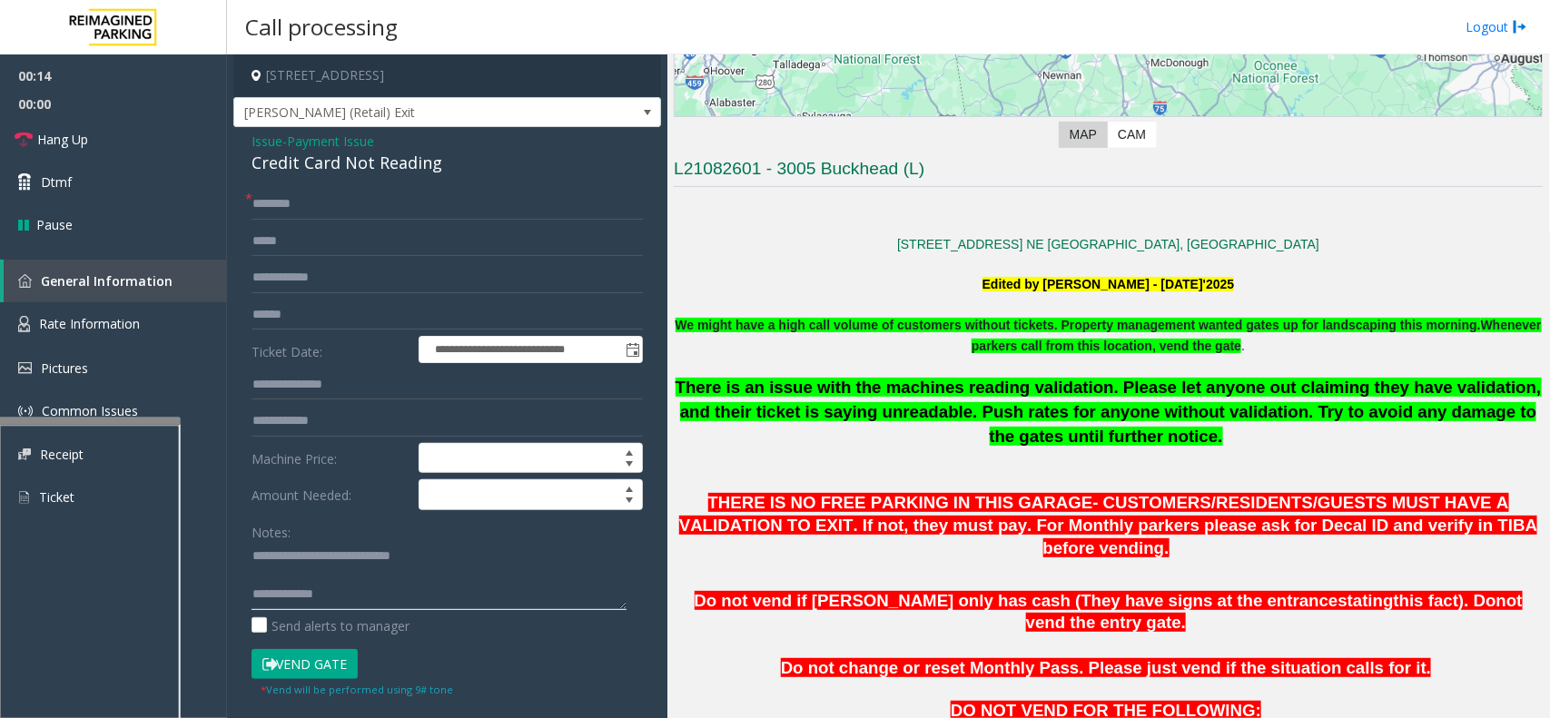
scroll to position [681, 0]
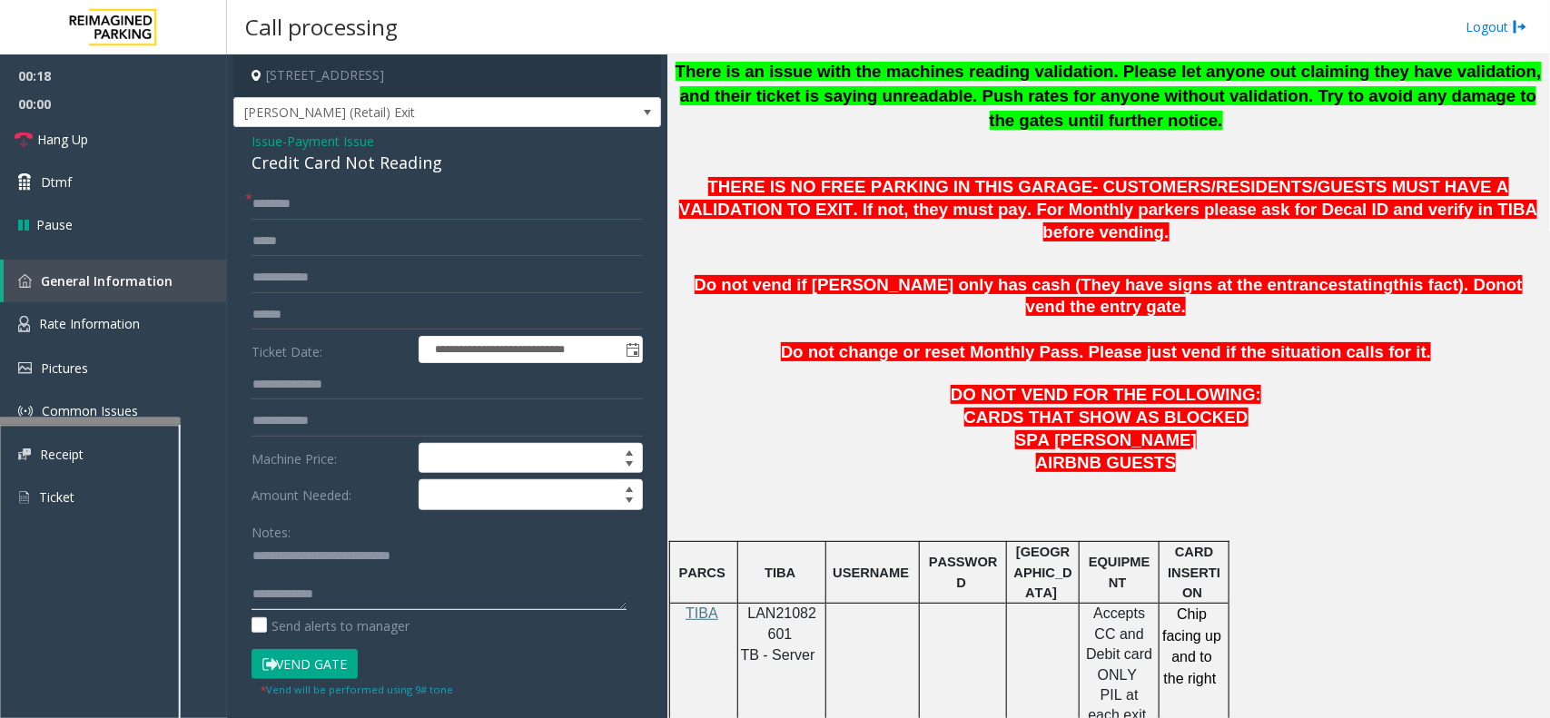
click at [425, 591] on textarea at bounding box center [439, 576] width 375 height 68
paste textarea "**********"
click at [361, 306] on input "text" at bounding box center [447, 315] width 391 height 31
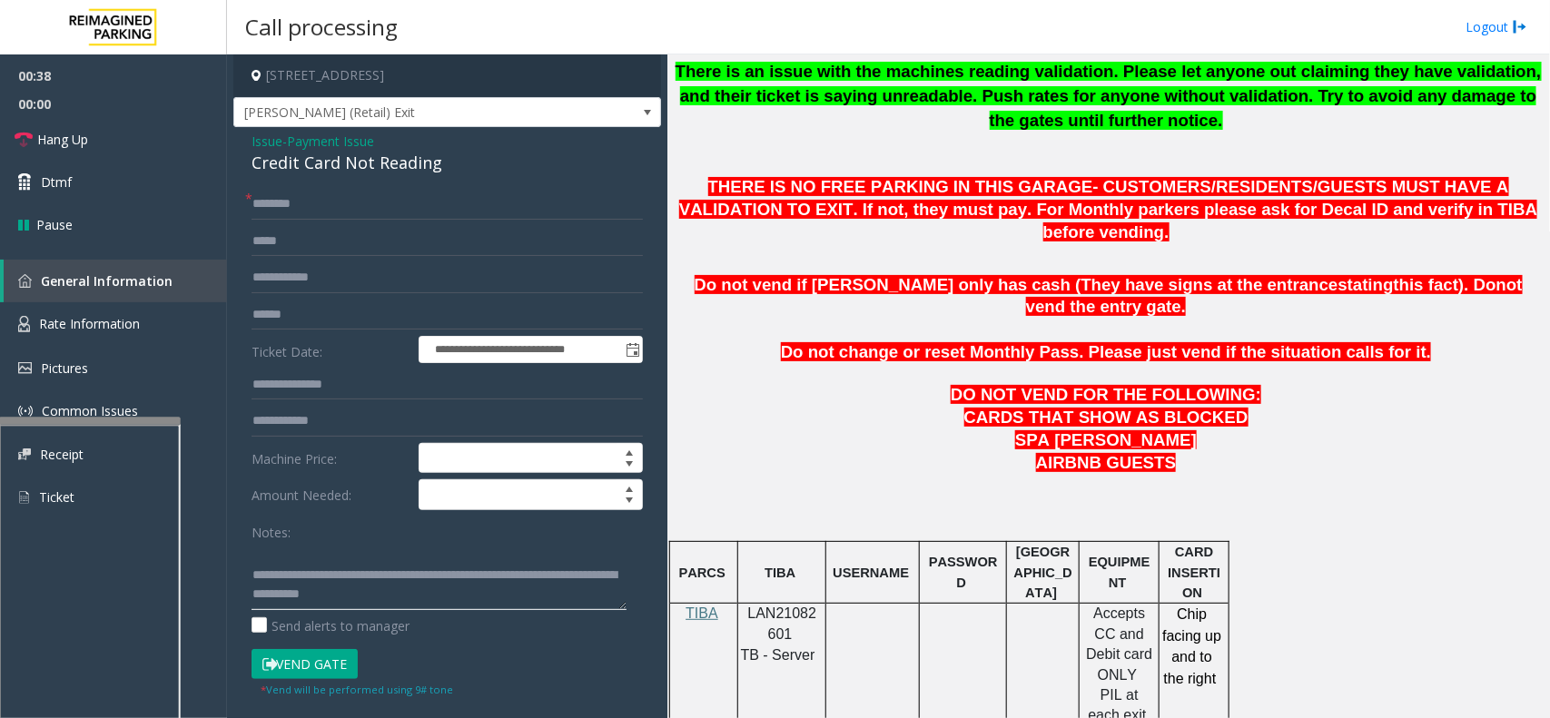
drag, startPoint x: 337, startPoint y: 570, endPoint x: 623, endPoint y: 642, distance: 294.9
click at [623, 642] on form "**********" at bounding box center [447, 443] width 391 height 509
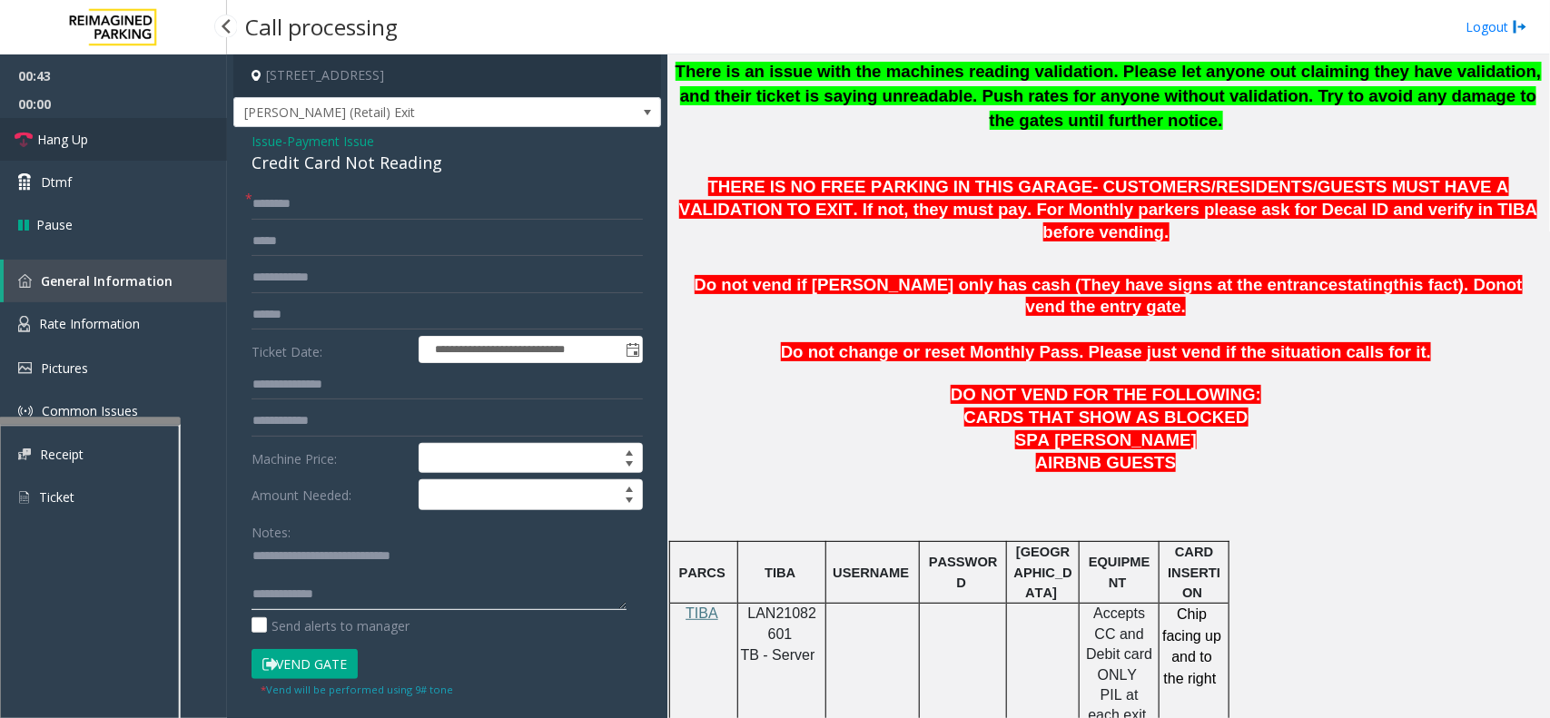
type textarea "**********"
click at [152, 141] on link "Hang Up" at bounding box center [113, 139] width 227 height 43
click at [320, 202] on input "text" at bounding box center [447, 204] width 391 height 31
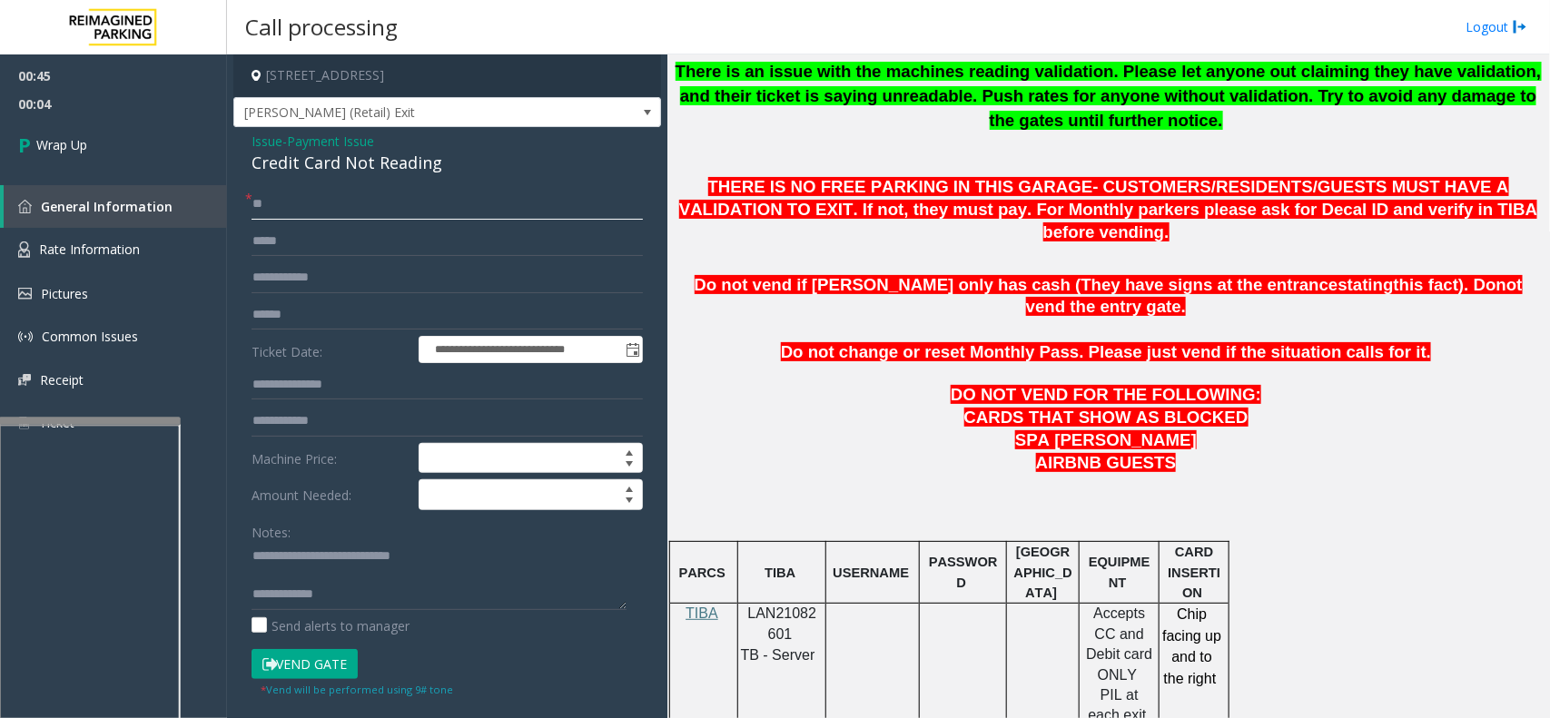
type input "**"
click at [454, 597] on textarea at bounding box center [439, 576] width 375 height 68
paste textarea "**********"
type textarea "**********"
click at [156, 127] on link "Wrap Up" at bounding box center [113, 145] width 227 height 54
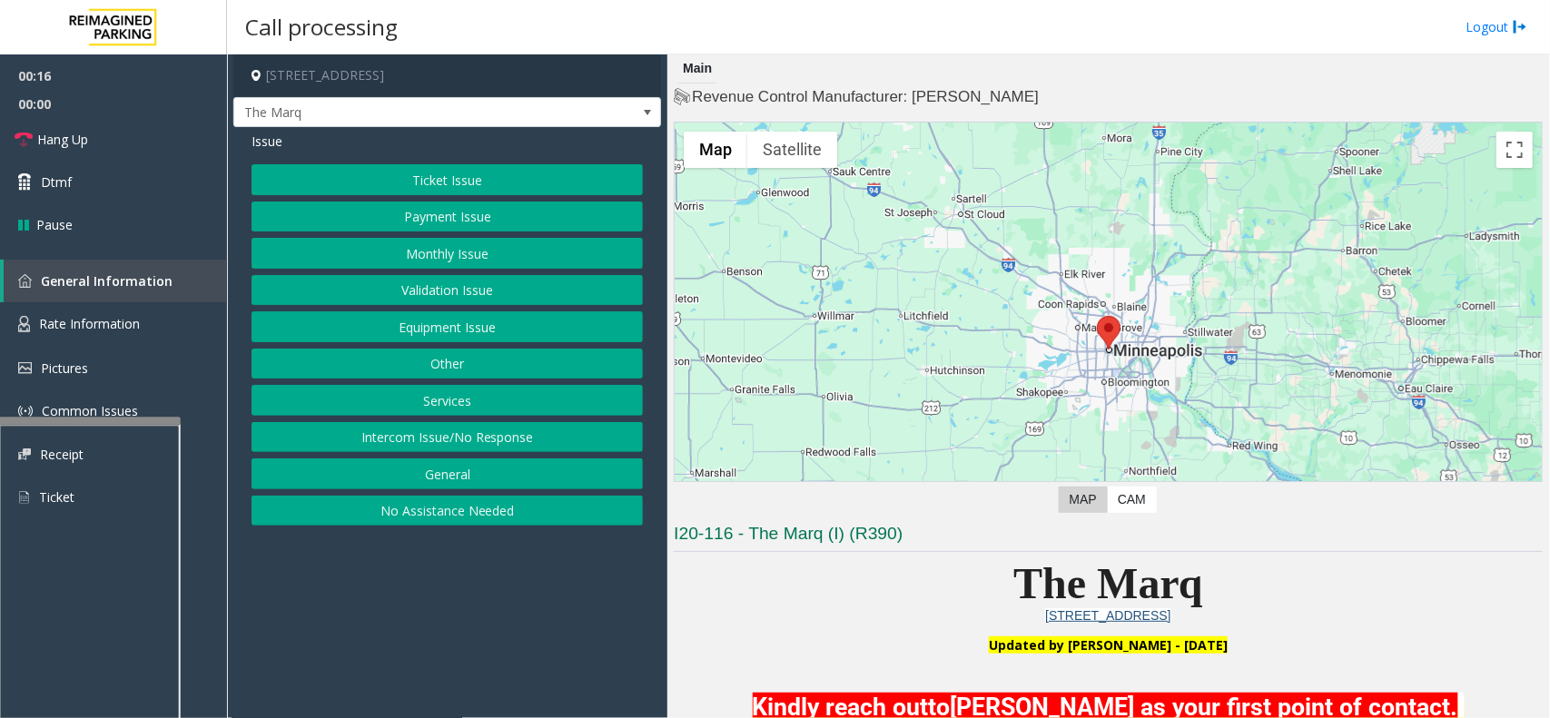
drag, startPoint x: 427, startPoint y: 441, endPoint x: 431, endPoint y: 423, distance: 18.7
click at [427, 441] on button "Intercom Issue/No Response" at bounding box center [447, 437] width 391 height 31
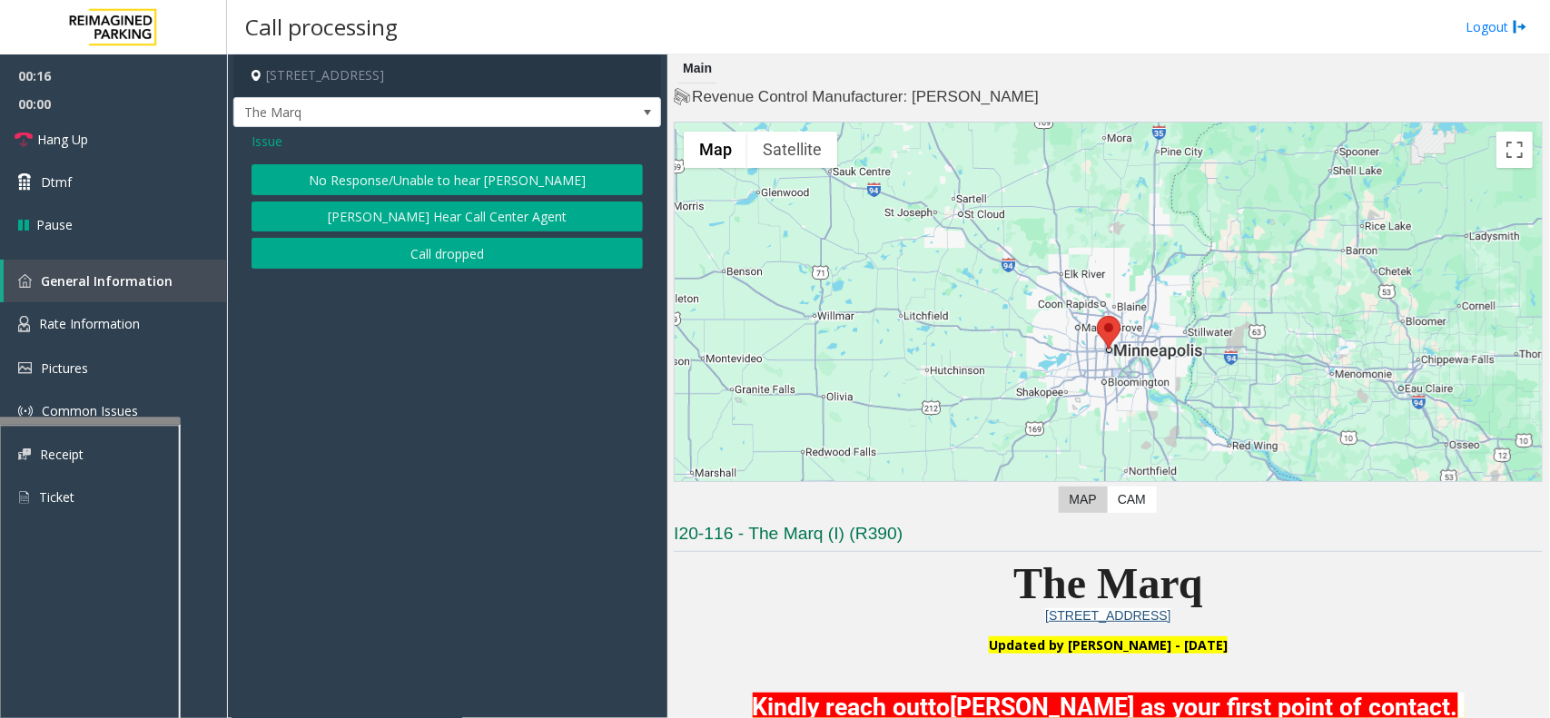
drag, startPoint x: 466, startPoint y: 193, endPoint x: 457, endPoint y: 177, distance: 17.9
click at [466, 192] on button "No Response/Unable to hear [PERSON_NAME]" at bounding box center [447, 179] width 391 height 31
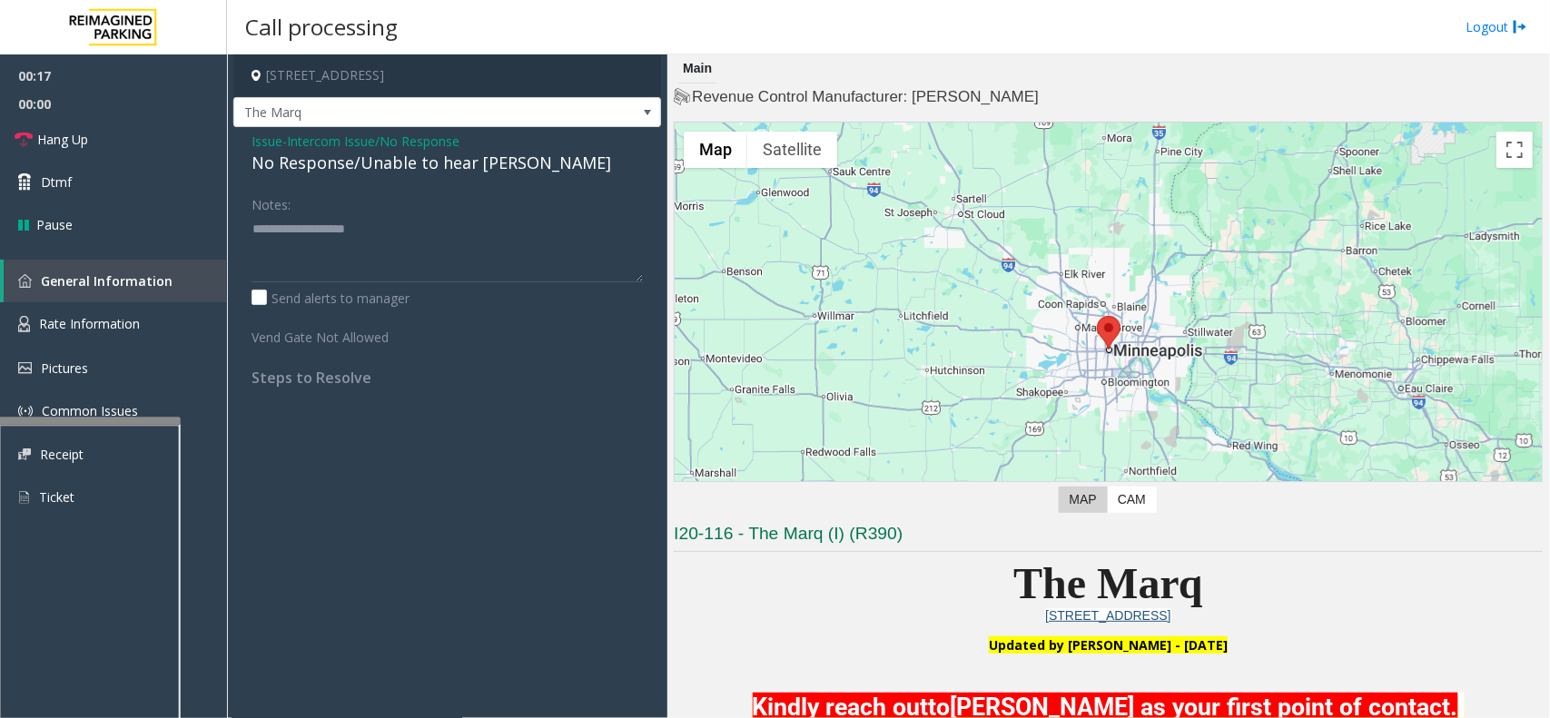
click at [441, 162] on div "No Response/Unable to hear [PERSON_NAME]" at bounding box center [447, 163] width 391 height 25
copy div "No Response/Unable to hear [PERSON_NAME]"
paste textarea "**********"
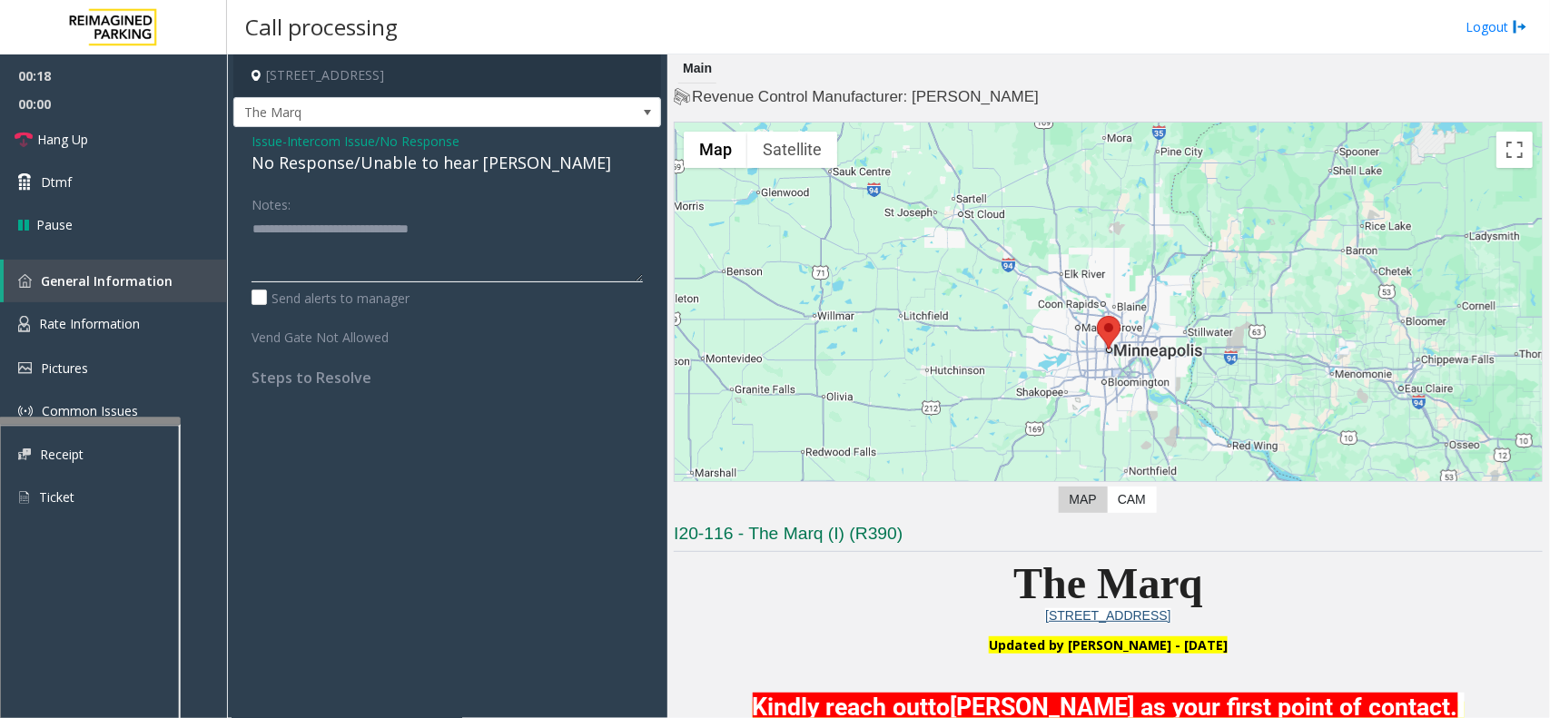
click at [438, 251] on textarea at bounding box center [447, 248] width 391 height 68
type textarea "**********"
click at [74, 136] on span "Hang Up" at bounding box center [62, 139] width 51 height 19
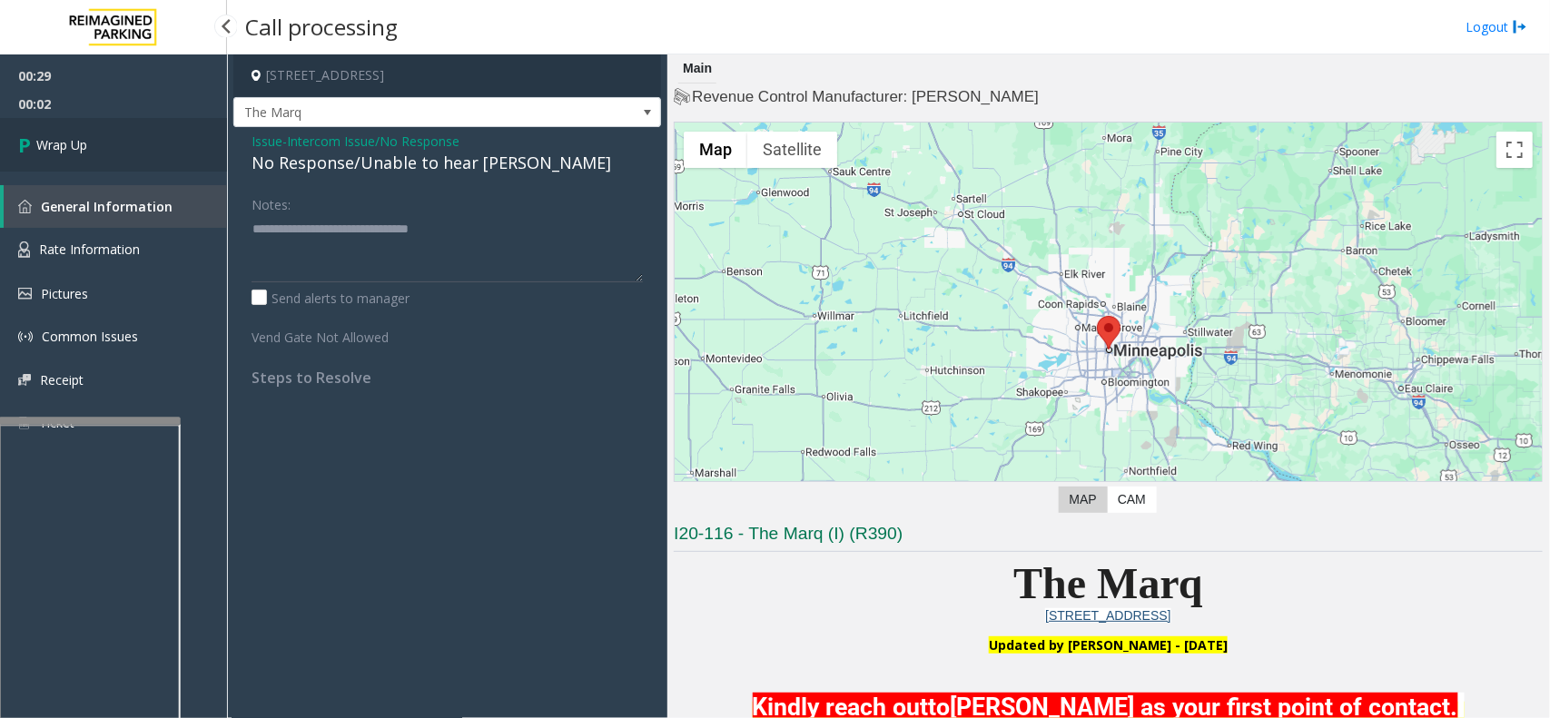
click at [95, 146] on link "Wrap Up" at bounding box center [113, 145] width 227 height 54
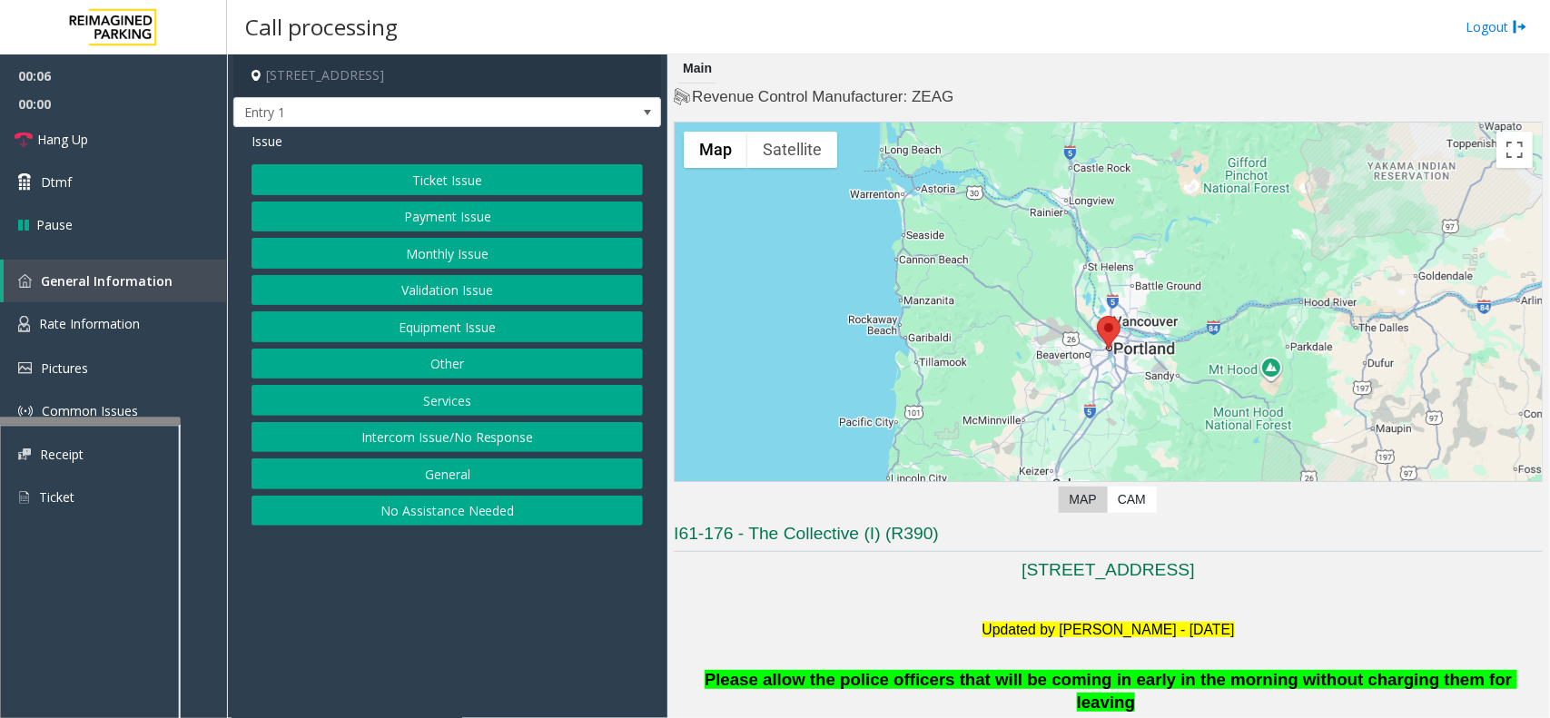
drag, startPoint x: 446, startPoint y: 450, endPoint x: 418, endPoint y: 366, distance: 89.0
click at [446, 450] on button "Intercom Issue/No Response" at bounding box center [447, 437] width 391 height 31
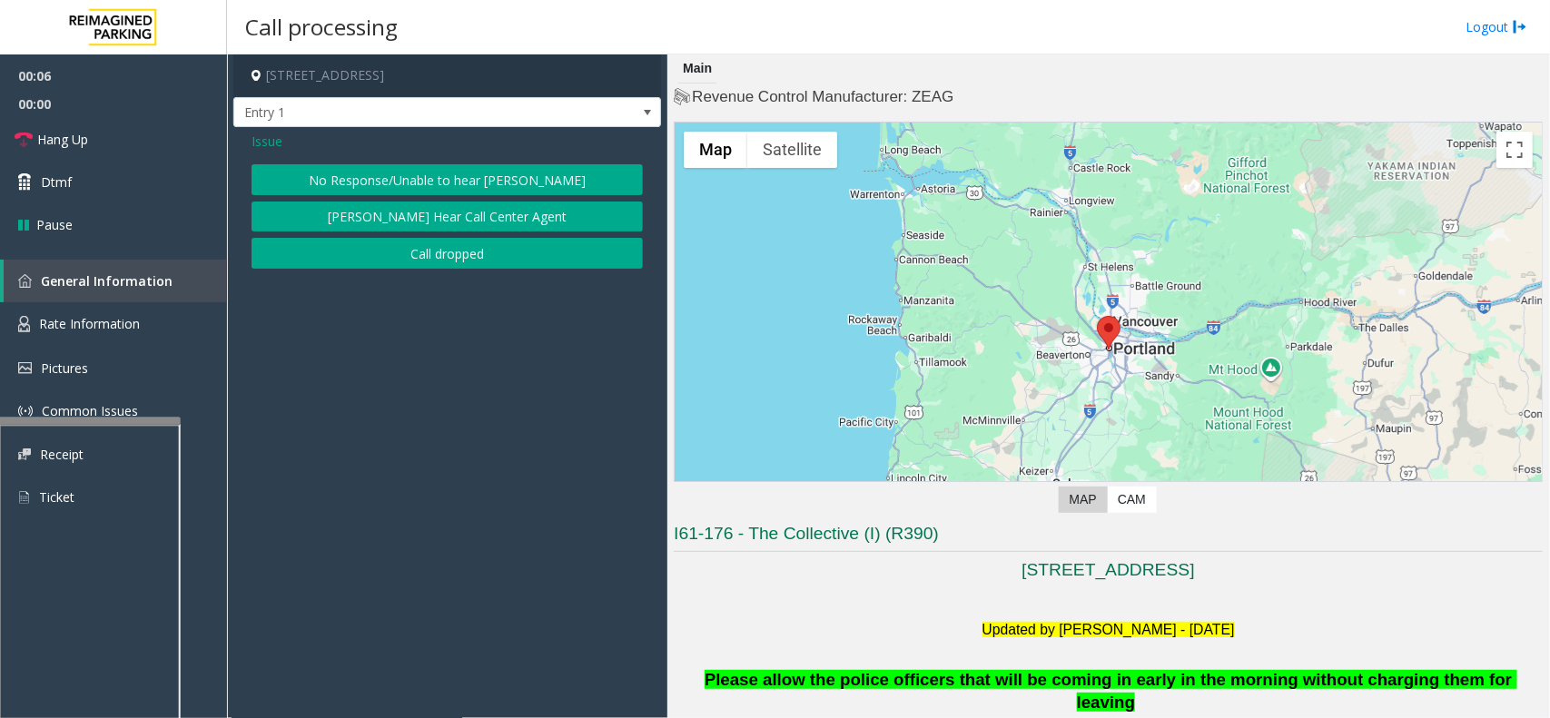
click at [431, 183] on button "No Response/Unable to hear [PERSON_NAME]" at bounding box center [447, 179] width 391 height 31
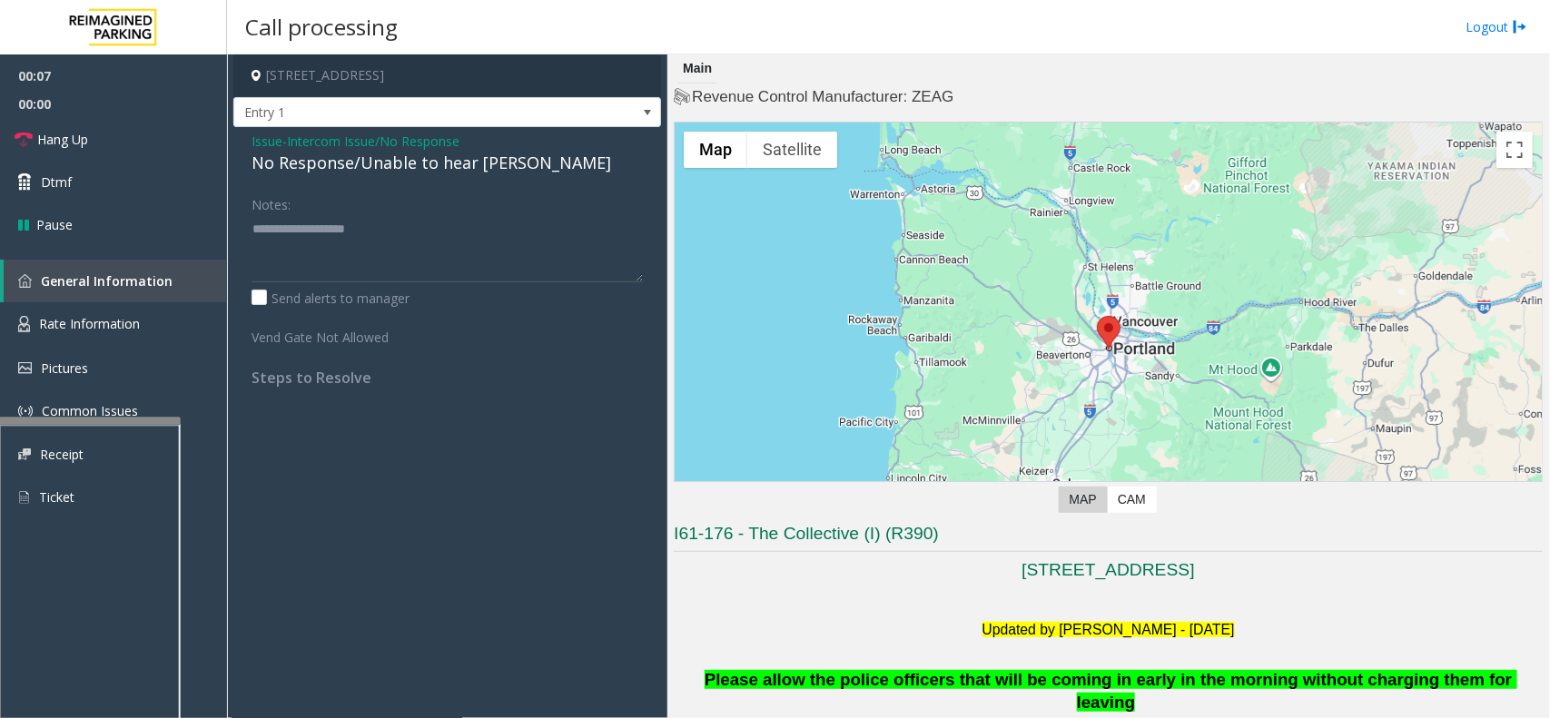
click at [424, 169] on div "No Response/Unable to hear [PERSON_NAME]" at bounding box center [447, 163] width 391 height 25
copy div "to"
click at [423, 162] on div "No Response/Unable to hear [PERSON_NAME]" at bounding box center [447, 163] width 391 height 25
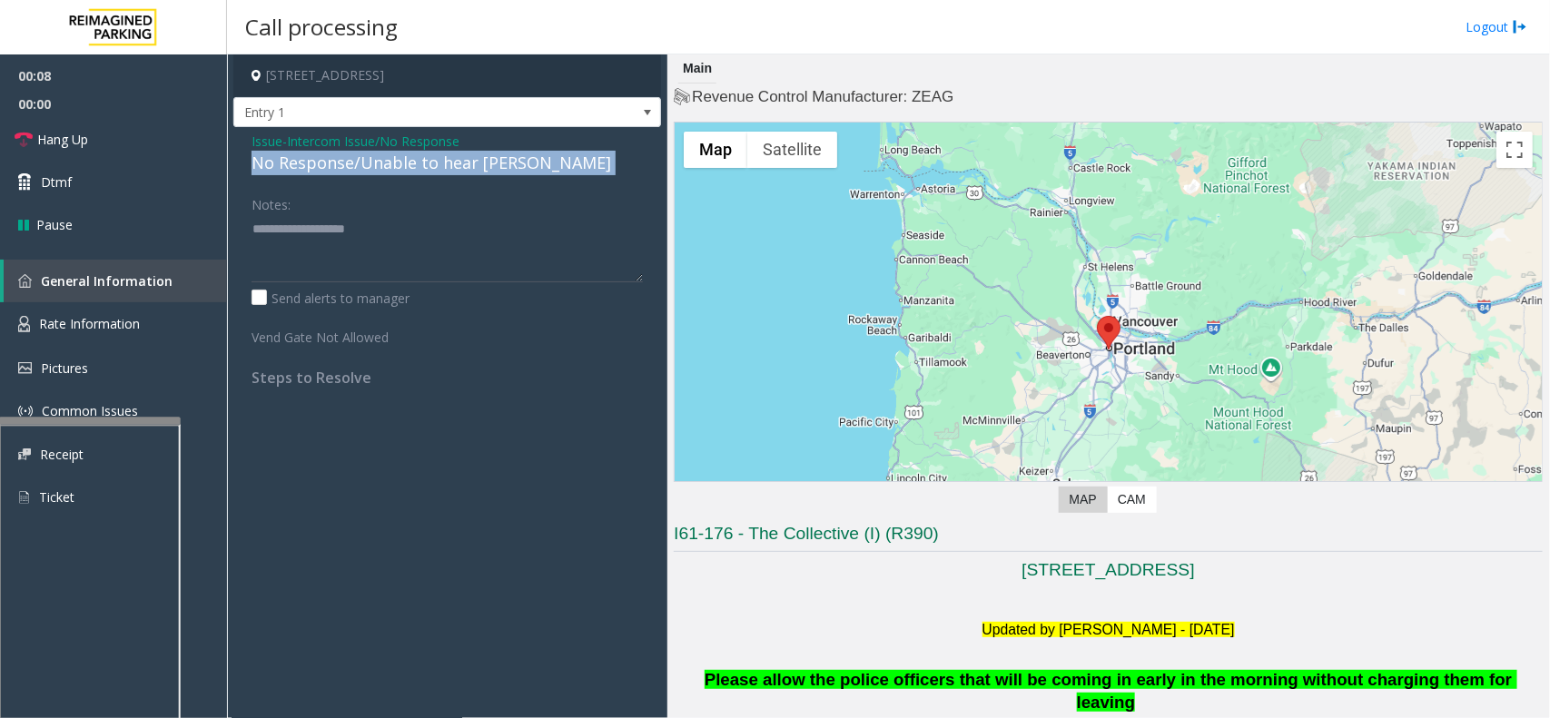
click at [423, 162] on div "No Response/Unable to hear [PERSON_NAME]" at bounding box center [447, 163] width 391 height 25
paste textarea "**********"
drag, startPoint x: 401, startPoint y: 270, endPoint x: 352, endPoint y: 252, distance: 52.0
click at [400, 270] on textarea at bounding box center [447, 248] width 391 height 68
type textarea "**********"
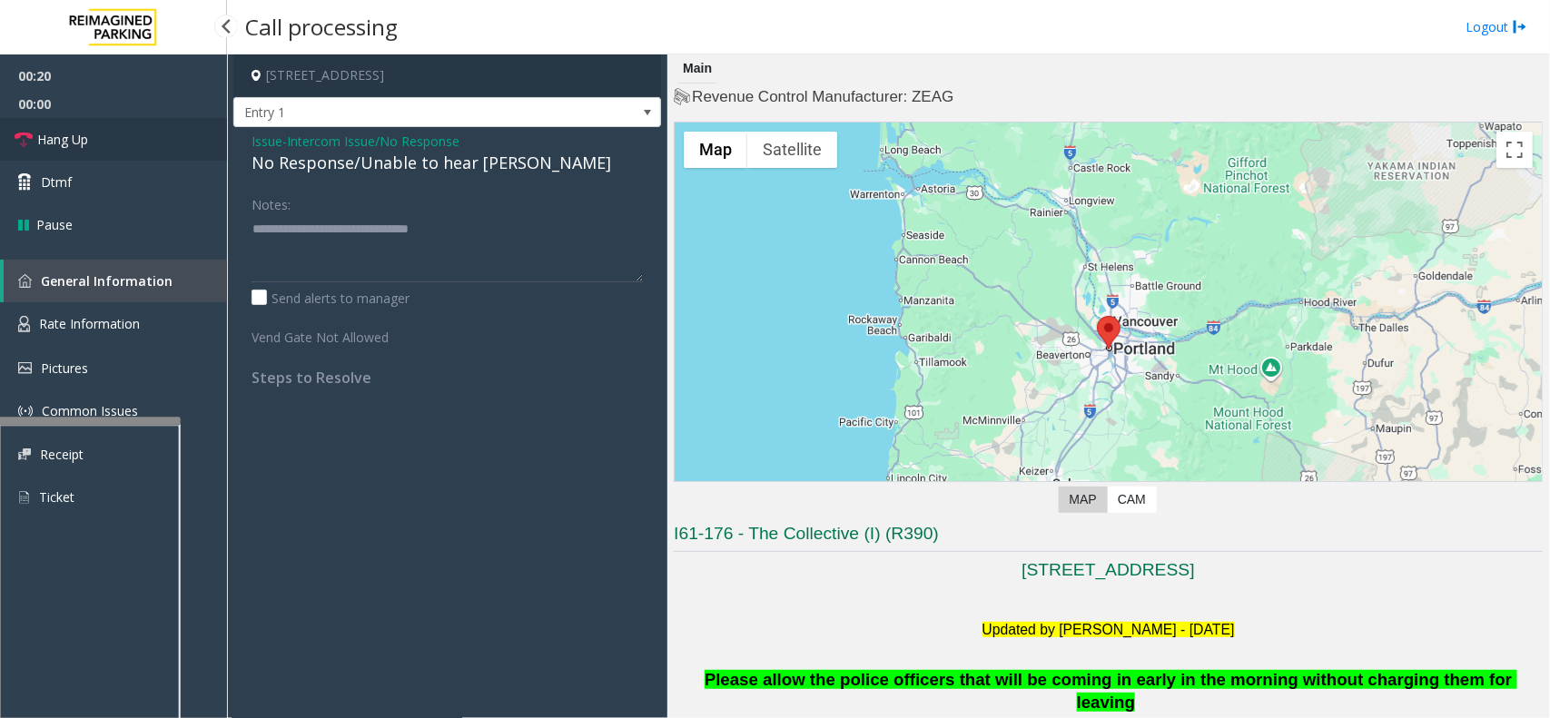
click at [121, 124] on link "Hang Up" at bounding box center [113, 139] width 227 height 43
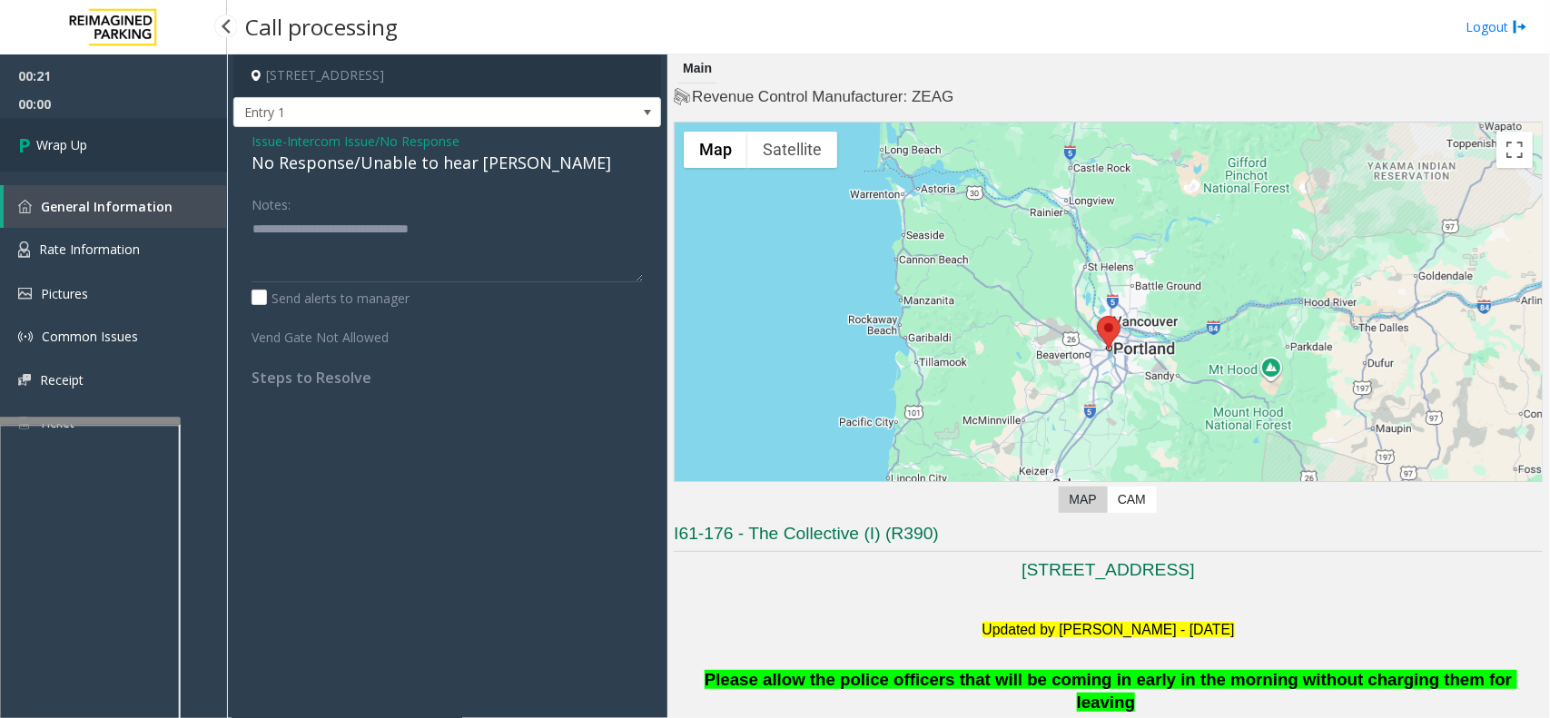
click at [148, 146] on link "Wrap Up" at bounding box center [113, 145] width 227 height 54
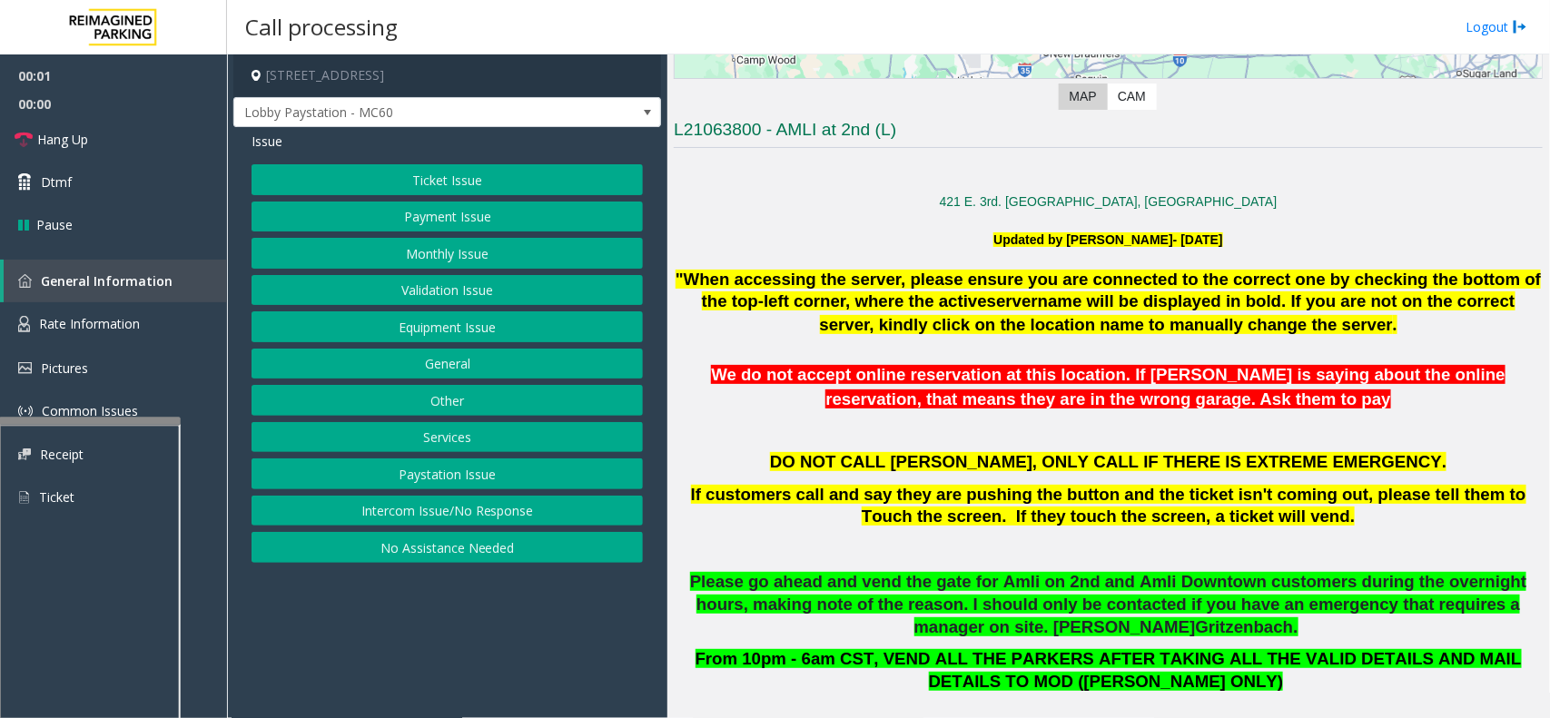
scroll to position [795, 0]
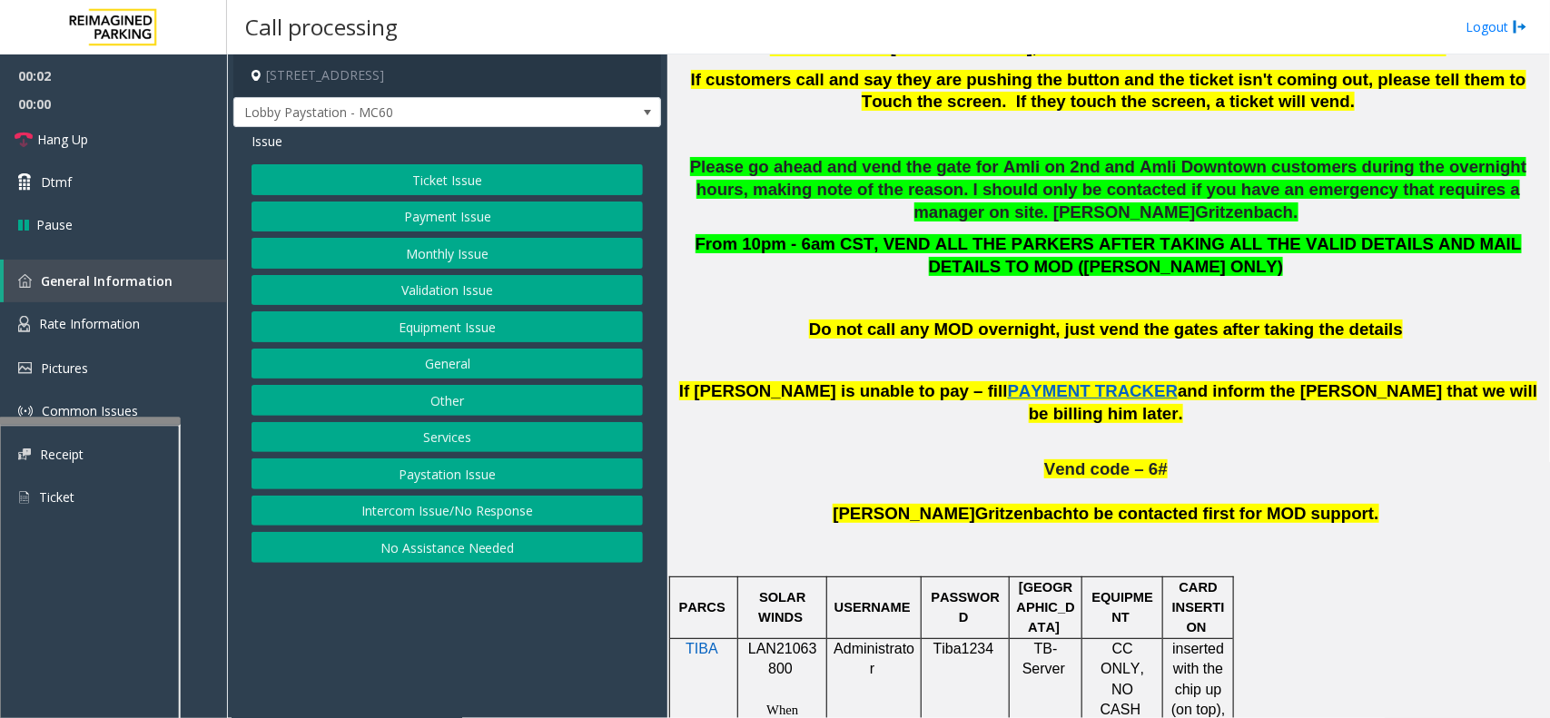
click at [772, 654] on p "LAN21063800" at bounding box center [782, 659] width 75 height 41
click at [528, 519] on button "Intercom Issue/No Response" at bounding box center [447, 511] width 391 height 31
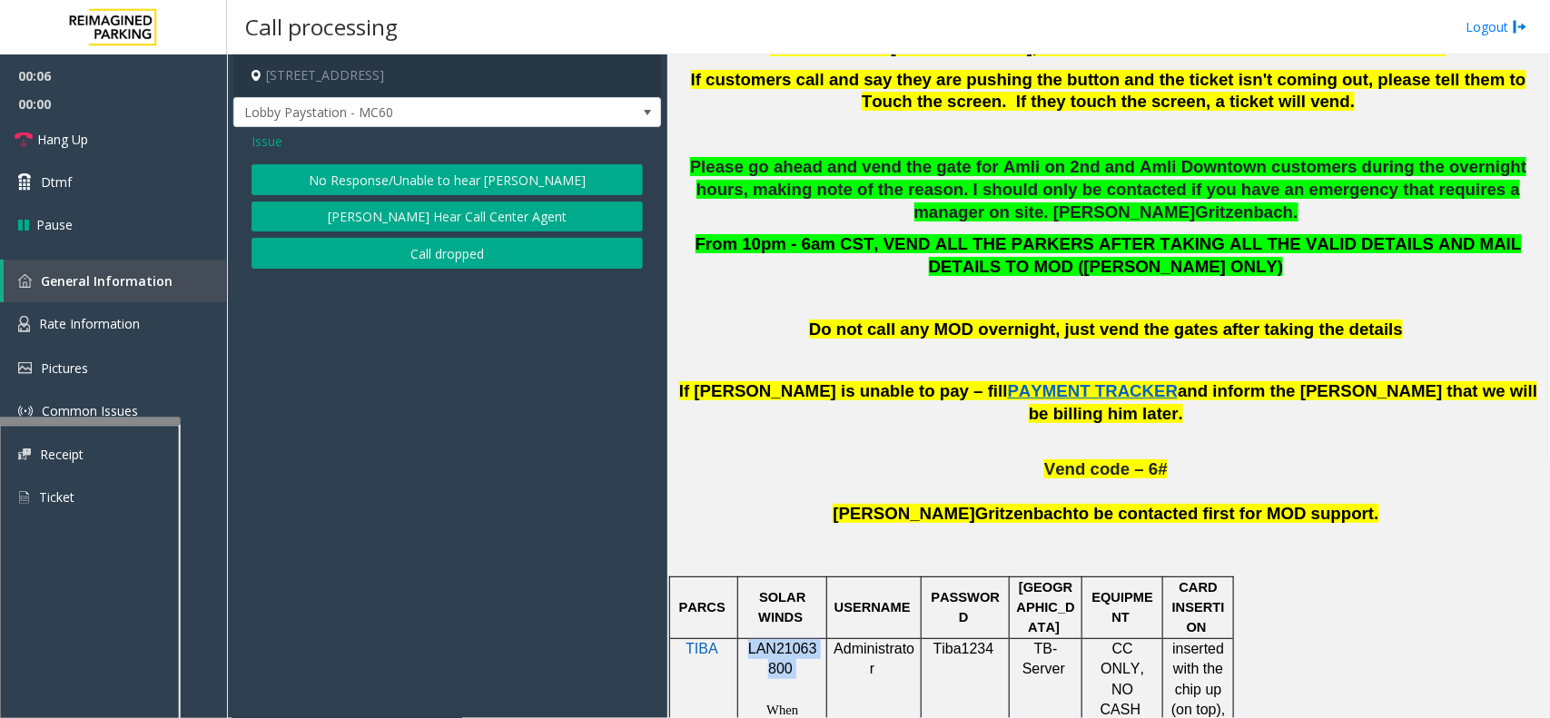
click at [479, 186] on button "No Response/Unable to hear [PERSON_NAME]" at bounding box center [447, 179] width 391 height 31
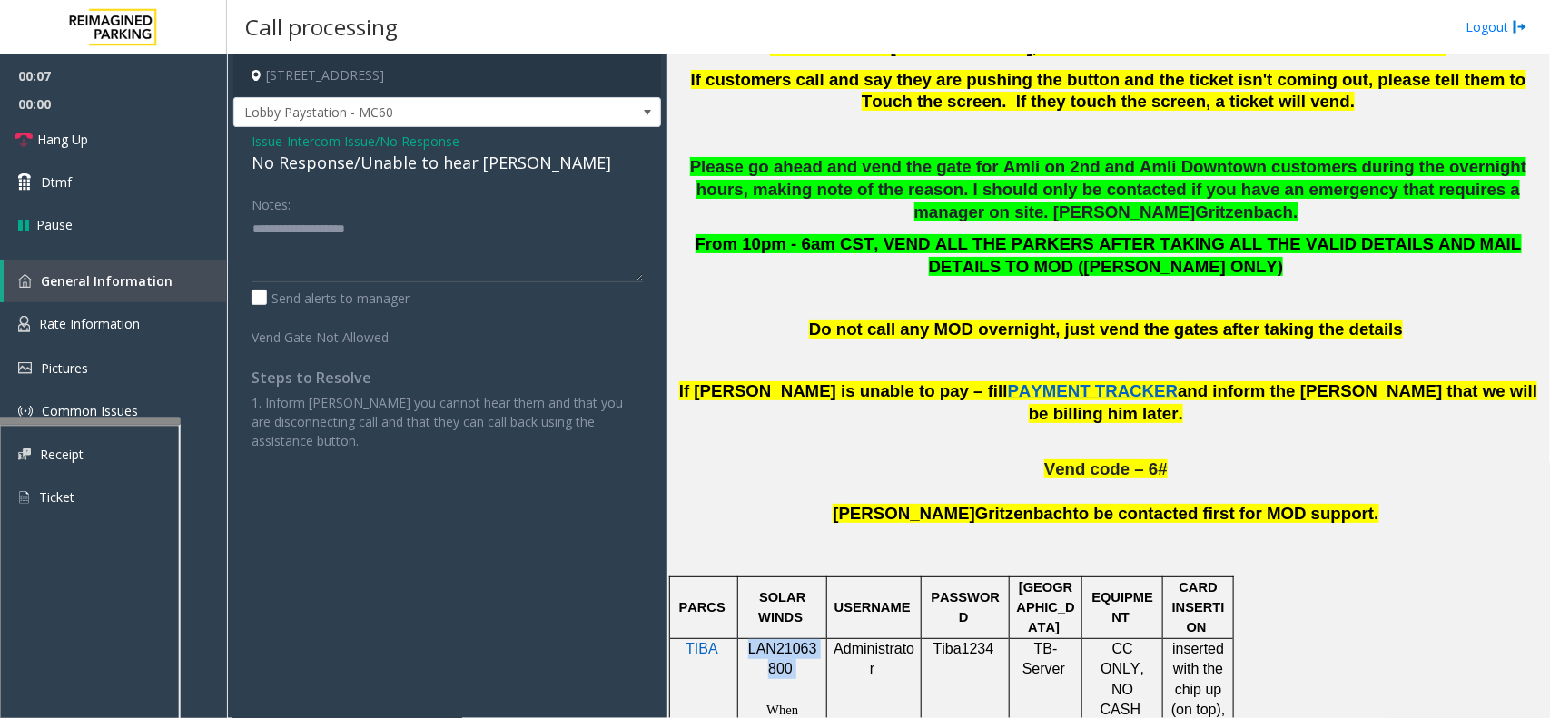
click at [479, 186] on div "Issue - Intercom Issue/No Response No Response/Unable to hear [PERSON_NAME] Not…" at bounding box center [447, 297] width 428 height 341
drag, startPoint x: 483, startPoint y: 161, endPoint x: 479, endPoint y: 234, distance: 73.7
click at [479, 234] on div "Issue - Intercom Issue/No Response No Response/Unable to hear [PERSON_NAME] Not…" at bounding box center [447, 297] width 428 height 341
click at [439, 165] on div "No Response/Unable to hear [PERSON_NAME]" at bounding box center [447, 163] width 391 height 25
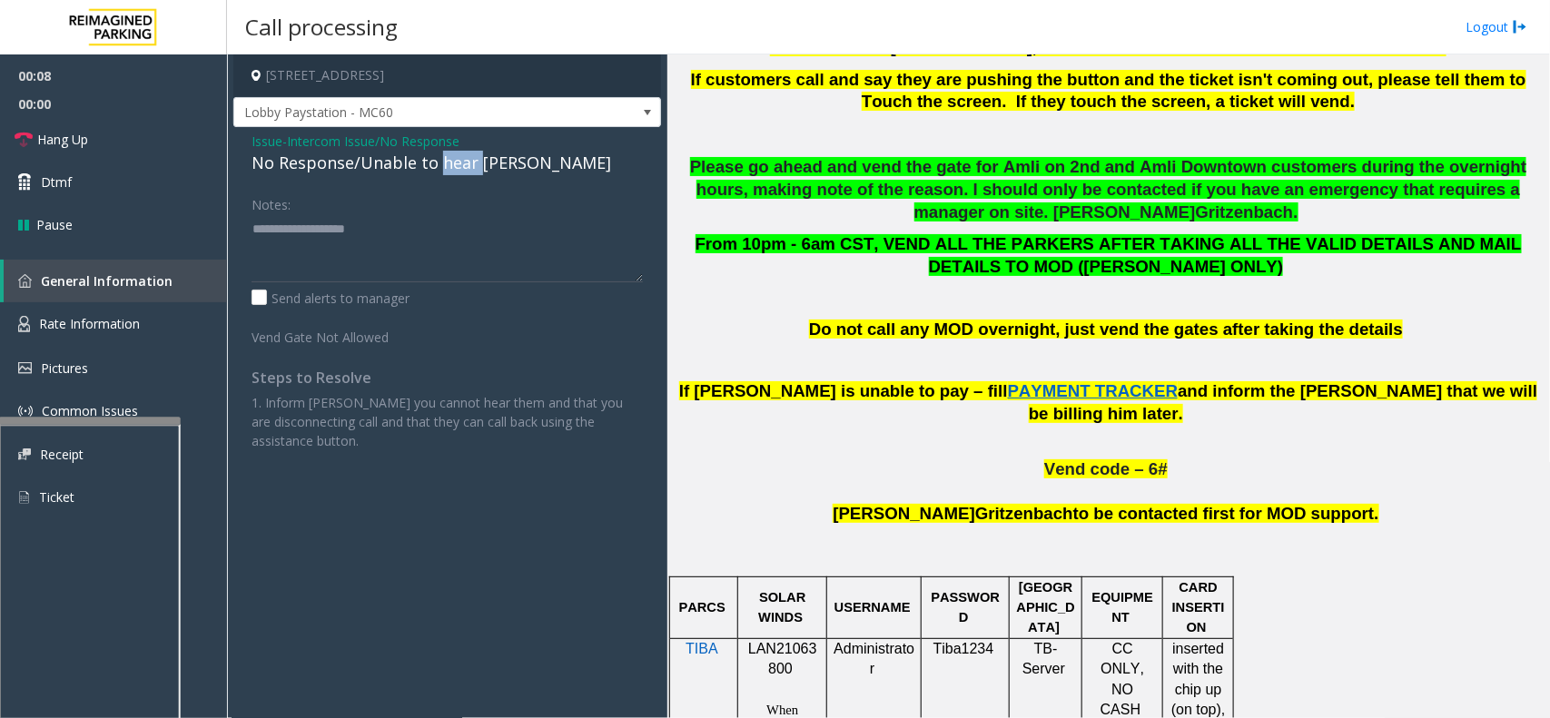
click at [439, 165] on div "No Response/Unable to hear [PERSON_NAME]" at bounding box center [447, 163] width 391 height 25
type textarea "**********"
click at [96, 139] on link "Hang Up" at bounding box center [113, 139] width 227 height 43
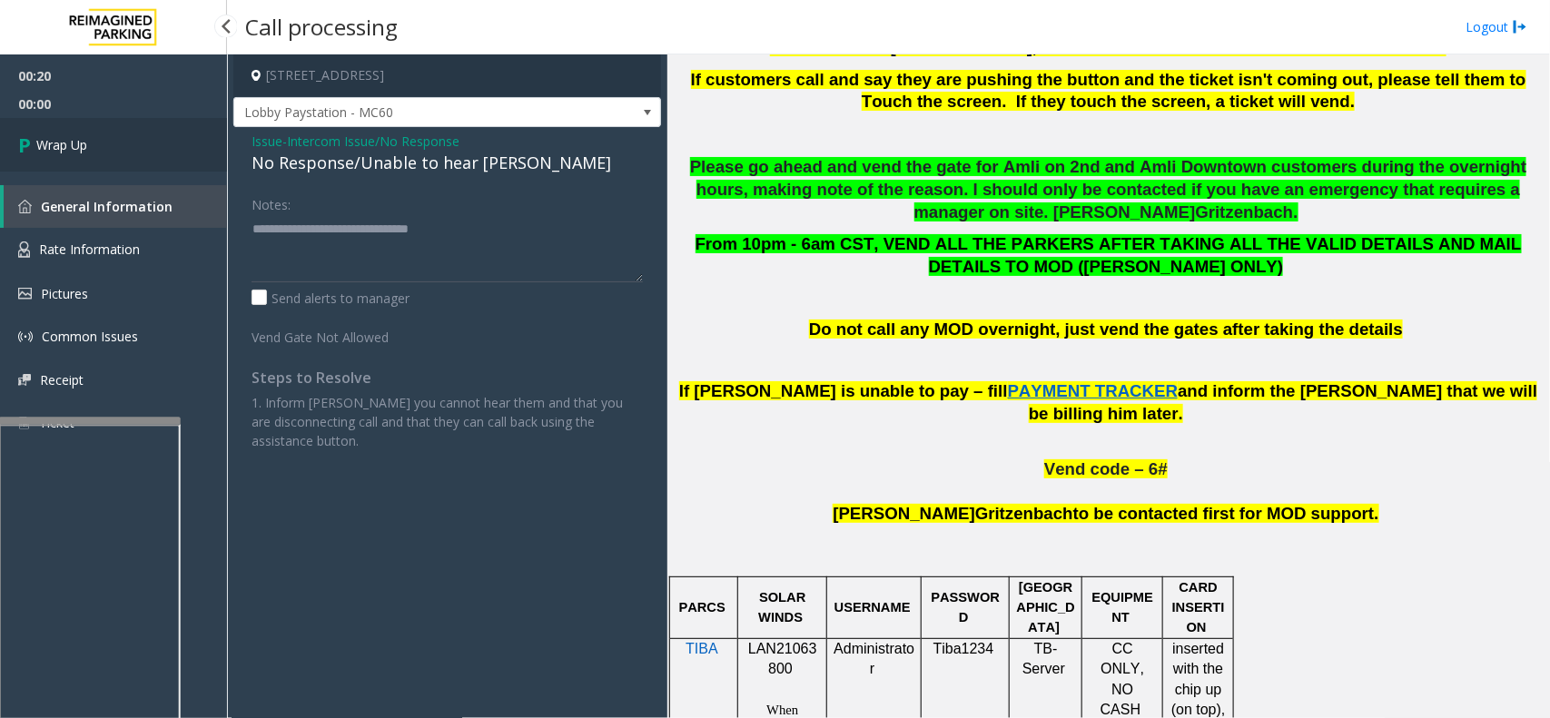
click at [96, 139] on link "Wrap Up" at bounding box center [113, 145] width 227 height 54
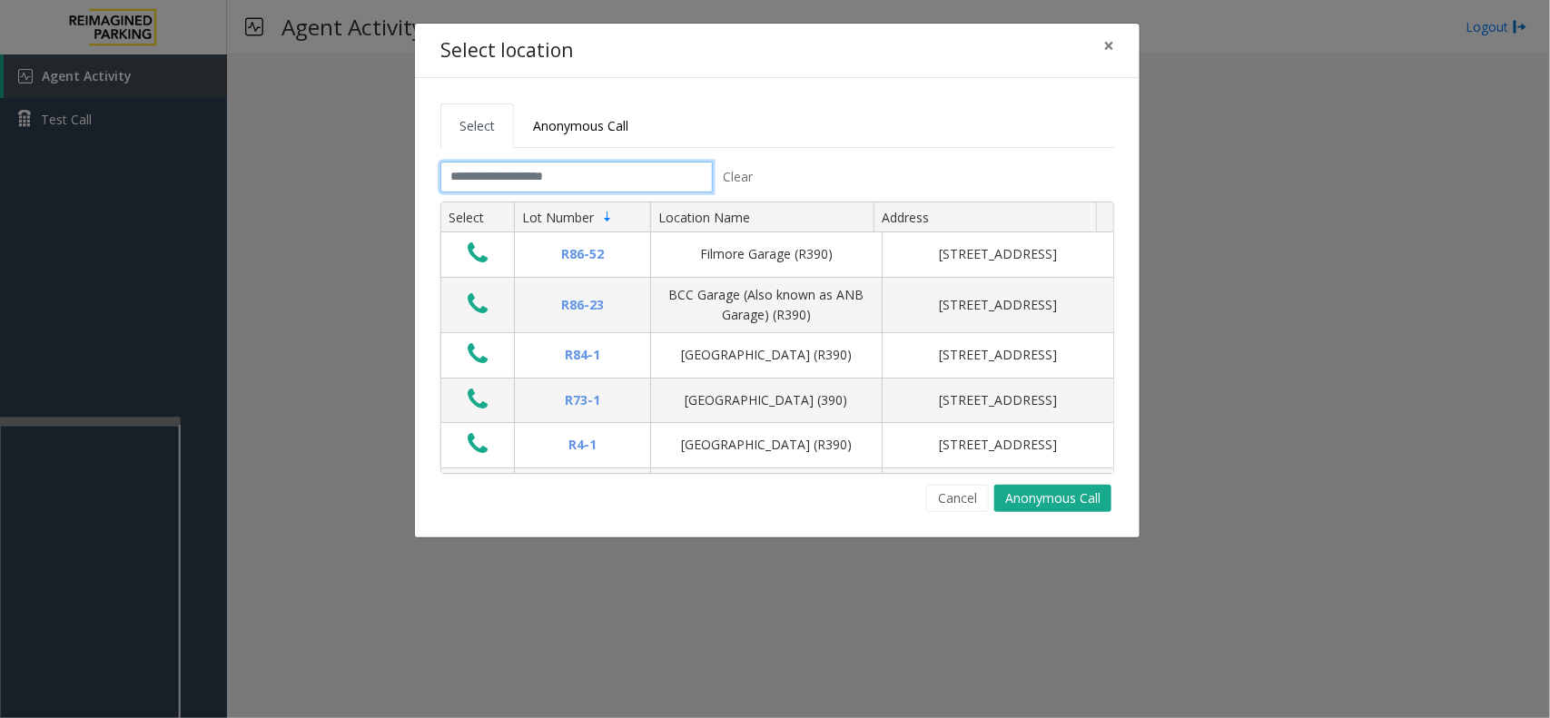
click at [578, 183] on input "text" at bounding box center [576, 177] width 272 height 31
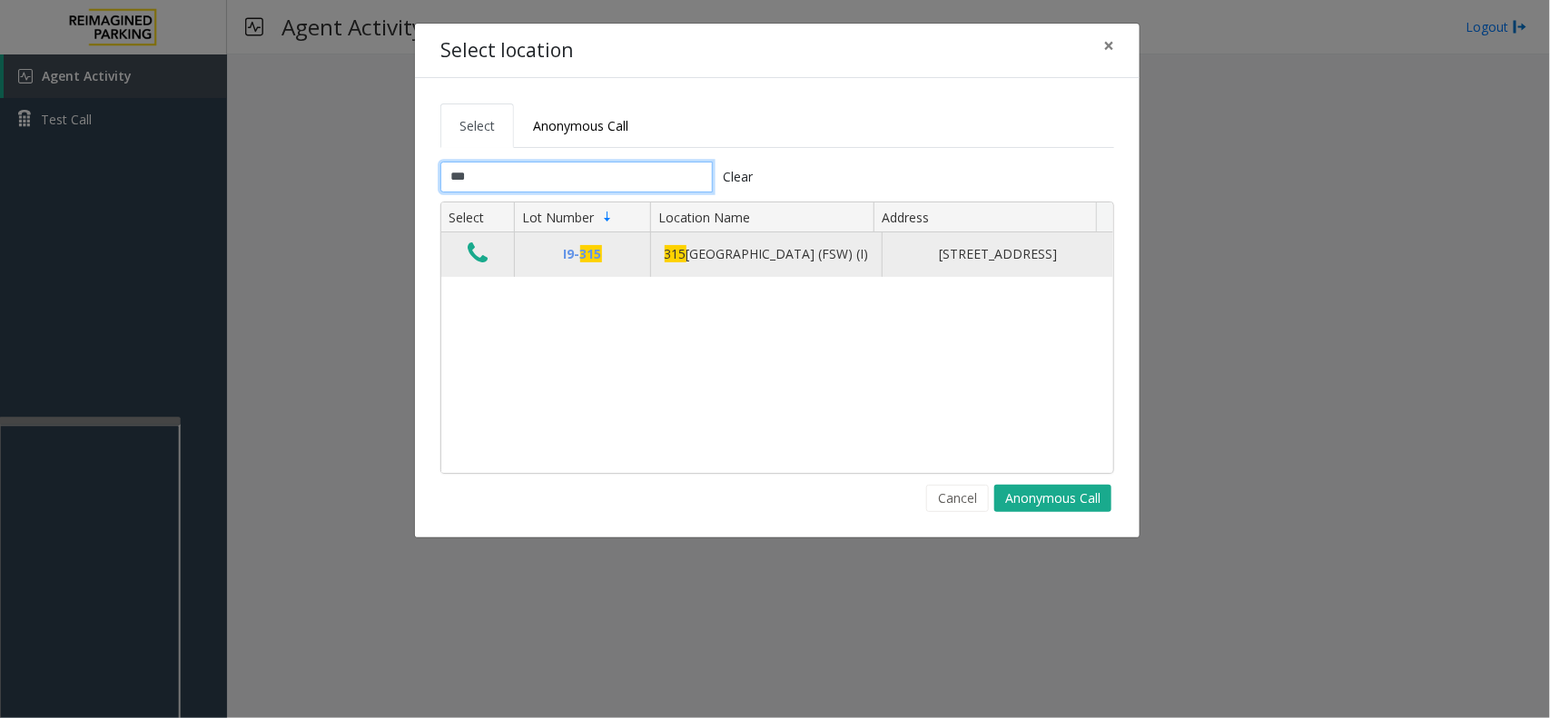
type input "***"
click at [474, 250] on icon "Data table" at bounding box center [478, 253] width 20 height 25
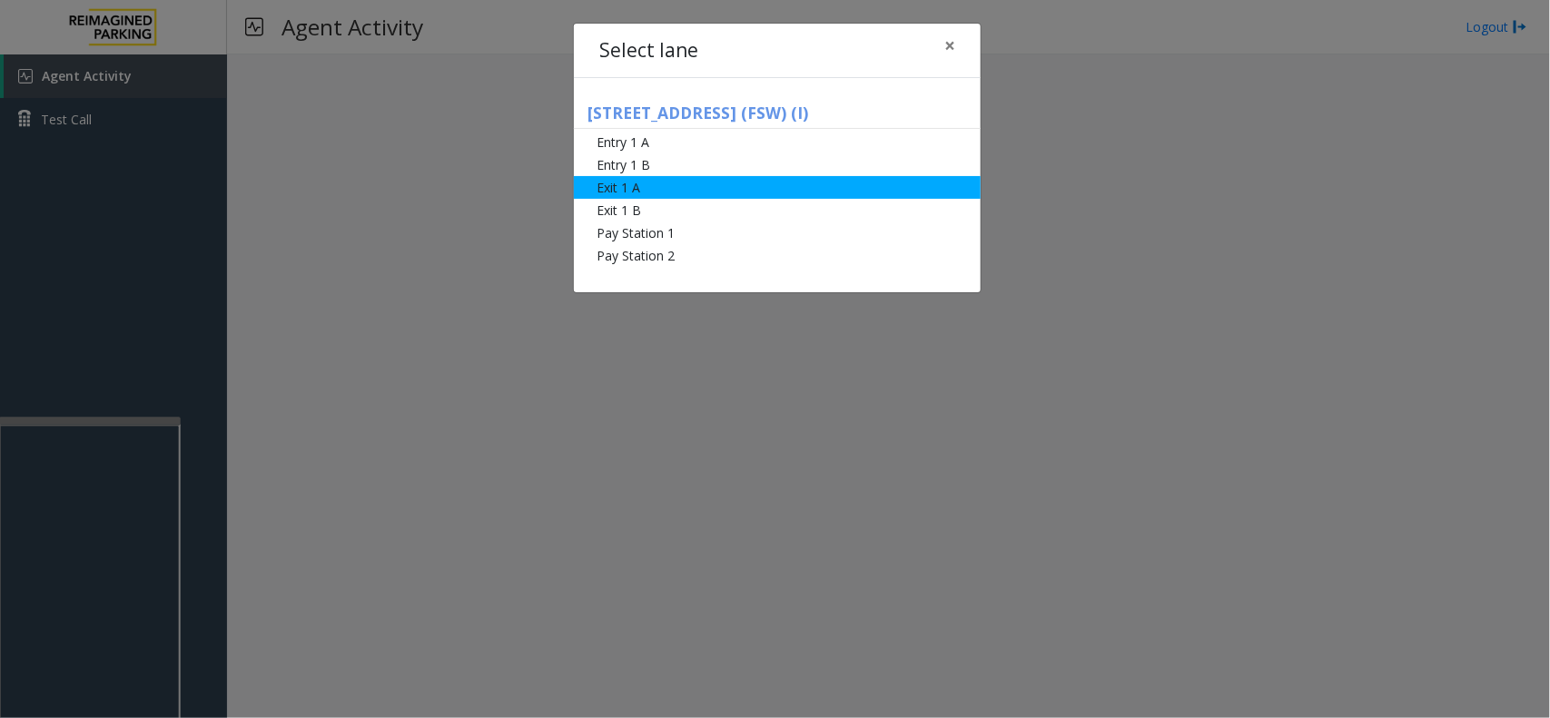
click at [686, 192] on li "Exit 1 A" at bounding box center [777, 187] width 407 height 23
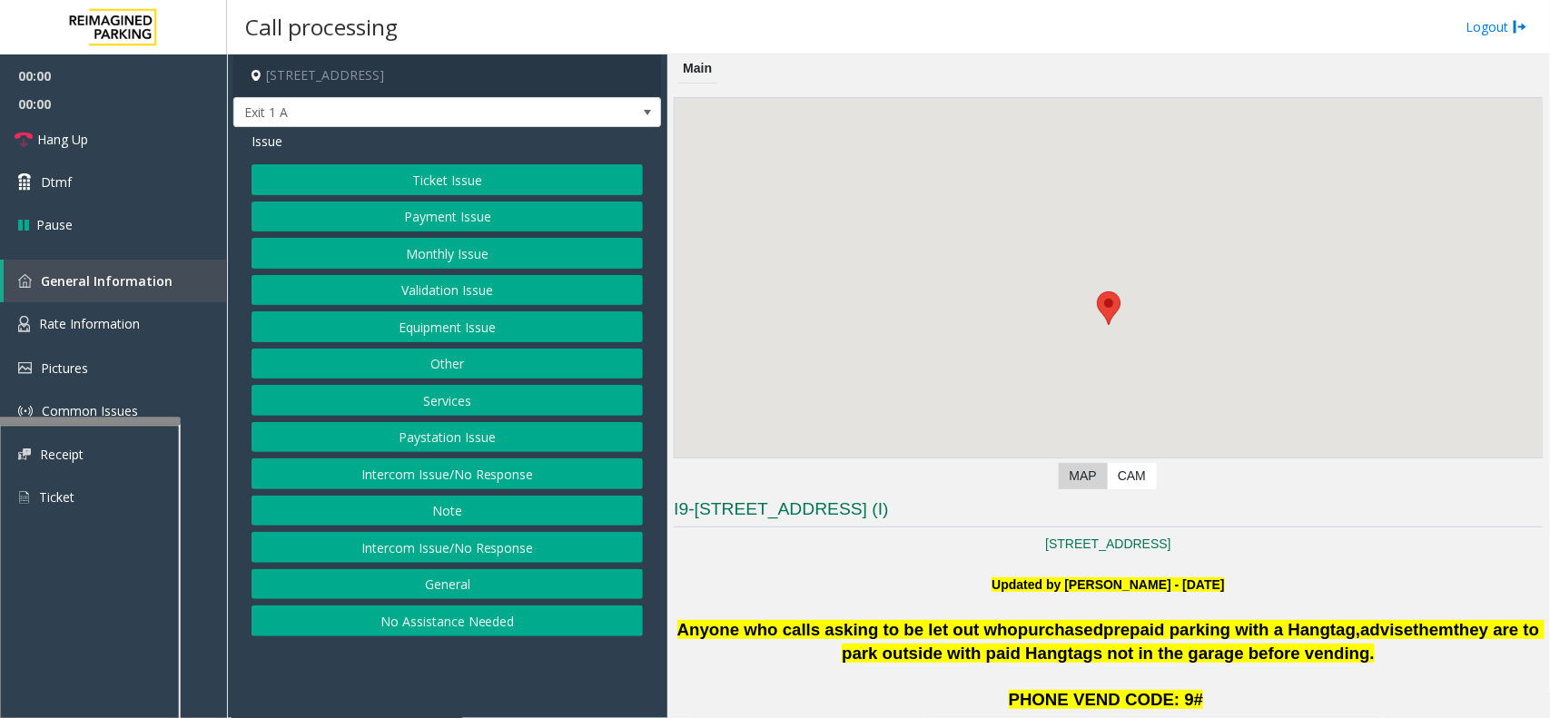
click at [433, 179] on button "Ticket Issue" at bounding box center [447, 179] width 391 height 31
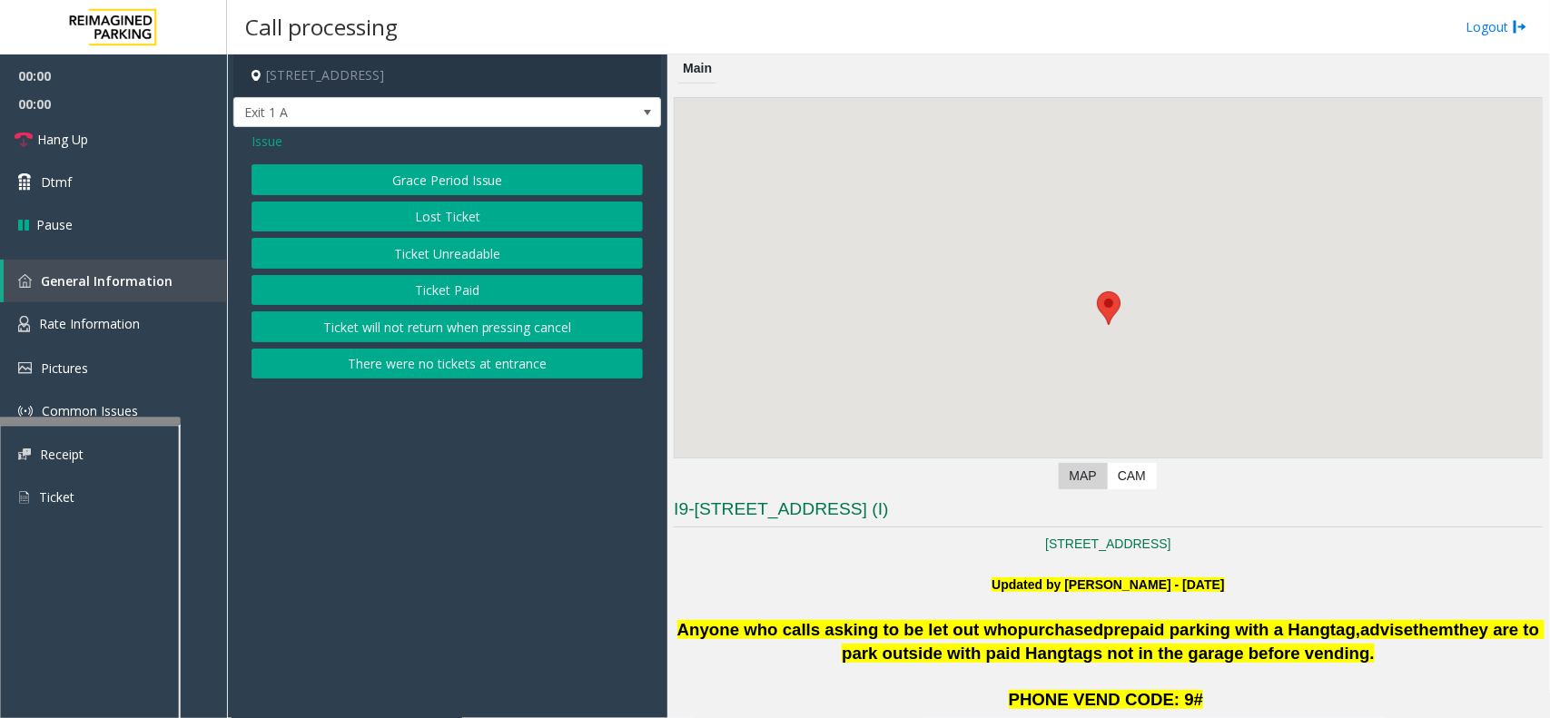
click at [456, 248] on button "Ticket Unreadable" at bounding box center [447, 253] width 391 height 31
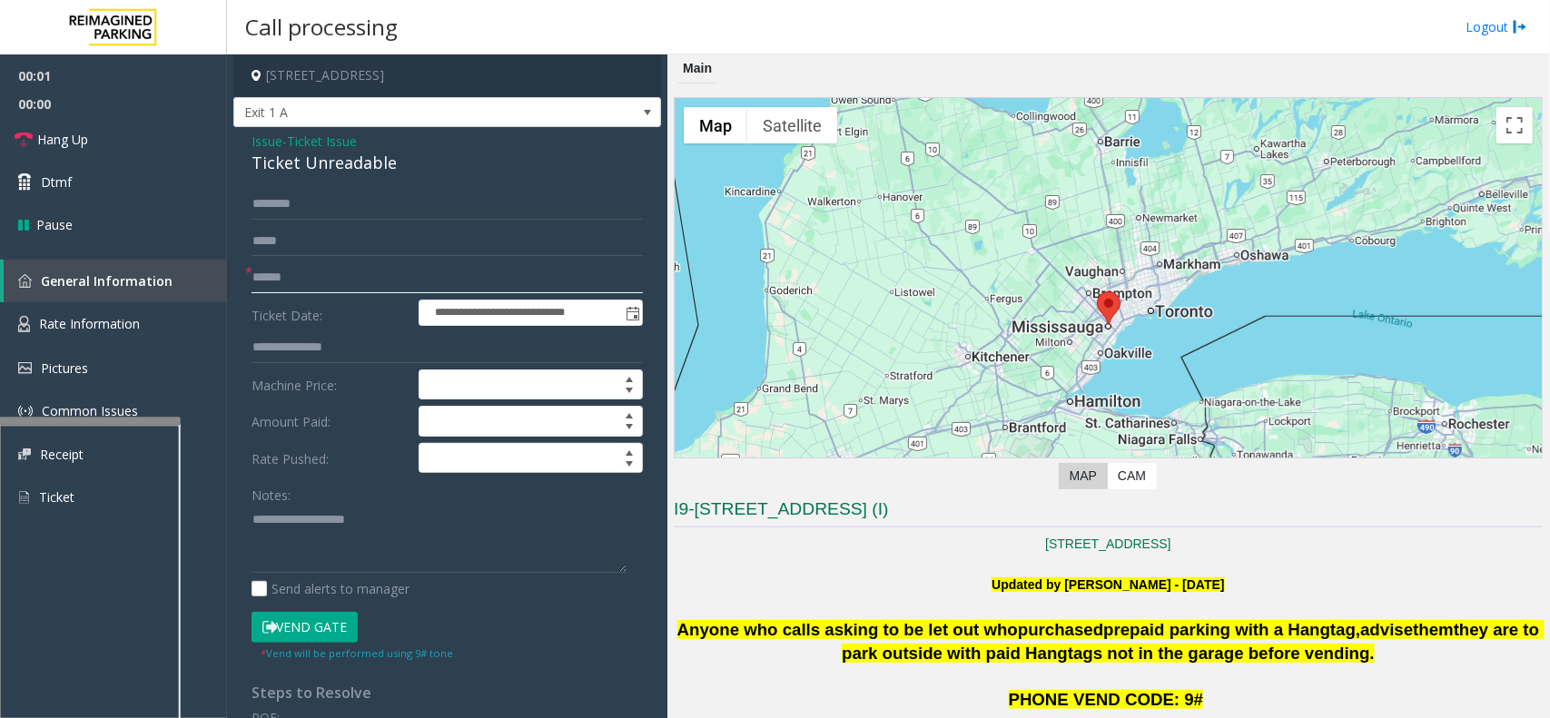
click at [400, 281] on input "text" at bounding box center [447, 277] width 391 height 31
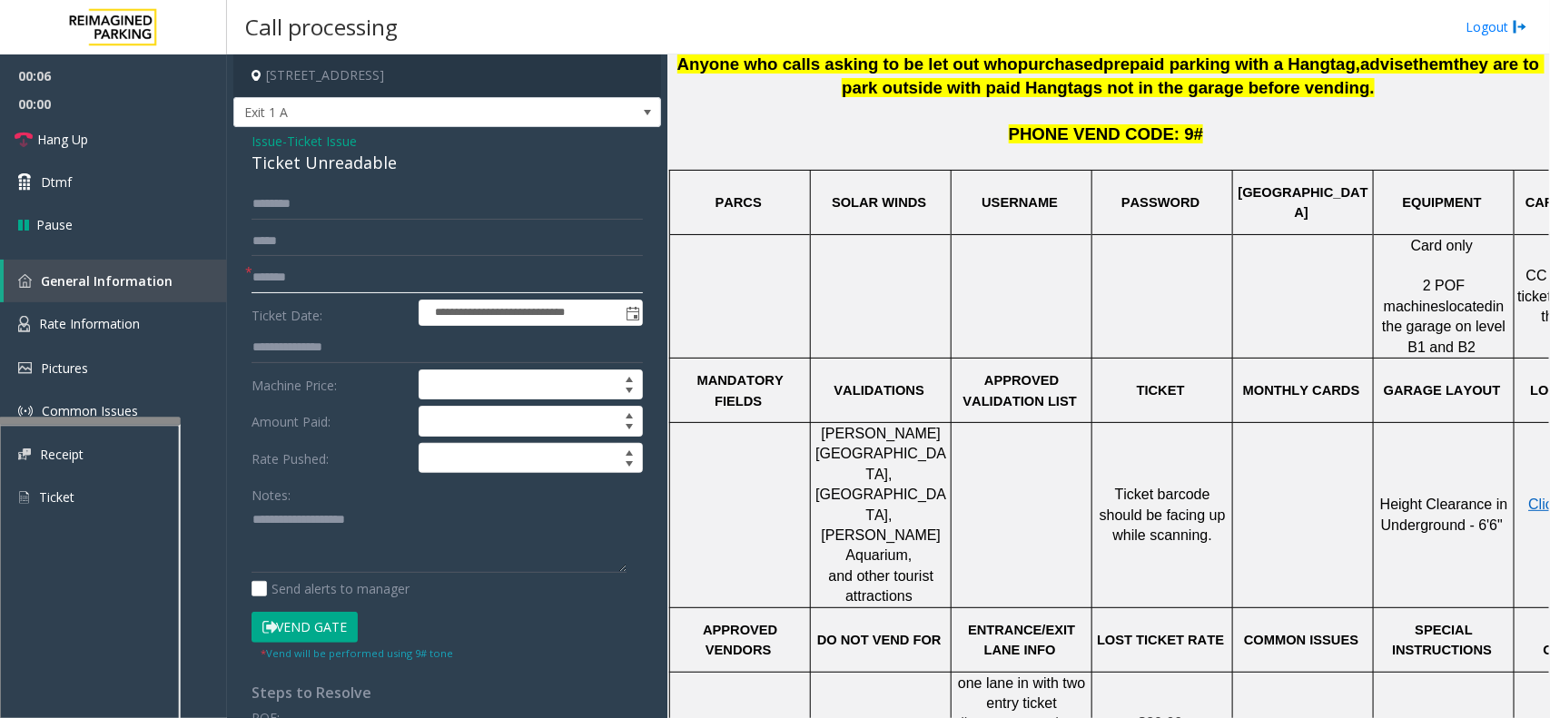
scroll to position [568, 0]
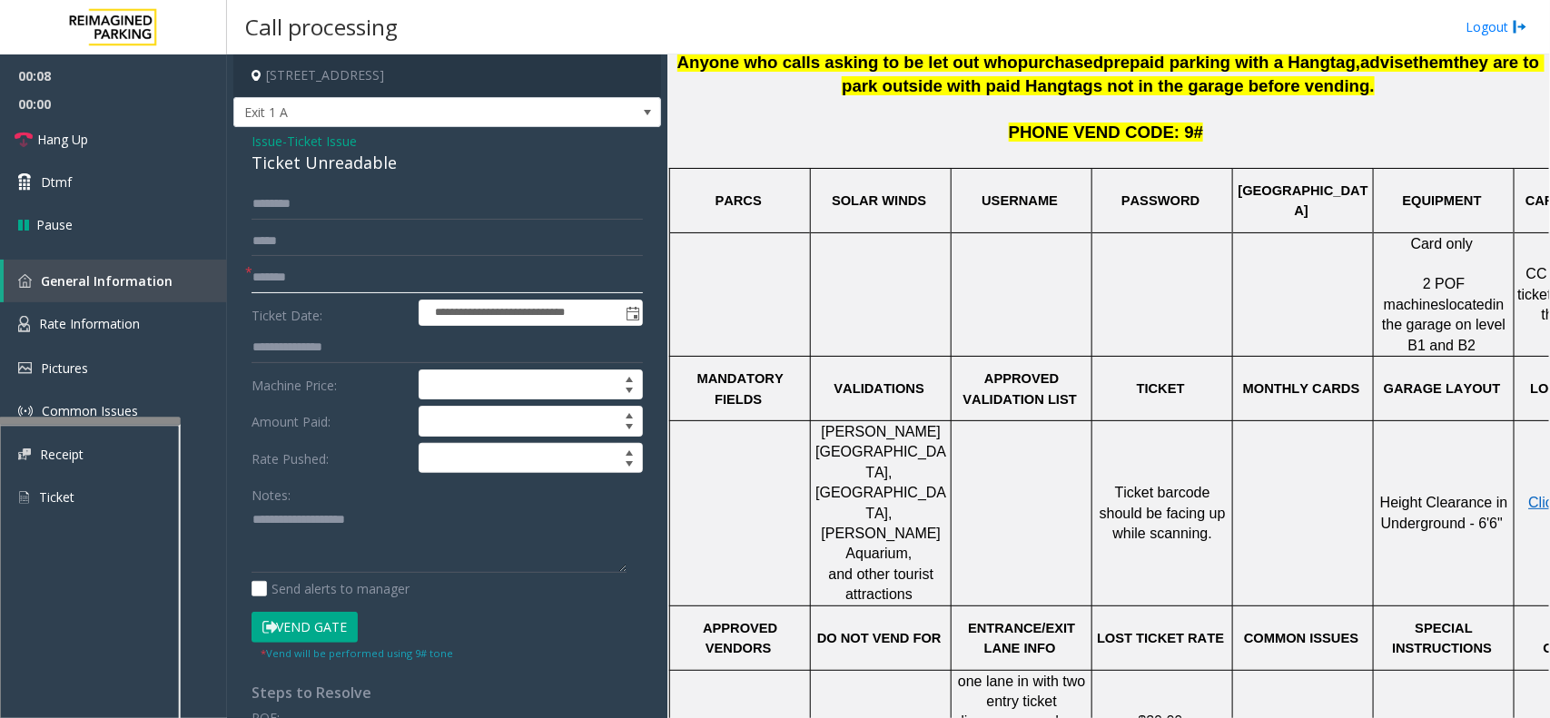
type input "*******"
click at [505, 536] on textarea at bounding box center [439, 539] width 375 height 68
drag, startPoint x: 505, startPoint y: 536, endPoint x: 438, endPoint y: 495, distance: 78.6
click at [410, 523] on textarea at bounding box center [439, 539] width 375 height 68
drag, startPoint x: 472, startPoint y: 554, endPoint x: 401, endPoint y: 547, distance: 71.2
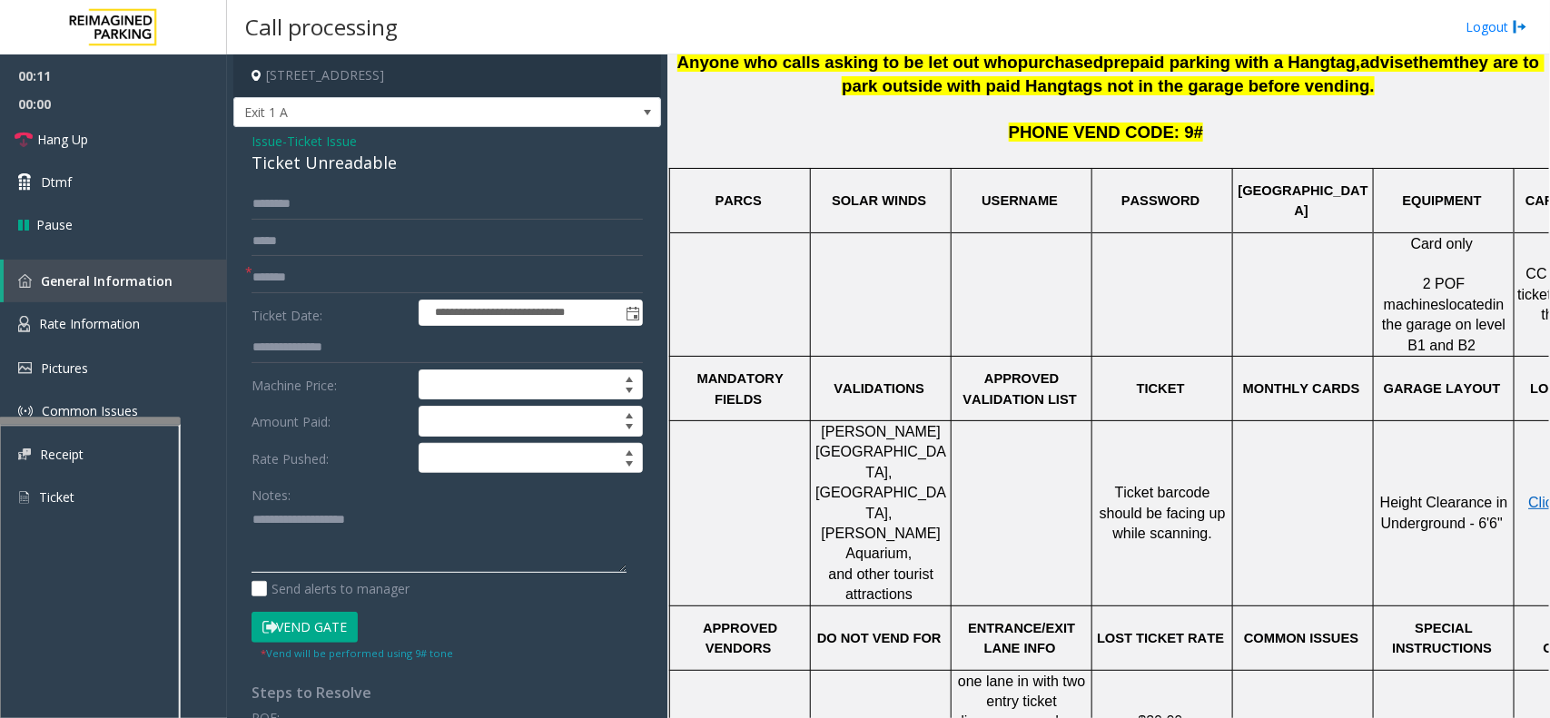
click at [472, 554] on textarea at bounding box center [439, 539] width 375 height 68
paste textarea "**********"
type textarea "**********"
click at [345, 143] on span "Ticket Issue" at bounding box center [322, 141] width 70 height 19
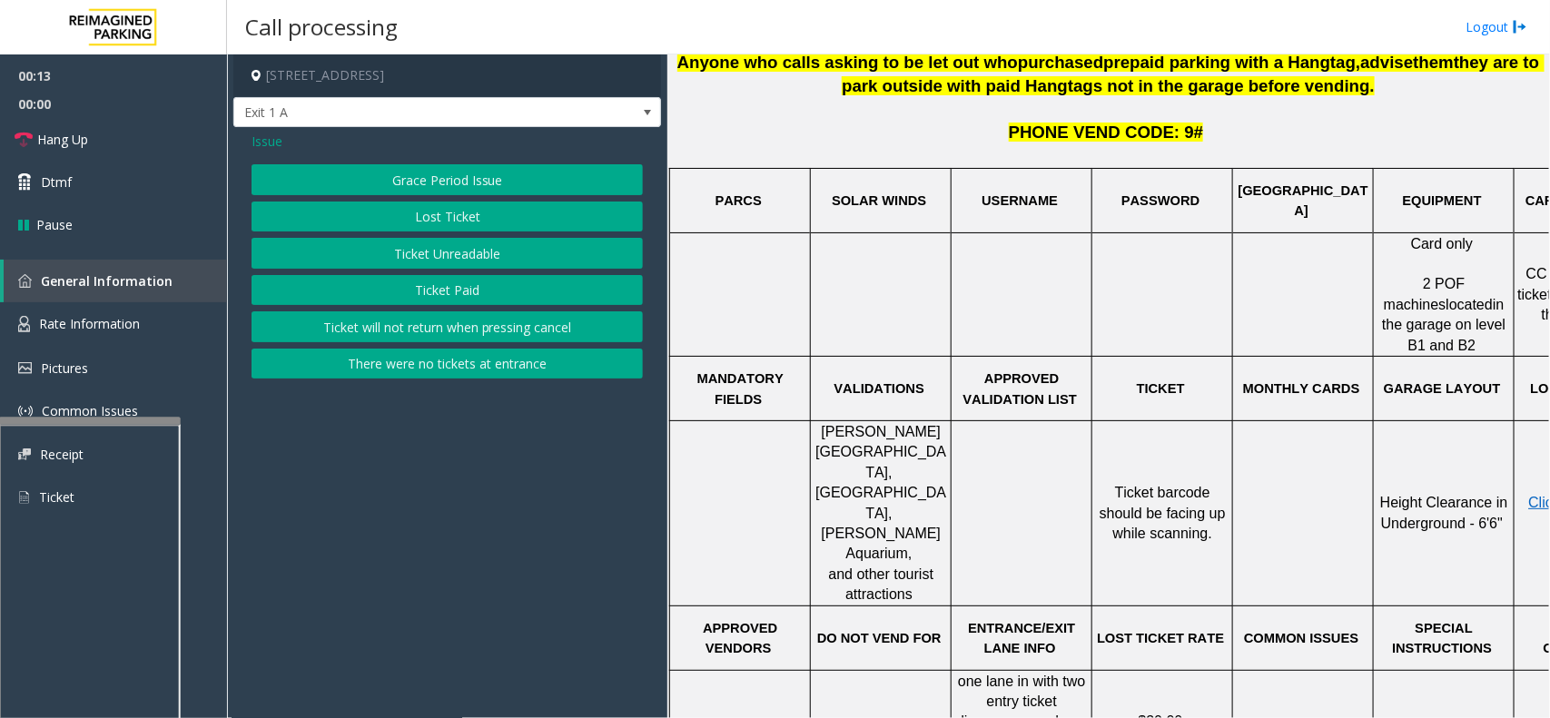
click at [345, 143] on div "Issue" at bounding box center [447, 141] width 391 height 19
click at [359, 247] on button "Ticket Unreadable" at bounding box center [447, 253] width 391 height 31
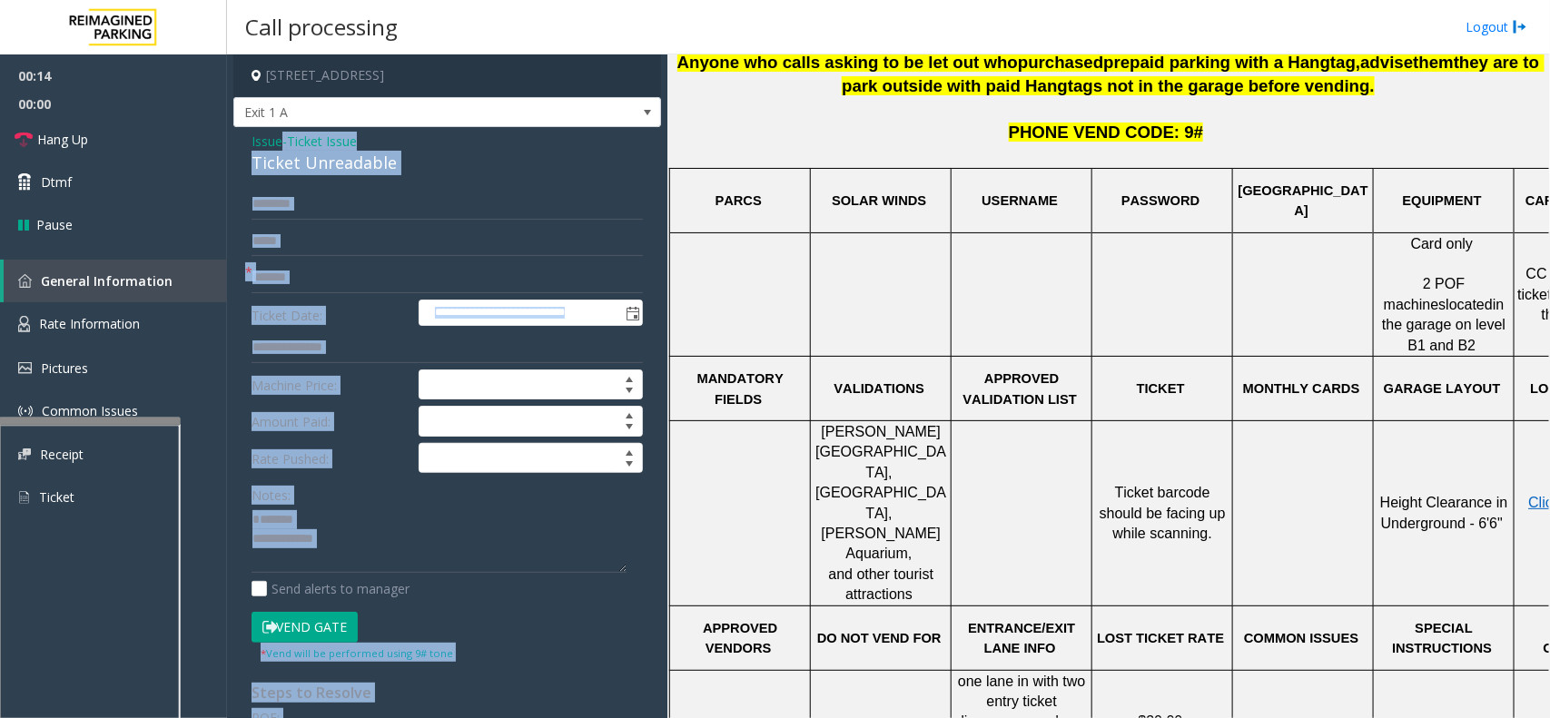
click at [324, 154] on div "Ticket Unreadable" at bounding box center [447, 163] width 391 height 25
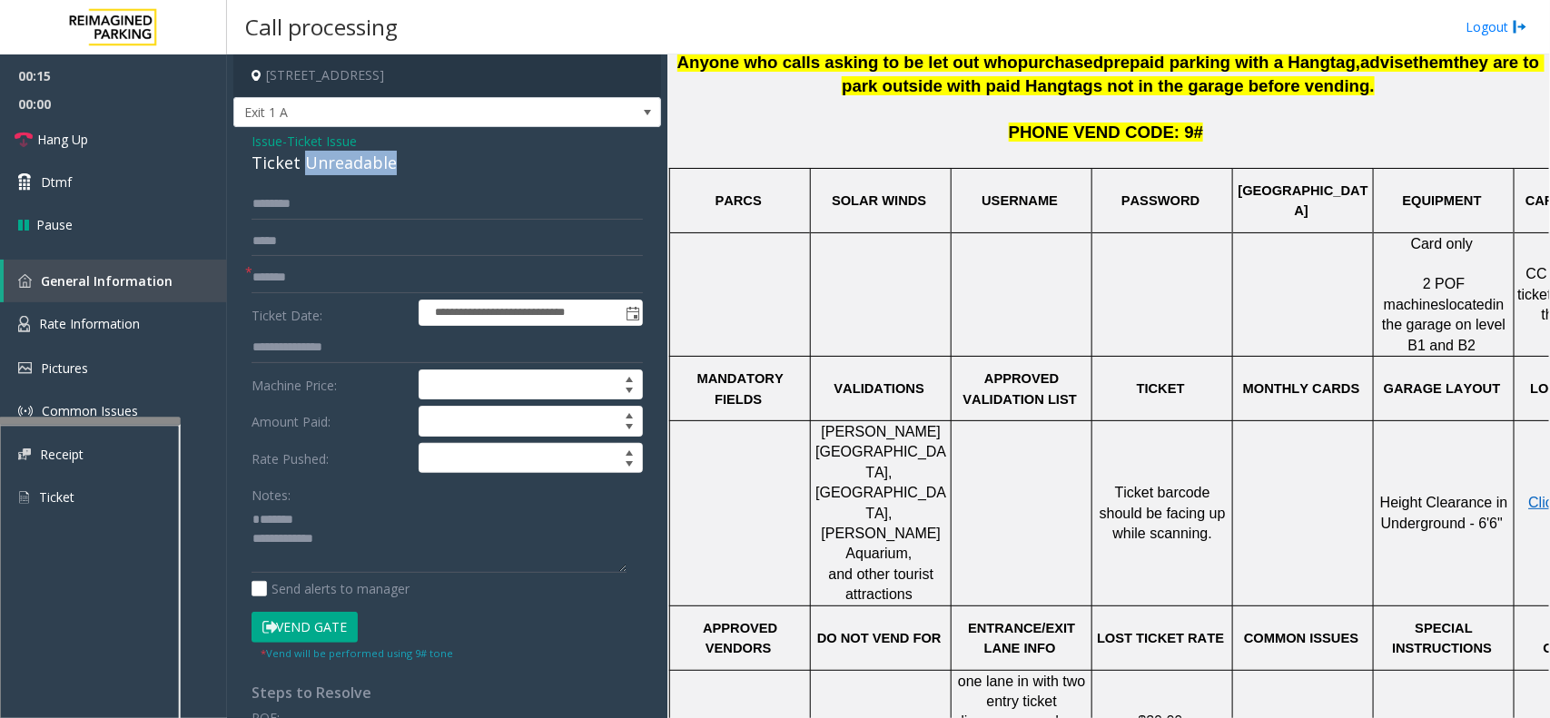
click at [324, 154] on div "Ticket Unreadable" at bounding box center [447, 163] width 391 height 25
click at [330, 528] on textarea at bounding box center [439, 539] width 375 height 68
paste textarea "**********"
click at [384, 565] on textarea at bounding box center [439, 539] width 375 height 68
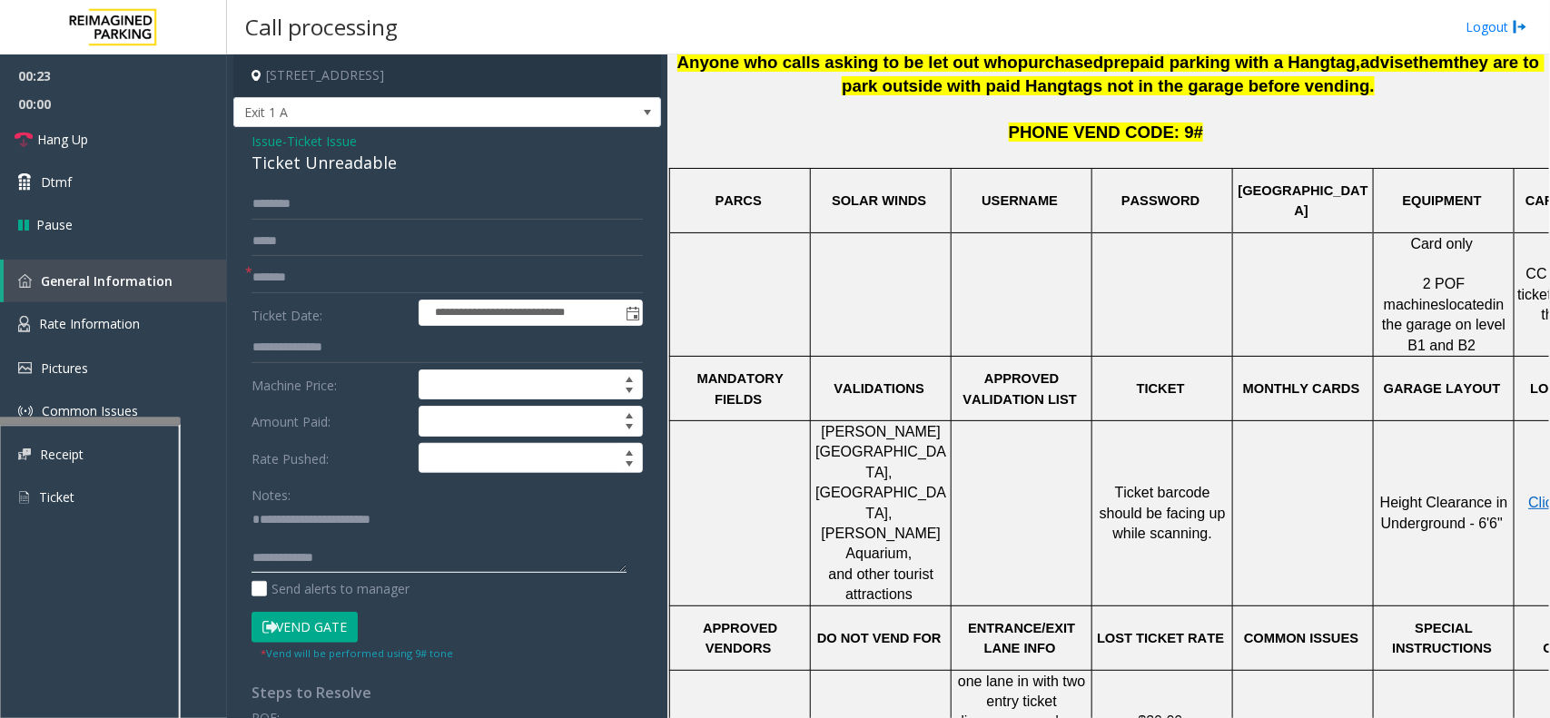
paste textarea "**********"
click at [392, 563] on textarea at bounding box center [439, 539] width 375 height 68
type textarea "**********"
click at [306, 625] on button "Vend Gate" at bounding box center [305, 627] width 106 height 31
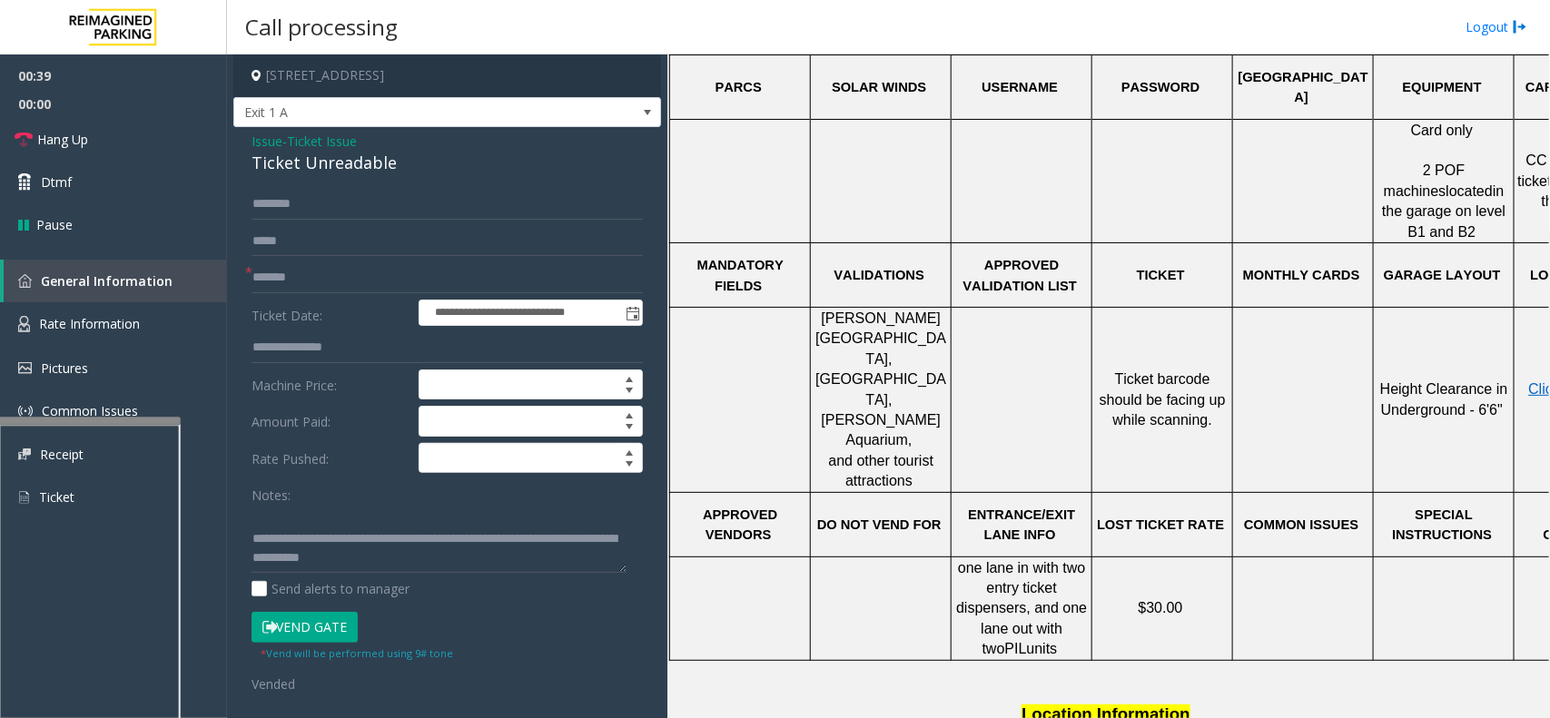
scroll to position [681, 132]
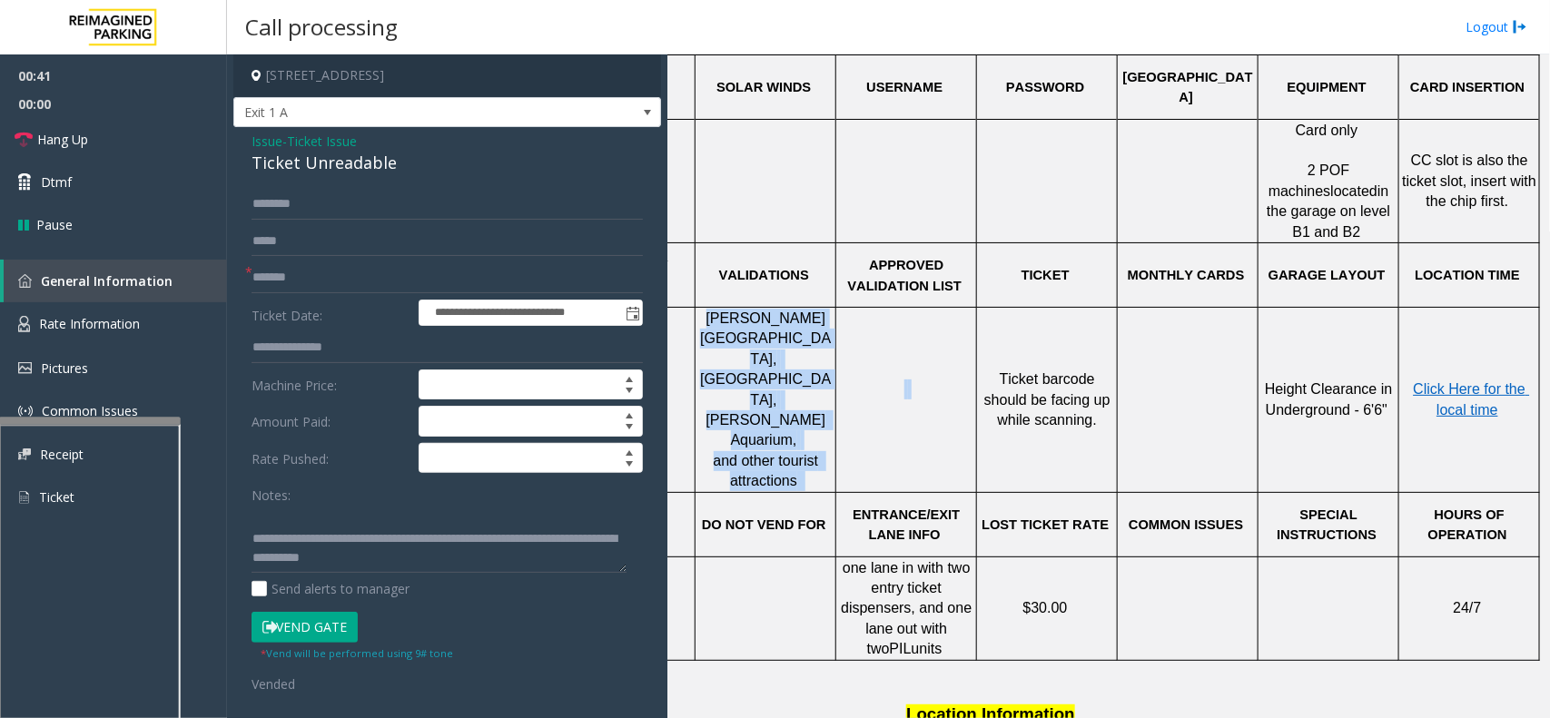
click at [822, 374] on tr "[PERSON_NAME][GEOGRAPHIC_DATA], [GEOGRAPHIC_DATA], [PERSON_NAME][GEOGRAPHIC_DAT…" at bounding box center [1047, 400] width 985 height 185
click at [805, 373] on p "[PERSON_NAME][GEOGRAPHIC_DATA], [GEOGRAPHIC_DATA], [PERSON_NAME][GEOGRAPHIC_DAT…" at bounding box center [765, 400] width 138 height 183
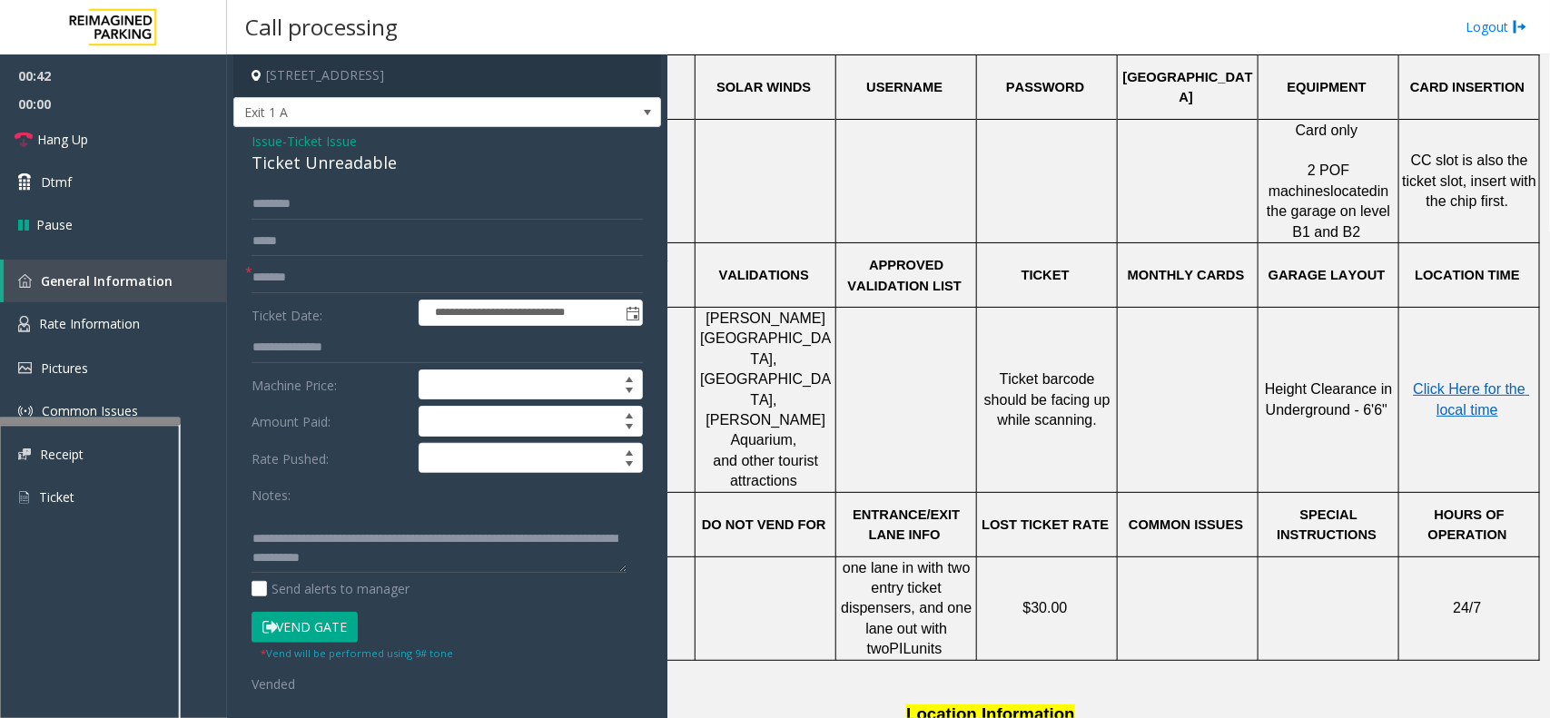
click at [746, 453] on span "and other tourist attractions" at bounding box center [768, 470] width 109 height 35
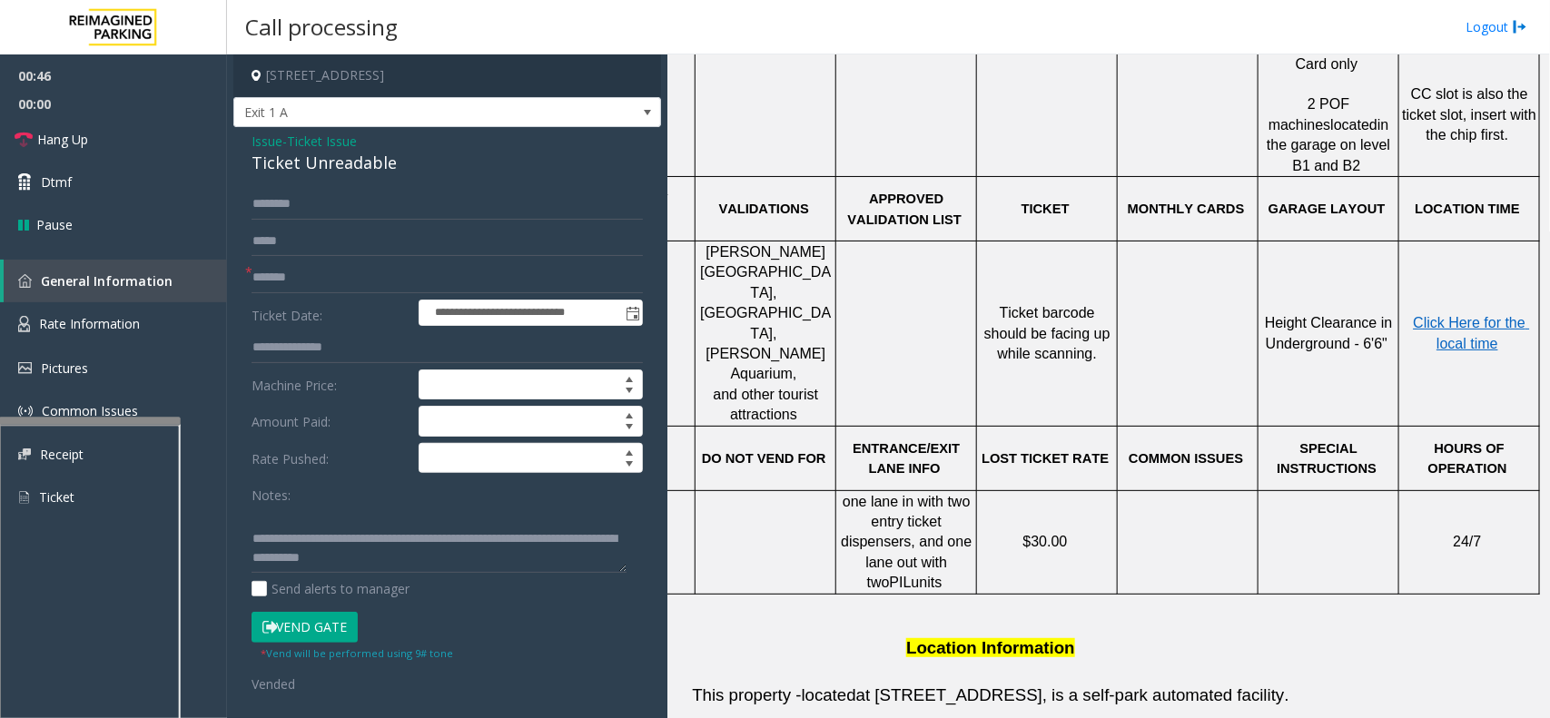
scroll to position [568, 132]
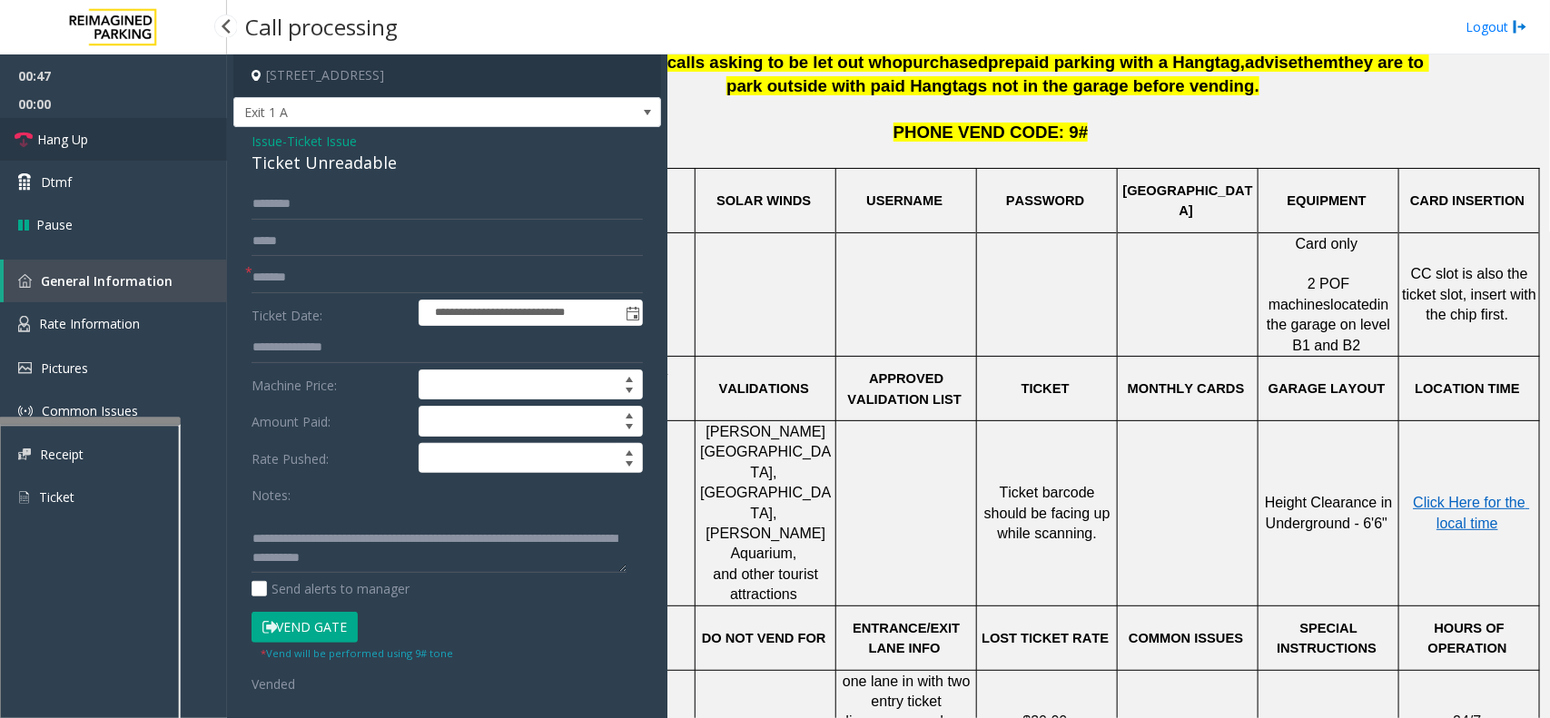
click at [125, 132] on link "Hang Up" at bounding box center [113, 139] width 227 height 43
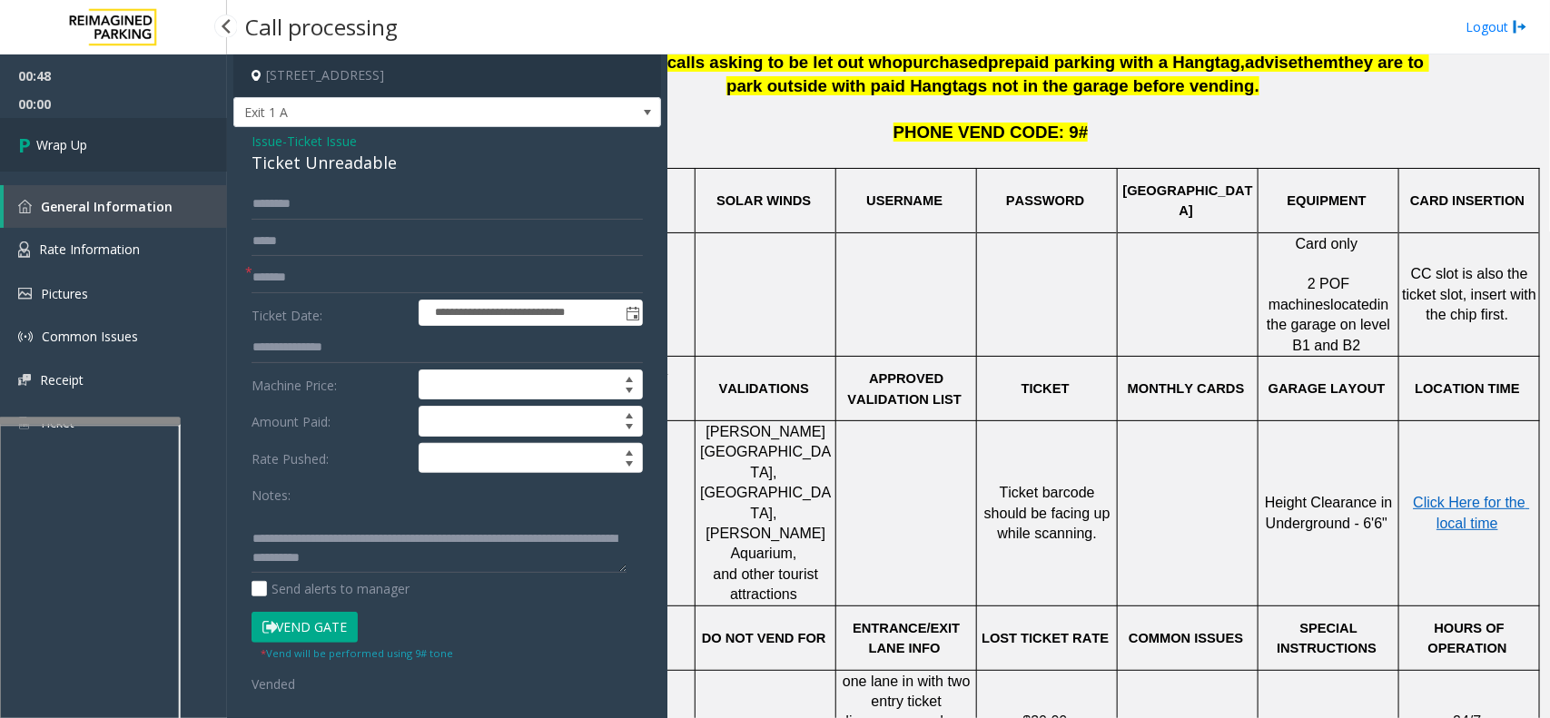
click at [177, 133] on link "Wrap Up" at bounding box center [113, 145] width 227 height 54
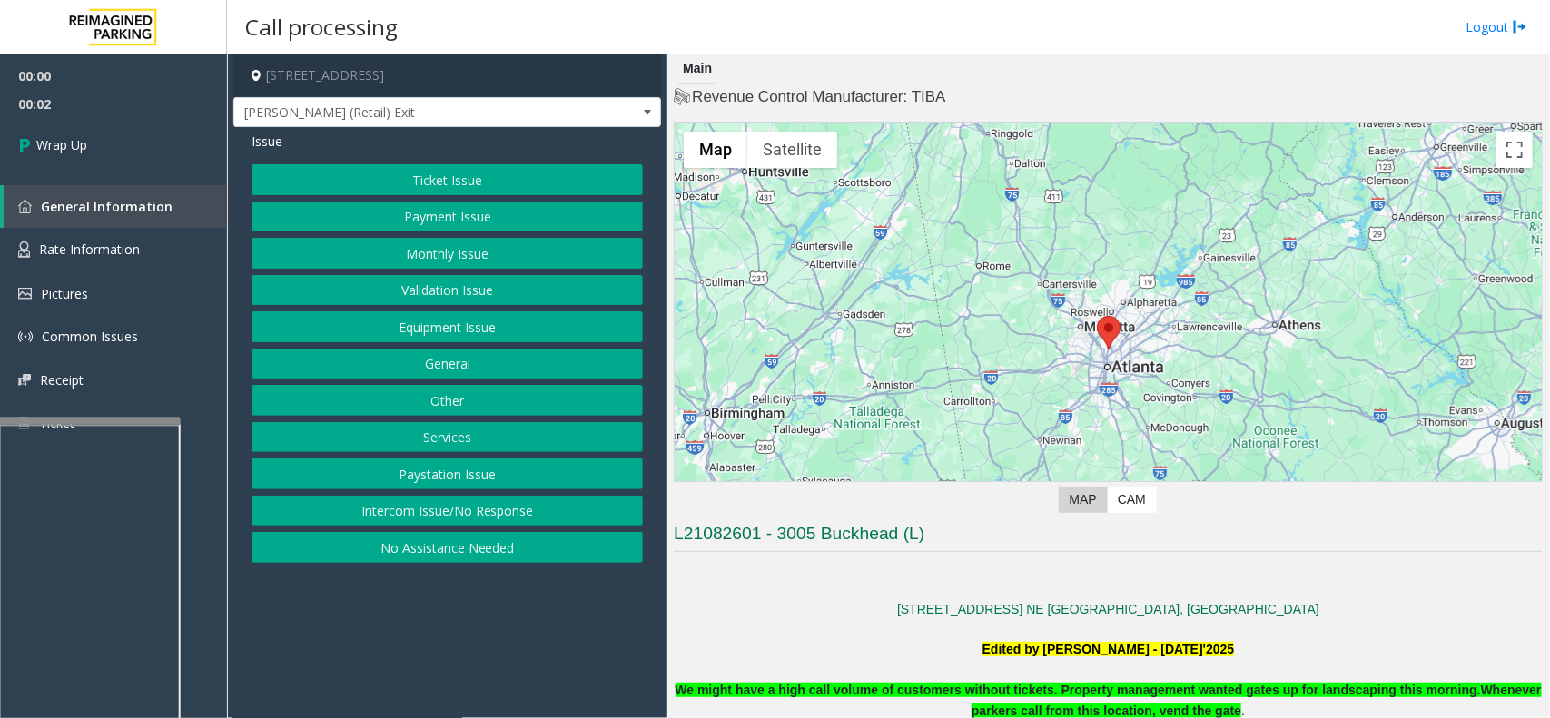
click at [437, 519] on button "Intercom Issue/No Response" at bounding box center [447, 511] width 391 height 31
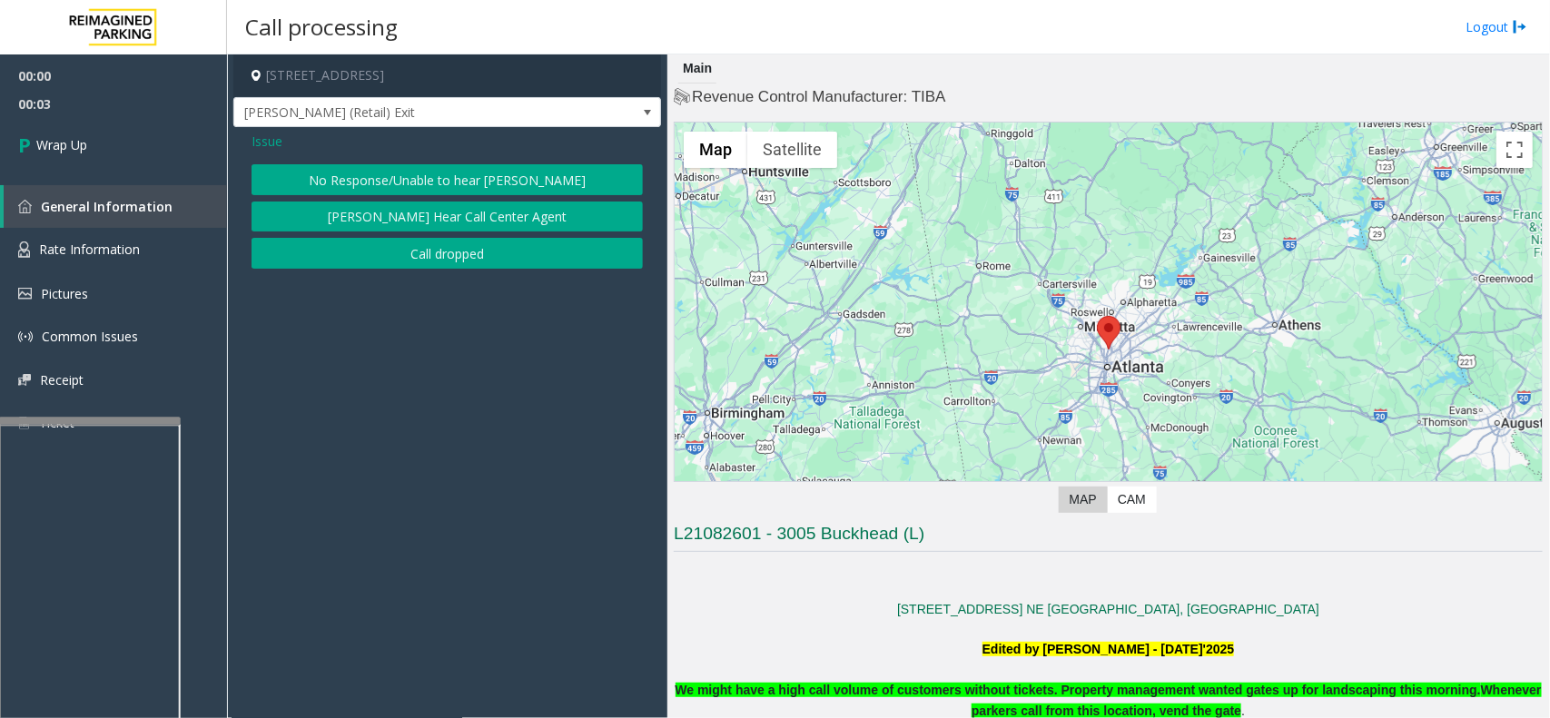
click at [437, 256] on button "Call dropped" at bounding box center [447, 253] width 391 height 31
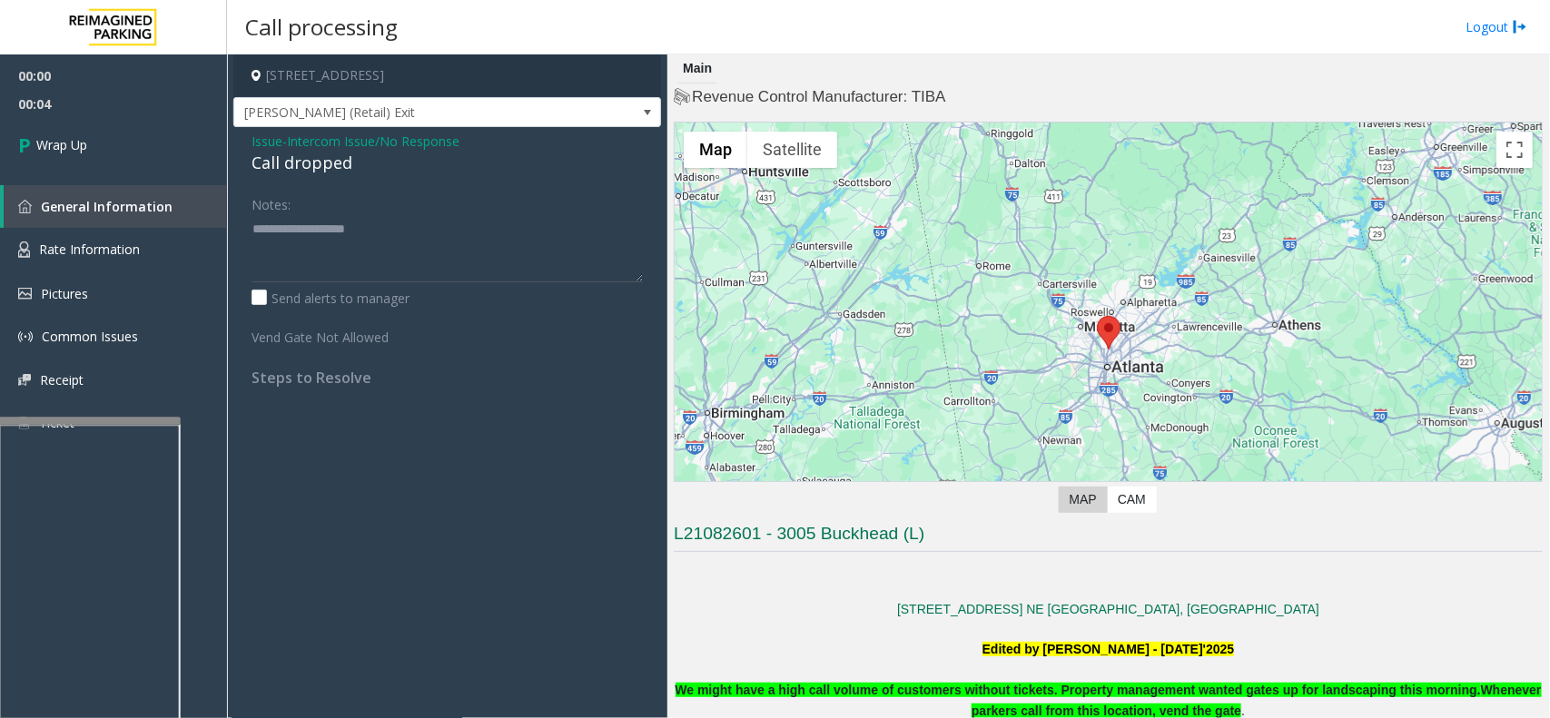
click at [321, 164] on div "Call dropped" at bounding box center [447, 163] width 391 height 25
type textarea "**********"
click at [166, 146] on link "Wrap Up" at bounding box center [113, 145] width 227 height 54
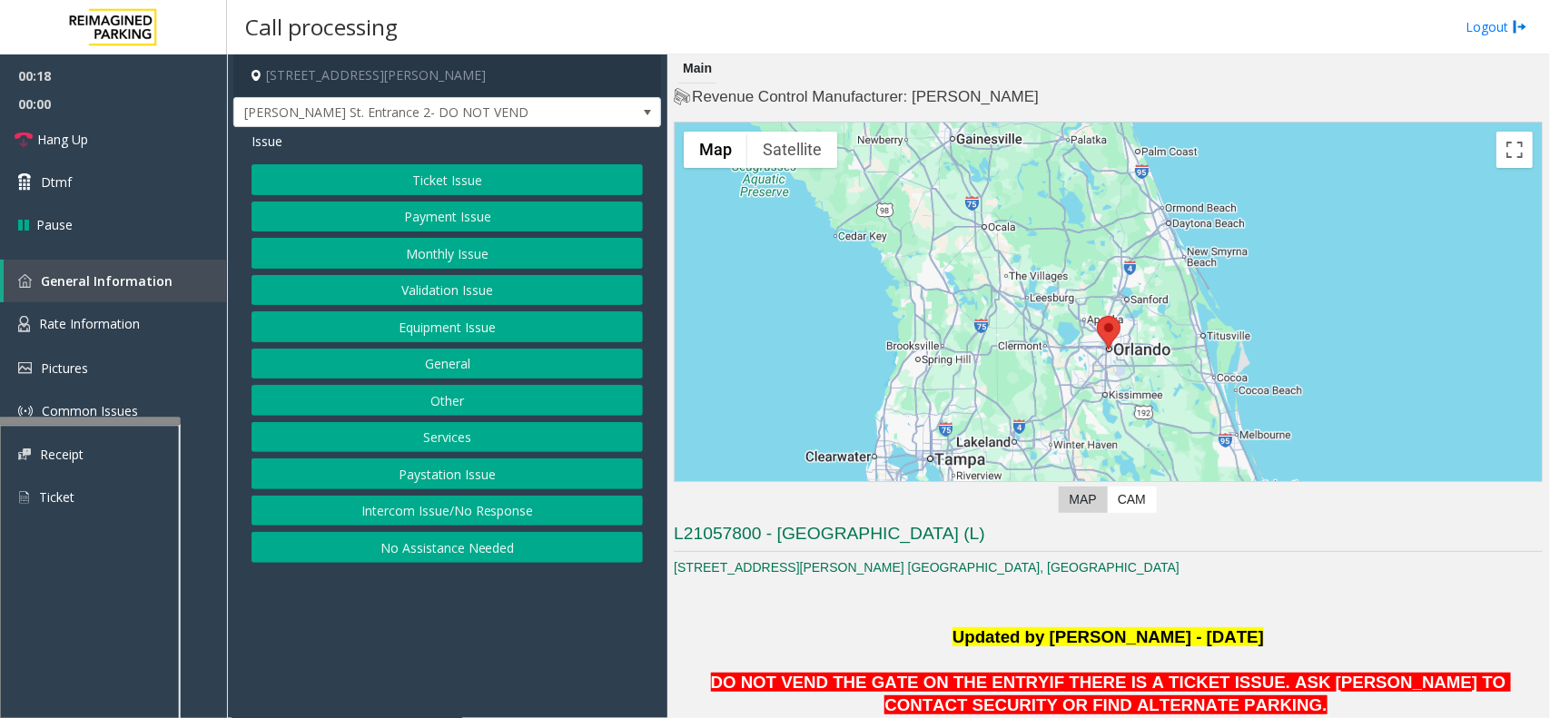
drag, startPoint x: 419, startPoint y: 583, endPoint x: 545, endPoint y: 617, distance: 130.9
click at [370, 604] on app-call-processing-form "[STREET_ADDRESS][PERSON_NAME] [PERSON_NAME] St. Entrance 2- DO NOT VEND Issue T…" at bounding box center [447, 386] width 440 height 664
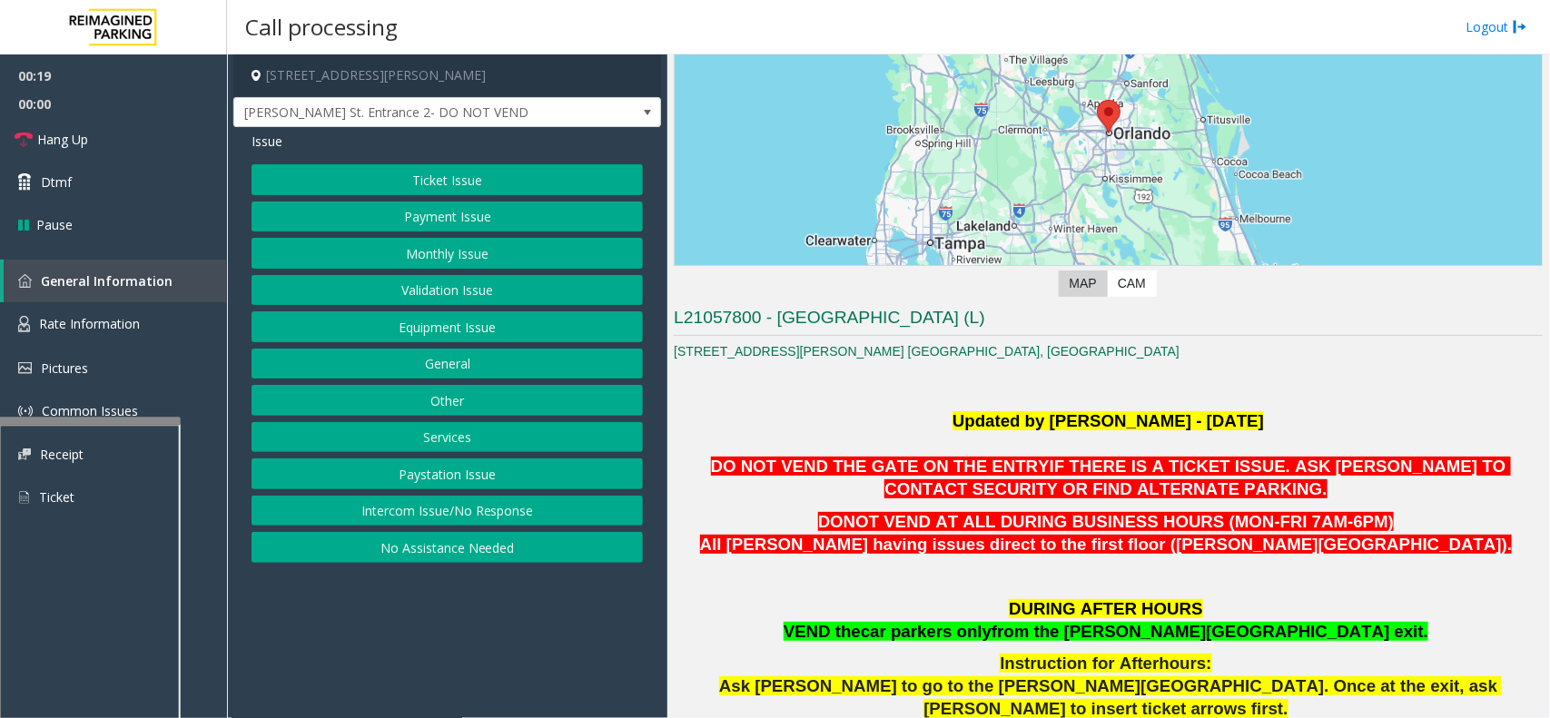
scroll to position [454, 0]
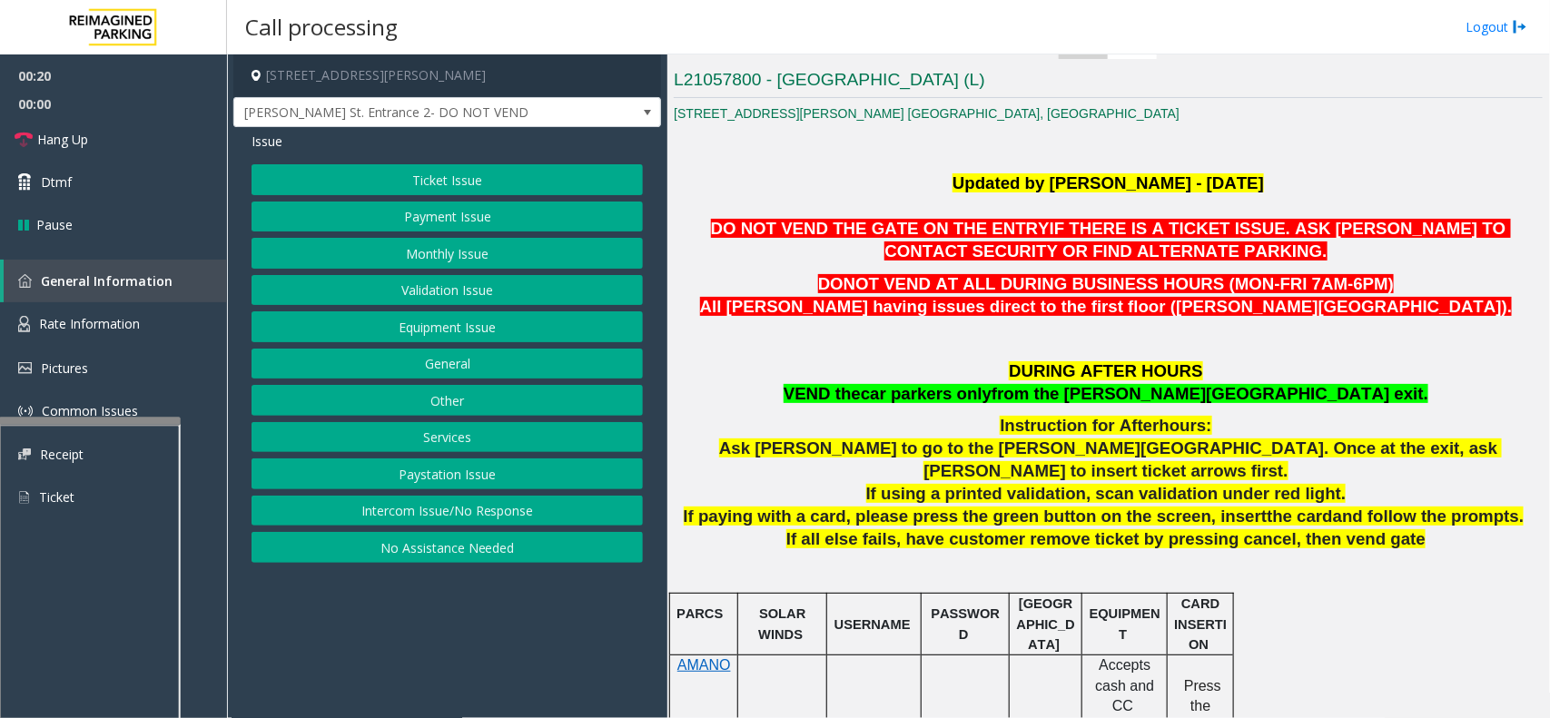
drag, startPoint x: 952, startPoint y: 598, endPoint x: 931, endPoint y: 598, distance: 20.9
click at [931, 604] on p "PASSWORD" at bounding box center [965, 624] width 74 height 41
click at [927, 529] on span "If all else fails, have customer remove ticket by pressing cancel, then vend ga…" at bounding box center [1105, 538] width 639 height 19
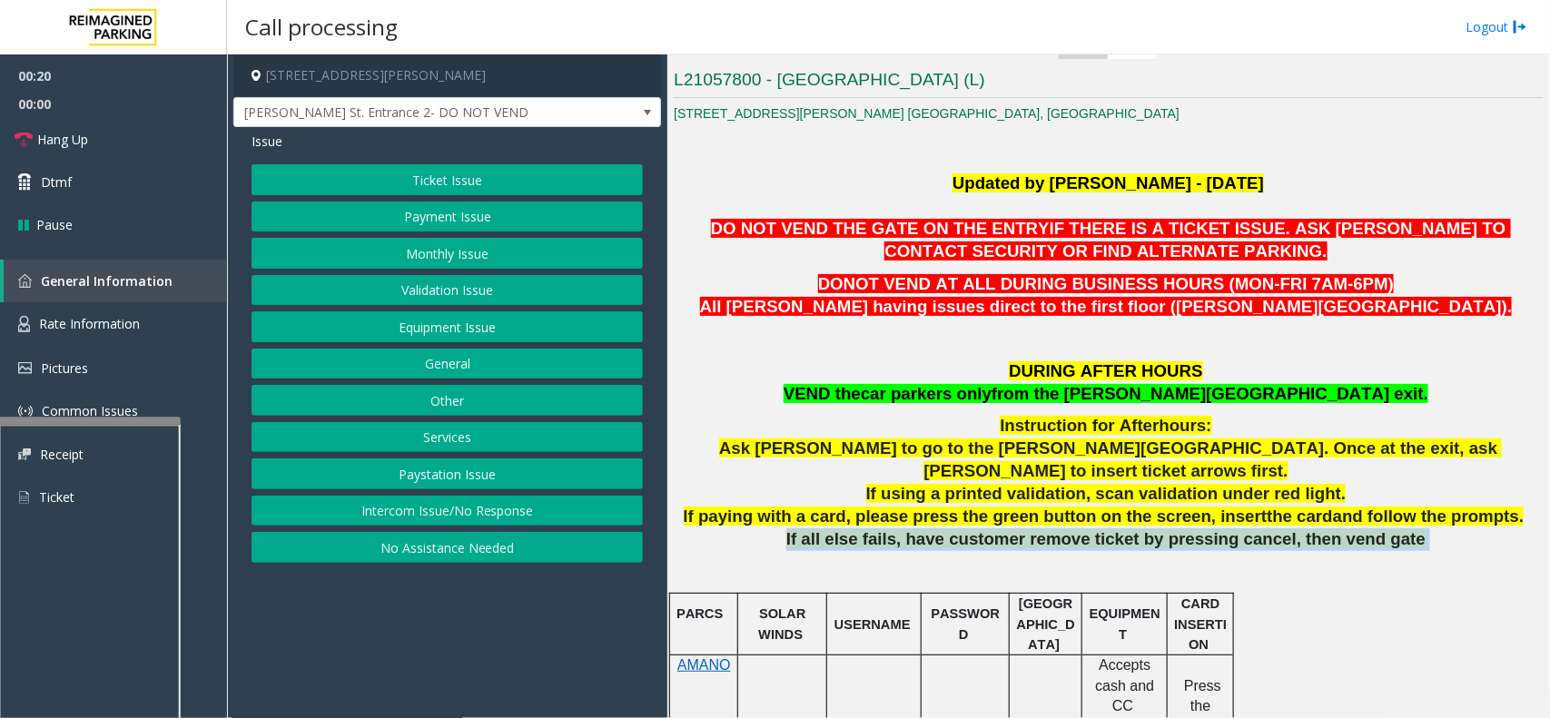
click at [927, 529] on span "If all else fails, have customer remove ticket by pressing cancel, then vend ga…" at bounding box center [1105, 538] width 639 height 19
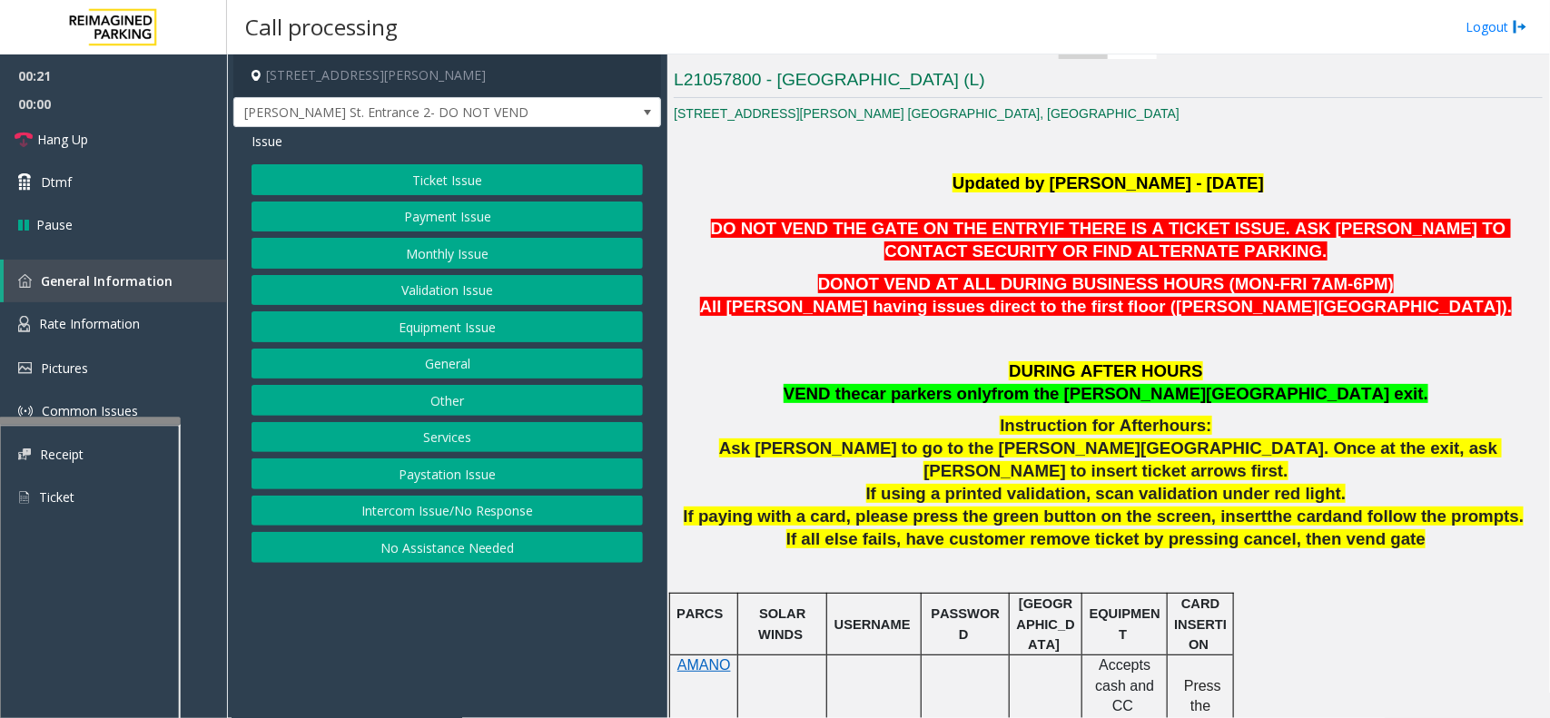
click at [849, 550] on p at bounding box center [1108, 560] width 869 height 20
drag, startPoint x: 569, startPoint y: 623, endPoint x: 460, endPoint y: 625, distance: 109.0
click at [460, 625] on app-call-processing-form "[STREET_ADDRESS][PERSON_NAME] [PERSON_NAME] St. Entrance 2- DO NOT VEND Issue T…" at bounding box center [447, 386] width 440 height 664
click at [488, 613] on app-call-processing-form "[STREET_ADDRESS][PERSON_NAME] [PERSON_NAME] St. Entrance 2- DO NOT VEND Issue T…" at bounding box center [447, 386] width 440 height 664
click at [420, 593] on app-call-processing-form "[STREET_ADDRESS][PERSON_NAME] [PERSON_NAME] St. Entrance 2- DO NOT VEND Issue T…" at bounding box center [447, 386] width 440 height 664
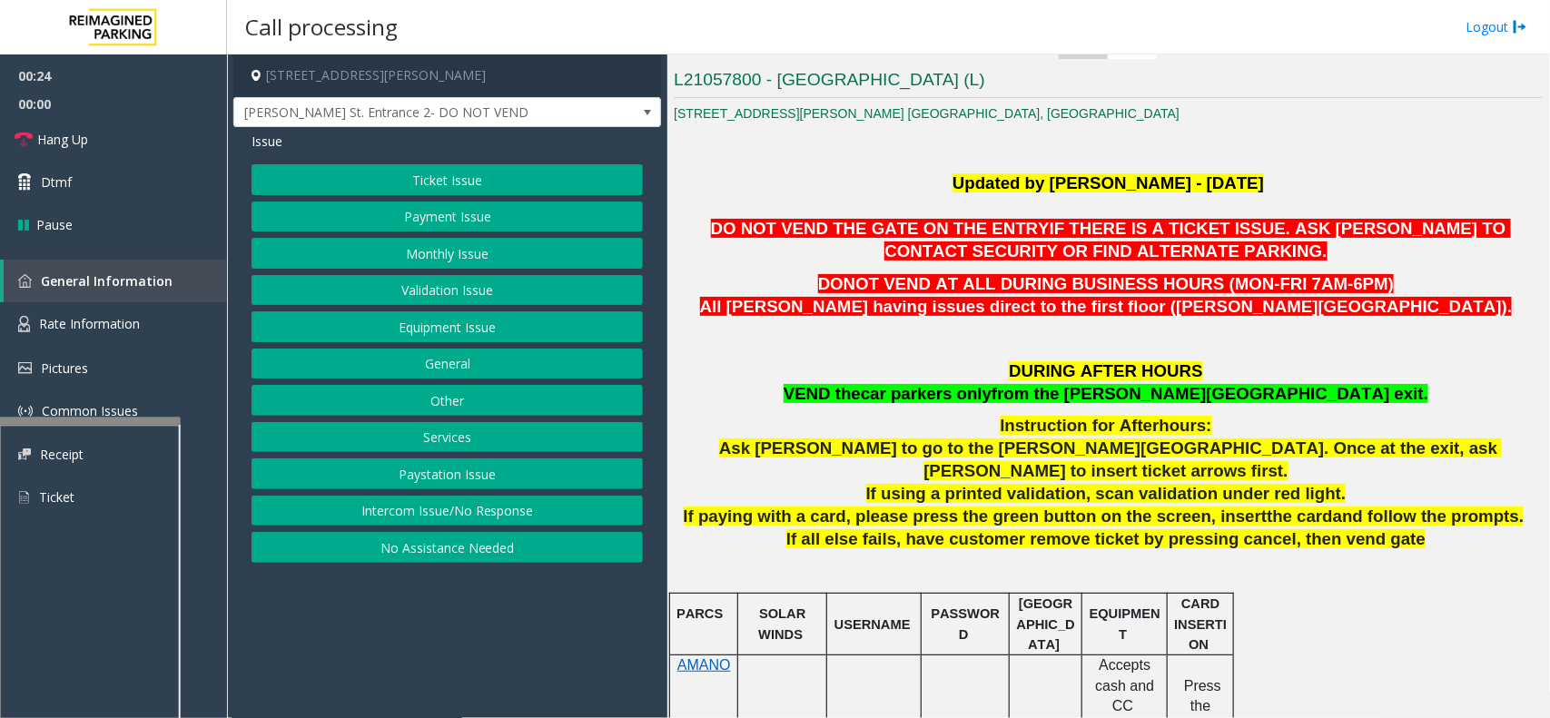
drag, startPoint x: 463, startPoint y: 587, endPoint x: 451, endPoint y: 592, distance: 13.0
click at [451, 592] on app-call-processing-form "[STREET_ADDRESS][PERSON_NAME] [PERSON_NAME] St. Entrance 2- DO NOT VEND Issue T…" at bounding box center [447, 386] width 440 height 664
click at [400, 333] on button "Equipment Issue" at bounding box center [447, 326] width 391 height 31
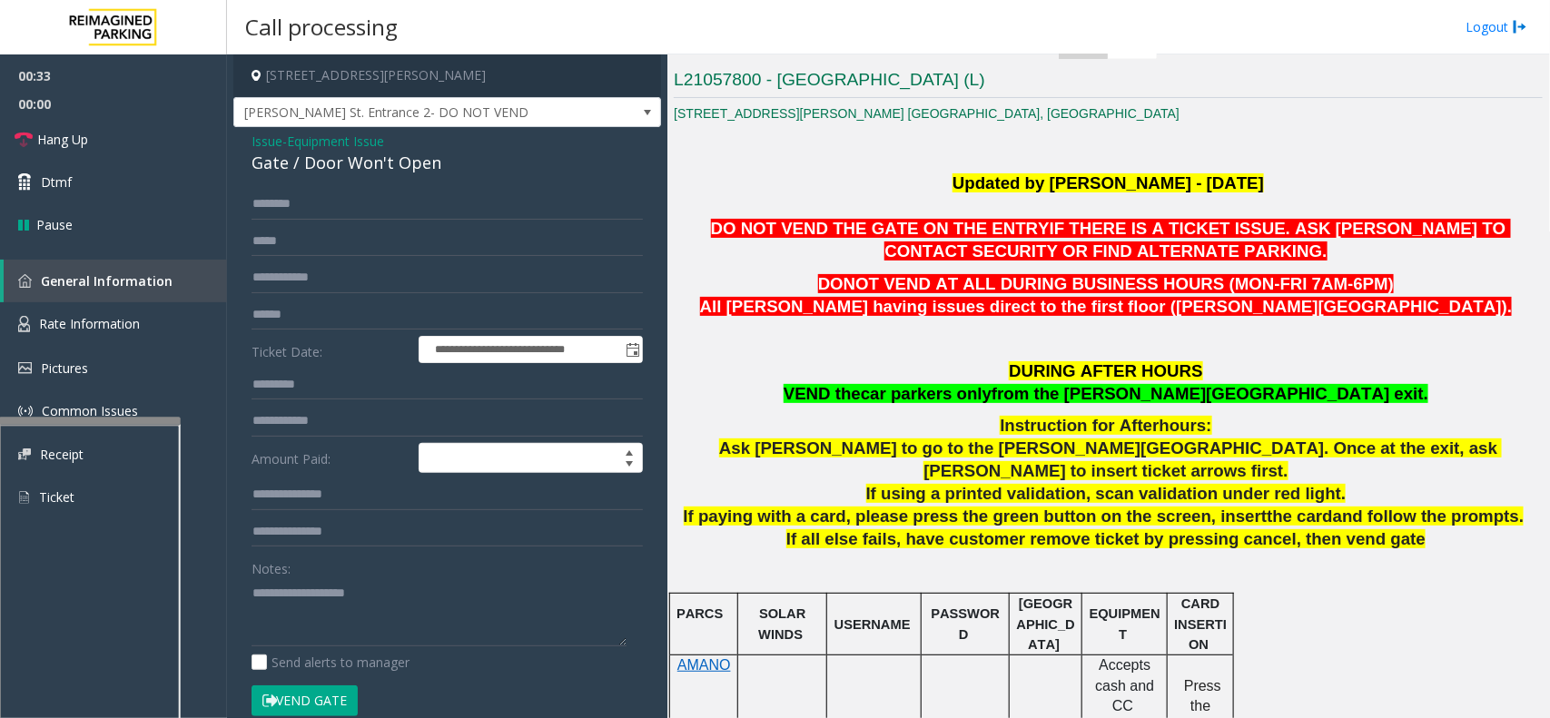
click at [992, 393] on span "car parkers only" at bounding box center [926, 393] width 131 height 19
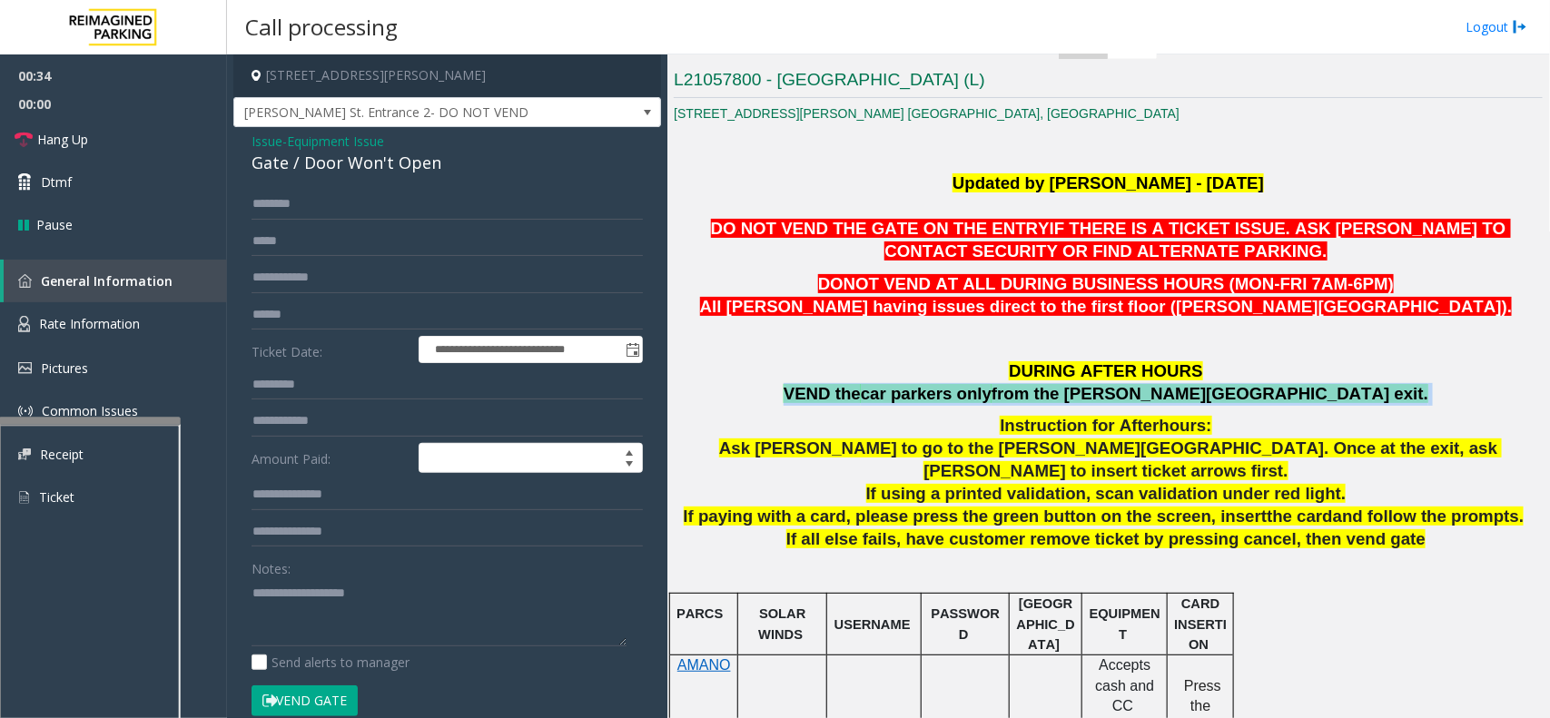
click at [992, 393] on span "car parkers only" at bounding box center [926, 393] width 131 height 19
click at [995, 405] on p "DURING AFTER HOURS VEND the car parkers only from the [PERSON_NAME][GEOGRAPHIC_…" at bounding box center [1108, 382] width 869 height 45
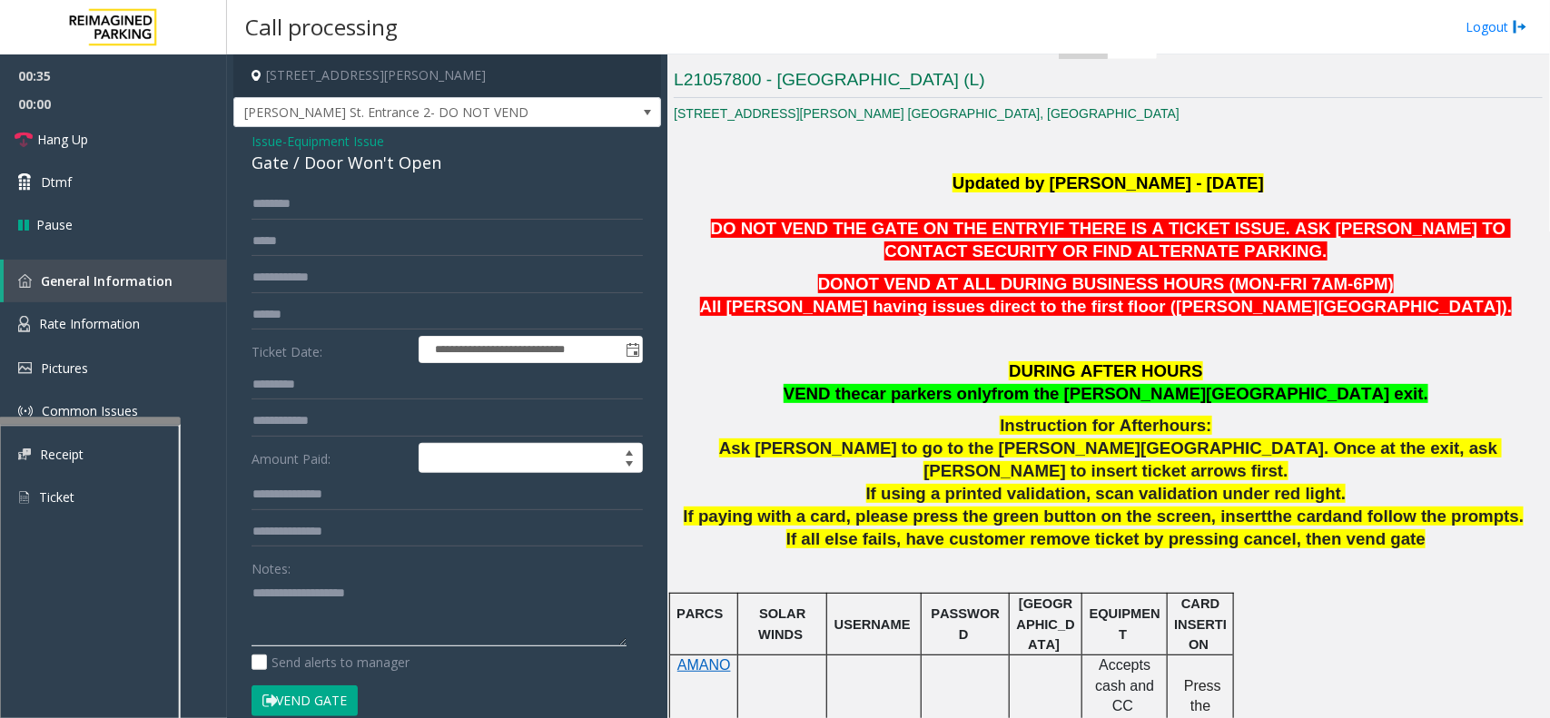
click at [354, 598] on textarea at bounding box center [439, 612] width 375 height 68
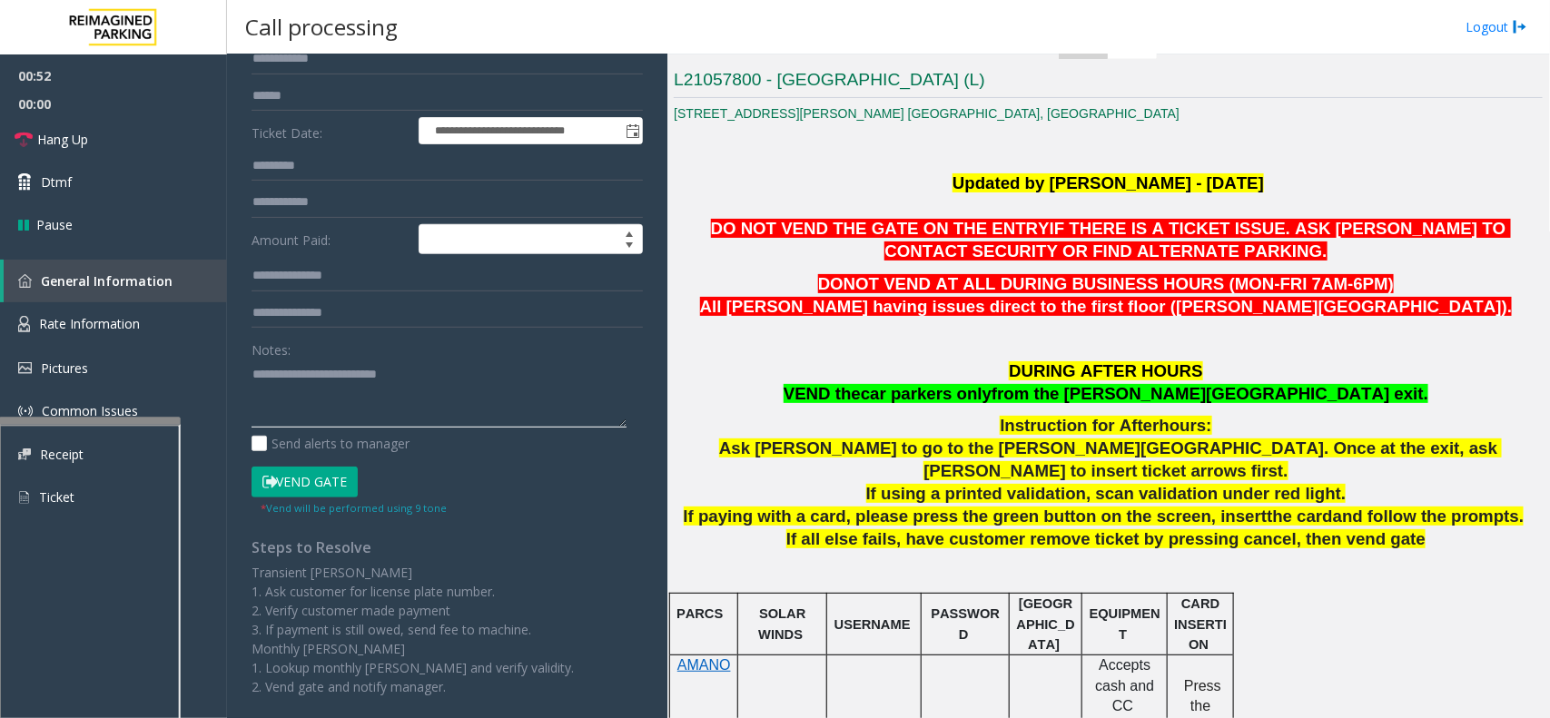
scroll to position [227, 0]
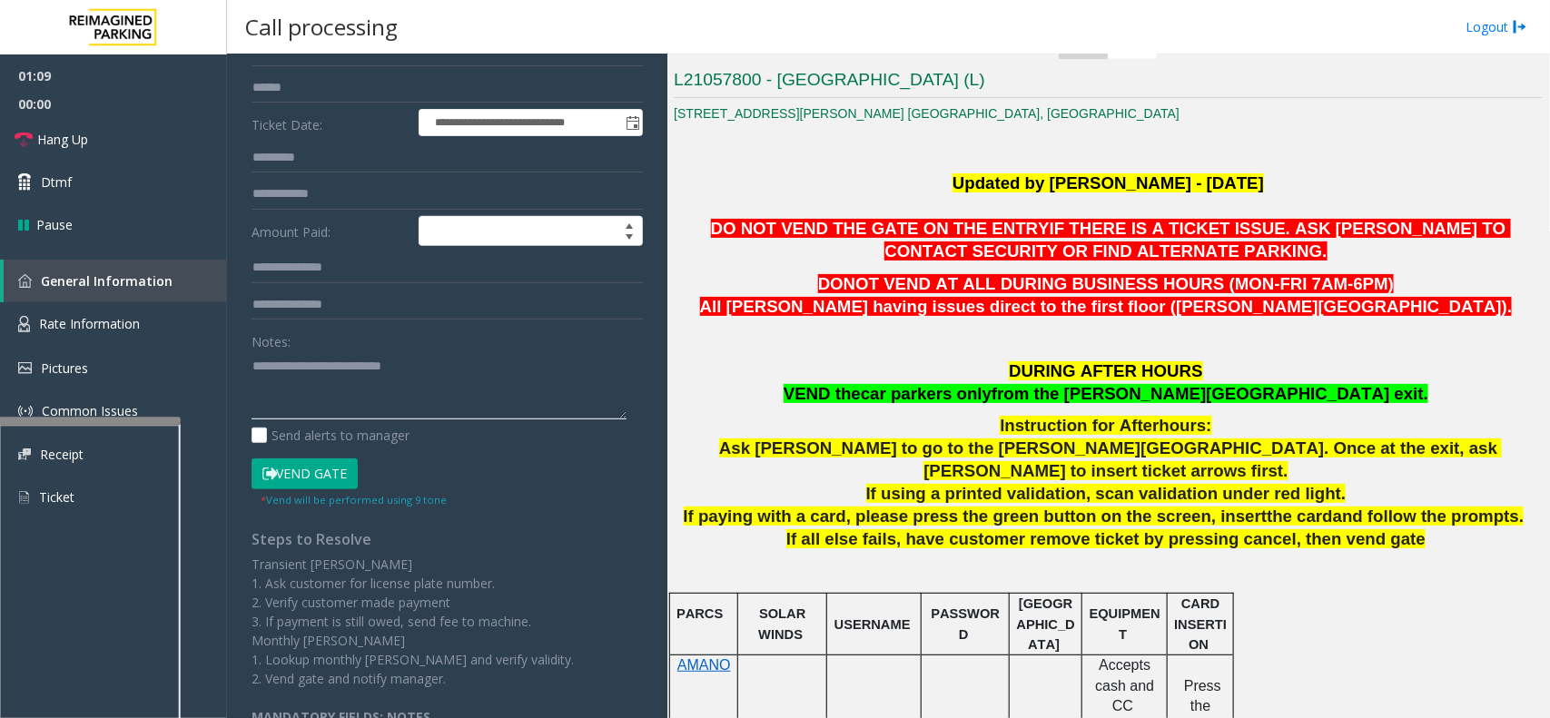
click at [483, 363] on textarea at bounding box center [439, 385] width 375 height 68
paste textarea "**********"
click at [291, 405] on textarea at bounding box center [439, 385] width 375 height 68
click at [138, 130] on link "Hang Up" at bounding box center [113, 139] width 227 height 43
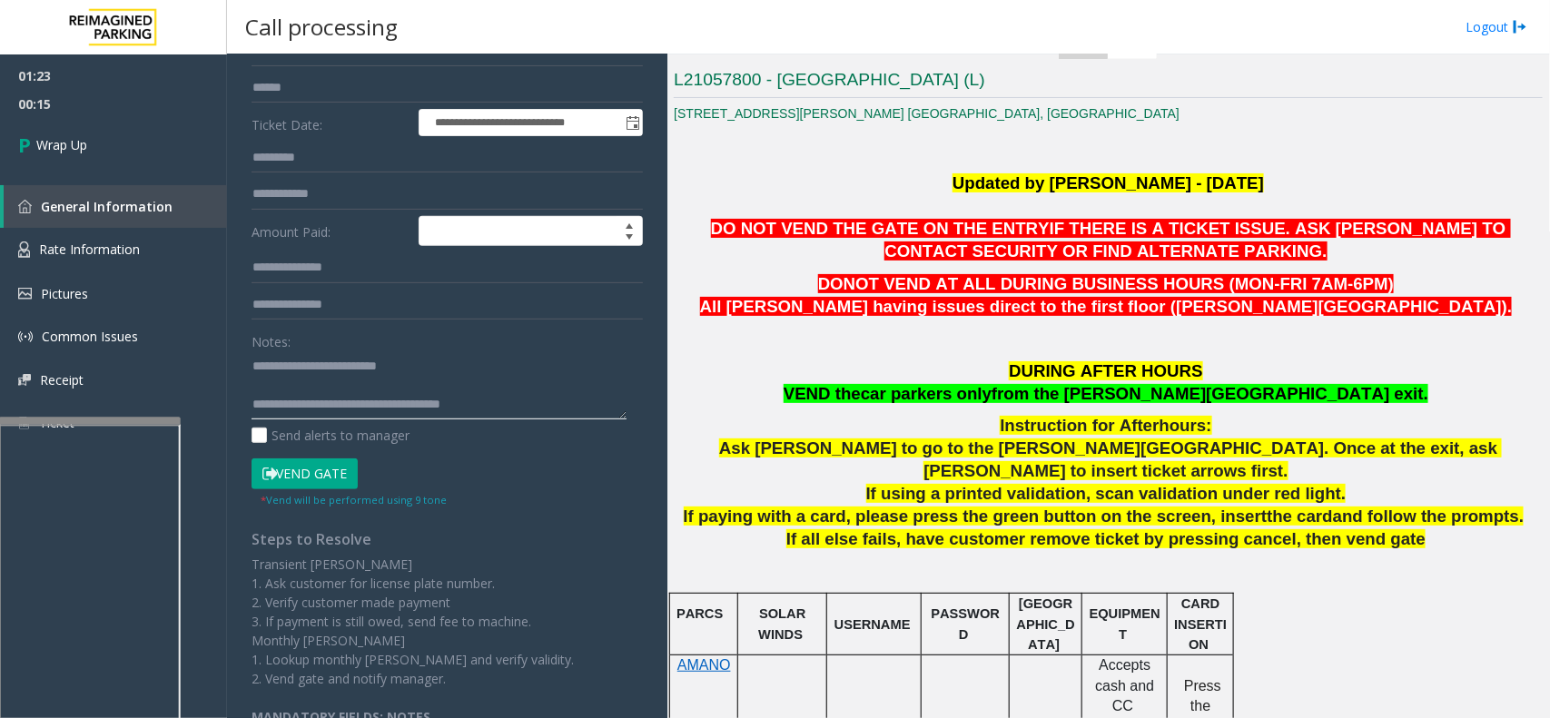
drag, startPoint x: 560, startPoint y: 397, endPoint x: 570, endPoint y: 393, distance: 10.6
click at [568, 396] on textarea at bounding box center [439, 385] width 375 height 68
type textarea "**********"
click at [173, 148] on link "Wrap Up" at bounding box center [113, 145] width 227 height 54
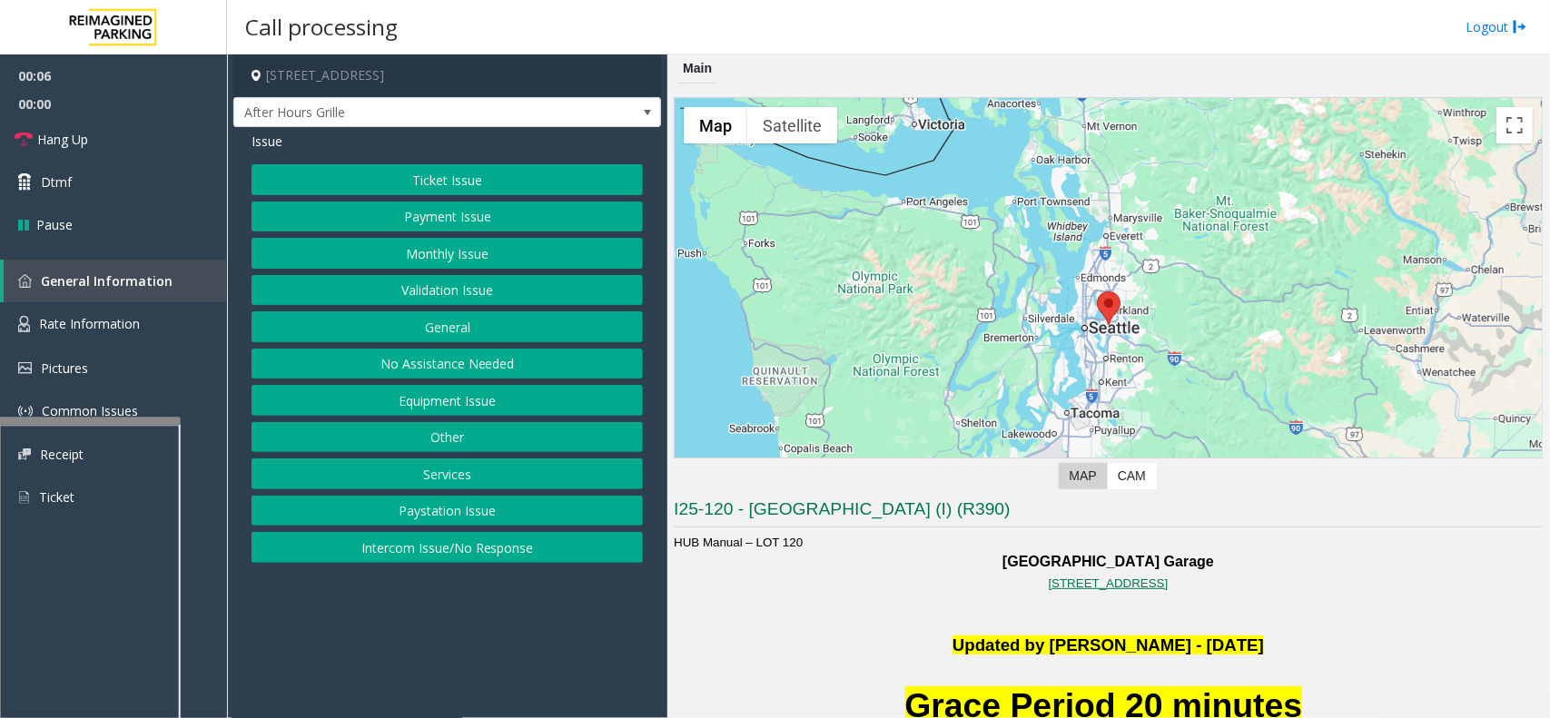
click at [542, 527] on button "Paystation Issue" at bounding box center [447, 511] width 391 height 31
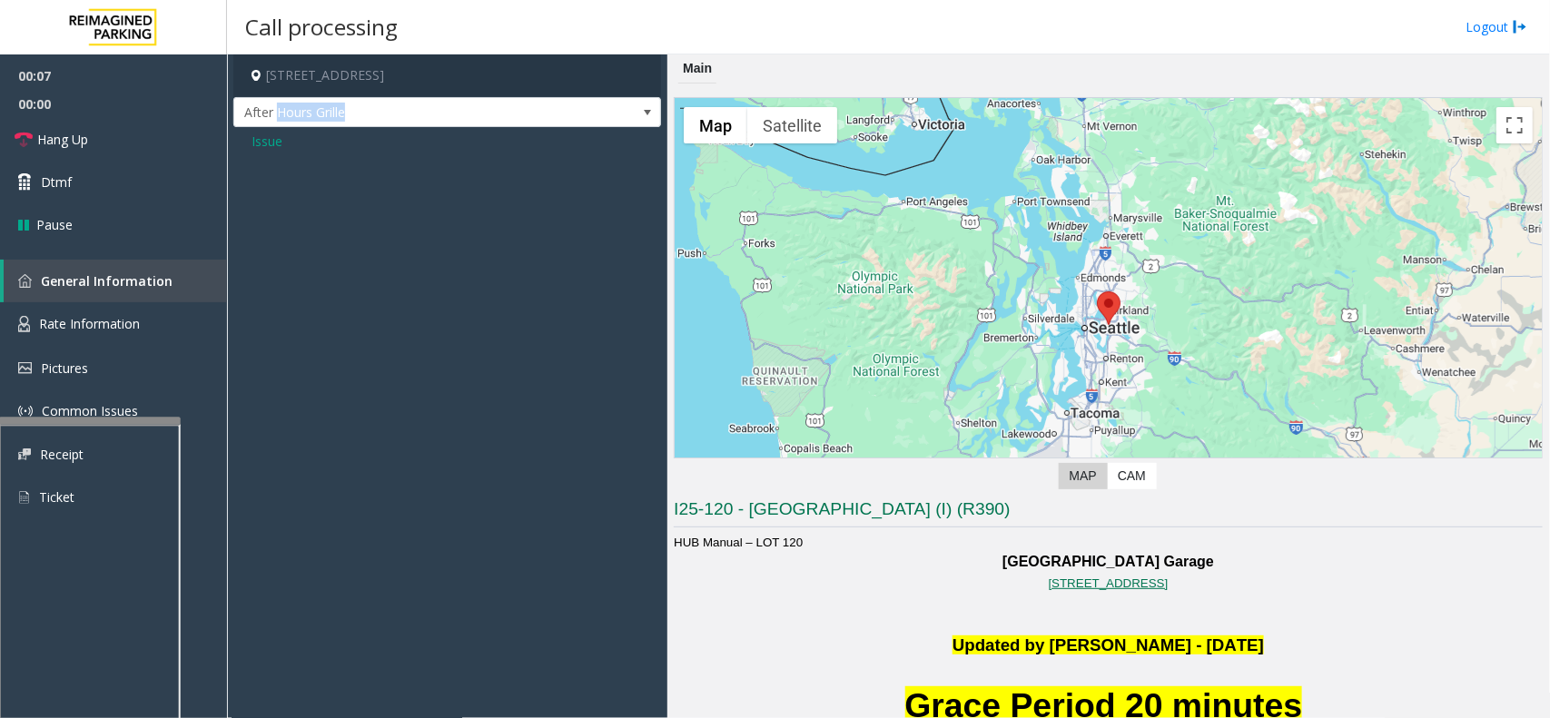
drag, startPoint x: 275, startPoint y: 127, endPoint x: 260, endPoint y: 136, distance: 17.9
click at [268, 133] on div "[STREET_ADDRESS] After Hours Grille Issue" at bounding box center [447, 111] width 428 height 114
click at [260, 136] on span "Issue" at bounding box center [267, 141] width 31 height 19
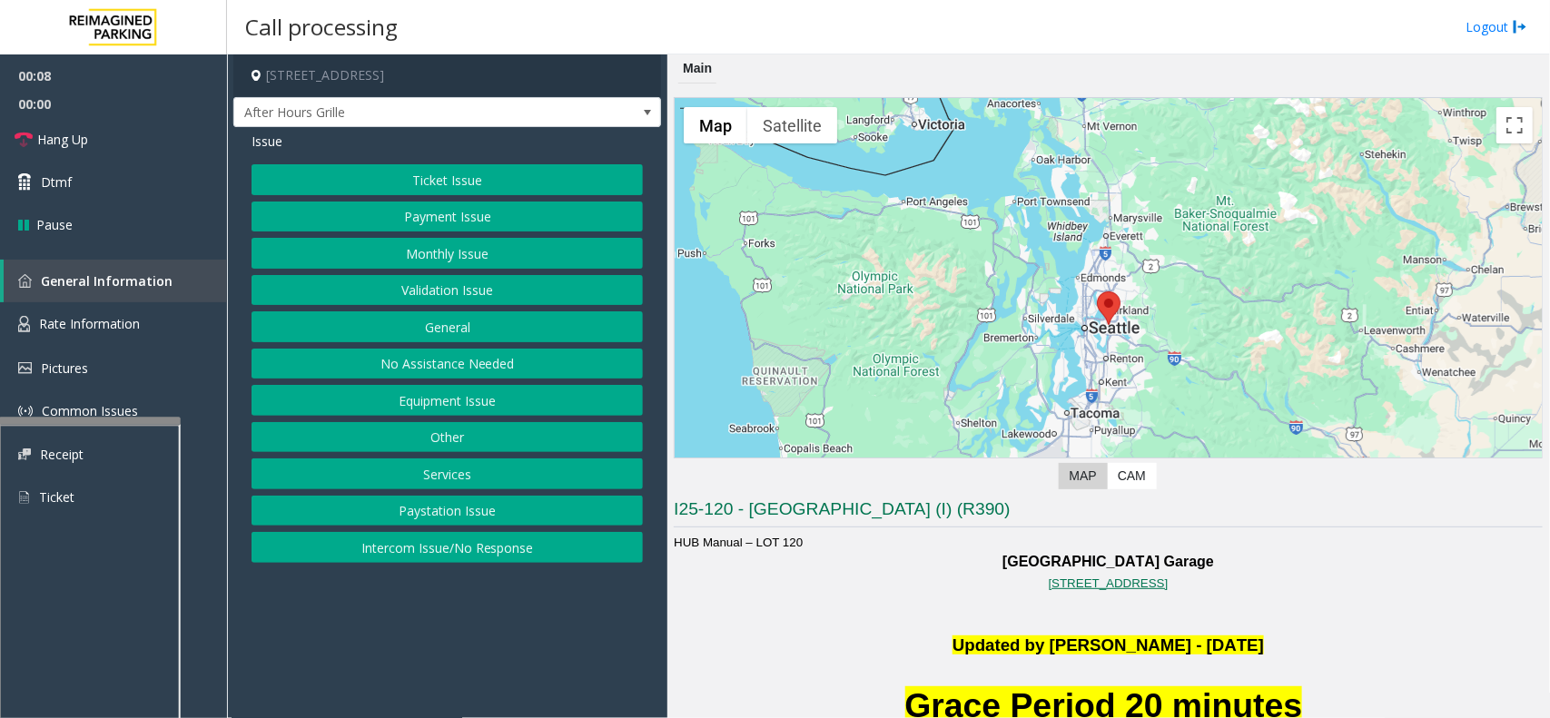
click at [510, 563] on button "Intercom Issue/No Response" at bounding box center [447, 547] width 391 height 31
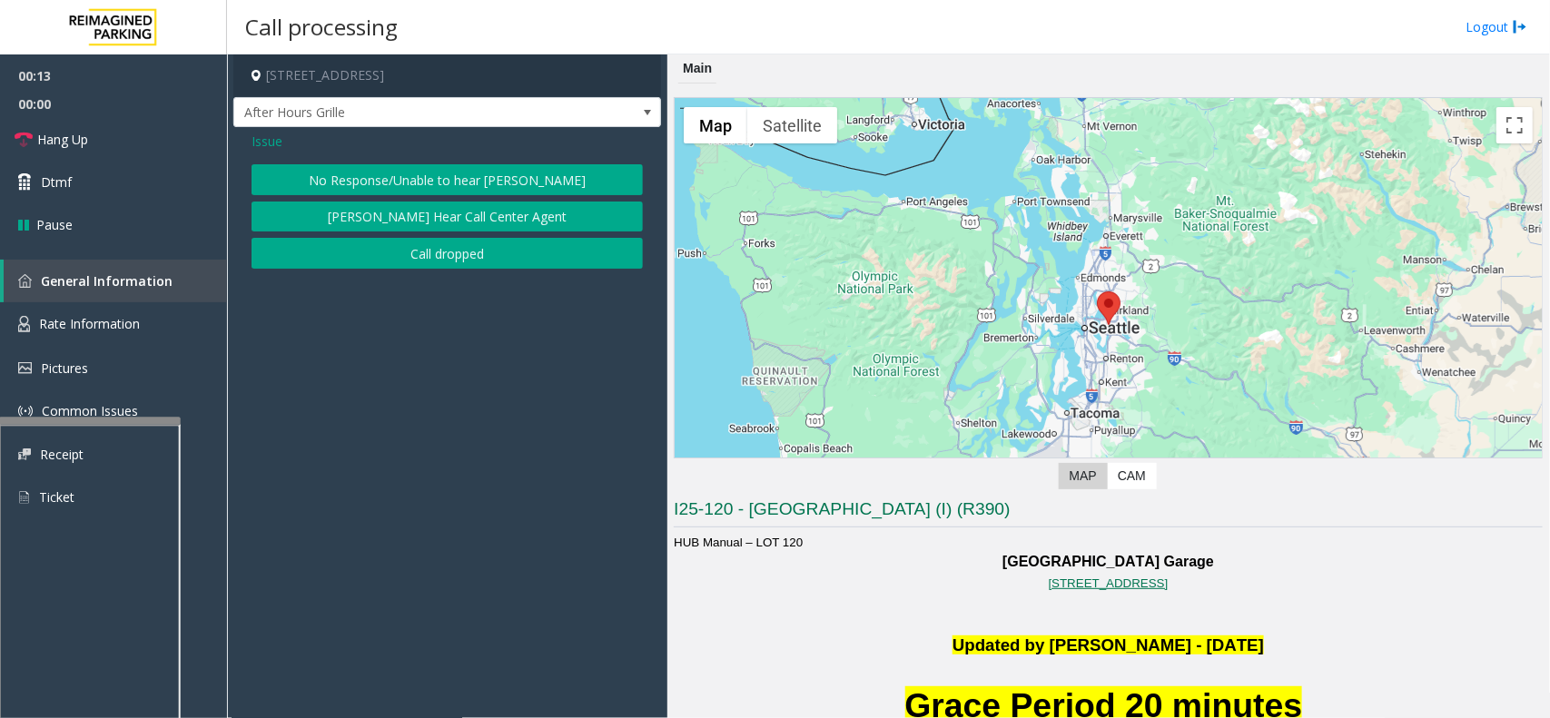
click at [487, 173] on button "No Response/Unable to hear [PERSON_NAME]" at bounding box center [447, 179] width 391 height 31
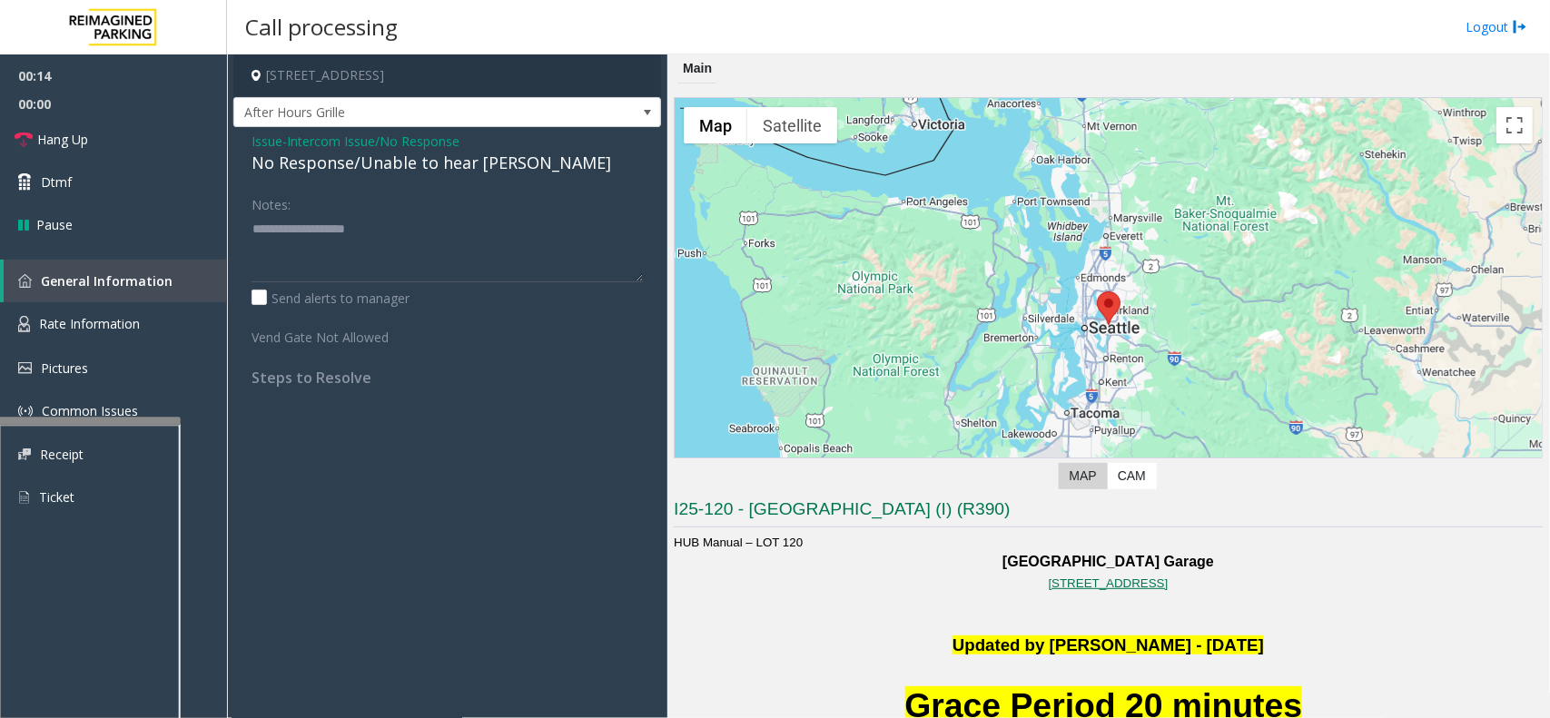
click at [478, 168] on div "No Response/Unable to hear [PERSON_NAME]" at bounding box center [447, 163] width 391 height 25
copy div "No Response/Unable to hear [PERSON_NAME]"
click at [451, 275] on textarea at bounding box center [447, 248] width 391 height 68
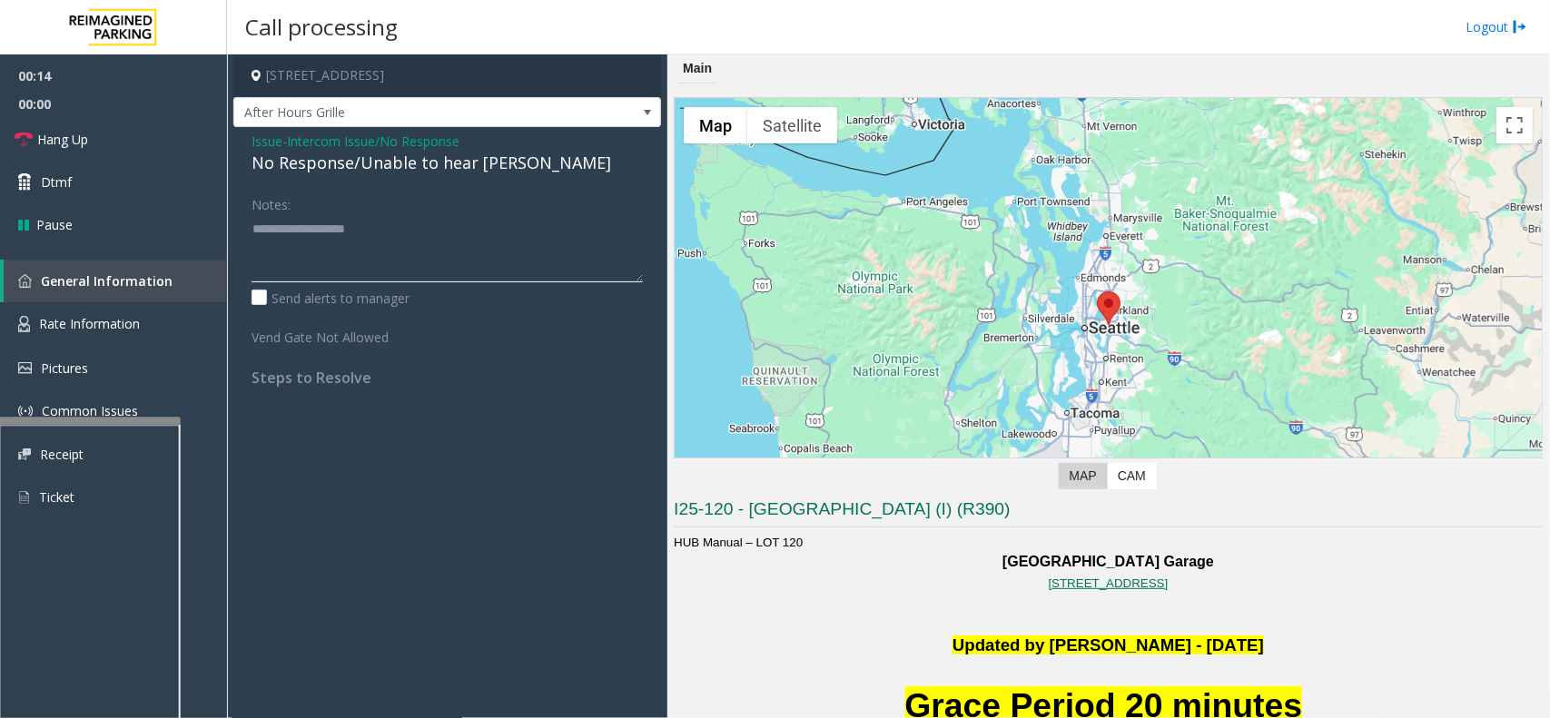
paste textarea "**********"
type textarea "**********"
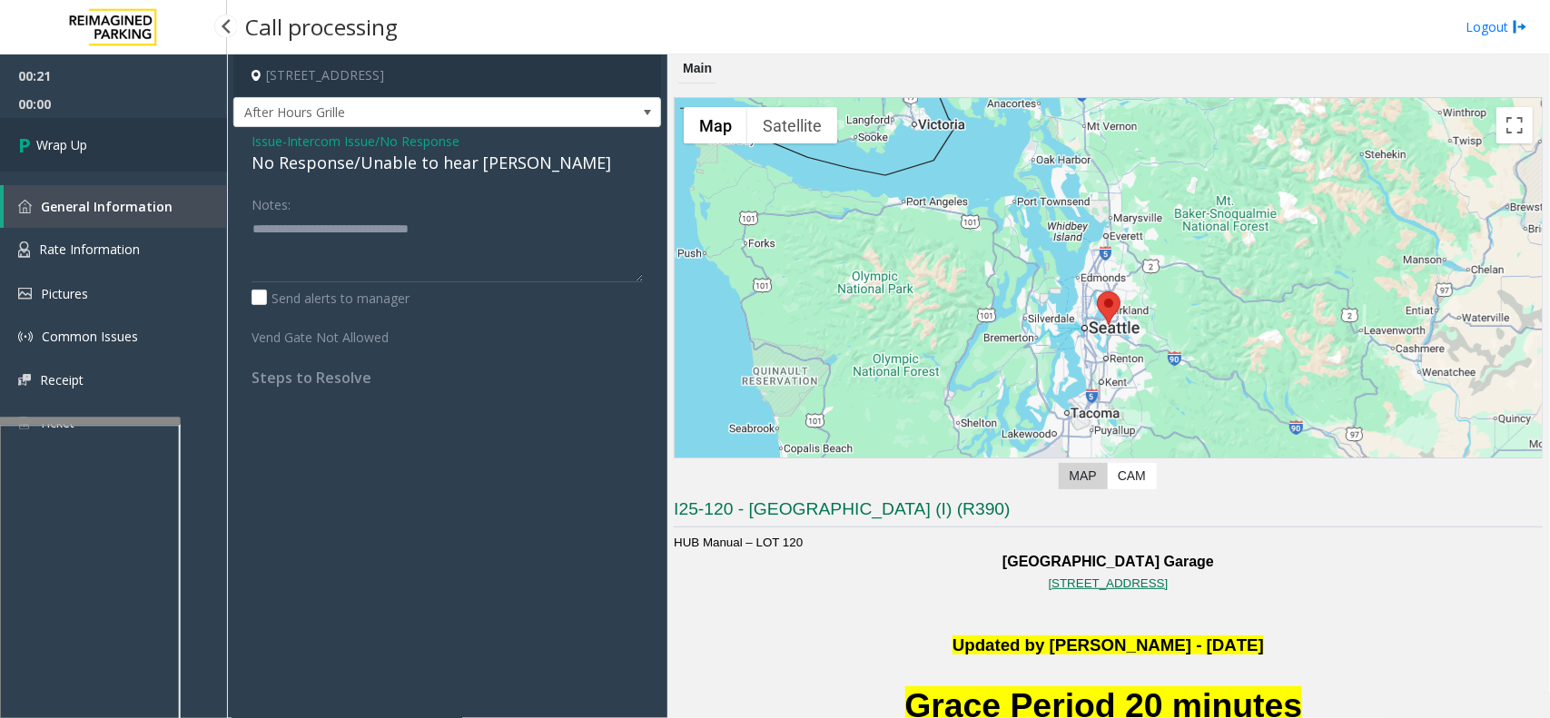
click at [165, 143] on link "Wrap Up" at bounding box center [113, 145] width 227 height 54
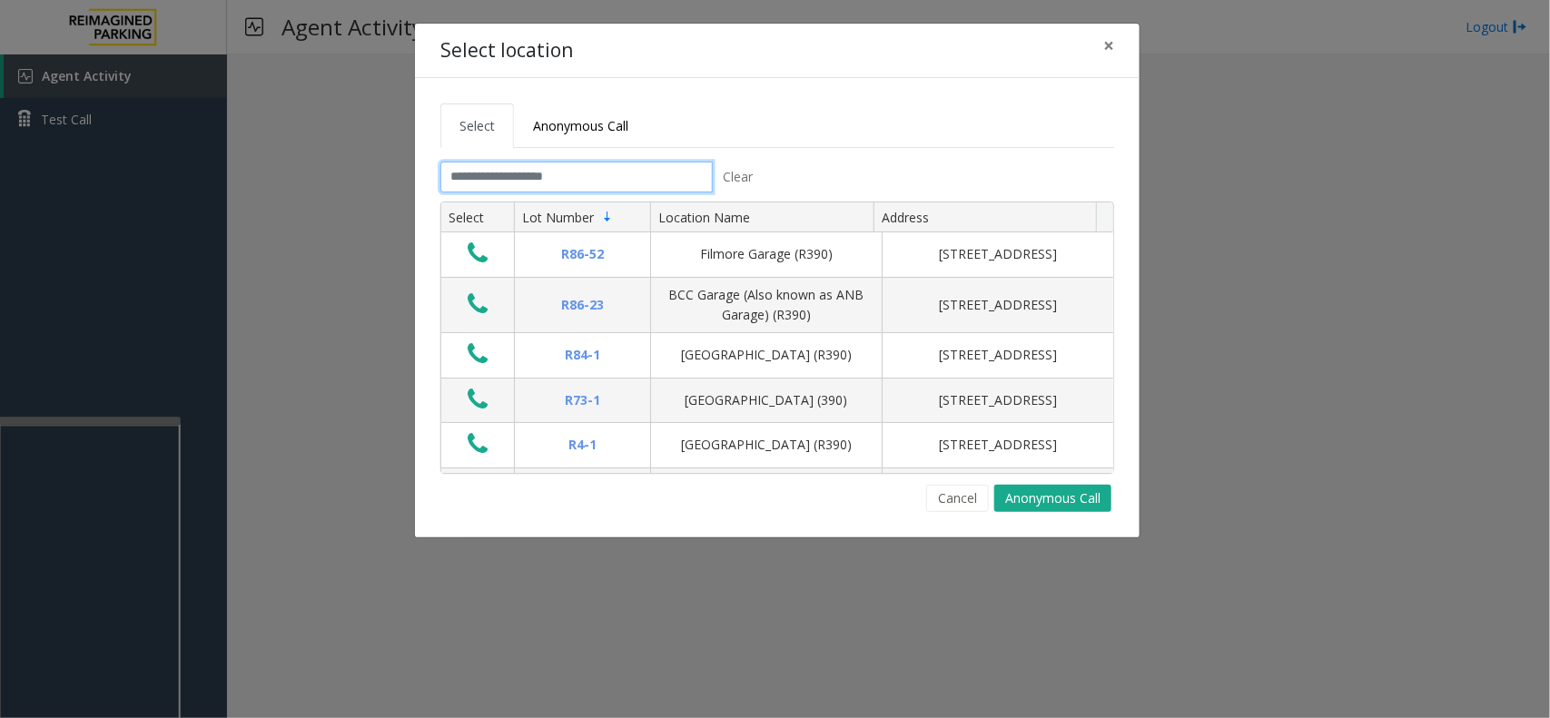
click at [665, 186] on input "text" at bounding box center [576, 177] width 272 height 31
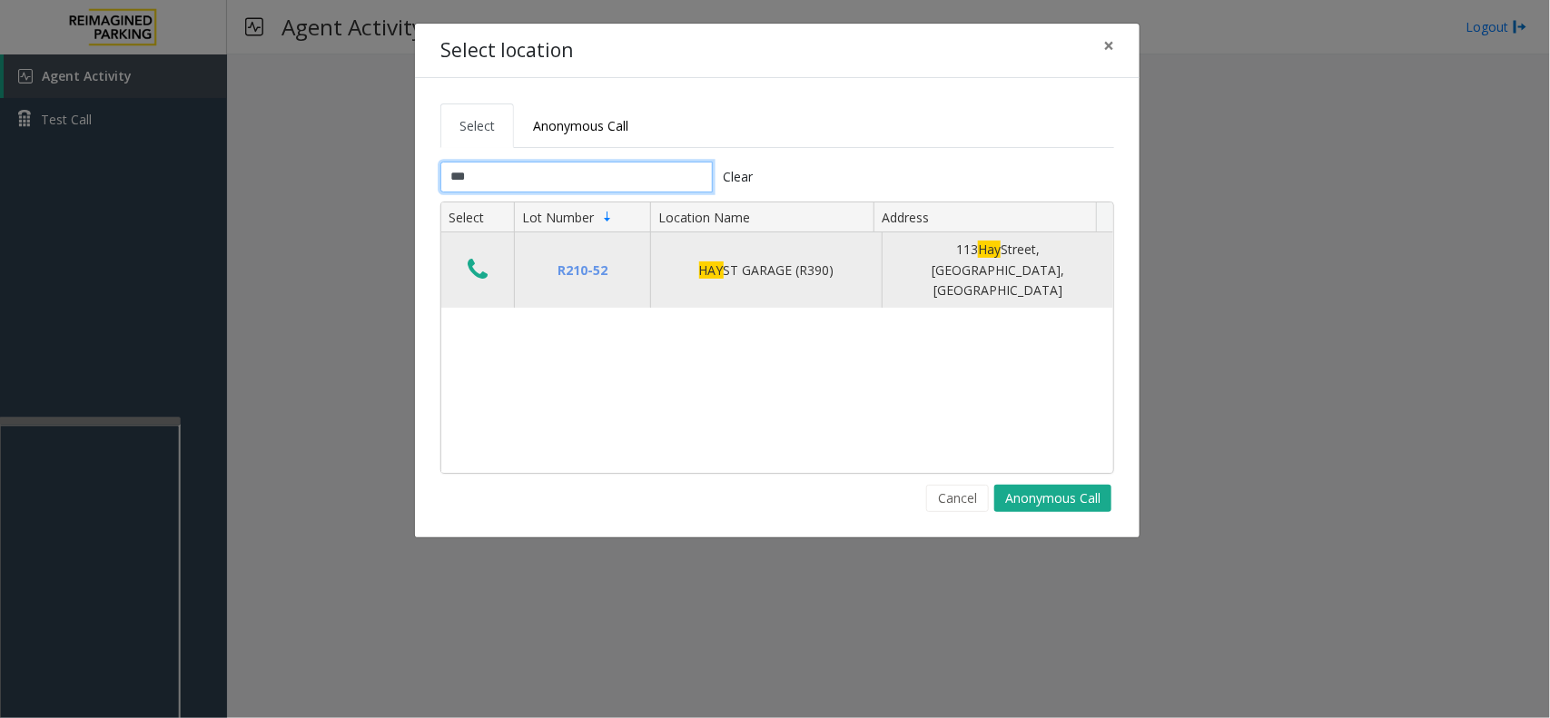
type input "***"
click at [486, 261] on icon "Data table" at bounding box center [478, 269] width 20 height 25
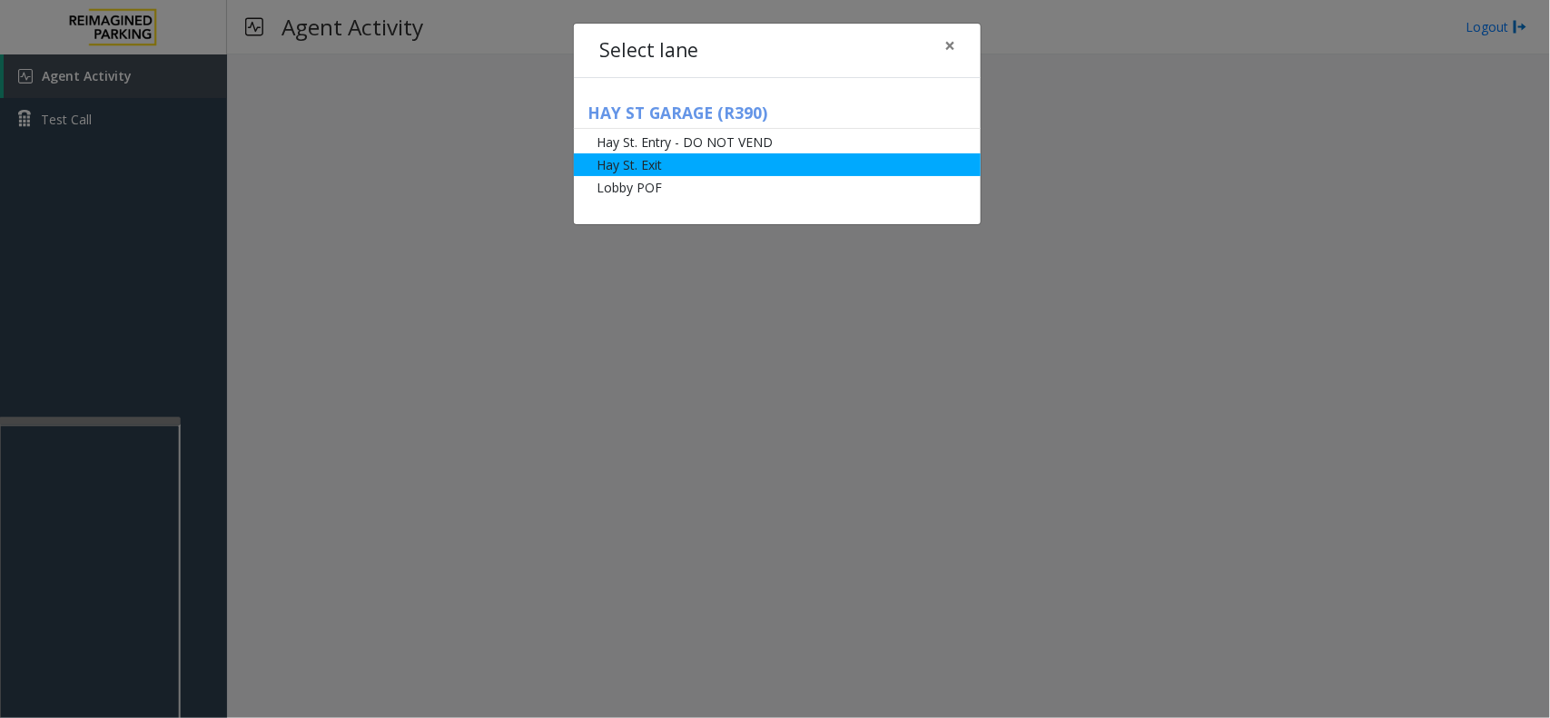
click at [678, 170] on li "Hay St. Exit" at bounding box center [777, 164] width 407 height 23
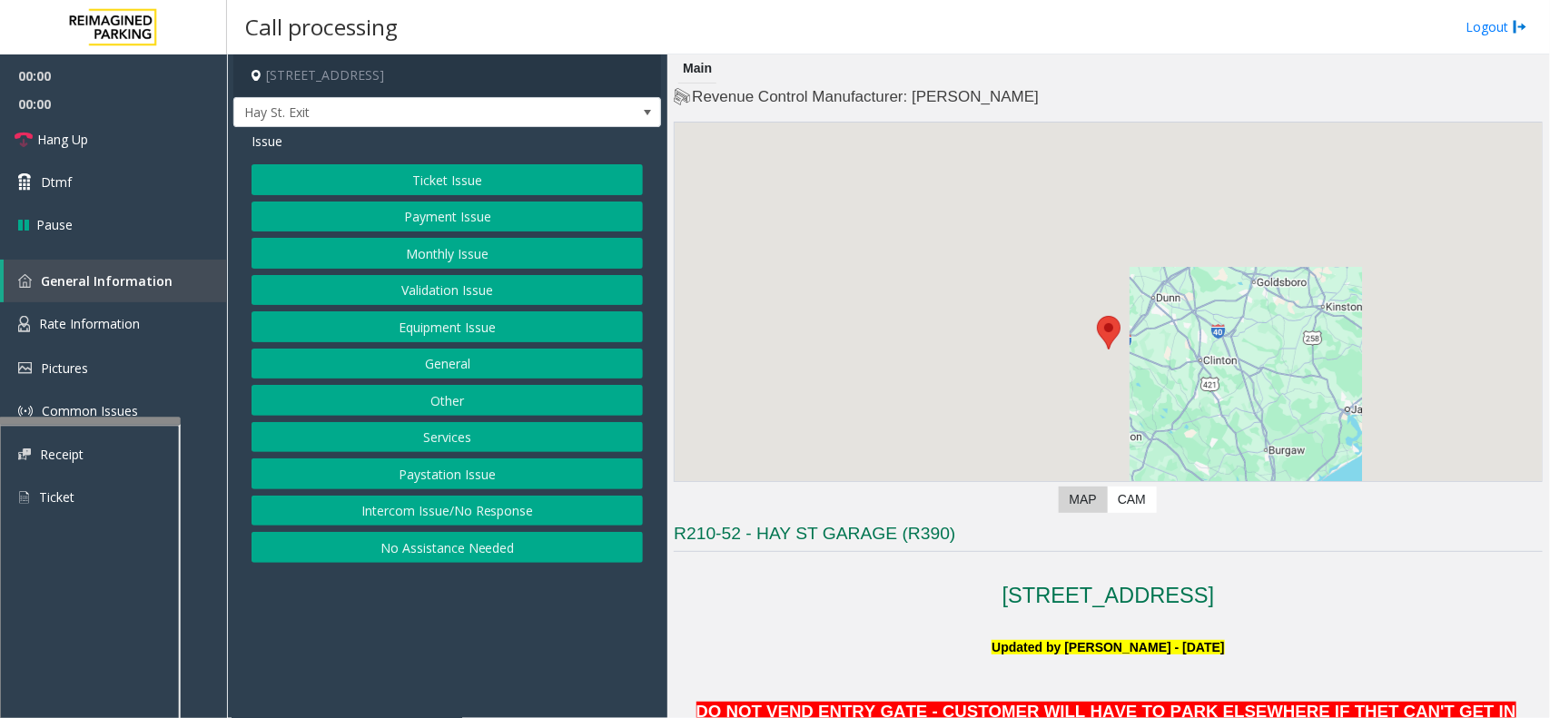
scroll to position [568, 0]
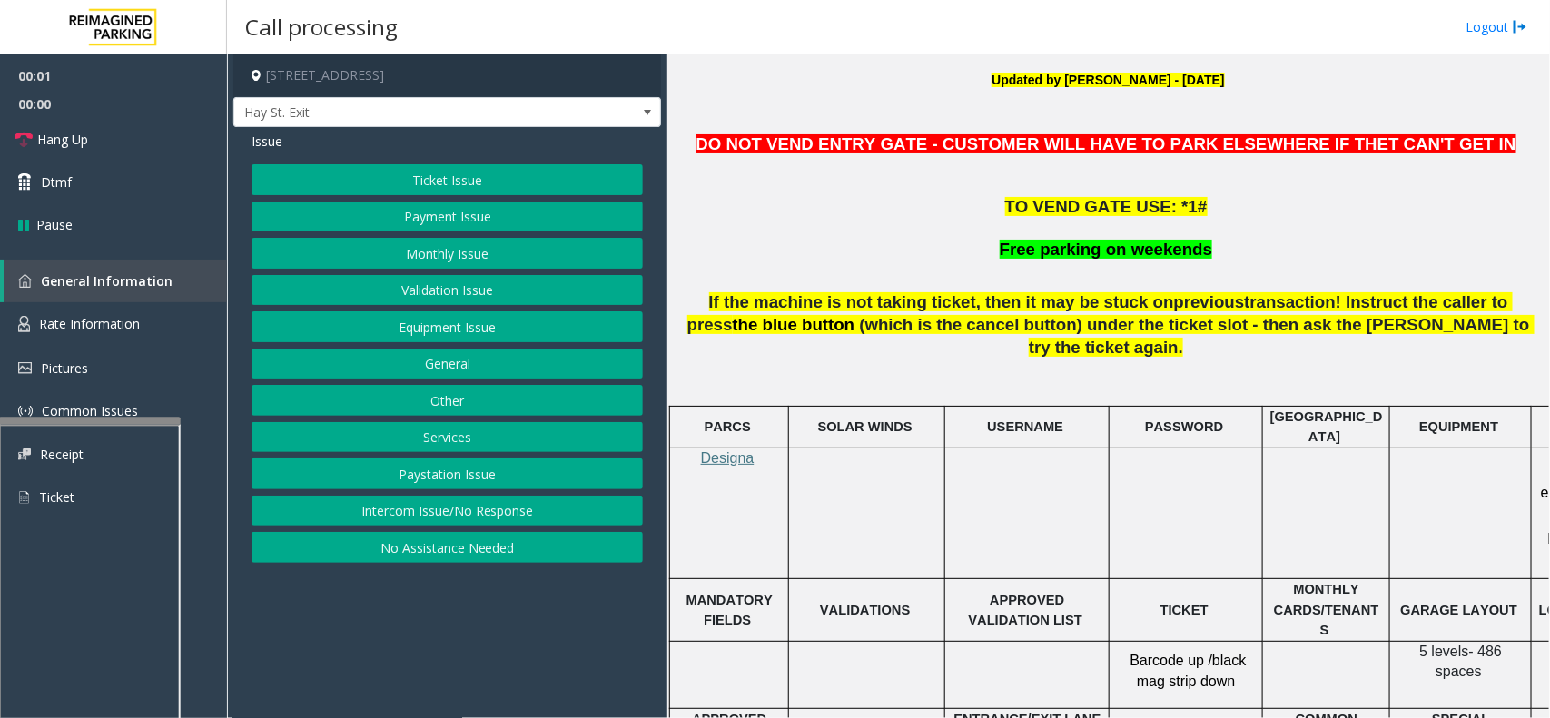
drag, startPoint x: 437, startPoint y: 595, endPoint x: 424, endPoint y: 606, distance: 16.7
click at [424, 606] on app-call-processing-form "[STREET_ADDRESS] Exit Issue Ticket Issue Payment Issue Monthly Issue Validation…" at bounding box center [447, 386] width 440 height 664
drag, startPoint x: 490, startPoint y: 84, endPoint x: 481, endPoint y: 123, distance: 41.0
click at [488, 91] on h4 "[STREET_ADDRESS]" at bounding box center [447, 75] width 428 height 43
click at [478, 127] on span "Hay St. Exit" at bounding box center [447, 112] width 428 height 31
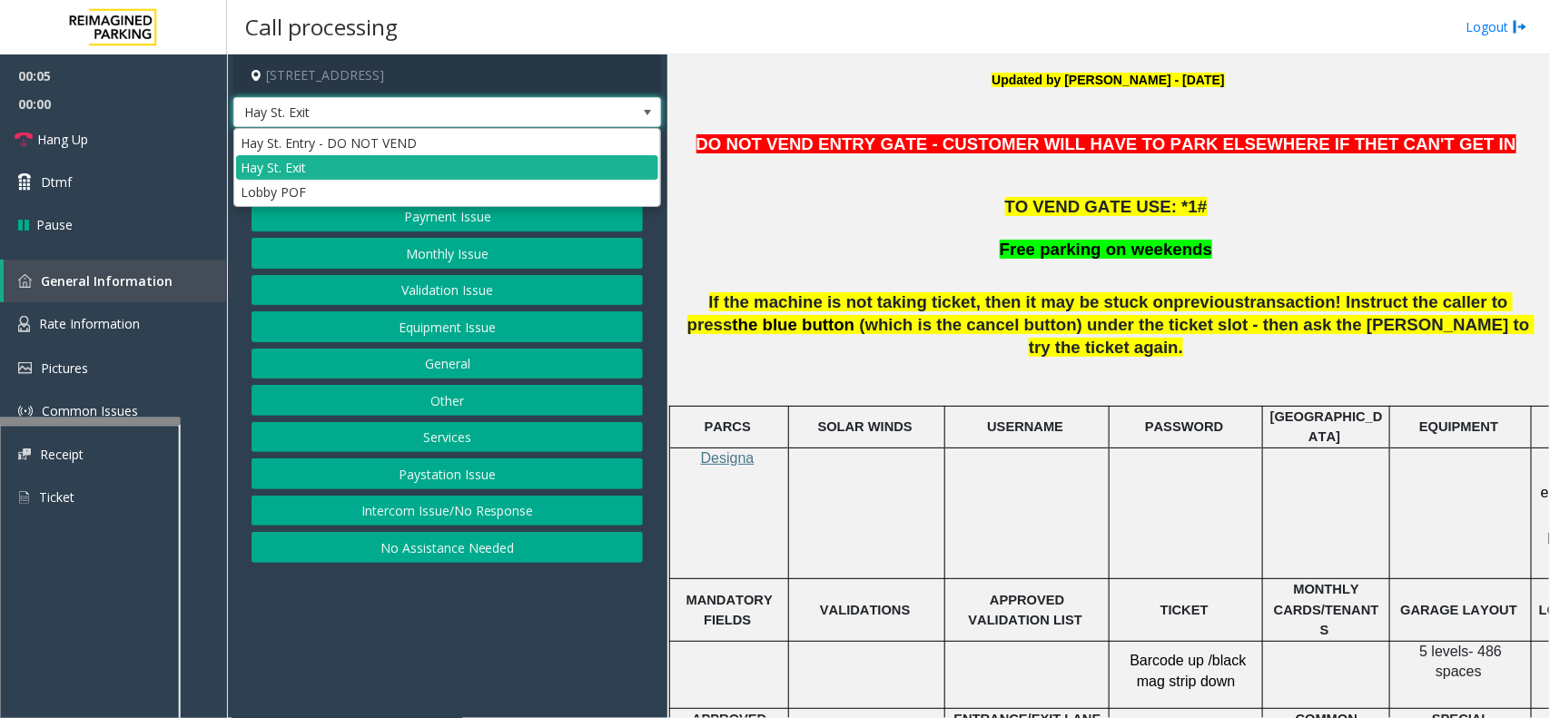
drag, startPoint x: 459, startPoint y: 607, endPoint x: 440, endPoint y: 617, distance: 22.0
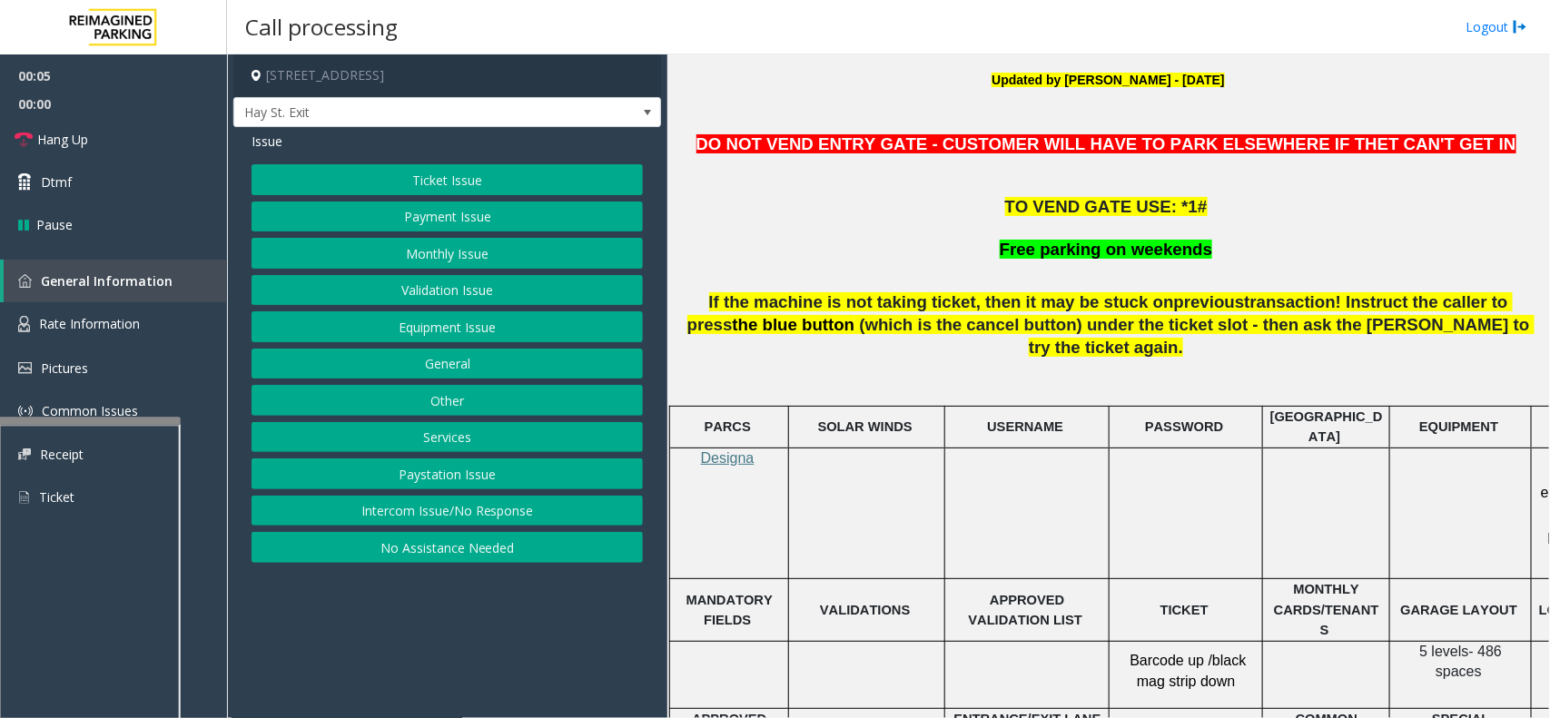
drag, startPoint x: 440, startPoint y: 617, endPoint x: 425, endPoint y: 623, distance: 16.4
click at [425, 623] on app-call-processing-form "[STREET_ADDRESS] Exit Issue Ticket Issue Payment Issue Monthly Issue Validation…" at bounding box center [447, 386] width 440 height 664
drag, startPoint x: 1096, startPoint y: 538, endPoint x: 1000, endPoint y: 570, distance: 101.7
click at [1000, 593] on span "APPROVED VALIDATION LIST" at bounding box center [1026, 610] width 114 height 35
click at [406, 183] on button "Ticket Issue" at bounding box center [447, 179] width 391 height 31
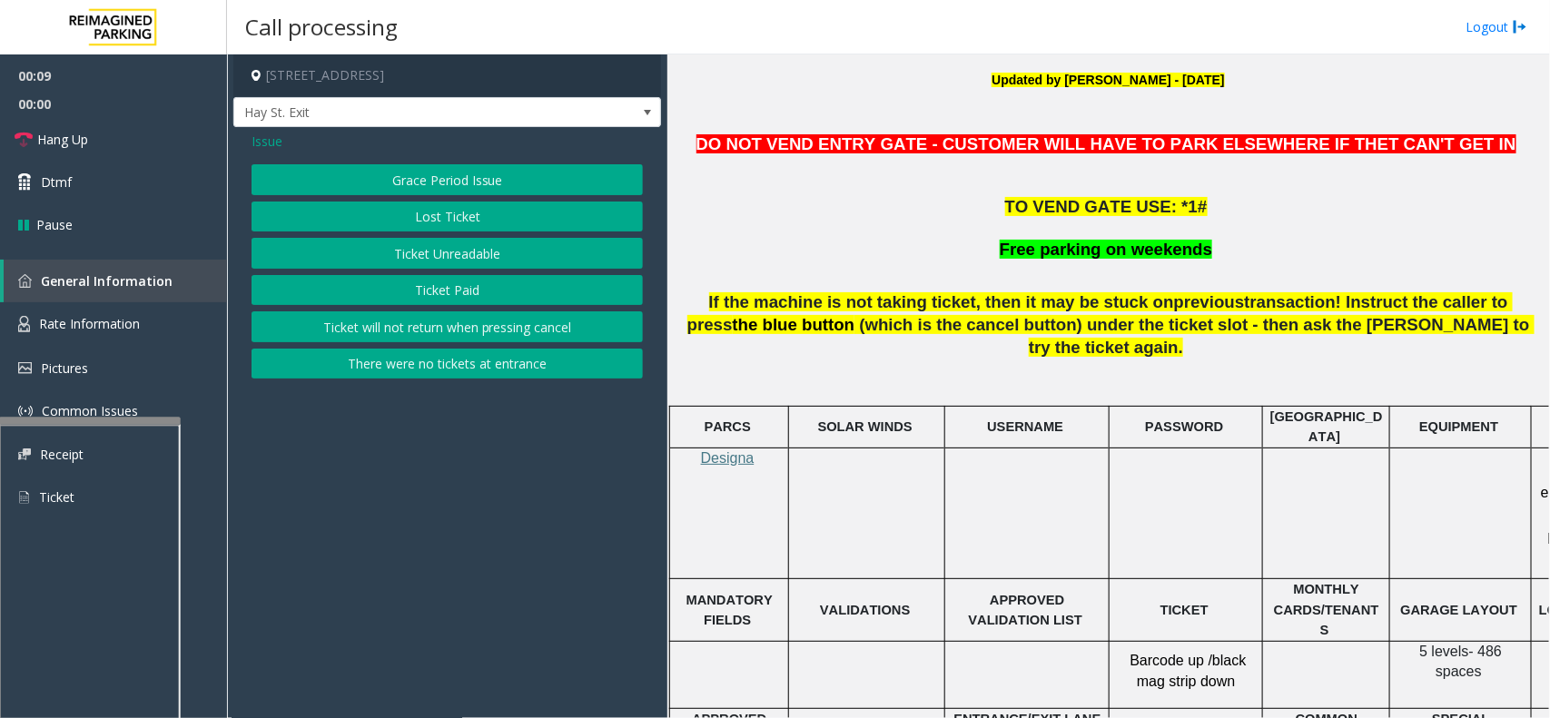
click at [391, 256] on button "Ticket Unreadable" at bounding box center [447, 253] width 391 height 31
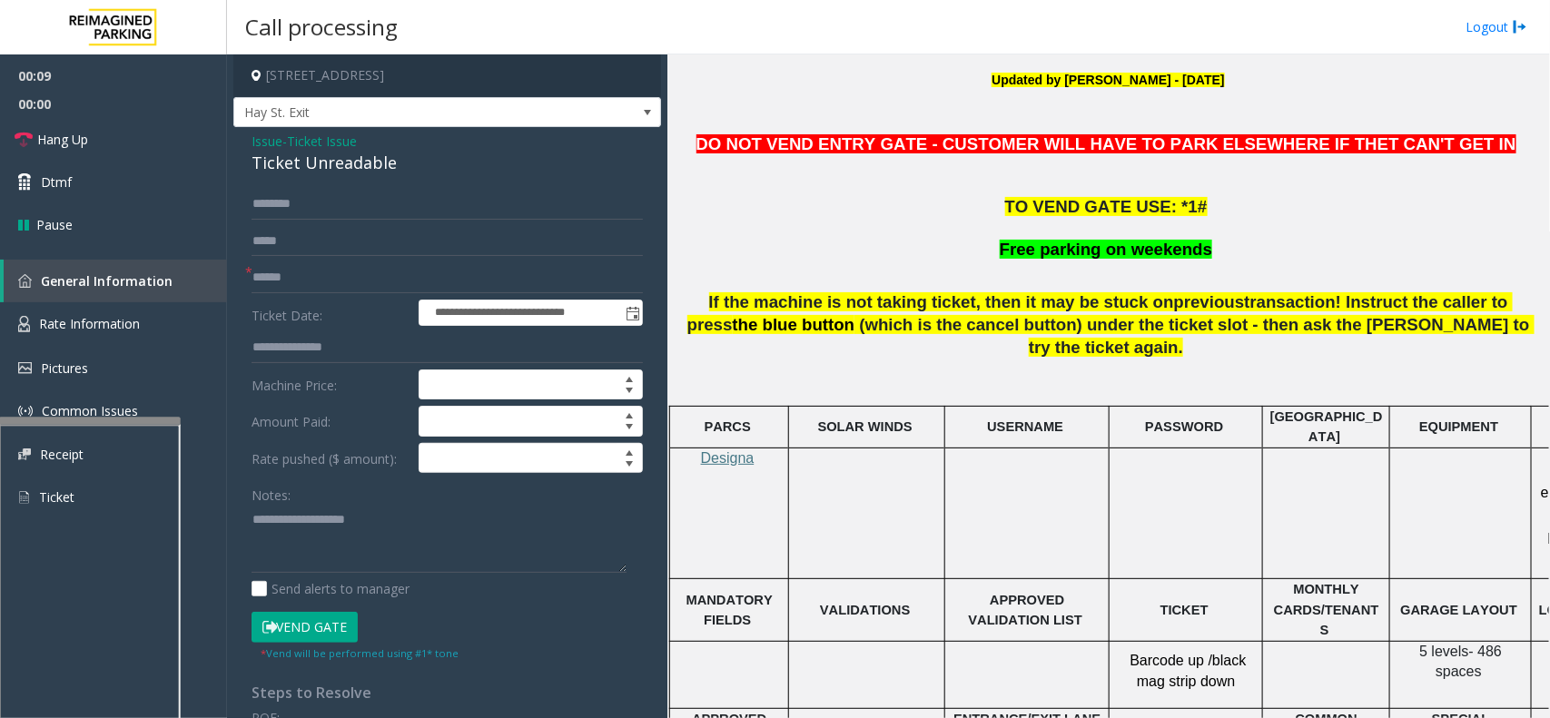
click at [272, 143] on span "Issue" at bounding box center [267, 141] width 31 height 19
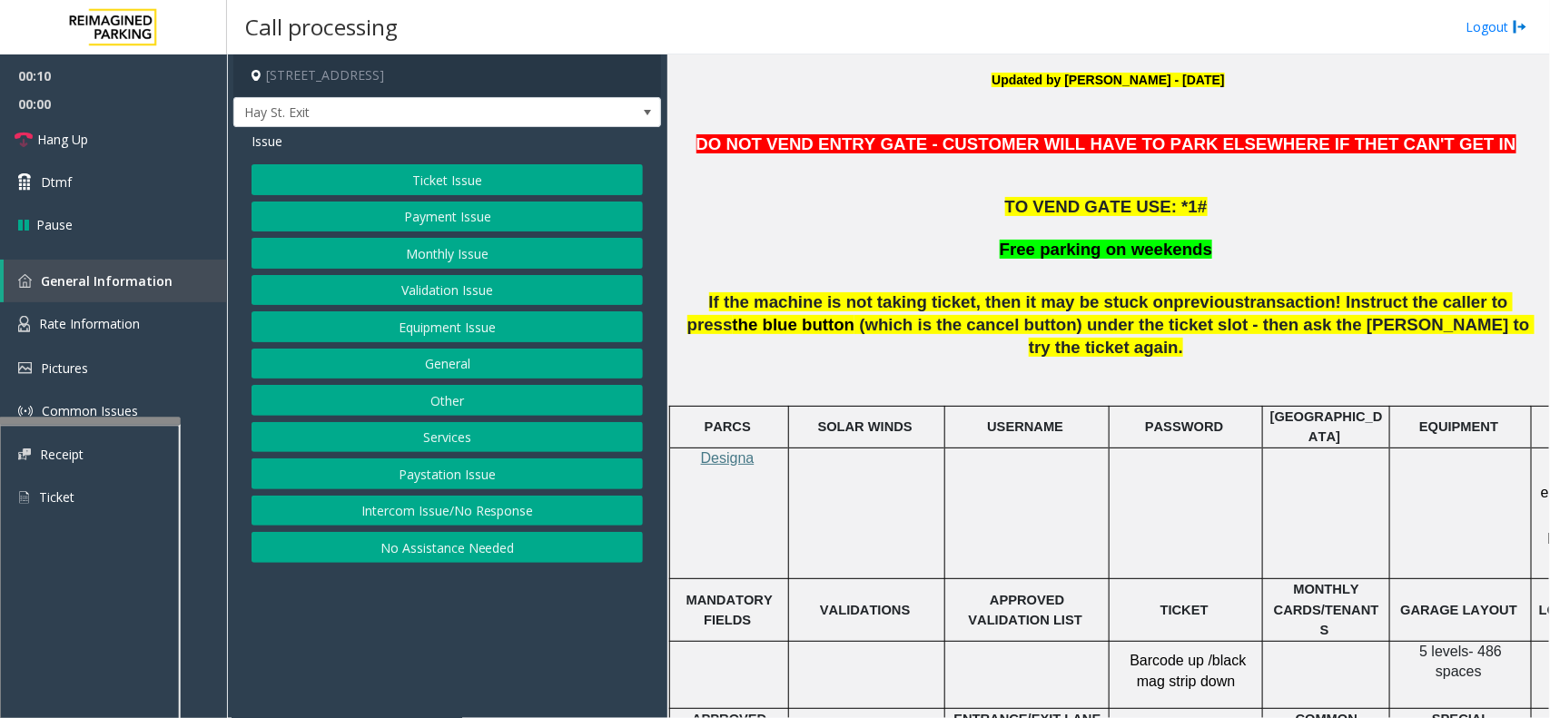
click at [424, 212] on button "Payment Issue" at bounding box center [447, 217] width 391 height 31
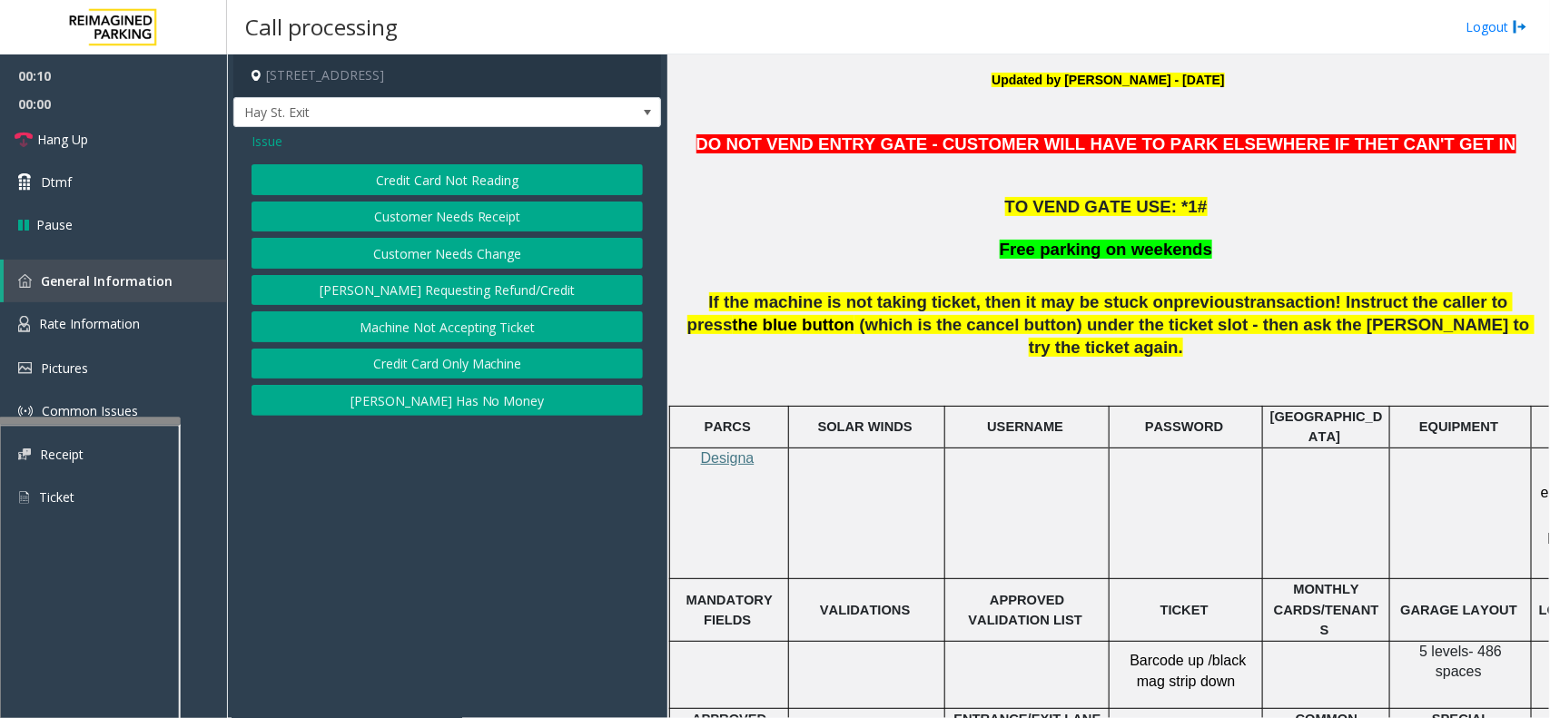
click at [431, 171] on button "Credit Card Not Reading" at bounding box center [447, 179] width 391 height 31
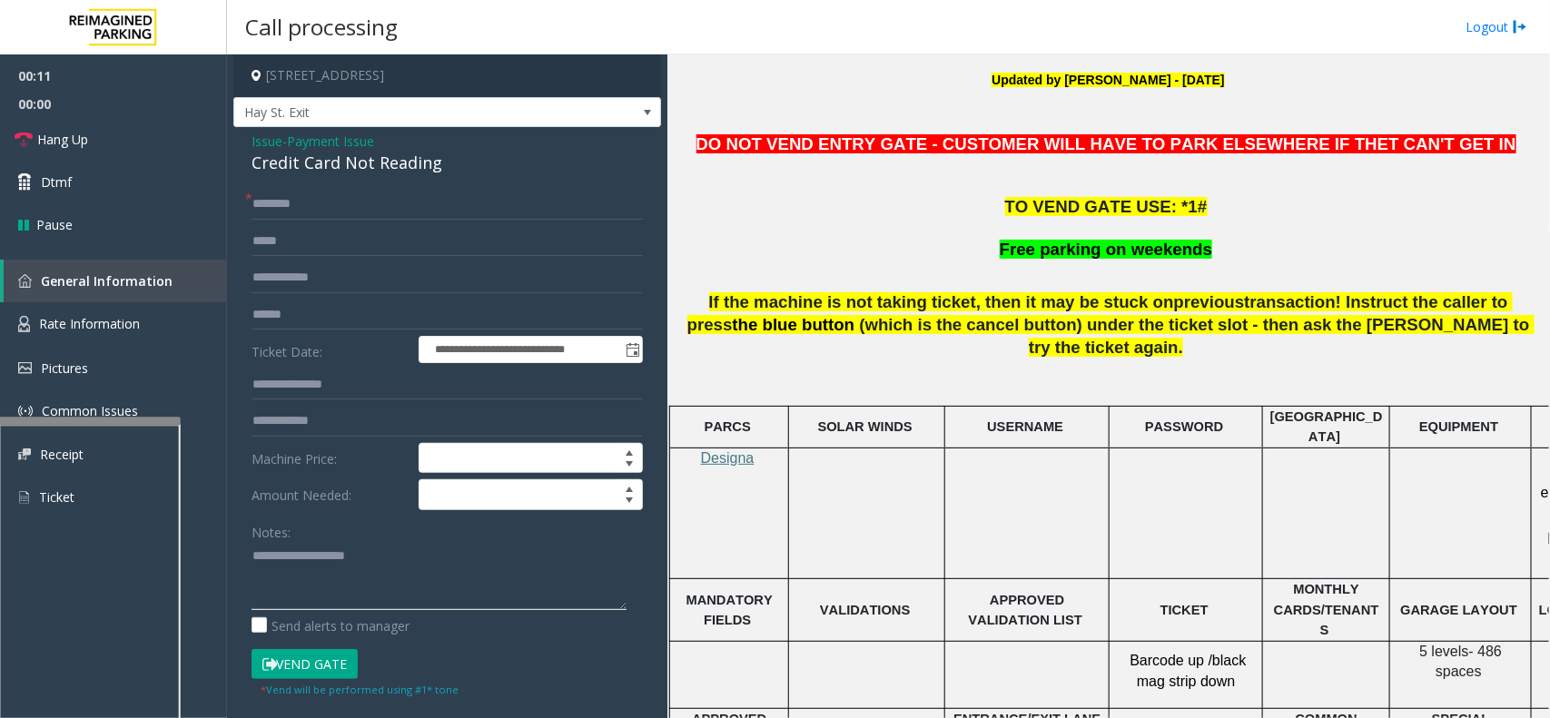
click at [439, 599] on textarea at bounding box center [439, 576] width 375 height 68
paste textarea "**********"
click at [377, 177] on div "**********" at bounding box center [447, 578] width 428 height 903
click at [387, 164] on div "Credit Card Not Reading" at bounding box center [447, 163] width 391 height 25
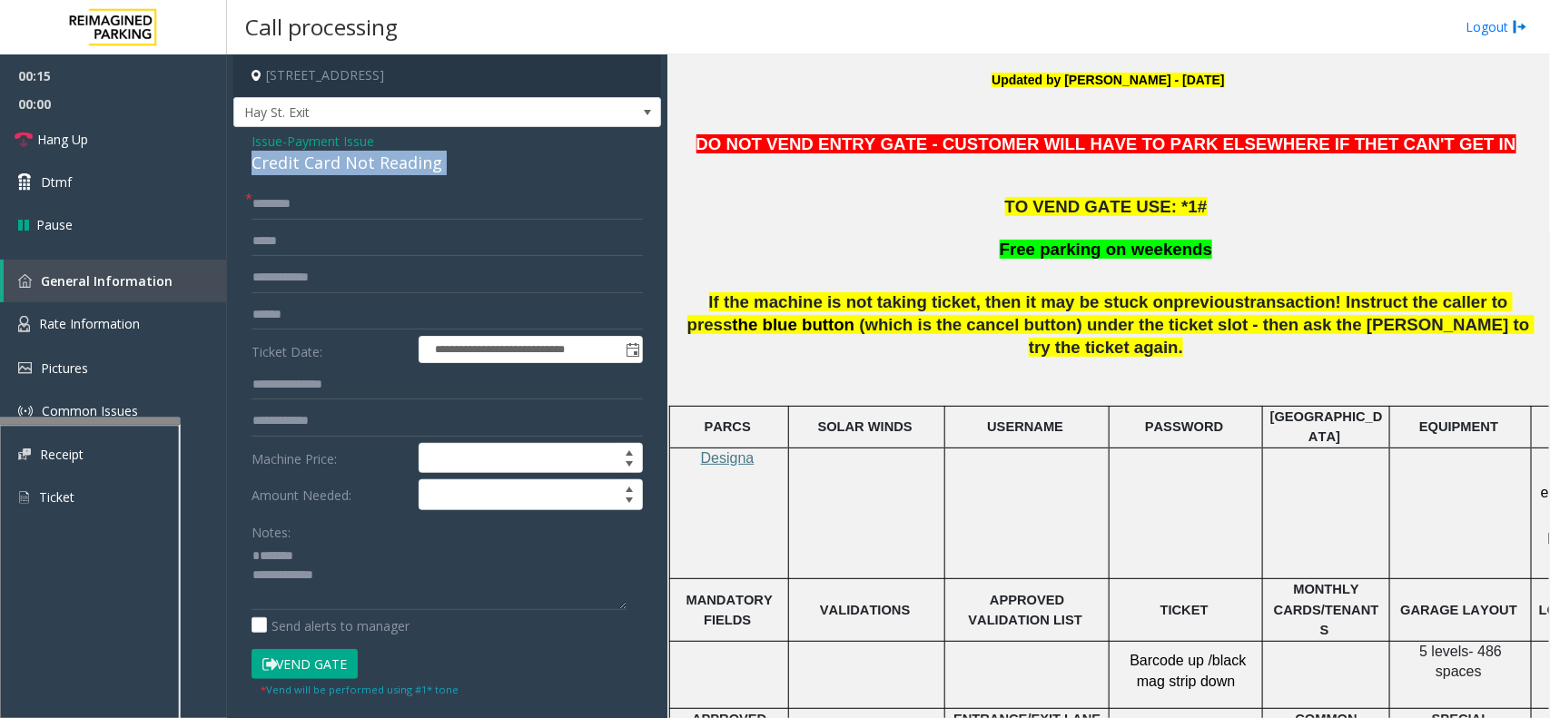
click at [387, 164] on div "Credit Card Not Reading" at bounding box center [447, 163] width 391 height 25
copy div "Credit Card Not Reading"
click at [323, 548] on textarea at bounding box center [439, 576] width 375 height 68
paste textarea "**********"
click at [370, 599] on textarea at bounding box center [439, 576] width 375 height 68
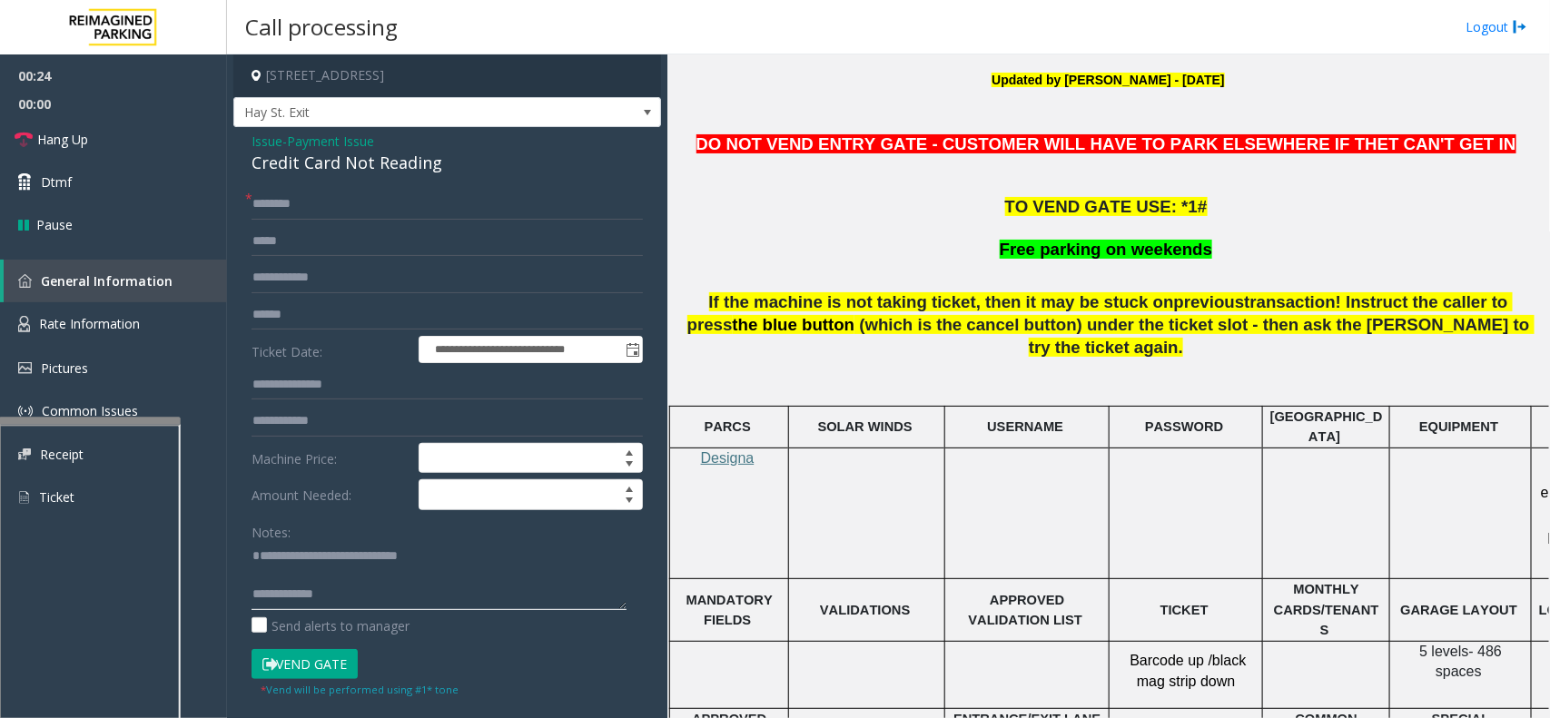
paste textarea "**********"
click at [386, 598] on textarea at bounding box center [439, 576] width 375 height 68
type textarea "**********"
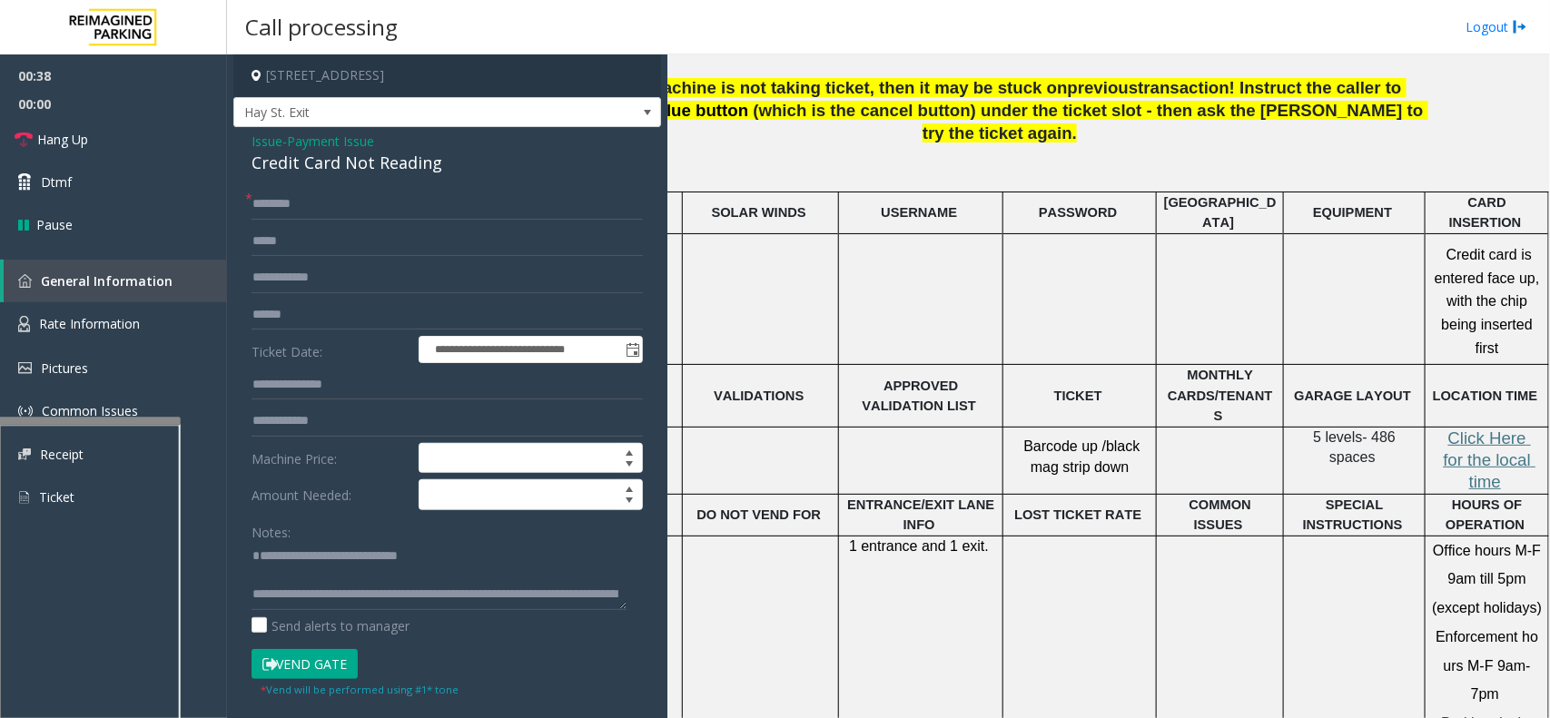
scroll to position [795, 123]
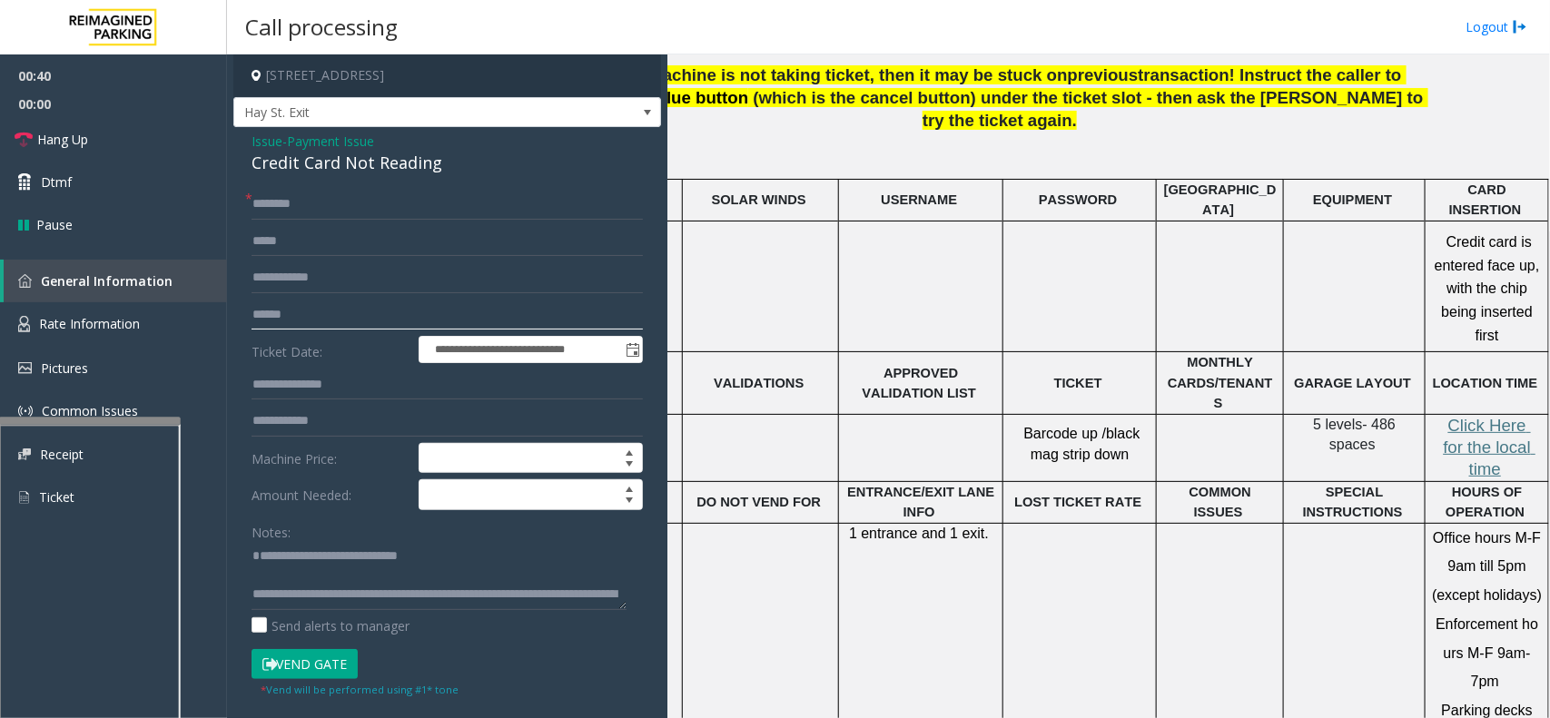
click at [275, 319] on input "text" at bounding box center [447, 315] width 391 height 31
click at [288, 322] on input "**********" at bounding box center [447, 315] width 391 height 31
type input "**********"
drag, startPoint x: 461, startPoint y: 201, endPoint x: 382, endPoint y: 187, distance: 80.2
click at [382, 187] on div "**********" at bounding box center [447, 578] width 428 height 903
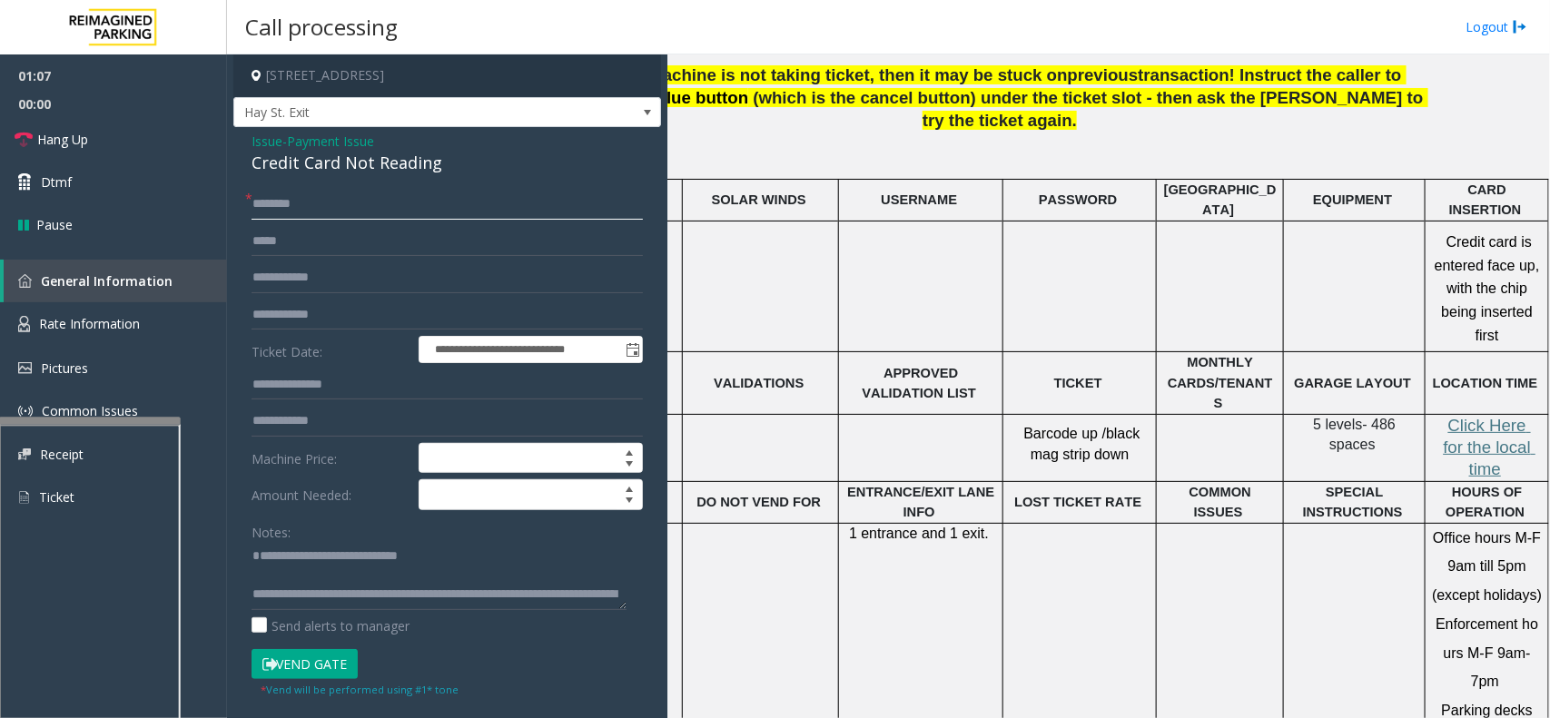
click at [382, 200] on input "text" at bounding box center [447, 204] width 391 height 31
type input "*"
type input "***"
click at [295, 650] on button "Vend Gate" at bounding box center [305, 664] width 106 height 31
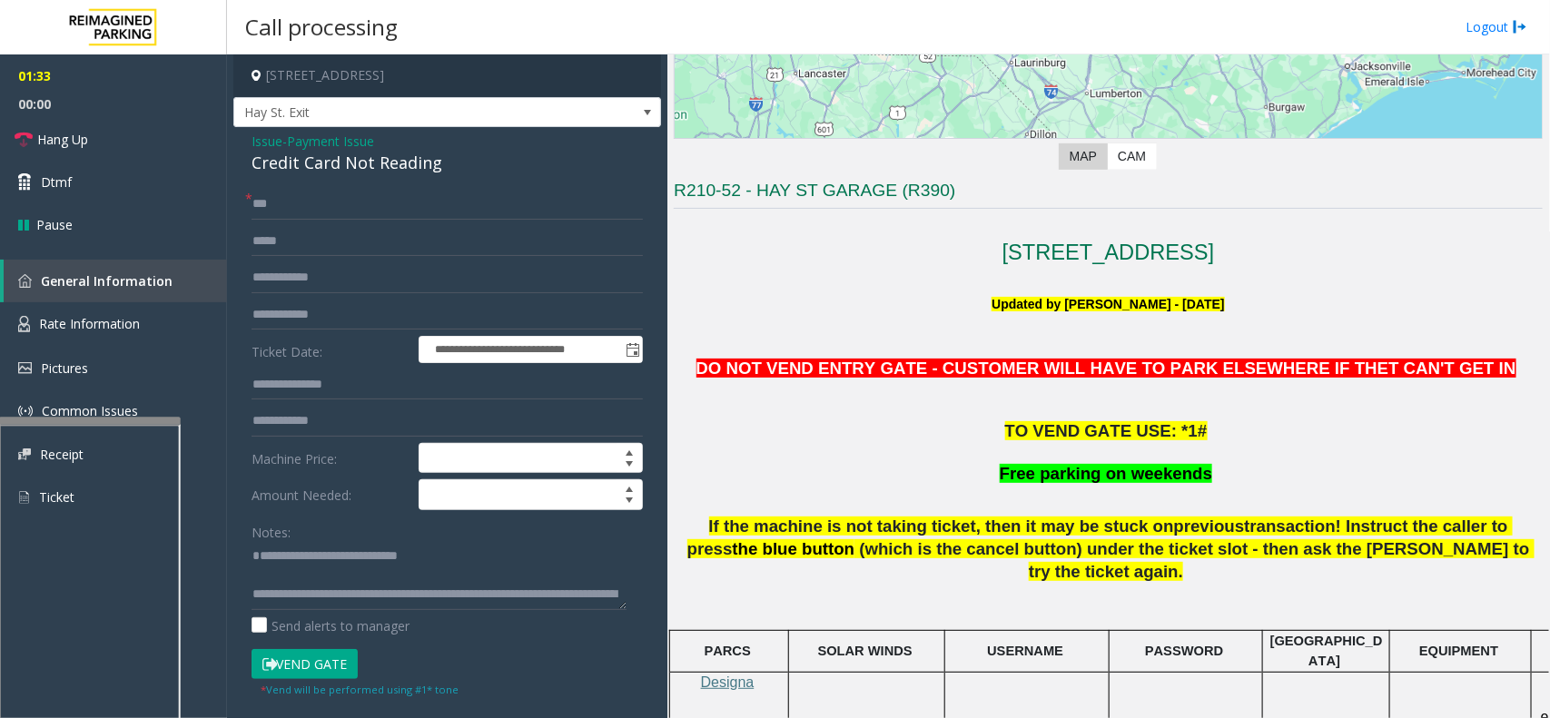
scroll to position [355, 0]
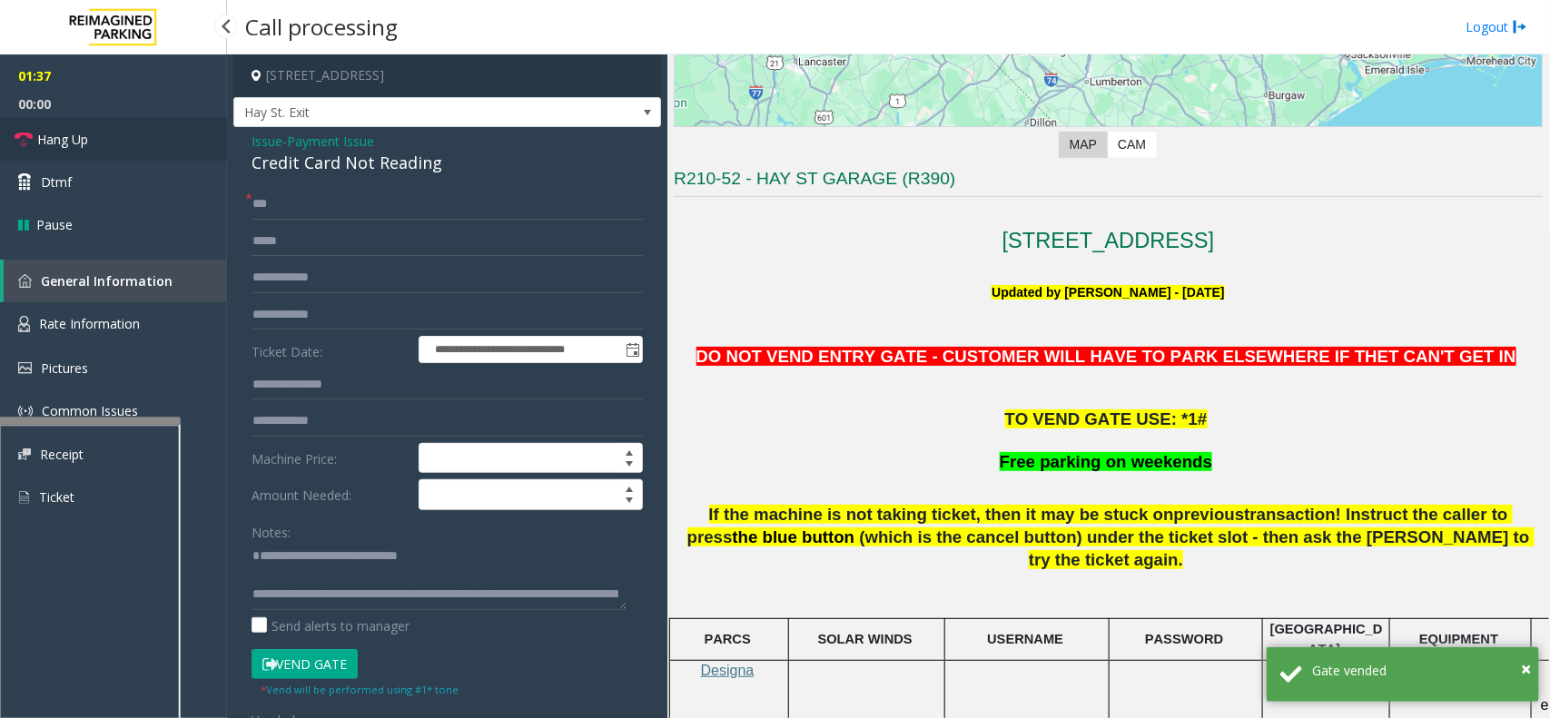
click at [155, 129] on link "Hang Up" at bounding box center [113, 139] width 227 height 43
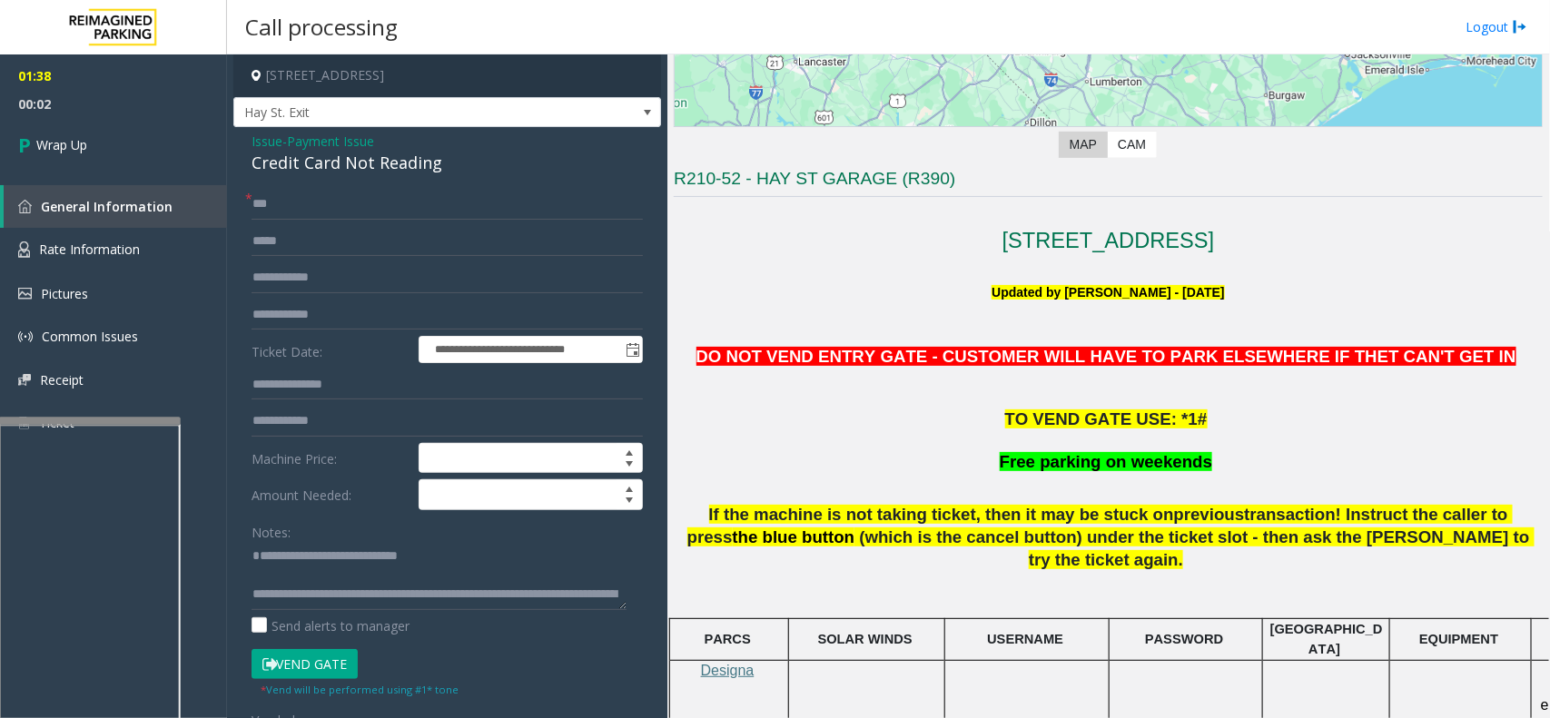
scroll to position [37, 0]
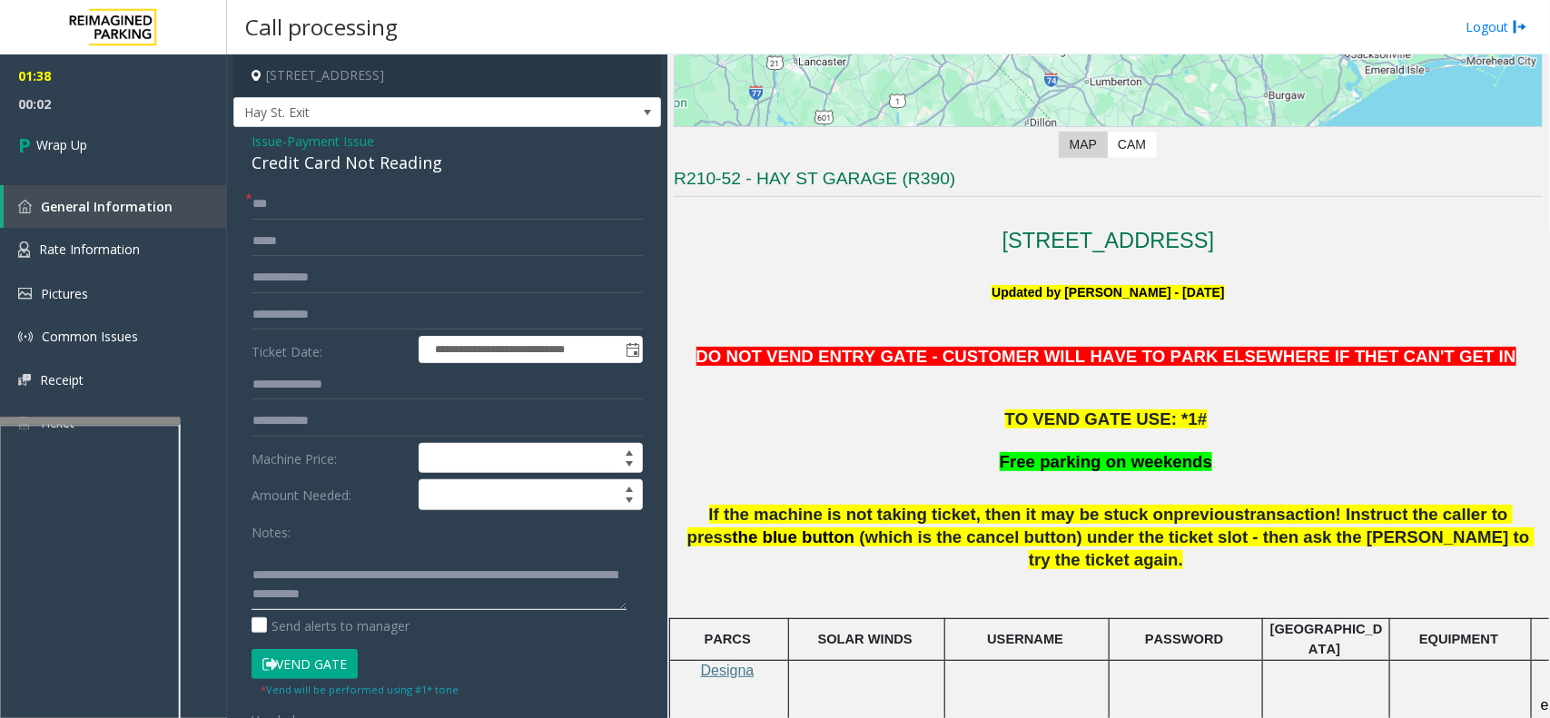
click at [420, 592] on textarea at bounding box center [439, 576] width 375 height 68
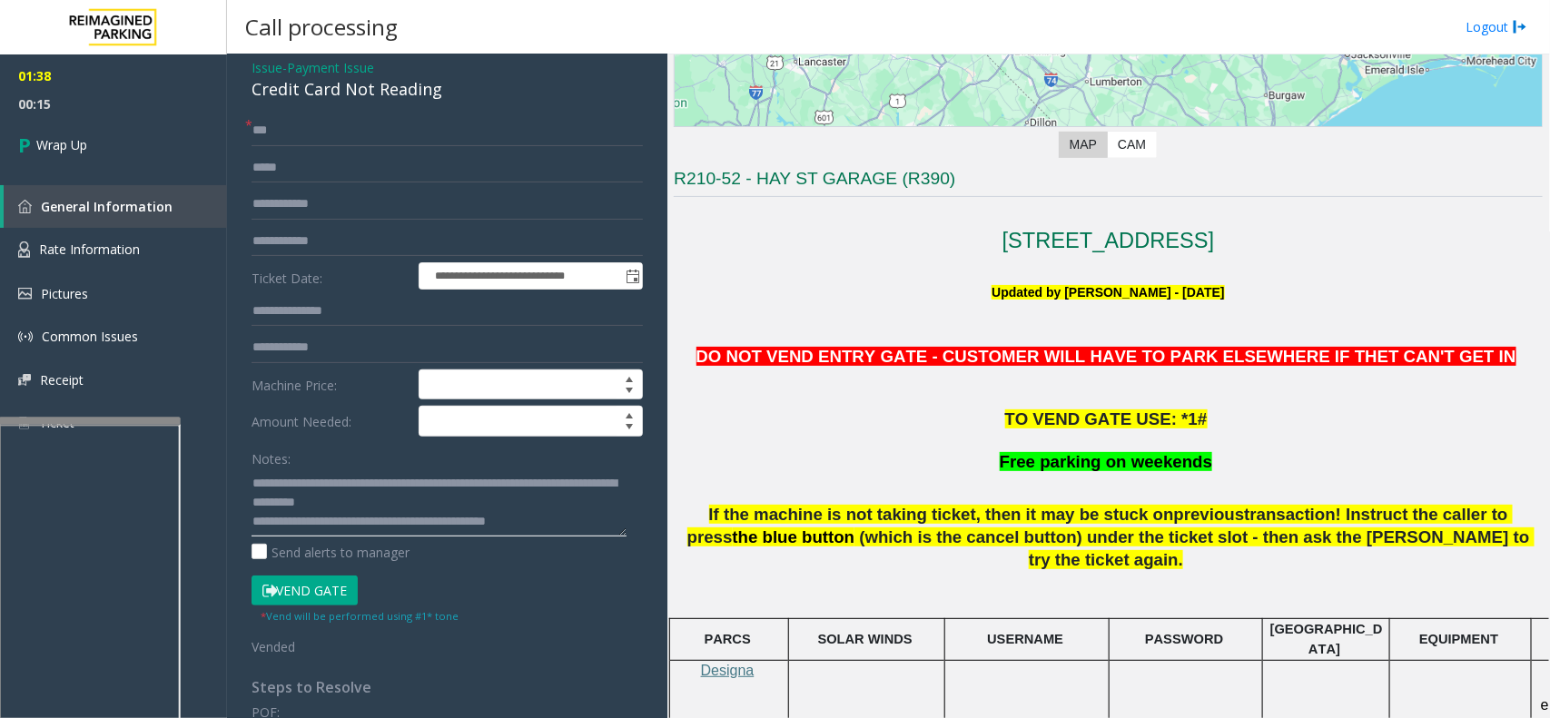
scroll to position [114, 0]
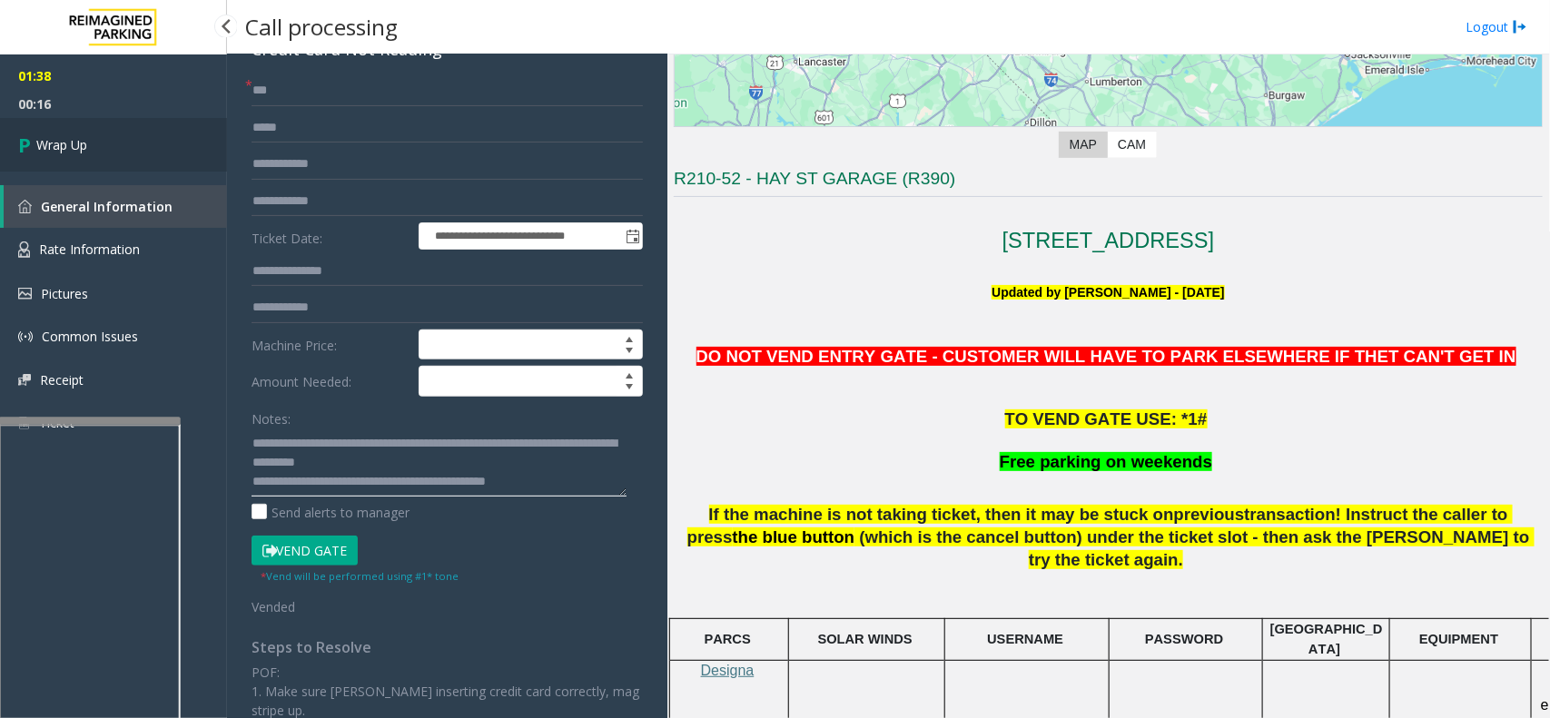
type textarea "**********"
click at [93, 150] on link "Wrap Up" at bounding box center [113, 145] width 227 height 54
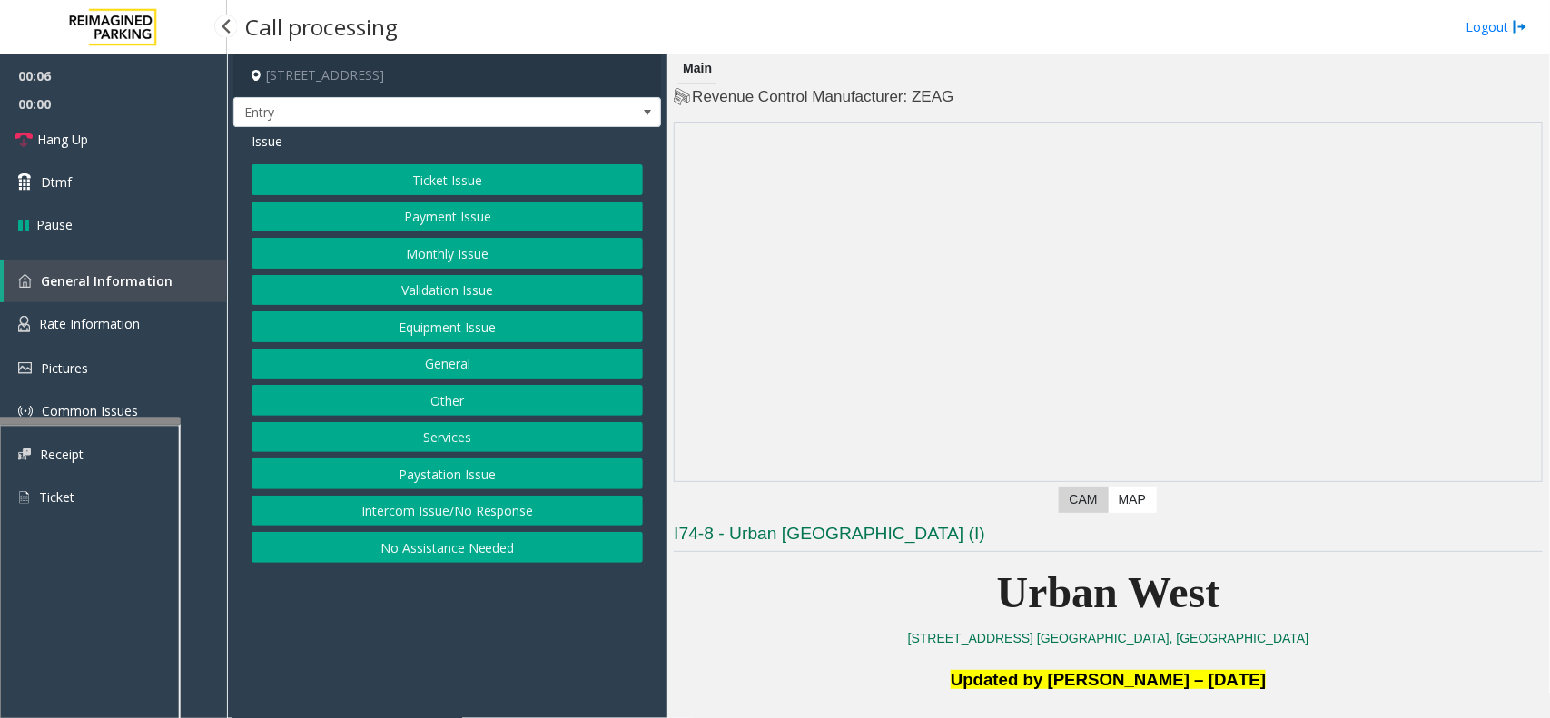
click at [495, 327] on button "Equipment Issue" at bounding box center [447, 326] width 391 height 31
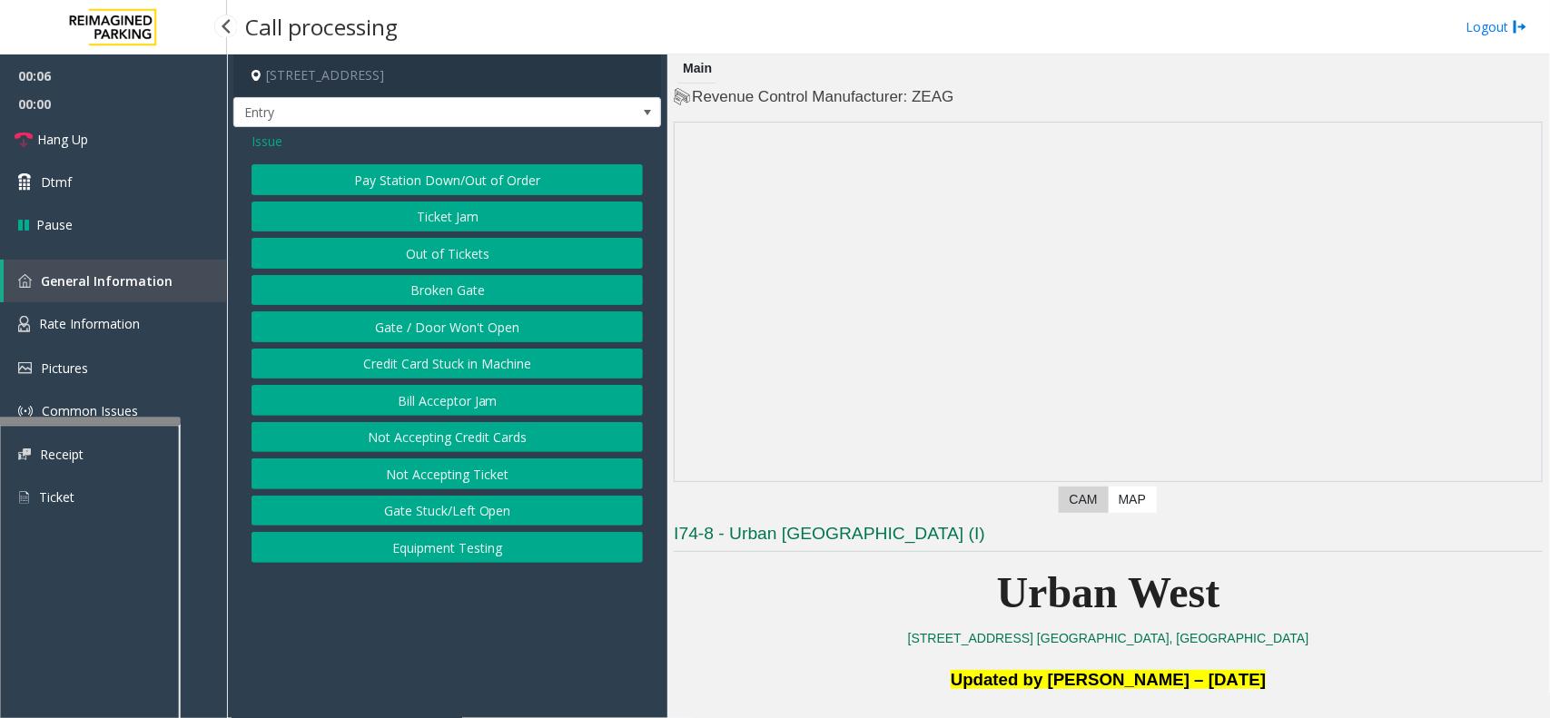
click at [495, 327] on button "Gate / Door Won't Open" at bounding box center [447, 326] width 391 height 31
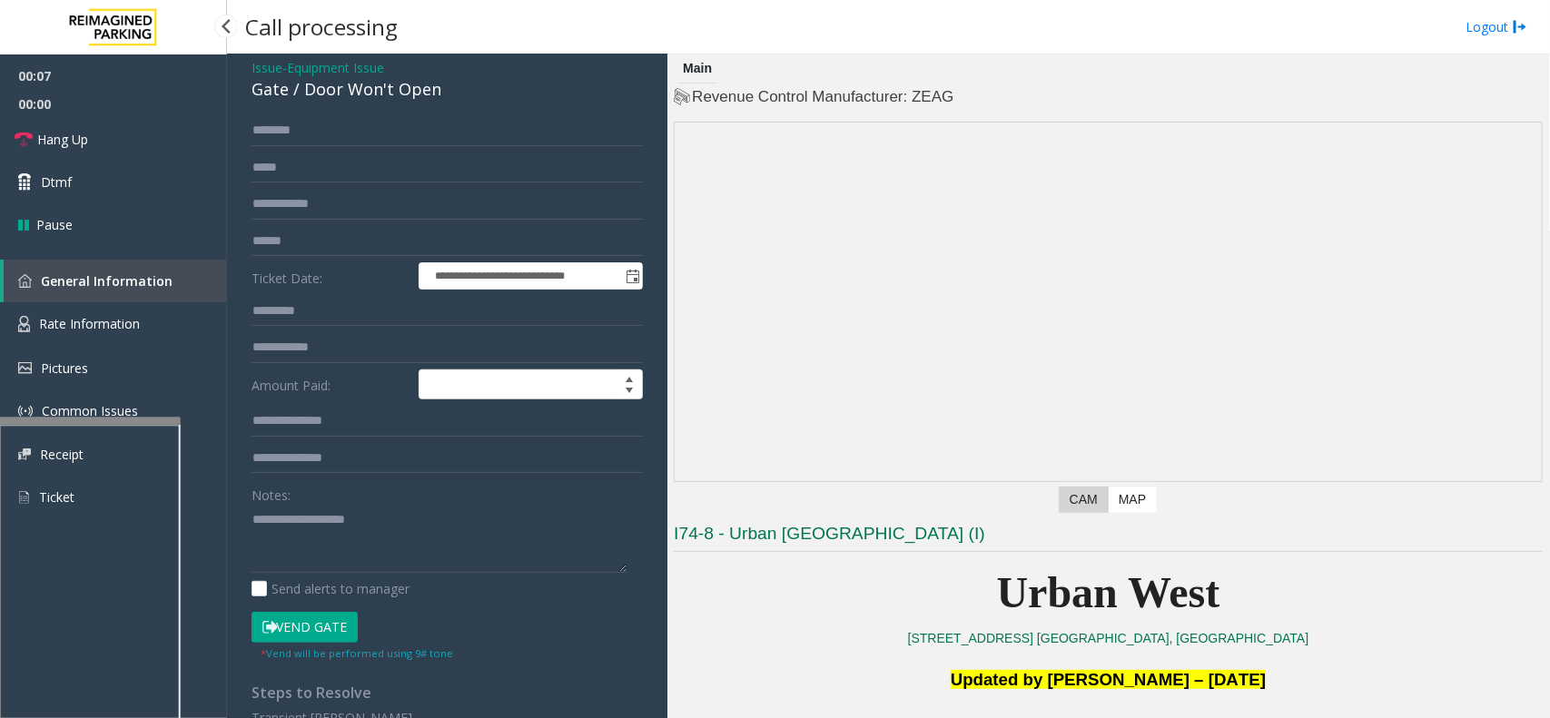
scroll to position [114, 0]
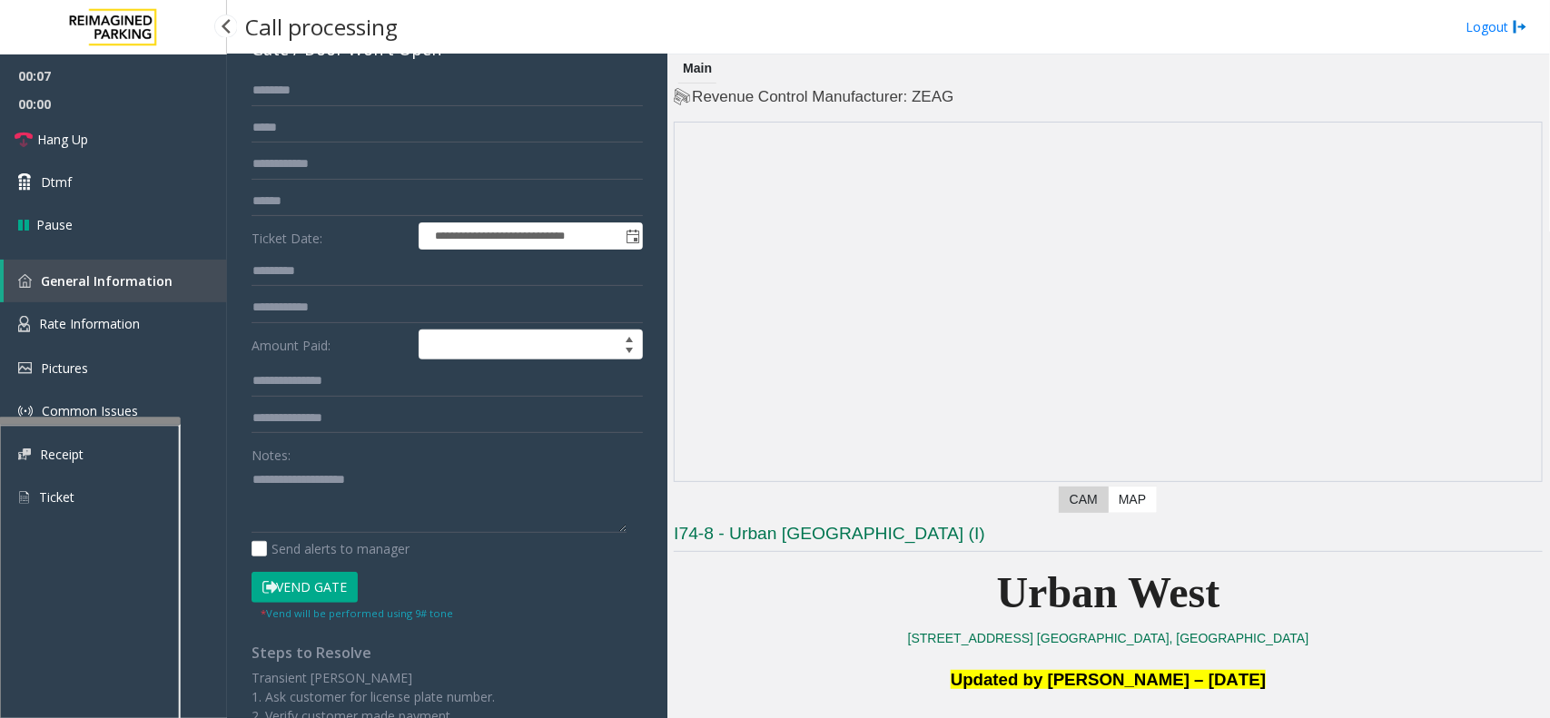
click at [297, 574] on button "Vend Gate" at bounding box center [305, 587] width 106 height 31
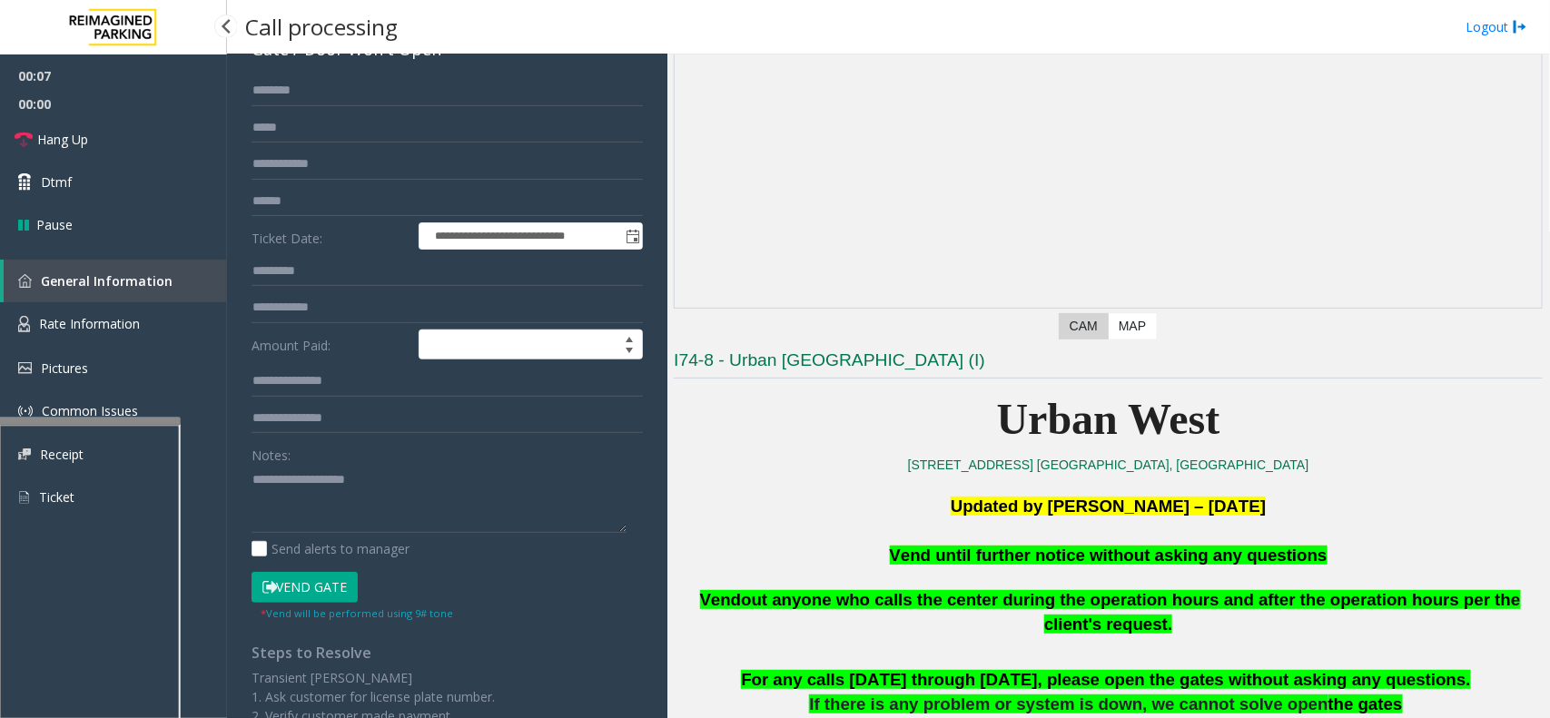
scroll to position [454, 0]
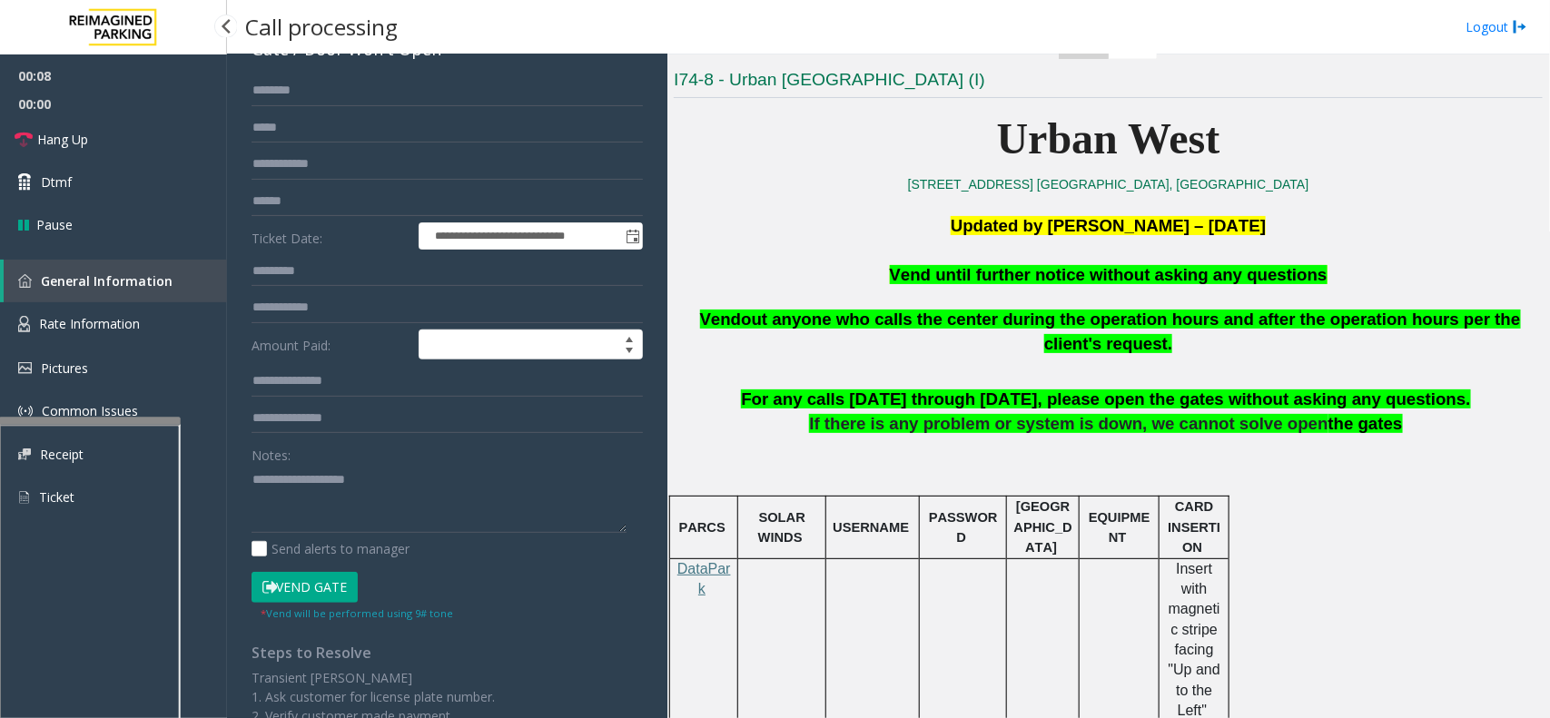
click at [992, 254] on p at bounding box center [1108, 251] width 869 height 25
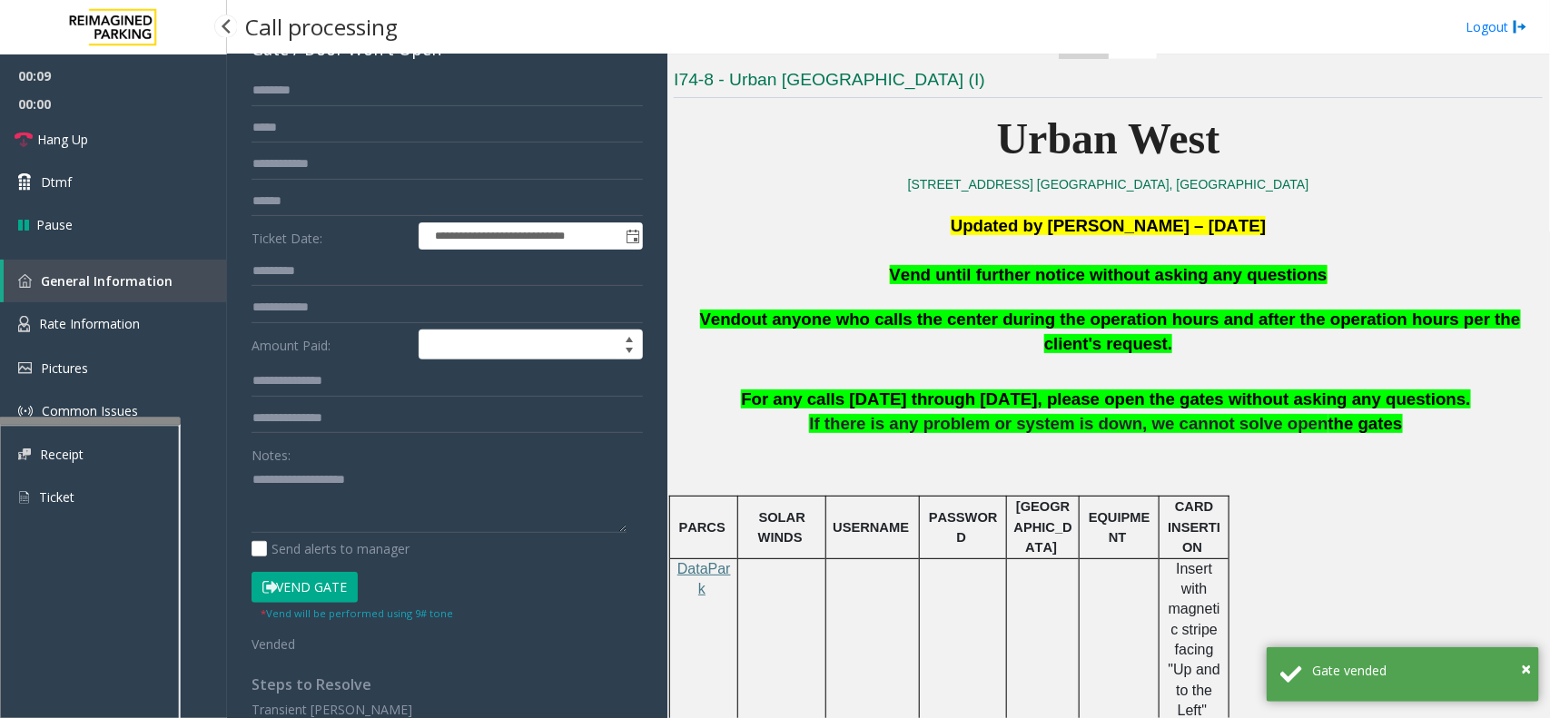
click at [994, 263] on p "Vend until further notice without asking any questions" at bounding box center [1108, 275] width 869 height 25
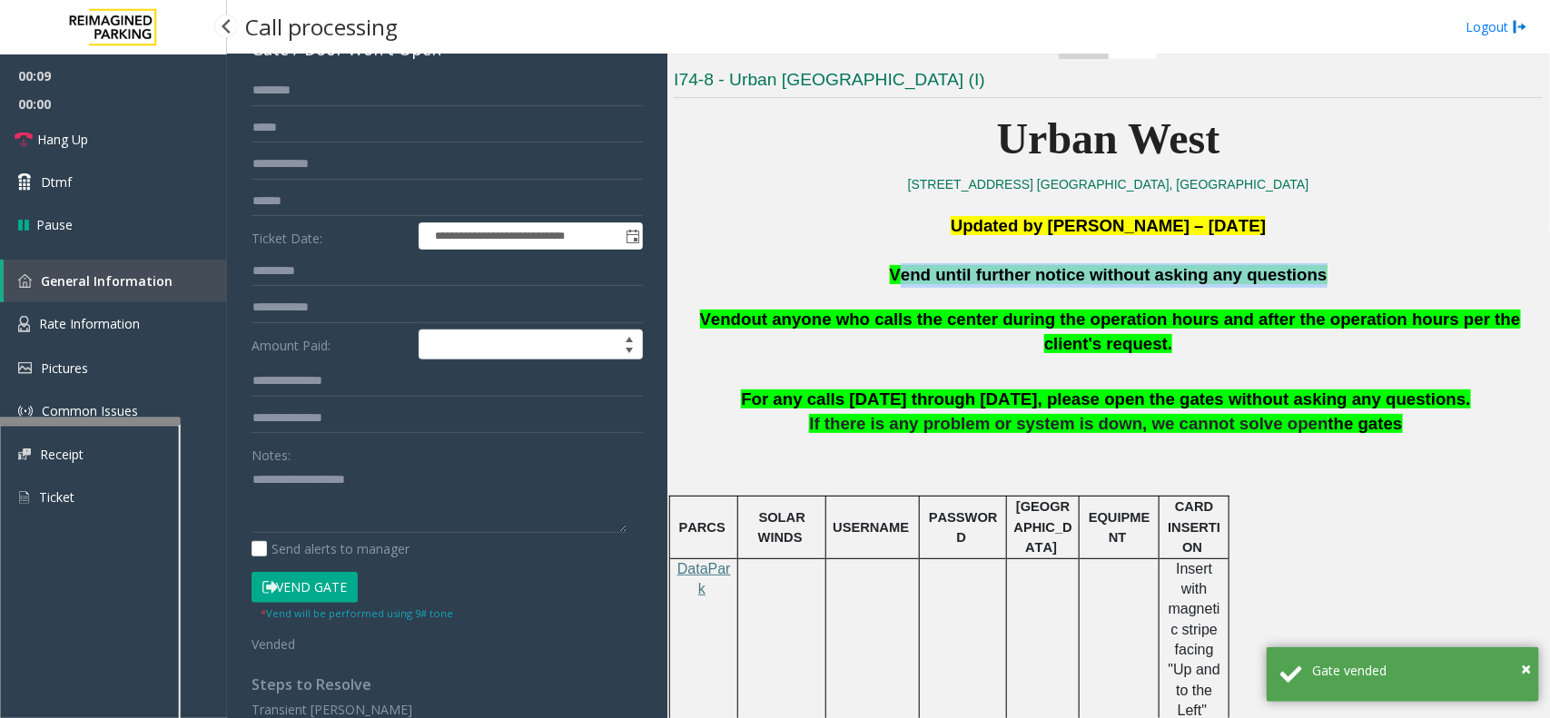
click at [994, 263] on p "Vend until further notice without asking any questions" at bounding box center [1108, 275] width 869 height 25
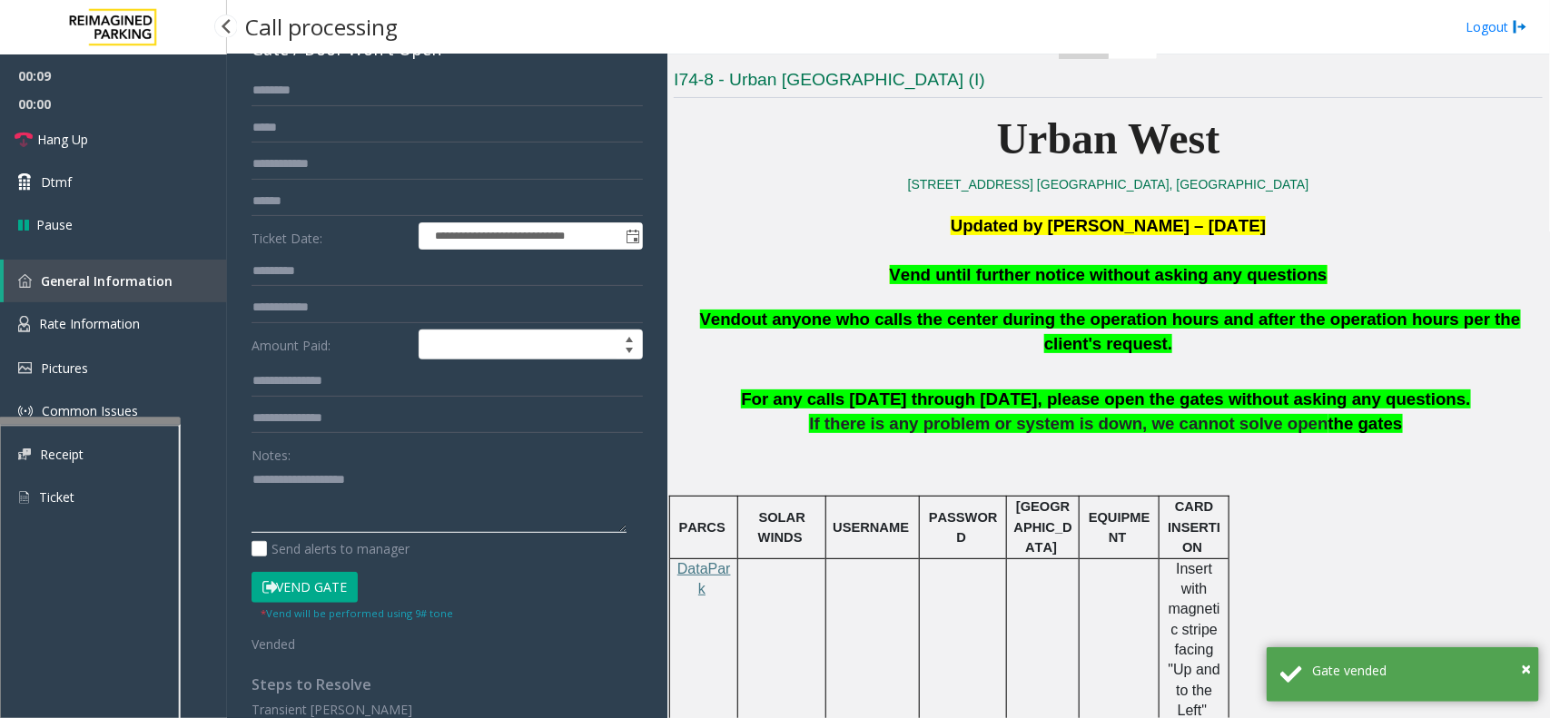
click at [472, 514] on textarea at bounding box center [439, 499] width 375 height 68
paste textarea "**********"
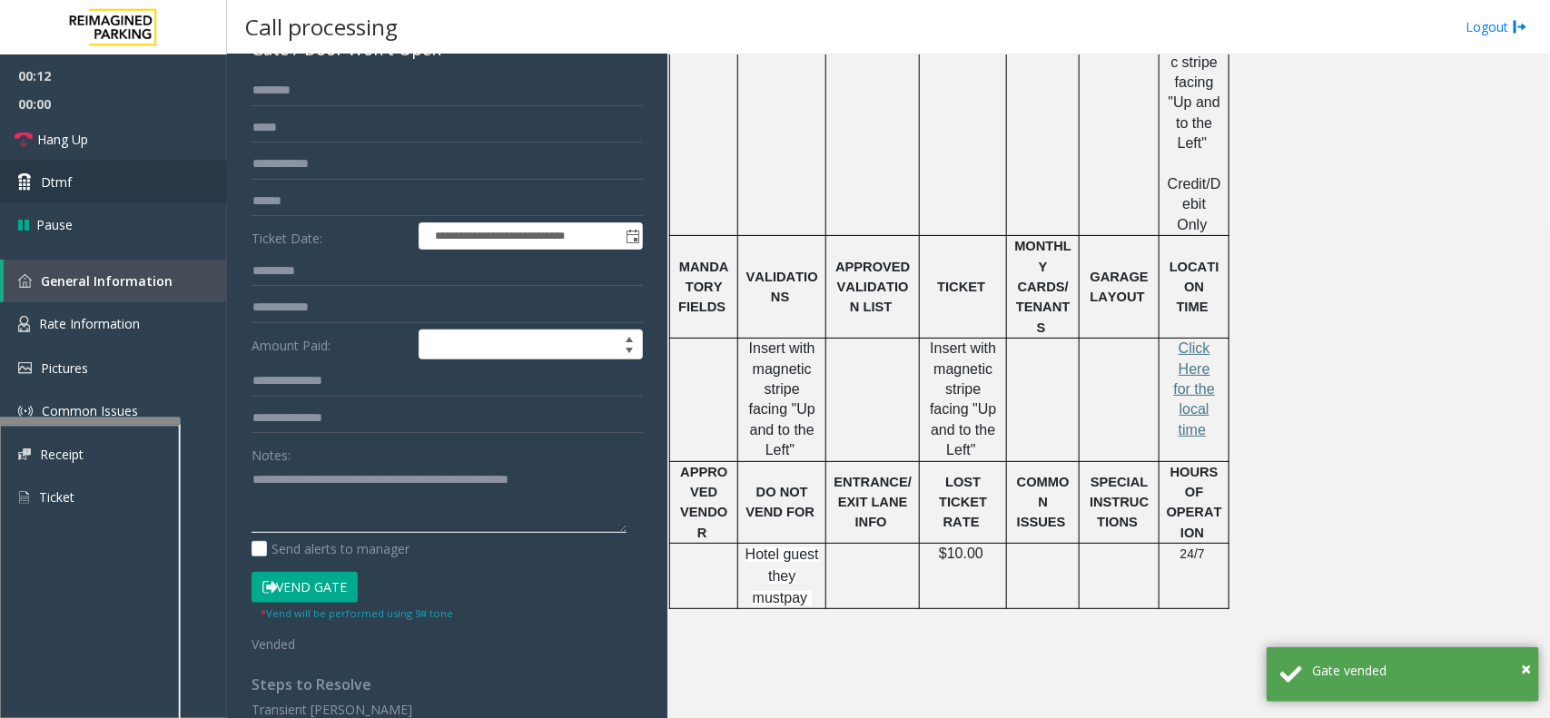
scroll to position [0, 0]
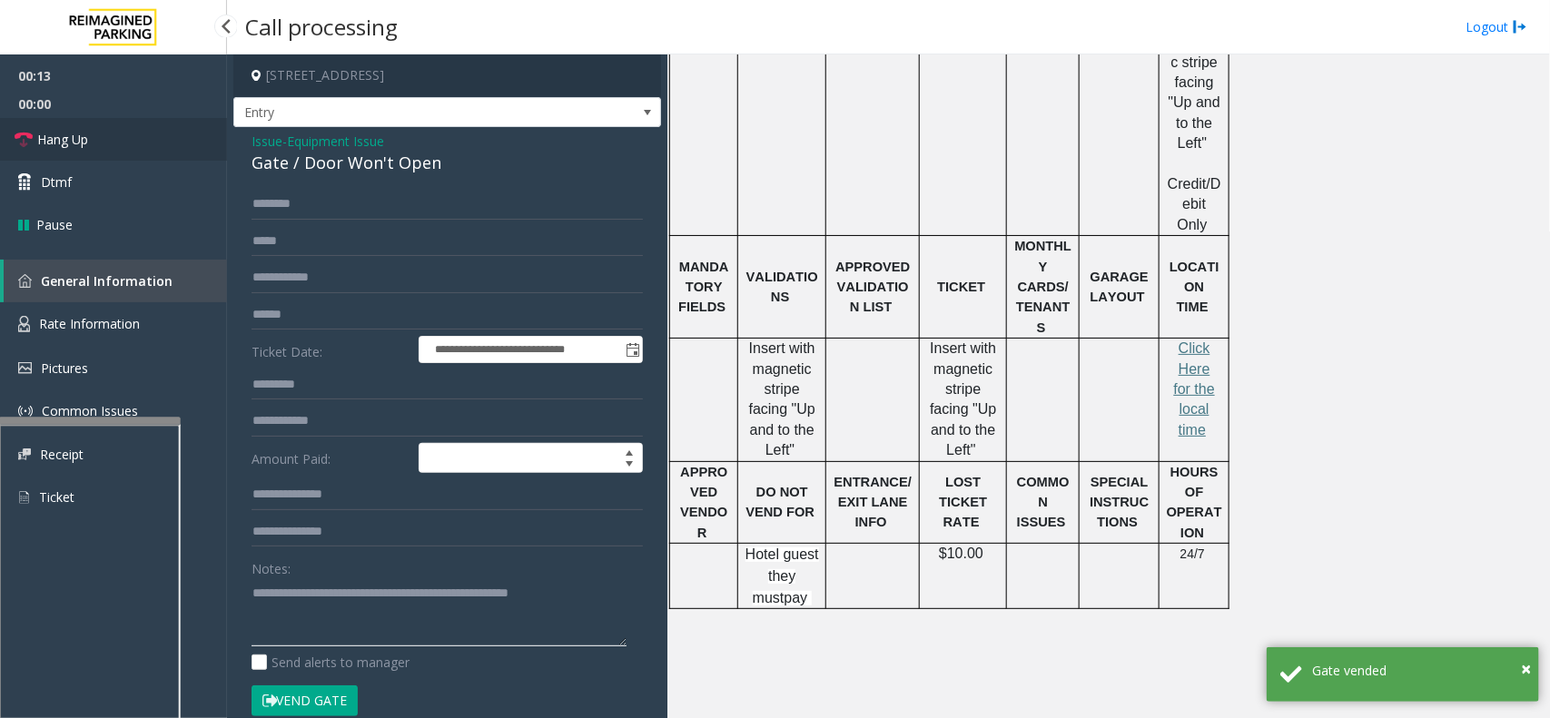
type textarea "**********"
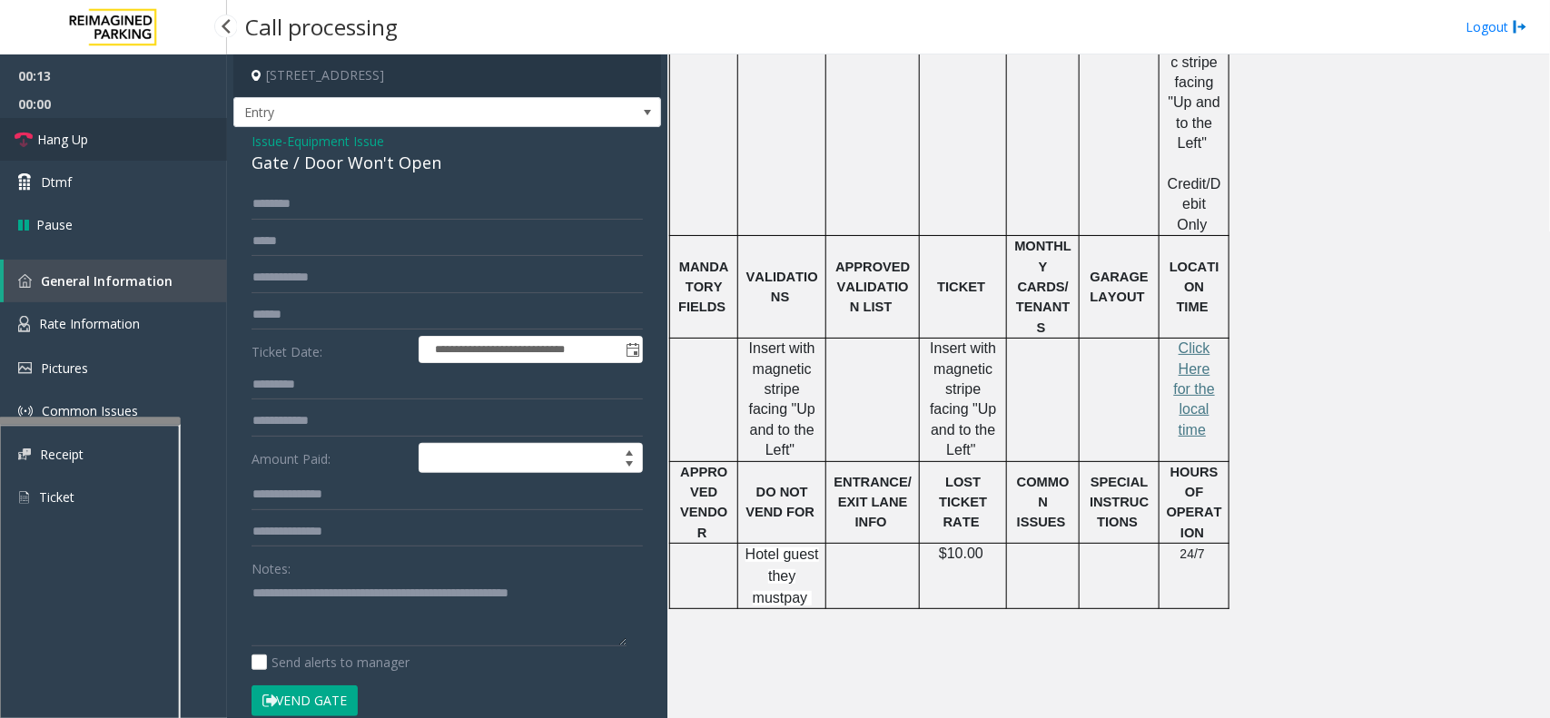
click at [137, 128] on link "Hang Up" at bounding box center [113, 139] width 227 height 43
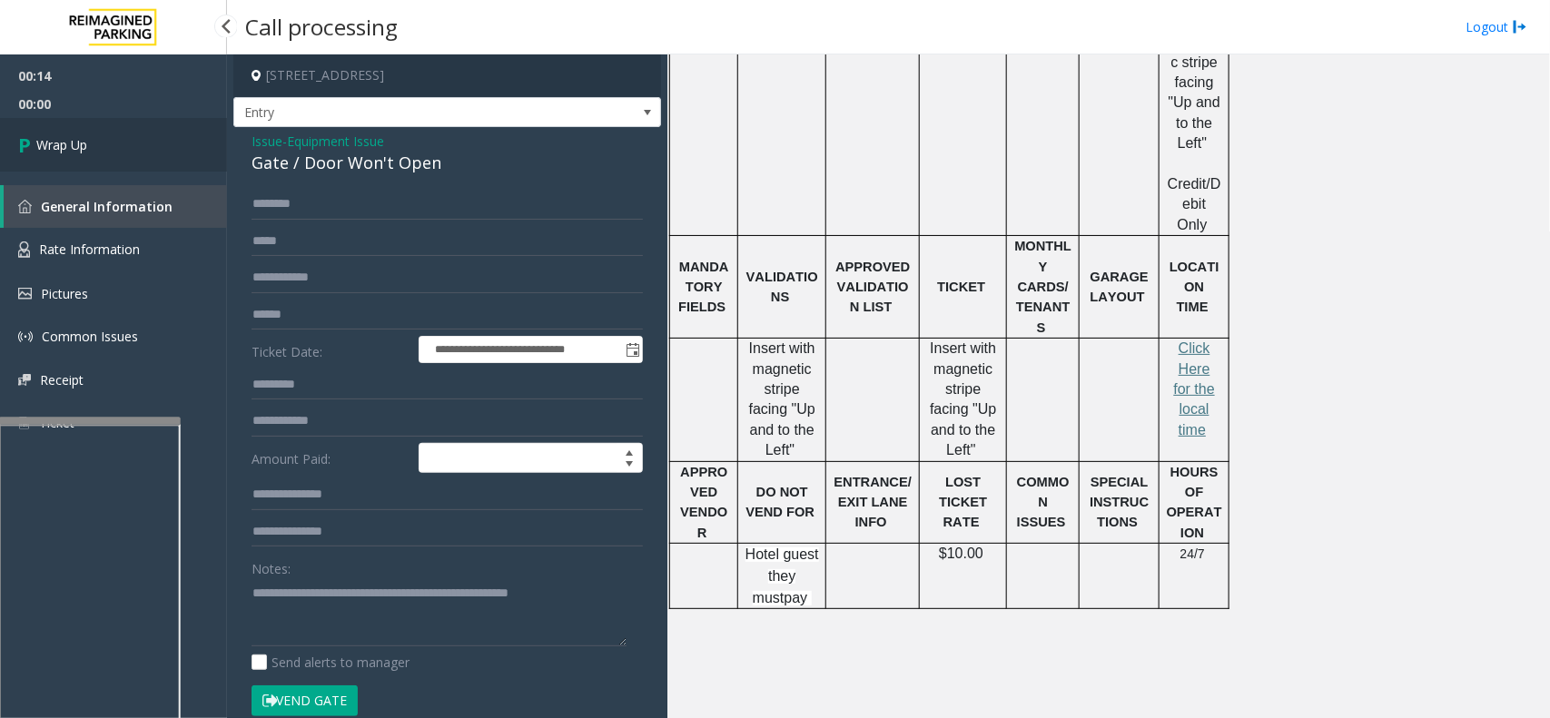
click at [137, 128] on link "Wrap Up" at bounding box center [113, 145] width 227 height 54
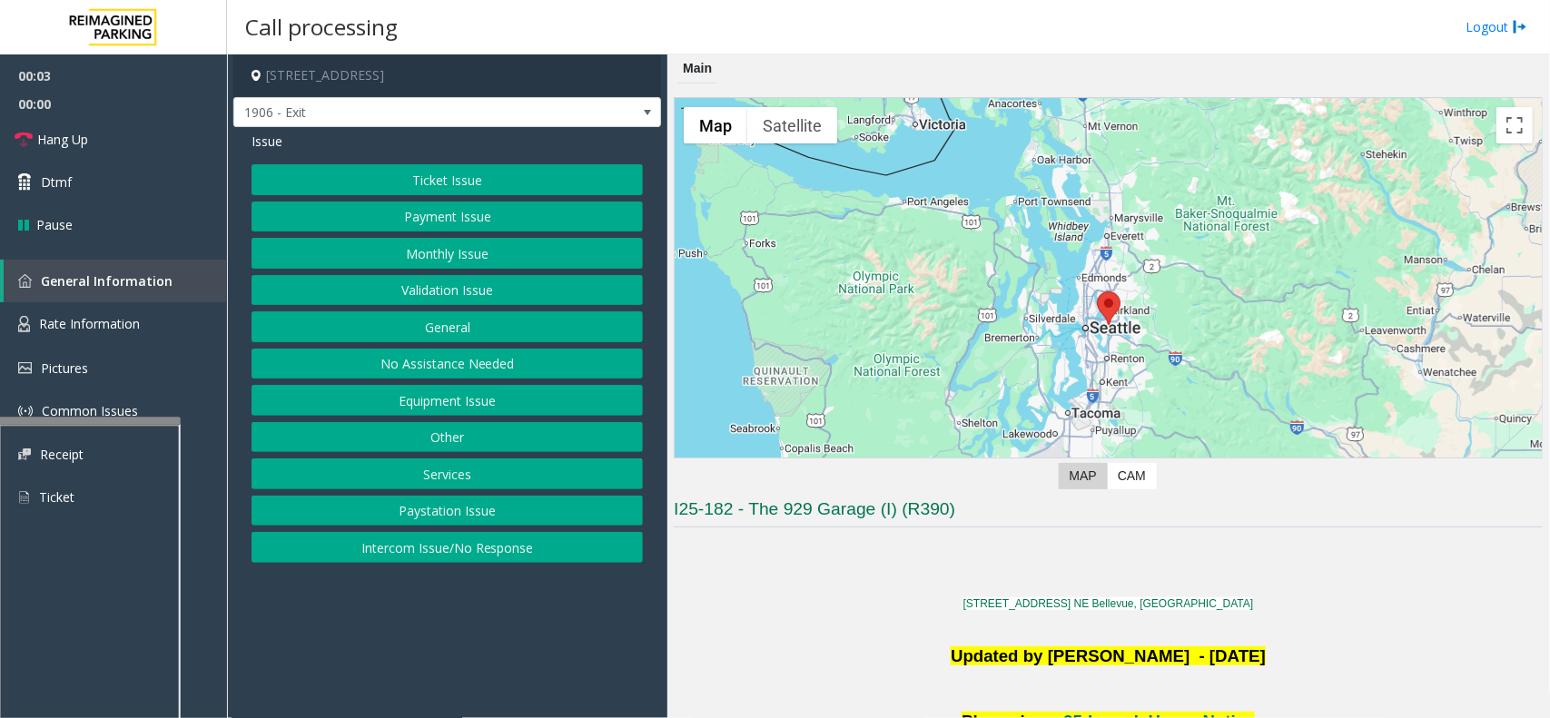
drag, startPoint x: 440, startPoint y: 622, endPoint x: 357, endPoint y: 608, distance: 84.6
click at [357, 608] on app-call-processing-form "[STREET_ADDRESS] - Exit Issue Ticket Issue Payment Issue Monthly Issue Validati…" at bounding box center [447, 386] width 440 height 664
drag, startPoint x: 473, startPoint y: 540, endPoint x: 424, endPoint y: 301, distance: 244.7
click at [473, 540] on button "Intercom Issue/No Response" at bounding box center [447, 547] width 391 height 31
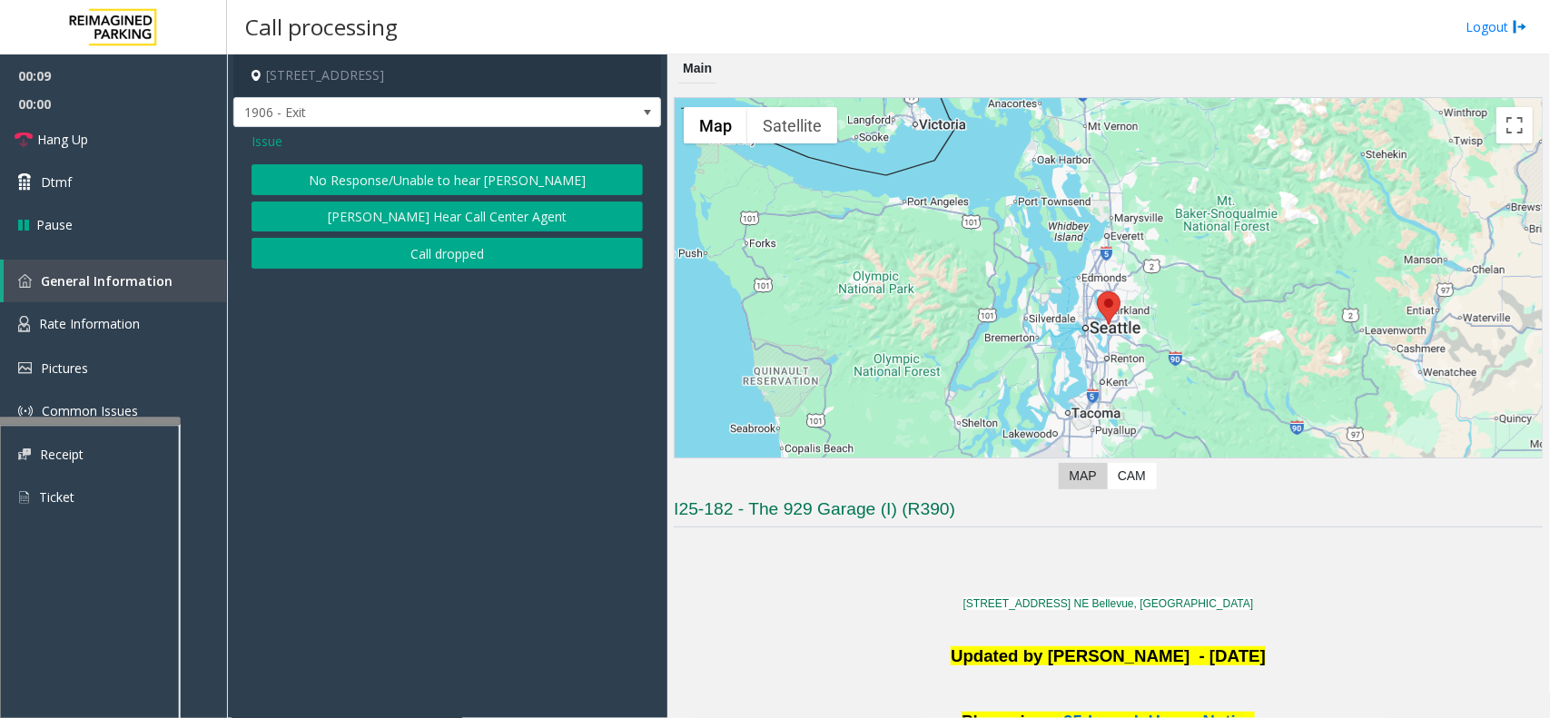
click at [341, 193] on button "No Response/Unable to hear [PERSON_NAME]" at bounding box center [447, 179] width 391 height 31
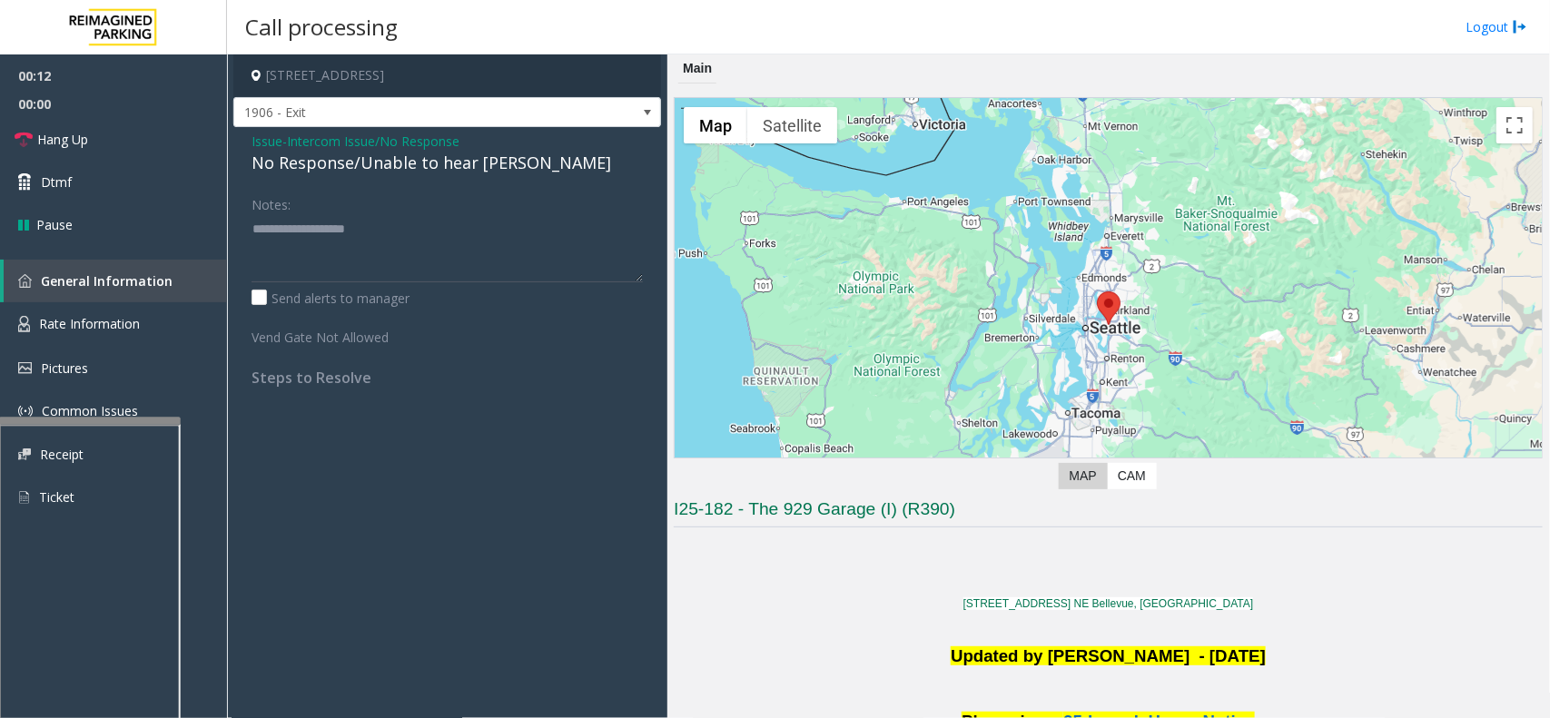
click at [455, 166] on div "No Response/Unable to hear [PERSON_NAME]" at bounding box center [447, 163] width 391 height 25
click at [433, 287] on div "Notes: Send alerts to manager" at bounding box center [447, 248] width 391 height 119
click at [341, 252] on textarea at bounding box center [447, 248] width 391 height 68
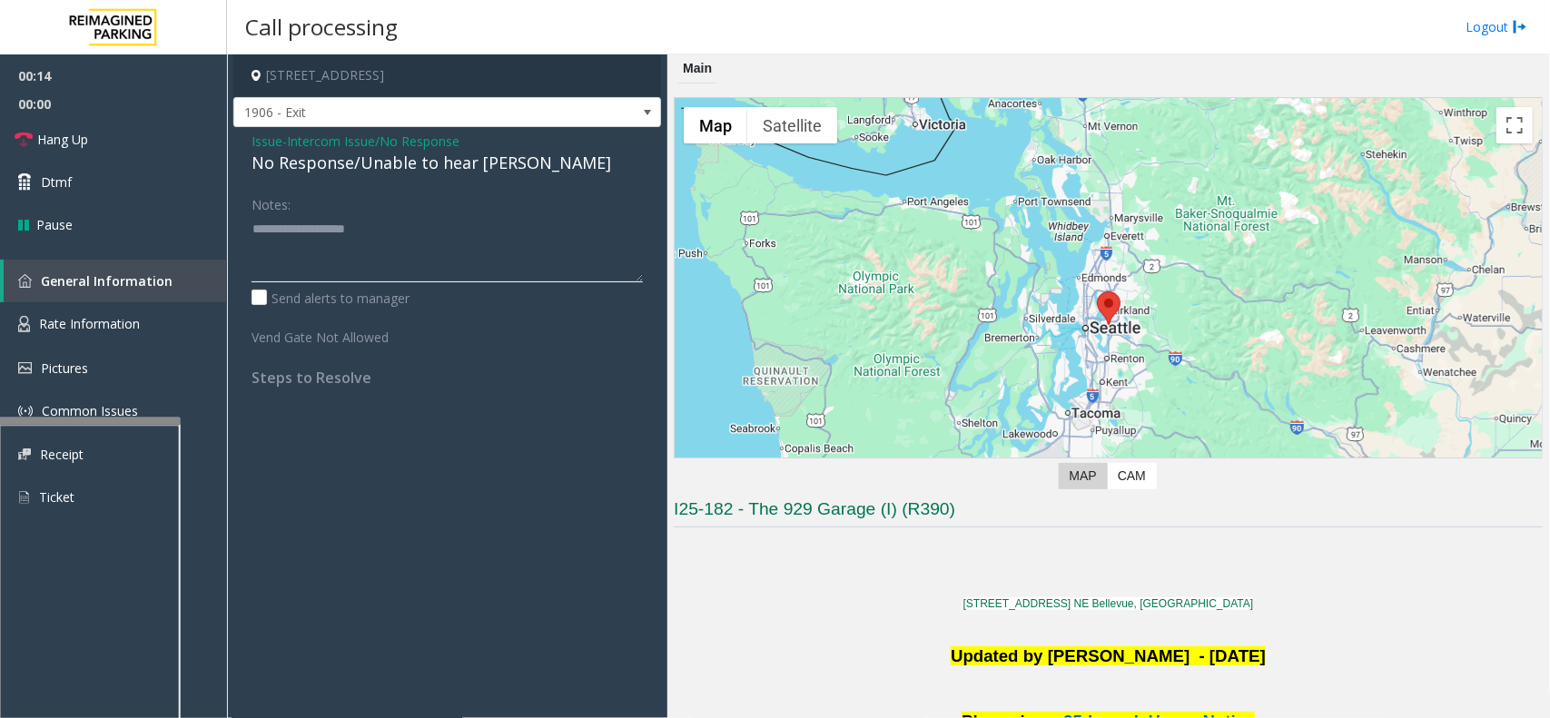
paste textarea "**********"
type textarea "**********"
click at [123, 133] on link "Hang Up" at bounding box center [113, 139] width 227 height 43
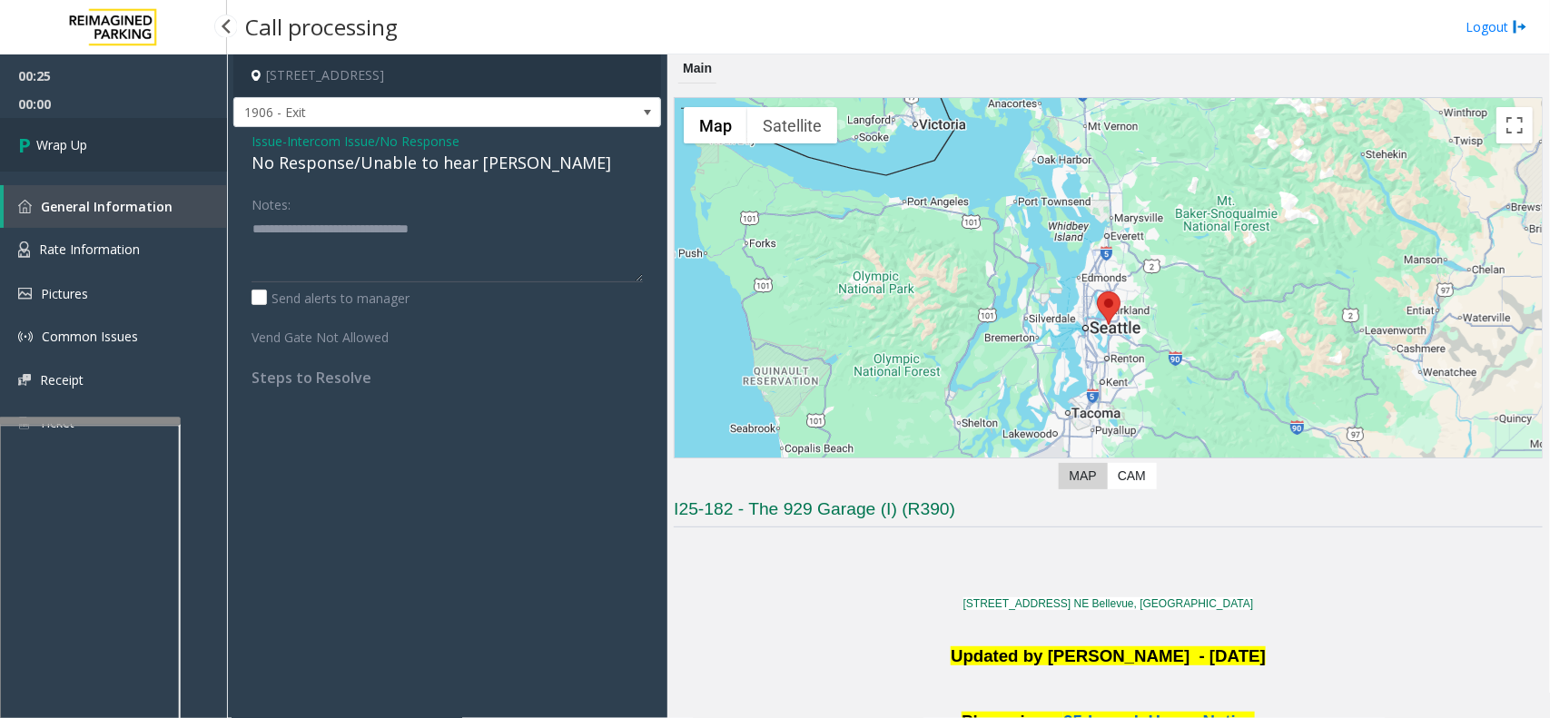
click at [123, 133] on link "Wrap Up" at bounding box center [113, 145] width 227 height 54
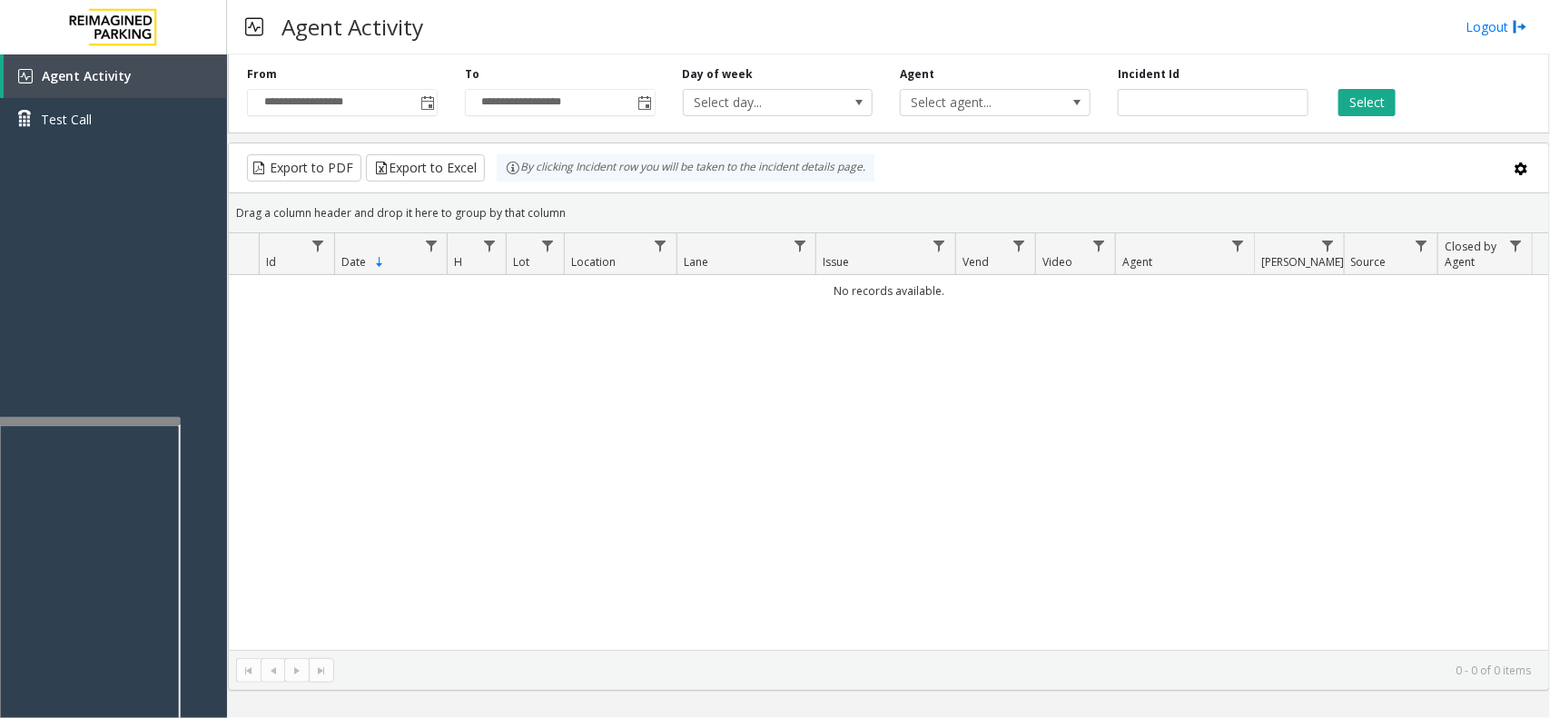
drag, startPoint x: 674, startPoint y: 283, endPoint x: 668, endPoint y: 301, distance: 18.1
drag, startPoint x: 668, startPoint y: 301, endPoint x: 599, endPoint y: 443, distance: 158.4
click at [599, 443] on div "No records available." at bounding box center [889, 462] width 1320 height 375
drag, startPoint x: 608, startPoint y: 488, endPoint x: 564, endPoint y: 507, distance: 48.4
drag, startPoint x: 564, startPoint y: 507, endPoint x: 490, endPoint y: 551, distance: 86.0
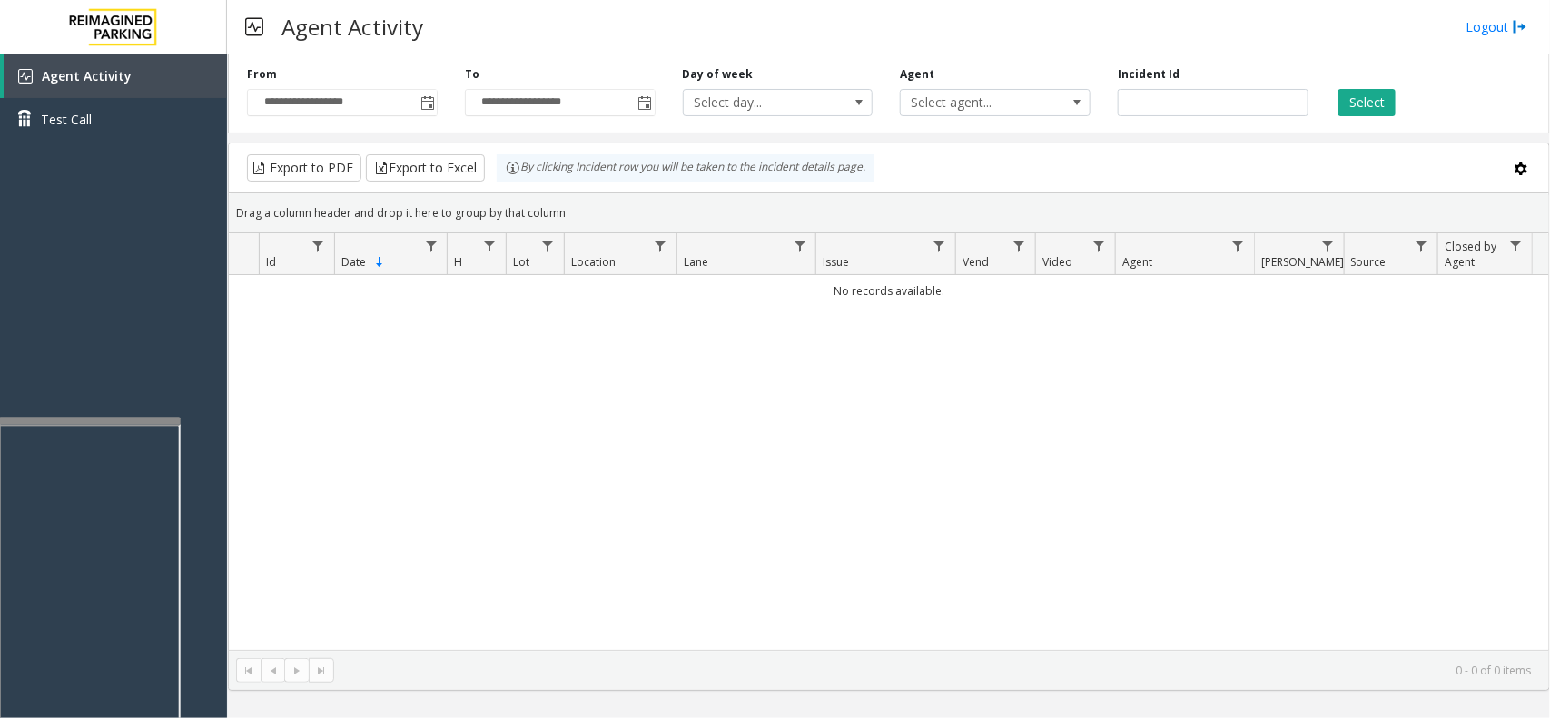
click at [490, 551] on div "No records available." at bounding box center [889, 462] width 1320 height 375
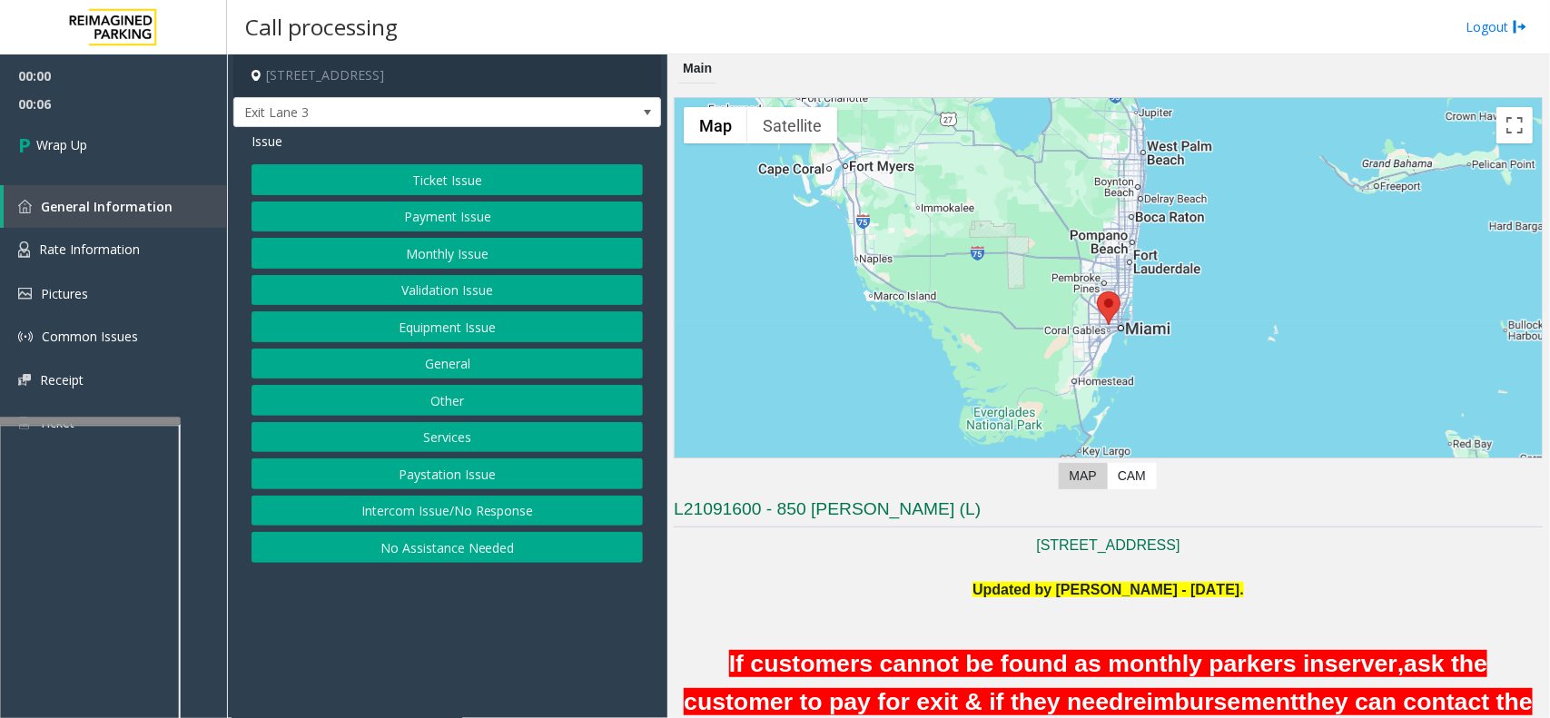
drag, startPoint x: 381, startPoint y: 528, endPoint x: 379, endPoint y: 466, distance: 62.7
click at [381, 527] on button "Intercom Issue/No Response" at bounding box center [447, 511] width 391 height 31
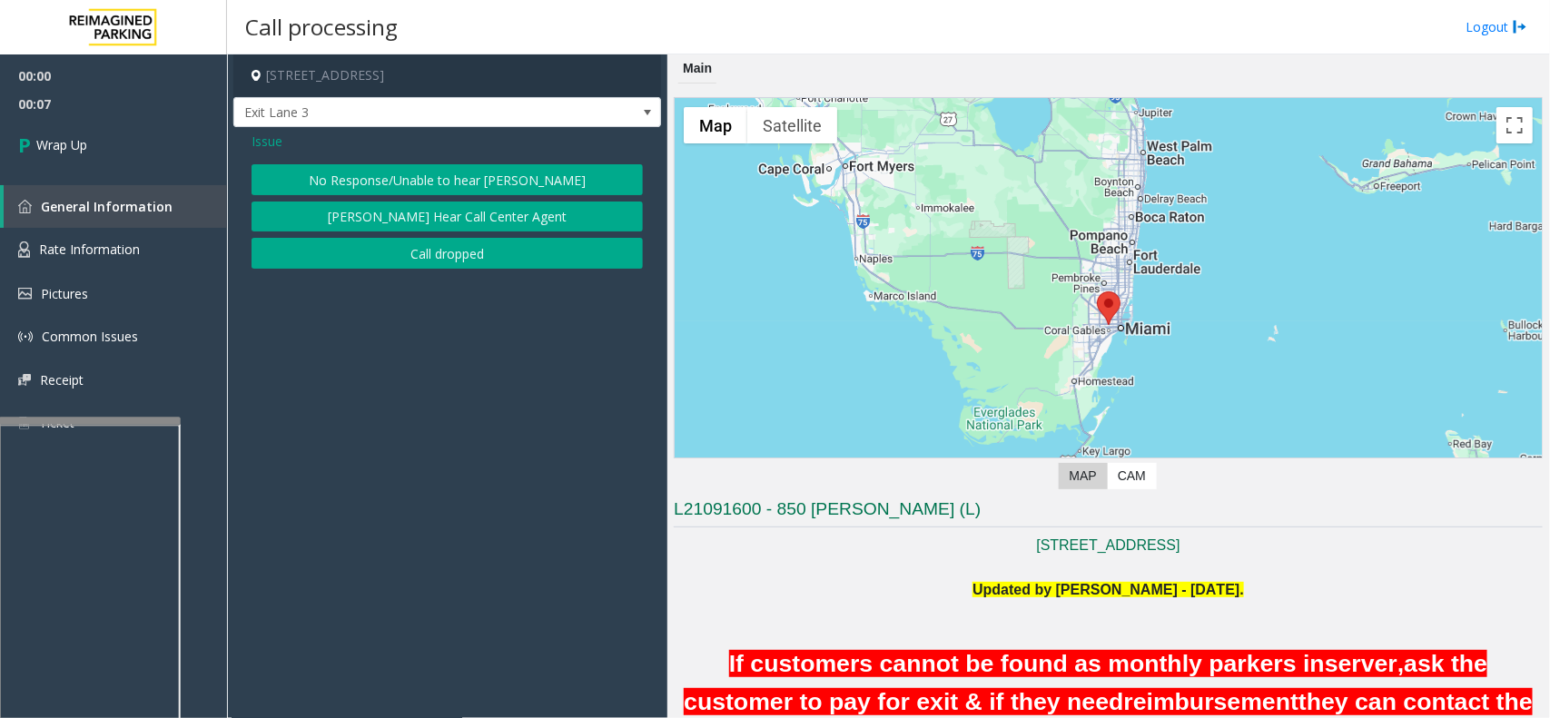
click at [373, 257] on button "Call dropped" at bounding box center [447, 253] width 391 height 31
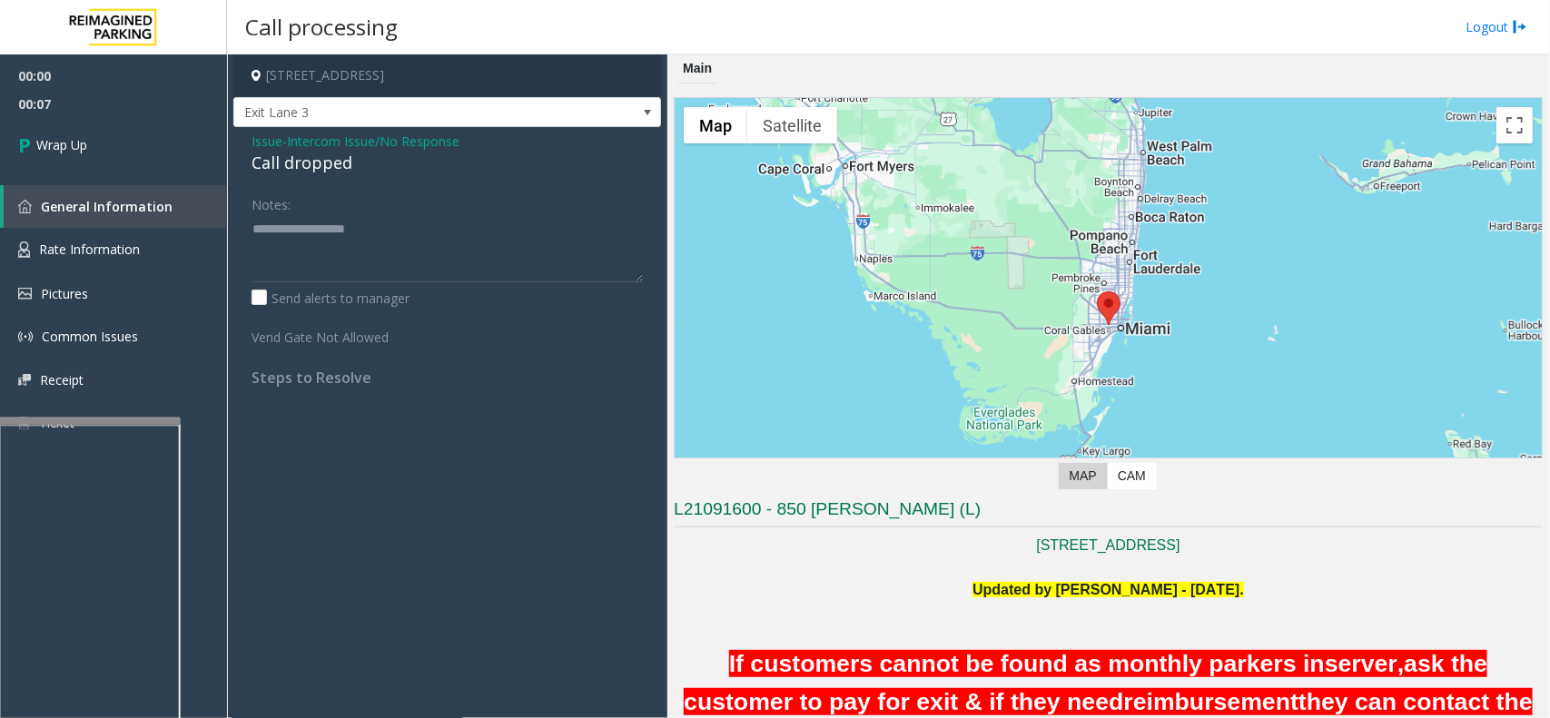
click at [293, 168] on div "Call dropped" at bounding box center [447, 163] width 391 height 25
click at [361, 301] on label "Send alerts to manager" at bounding box center [331, 298] width 158 height 19
drag, startPoint x: 351, startPoint y: 236, endPoint x: 228, endPoint y: 200, distance: 128.7
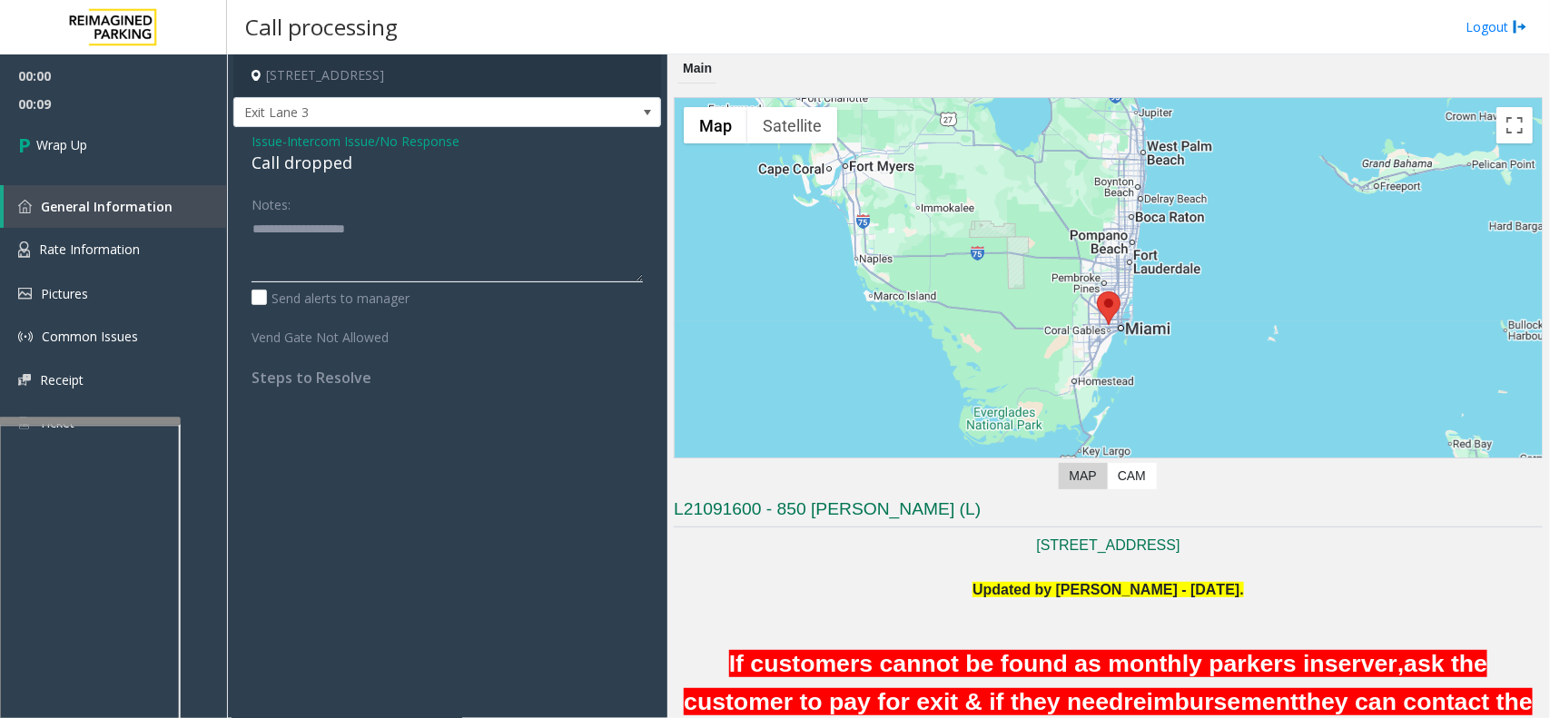
click at [351, 236] on textarea at bounding box center [447, 248] width 391 height 68
paste textarea "**********"
type textarea "**********"
click at [124, 143] on link "Wrap Up" at bounding box center [113, 145] width 227 height 54
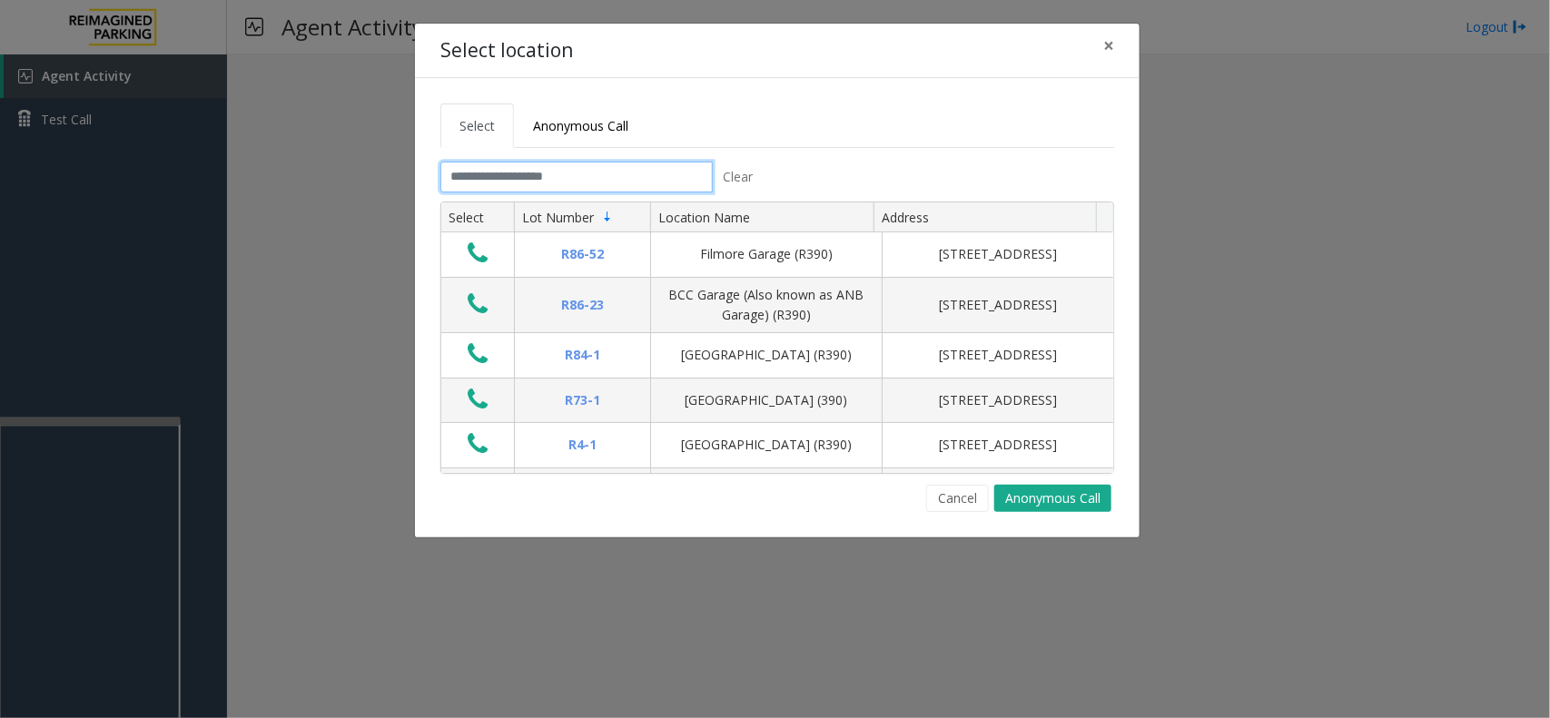
click at [633, 183] on input "text" at bounding box center [576, 177] width 272 height 31
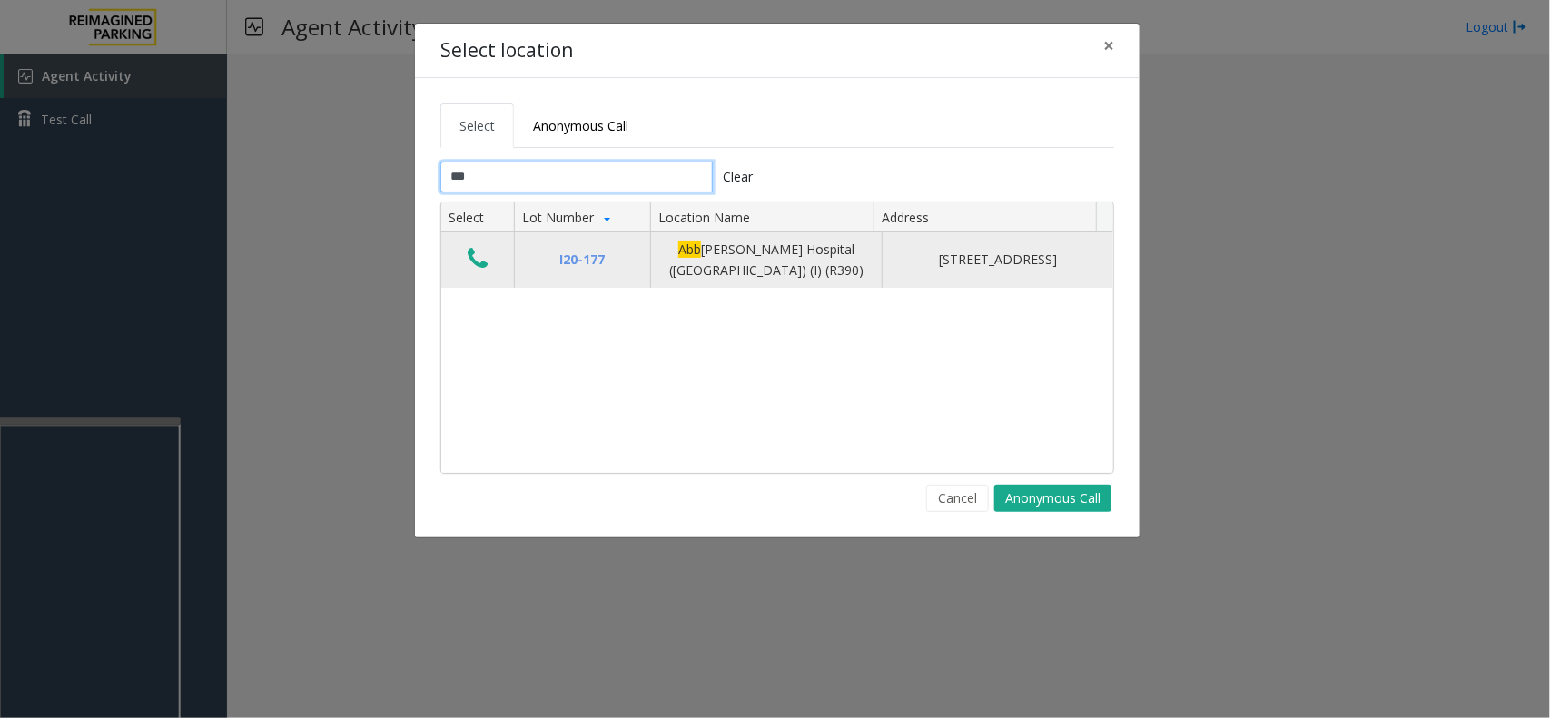
type input "***"
click at [486, 268] on icon "Data table" at bounding box center [478, 258] width 20 height 25
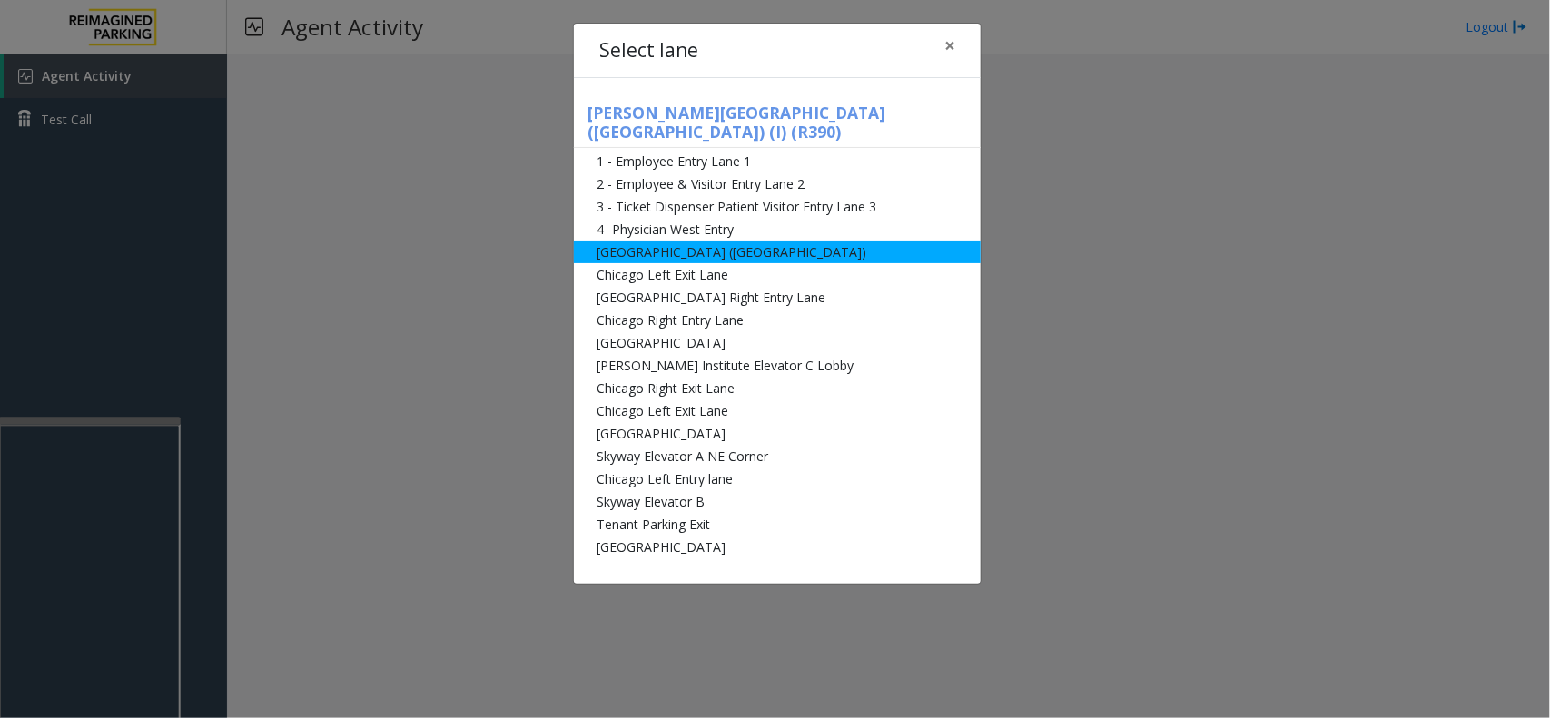
click at [634, 241] on li "[GEOGRAPHIC_DATA] ([GEOGRAPHIC_DATA])" at bounding box center [777, 252] width 407 height 23
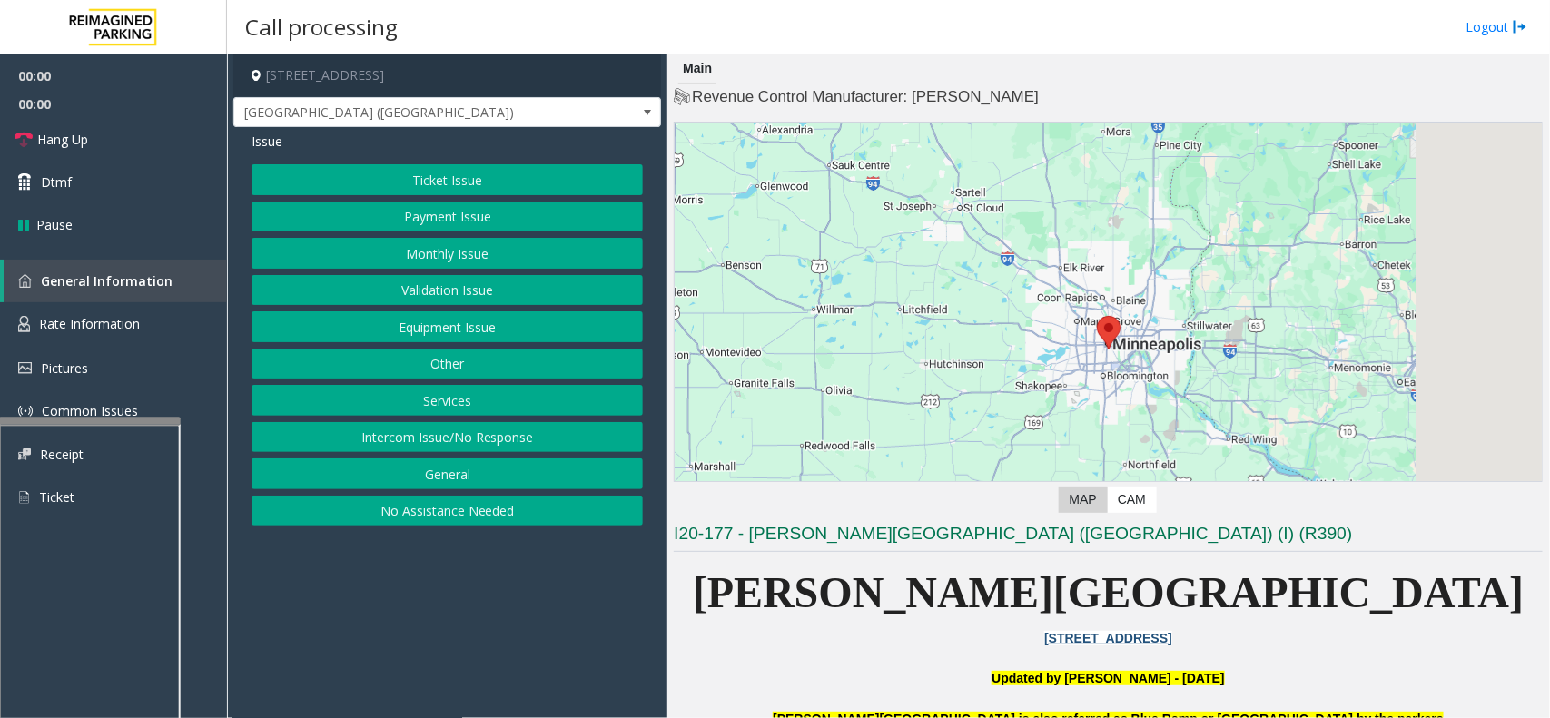
click at [546, 252] on button "Monthly Issue" at bounding box center [447, 253] width 391 height 31
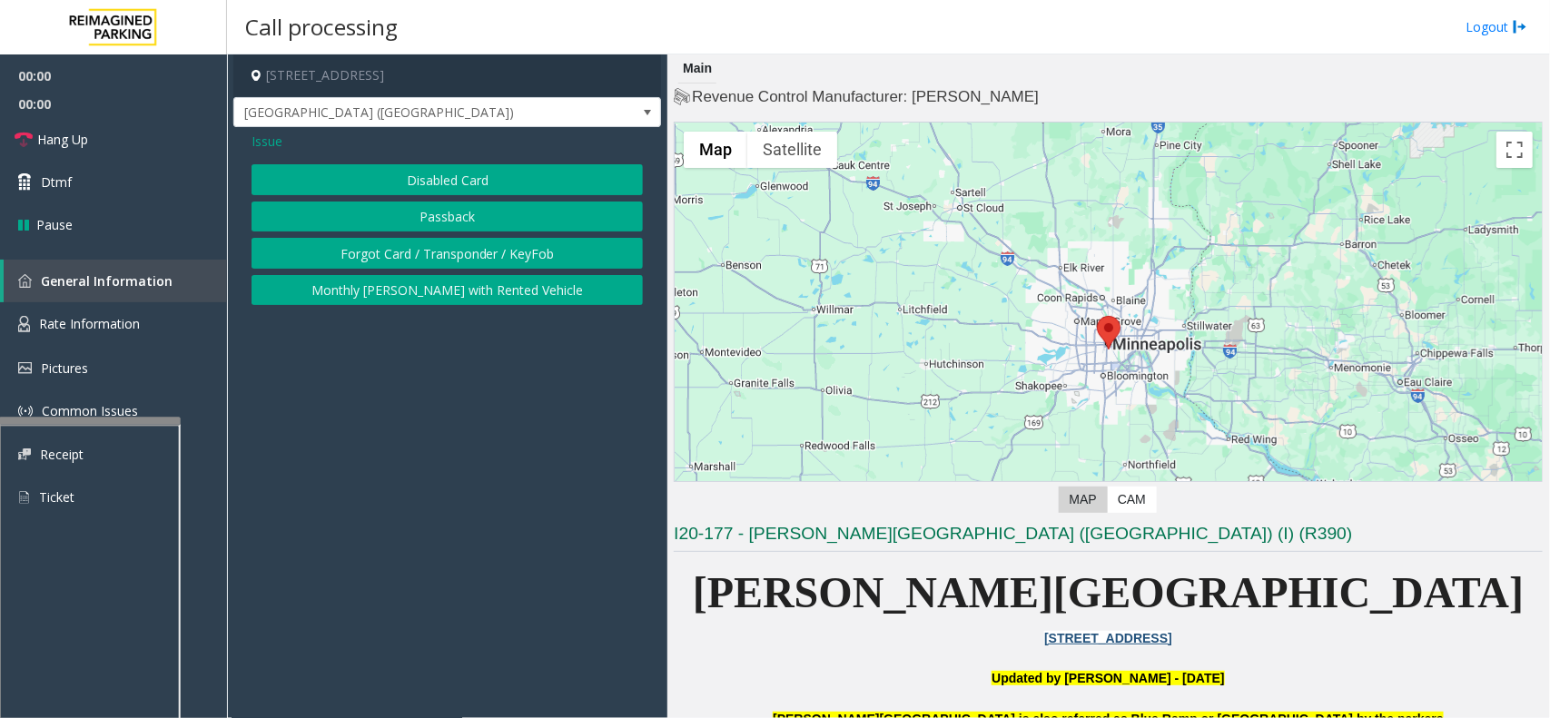
click at [518, 252] on button "Forgot Card / Transponder / KeyFob" at bounding box center [447, 253] width 391 height 31
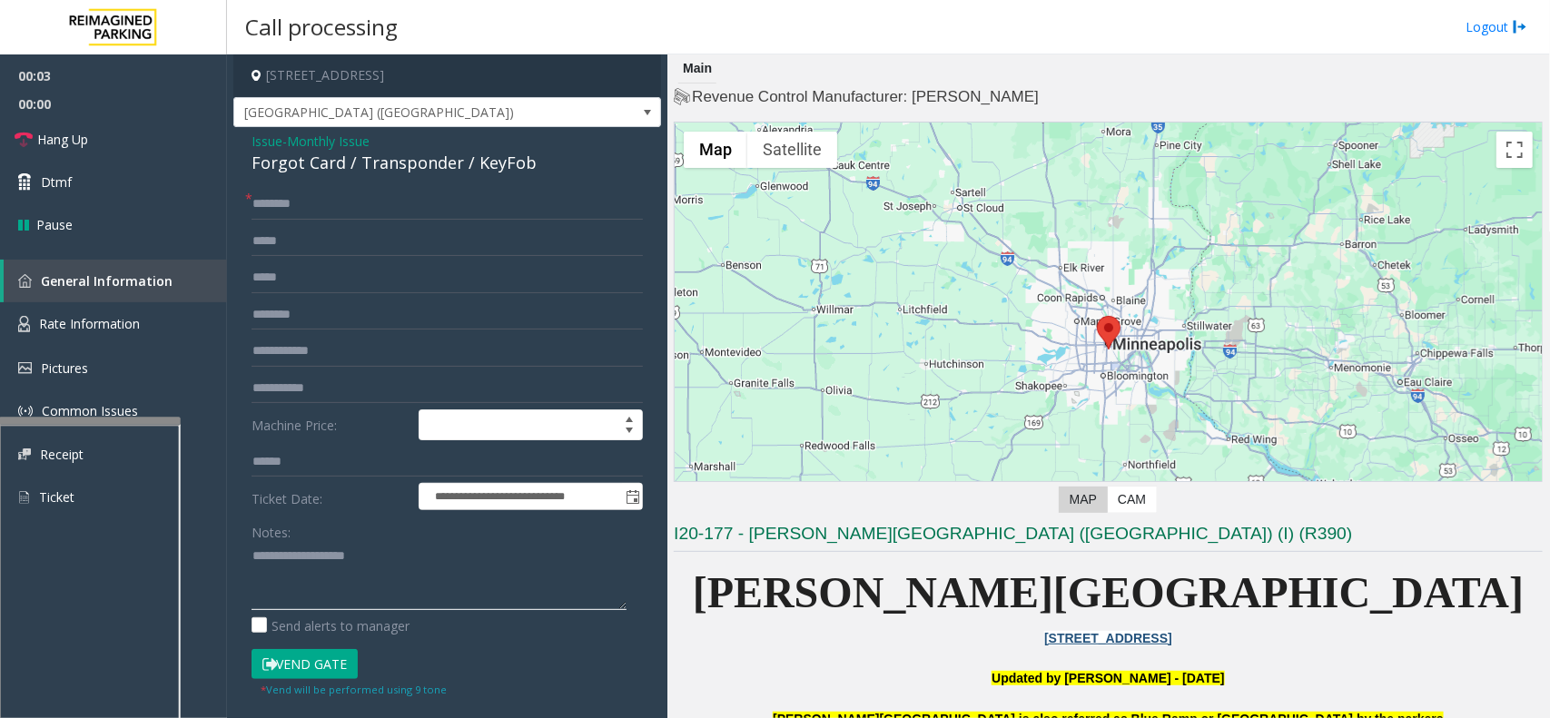
drag, startPoint x: 486, startPoint y: 593, endPoint x: 488, endPoint y: 577, distance: 16.4
click at [486, 588] on textarea at bounding box center [439, 576] width 375 height 68
paste textarea "**********"
drag, startPoint x: 470, startPoint y: 165, endPoint x: 524, endPoint y: 162, distance: 53.7
click at [524, 162] on div "Forgot Card / Transponder / KeyFob" at bounding box center [447, 163] width 391 height 25
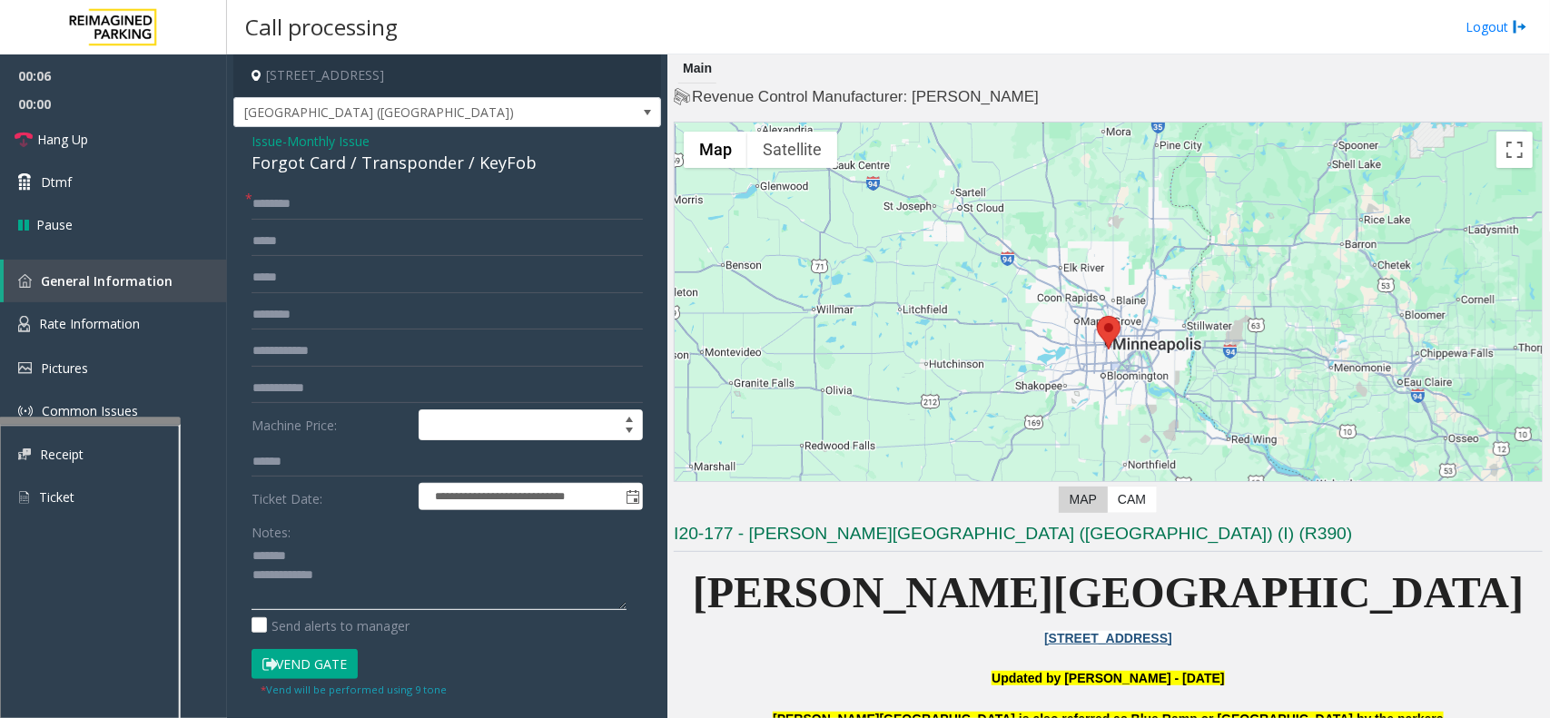
click at [373, 551] on textarea at bounding box center [439, 576] width 375 height 68
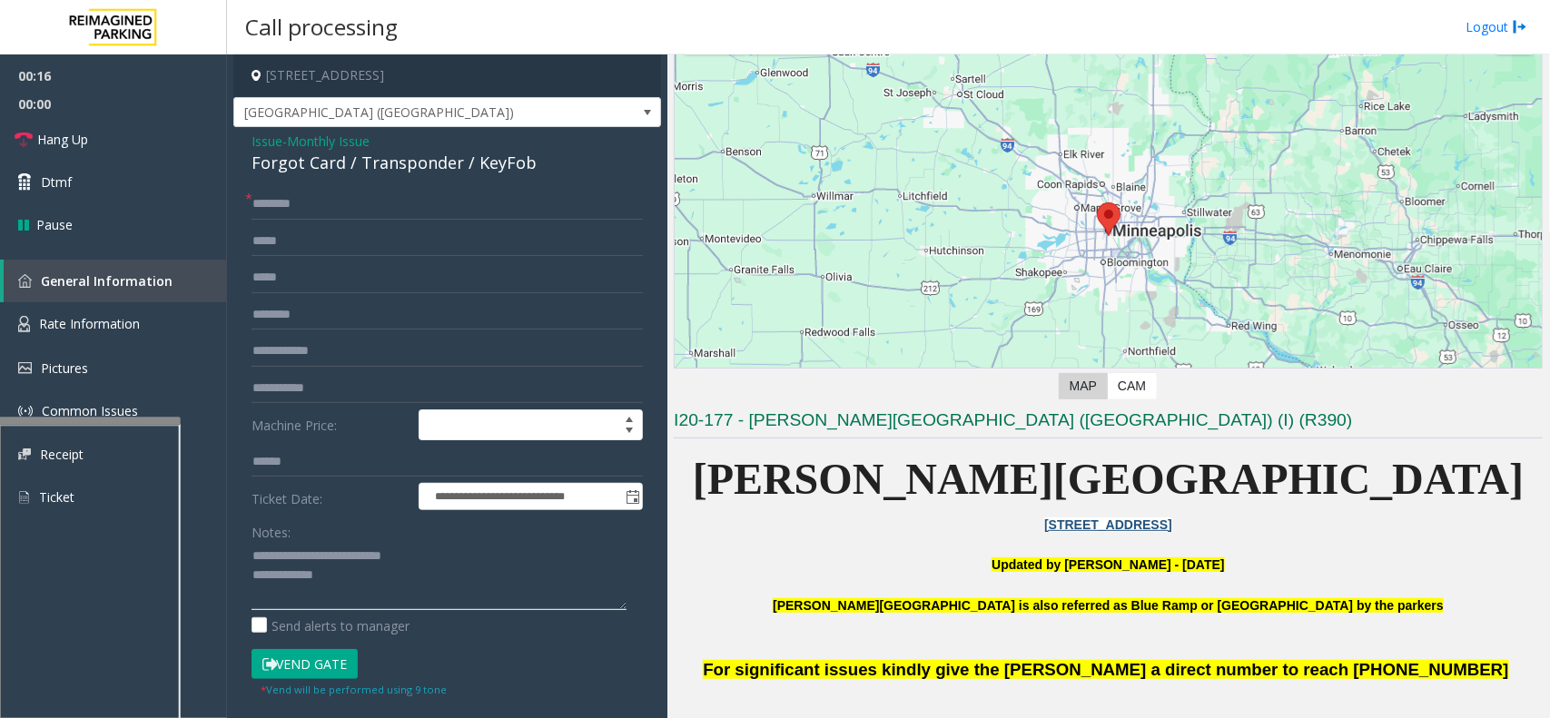
click at [459, 588] on textarea at bounding box center [439, 576] width 375 height 68
paste textarea "**********"
type textarea "**********"
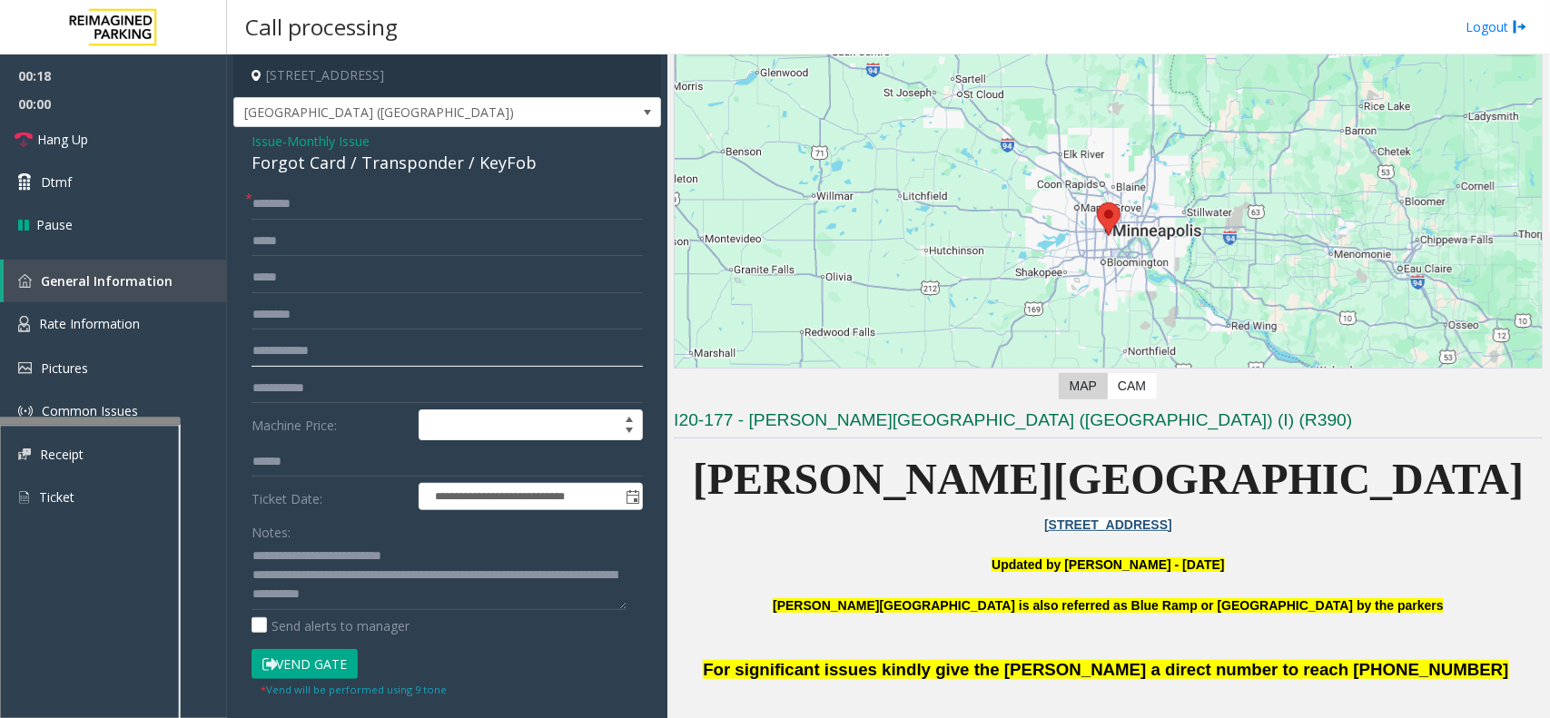
click at [339, 345] on input "text" at bounding box center [447, 351] width 391 height 31
type input "******"
click at [345, 202] on input "text" at bounding box center [447, 204] width 391 height 31
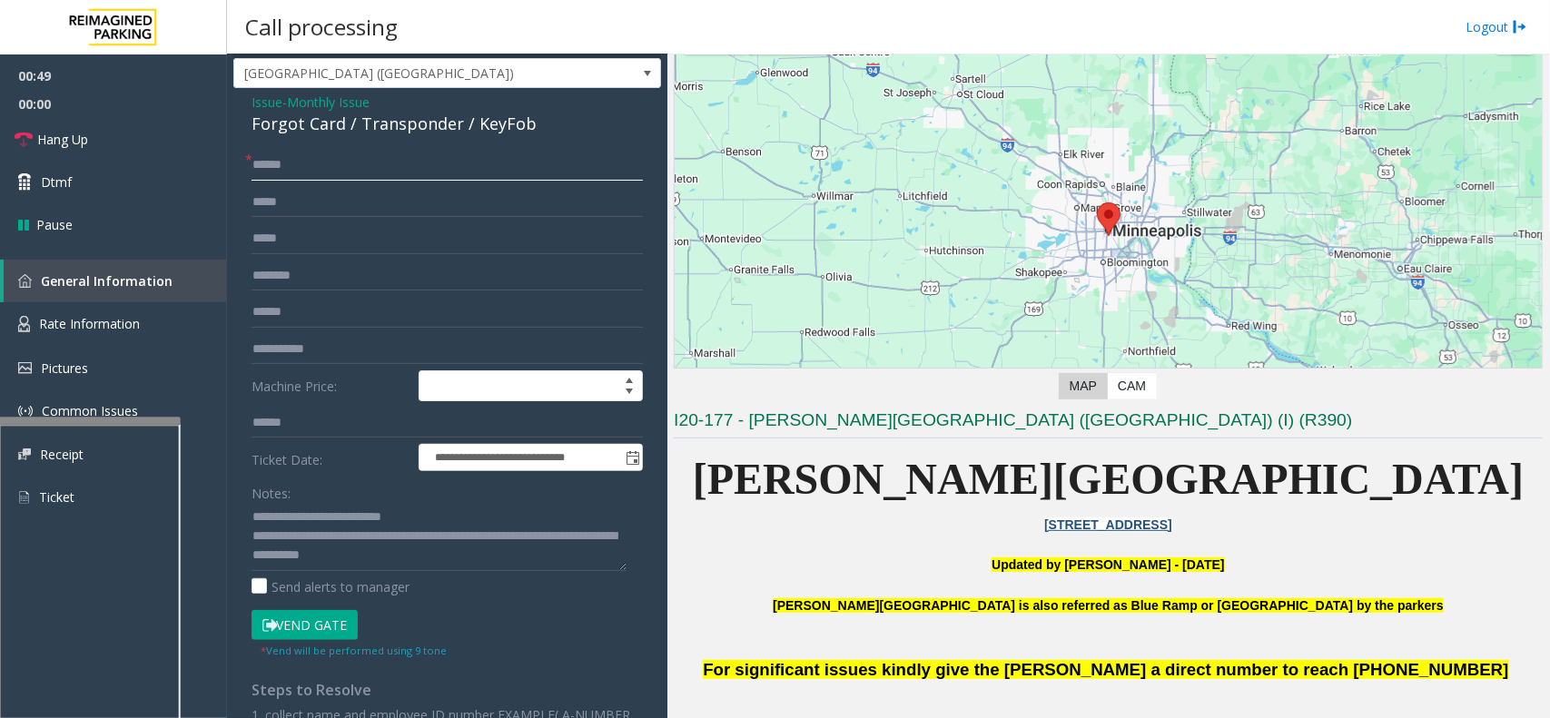
scroll to position [0, 0]
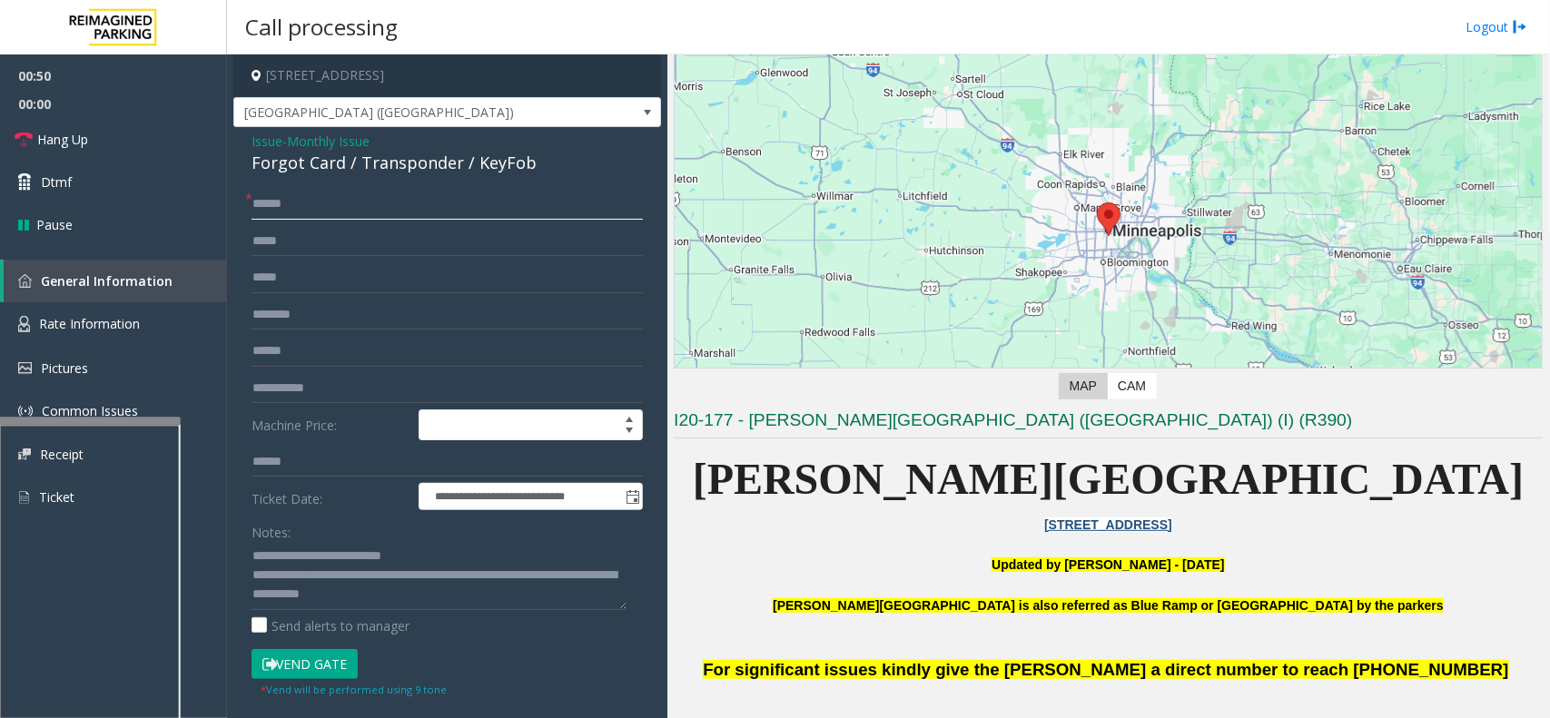
click at [257, 202] on input "******" at bounding box center [447, 204] width 391 height 31
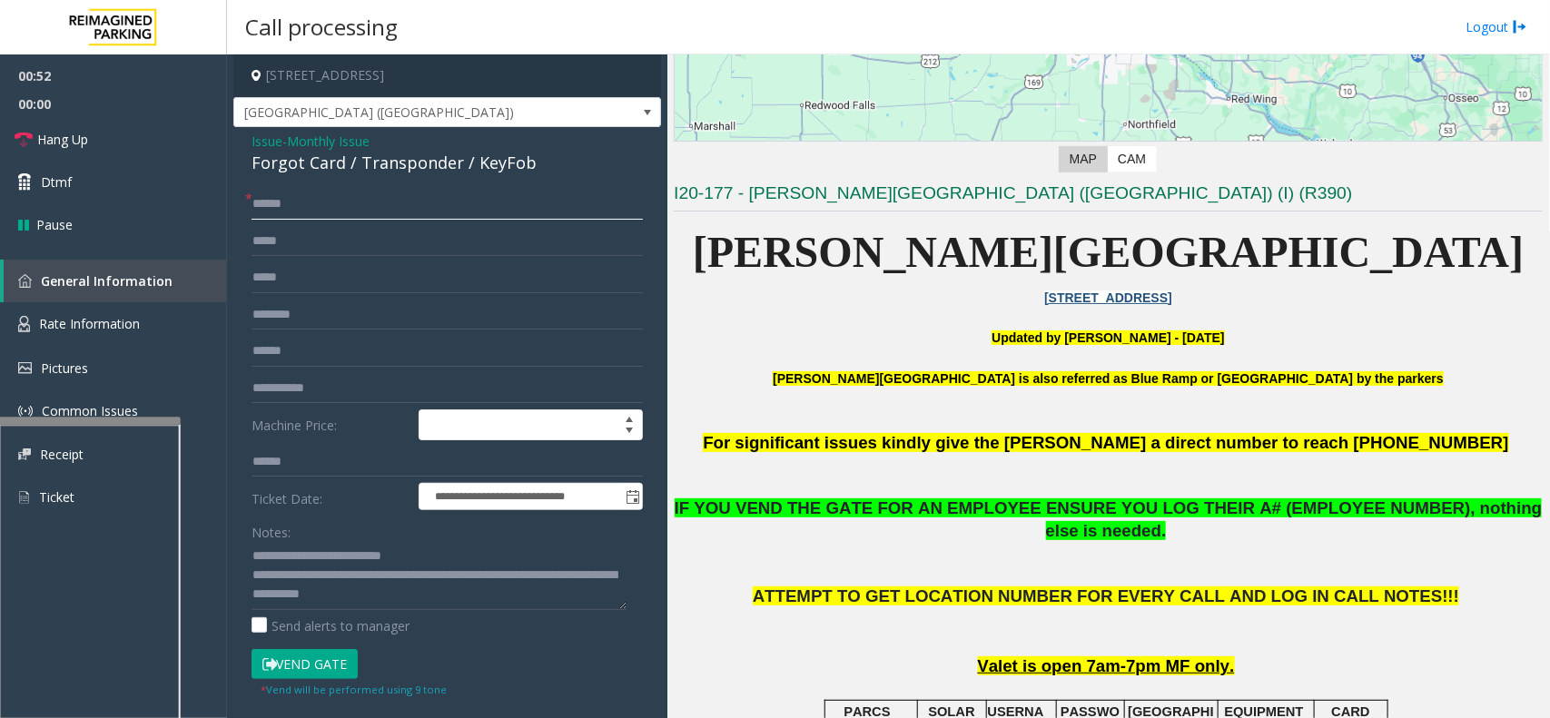
type input "******"
click at [272, 659] on icon at bounding box center [269, 664] width 15 height 13
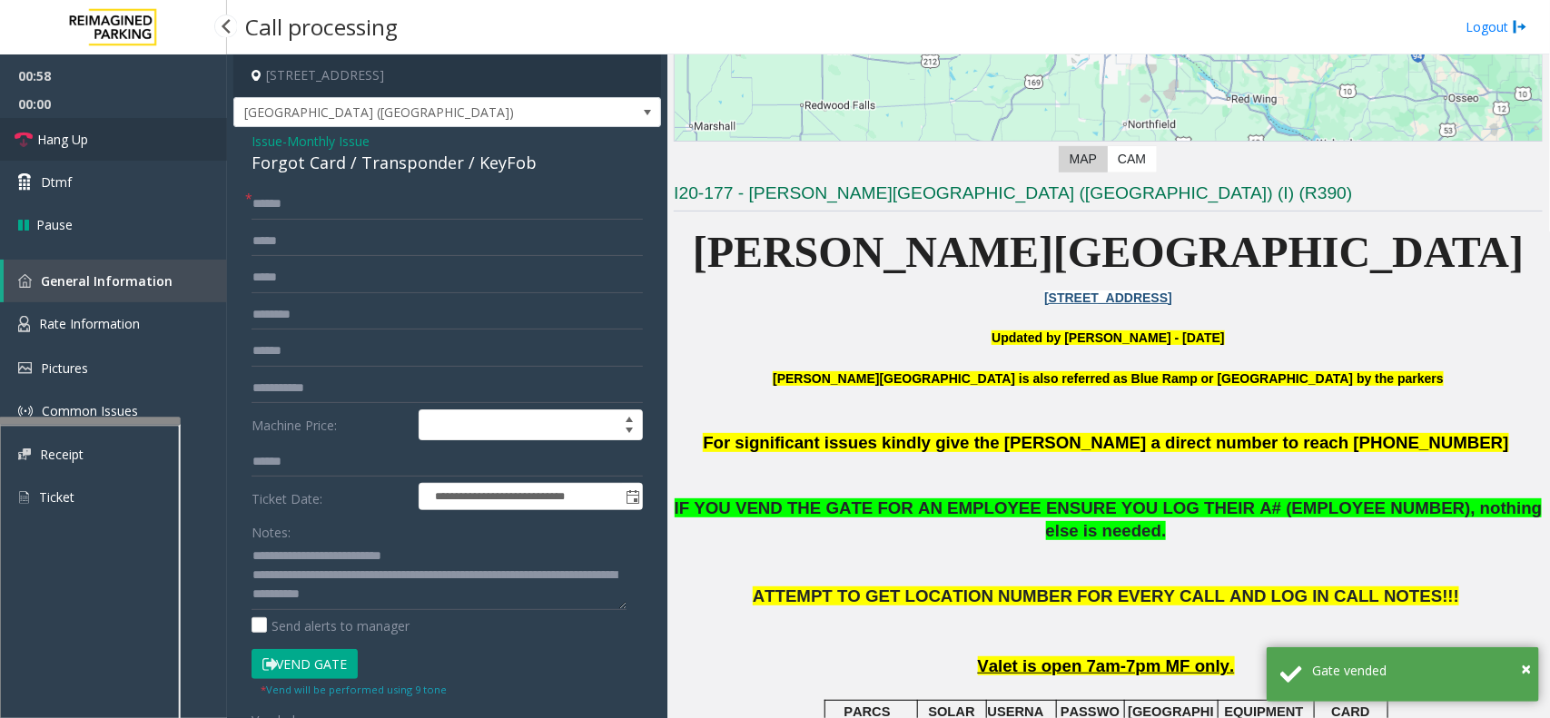
click at [109, 136] on link "Hang Up" at bounding box center [113, 139] width 227 height 43
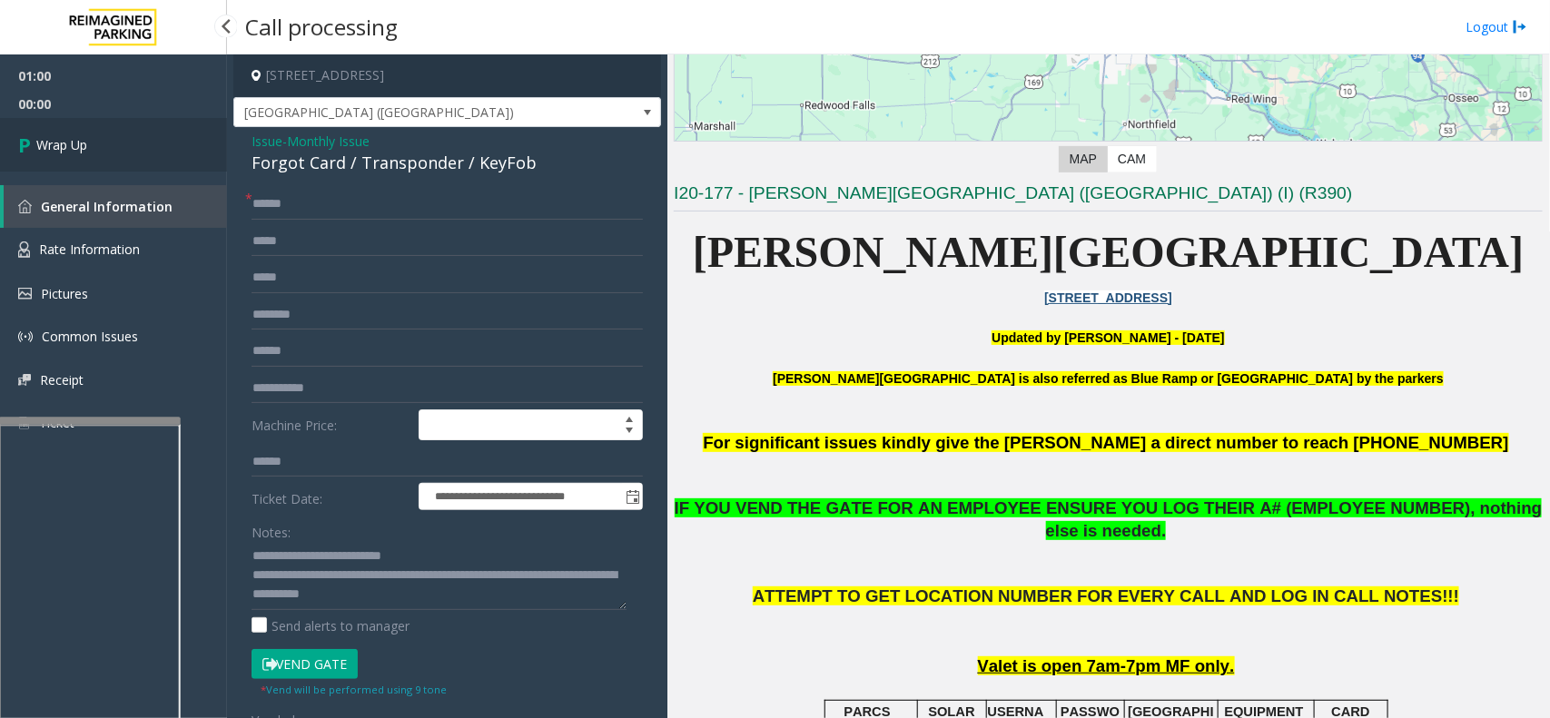
click at [109, 136] on link "Wrap Up" at bounding box center [113, 145] width 227 height 54
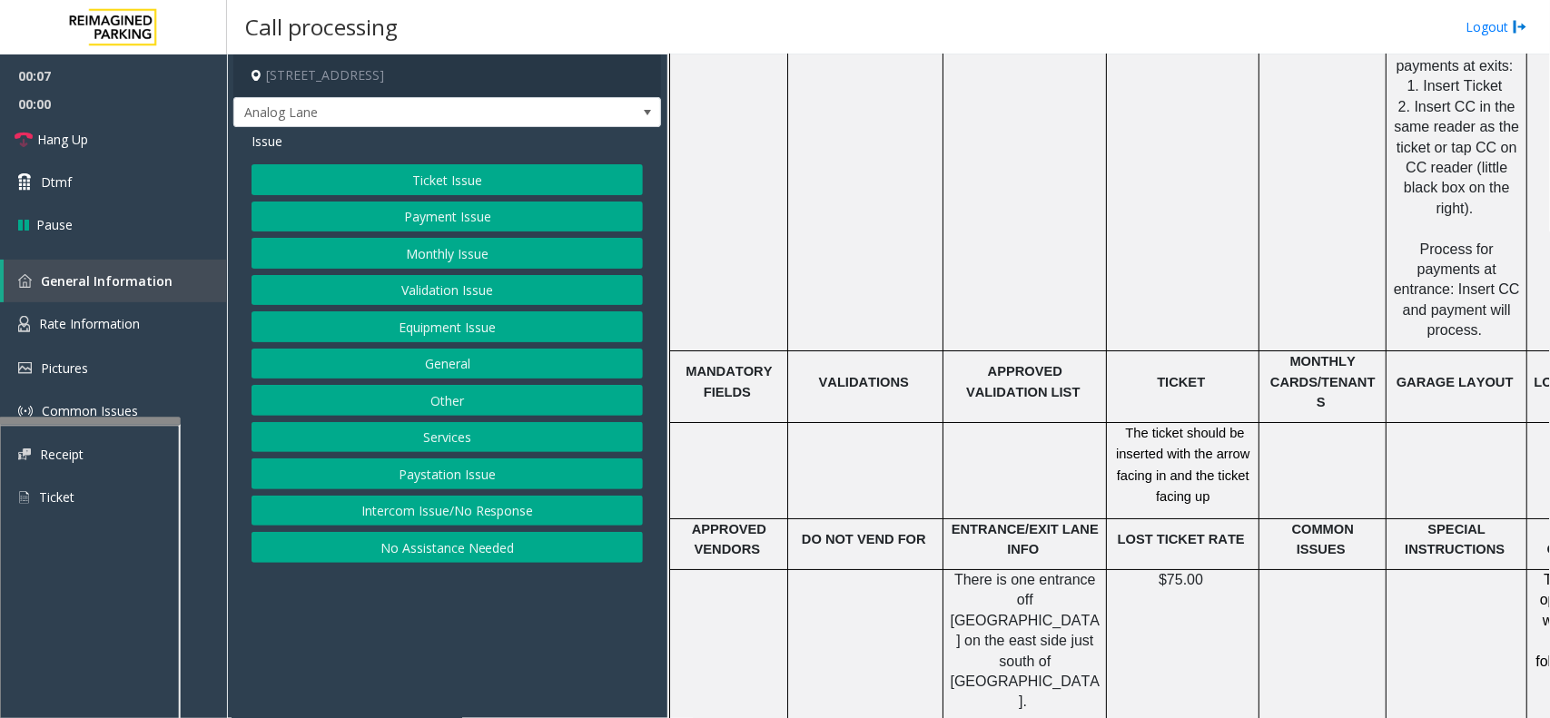
scroll to position [2838, 0]
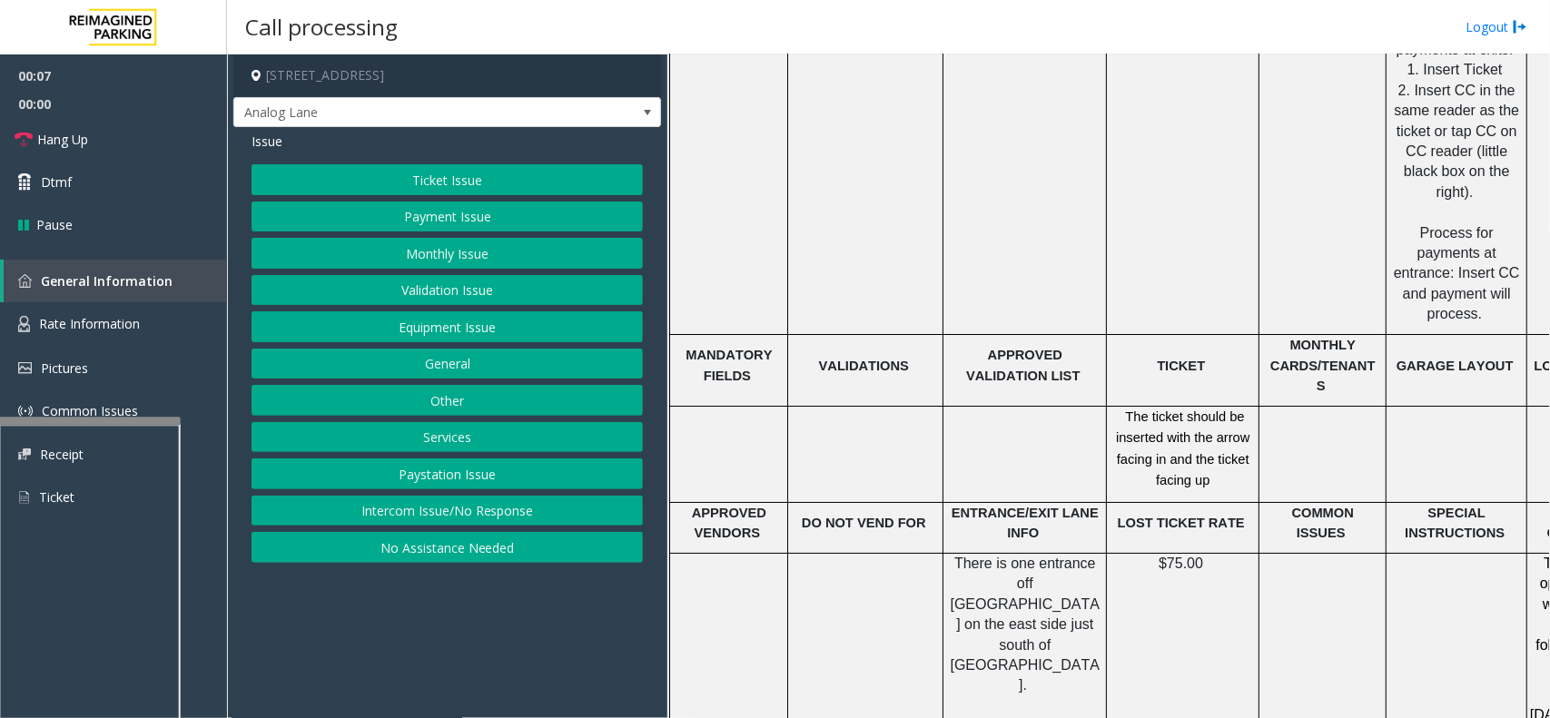
drag, startPoint x: 586, startPoint y: 675, endPoint x: 575, endPoint y: 679, distance: 11.8
drag, startPoint x: 575, startPoint y: 679, endPoint x: 522, endPoint y: 677, distance: 52.7
click at [522, 677] on app-call-processing-form "[STREET_ADDRESS] Analog Lane Issue Ticket Issue Payment Issue Monthly Issue Val…" at bounding box center [447, 386] width 440 height 664
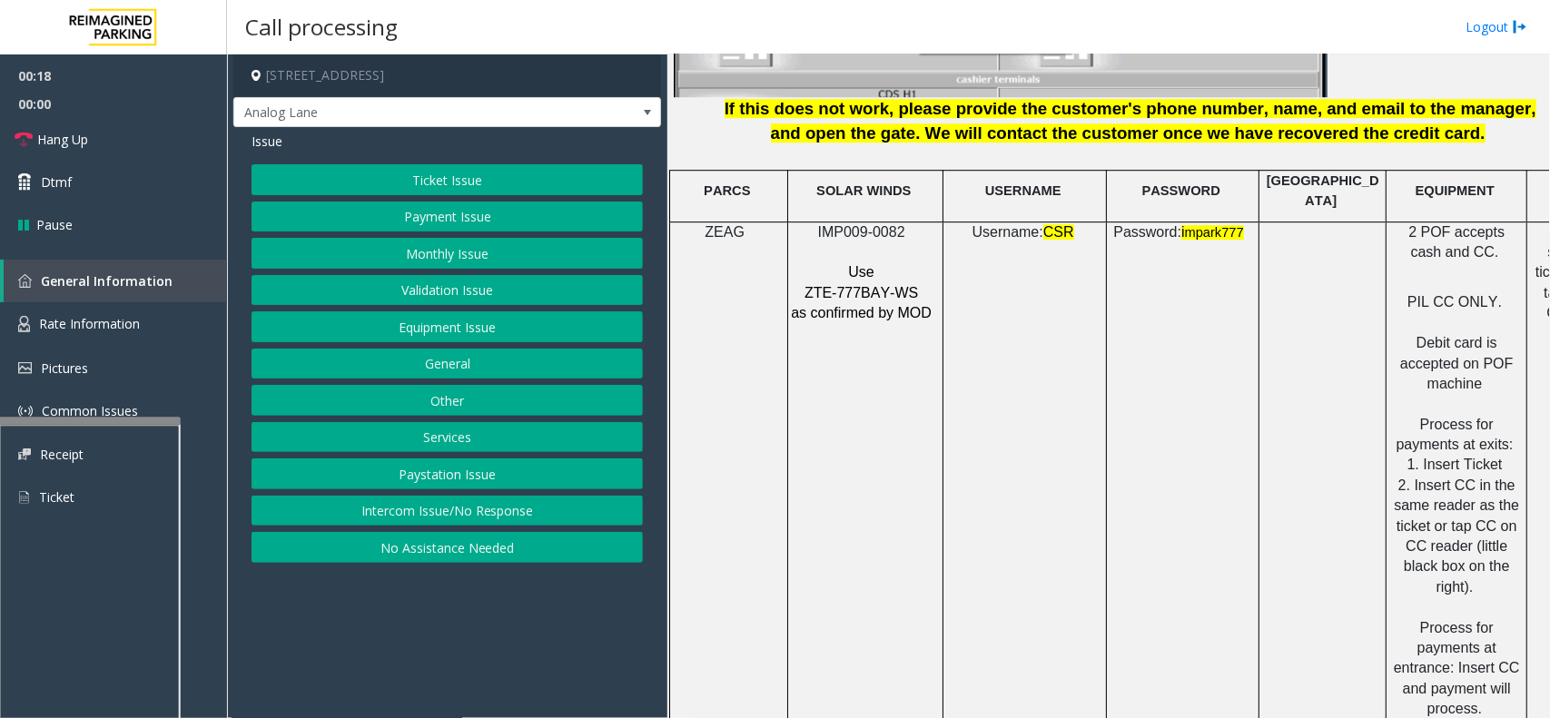
scroll to position [2389, 0]
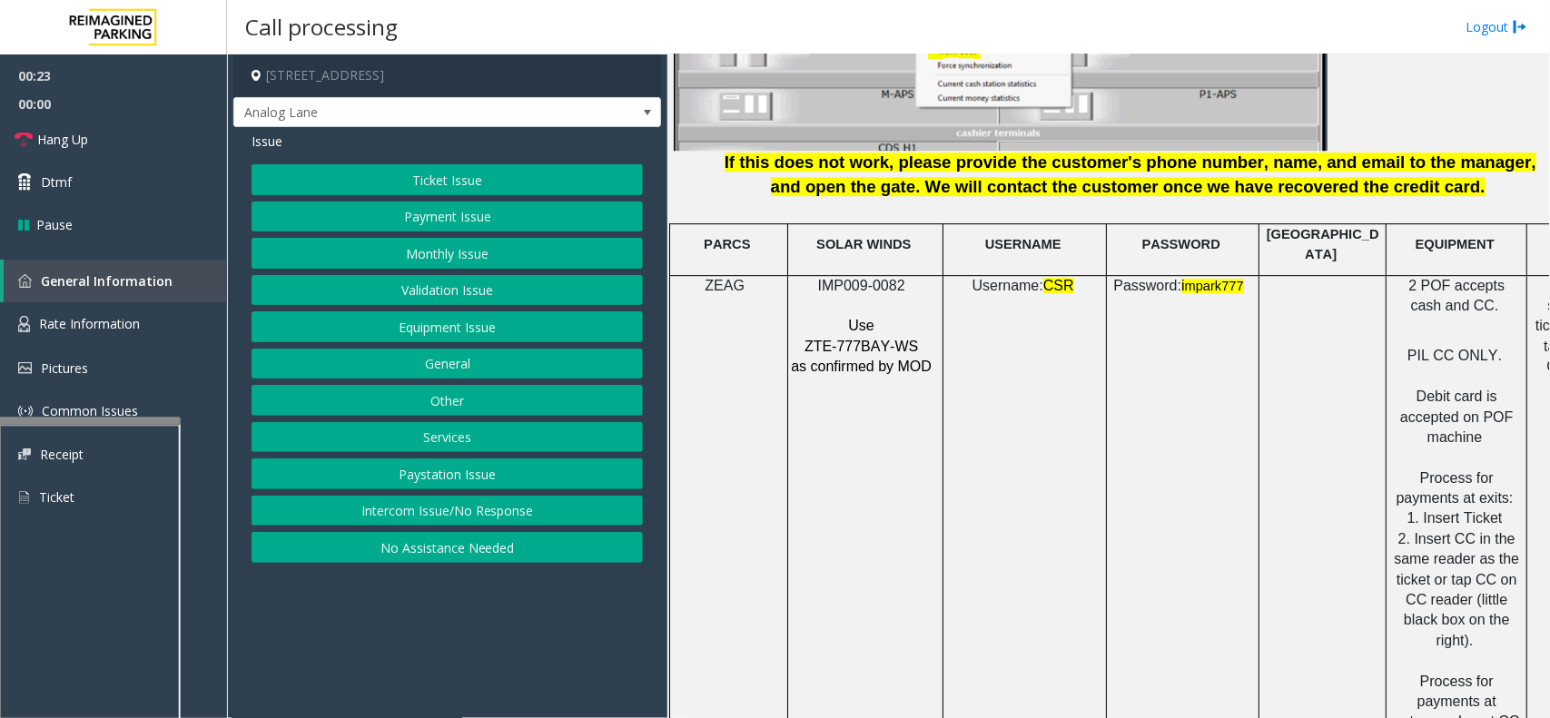
click at [418, 219] on button "Payment Issue" at bounding box center [447, 217] width 391 height 31
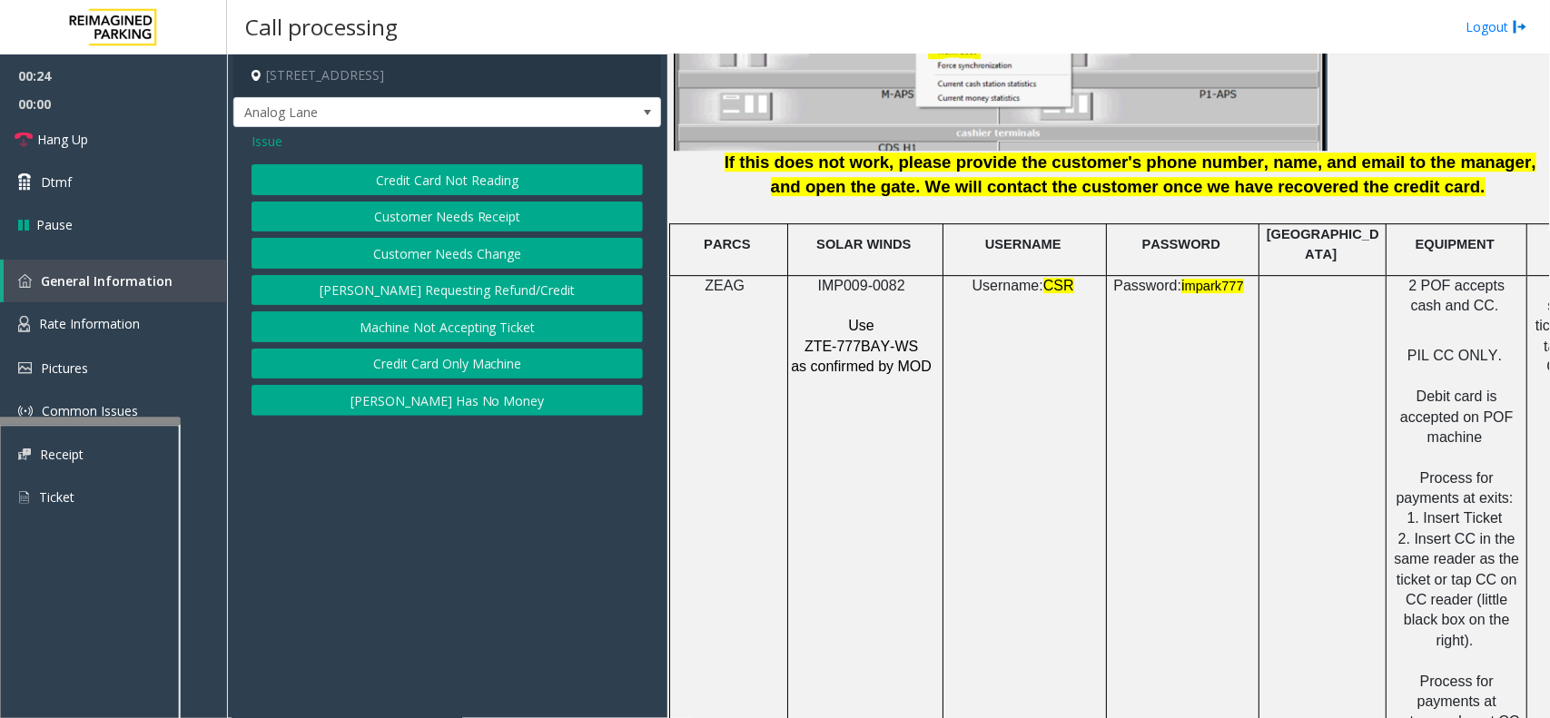
click at [432, 193] on button "Credit Card Not Reading" at bounding box center [447, 179] width 391 height 31
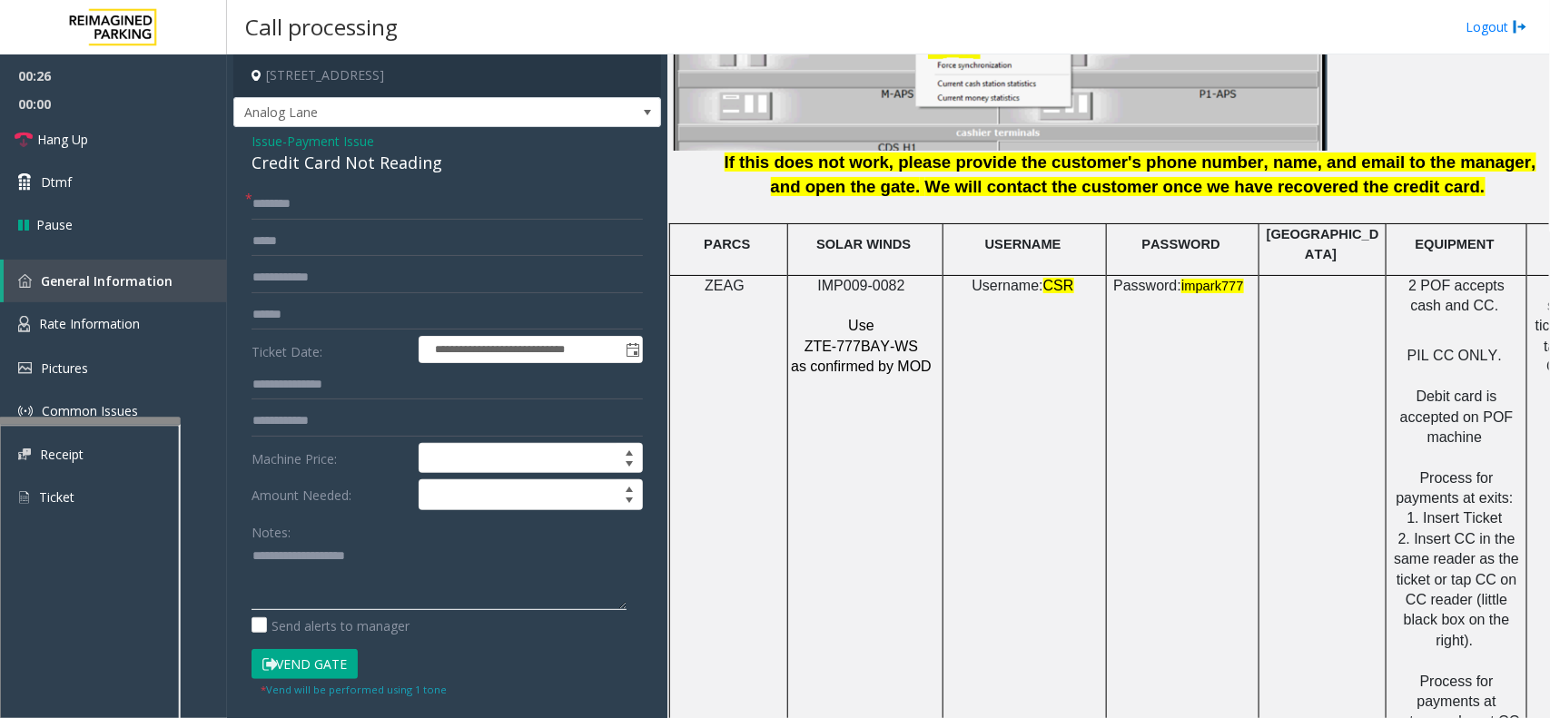
click at [319, 592] on textarea at bounding box center [439, 576] width 375 height 68
paste textarea "**********"
click at [375, 159] on div "Credit Card Not Reading" at bounding box center [447, 163] width 391 height 25
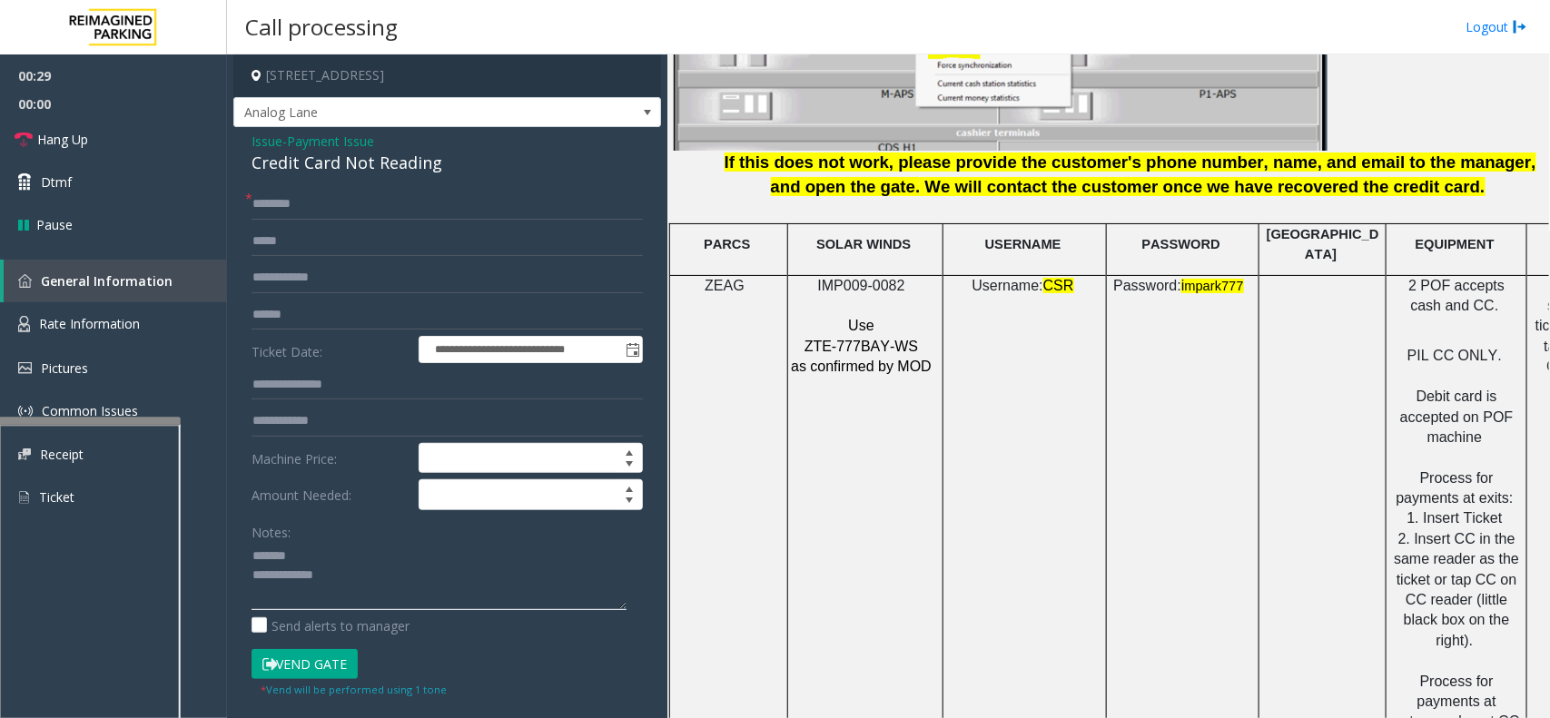
paste textarea "**********"
click at [336, 550] on textarea at bounding box center [439, 576] width 375 height 68
click at [392, 606] on textarea at bounding box center [439, 576] width 375 height 68
drag, startPoint x: 493, startPoint y: 611, endPoint x: 496, endPoint y: 601, distance: 10.4
click at [493, 611] on div "Notes: Send alerts to manager" at bounding box center [447, 576] width 391 height 119
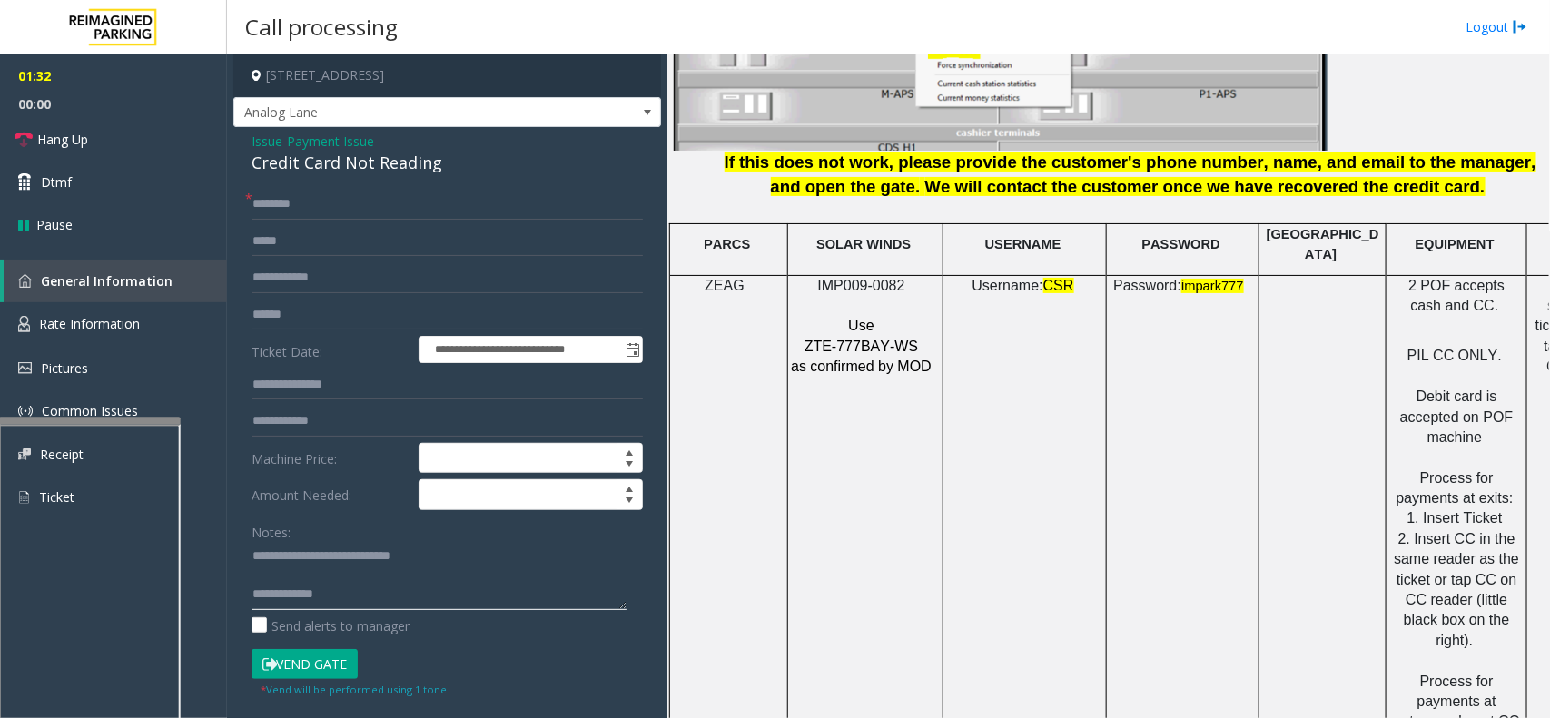
click at [496, 600] on textarea at bounding box center [439, 576] width 375 height 68
paste textarea "**********"
click at [368, 319] on input "text" at bounding box center [447, 315] width 391 height 31
drag, startPoint x: 1065, startPoint y: 469, endPoint x: 1191, endPoint y: 443, distance: 128.9
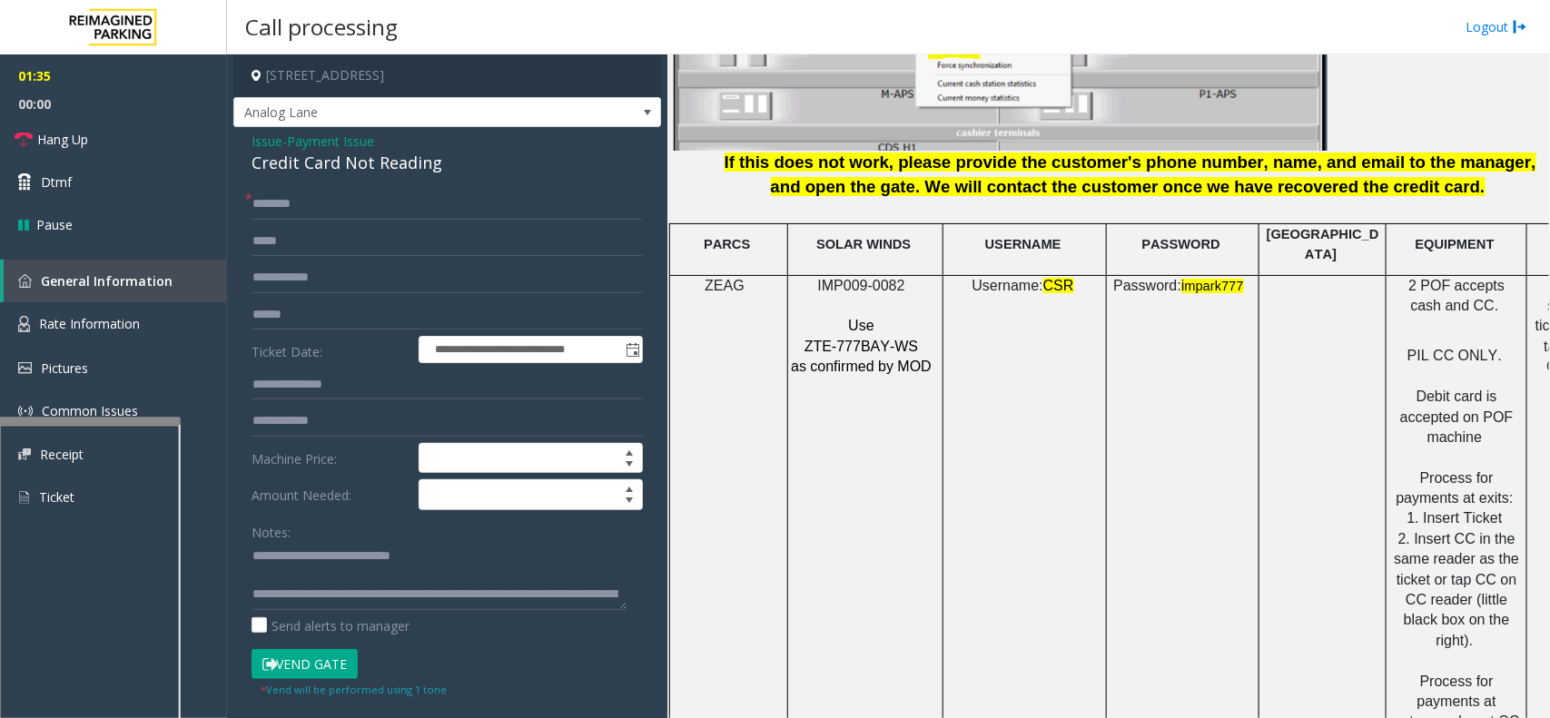
click at [1028, 472] on td "Username: CSR" at bounding box center [1024, 529] width 163 height 509
click at [346, 322] on input "text" at bounding box center [447, 315] width 391 height 31
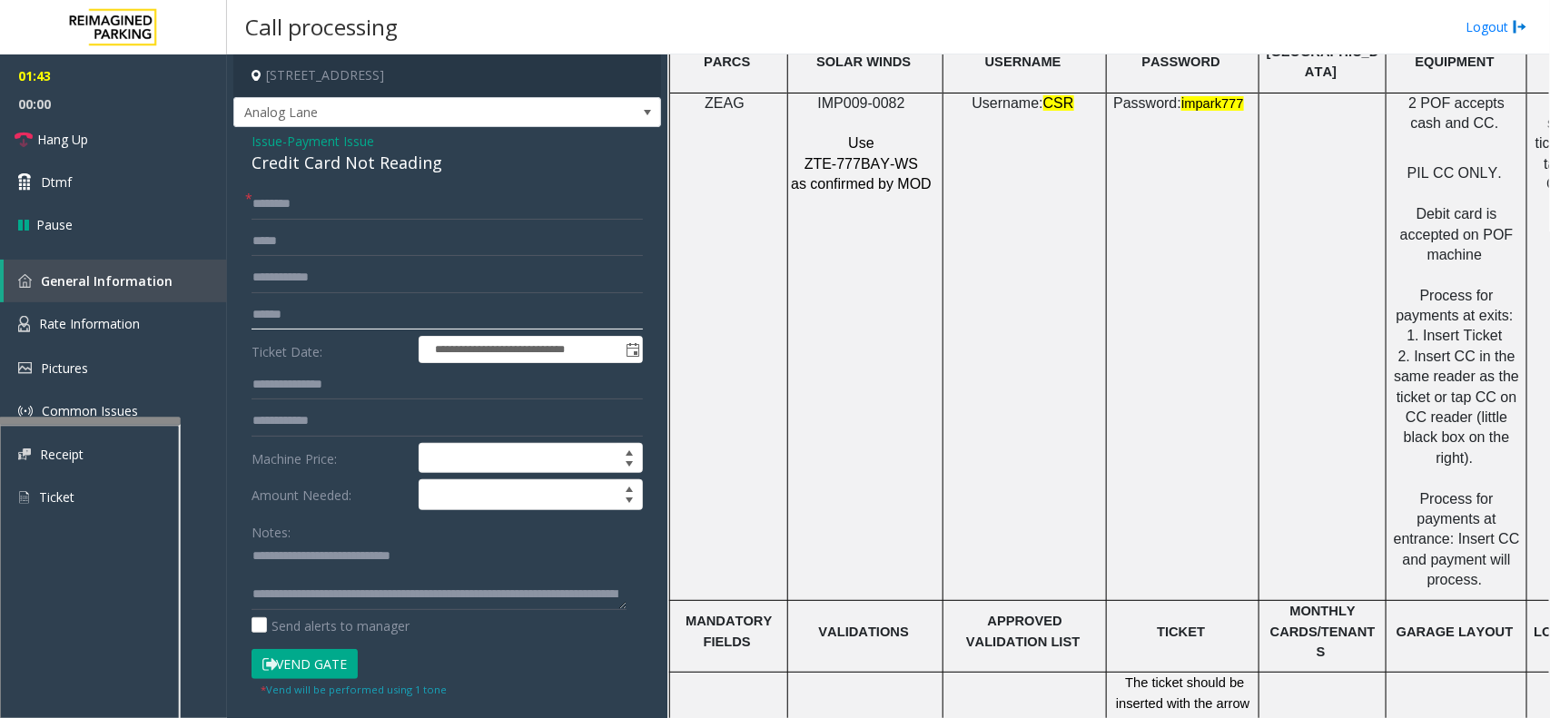
scroll to position [2730, 0]
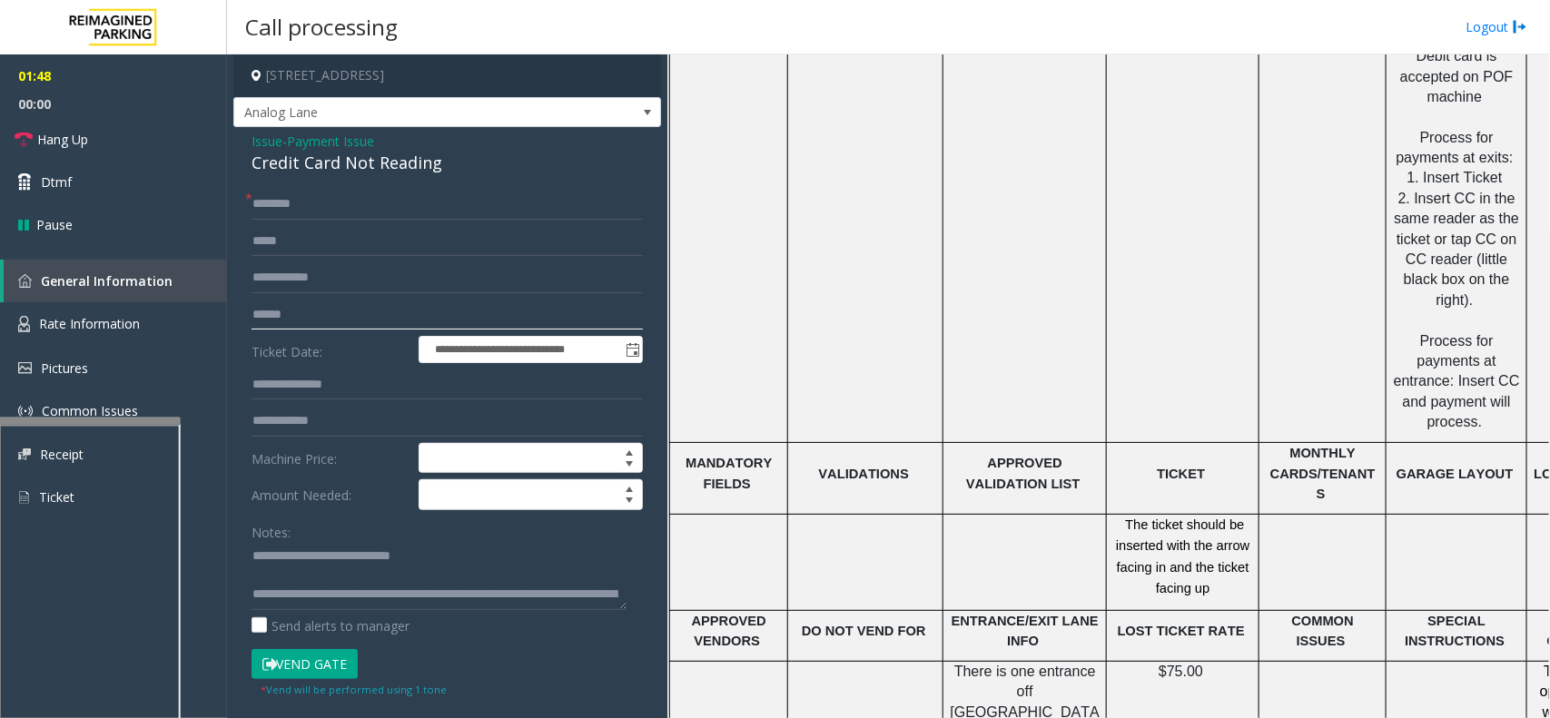
click at [315, 307] on input "text" at bounding box center [447, 315] width 391 height 31
click at [359, 578] on textarea at bounding box center [439, 576] width 375 height 68
type textarea "**********"
click at [355, 216] on input "text" at bounding box center [447, 204] width 391 height 31
type input "**"
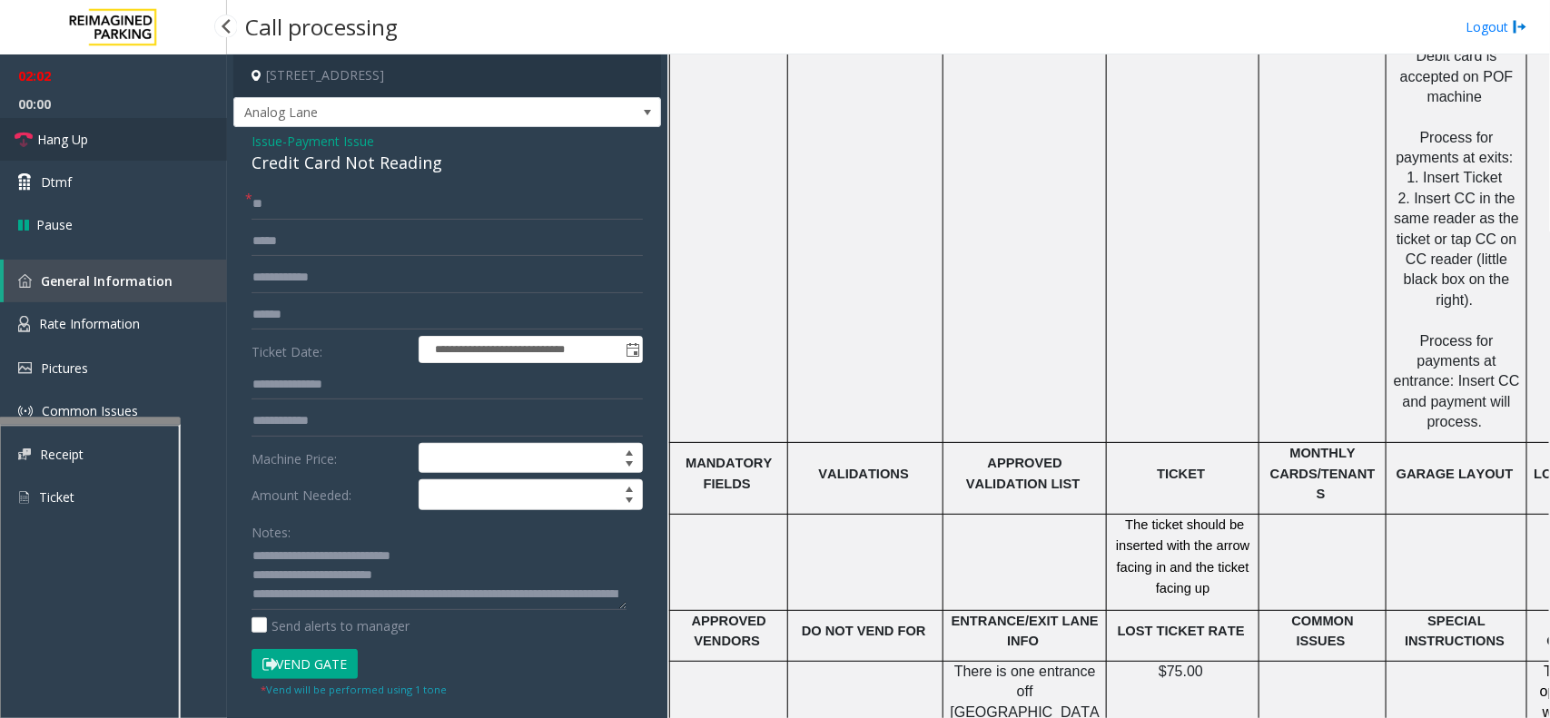
click at [78, 145] on span "Hang Up" at bounding box center [62, 139] width 51 height 19
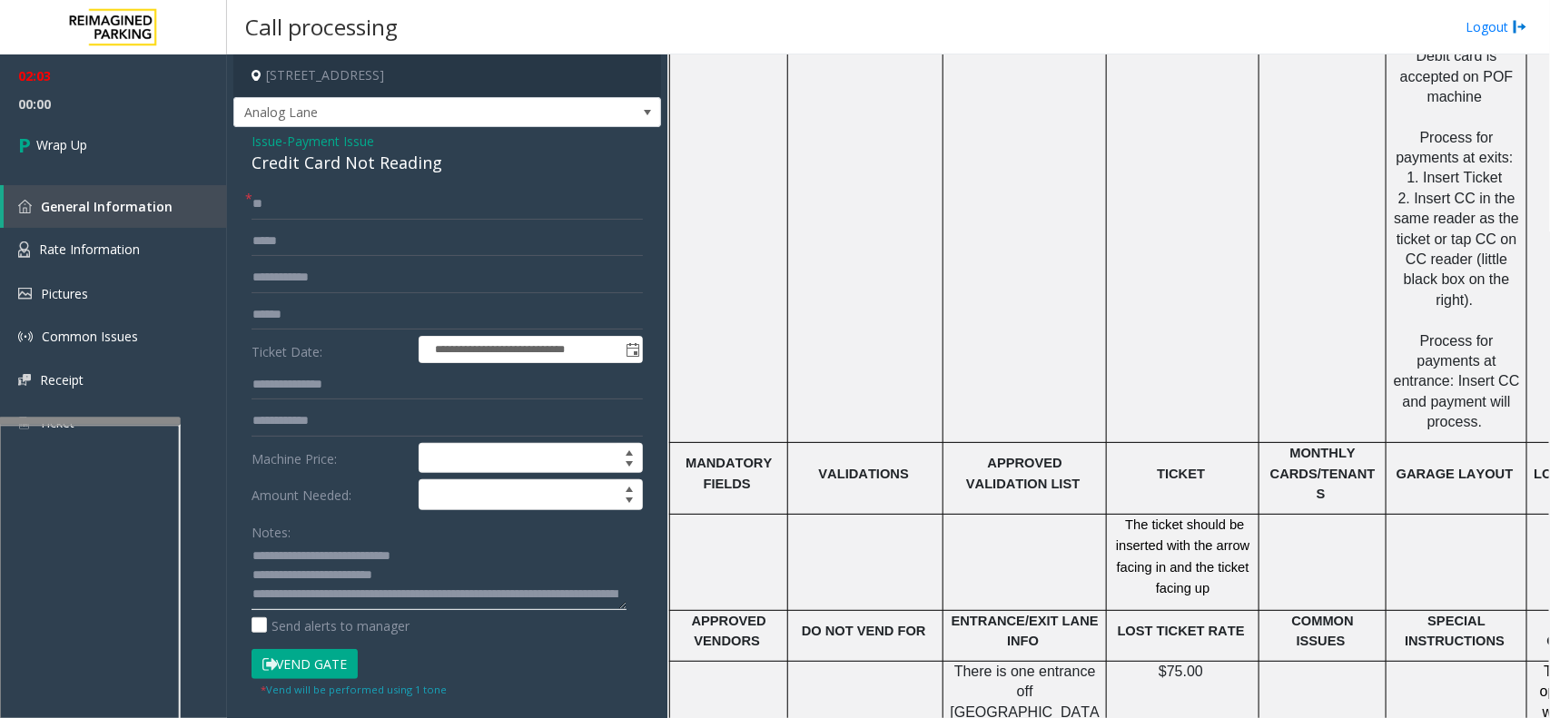
click at [456, 574] on textarea at bounding box center [439, 576] width 375 height 68
click at [583, 588] on textarea at bounding box center [439, 576] width 375 height 68
click at [525, 593] on textarea at bounding box center [439, 576] width 375 height 68
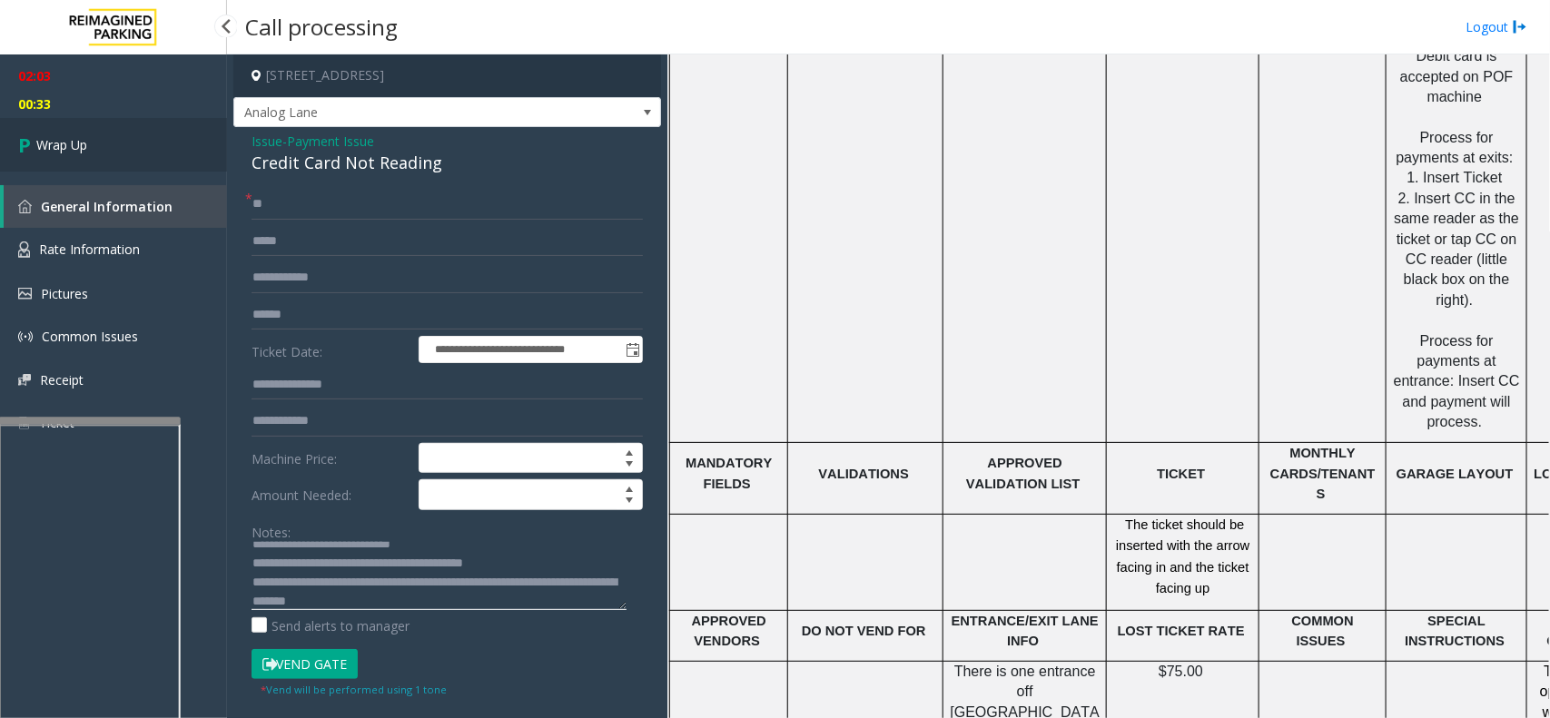
type textarea "**********"
click at [91, 148] on link "Wrap Up" at bounding box center [113, 145] width 227 height 54
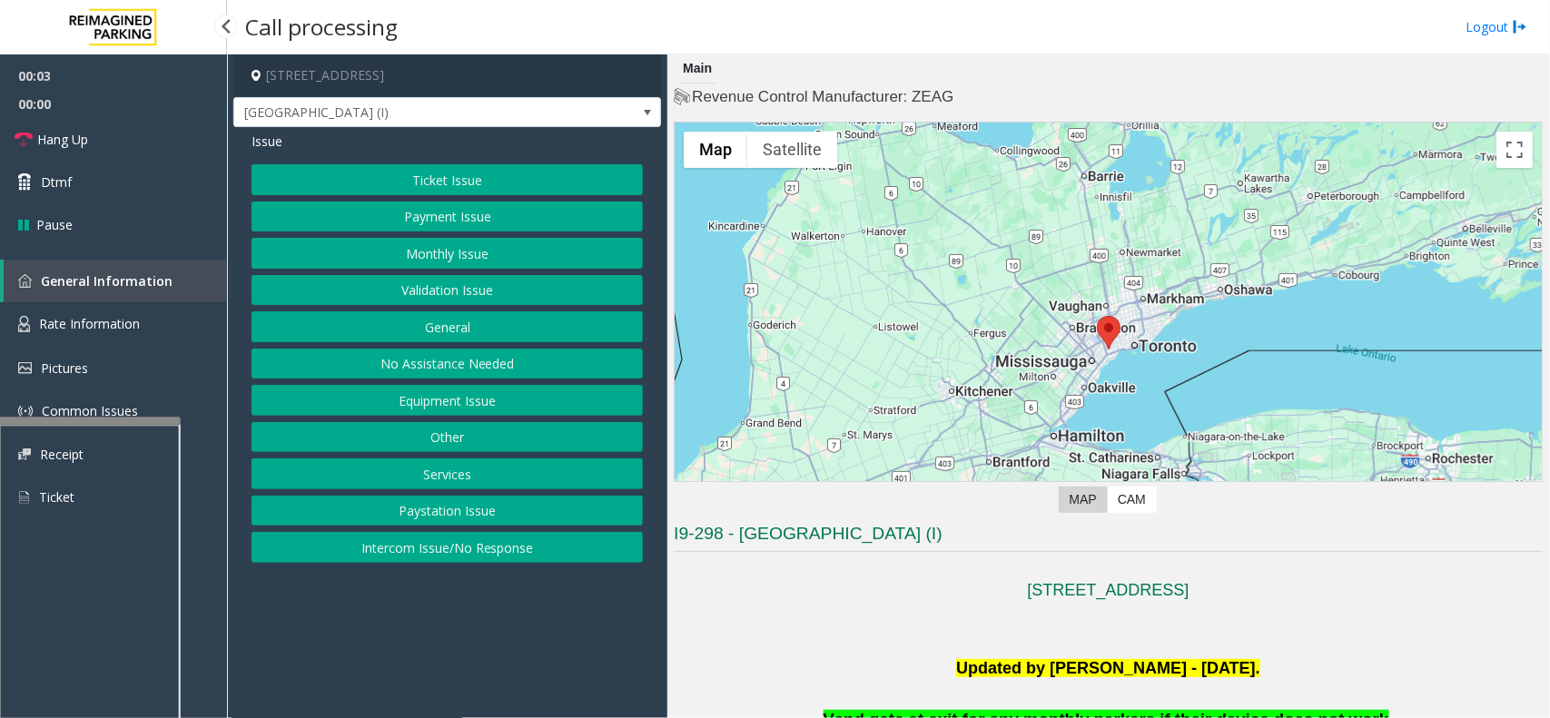
drag, startPoint x: 678, startPoint y: 592, endPoint x: 543, endPoint y: 661, distance: 151.9
click at [543, 661] on app-call-processing-form "[STREET_ADDRESS] [GEOGRAPHIC_DATA] (I) Issue Ticket Issue Payment Issue Monthly…" at bounding box center [447, 386] width 440 height 664
drag, startPoint x: 542, startPoint y: 663, endPoint x: 472, endPoint y: 699, distance: 78.8
drag, startPoint x: 472, startPoint y: 699, endPoint x: 1498, endPoint y: 495, distance: 1046.2
click at [481, 699] on app-call-processing-form "[STREET_ADDRESS] [GEOGRAPHIC_DATA] (I) Issue Ticket Issue Payment Issue Monthly…" at bounding box center [447, 386] width 440 height 664
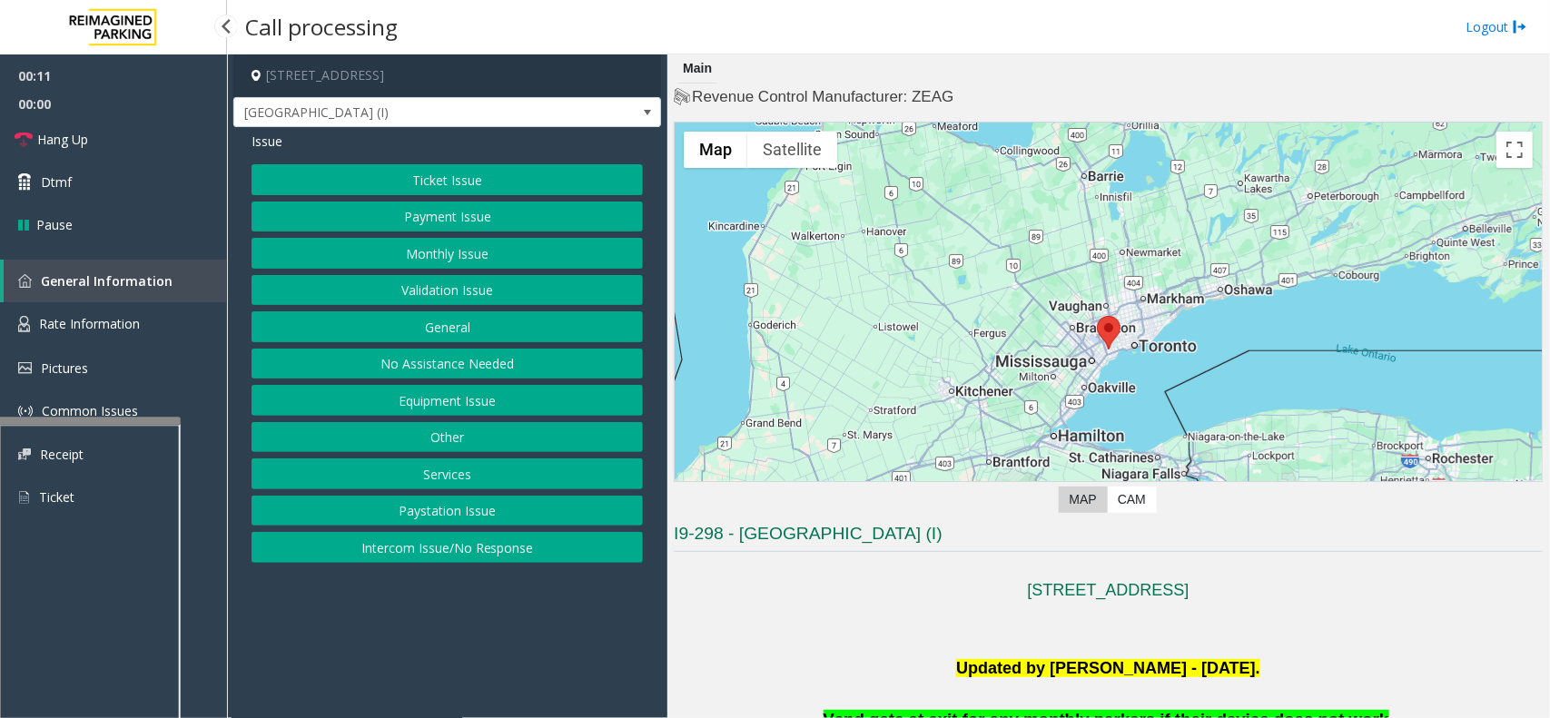
drag, startPoint x: 479, startPoint y: 615, endPoint x: 536, endPoint y: 604, distance: 57.3
click at [466, 629] on app-call-processing-form "[STREET_ADDRESS] [GEOGRAPHIC_DATA] (I) Issue Ticket Issue Payment Issue Monthly…" at bounding box center [447, 386] width 440 height 664
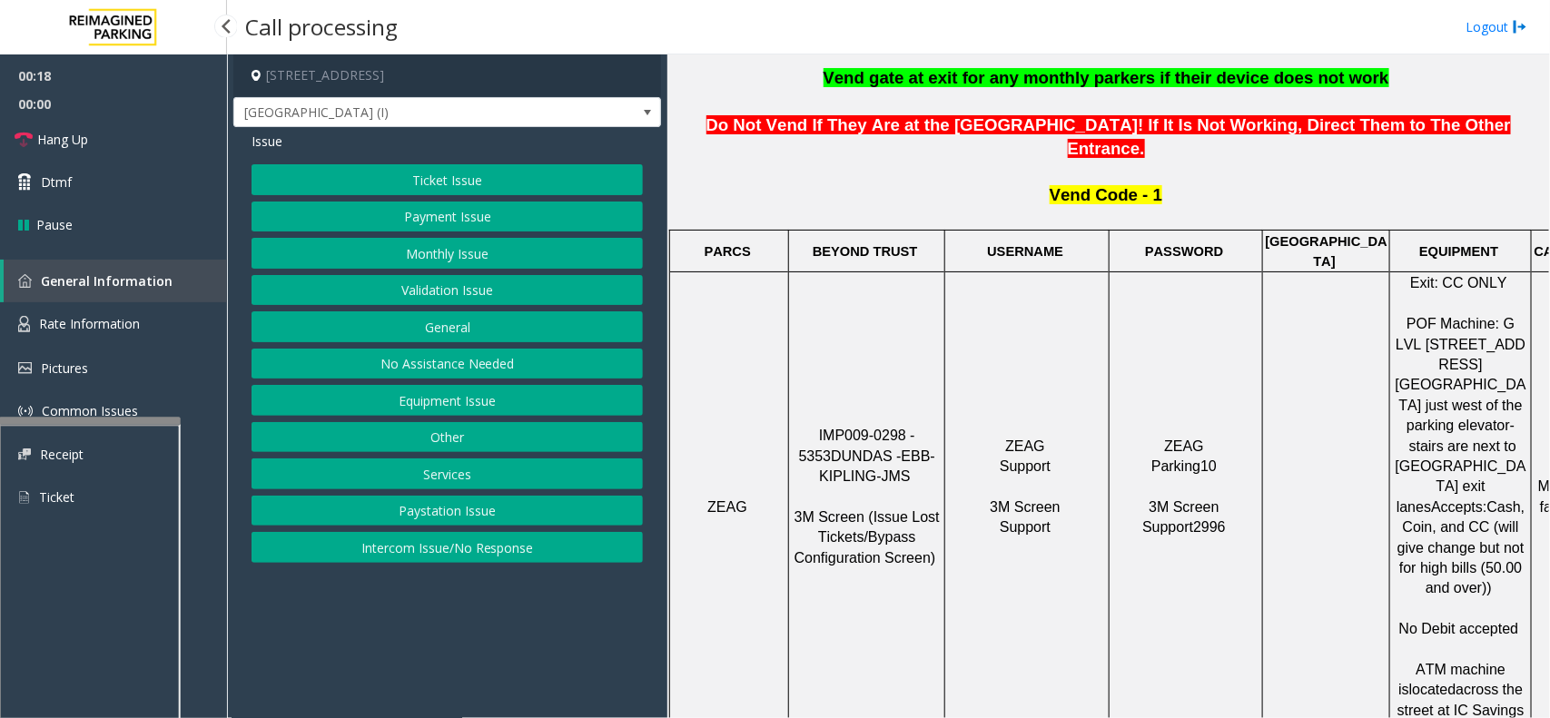
scroll to position [341, 0]
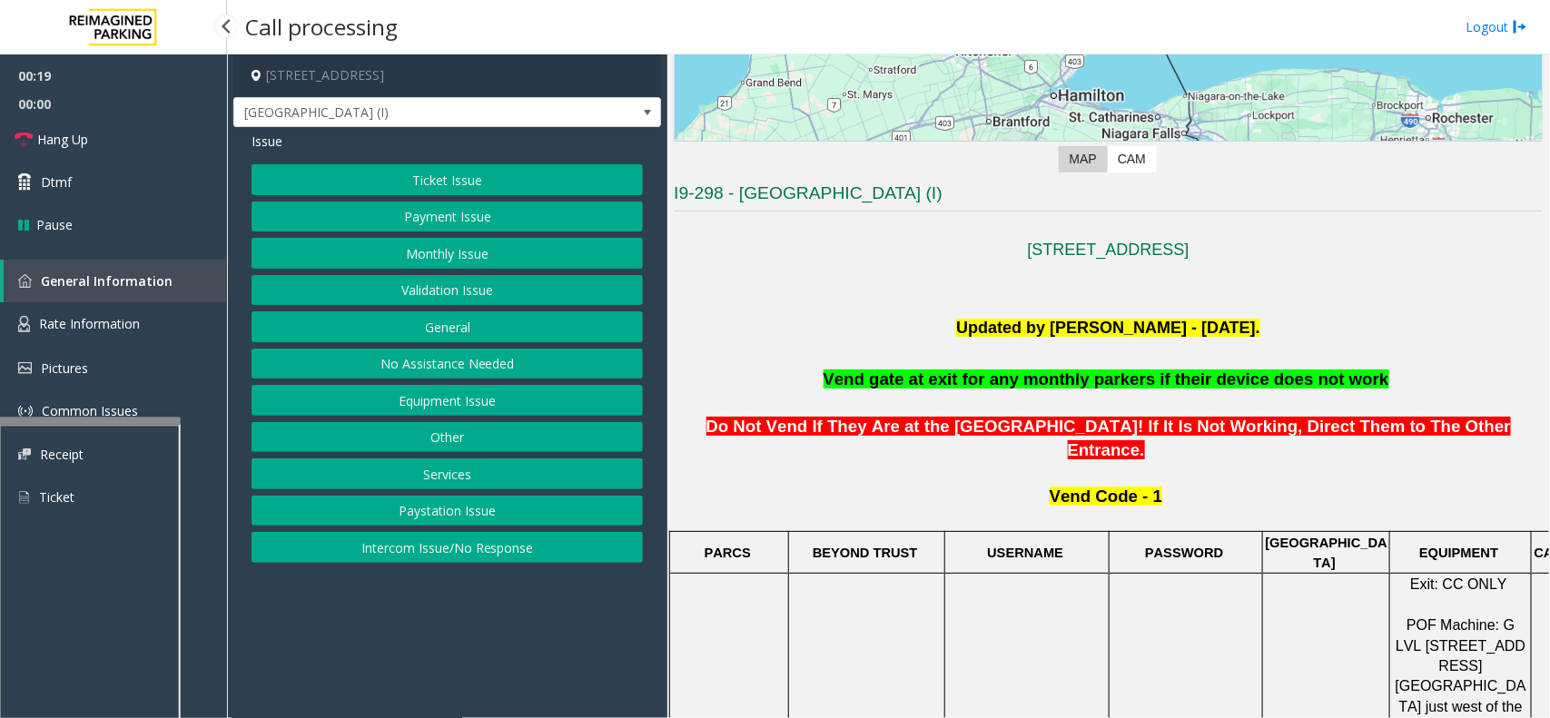
click at [431, 174] on button "Ticket Issue" at bounding box center [447, 179] width 391 height 31
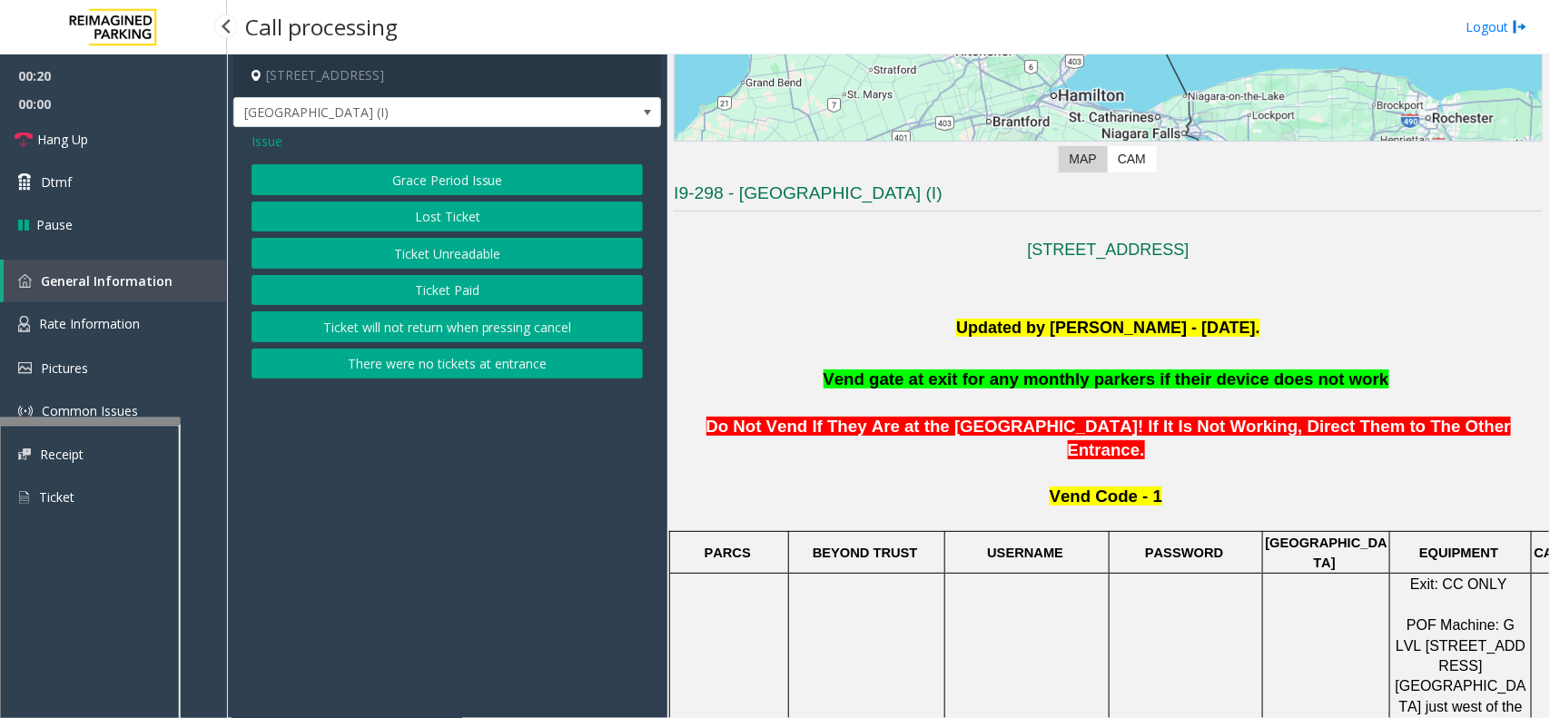
click at [437, 255] on button "Ticket Unreadable" at bounding box center [447, 253] width 391 height 31
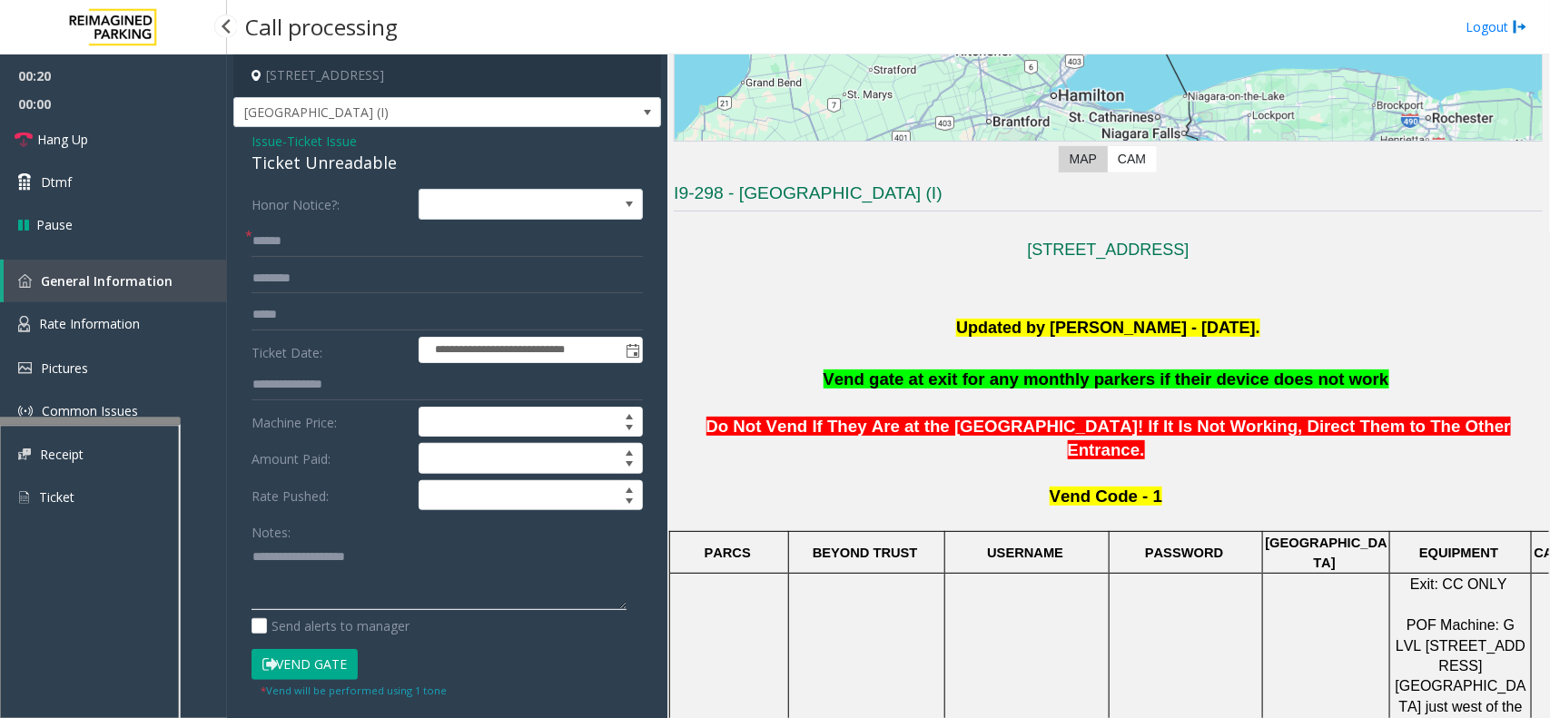
click at [306, 601] on textarea at bounding box center [439, 576] width 375 height 68
drag, startPoint x: 296, startPoint y: 538, endPoint x: 325, endPoint y: 564, distance: 39.2
paste textarea "**********"
click at [316, 163] on div "Ticket Unreadable" at bounding box center [447, 163] width 391 height 25
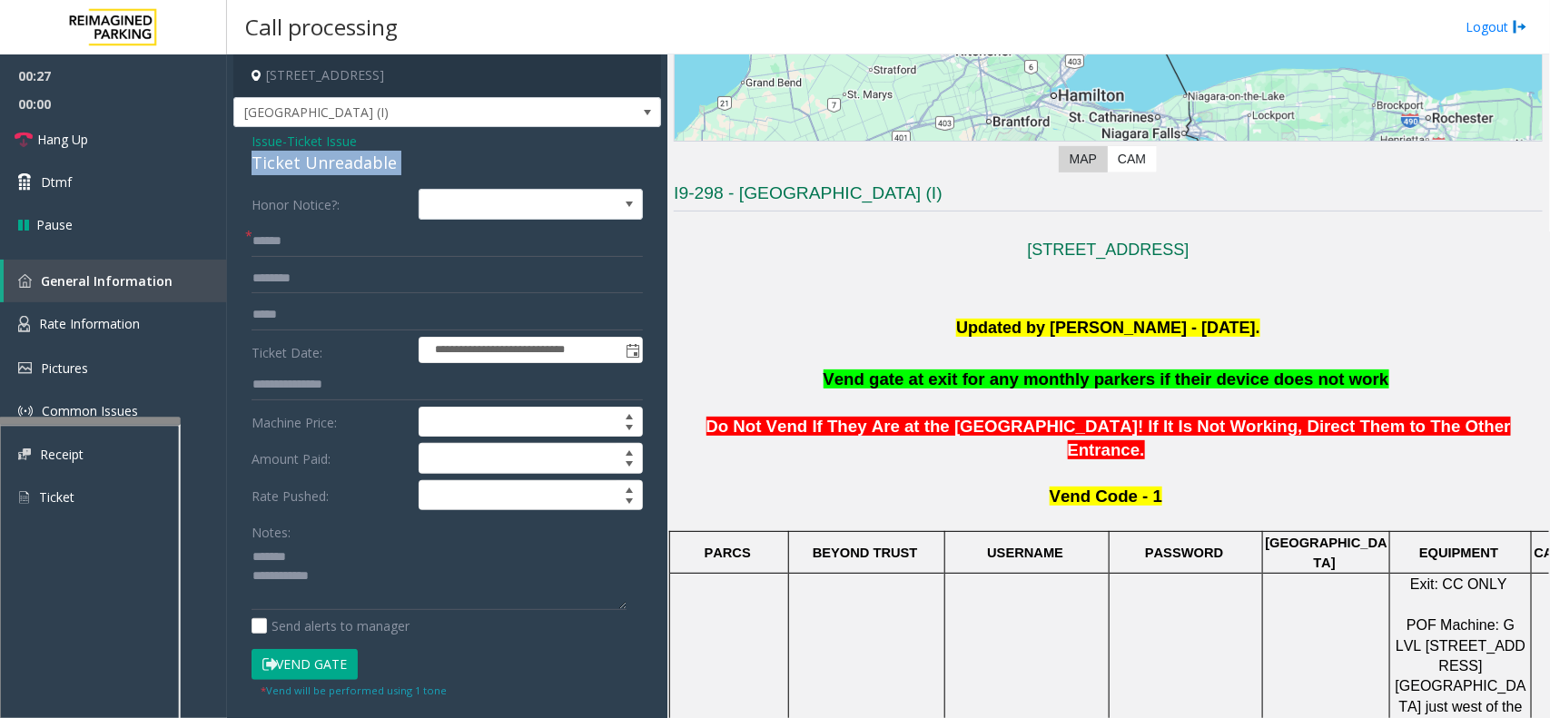
click at [316, 163] on div "Ticket Unreadable" at bounding box center [447, 163] width 391 height 25
click at [468, 615] on div "Notes: Send alerts to manager" at bounding box center [447, 576] width 391 height 119
click at [466, 605] on textarea at bounding box center [439, 576] width 375 height 68
paste textarea "**********"
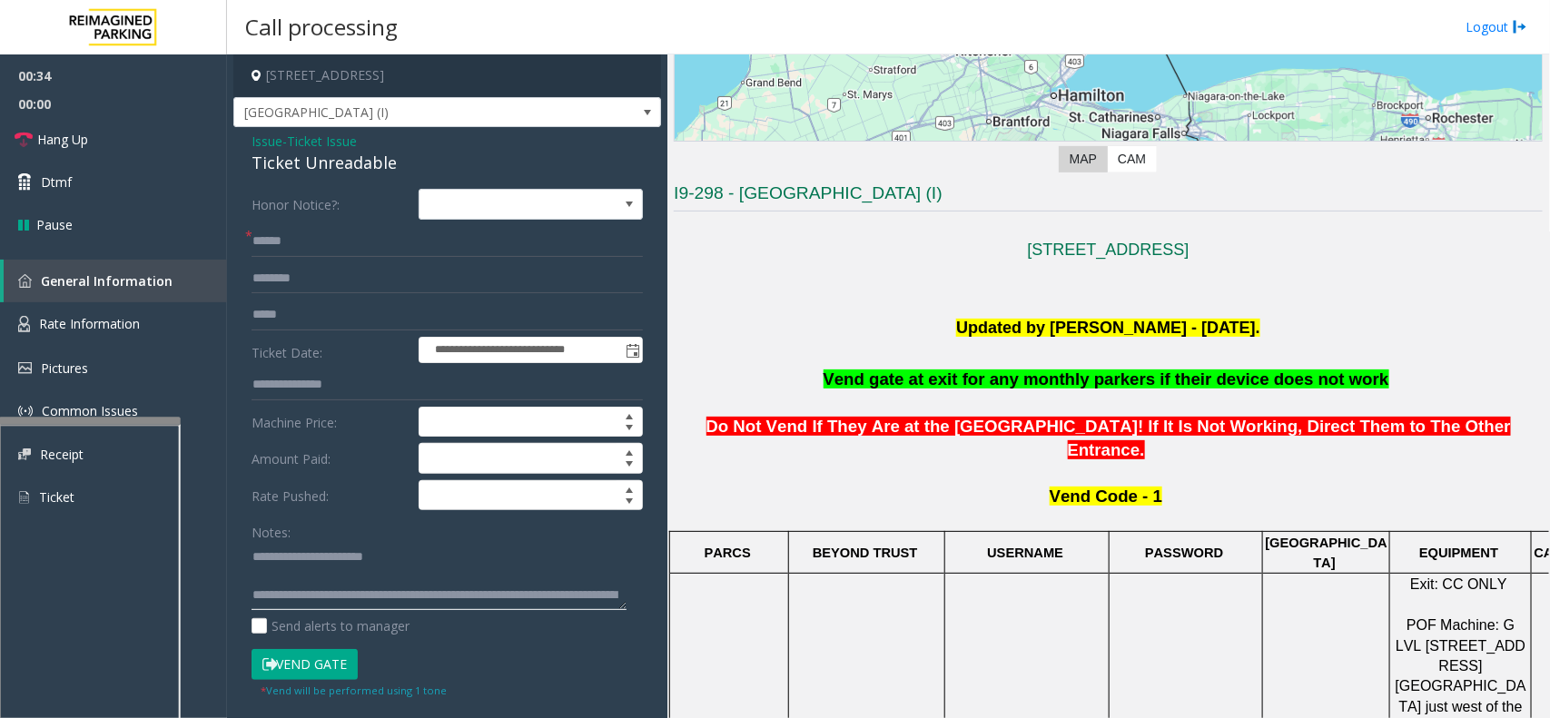
scroll to position [33, 0]
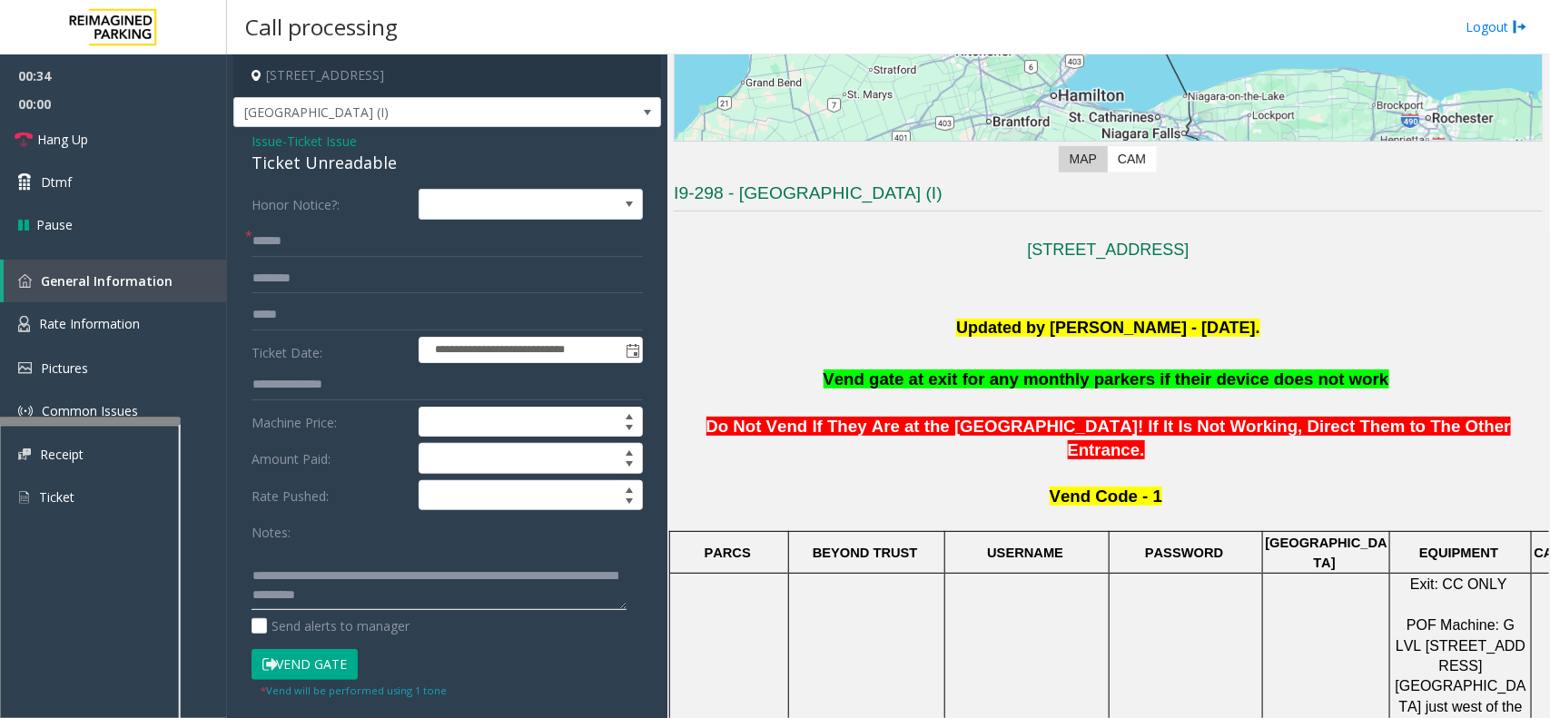
type textarea "**********"
click at [354, 245] on input "text" at bounding box center [447, 241] width 391 height 31
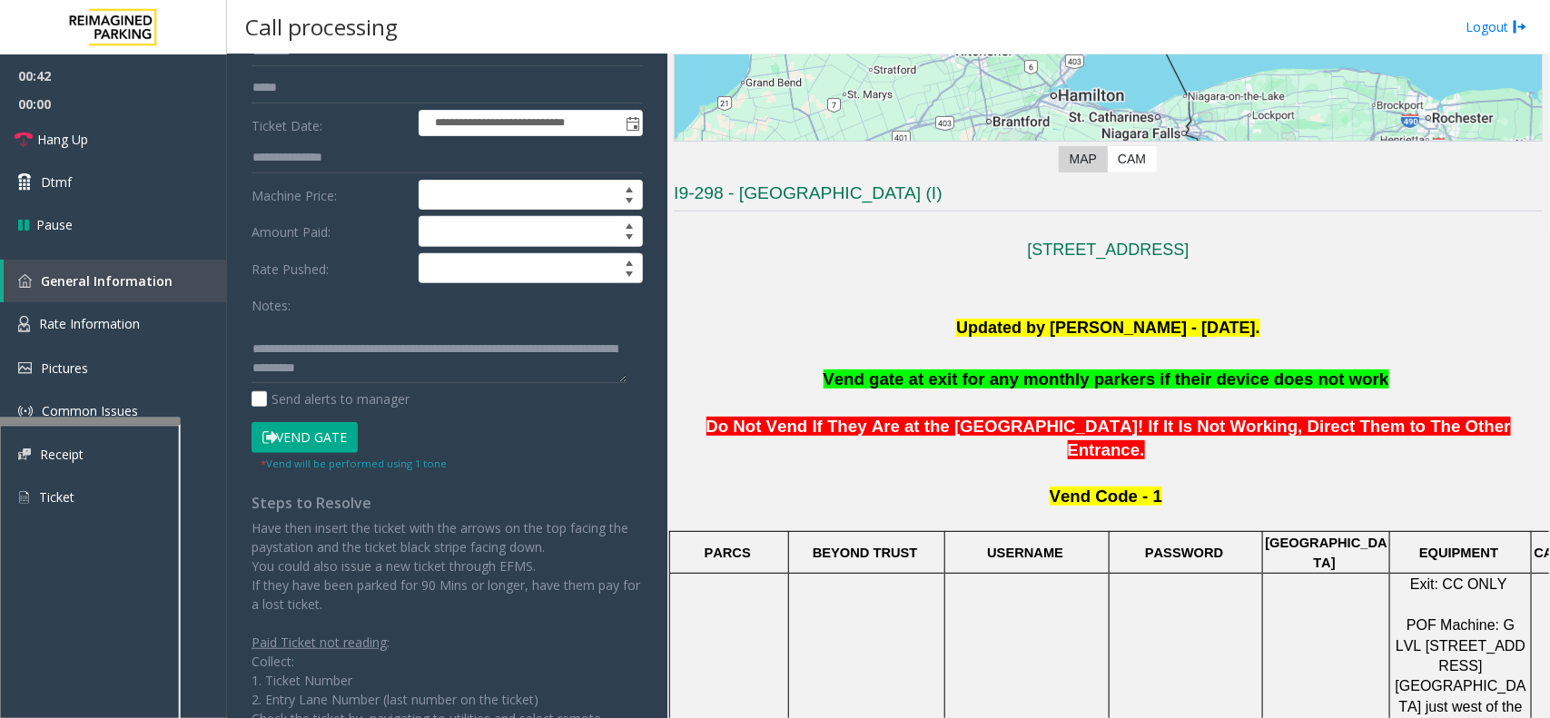
type input "******"
drag, startPoint x: 319, startPoint y: 439, endPoint x: 310, endPoint y: 422, distance: 18.7
click at [319, 438] on button "Vend Gate" at bounding box center [305, 437] width 106 height 31
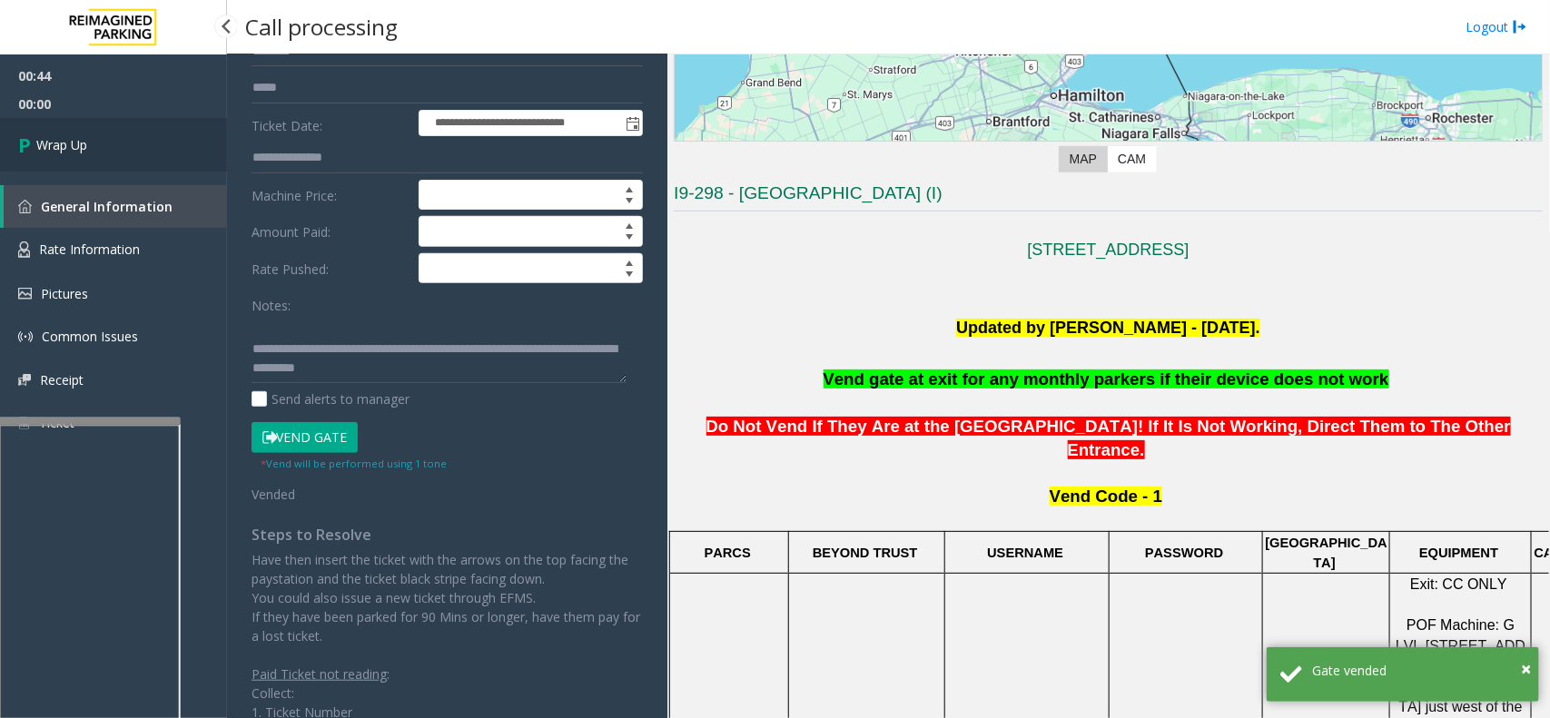
click at [136, 143] on link "Wrap Up" at bounding box center [113, 145] width 227 height 54
